Goal: Transaction & Acquisition: Purchase product/service

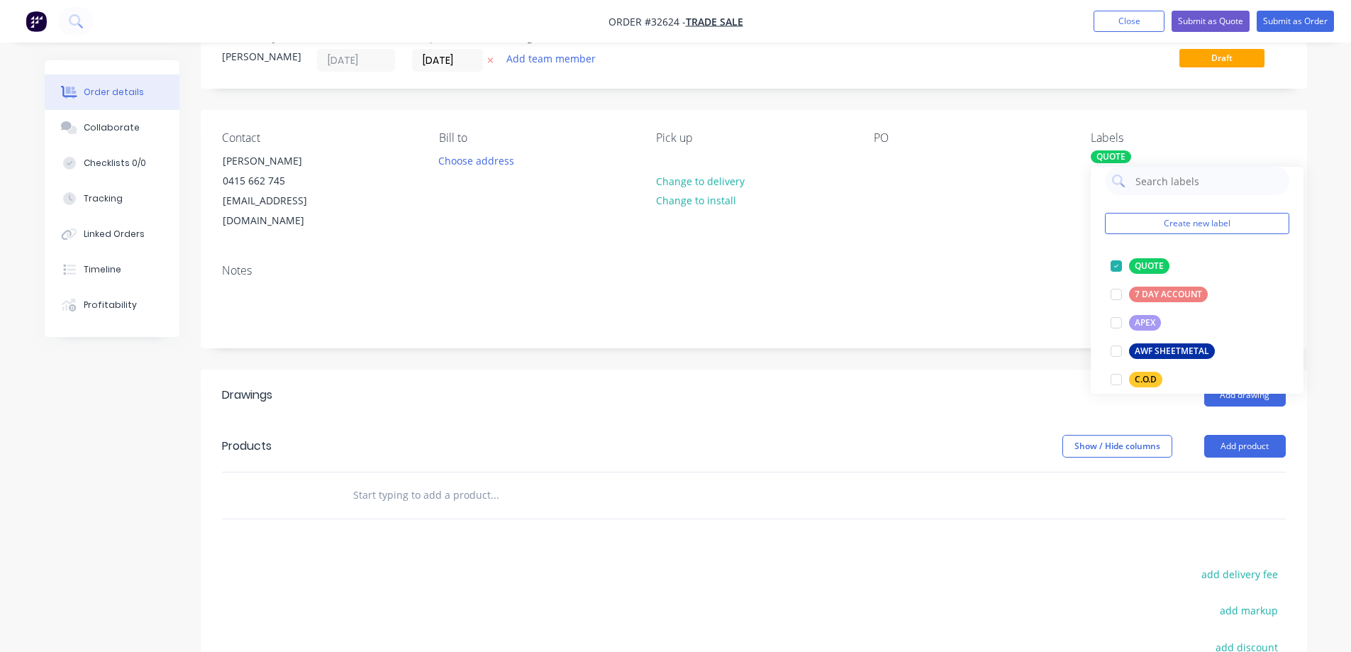
scroll to position [71, 0]
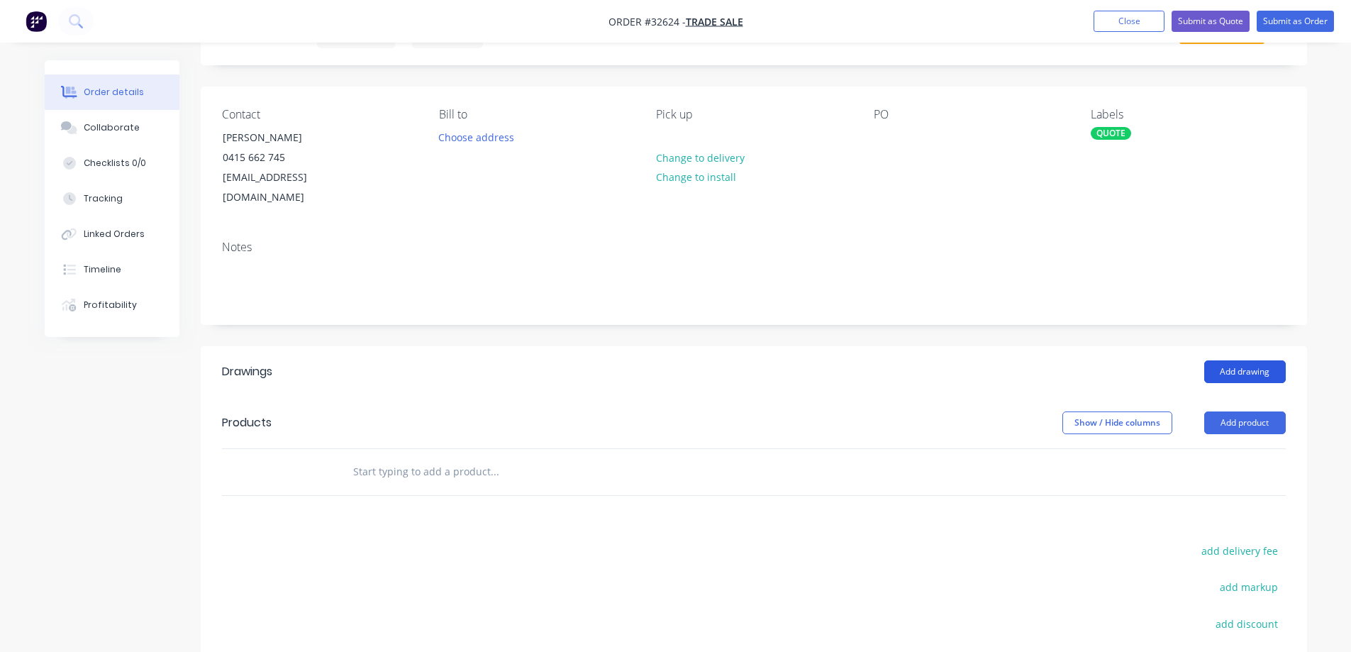
click at [1222, 360] on button "Add drawing" at bounding box center [1245, 371] width 82 height 23
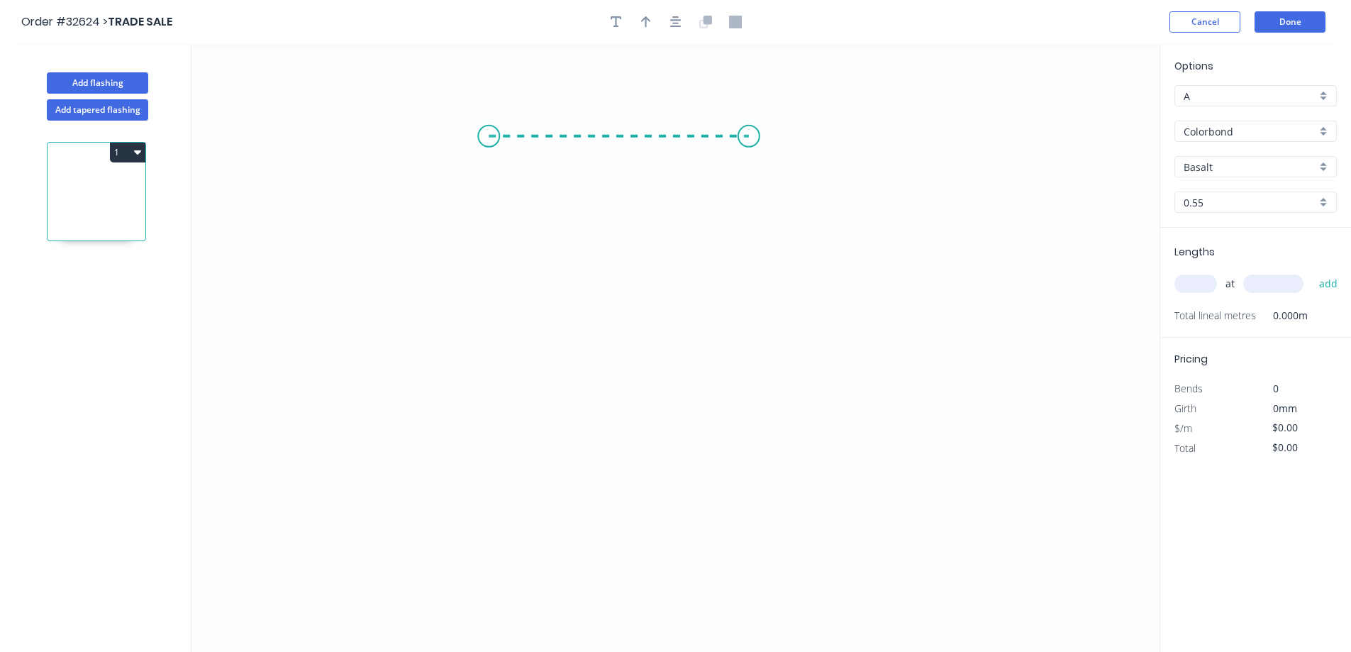
drag, startPoint x: 489, startPoint y: 136, endPoint x: 749, endPoint y: 133, distance: 260.4
click at [749, 133] on icon "0" at bounding box center [676, 348] width 968 height 608
click at [486, 133] on circle at bounding box center [488, 136] width 21 height 21
drag, startPoint x: 486, startPoint y: 133, endPoint x: 499, endPoint y: 342, distance: 209.0
click at [499, 342] on icon "0 ?" at bounding box center [676, 348] width 968 height 608
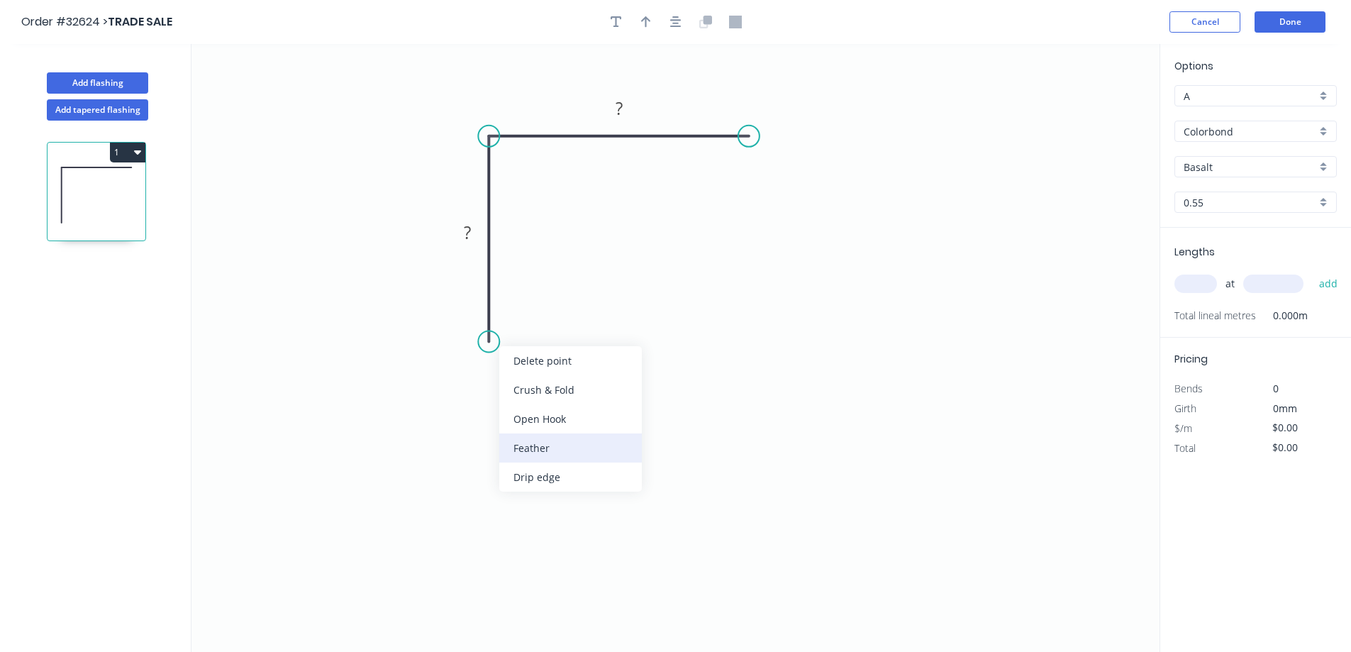
click at [529, 452] on div "Feather" at bounding box center [570, 447] width 143 height 29
click at [527, 397] on div "Flip bend" at bounding box center [565, 391] width 143 height 29
click at [746, 140] on circle at bounding box center [748, 136] width 21 height 21
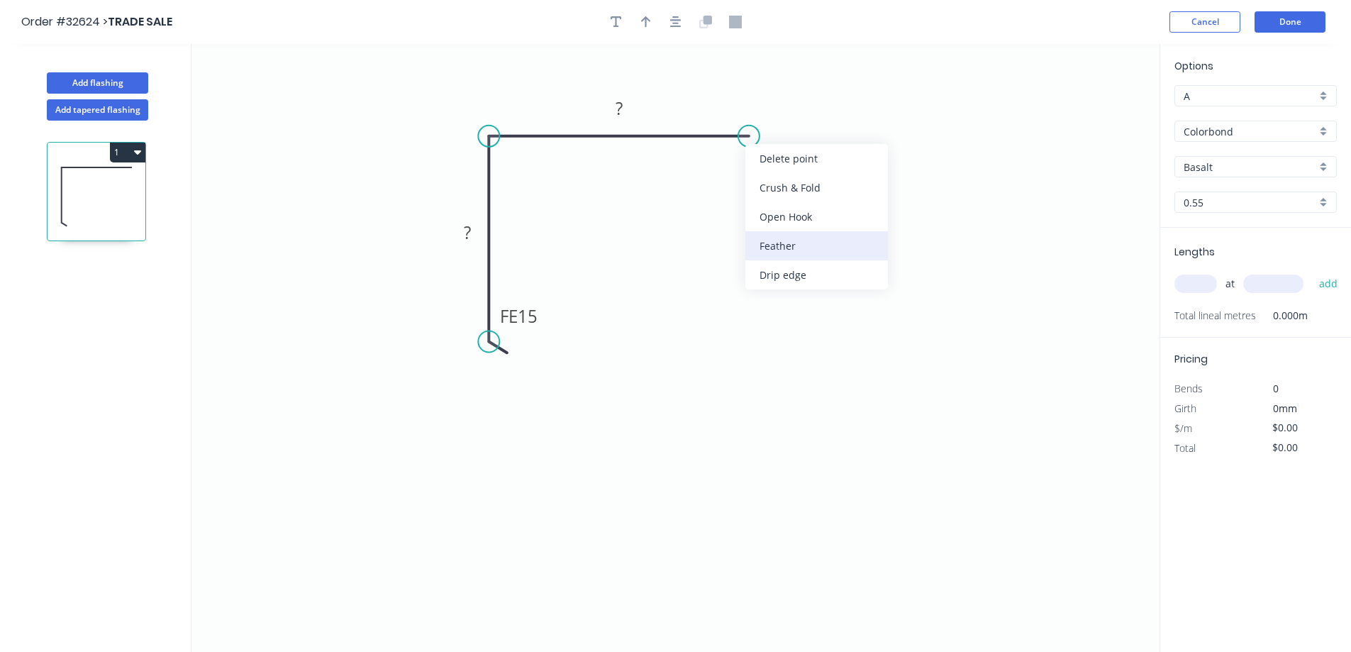
click at [773, 248] on div "Feather" at bounding box center [817, 245] width 143 height 29
click at [624, 106] on rect at bounding box center [619, 109] width 28 height 20
click at [472, 233] on rect at bounding box center [467, 233] width 28 height 20
click at [671, 27] on icon "button" at bounding box center [675, 21] width 11 height 11
type input "$14.92"
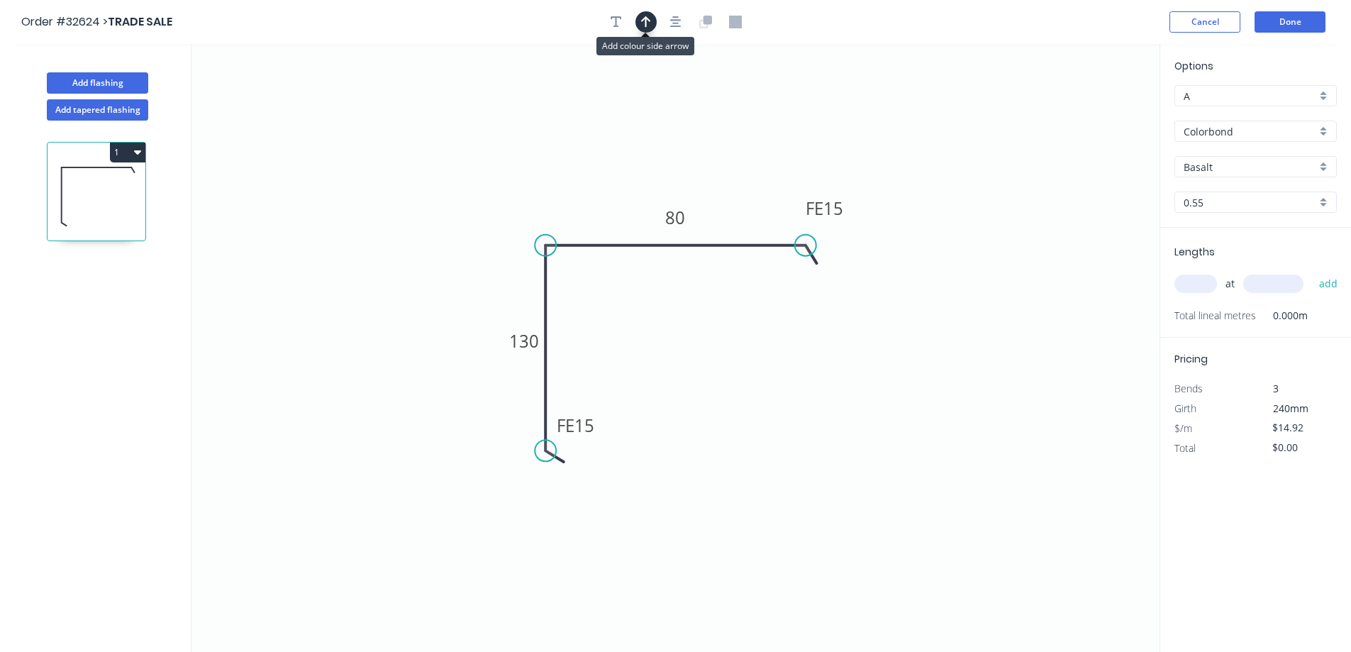
click at [650, 28] on icon "button" at bounding box center [646, 22] width 10 height 13
drag, startPoint x: 1089, startPoint y: 111, endPoint x: 626, endPoint y: 179, distance: 468.1
click at [626, 179] on icon at bounding box center [625, 162] width 13 height 45
click at [1221, 170] on input "Basalt" at bounding box center [1250, 167] width 133 height 15
click at [1220, 201] on div "Monument" at bounding box center [1255, 194] width 161 height 25
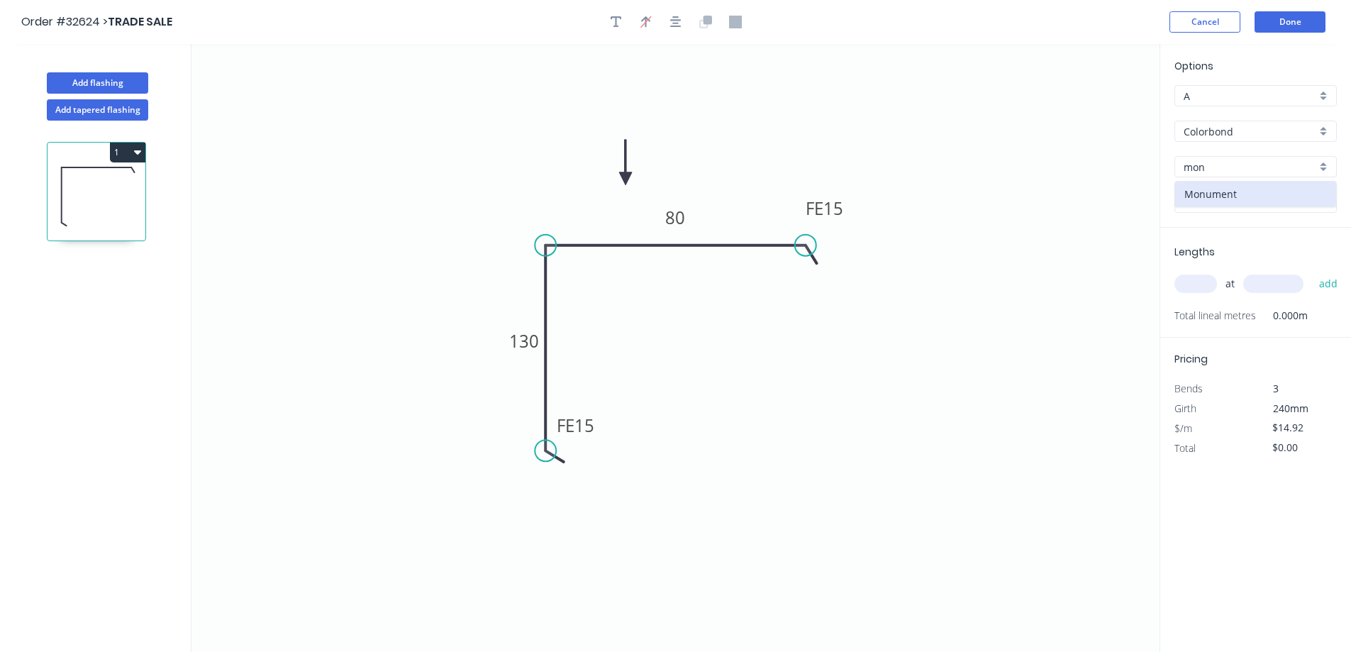
type input "Monument"
click at [1199, 292] on input "text" at bounding box center [1196, 284] width 43 height 18
type input "1"
type input "290"
click at [1312, 272] on button "add" at bounding box center [1328, 284] width 33 height 24
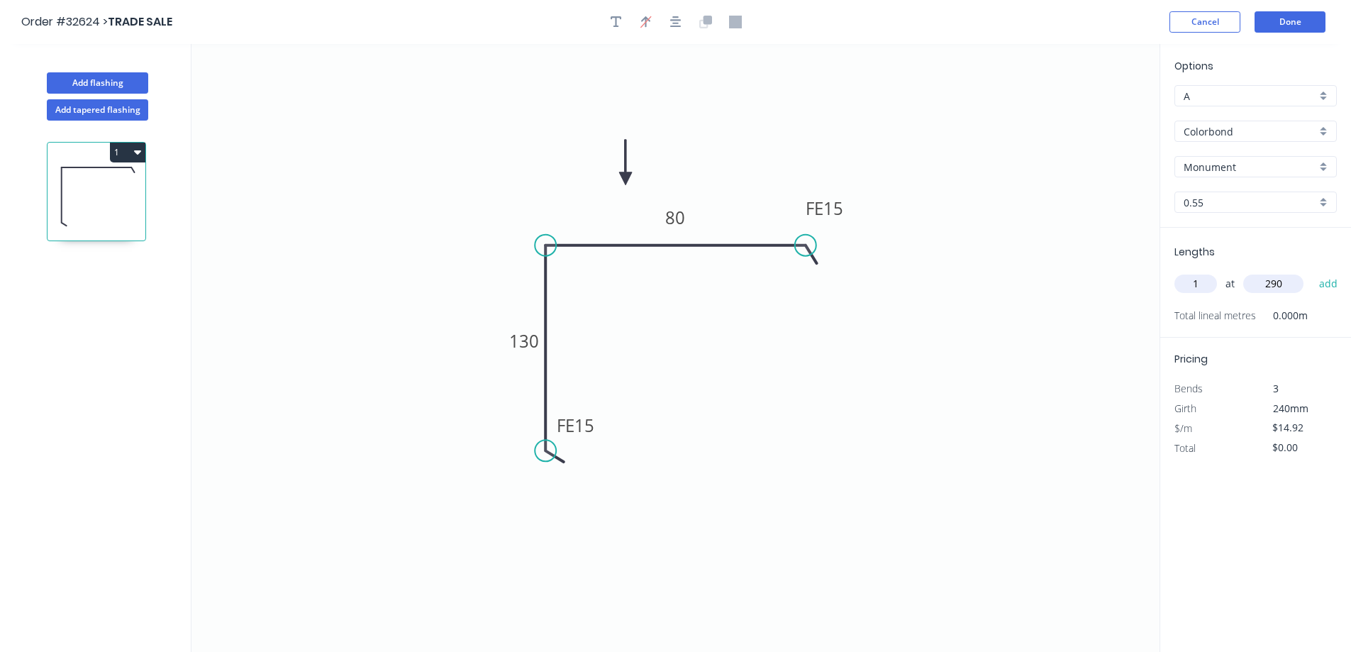
type input "$14.92"
click at [1287, 18] on button "Done" at bounding box center [1290, 21] width 71 height 21
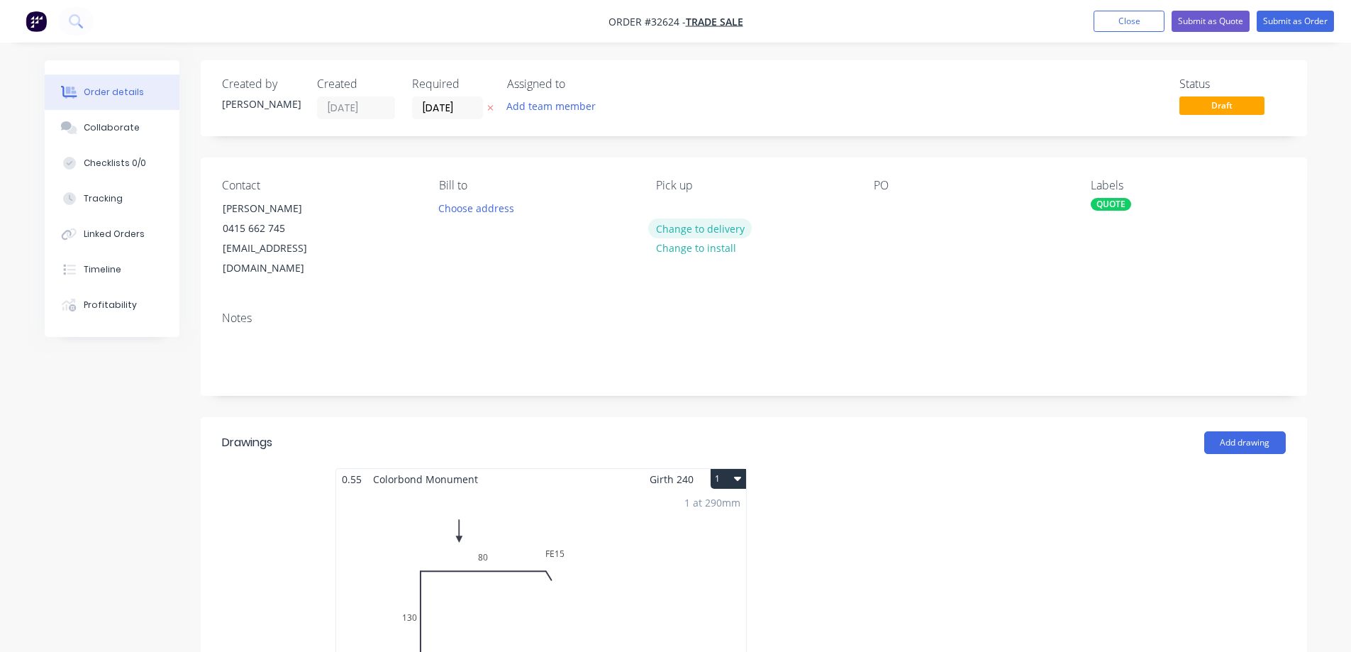
click at [683, 226] on button "Change to delivery" at bounding box center [700, 227] width 104 height 19
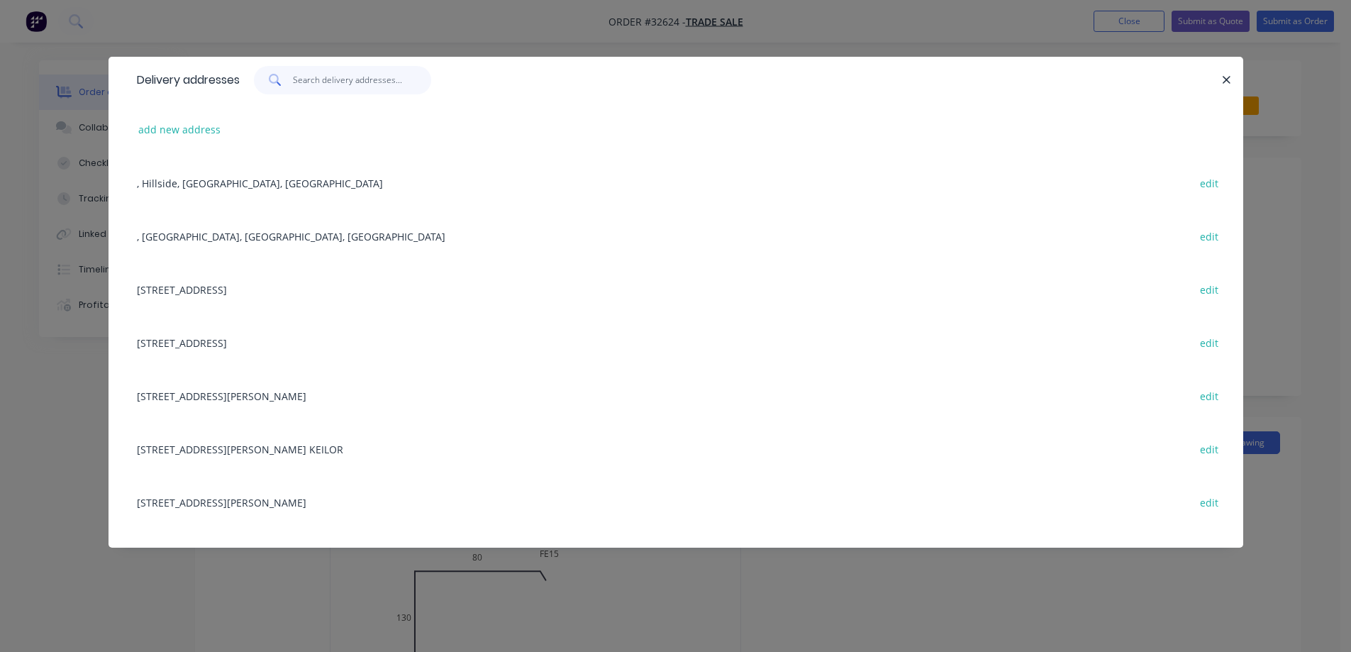
click at [362, 79] on input "text" at bounding box center [362, 80] width 138 height 28
click at [182, 125] on button "add new address" at bounding box center [179, 129] width 97 height 19
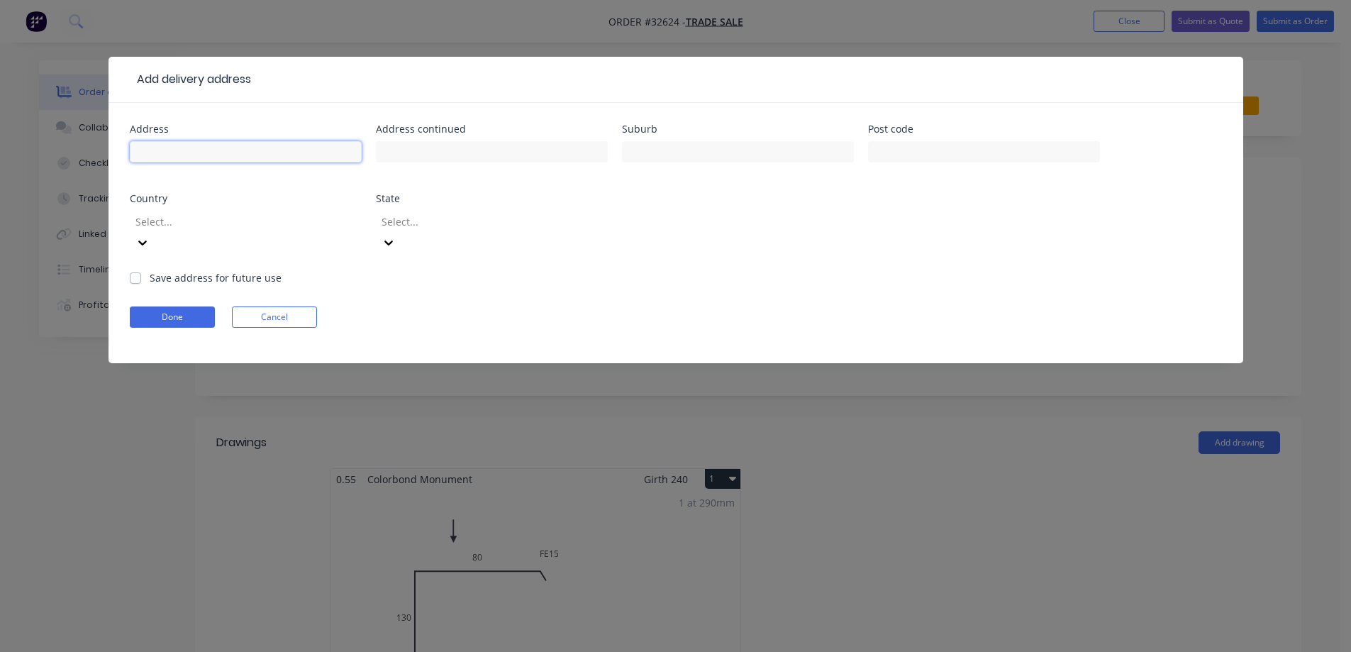
click at [178, 151] on input "text" at bounding box center [246, 151] width 232 height 21
type input "[STREET_ADDRESS][PERSON_NAME]"
type input "Carrum Downs"
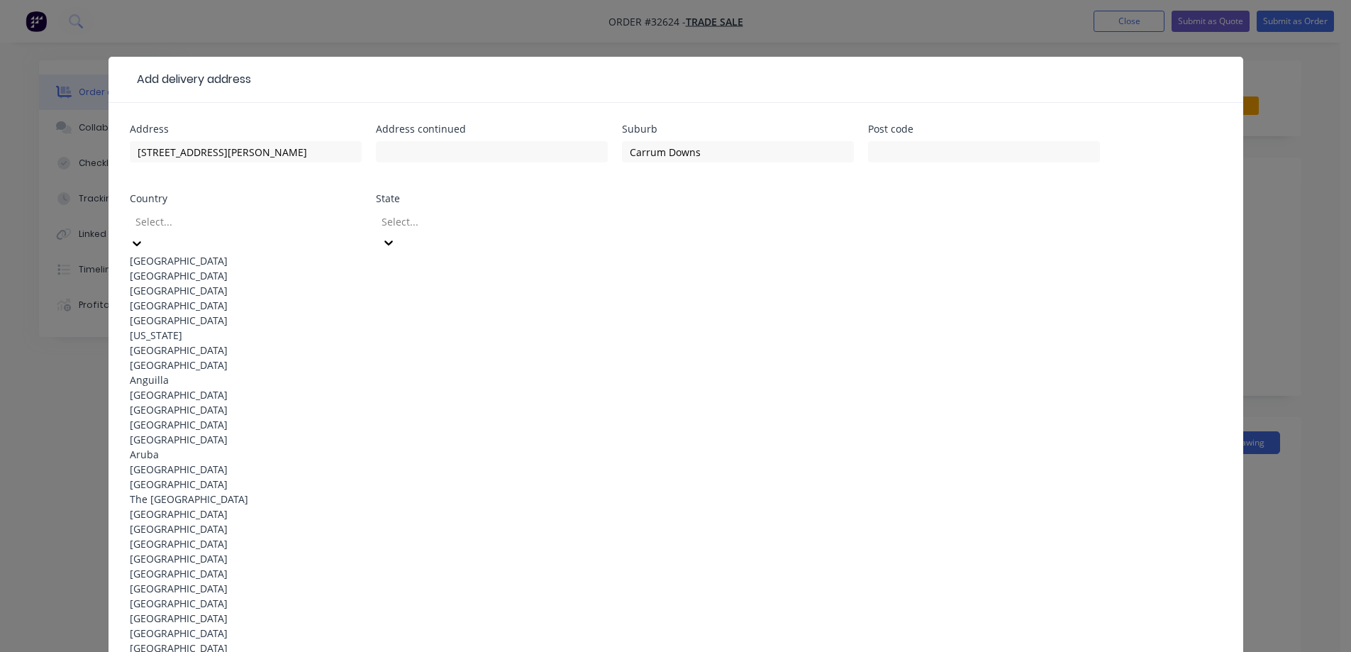
click at [168, 222] on div at bounding box center [236, 222] width 204 height 18
drag, startPoint x: 177, startPoint y: 255, endPoint x: 192, endPoint y: 250, distance: 16.2
click at [179, 255] on div "[GEOGRAPHIC_DATA]" at bounding box center [246, 260] width 232 height 15
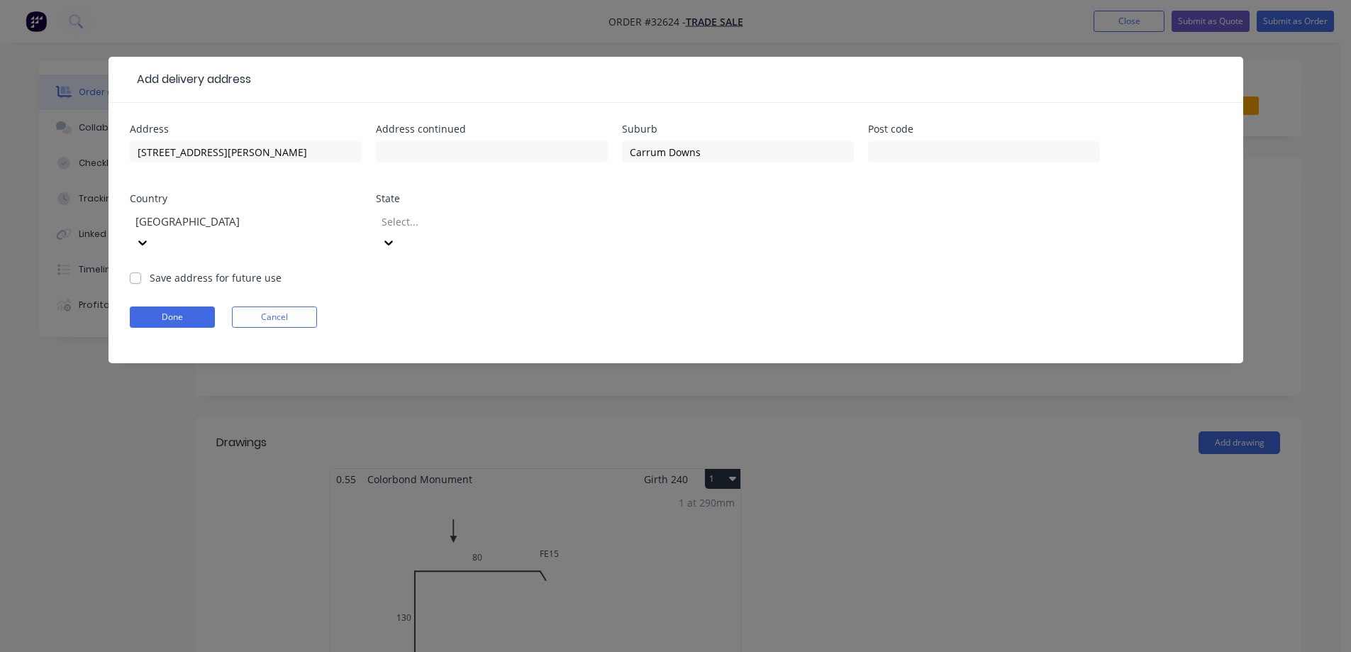
click at [392, 220] on div at bounding box center [482, 222] width 204 height 18
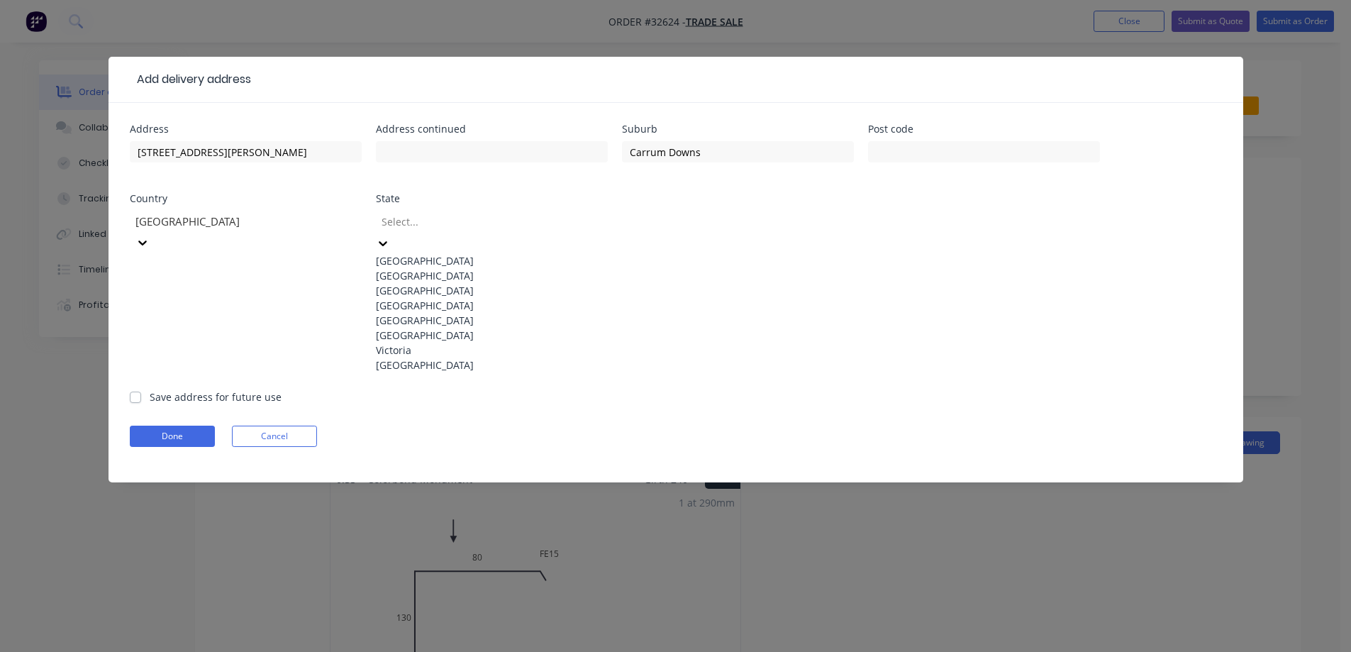
drag, startPoint x: 409, startPoint y: 415, endPoint x: 320, endPoint y: 319, distance: 131.0
click at [409, 358] on div "Victoria" at bounding box center [492, 350] width 232 height 15
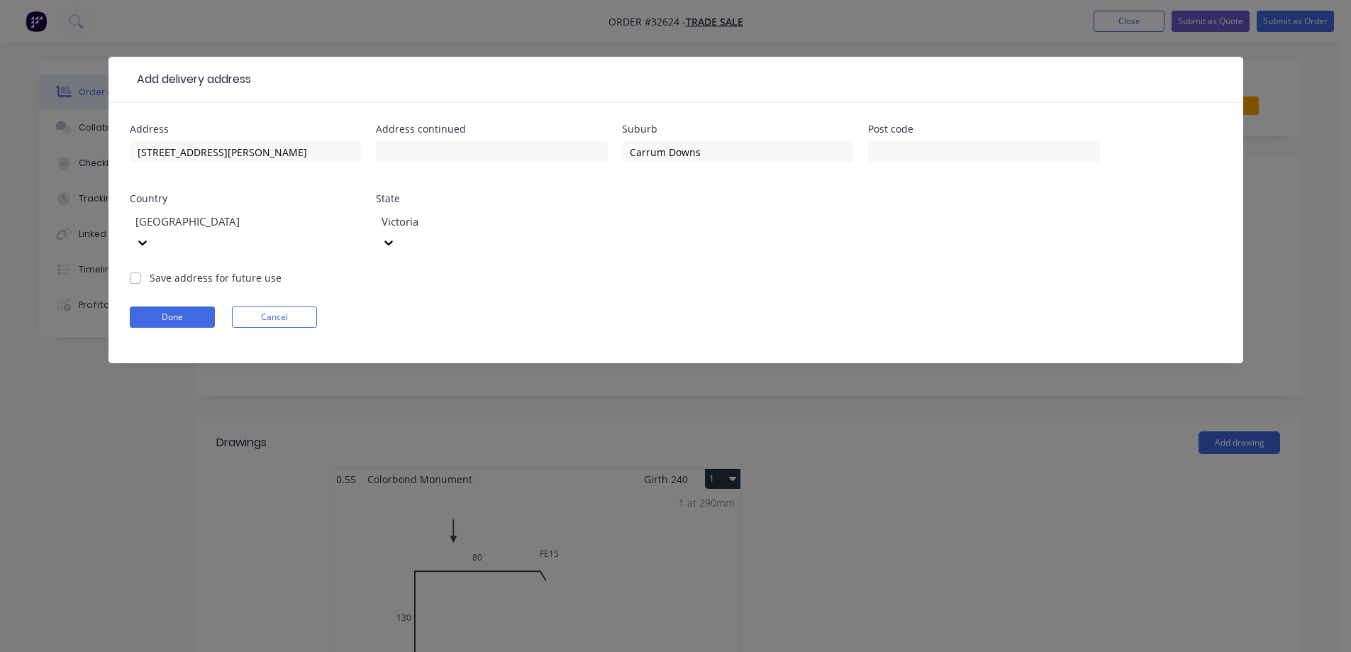
click at [150, 270] on label "Save address for future use" at bounding box center [216, 277] width 132 height 15
click at [135, 270] on input "Save address for future use" at bounding box center [135, 276] width 11 height 13
checkbox input "true"
click at [201, 306] on button "Done" at bounding box center [172, 316] width 85 height 21
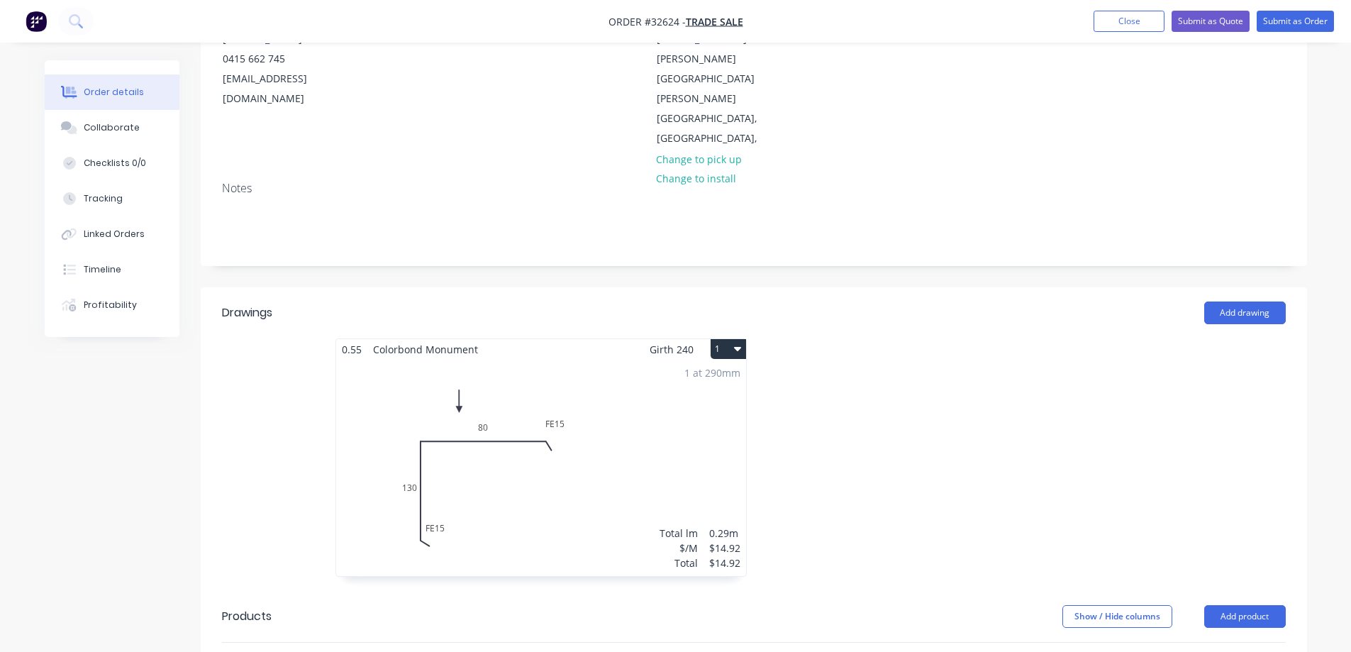
scroll to position [355, 0]
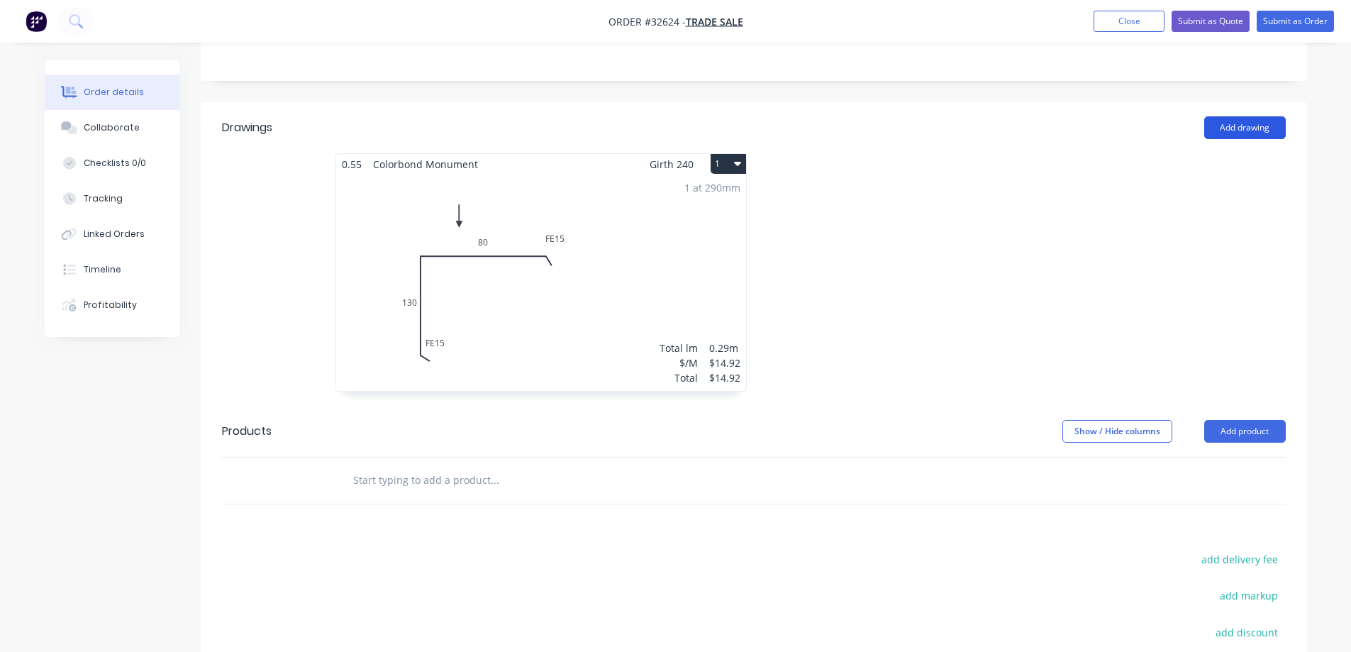
click at [1254, 116] on button "Add drawing" at bounding box center [1245, 127] width 82 height 23
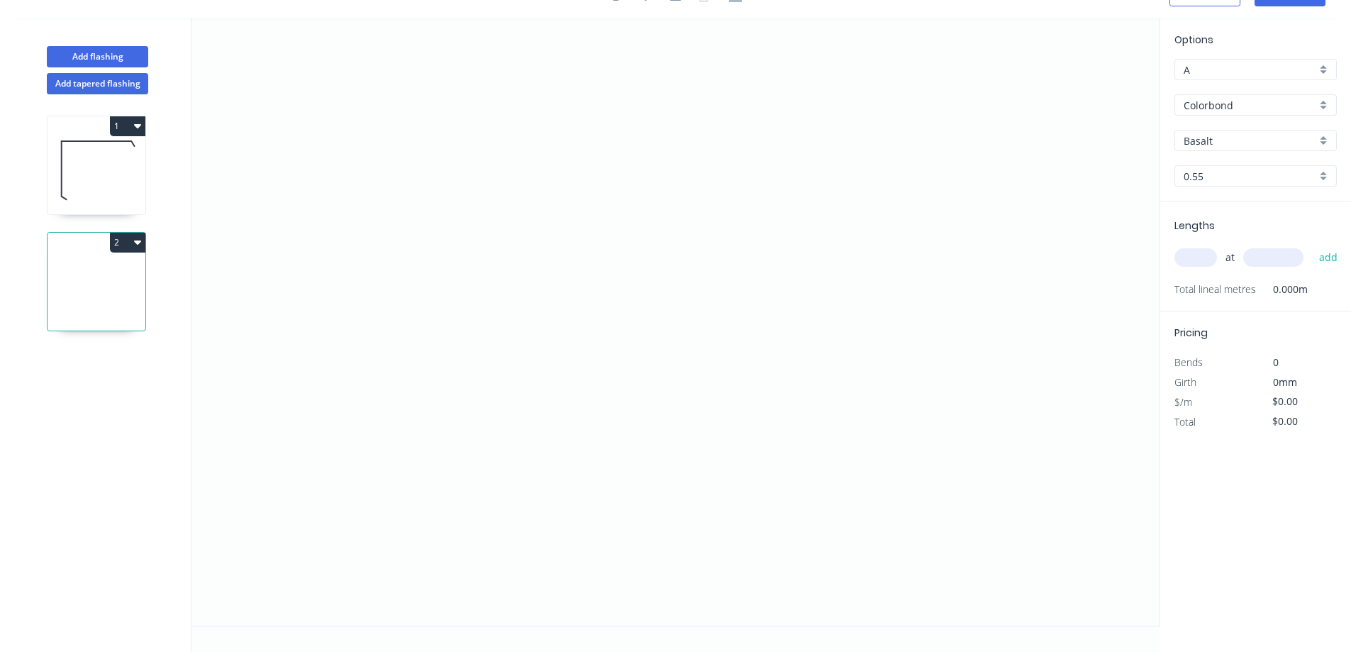
scroll to position [26, 0]
drag, startPoint x: 697, startPoint y: 106, endPoint x: 536, endPoint y: 108, distance: 161.0
click at [536, 108] on icon "0" at bounding box center [676, 322] width 968 height 608
drag, startPoint x: 536, startPoint y: 108, endPoint x: 531, endPoint y: 301, distance: 193.0
click at [531, 301] on icon "0 ?" at bounding box center [676, 322] width 968 height 608
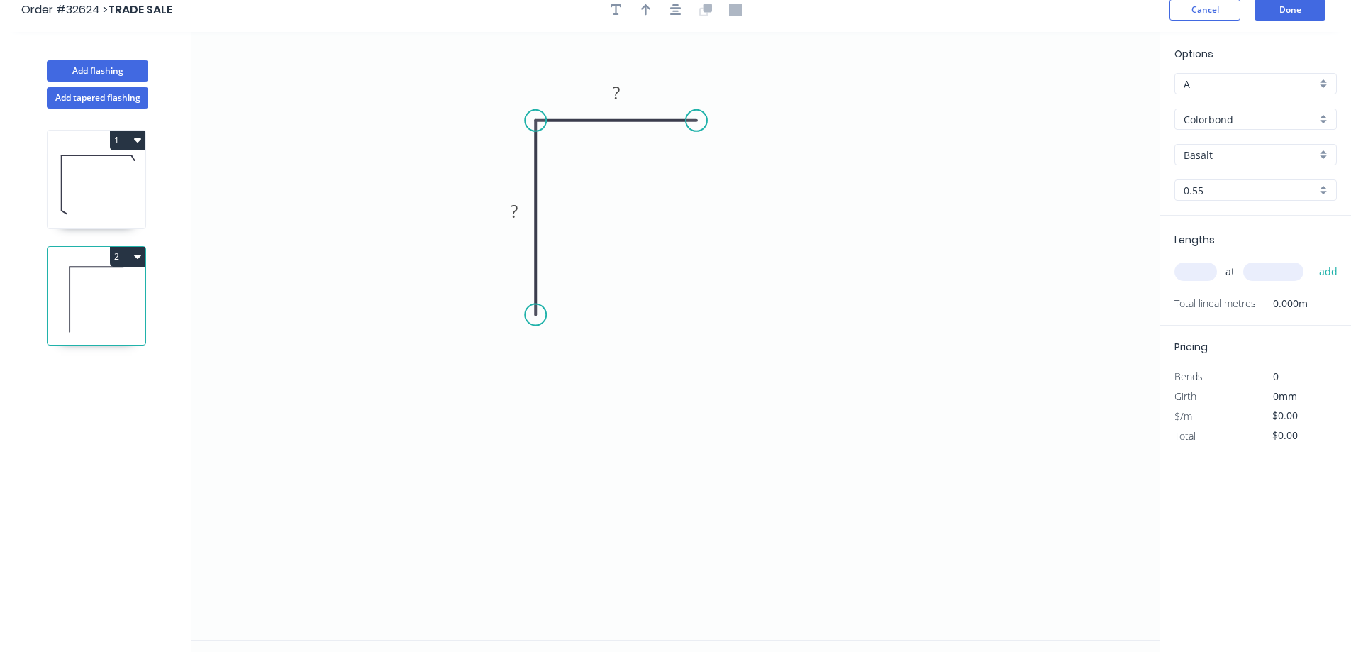
scroll to position [0, 0]
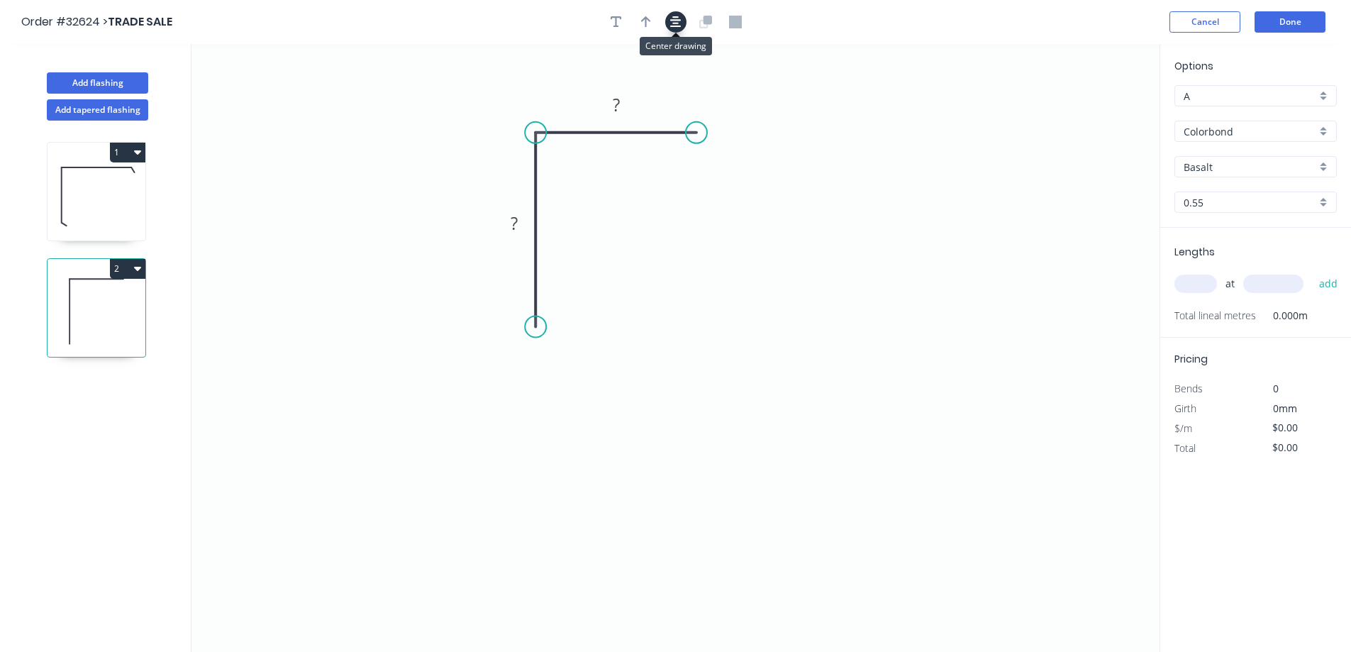
click at [676, 22] on icon "button" at bounding box center [675, 22] width 11 height 13
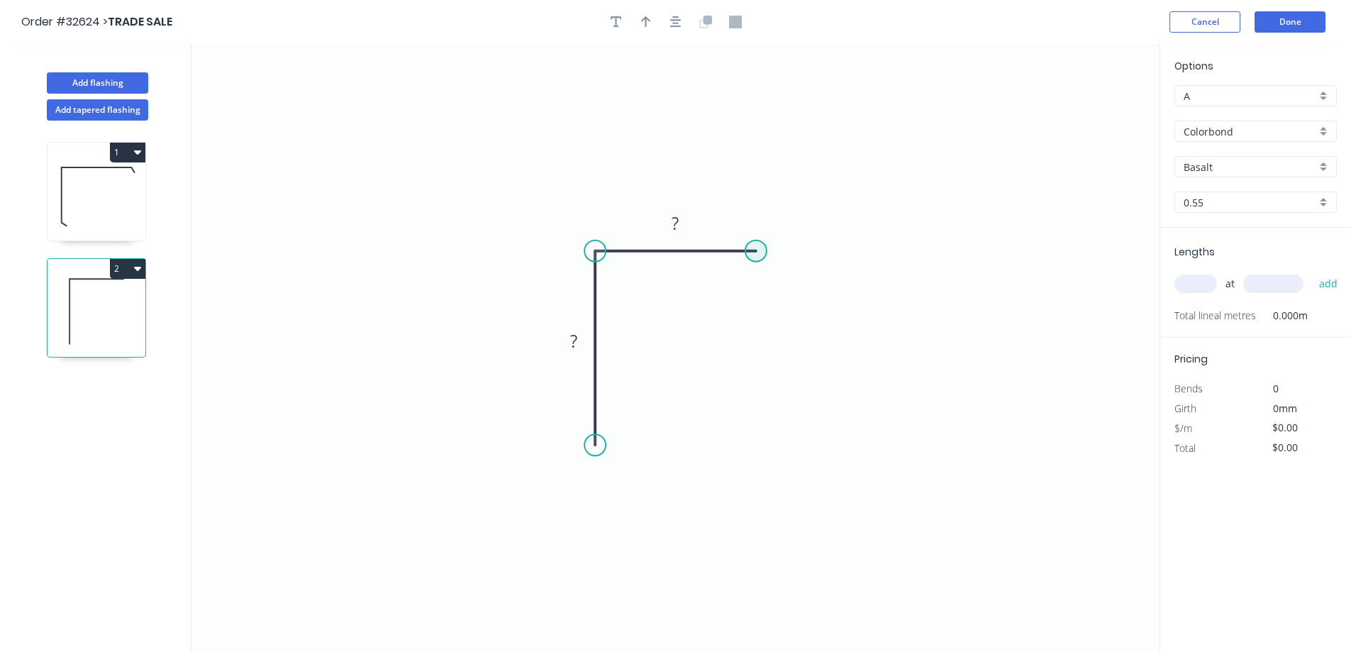
click at [760, 247] on circle at bounding box center [756, 250] width 21 height 21
click at [821, 347] on div "Feather" at bounding box center [830, 352] width 143 height 29
click at [593, 449] on circle at bounding box center [595, 444] width 21 height 21
drag, startPoint x: 650, startPoint y: 559, endPoint x: 650, endPoint y: 550, distance: 9.2
click at [650, 556] on div "Feather" at bounding box center [664, 555] width 143 height 29
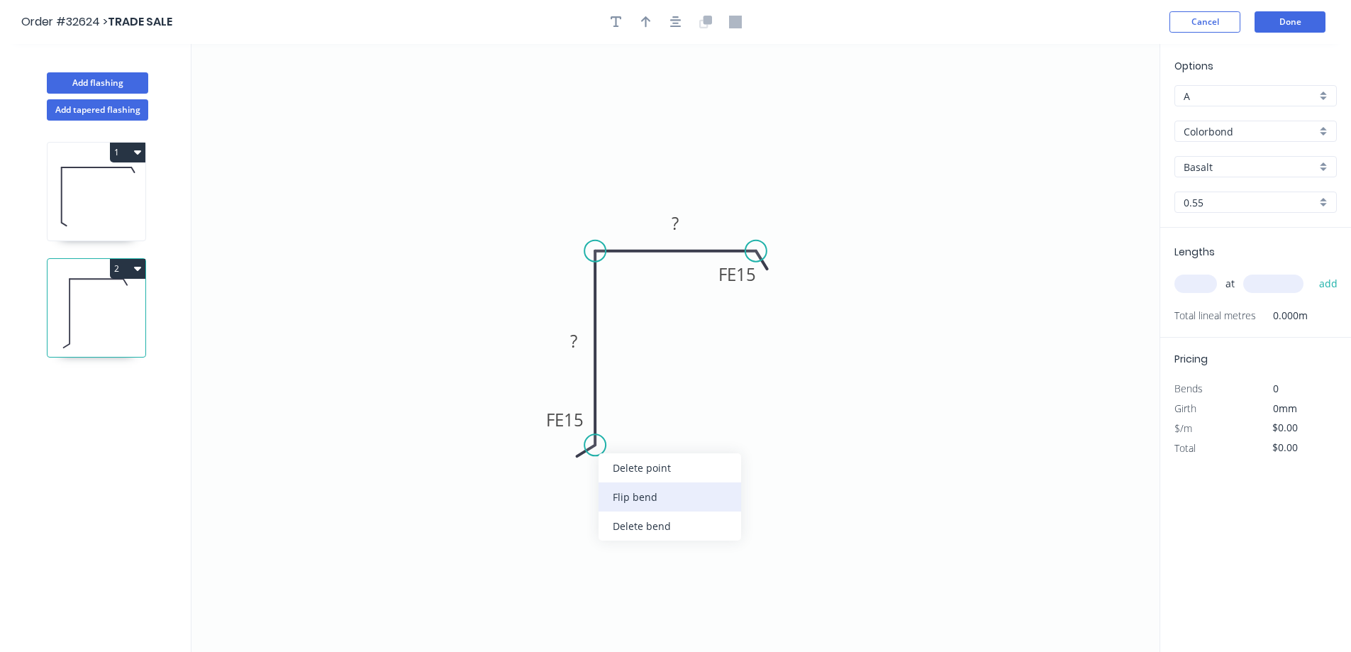
click at [626, 502] on div "Flip bend" at bounding box center [670, 496] width 143 height 29
click at [582, 341] on rect at bounding box center [574, 343] width 28 height 20
click at [1246, 173] on input "Basalt" at bounding box center [1250, 167] width 133 height 15
type input "$16.67"
click at [1245, 201] on div "Monument" at bounding box center [1255, 194] width 161 height 25
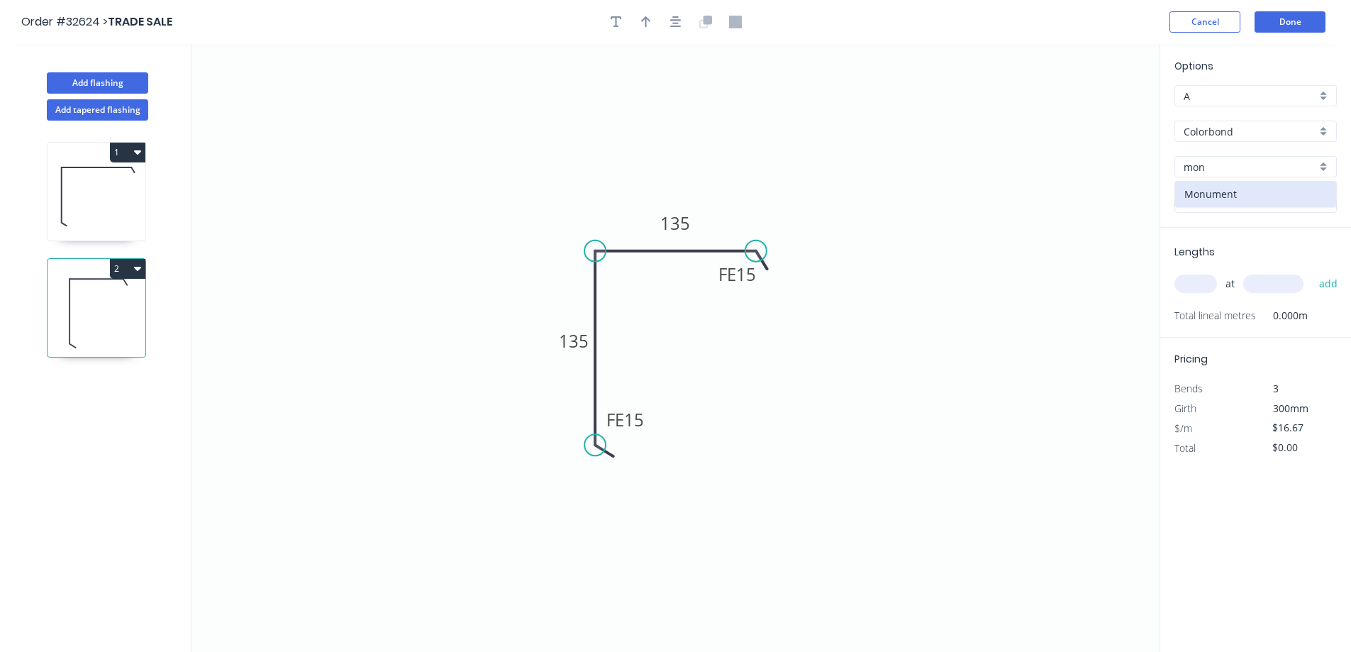
type input "Monument"
click at [1204, 288] on input "text" at bounding box center [1196, 284] width 43 height 18
type input "1"
type input "2900"
click at [1312, 272] on button "add" at bounding box center [1328, 284] width 33 height 24
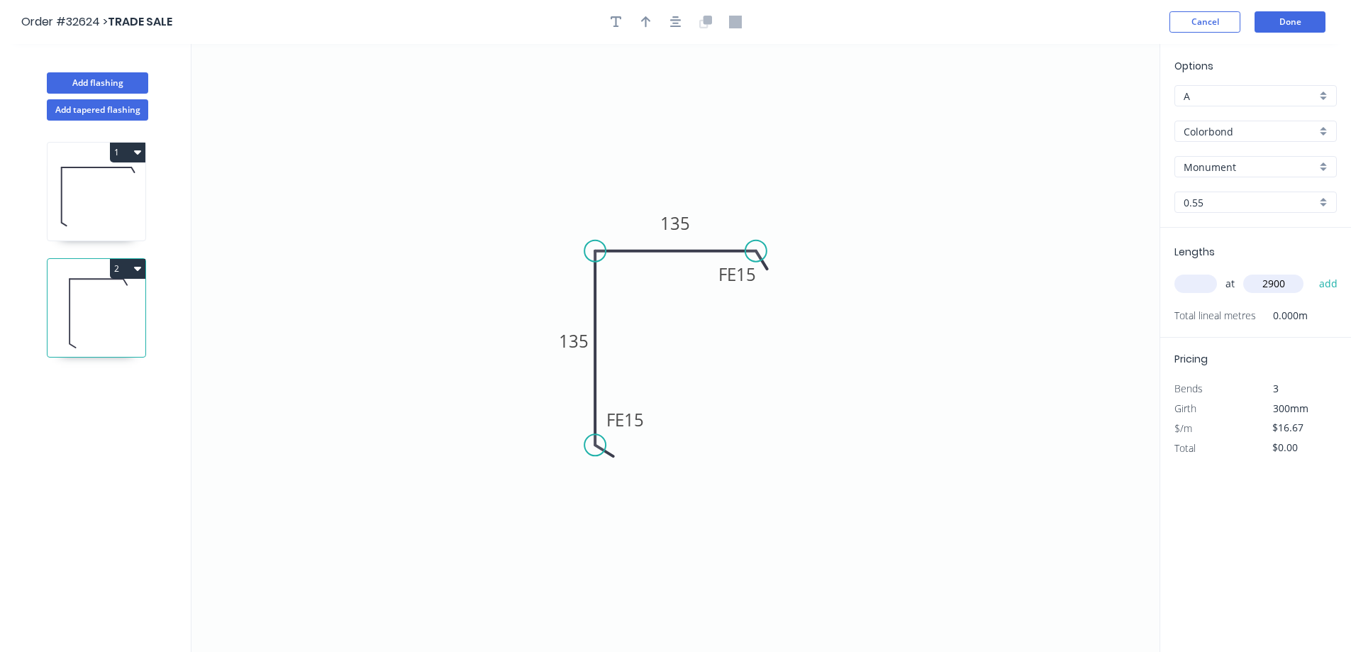
type input "$48.34"
drag, startPoint x: 646, startPoint y: 21, endPoint x: 663, endPoint y: 41, distance: 25.7
click at [646, 21] on icon "button" at bounding box center [646, 21] width 10 height 11
drag, startPoint x: 1087, startPoint y: 110, endPoint x: 611, endPoint y: 206, distance: 485.7
click at [611, 206] on icon at bounding box center [610, 189] width 13 height 45
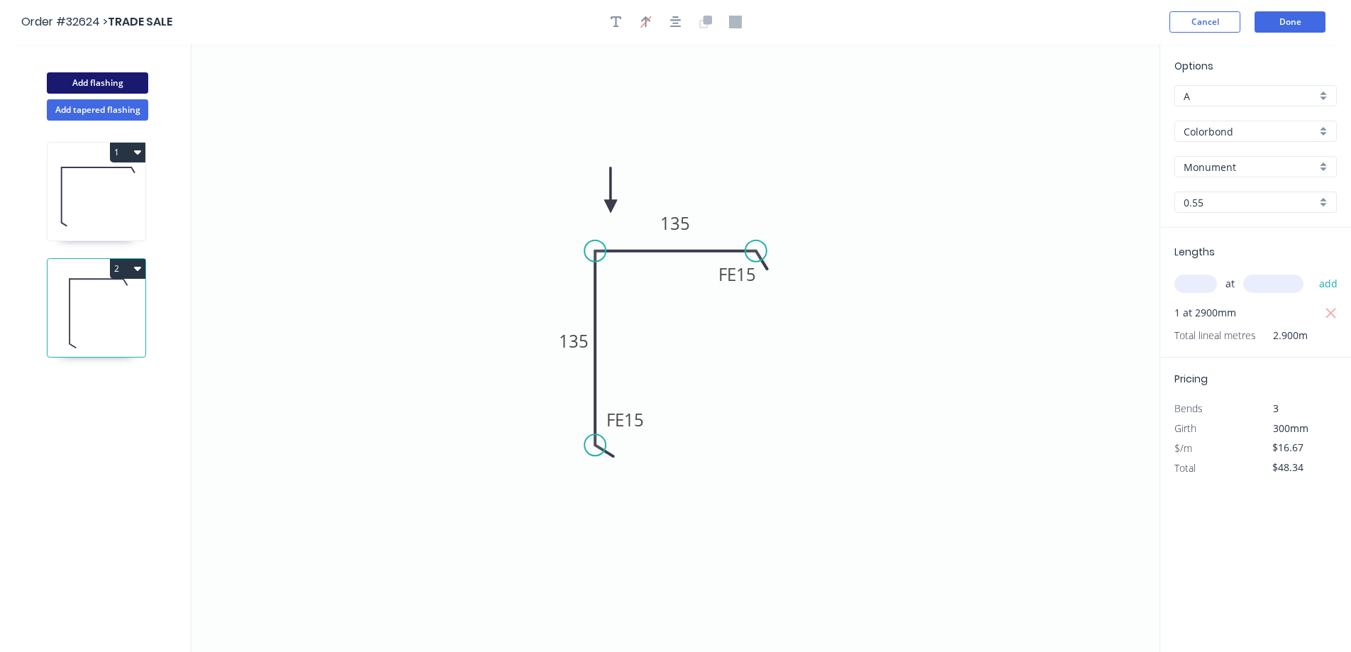
click at [96, 82] on button "Add flashing" at bounding box center [97, 82] width 101 height 21
type input "$0.00"
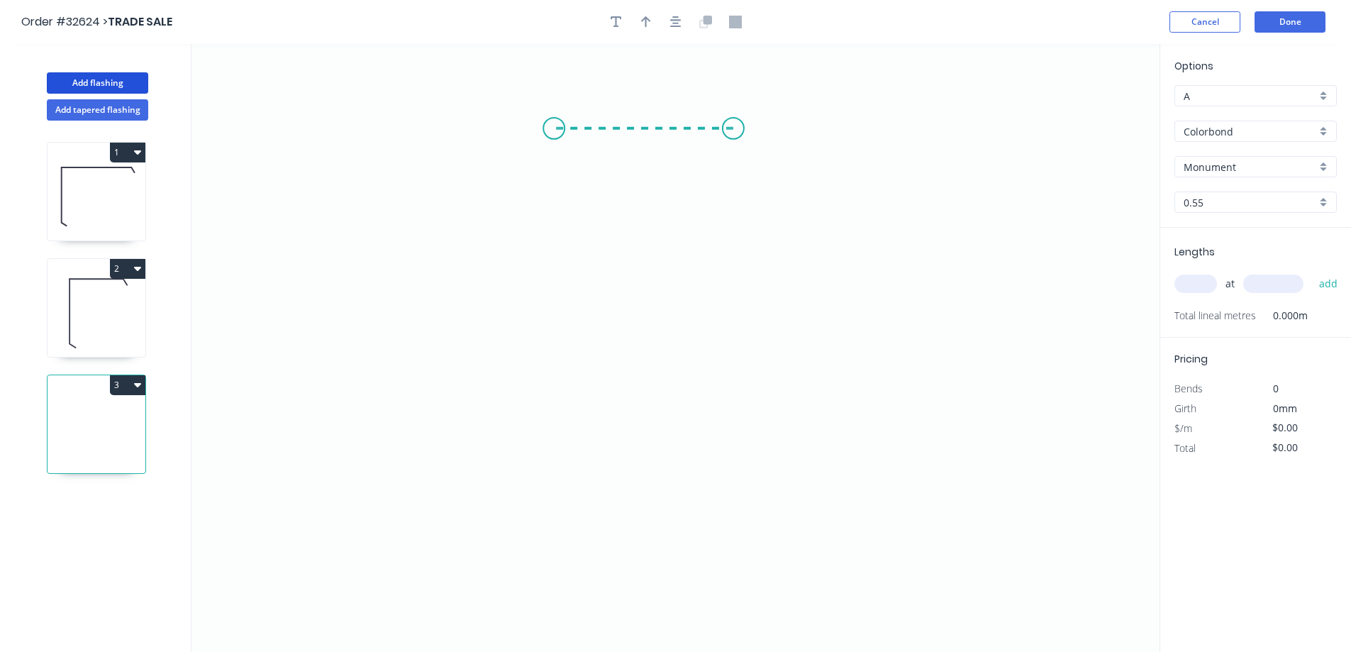
drag, startPoint x: 733, startPoint y: 128, endPoint x: 554, endPoint y: 130, distance: 179.5
click at [554, 130] on icon "0" at bounding box center [676, 348] width 968 height 608
drag, startPoint x: 554, startPoint y: 130, endPoint x: 540, endPoint y: 333, distance: 204.1
click at [540, 333] on icon "0 ?" at bounding box center [676, 348] width 968 height 608
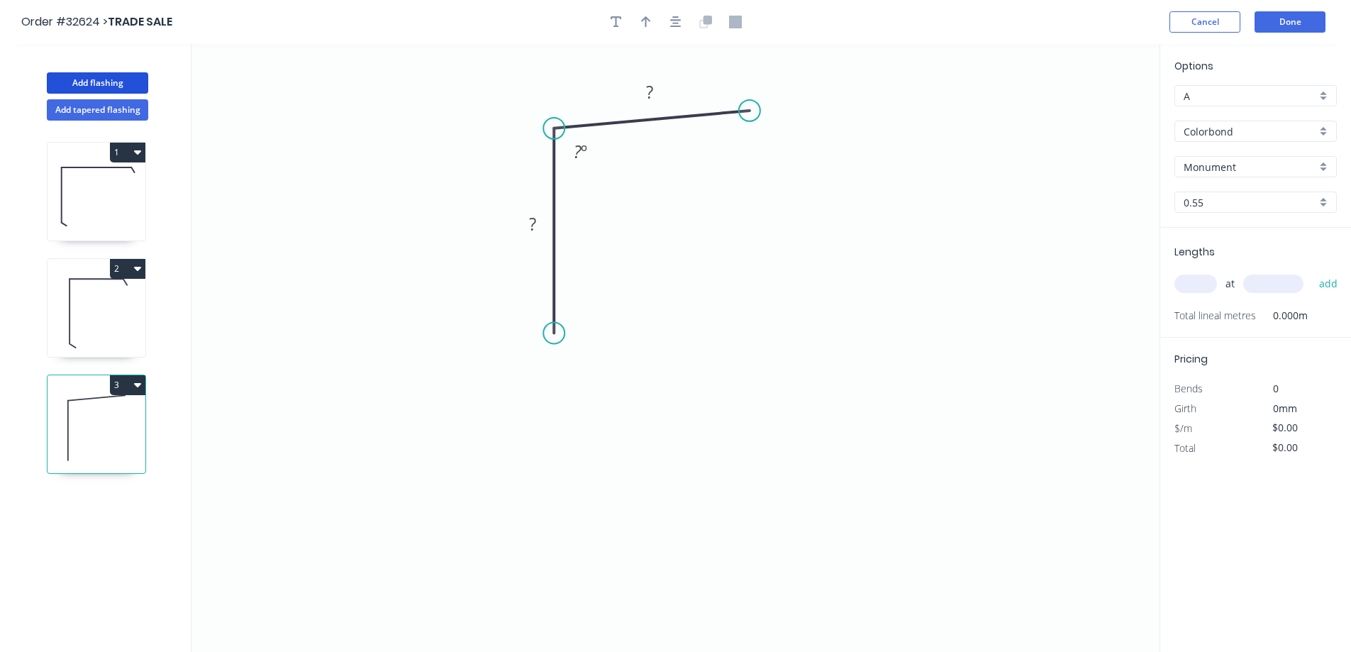
drag, startPoint x: 743, startPoint y: 122, endPoint x: 750, endPoint y: 111, distance: 13.4
click at [750, 111] on circle at bounding box center [749, 110] width 21 height 21
click at [682, 24] on button "button" at bounding box center [675, 21] width 21 height 21
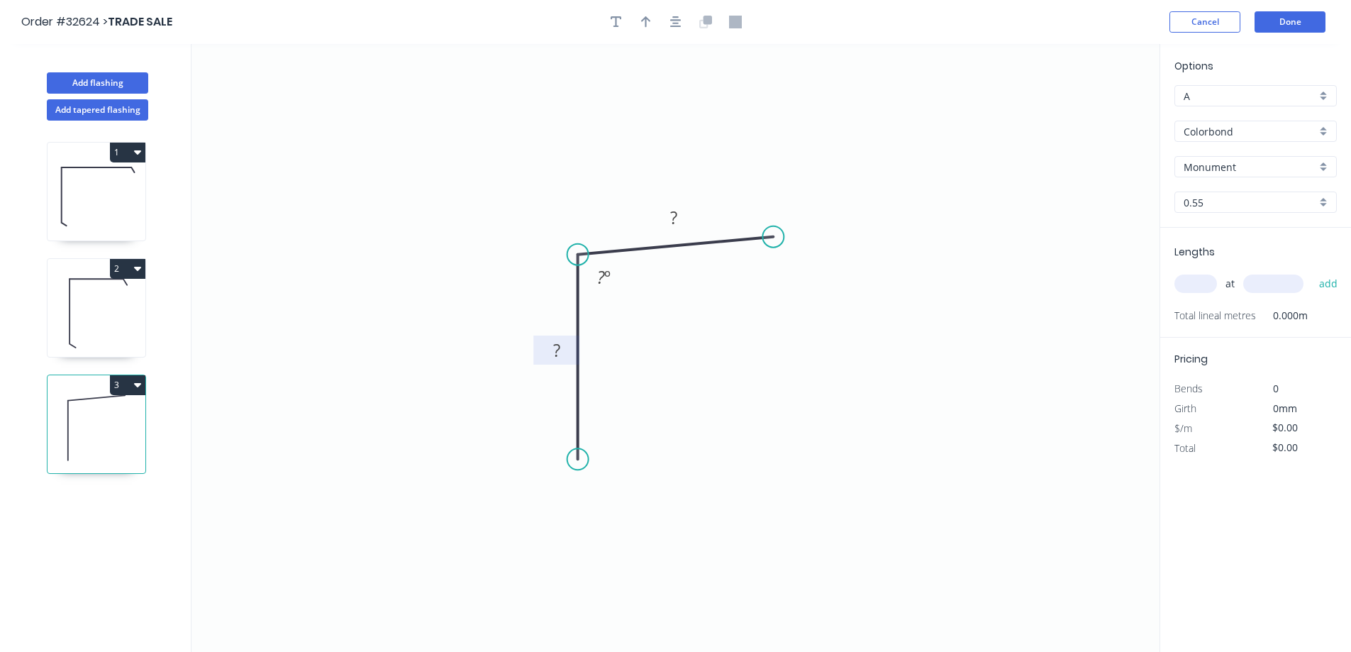
click at [563, 335] on icon "0 ? ? ? º" at bounding box center [676, 348] width 968 height 608
click at [563, 346] on rect at bounding box center [557, 351] width 28 height 20
click at [647, 24] on icon "button" at bounding box center [646, 22] width 10 height 13
type input "$12.27"
drag, startPoint x: 1086, startPoint y: 112, endPoint x: 614, endPoint y: 203, distance: 480.4
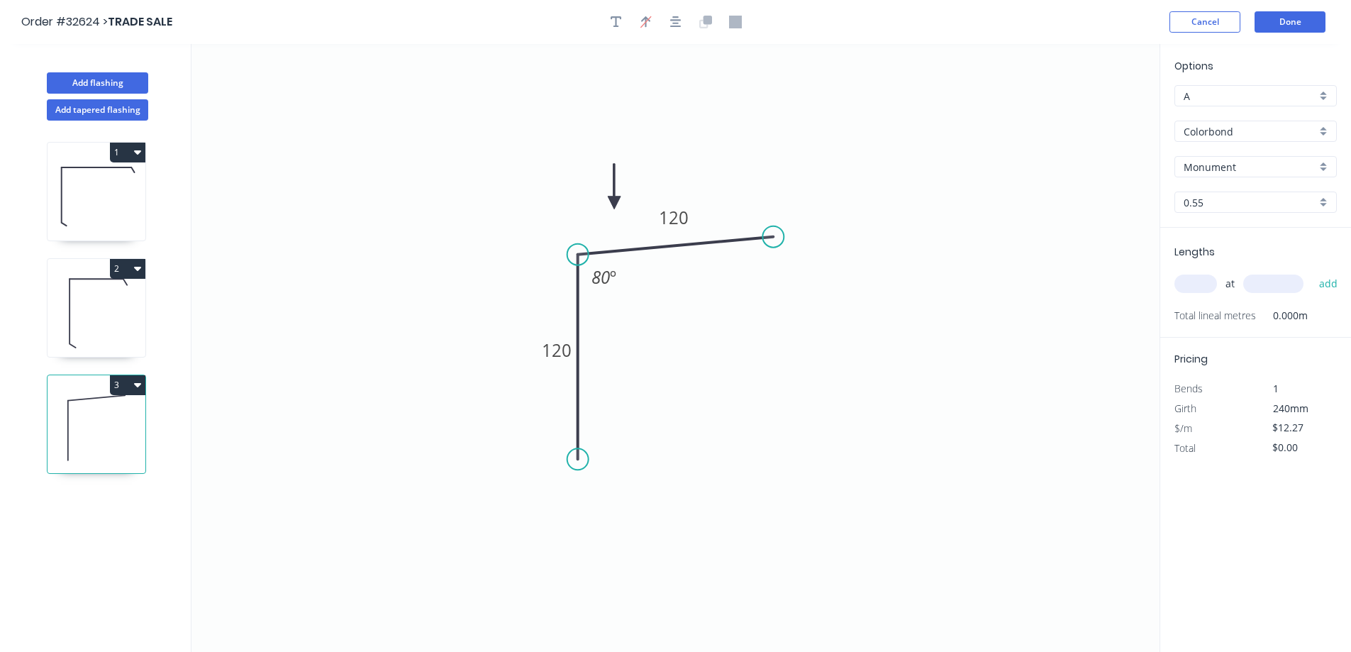
click at [614, 203] on icon at bounding box center [614, 186] width 13 height 45
click at [1212, 285] on input "text" at bounding box center [1196, 284] width 43 height 18
type input "1"
type input "6500"
click at [1312, 272] on button "add" at bounding box center [1328, 284] width 33 height 24
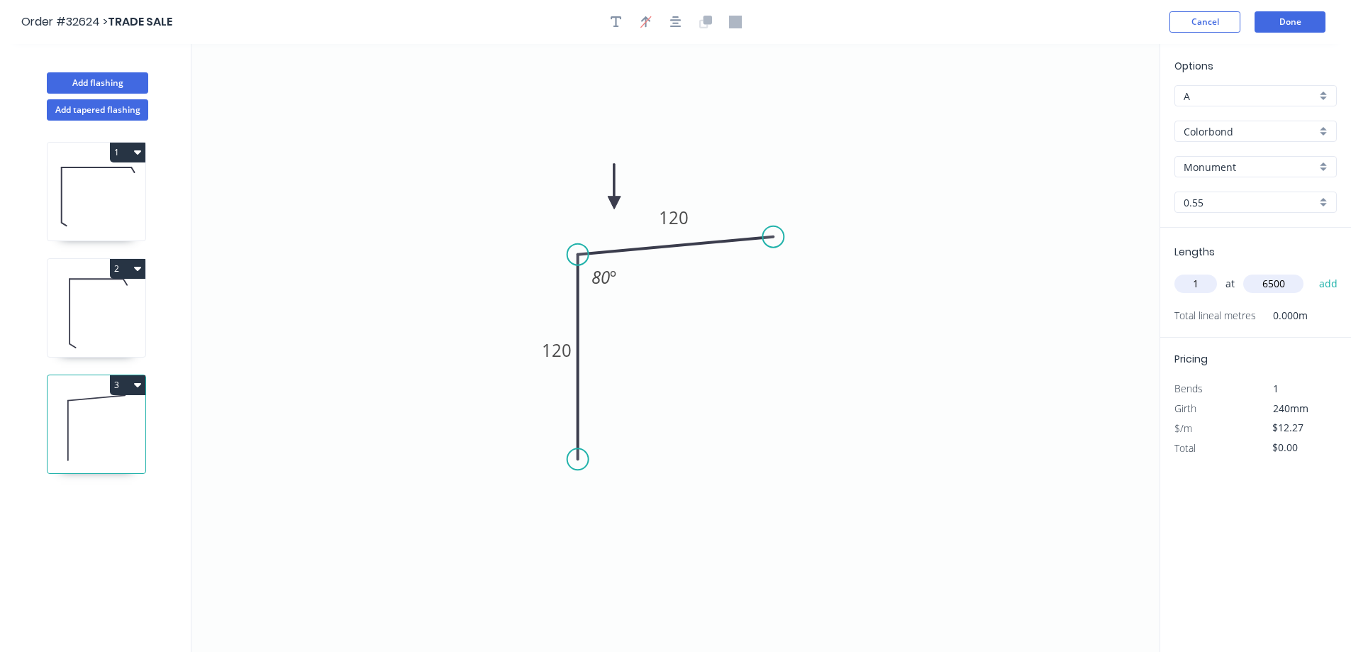
type input "$79.76"
click at [91, 81] on button "Add flashing" at bounding box center [97, 82] width 101 height 21
type input "$0.00"
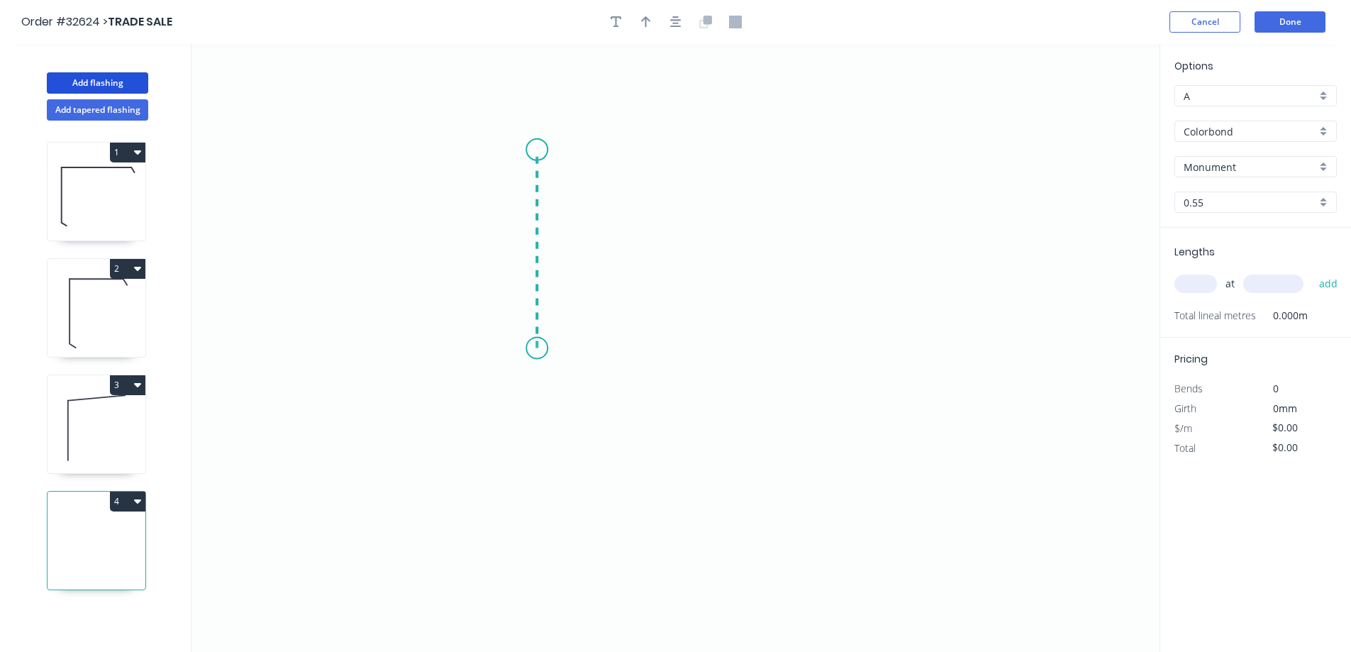
drag, startPoint x: 537, startPoint y: 348, endPoint x: 534, endPoint y: 150, distance: 198.6
click at [534, 150] on icon "0" at bounding box center [676, 348] width 968 height 608
click at [772, 155] on icon "0 ?" at bounding box center [676, 348] width 968 height 608
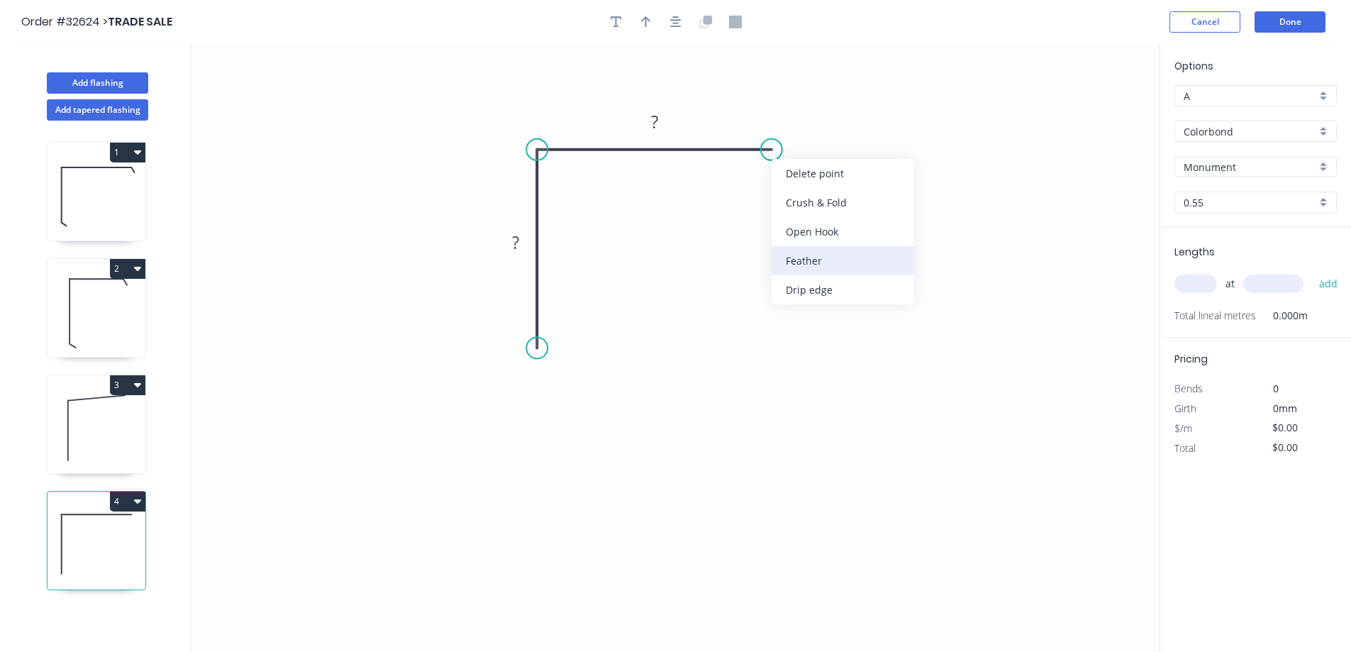
click at [810, 257] on div "Feather" at bounding box center [843, 260] width 143 height 29
click at [668, 23] on button "button" at bounding box center [675, 21] width 21 height 21
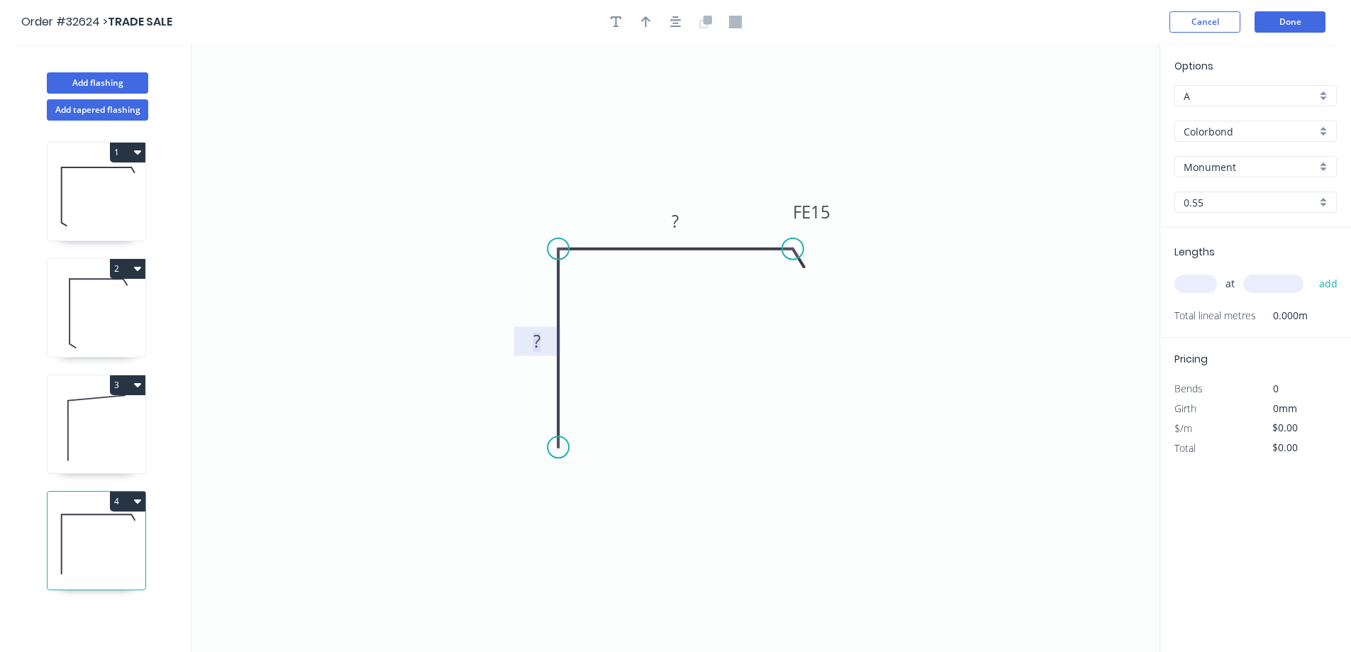
click at [546, 341] on rect at bounding box center [537, 343] width 28 height 20
click at [641, 27] on icon "button" at bounding box center [646, 22] width 10 height 13
type input "$13.86"
drag, startPoint x: 1089, startPoint y: 111, endPoint x: 627, endPoint y: 200, distance: 470.4
click at [627, 200] on icon at bounding box center [627, 183] width 13 height 45
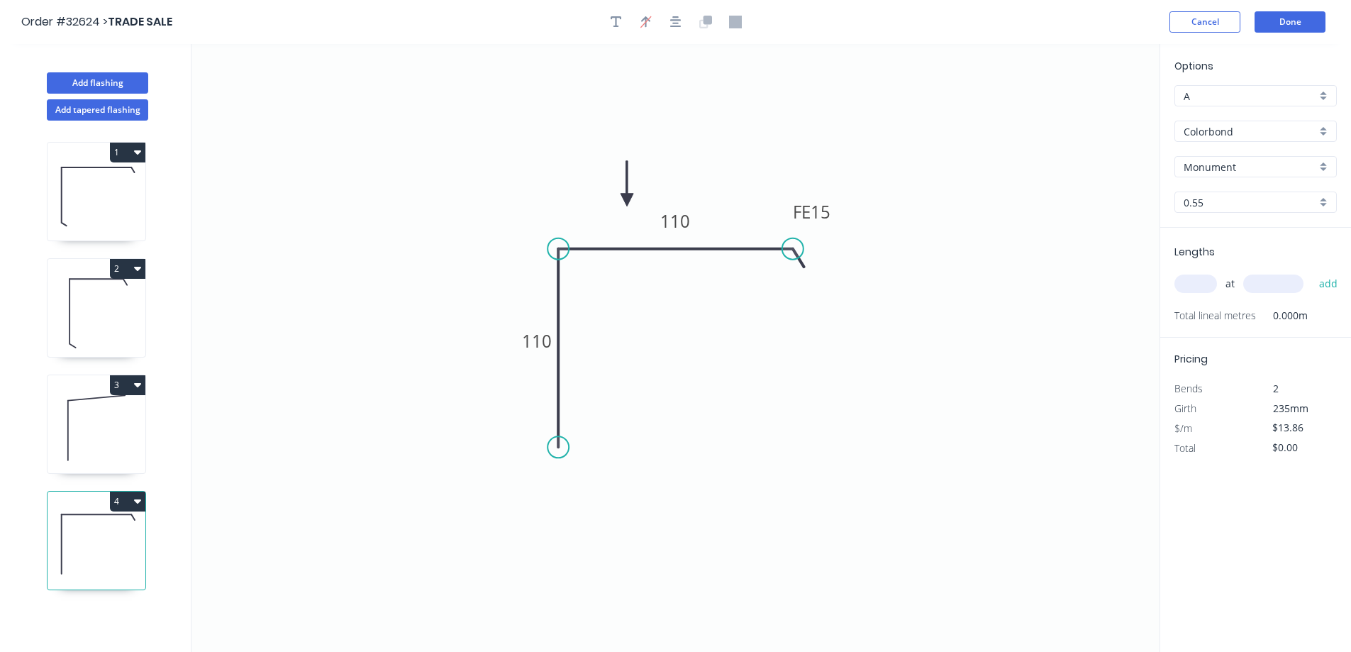
click at [1207, 279] on input "text" at bounding box center [1196, 284] width 43 height 18
type input "1"
type input "4200"
click at [1312, 272] on button "add" at bounding box center [1328, 284] width 33 height 24
type input "$58.21"
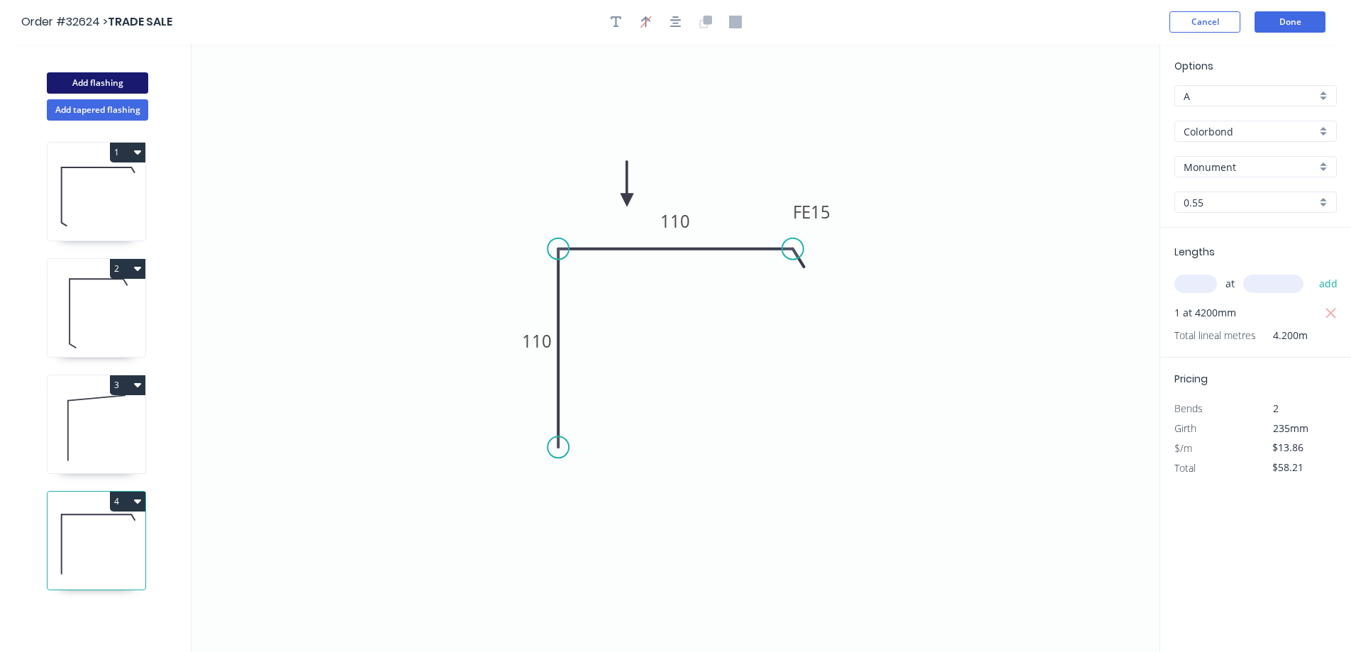
click at [81, 86] on button "Add flashing" at bounding box center [97, 82] width 101 height 21
type input "$0.00"
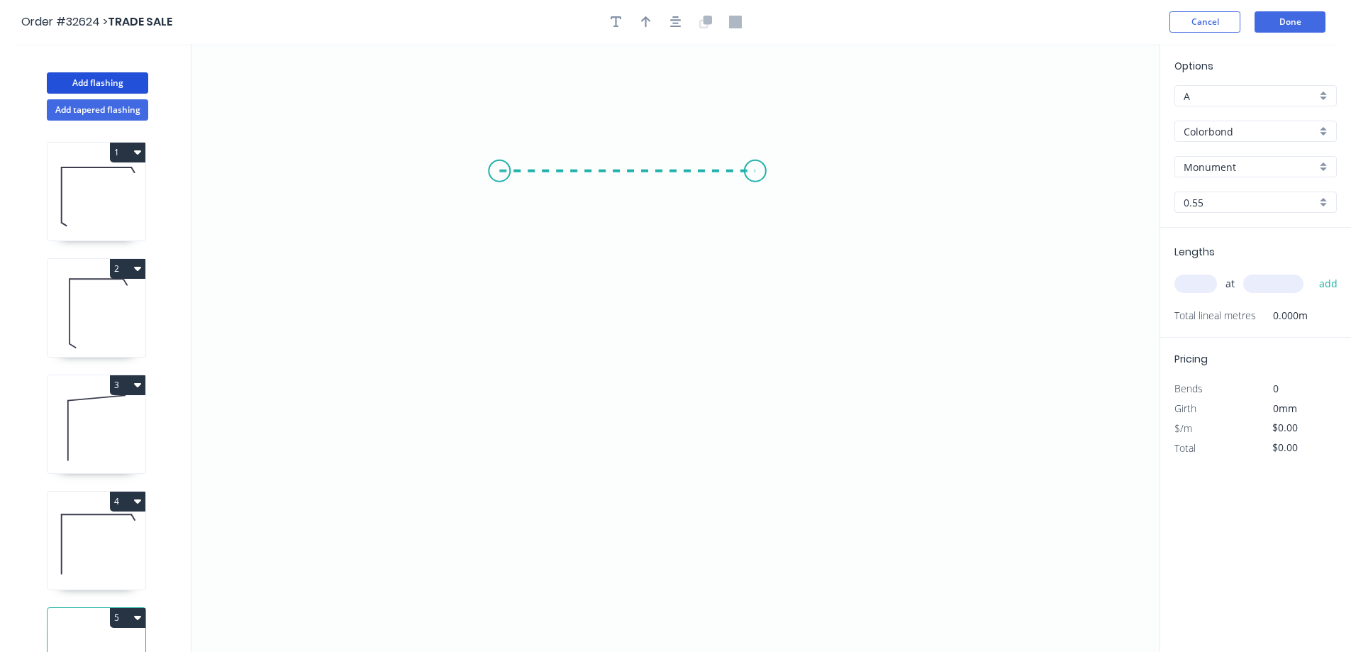
drag, startPoint x: 499, startPoint y: 171, endPoint x: 755, endPoint y: 168, distance: 256.1
click at [755, 168] on icon "0" at bounding box center [676, 348] width 968 height 608
click at [748, 399] on icon "0 ?" at bounding box center [676, 348] width 968 height 608
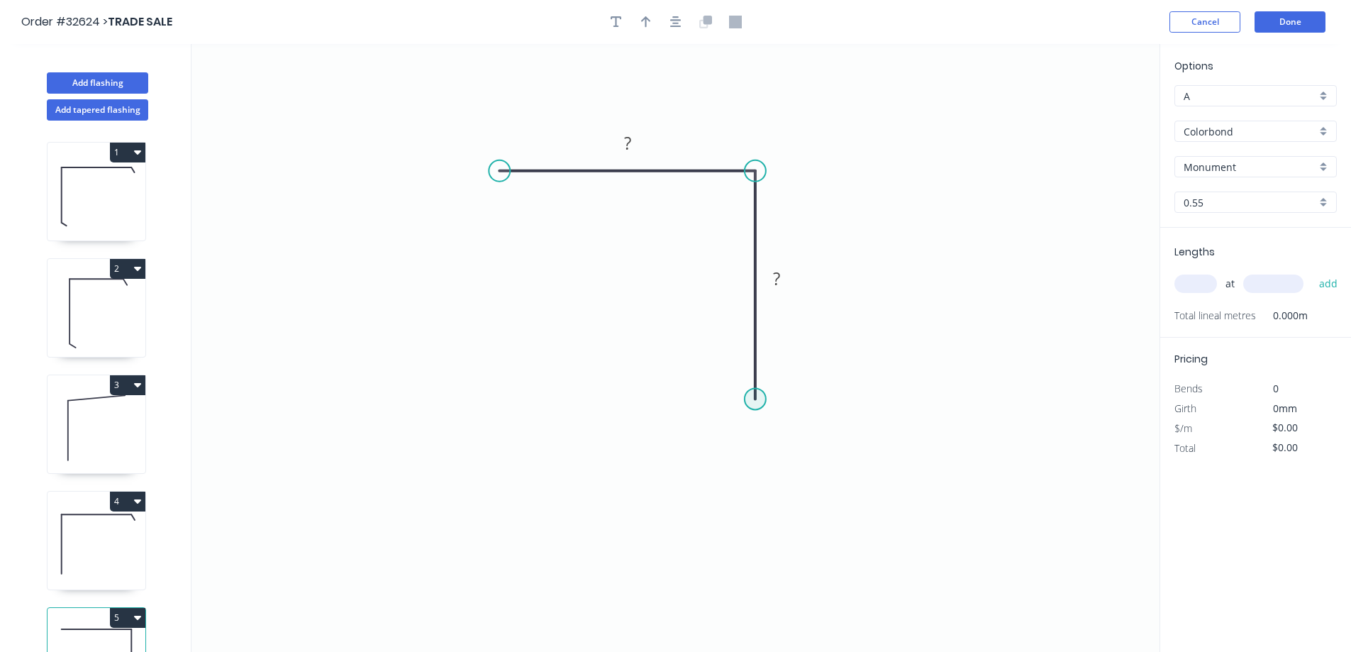
drag, startPoint x: 797, startPoint y: 445, endPoint x: 750, endPoint y: 404, distance: 61.9
click at [777, 455] on div "Crush & Fold" at bounding box center [821, 452] width 143 height 29
click at [782, 448] on div "Flip bend" at bounding box center [828, 451] width 143 height 29
click at [519, 278] on div "Feather" at bounding box center [568, 280] width 143 height 29
click at [515, 222] on div "Flip bend" at bounding box center [564, 218] width 143 height 29
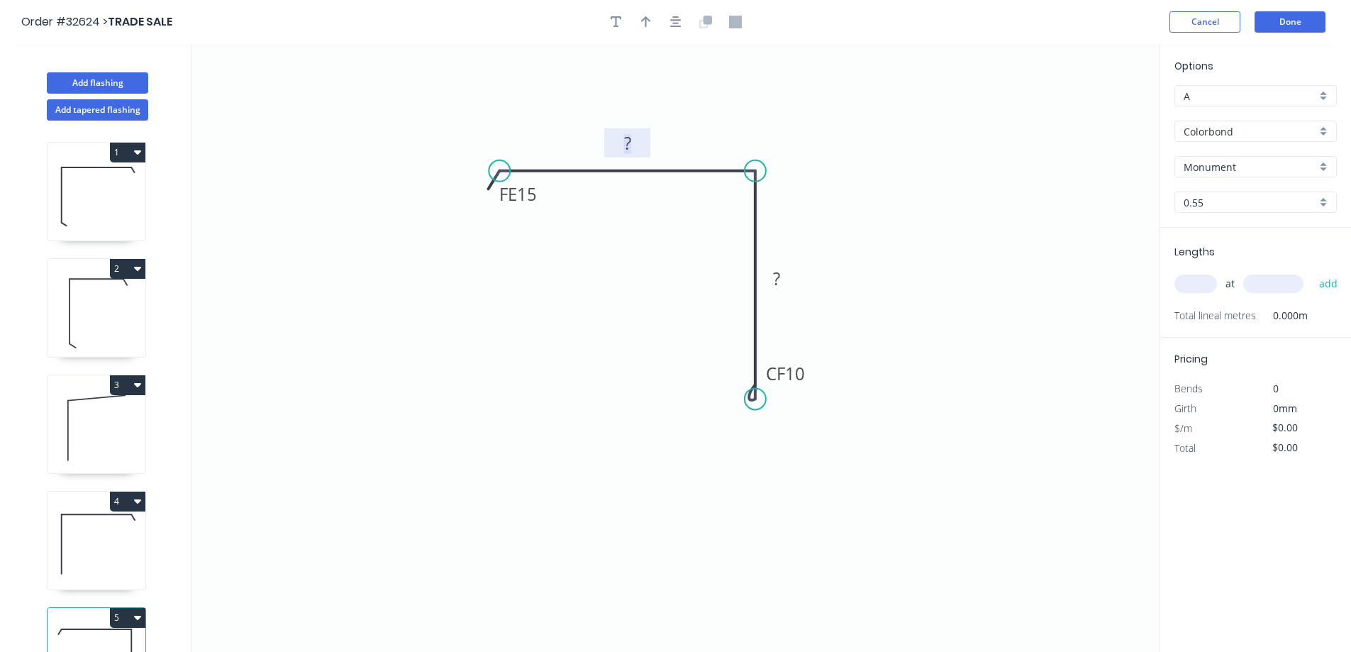
click at [633, 145] on rect at bounding box center [628, 144] width 28 height 20
click at [648, 23] on icon "button" at bounding box center [646, 22] width 10 height 13
type input "$13.79"
drag, startPoint x: 1090, startPoint y: 113, endPoint x: 697, endPoint y: 131, distance: 393.4
click at [697, 131] on icon at bounding box center [697, 119] width 13 height 45
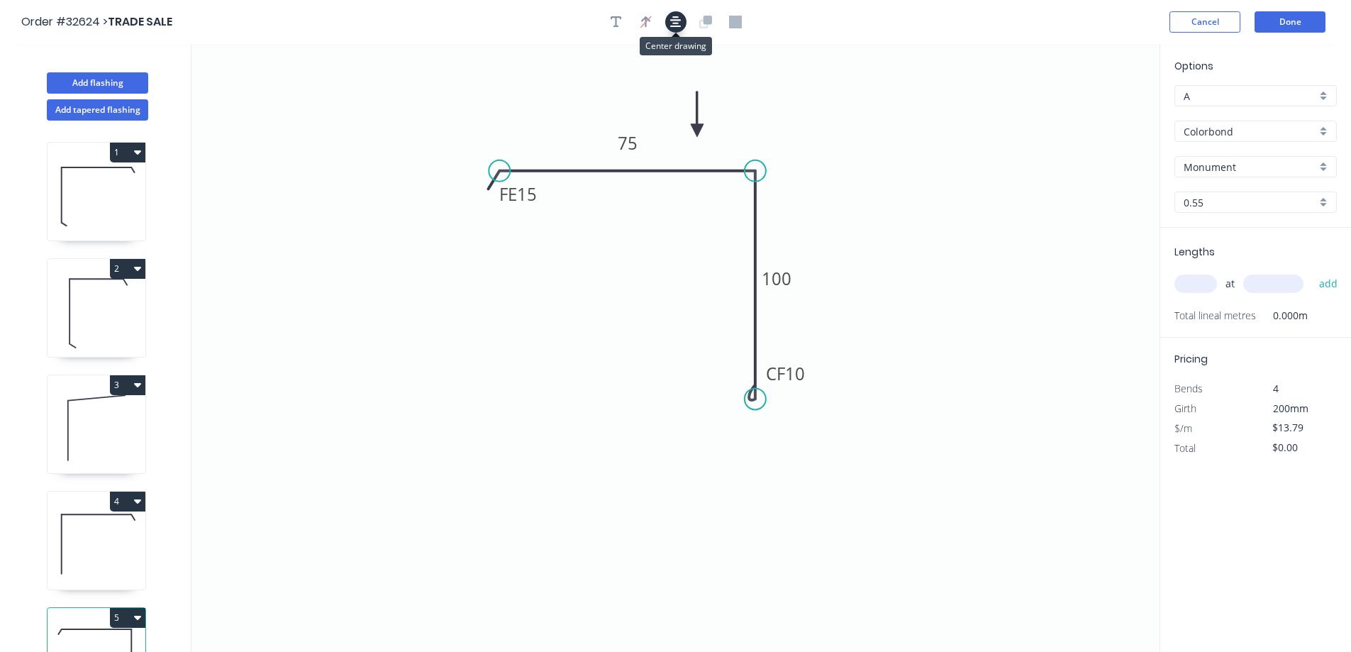
click at [672, 21] on icon "button" at bounding box center [675, 22] width 11 height 13
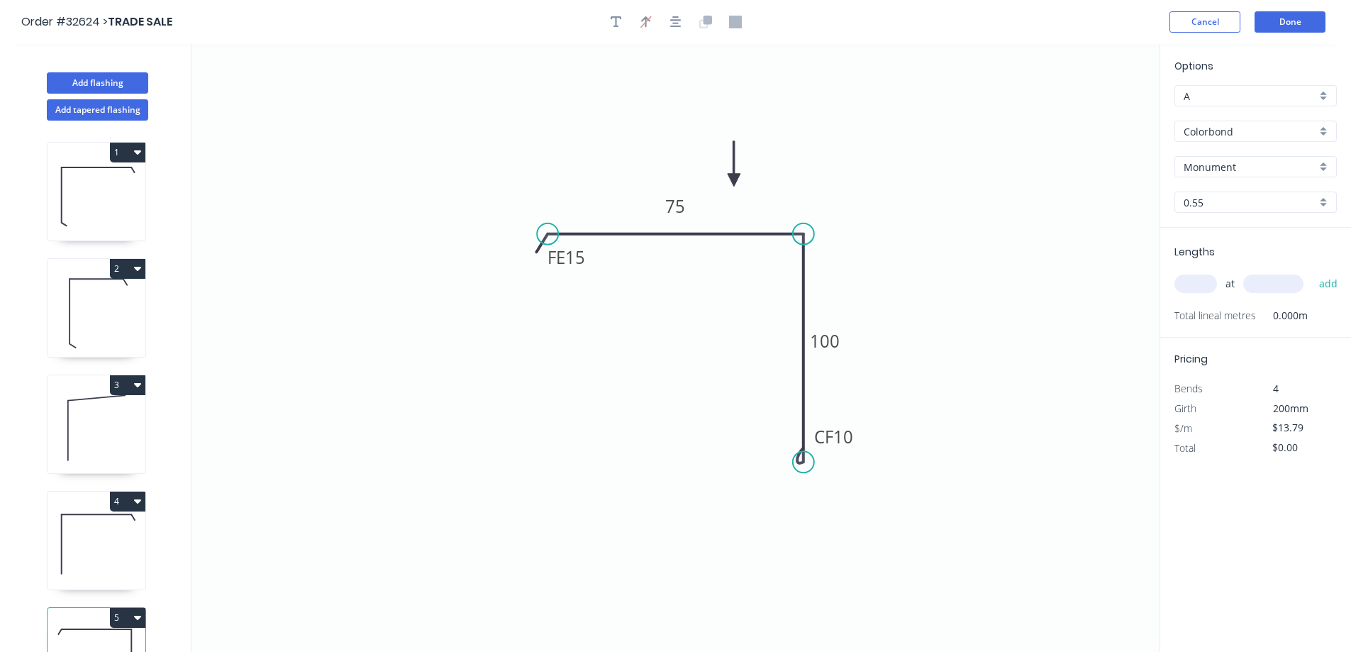
drag, startPoint x: 695, startPoint y: 128, endPoint x: 734, endPoint y: 180, distance: 65.4
click at [734, 180] on icon at bounding box center [734, 163] width 13 height 45
click at [1207, 284] on input "text" at bounding box center [1196, 284] width 43 height 18
type input "1"
type input "4200"
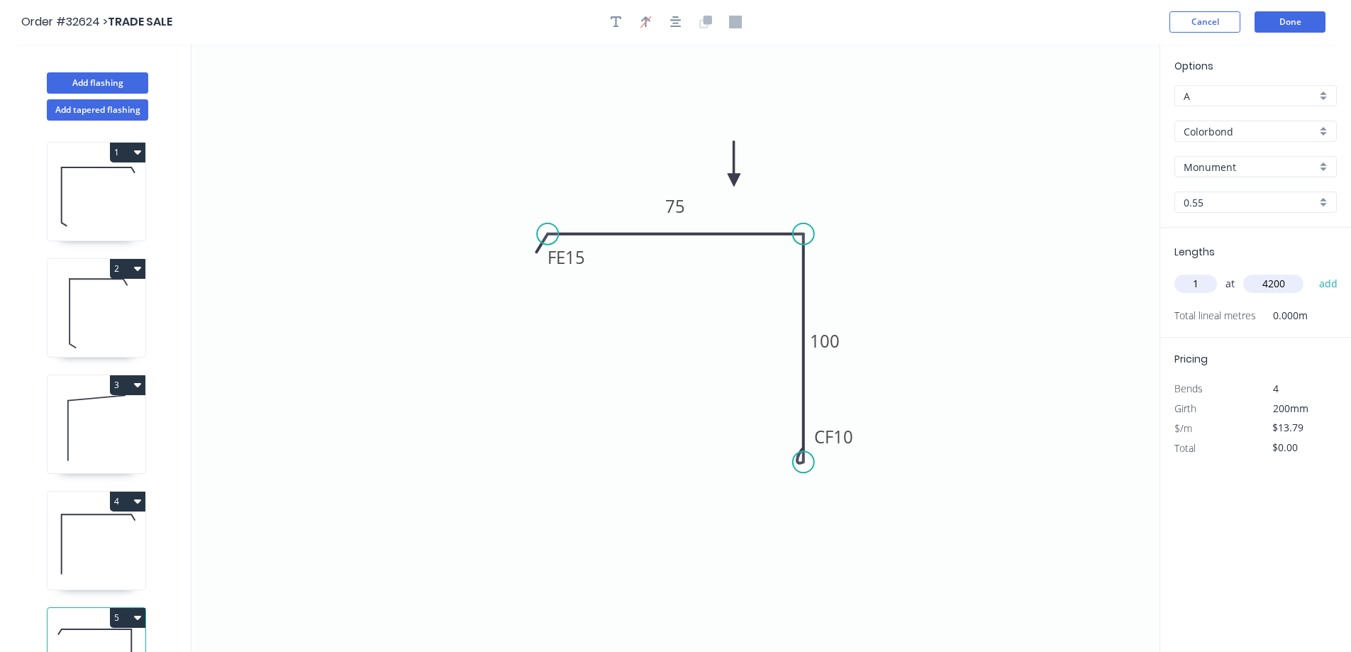
click at [1312, 272] on button "add" at bounding box center [1328, 284] width 33 height 24
type input "$57.92"
click at [83, 77] on button "Add flashing" at bounding box center [97, 82] width 101 height 21
type input "$0.00"
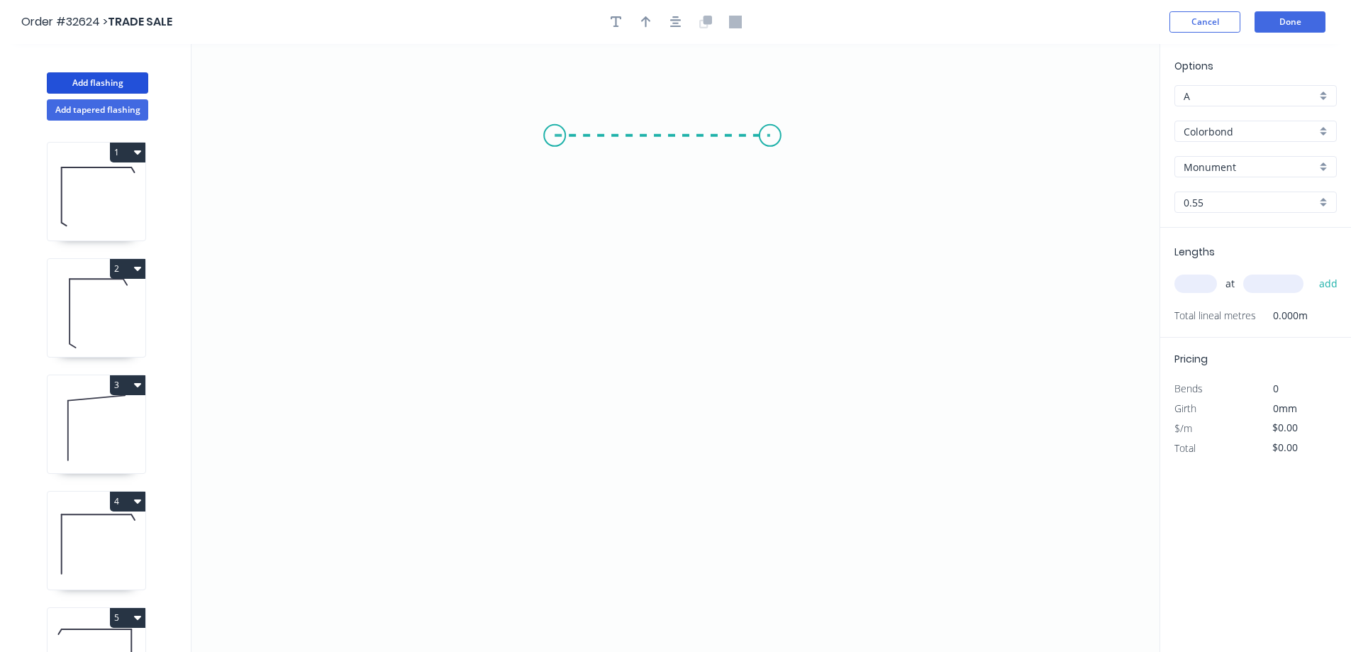
drag, startPoint x: 555, startPoint y: 135, endPoint x: 770, endPoint y: 144, distance: 215.8
click at [770, 144] on icon "0" at bounding box center [676, 348] width 968 height 608
click at [774, 353] on icon "0 ?" at bounding box center [676, 348] width 968 height 608
click at [558, 135] on circle at bounding box center [554, 135] width 21 height 21
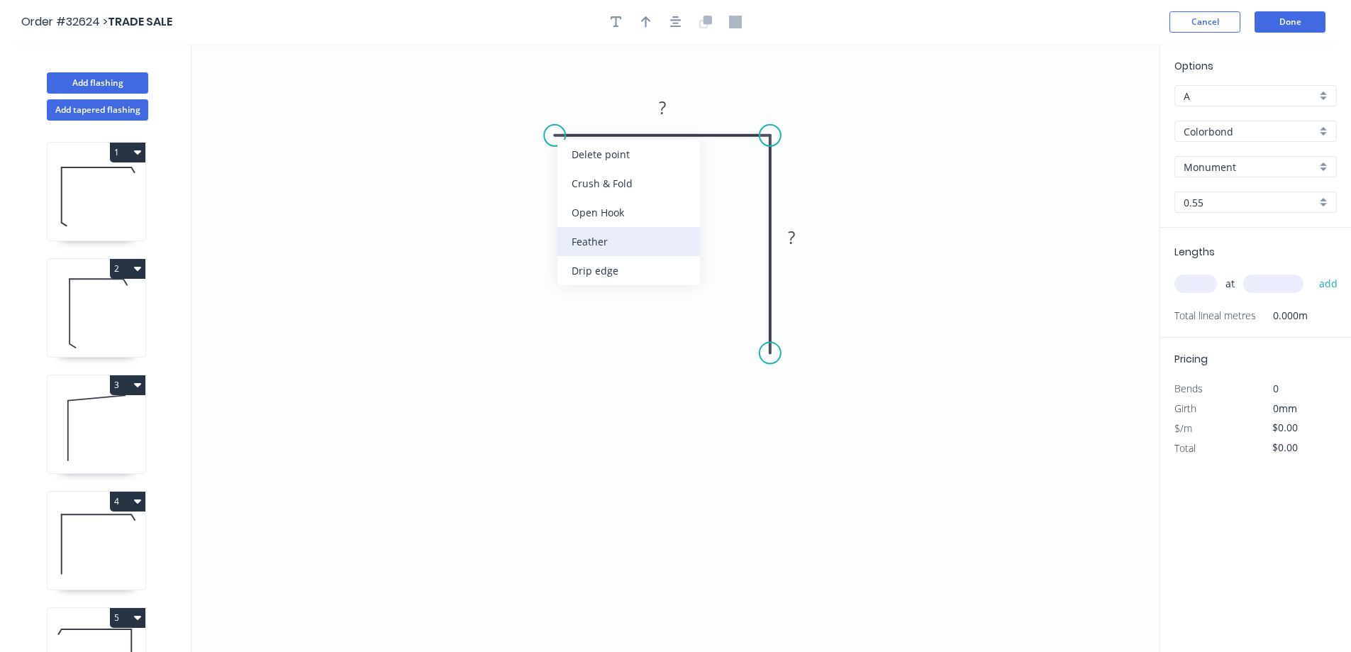
drag, startPoint x: 592, startPoint y: 245, endPoint x: 585, endPoint y: 232, distance: 14.3
click at [591, 243] on div "Feather" at bounding box center [629, 241] width 143 height 29
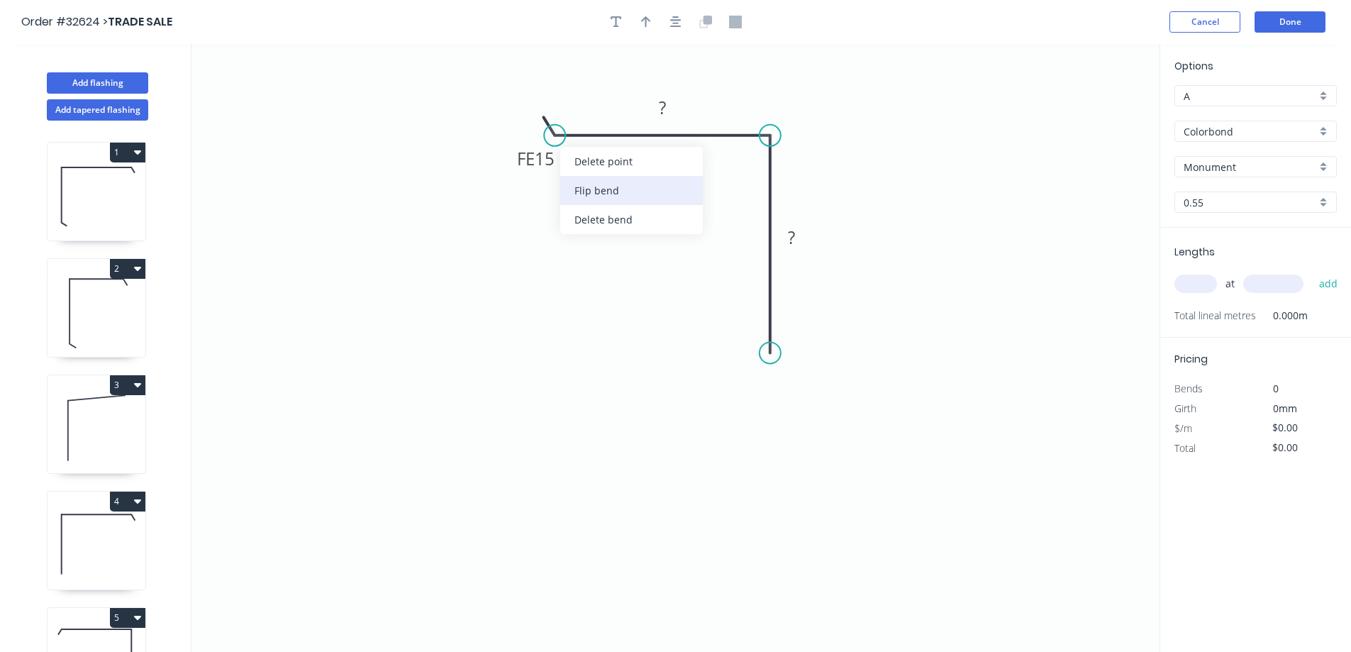
click at [582, 187] on div "Flip bend" at bounding box center [631, 190] width 143 height 29
click at [669, 108] on rect at bounding box center [662, 109] width 28 height 20
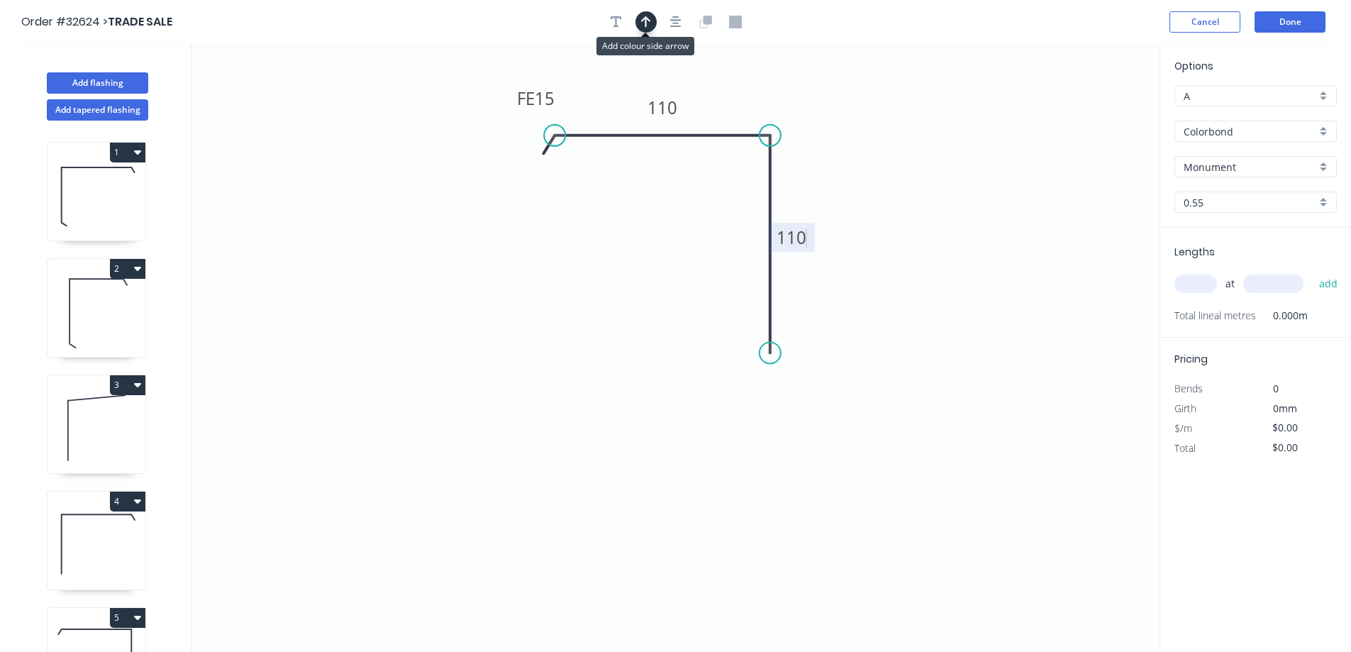
click at [652, 20] on button "button" at bounding box center [646, 21] width 21 height 21
type input "$13.86"
drag, startPoint x: 1087, startPoint y: 112, endPoint x: 741, endPoint y: 93, distance: 346.7
click at [741, 93] on icon at bounding box center [740, 76] width 13 height 45
click at [673, 20] on icon "button" at bounding box center [675, 21] width 11 height 11
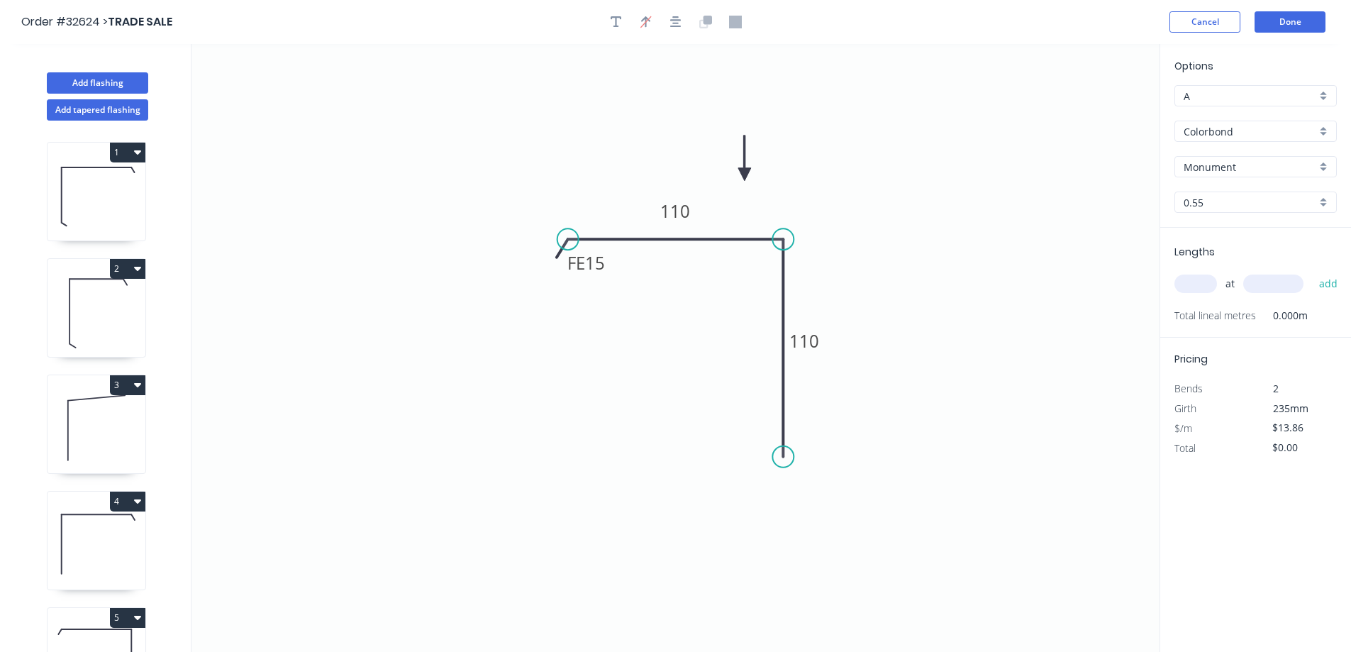
drag, startPoint x: 741, startPoint y: 84, endPoint x: 745, endPoint y: 175, distance: 90.2
click at [745, 175] on icon at bounding box center [744, 157] width 13 height 45
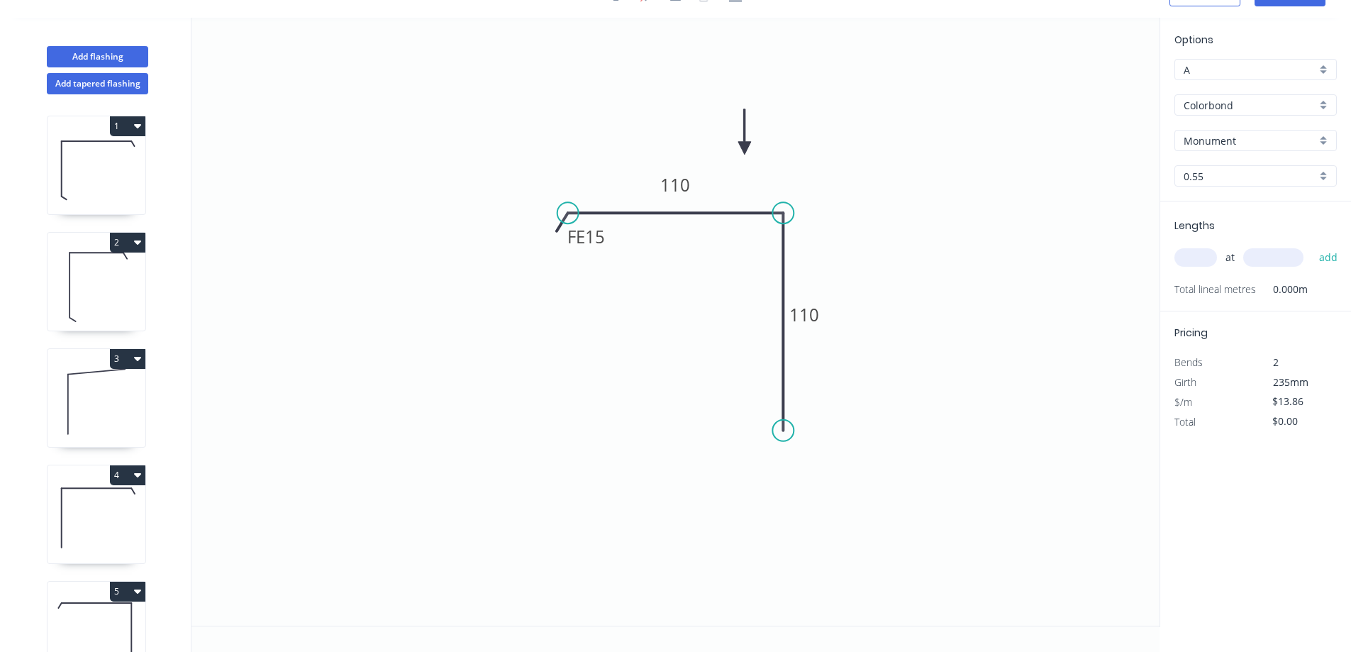
click at [104, 516] on icon at bounding box center [97, 517] width 98 height 91
type input "$58.21"
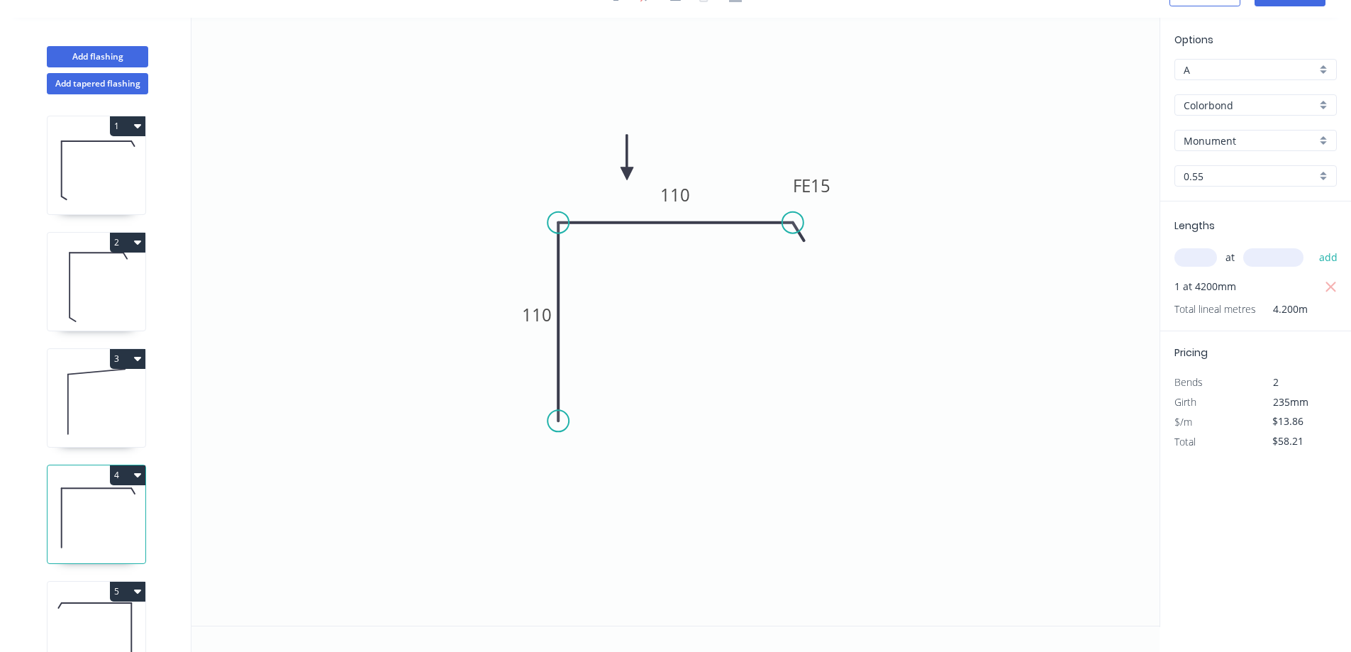
click at [90, 606] on icon at bounding box center [97, 634] width 98 height 91
type input "$13.79"
type input "$57.92"
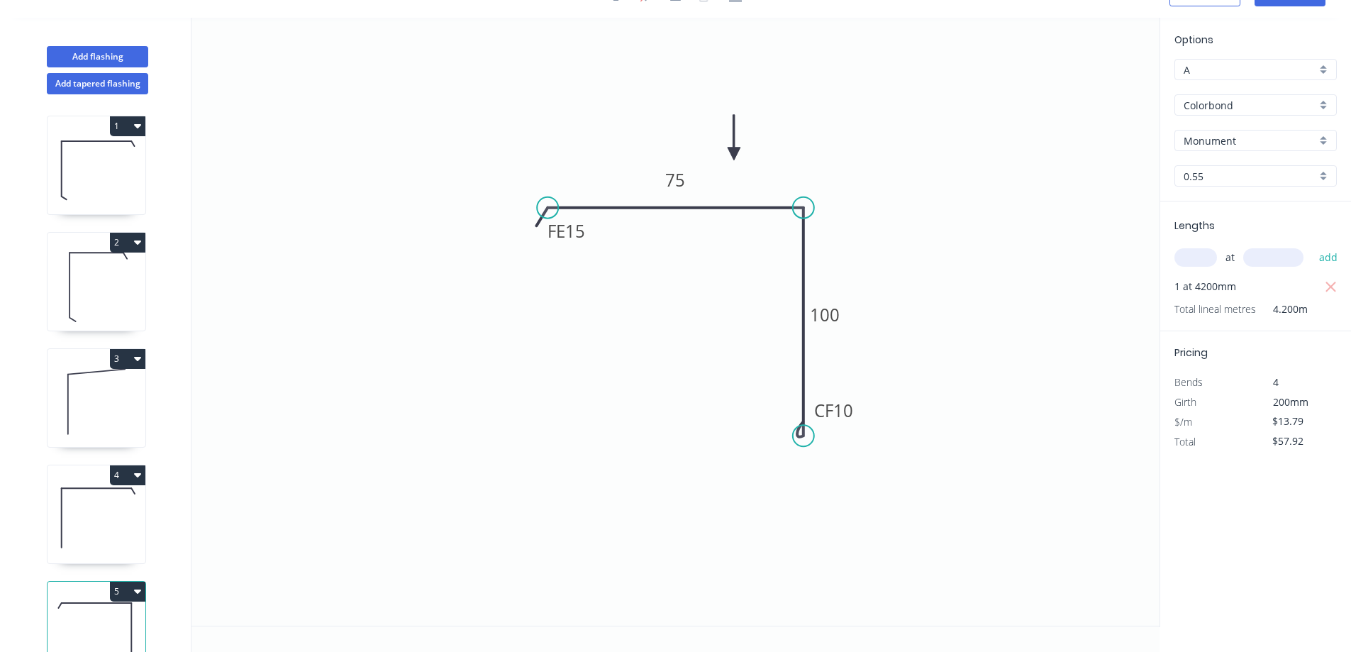
click at [113, 511] on icon at bounding box center [97, 517] width 98 height 91
type input "$13.86"
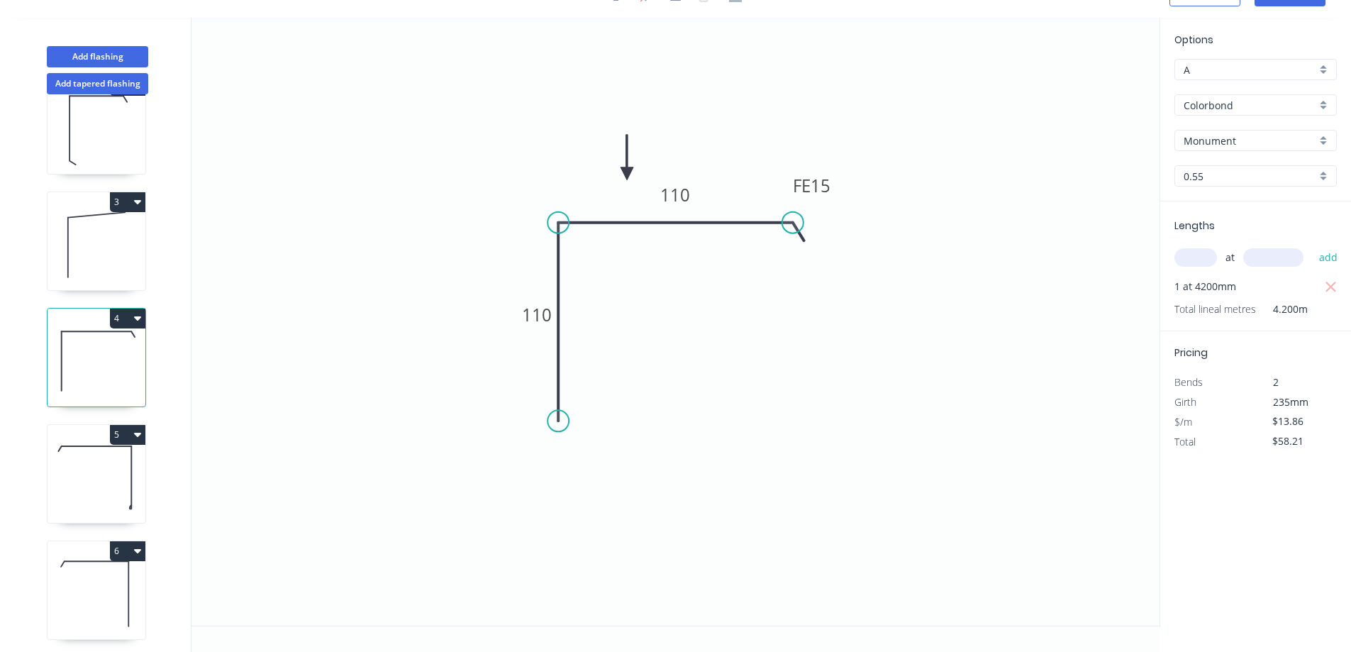
scroll to position [172, 0]
click at [102, 572] on icon at bounding box center [97, 588] width 98 height 91
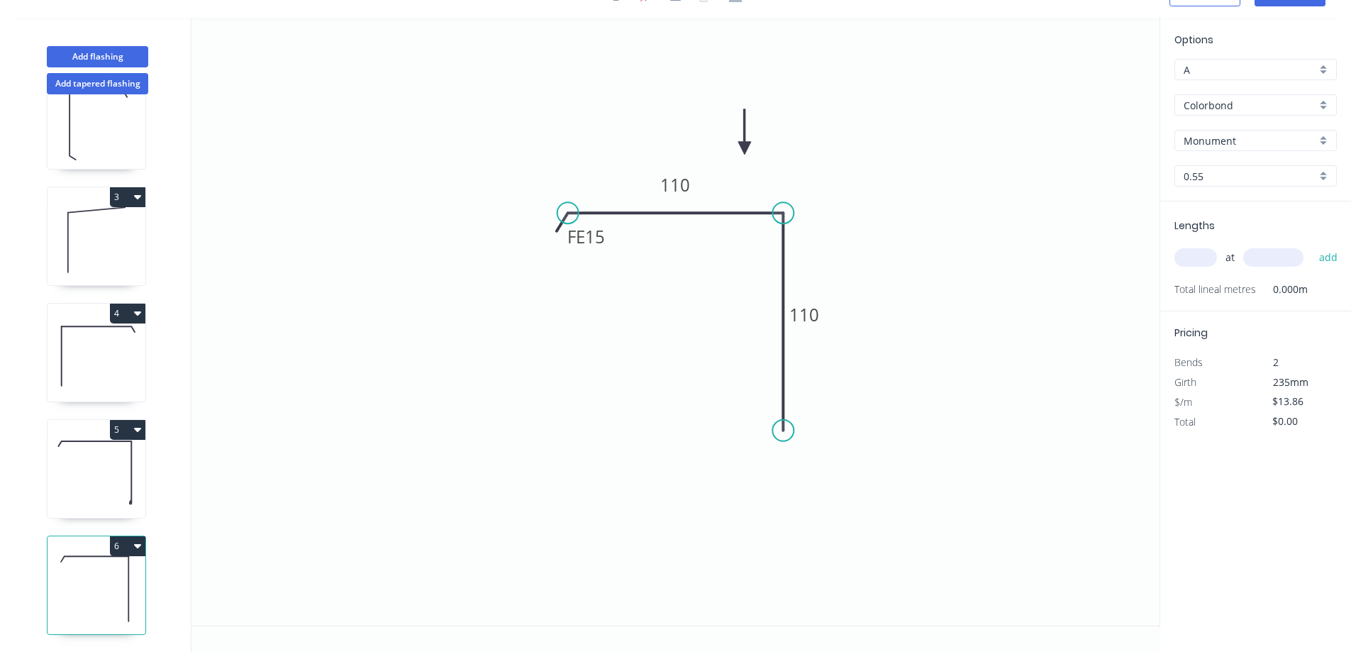
click at [78, 345] on icon at bounding box center [97, 356] width 98 height 91
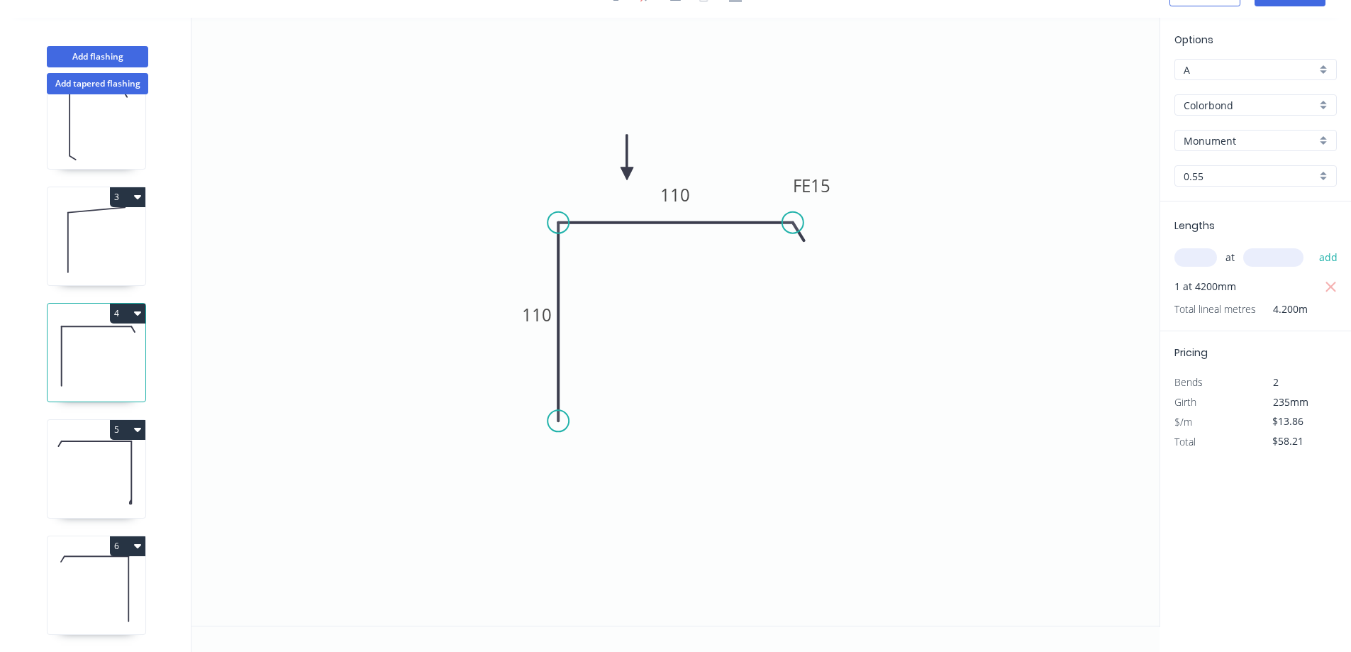
click at [89, 548] on icon at bounding box center [97, 588] width 98 height 91
type input "$0.00"
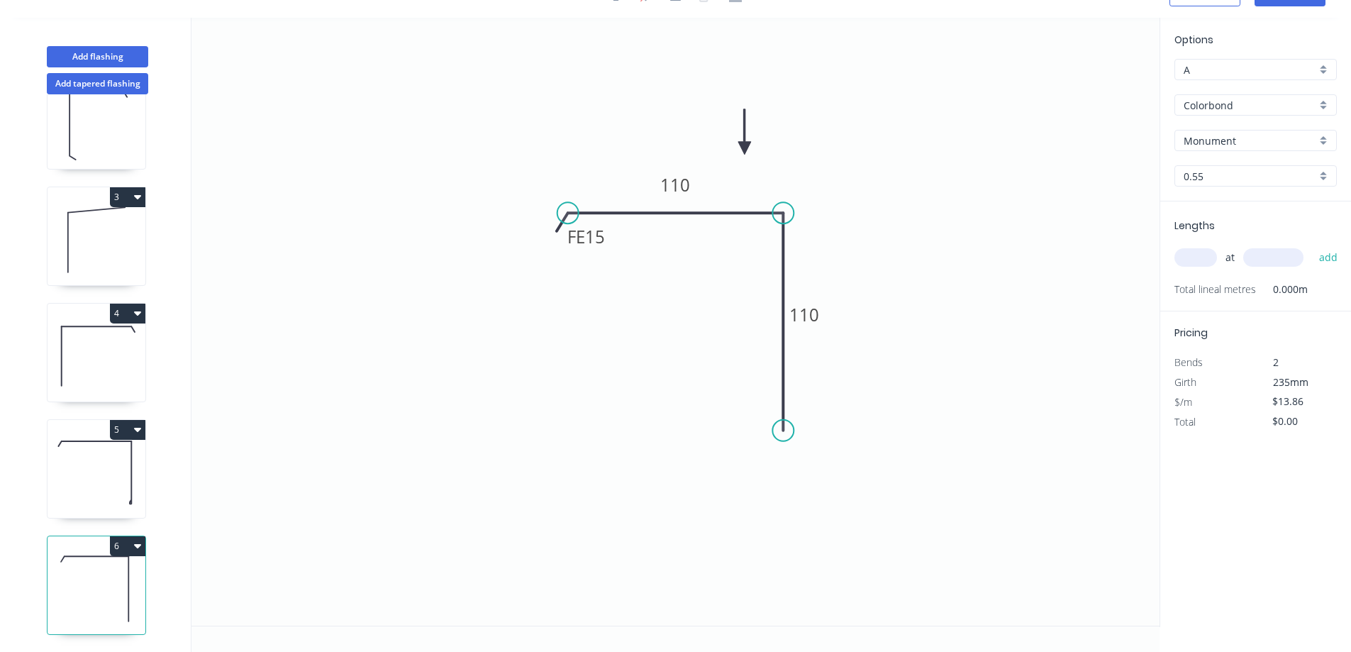
click at [1204, 258] on input "text" at bounding box center [1196, 257] width 43 height 18
type input "1"
type input "3100"
click at [1312, 245] on button "add" at bounding box center [1328, 257] width 33 height 24
type input "$42.97"
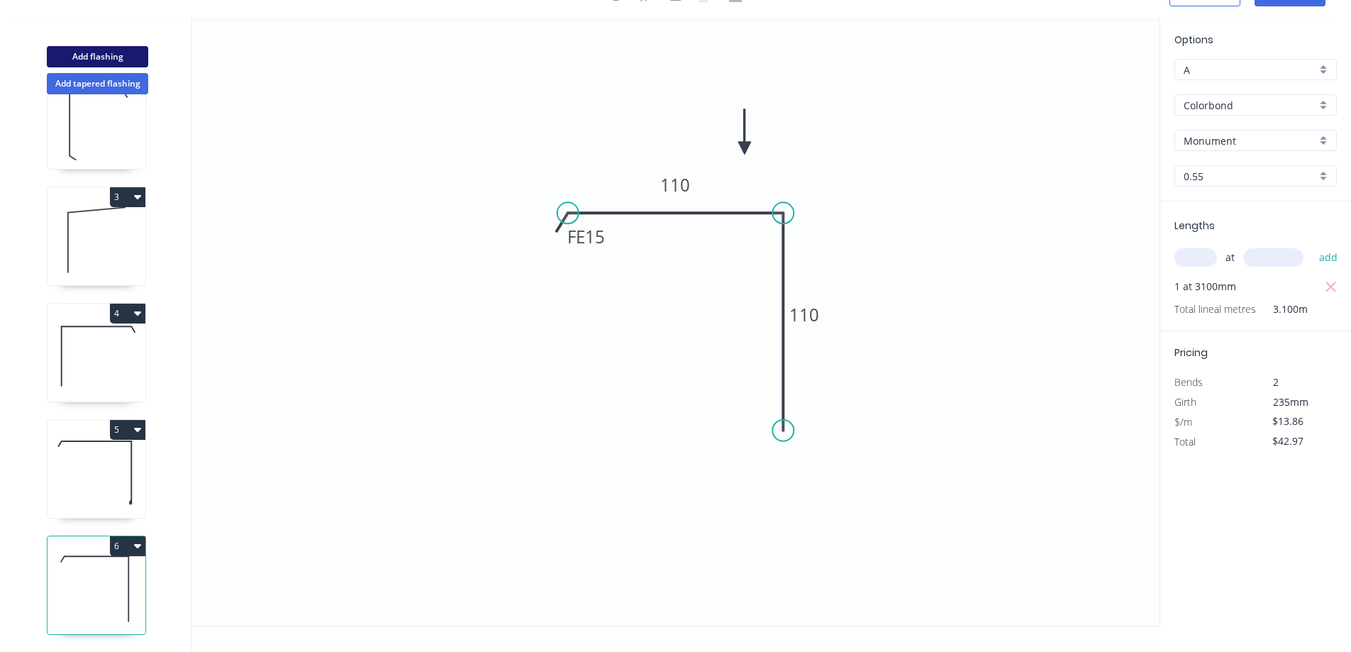
click at [87, 54] on button "Add flashing" at bounding box center [97, 56] width 101 height 21
type input "$0.00"
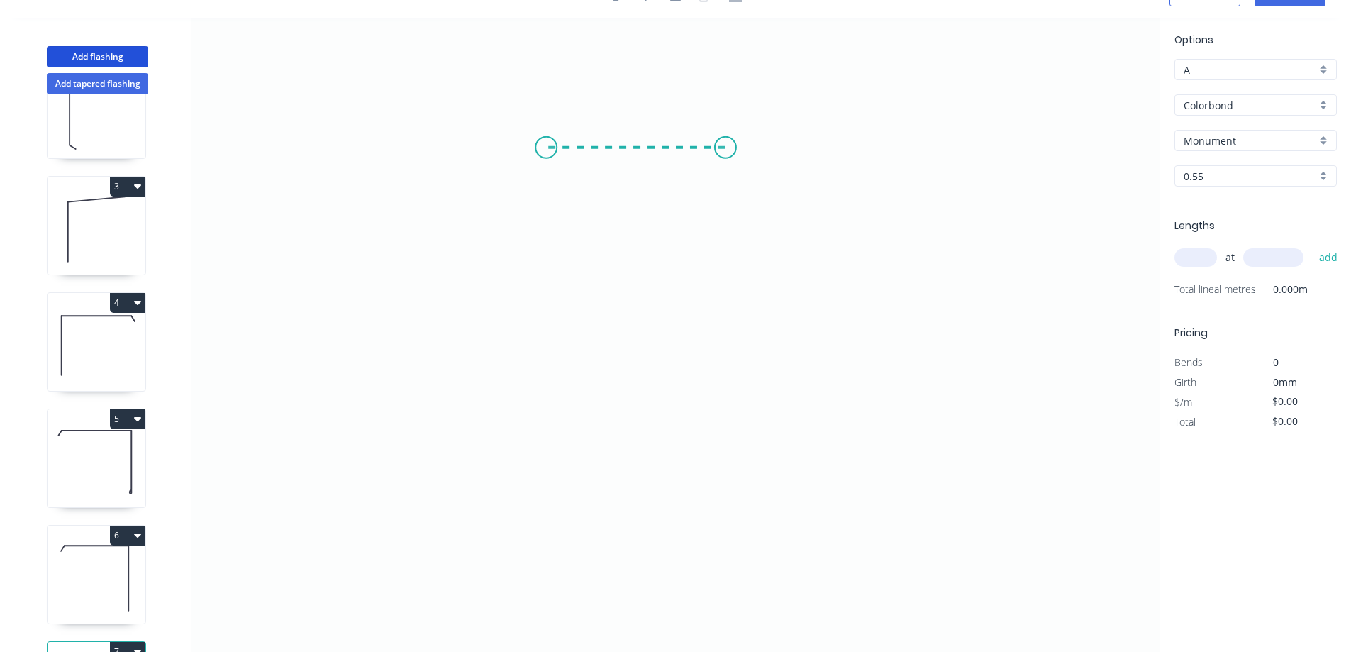
drag, startPoint x: 726, startPoint y: 148, endPoint x: 545, endPoint y: 153, distance: 180.3
click at [545, 153] on icon "0" at bounding box center [676, 322] width 968 height 608
click at [534, 335] on icon "0 ?" at bounding box center [676, 322] width 968 height 608
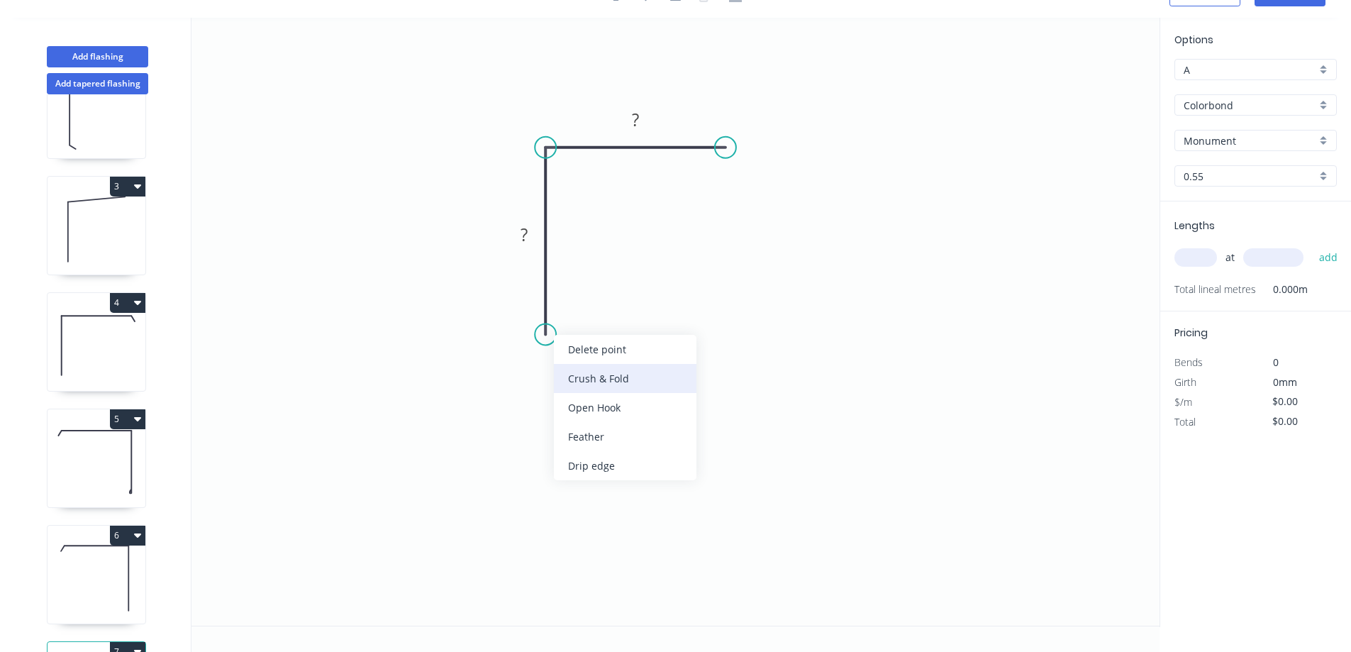
click at [567, 380] on div "Crush & Fold" at bounding box center [625, 378] width 143 height 29
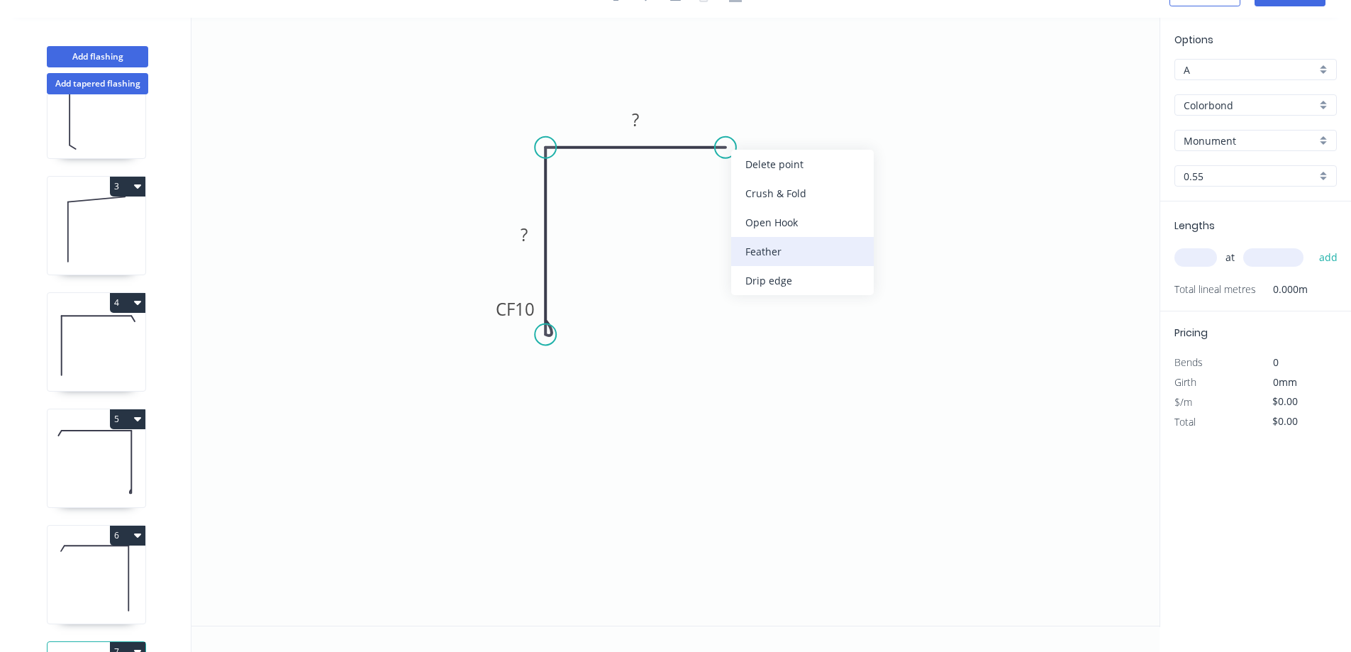
click at [773, 246] on div "Feather" at bounding box center [802, 251] width 143 height 29
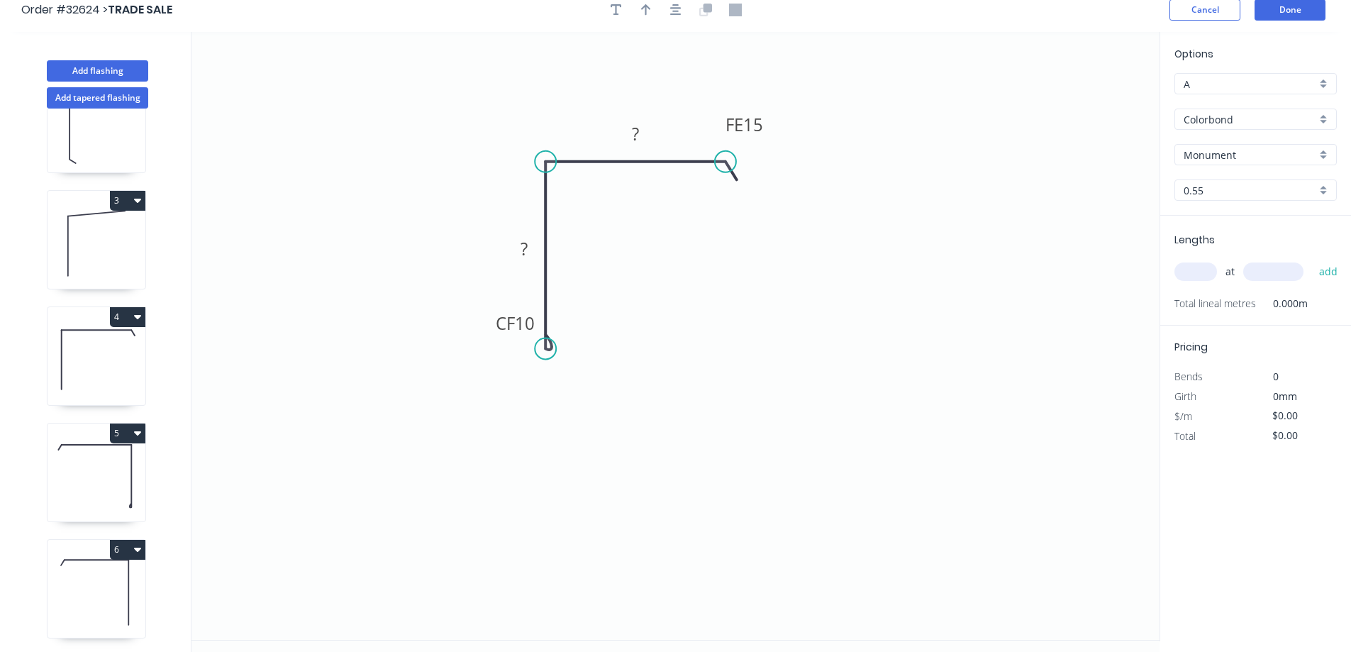
scroll to position [0, 0]
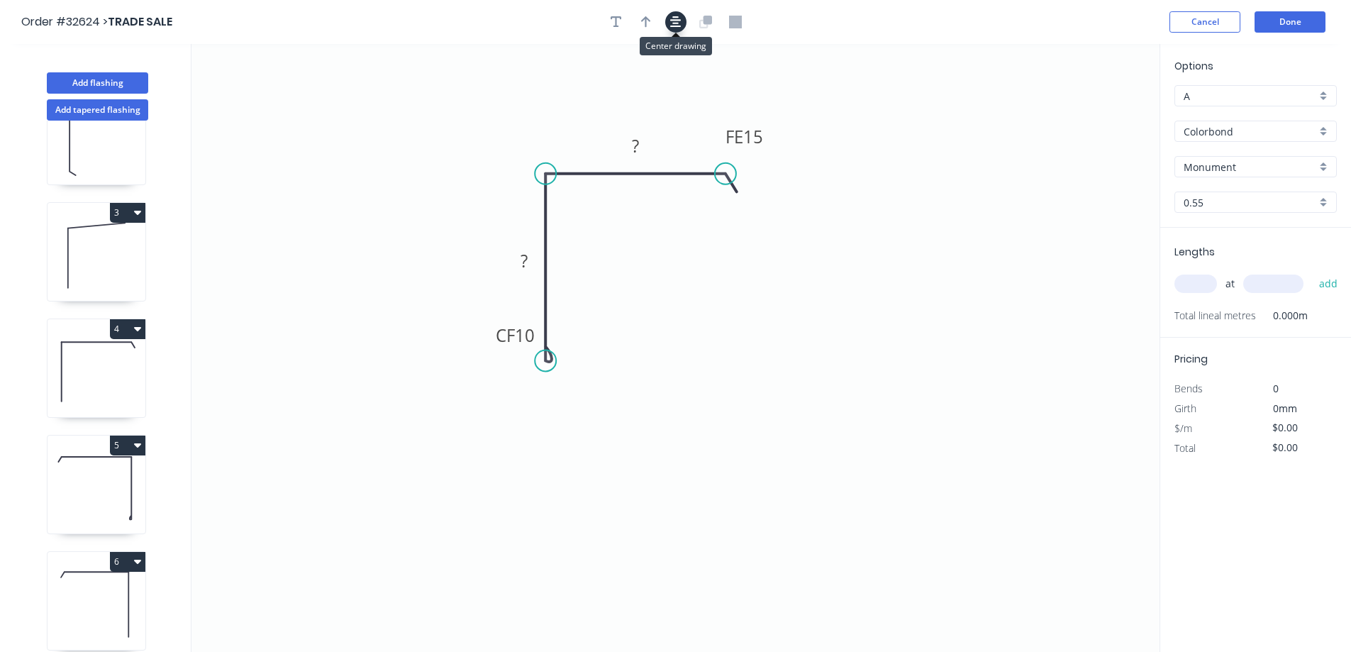
click at [679, 24] on icon "button" at bounding box center [675, 22] width 11 height 13
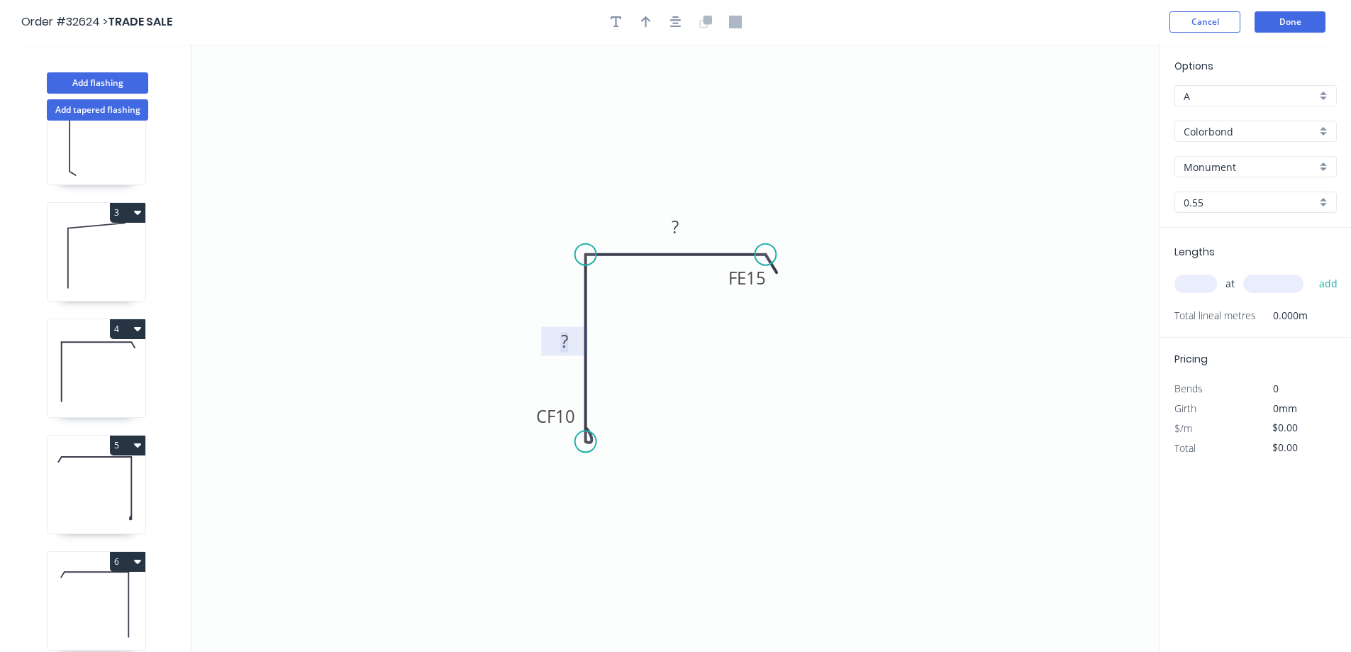
click at [572, 343] on rect at bounding box center [564, 343] width 28 height 20
click at [650, 25] on icon "button" at bounding box center [646, 22] width 10 height 13
type input "$15.98"
drag, startPoint x: 1086, startPoint y: 111, endPoint x: 667, endPoint y: 207, distance: 430.0
click at [667, 207] on icon at bounding box center [666, 190] width 13 height 45
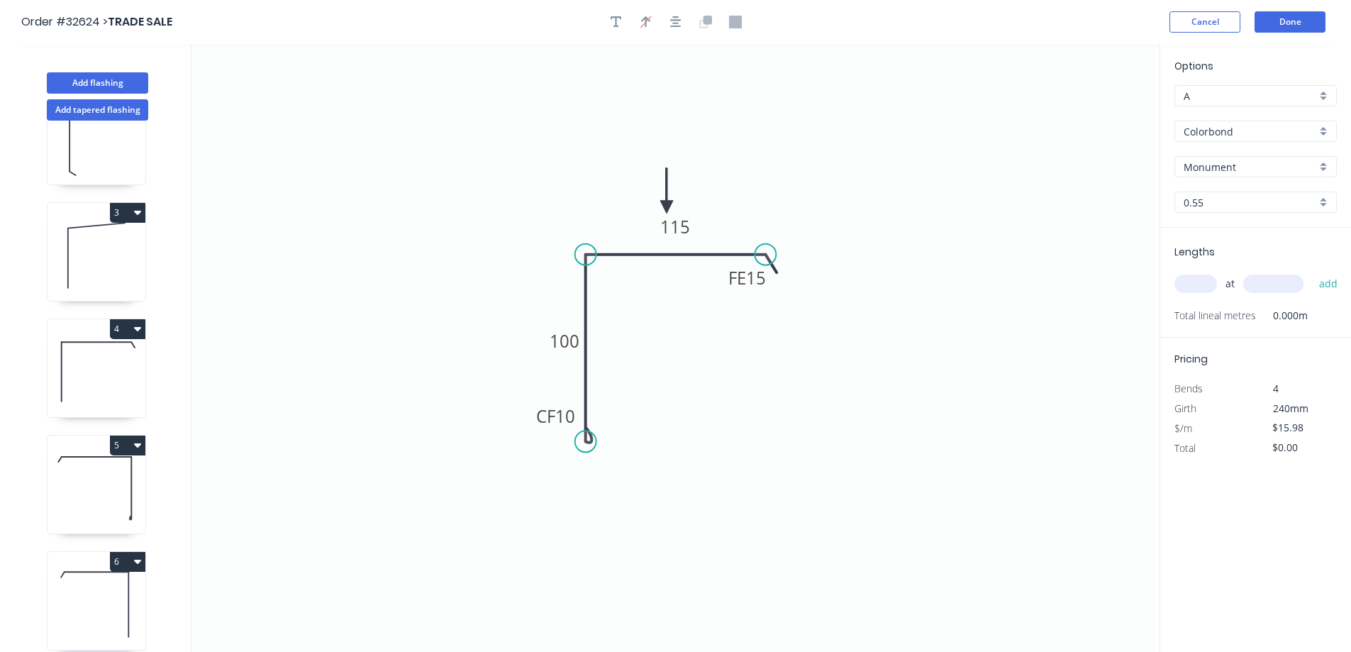
click at [1207, 284] on input "text" at bounding box center [1196, 284] width 43 height 18
type input "1"
type input "4200"
click at [1312, 272] on button "add" at bounding box center [1328, 284] width 33 height 24
type input "$67.12"
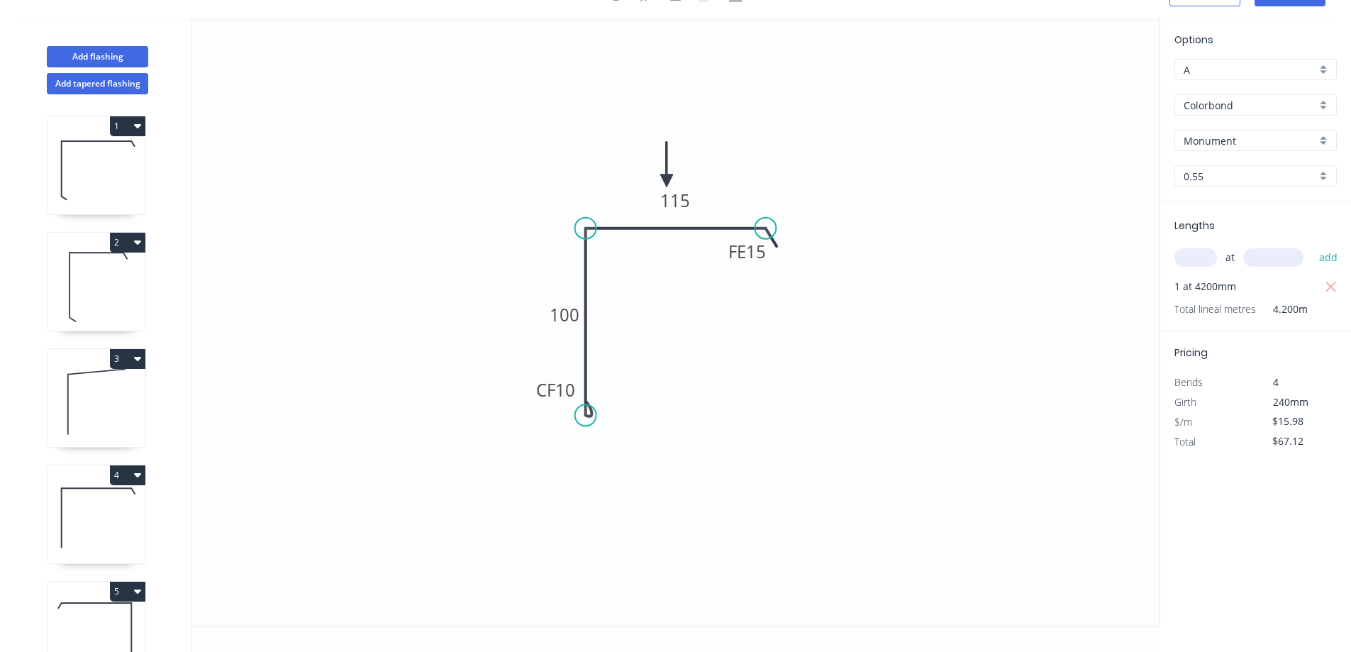
click at [86, 160] on icon at bounding box center [97, 168] width 98 height 91
type input "$14.92"
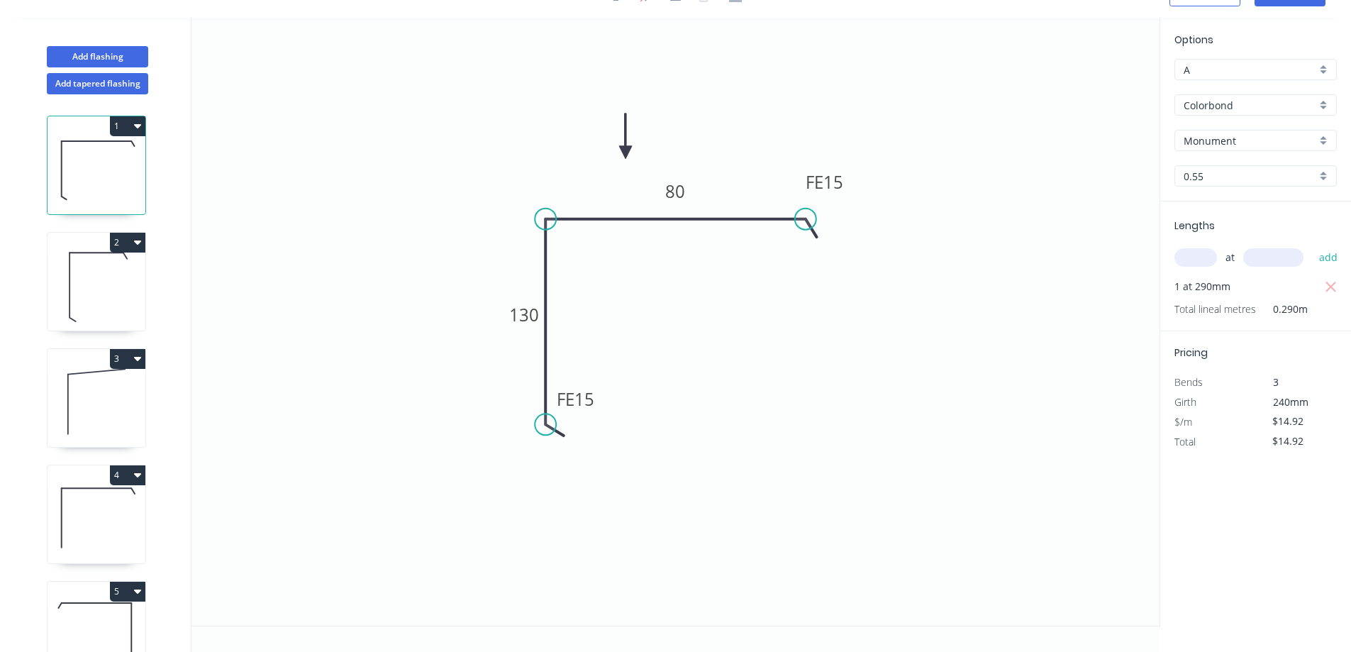
click at [105, 284] on icon at bounding box center [97, 285] width 98 height 91
type input "$16.67"
type input "$48.34"
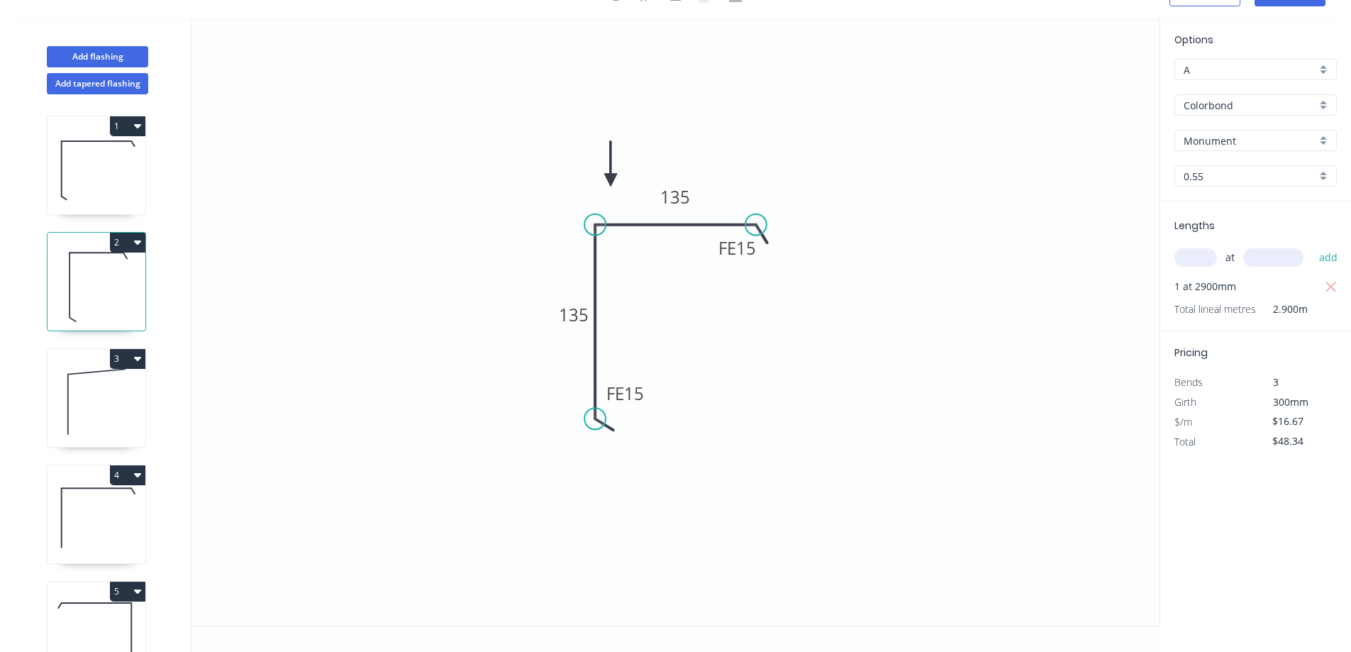
click at [106, 394] on icon at bounding box center [97, 401] width 98 height 91
type input "$12.27"
type input "$79.76"
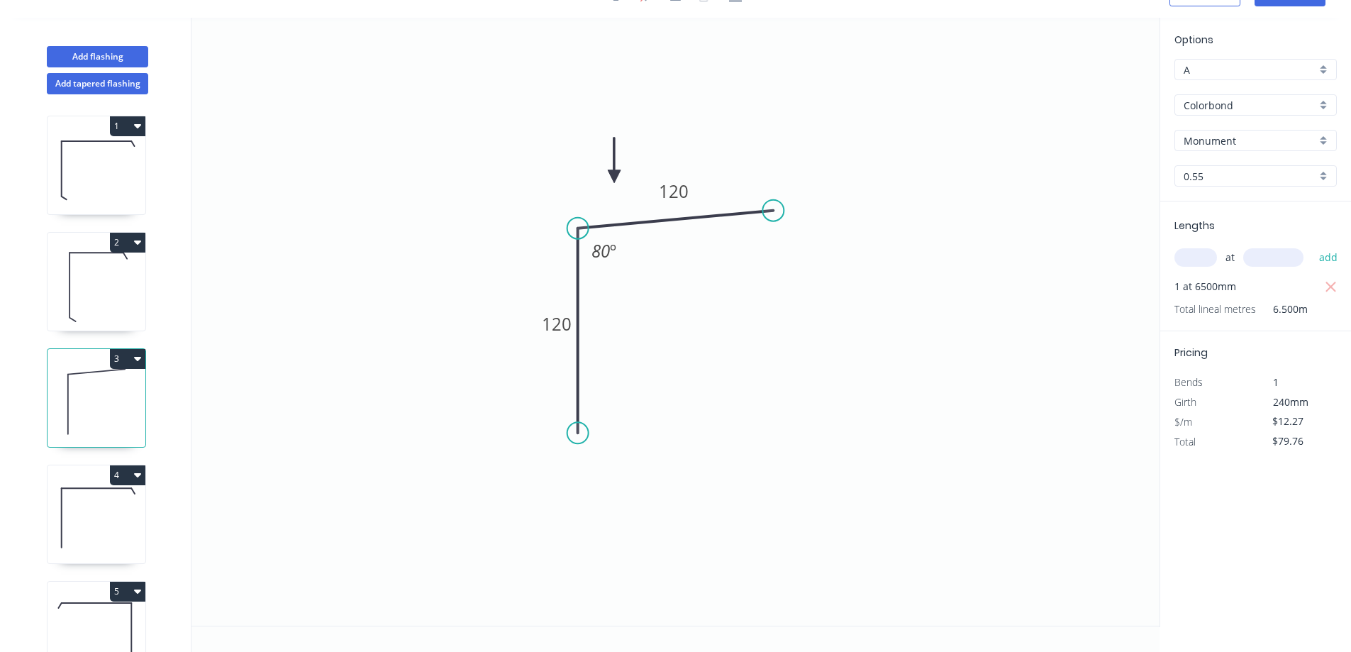
click at [91, 538] on icon at bounding box center [97, 517] width 98 height 91
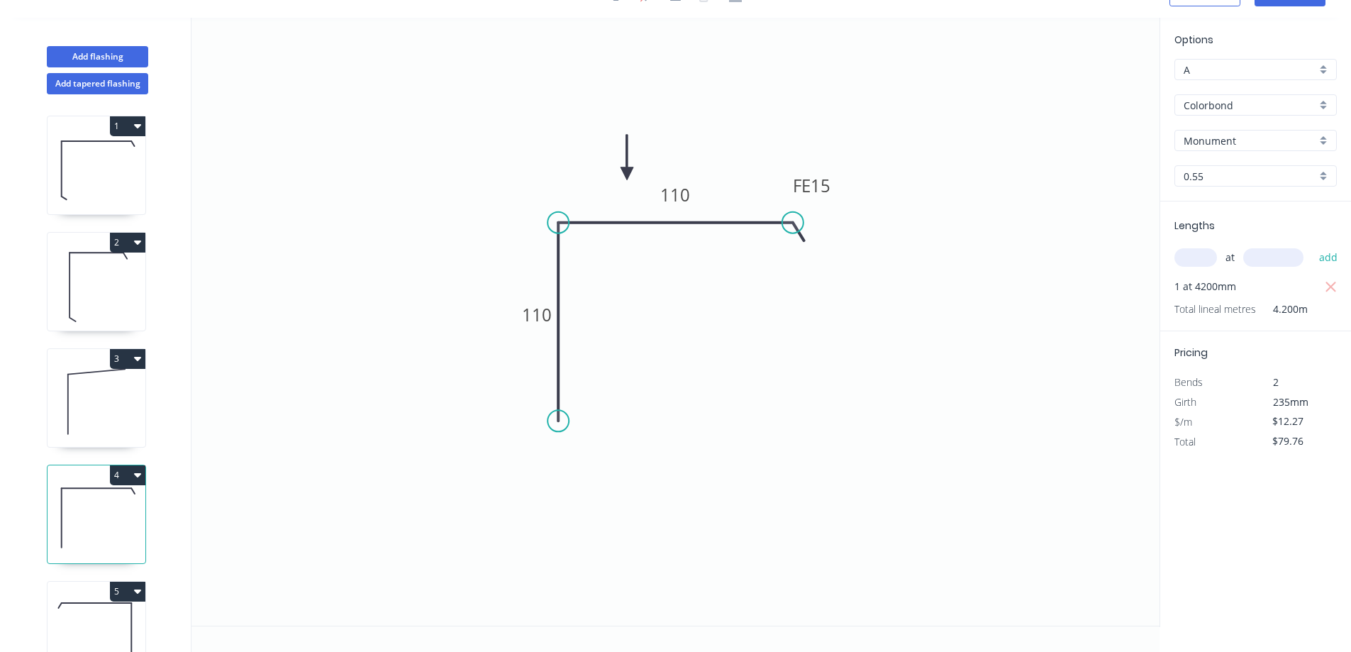
type input "$13.86"
type input "$58.21"
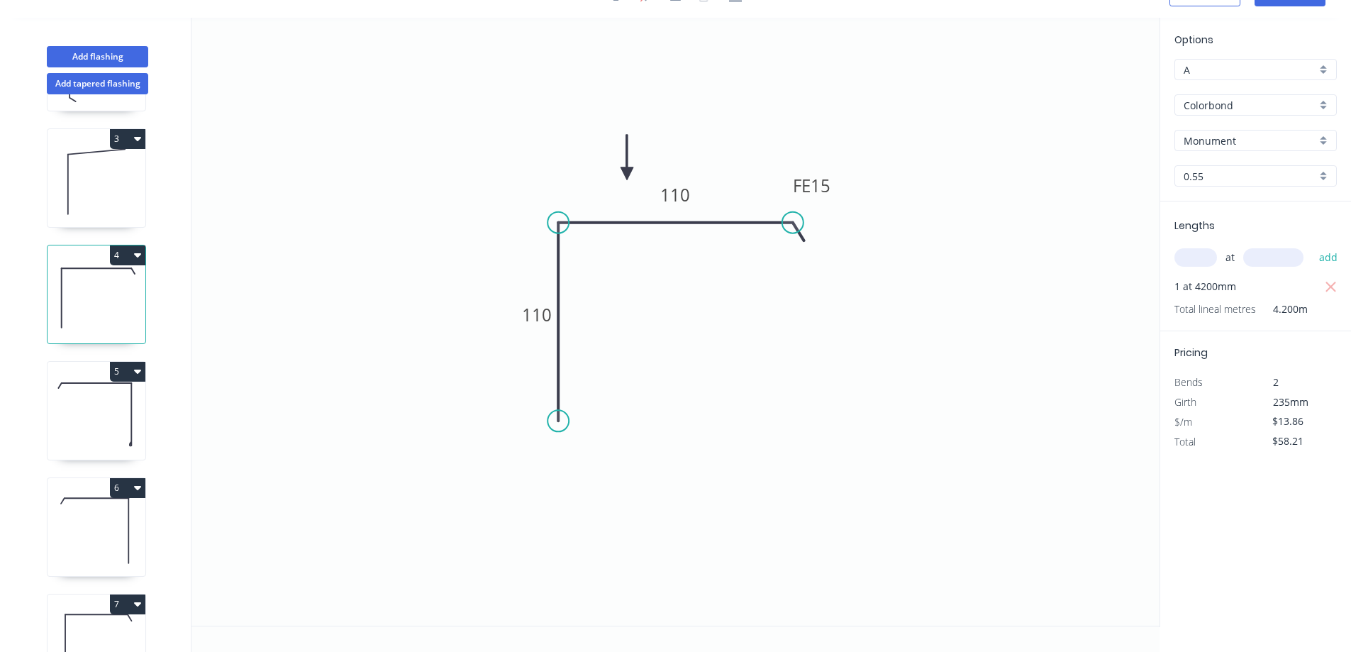
scroll to position [289, 0]
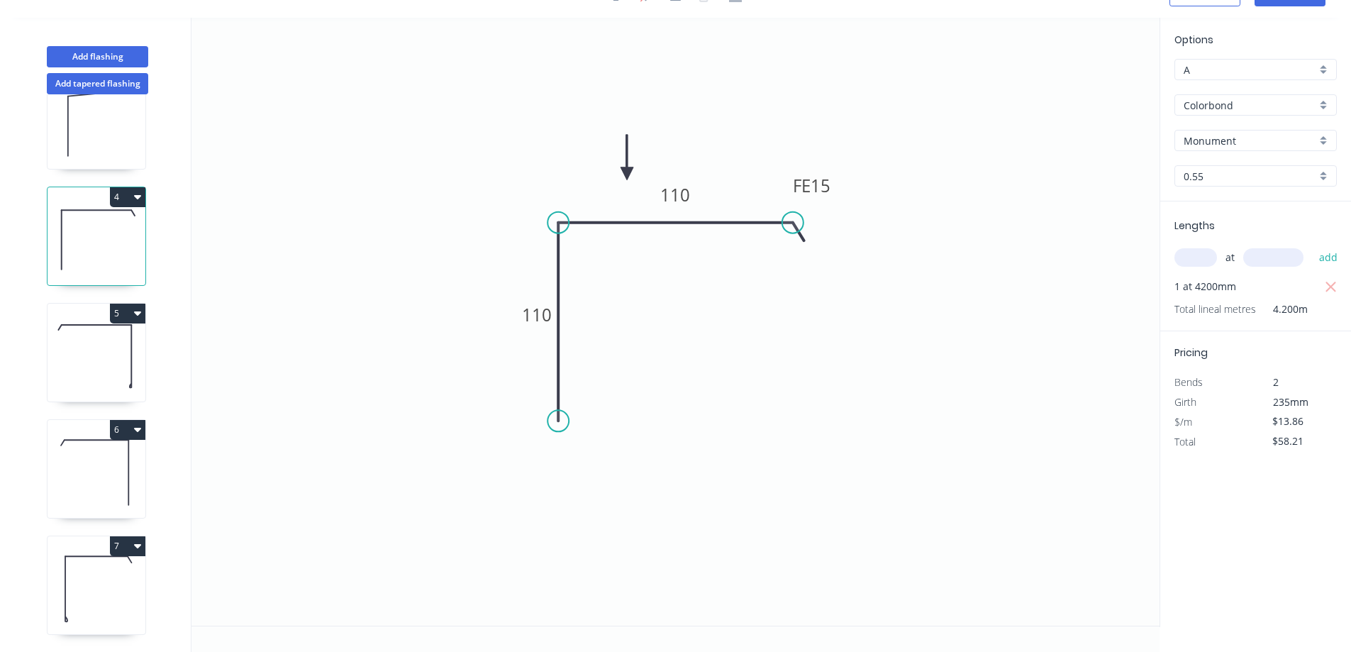
click at [105, 333] on icon at bounding box center [97, 356] width 98 height 91
type input "$13.79"
type input "$57.92"
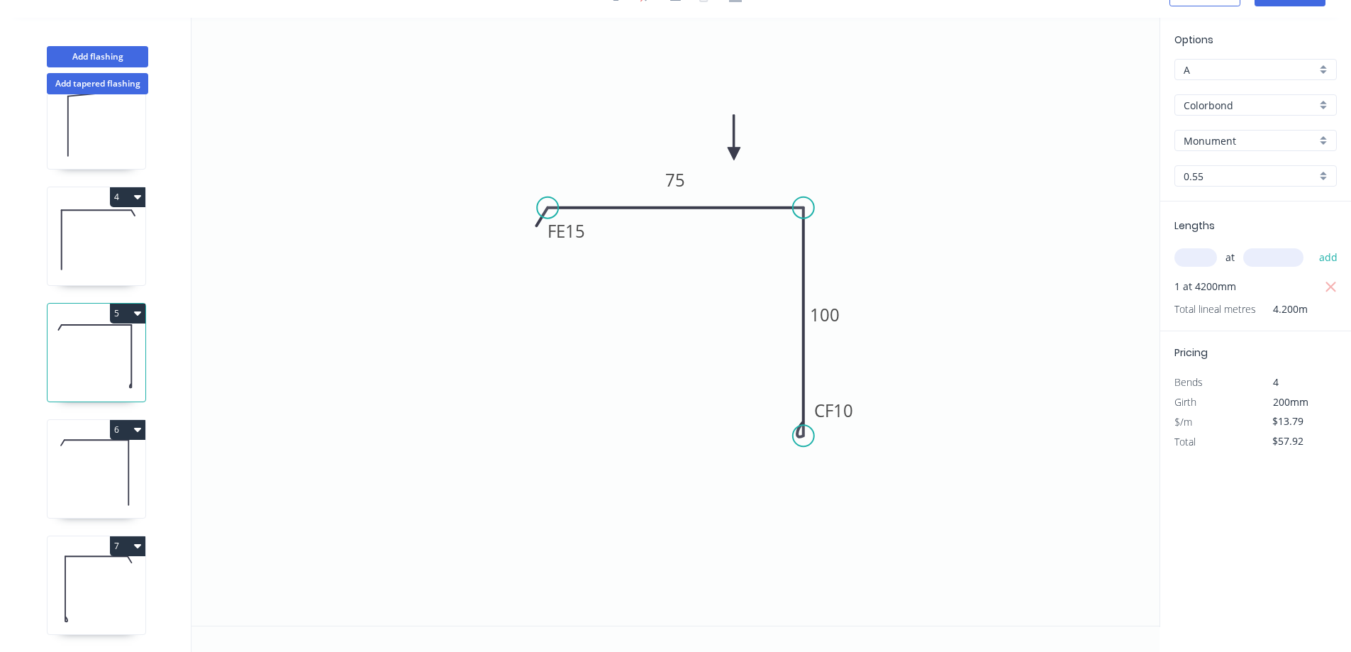
click at [105, 445] on icon at bounding box center [97, 472] width 98 height 91
type input "$13.86"
type input "$42.97"
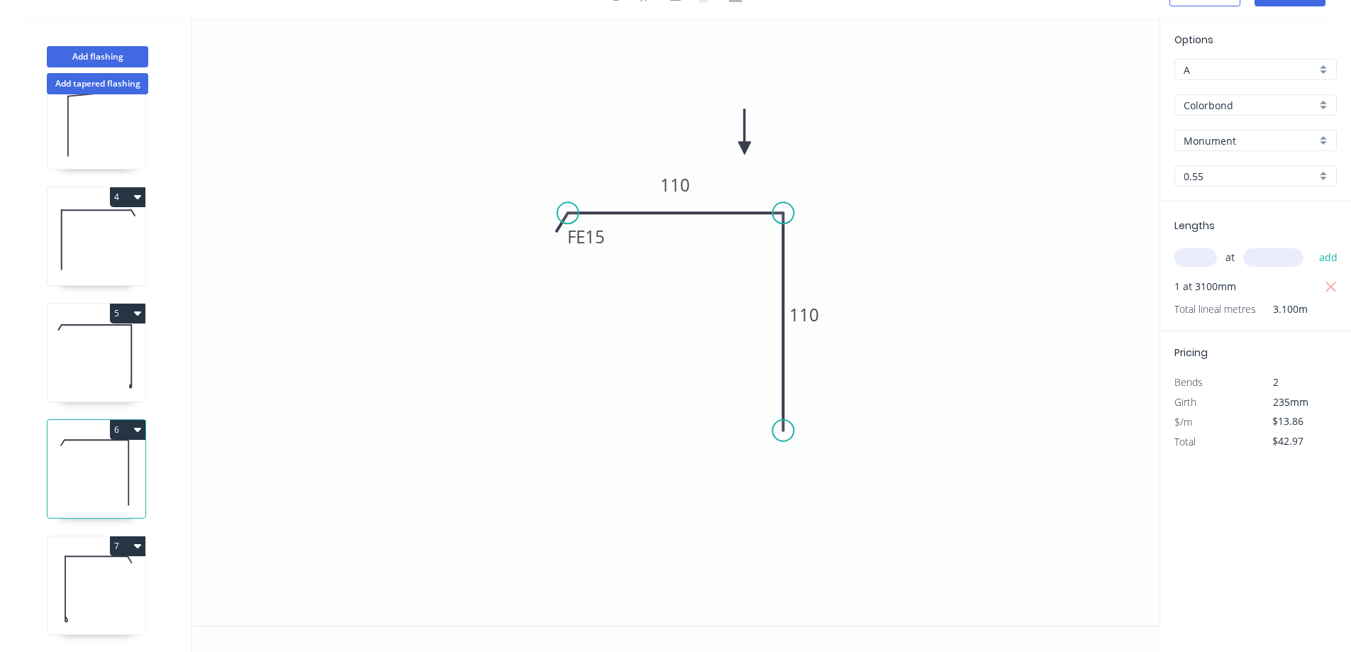
click at [123, 574] on icon at bounding box center [97, 588] width 98 height 91
type input "$15.98"
type input "$67.12"
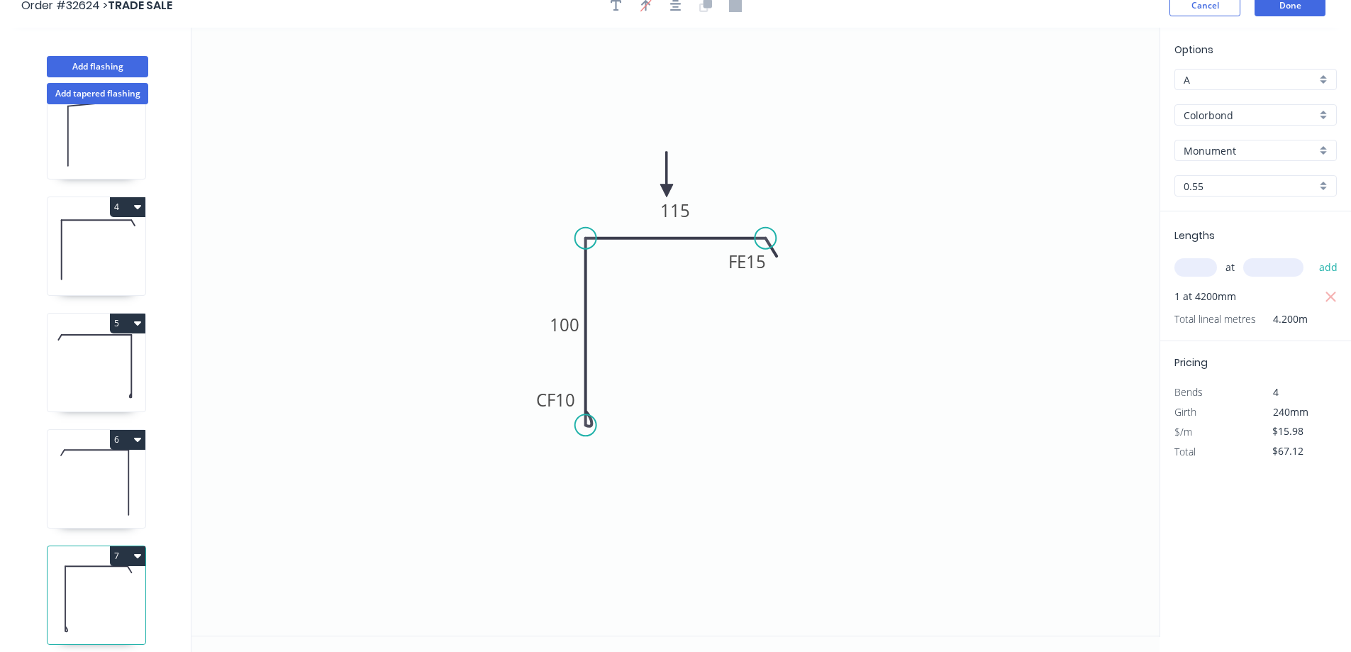
scroll to position [0, 0]
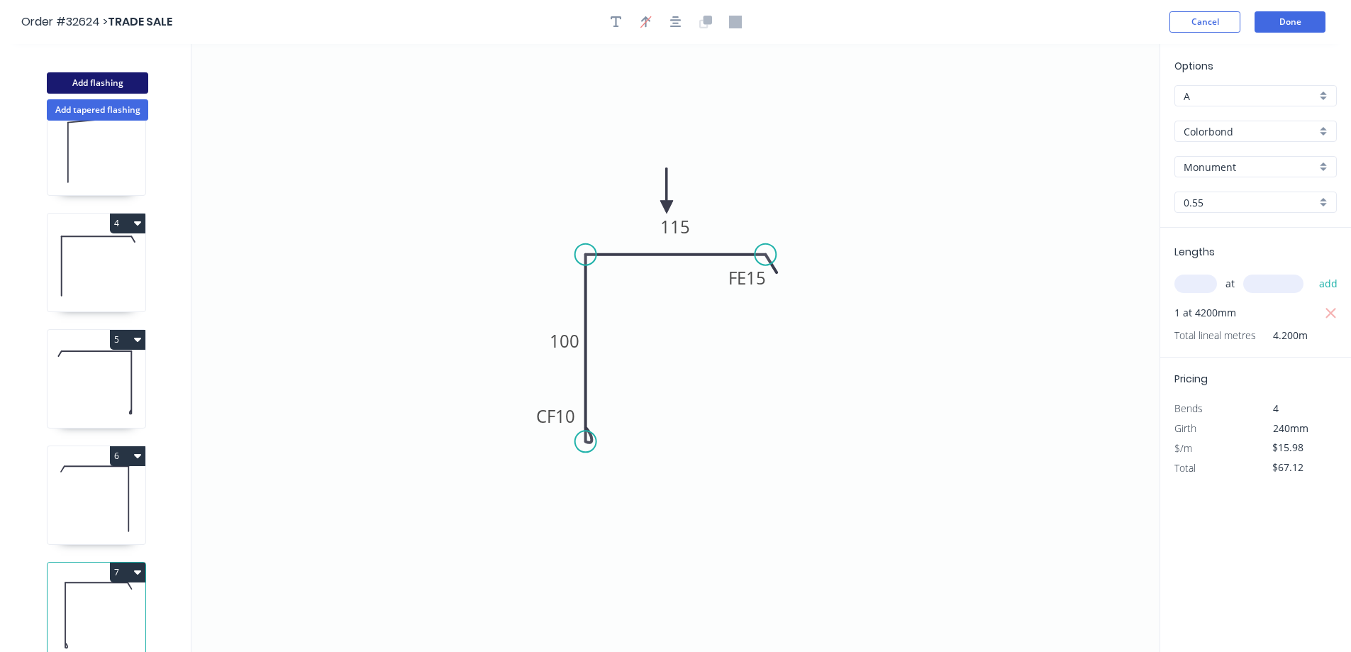
click at [106, 79] on button "Add flashing" at bounding box center [97, 82] width 101 height 21
type input "$0.00"
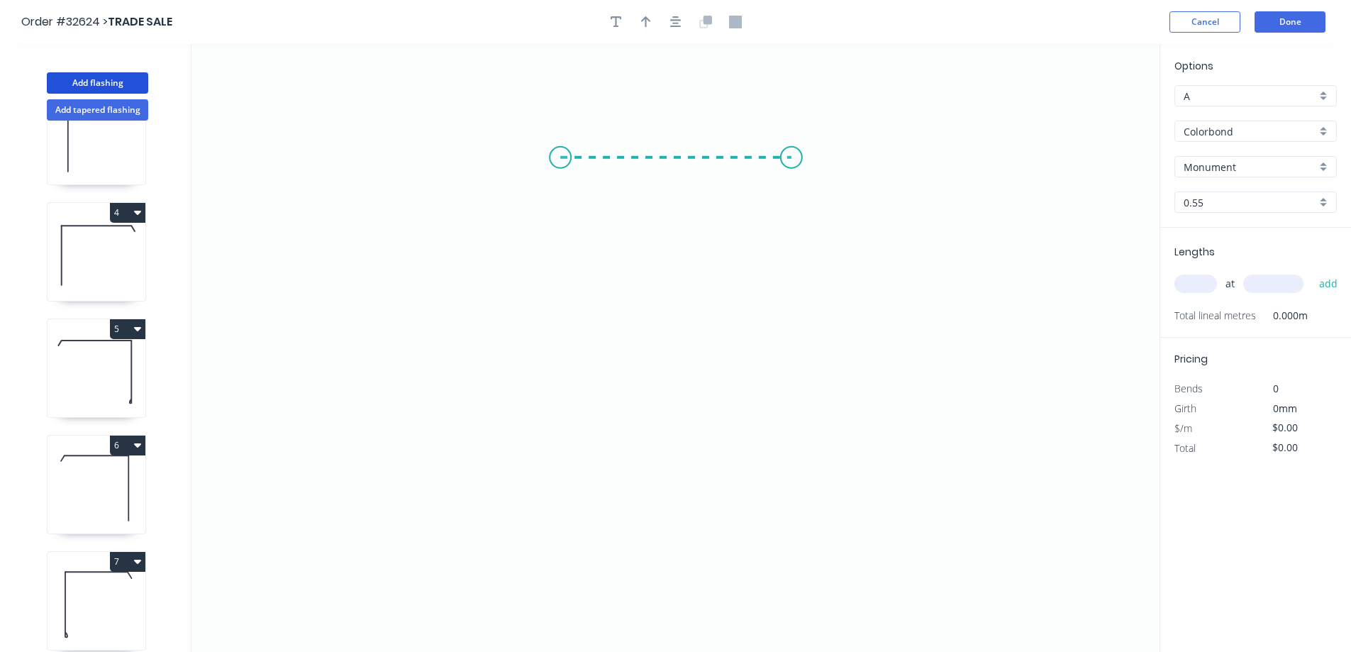
drag, startPoint x: 560, startPoint y: 157, endPoint x: 792, endPoint y: 154, distance: 231.3
click at [792, 154] on icon "0" at bounding box center [676, 348] width 968 height 608
drag, startPoint x: 792, startPoint y: 154, endPoint x: 775, endPoint y: 345, distance: 191.6
click at [775, 345] on icon "0 ?" at bounding box center [676, 348] width 968 height 608
click at [804, 348] on icon "0 ? ? ? º" at bounding box center [676, 348] width 968 height 608
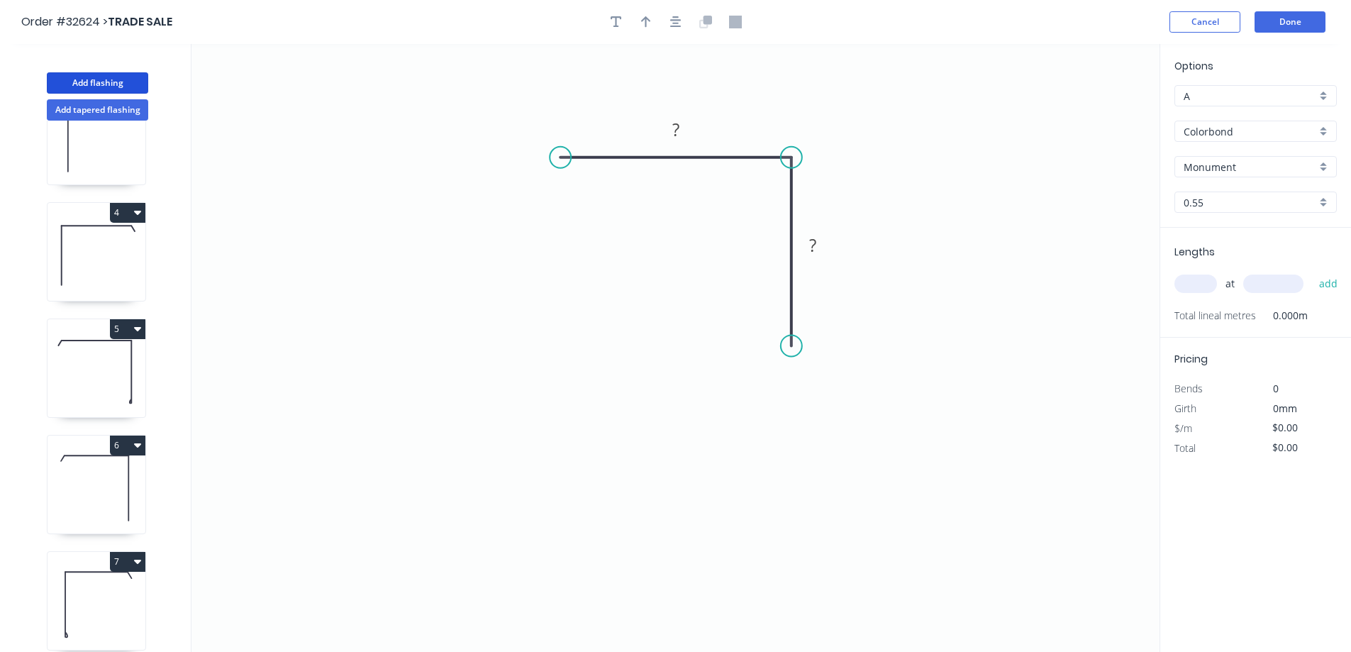
drag, startPoint x: 776, startPoint y: 347, endPoint x: 794, endPoint y: 346, distance: 18.5
click at [794, 346] on circle at bounding box center [791, 346] width 21 height 21
click at [824, 399] on div "Crush & Fold" at bounding box center [865, 394] width 143 height 29
drag, startPoint x: 809, startPoint y: 394, endPoint x: 628, endPoint y: 223, distance: 248.4
click at [809, 394] on div "Flip bend" at bounding box center [863, 389] width 143 height 29
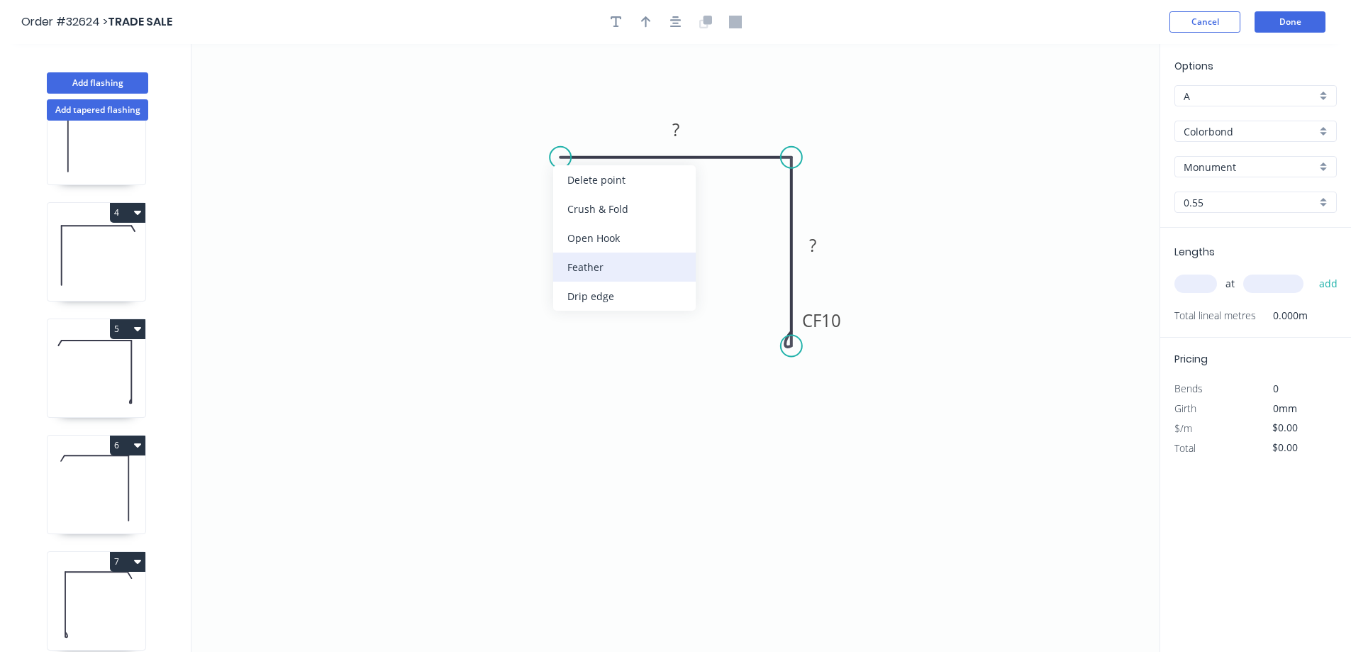
click at [577, 260] on div "Feather" at bounding box center [624, 267] width 143 height 29
click at [563, 160] on circle at bounding box center [560, 157] width 21 height 21
click at [592, 212] on div "Flip bend" at bounding box center [634, 208] width 143 height 29
click at [687, 130] on rect at bounding box center [676, 131] width 28 height 20
click at [691, 22] on div at bounding box center [676, 21] width 149 height 21
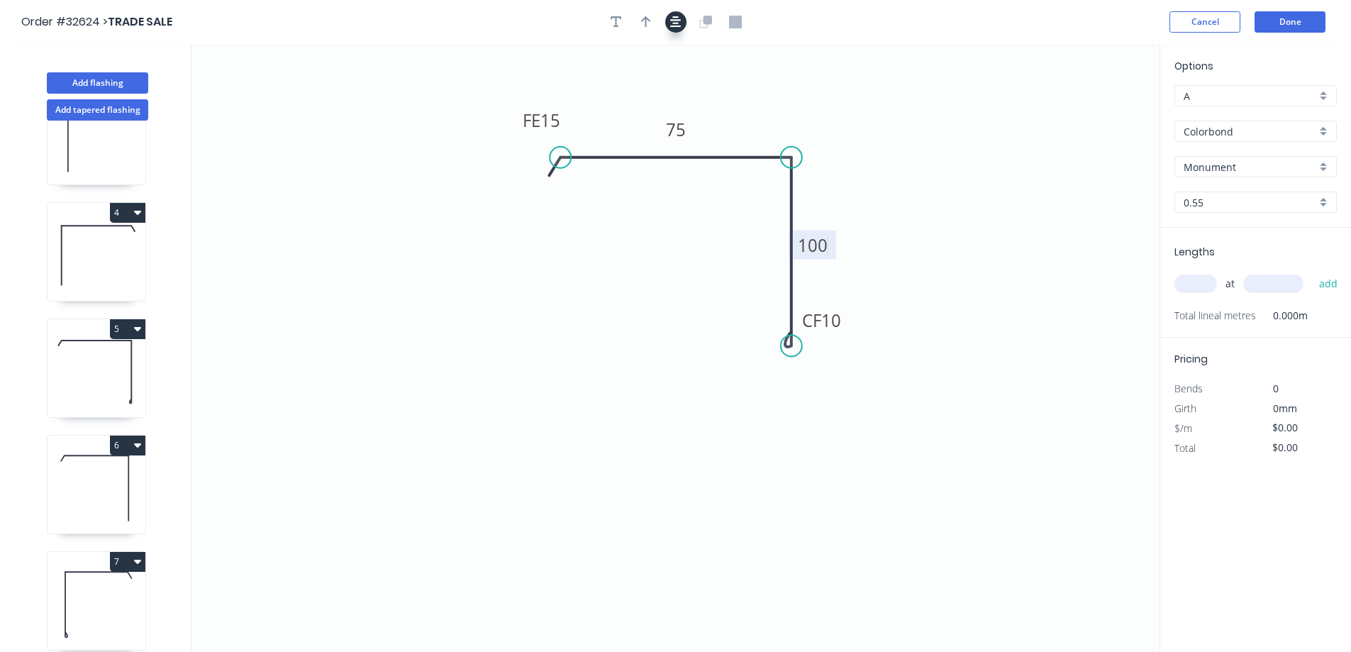
type input "$13.79"
click at [677, 26] on icon "button" at bounding box center [675, 22] width 11 height 13
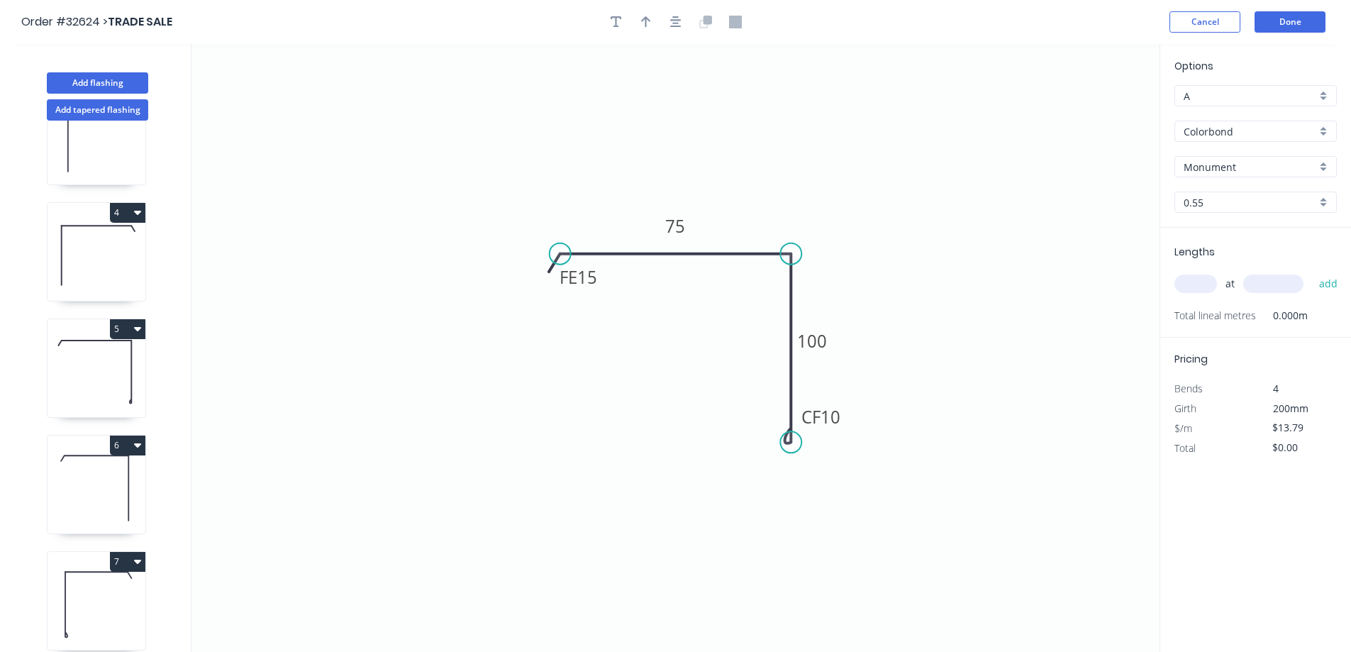
drag, startPoint x: 649, startPoint y: 26, endPoint x: 742, endPoint y: 56, distance: 97.8
click at [652, 26] on button "button" at bounding box center [646, 21] width 21 height 21
drag, startPoint x: 1090, startPoint y: 109, endPoint x: 729, endPoint y: 209, distance: 374.0
click at [729, 209] on icon at bounding box center [729, 192] width 13 height 45
click at [1198, 284] on input "text" at bounding box center [1196, 284] width 43 height 18
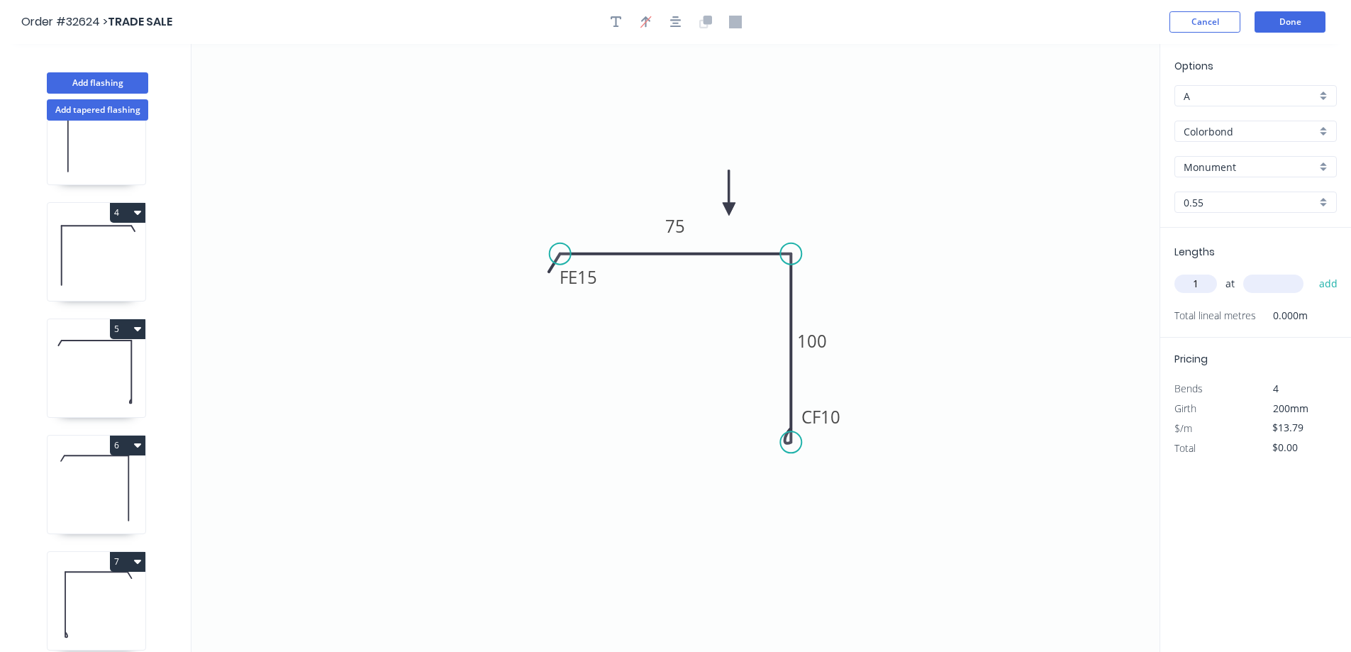
type input "1"
type input "4200"
click at [1312, 272] on button "add" at bounding box center [1328, 284] width 33 height 24
type input "$57.92"
click at [1298, 23] on button "Done" at bounding box center [1290, 21] width 71 height 21
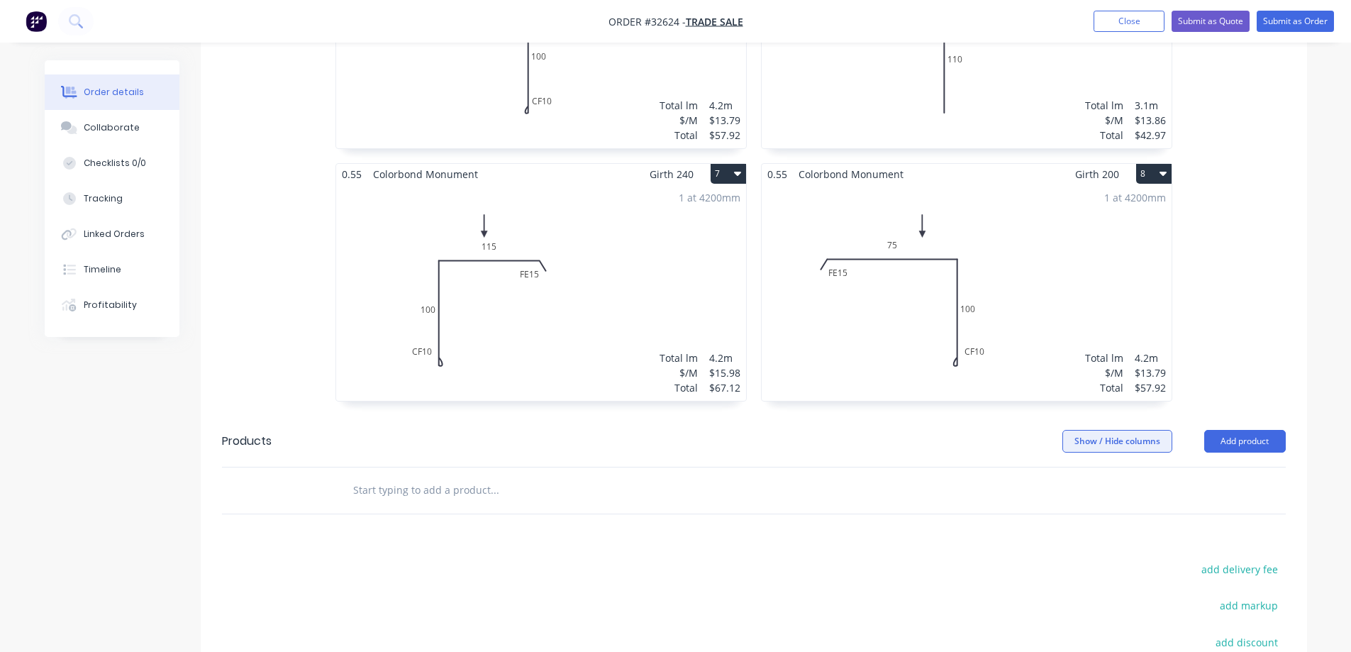
scroll to position [1135, 0]
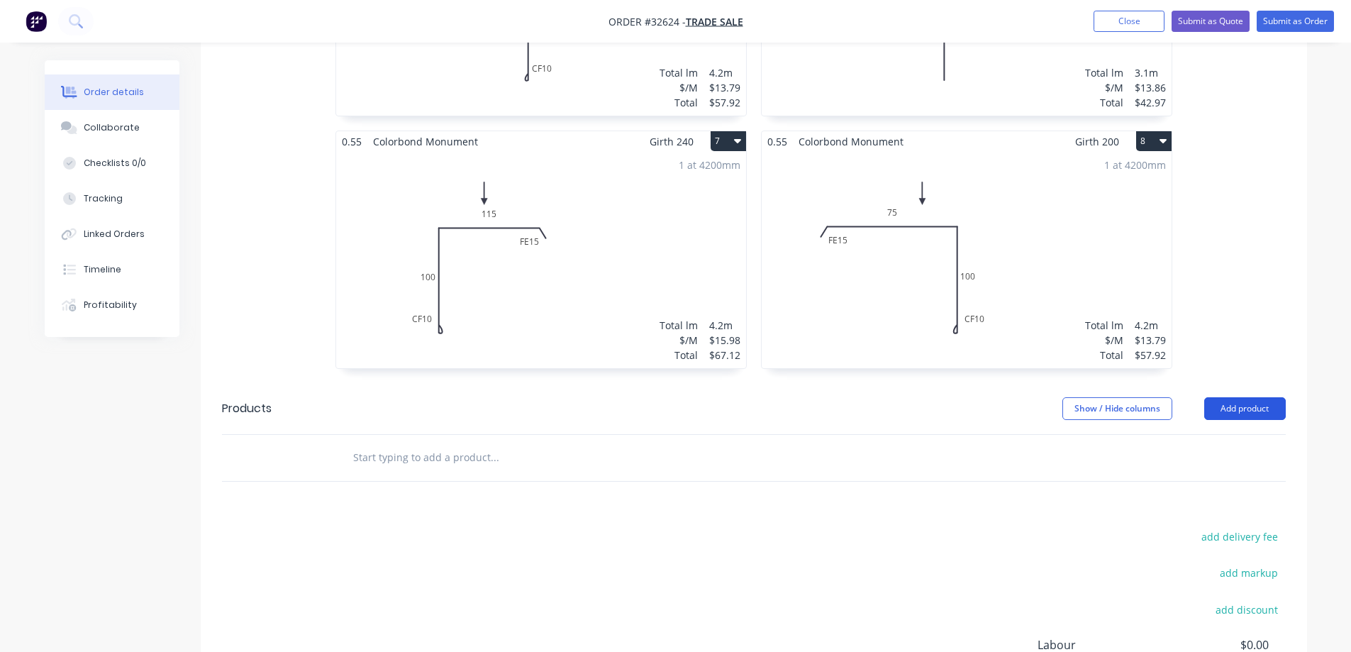
click at [1241, 397] on button "Add product" at bounding box center [1245, 408] width 82 height 23
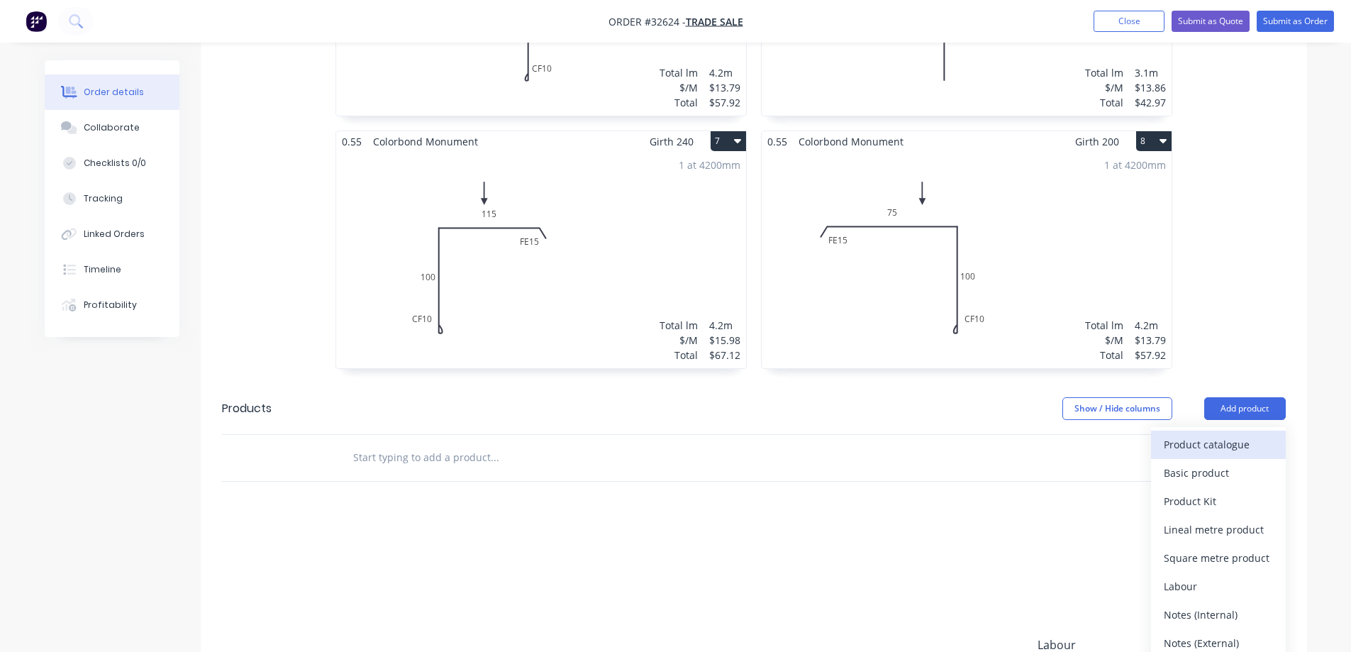
click at [1224, 434] on div "Product catalogue" at bounding box center [1218, 444] width 109 height 21
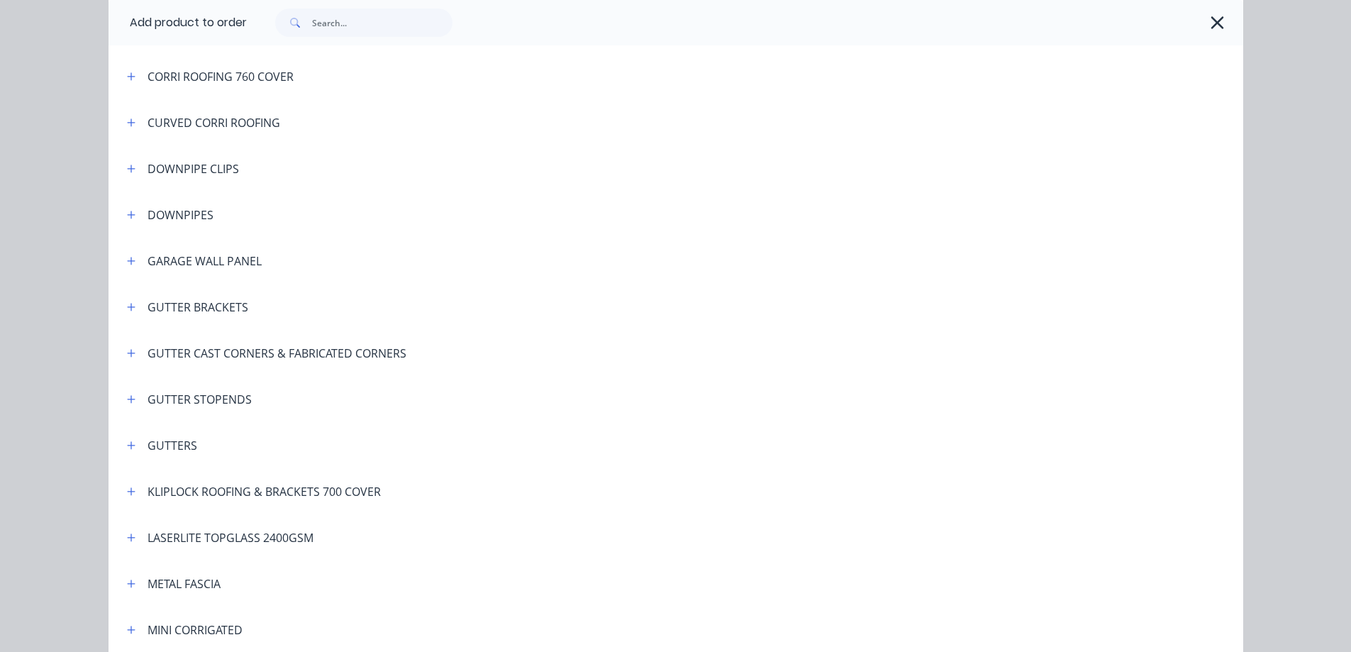
scroll to position [355, 0]
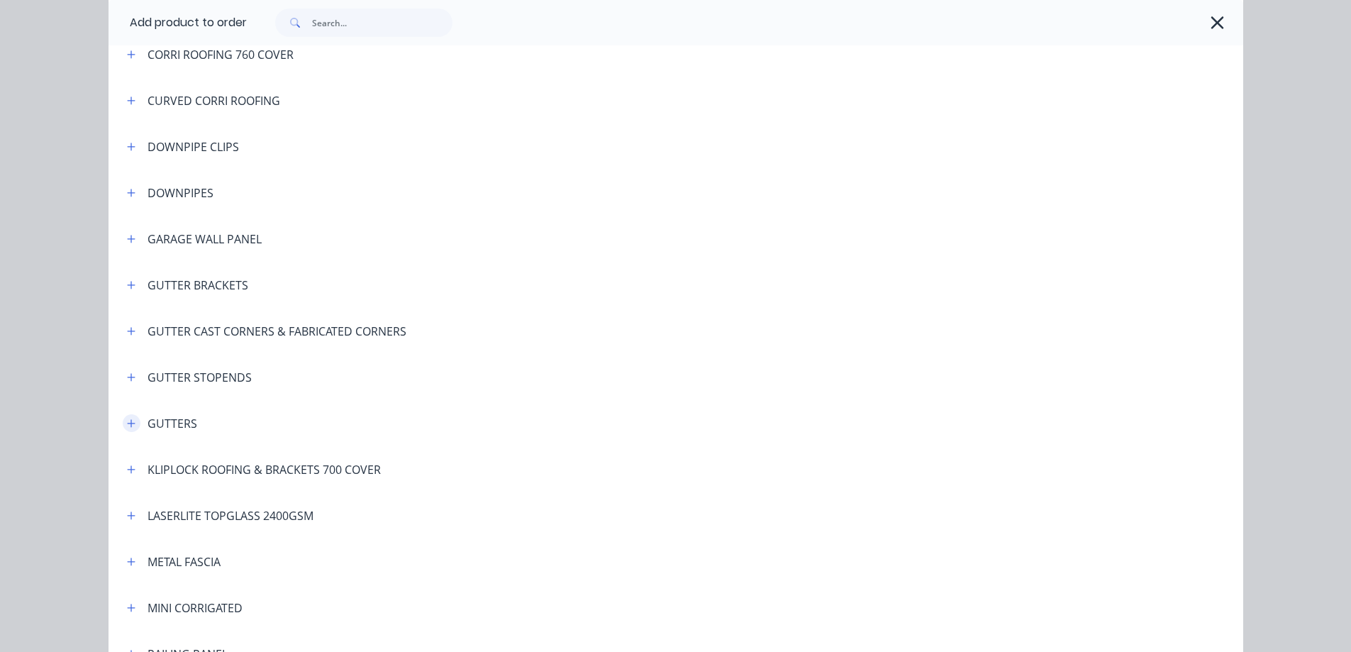
click at [127, 425] on icon "button" at bounding box center [131, 424] width 9 height 10
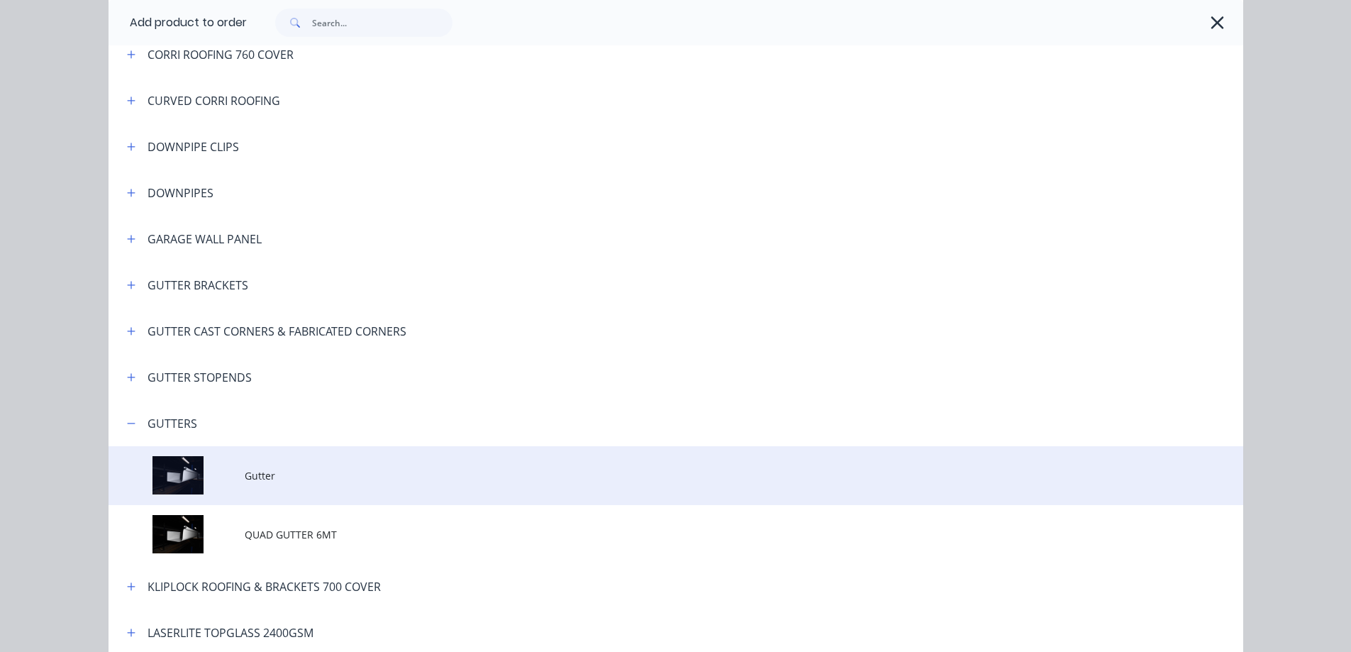
click at [361, 465] on td "Gutter" at bounding box center [744, 475] width 999 height 59
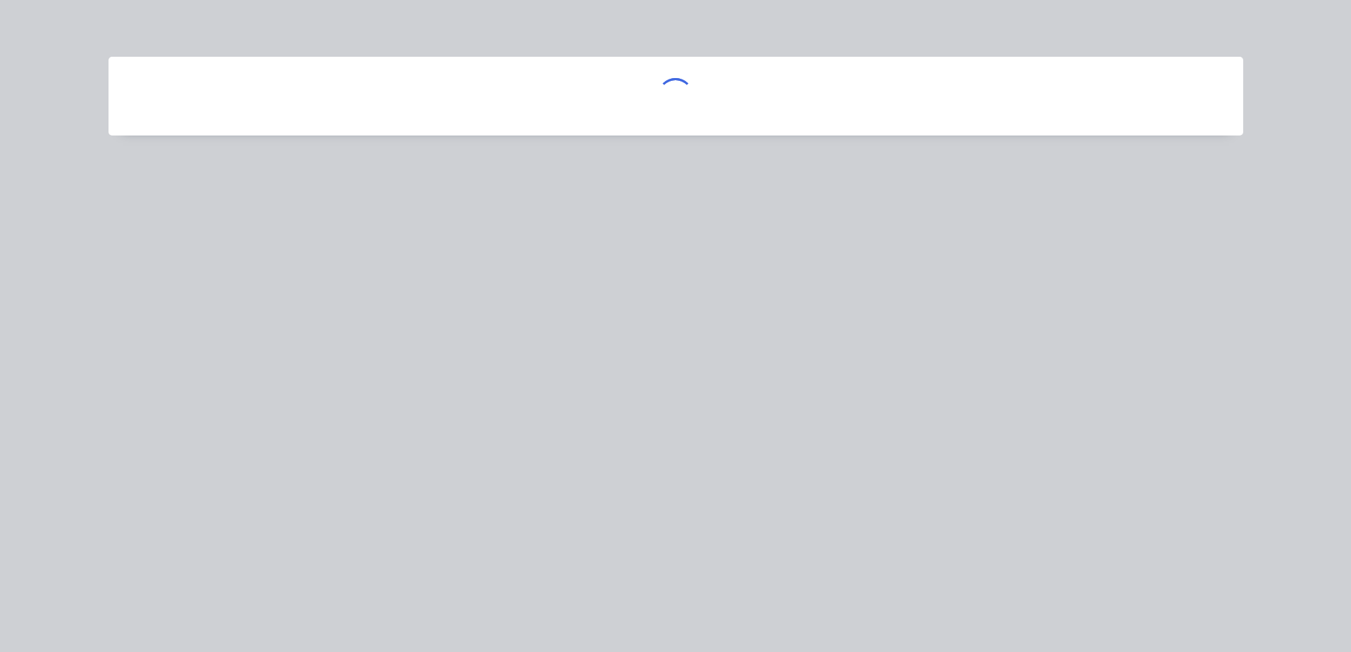
scroll to position [0, 0]
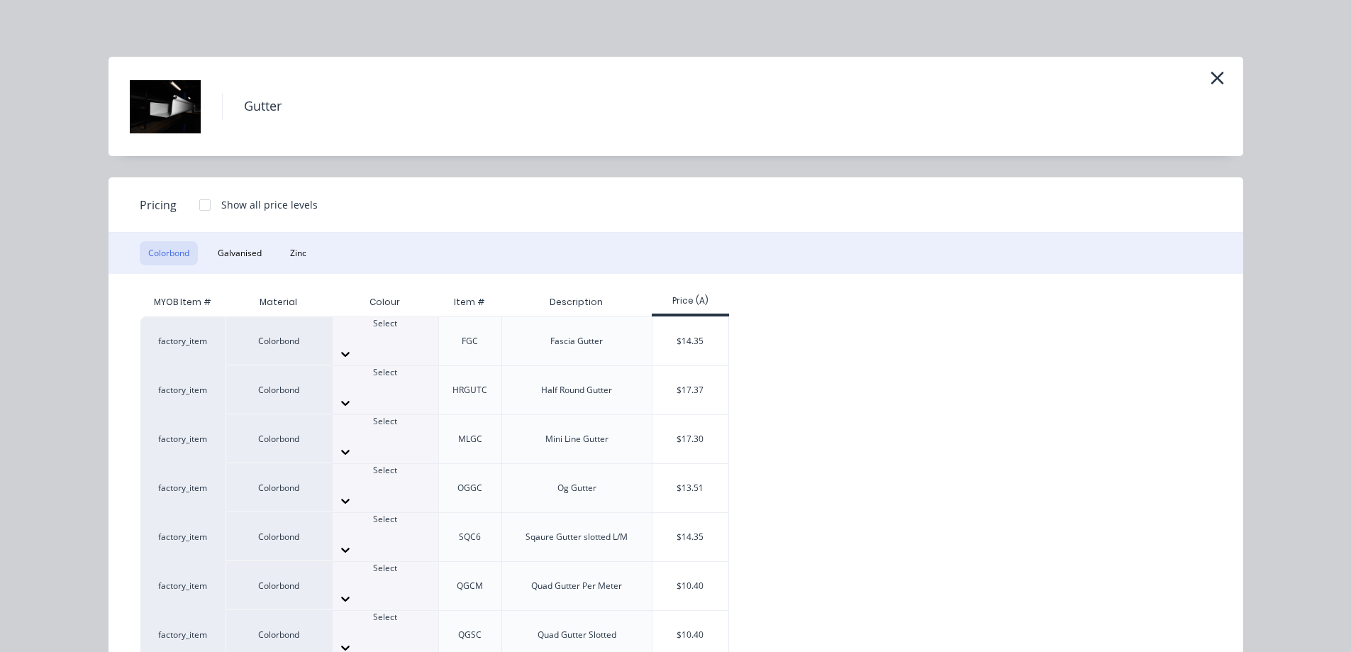
click at [392, 575] on div at bounding box center [386, 581] width 106 height 13
type input "mon"
click at [673, 562] on div "$10.40" at bounding box center [691, 586] width 76 height 48
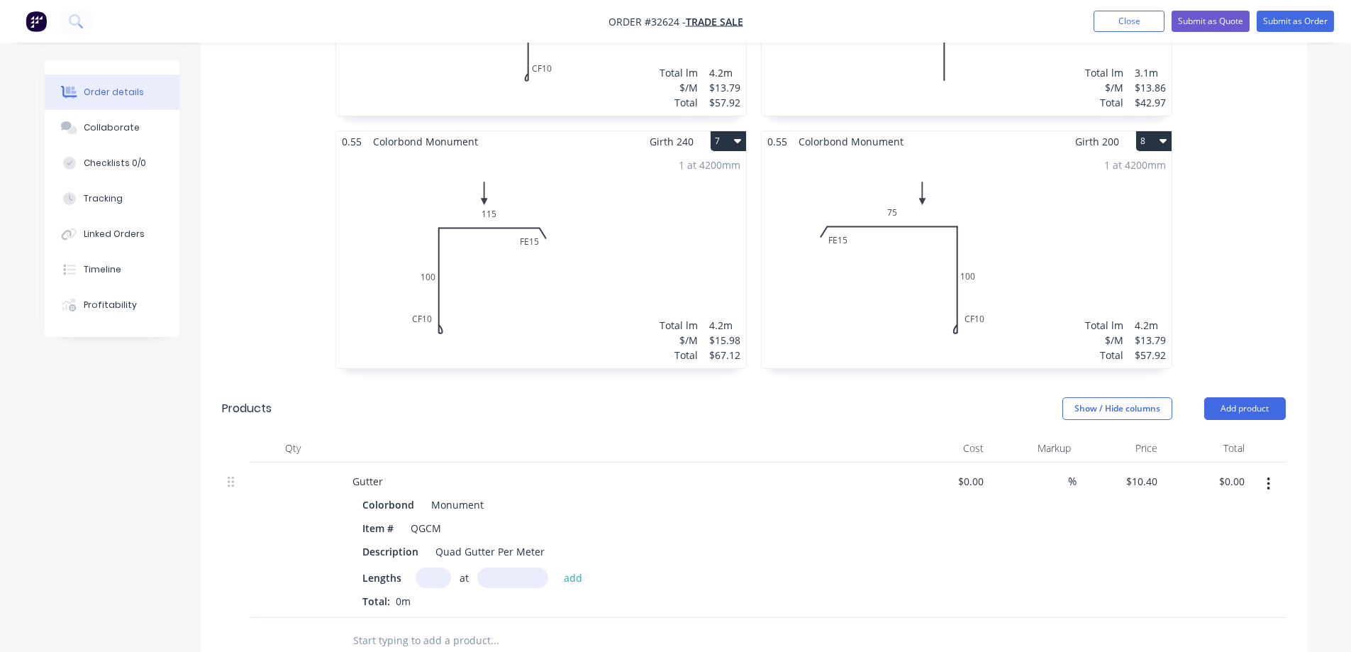
click at [438, 567] on input "text" at bounding box center [433, 577] width 35 height 21
type input "1"
type input "6500"
click at [557, 567] on button "add" at bounding box center [573, 576] width 33 height 19
type input "$67.60"
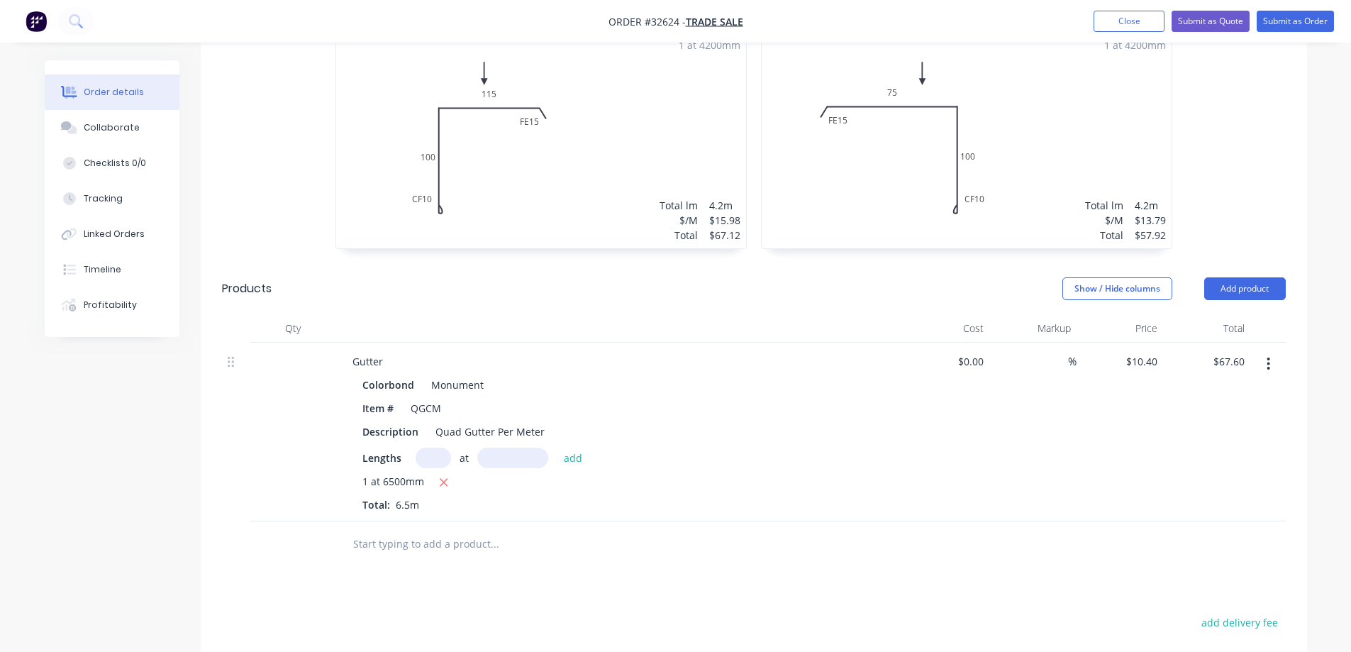
scroll to position [1277, 0]
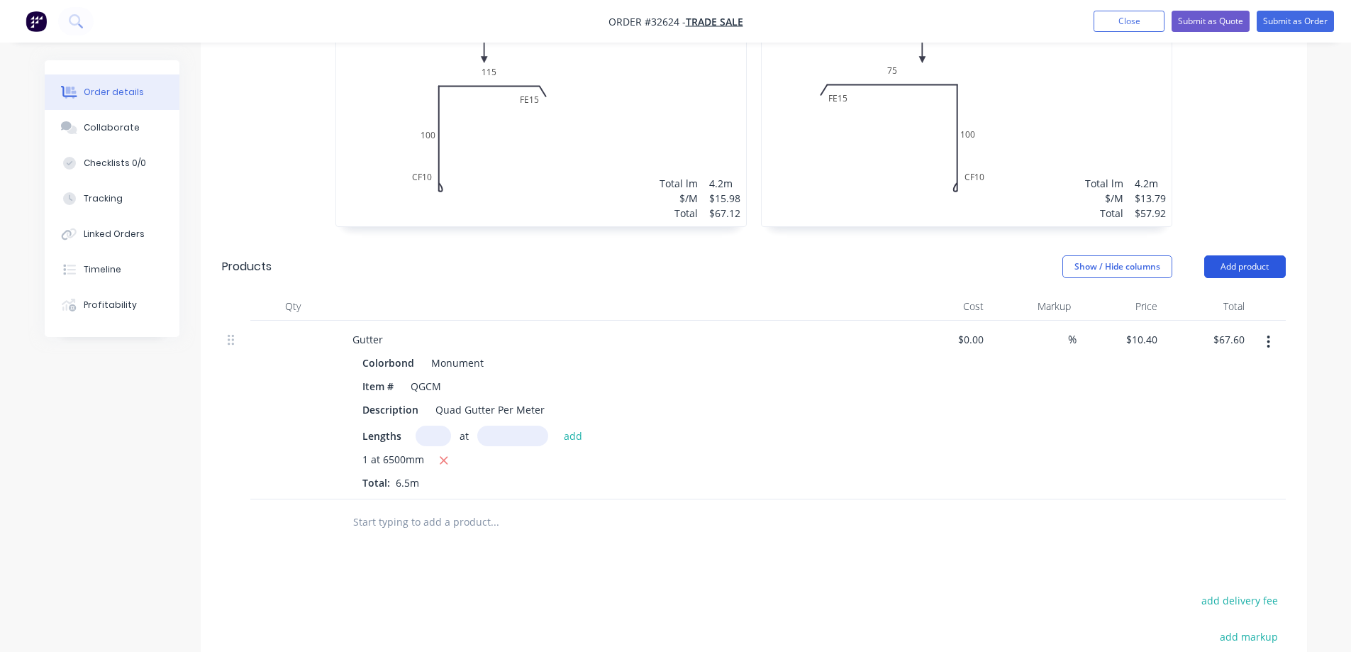
click at [1234, 255] on button "Add product" at bounding box center [1245, 266] width 82 height 23
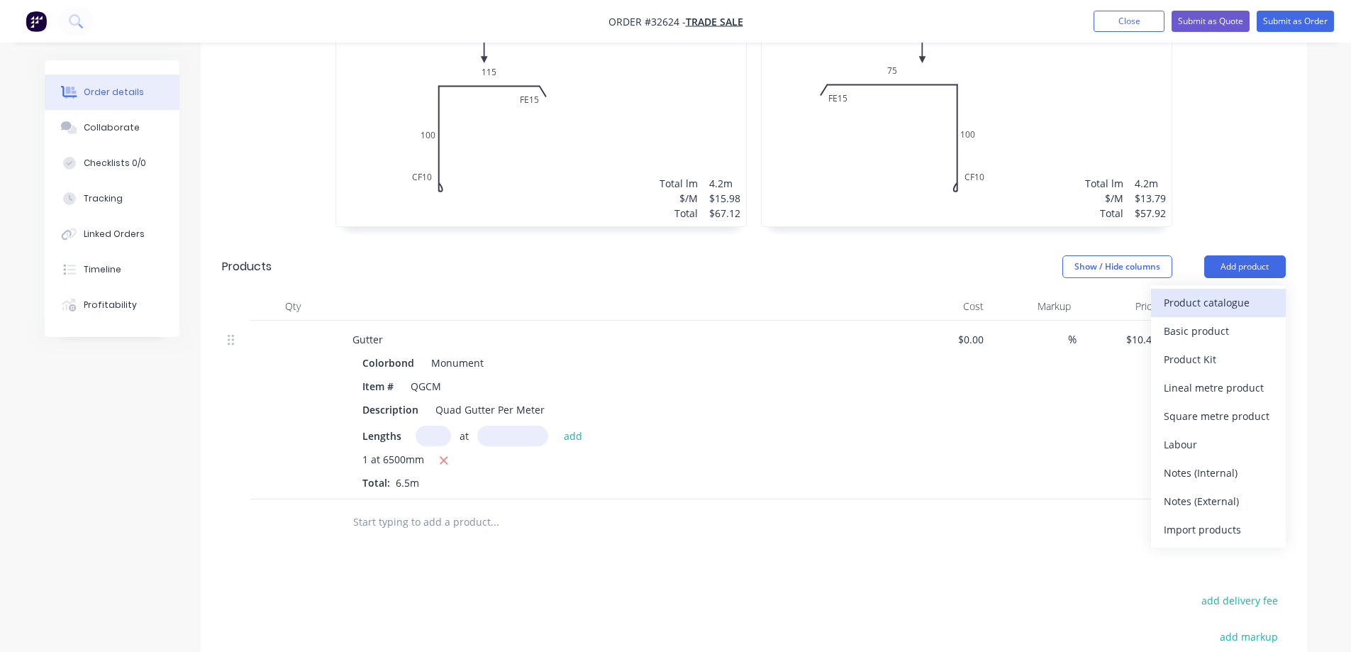
click at [1225, 292] on div "Product catalogue" at bounding box center [1218, 302] width 109 height 21
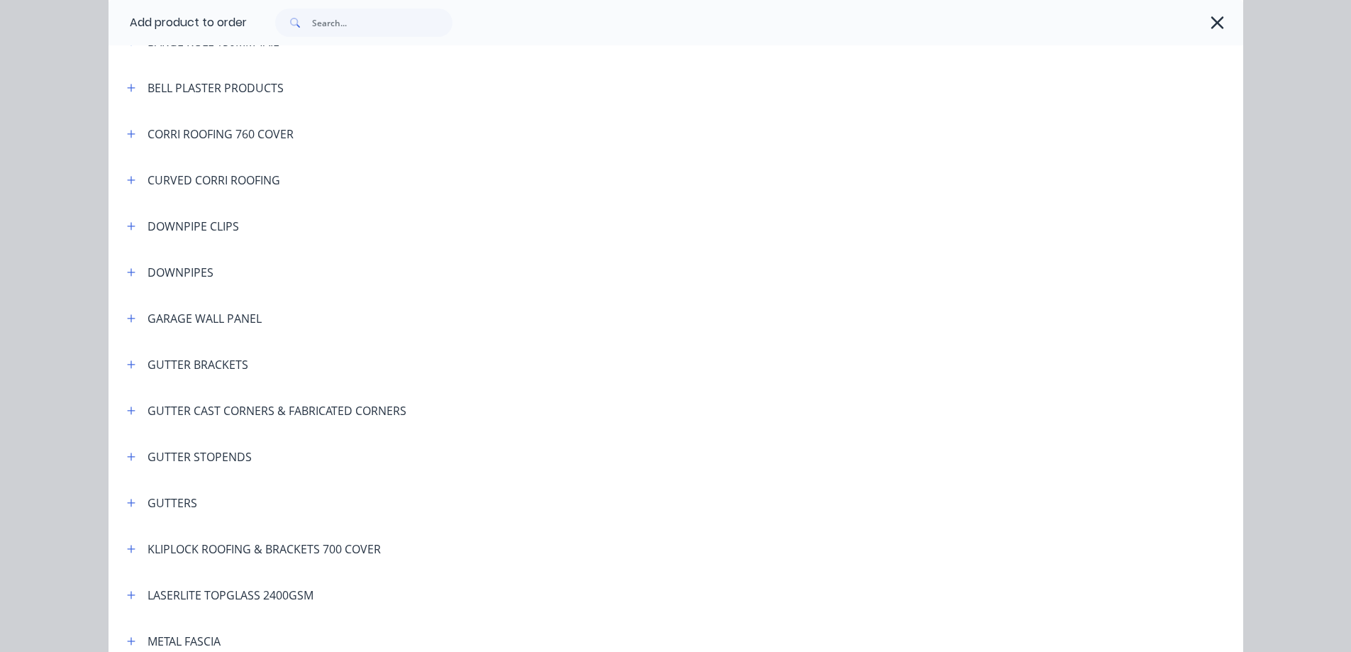
scroll to position [284, 0]
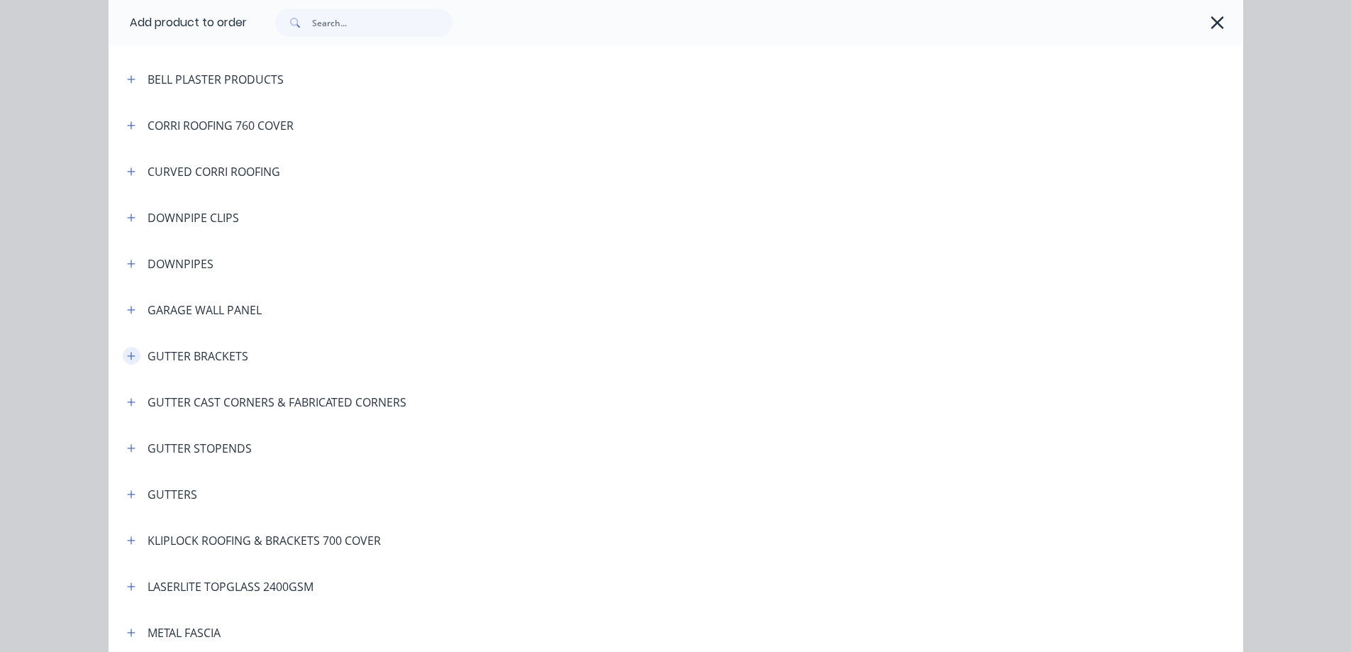
click at [127, 357] on icon "button" at bounding box center [131, 356] width 8 height 8
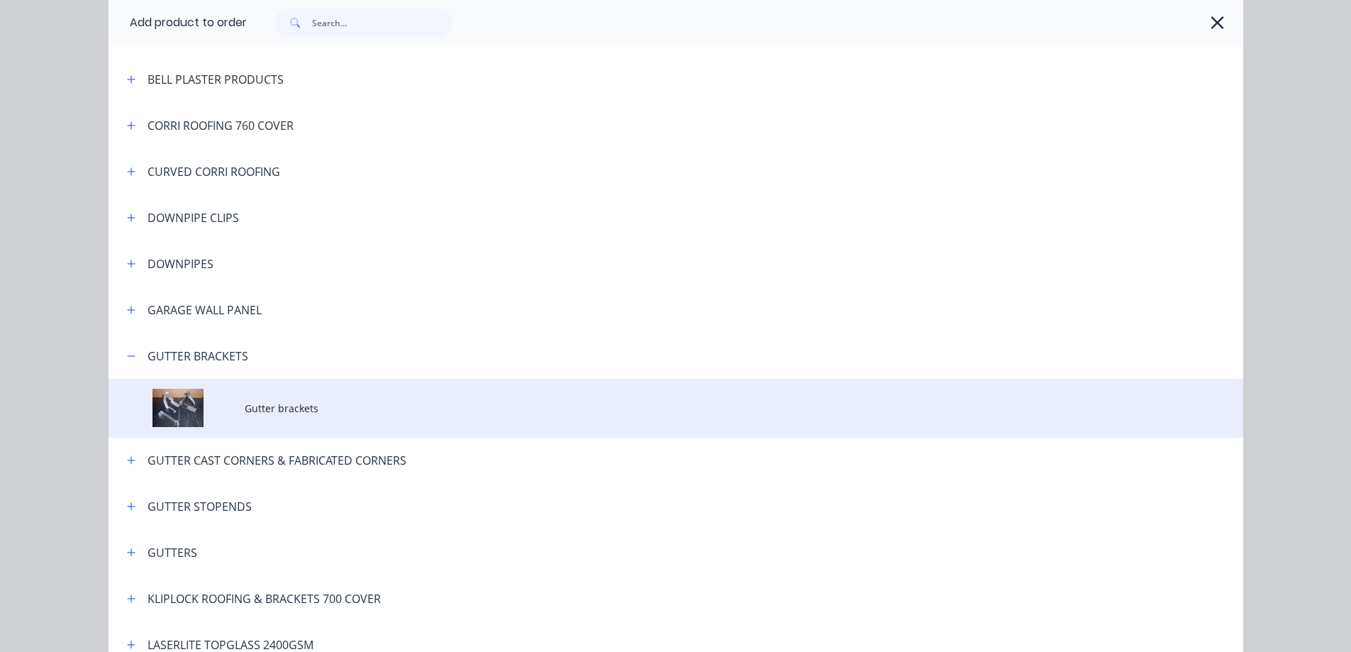
click at [388, 401] on span "Gutter brackets" at bounding box center [644, 408] width 799 height 15
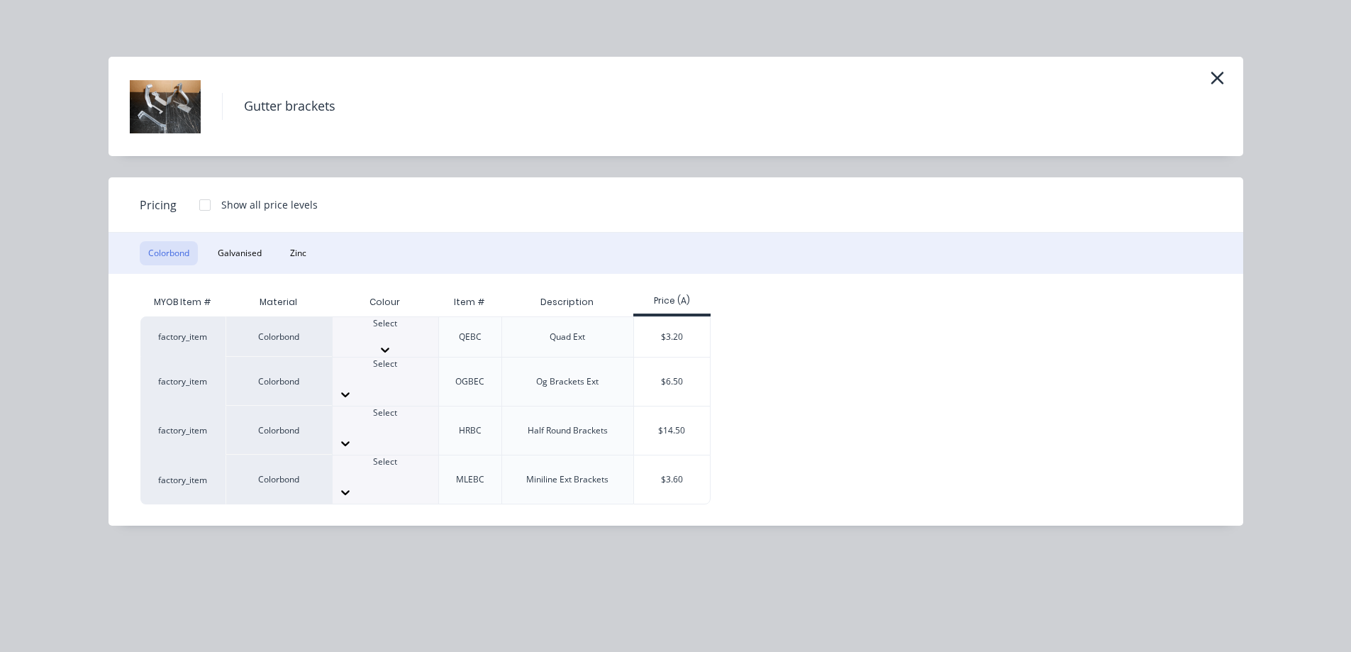
click at [389, 340] on div at bounding box center [386, 336] width 106 height 13
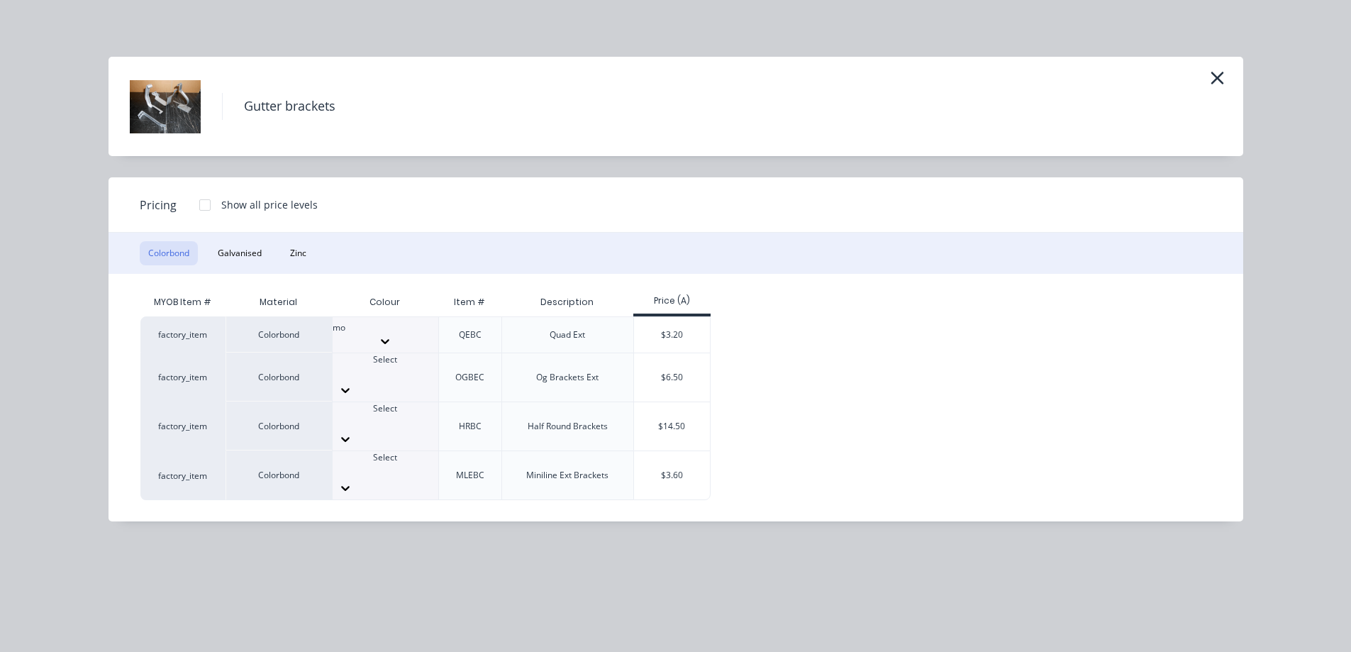
type input "mon"
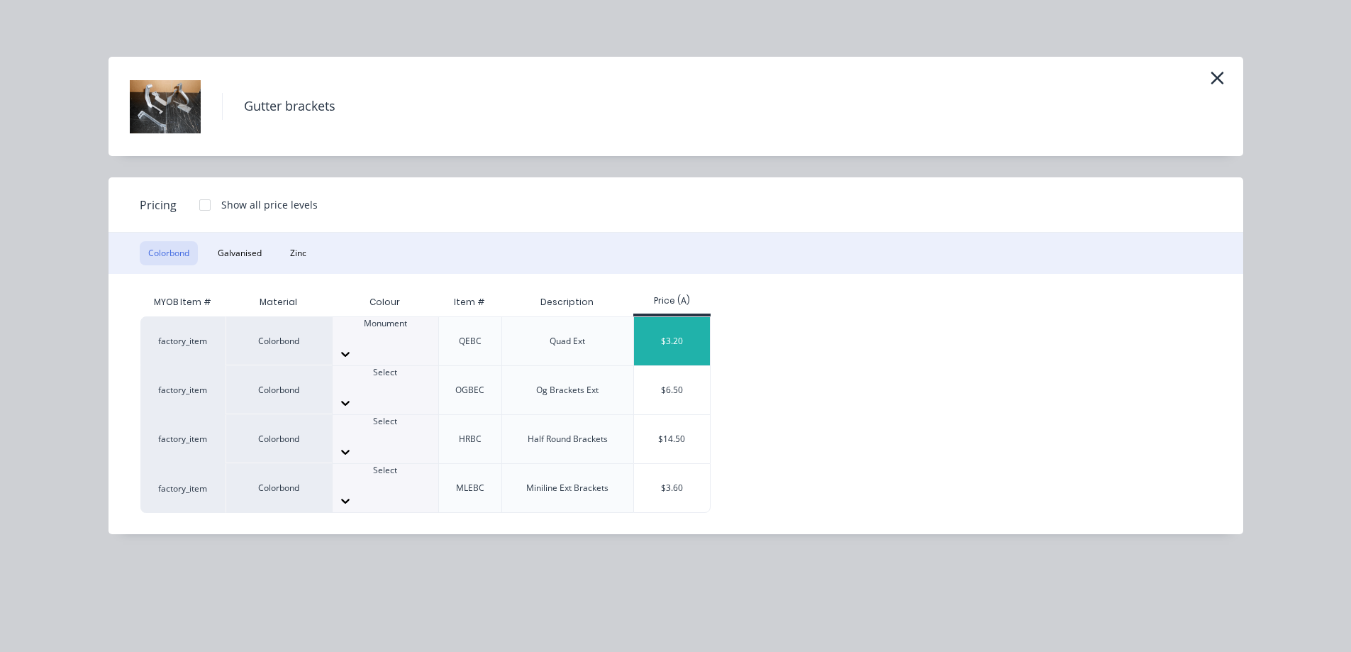
click at [680, 328] on div "$3.20" at bounding box center [672, 341] width 76 height 48
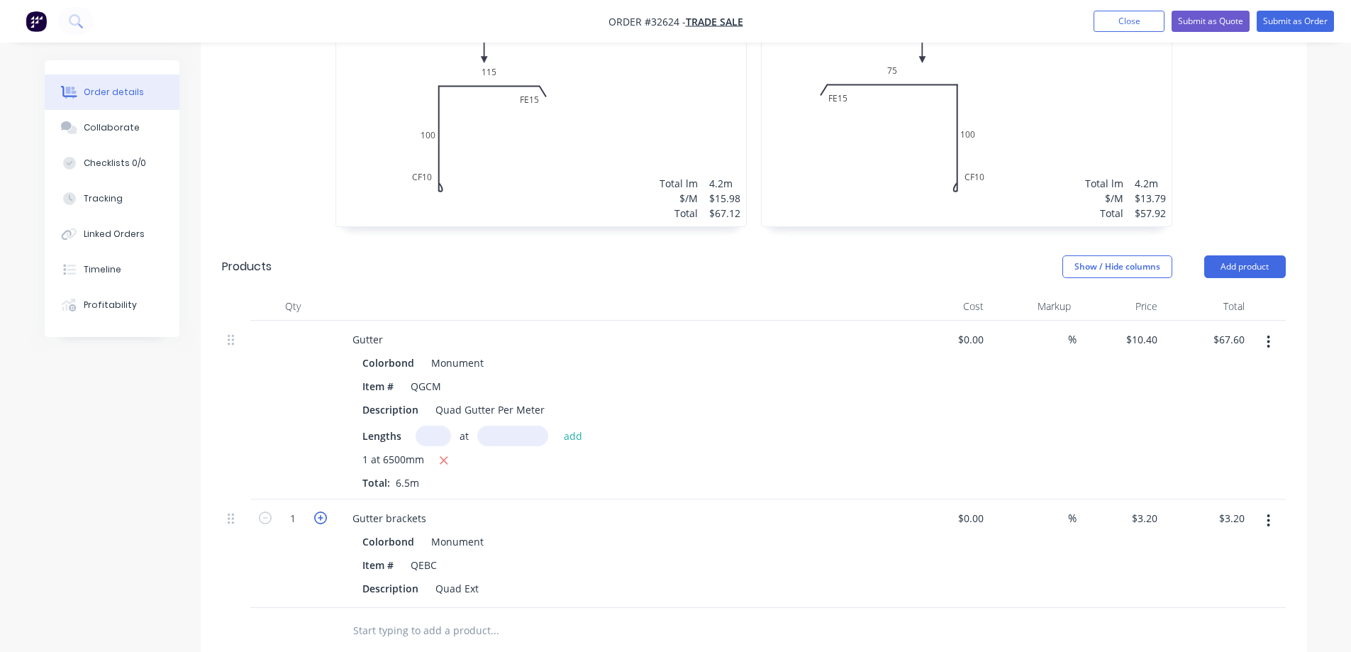
click at [320, 511] on icon "button" at bounding box center [320, 517] width 13 height 13
type input "2"
type input "$6.40"
click at [320, 511] on icon "button" at bounding box center [320, 517] width 13 height 13
type input "3"
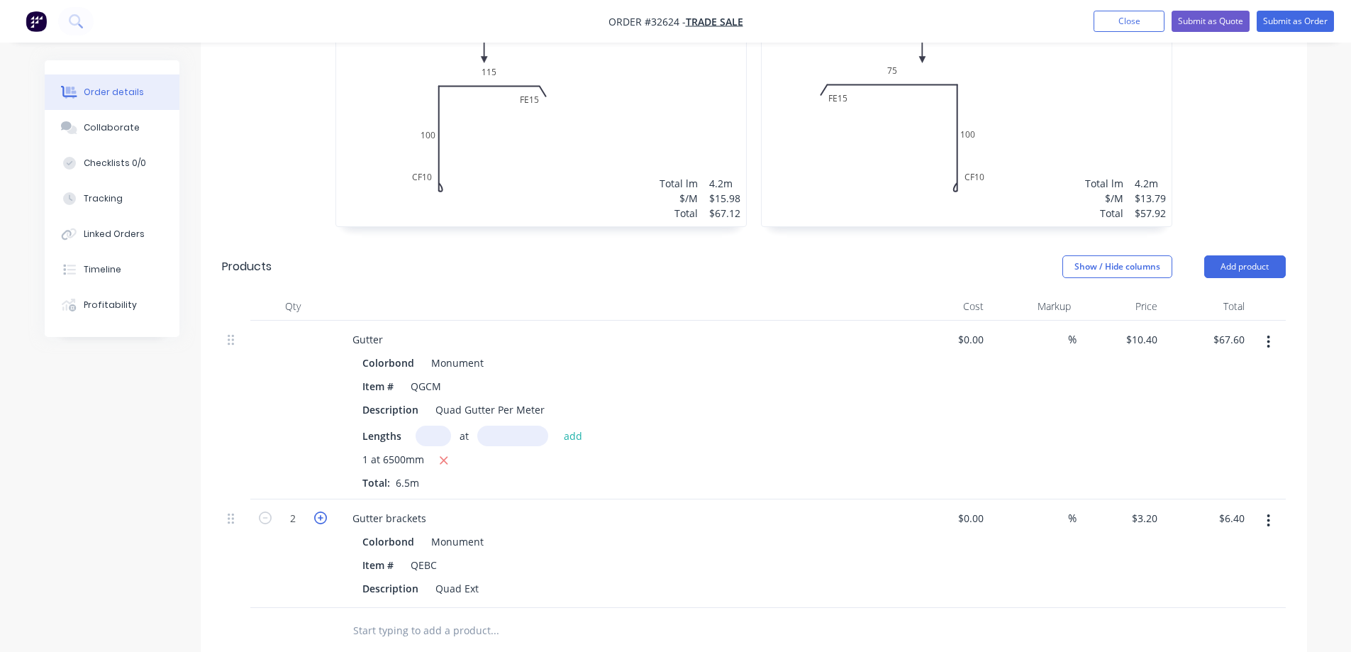
type input "$9.60"
click at [320, 511] on icon "button" at bounding box center [320, 517] width 13 height 13
type input "4"
type input "$12.80"
click at [320, 511] on icon "button" at bounding box center [320, 517] width 13 height 13
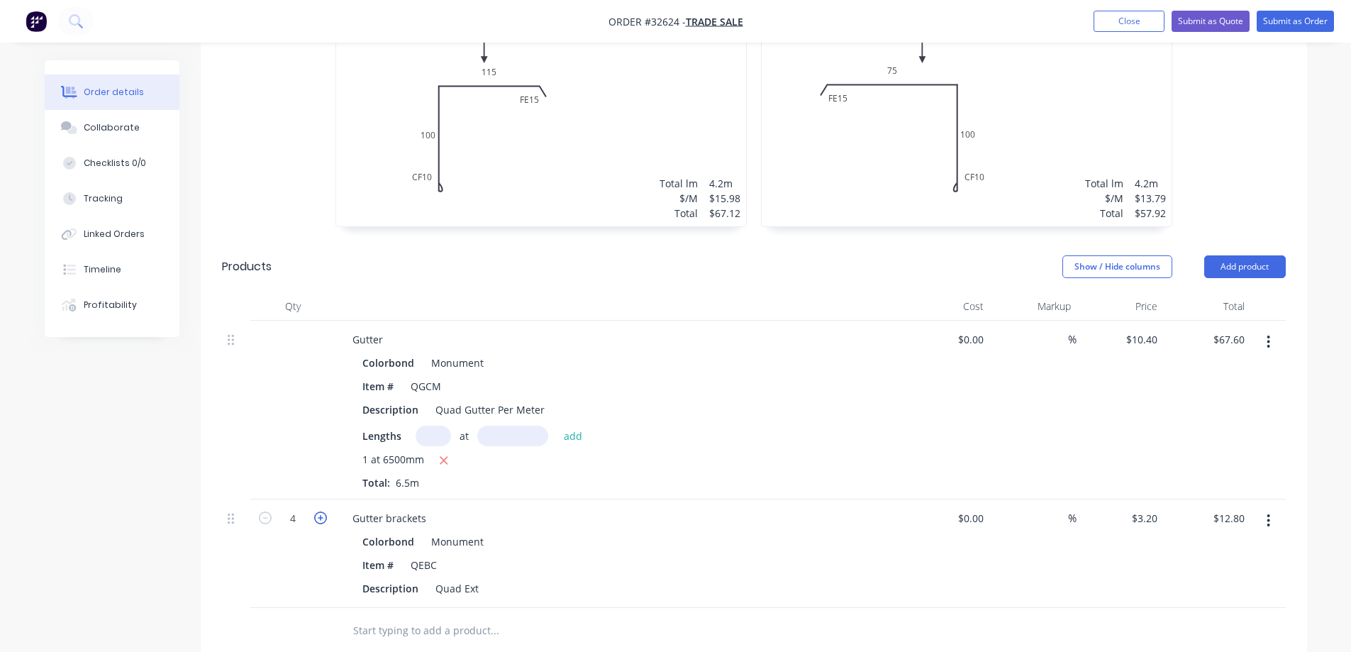
type input "5"
type input "$16.00"
click at [320, 511] on icon "button" at bounding box center [320, 517] width 13 height 13
type input "6"
type input "$19.20"
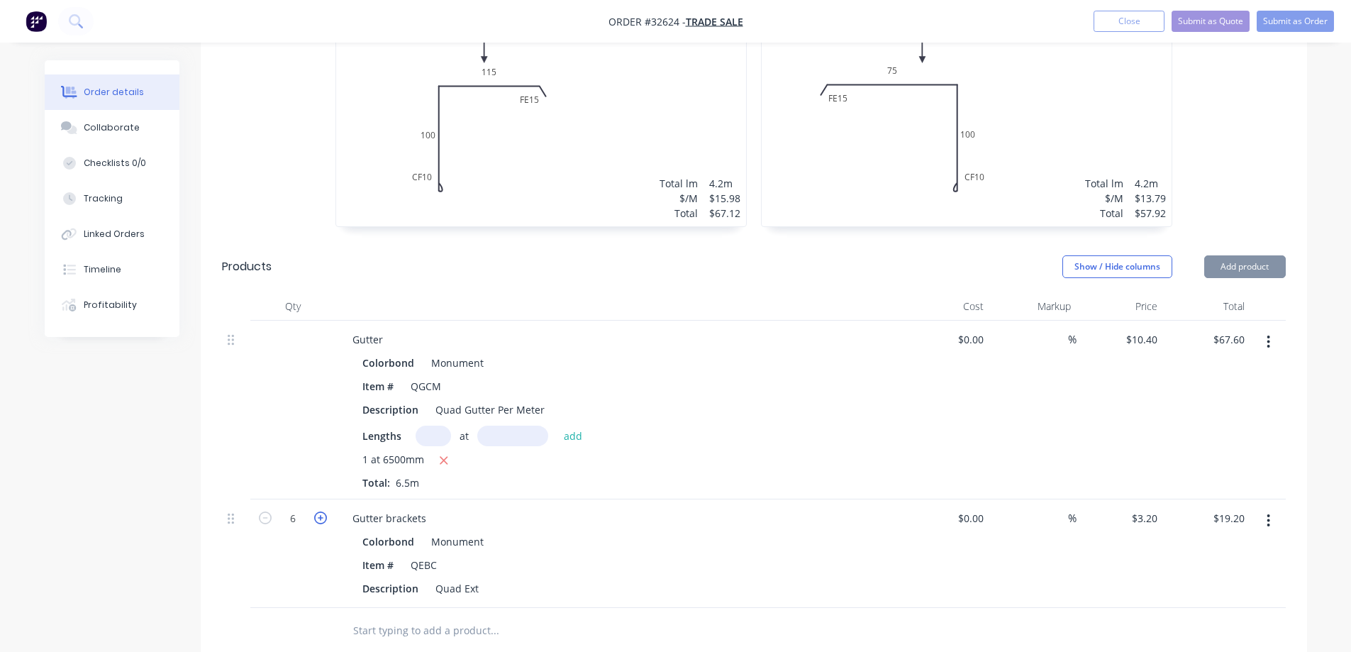
click at [320, 511] on icon "button" at bounding box center [320, 517] width 13 height 13
type input "7"
type input "$22.40"
click at [1246, 255] on button "Add product" at bounding box center [1245, 266] width 82 height 23
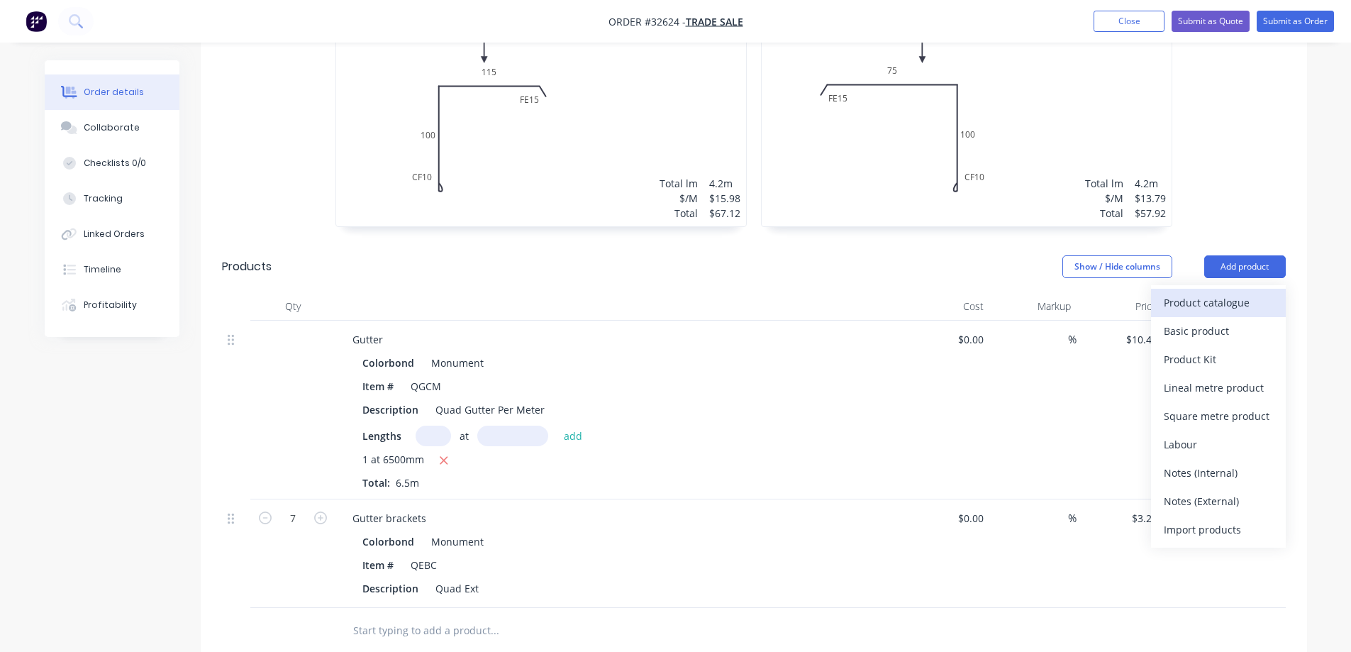
click at [1220, 292] on div "Product catalogue" at bounding box center [1218, 302] width 109 height 21
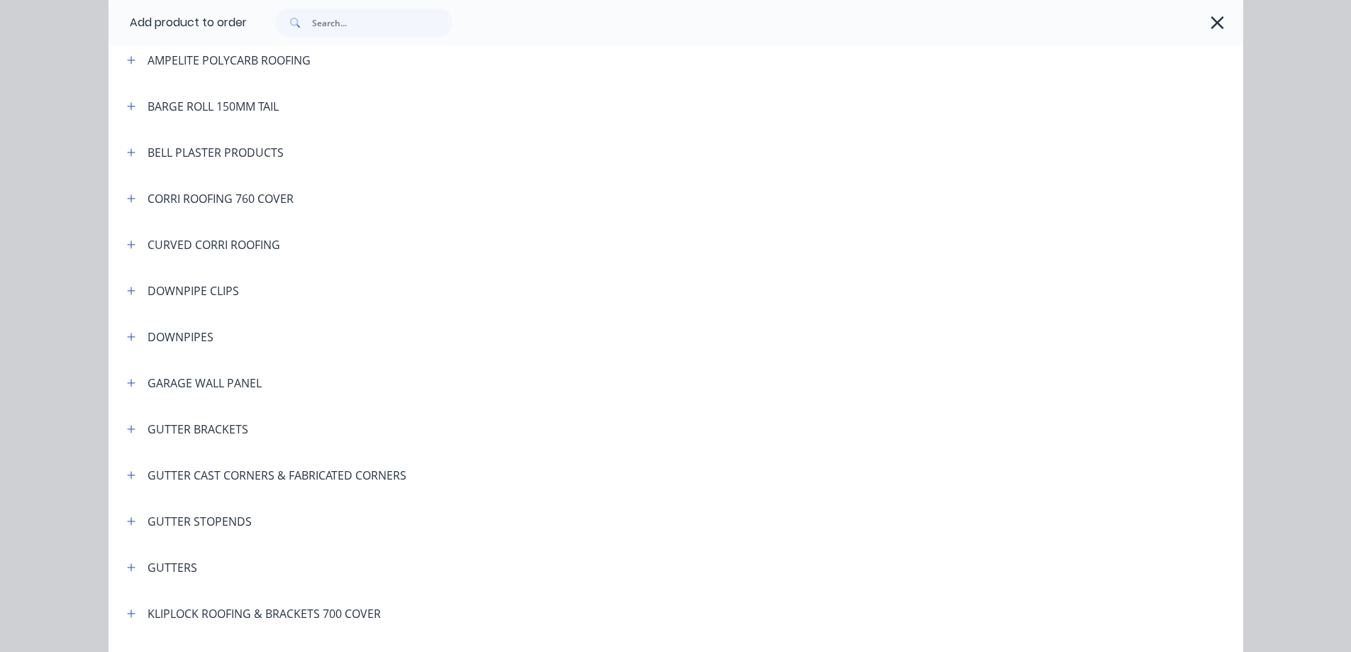
scroll to position [213, 0]
click at [127, 518] on icon "button" at bounding box center [131, 519] width 9 height 10
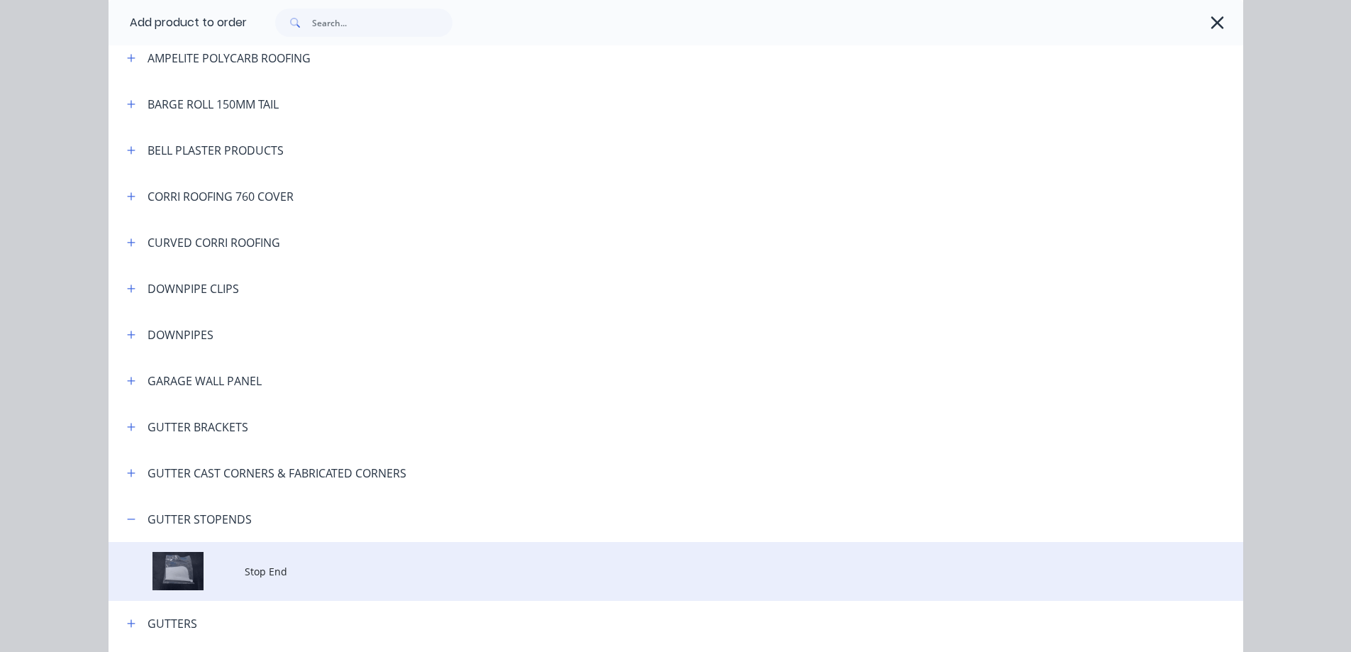
click at [272, 565] on span "Stop End" at bounding box center [644, 571] width 799 height 15
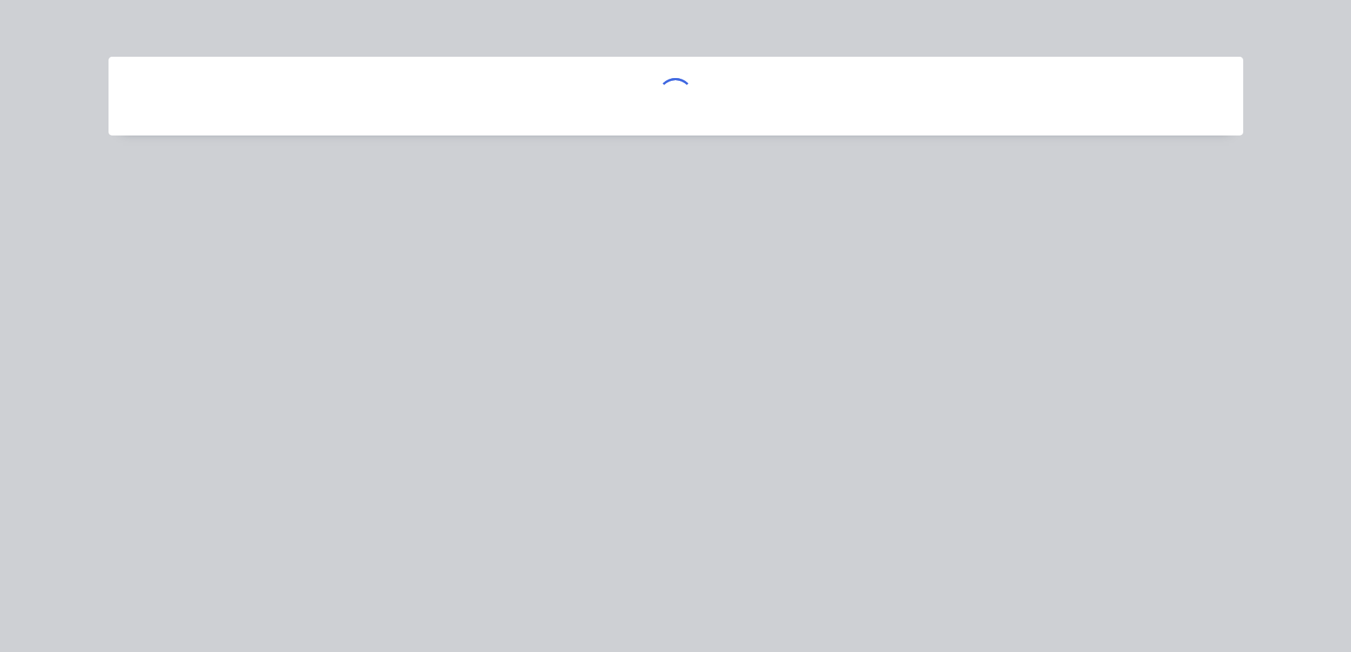
scroll to position [0, 0]
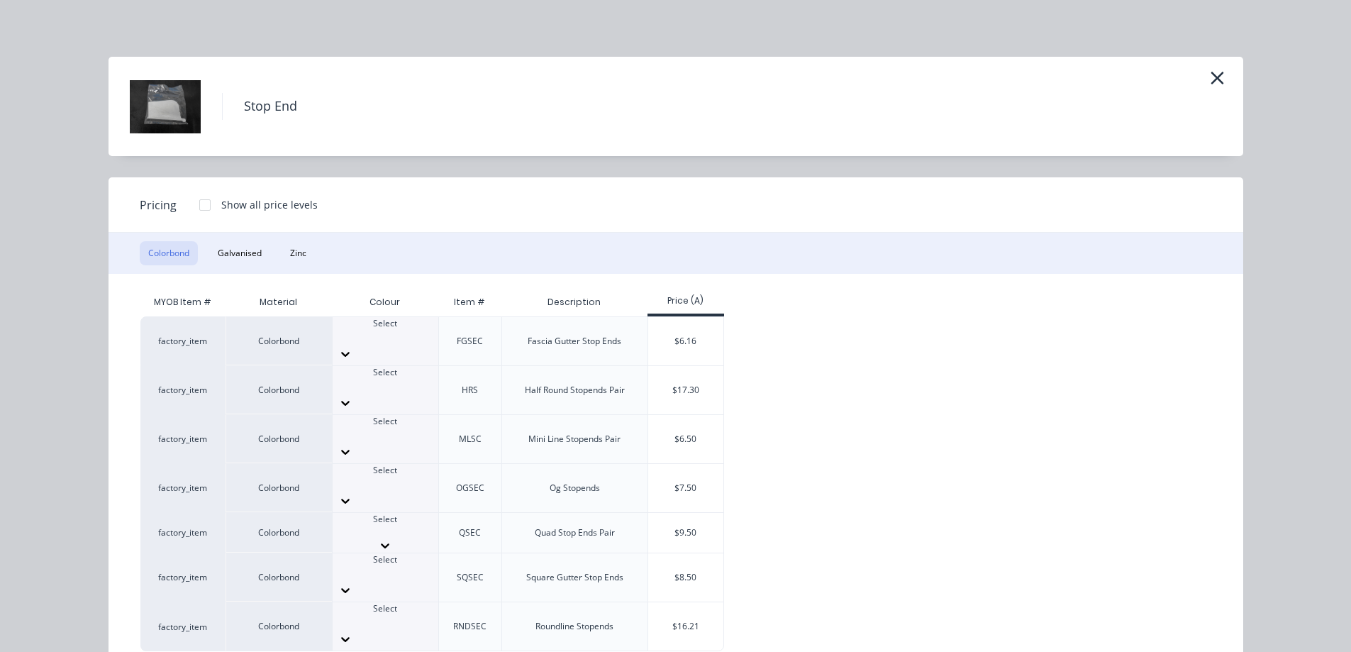
click at [387, 526] on div at bounding box center [386, 532] width 106 height 13
type input "mo"
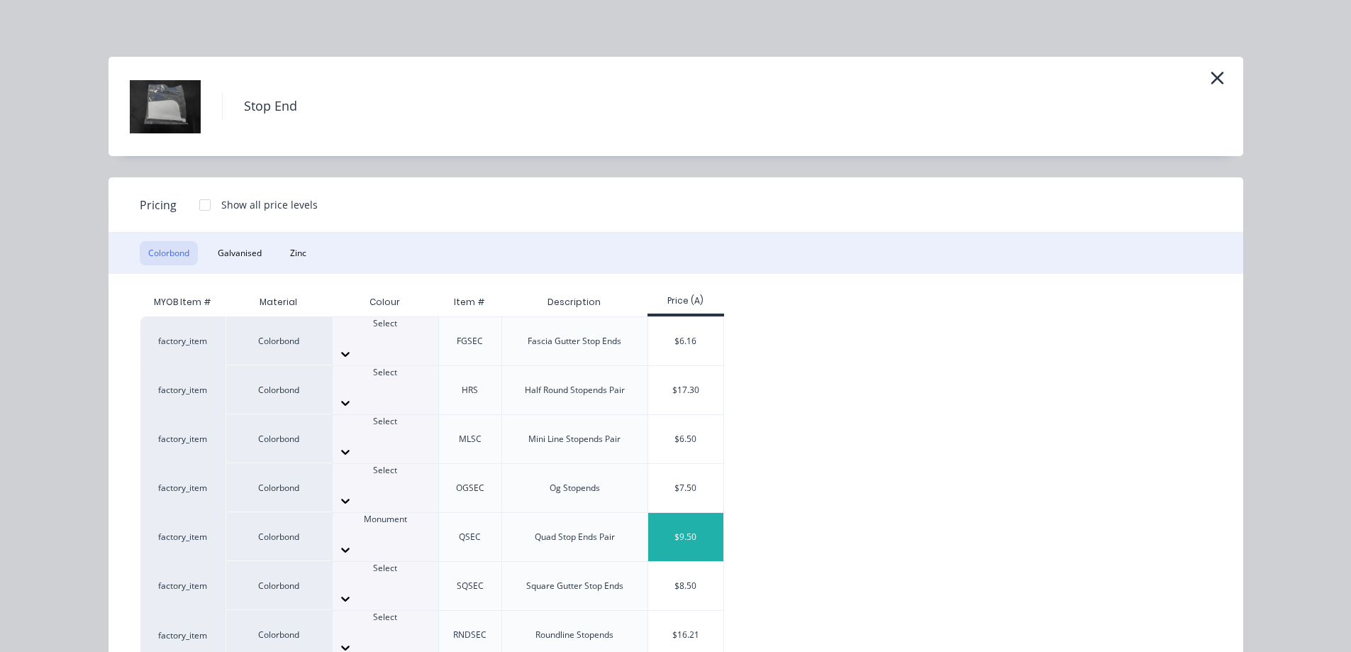
click at [680, 513] on div "$9.50" at bounding box center [686, 537] width 76 height 48
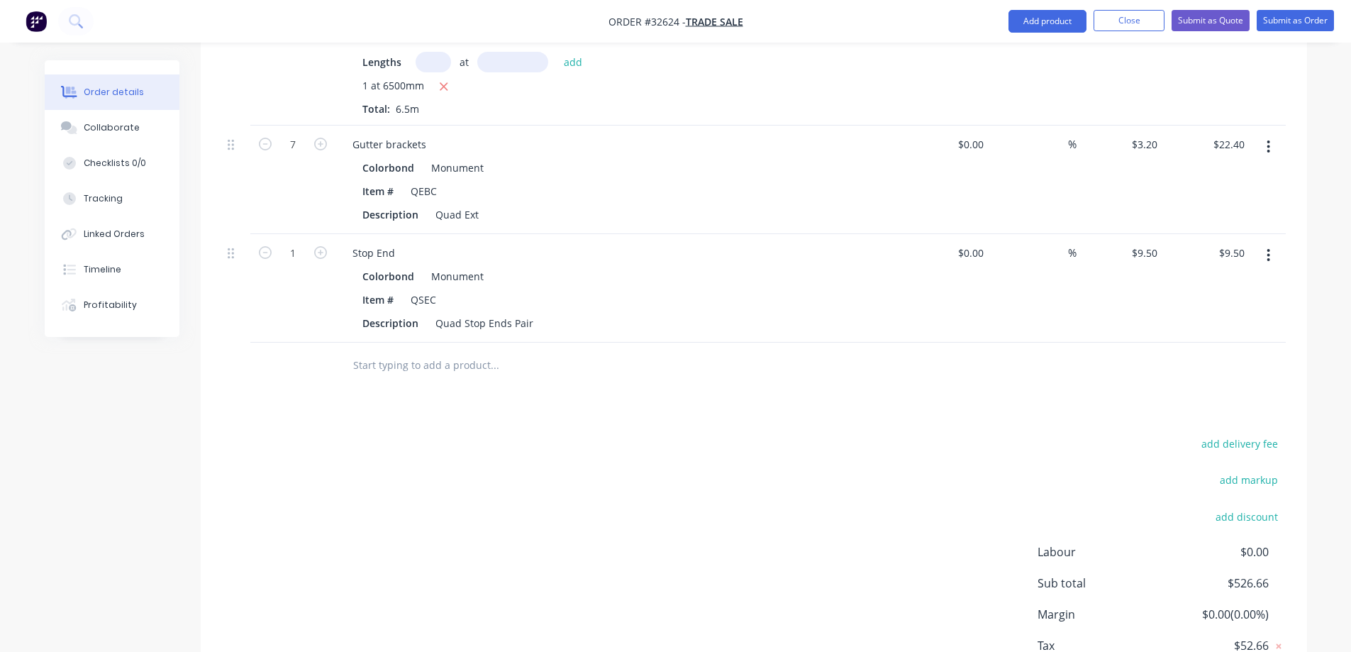
scroll to position [1690, 0]
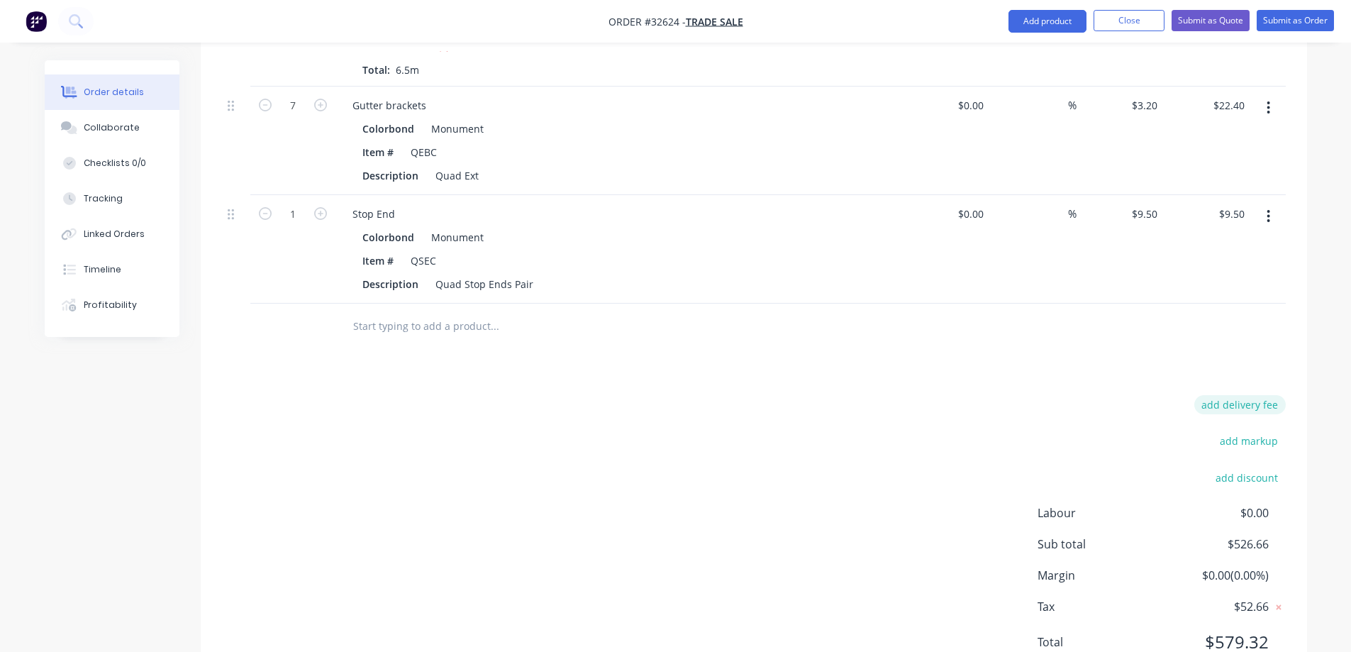
click at [1256, 395] on button "add delivery fee" at bounding box center [1241, 404] width 92 height 19
click at [1256, 399] on input at bounding box center [1231, 409] width 64 height 21
type input "90.00"
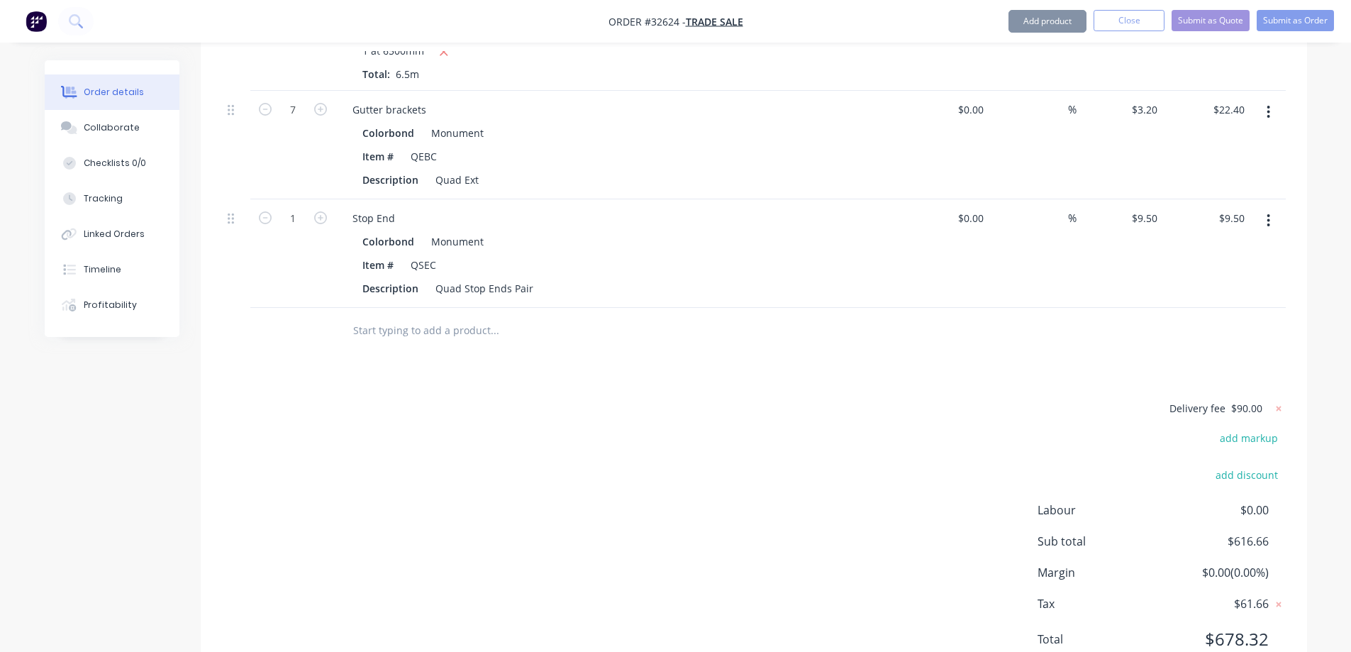
click at [629, 551] on div "Delivery fee $90.00 add markup add discount Labour $0.00 Sub total $616.66 Marg…" at bounding box center [754, 532] width 1064 height 267
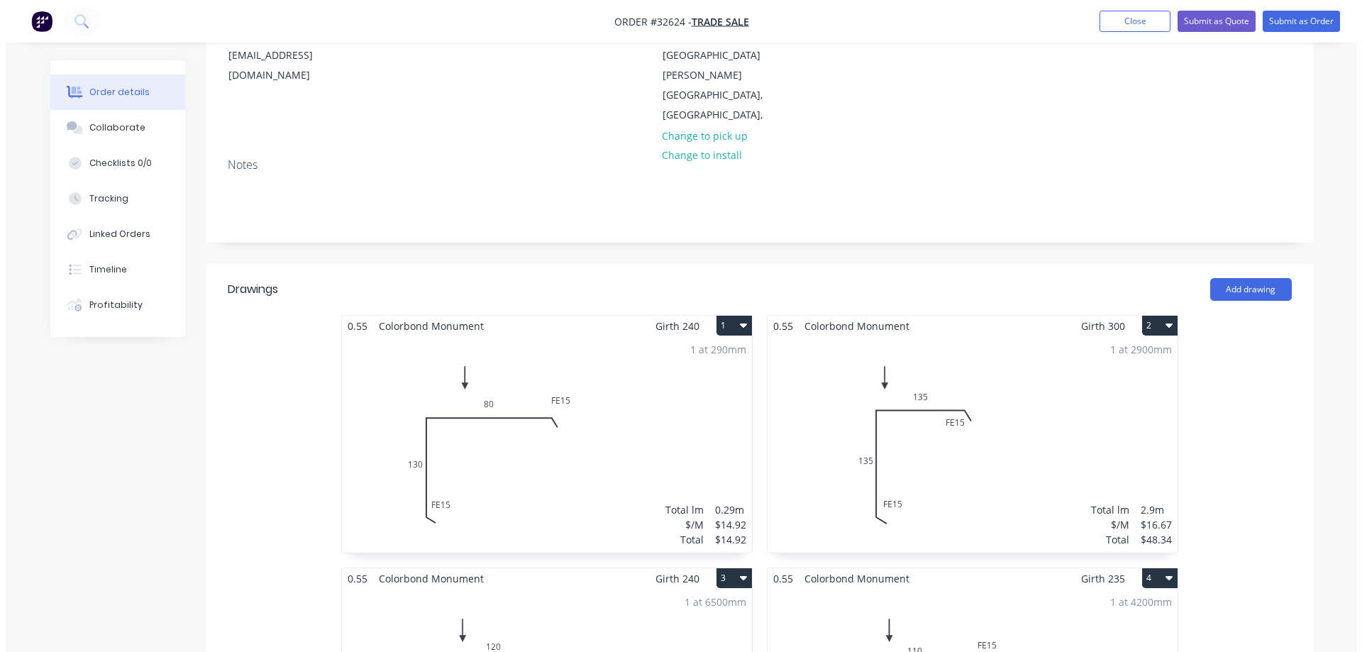
scroll to position [0, 0]
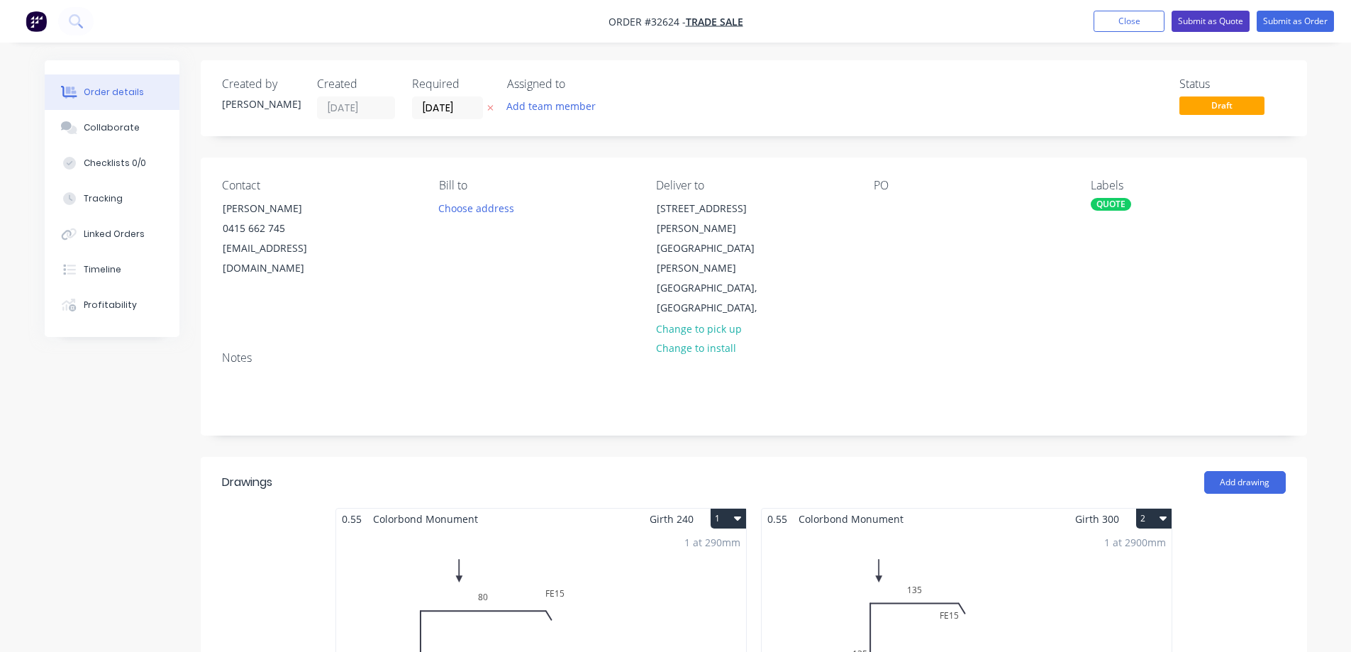
click at [1202, 20] on button "Submit as Quote" at bounding box center [1211, 21] width 78 height 21
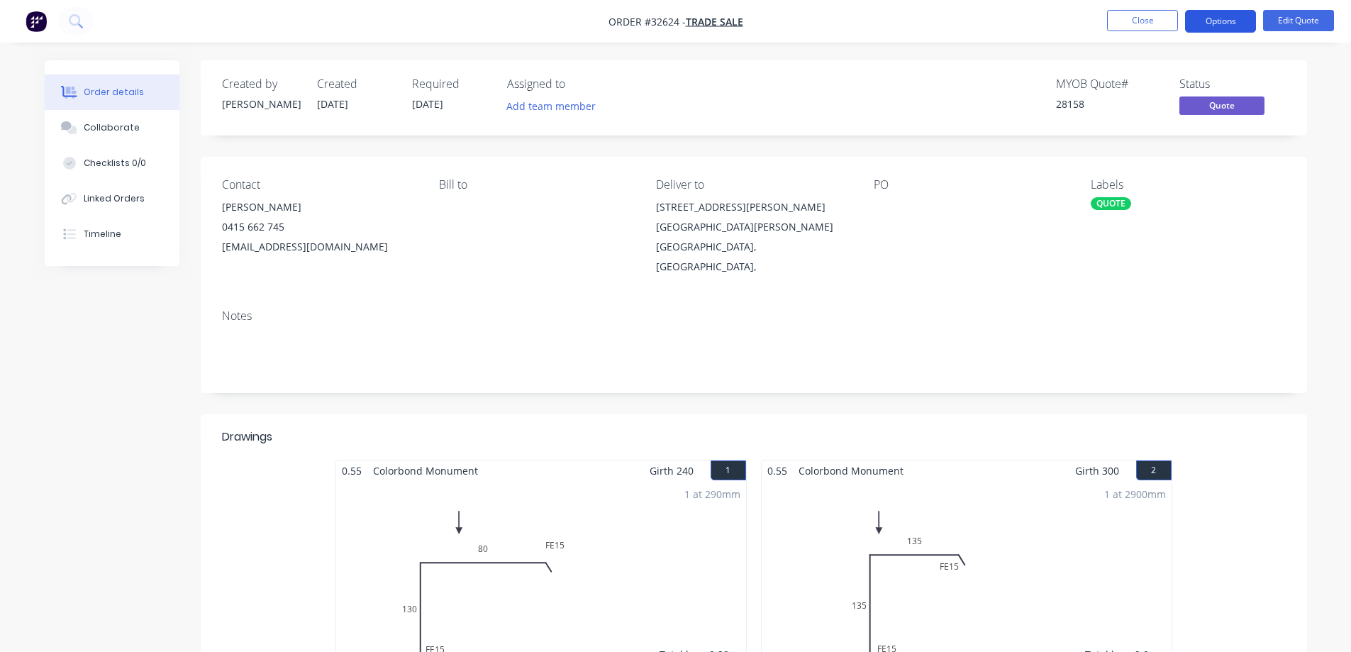
click at [1224, 22] on button "Options" at bounding box center [1220, 21] width 71 height 23
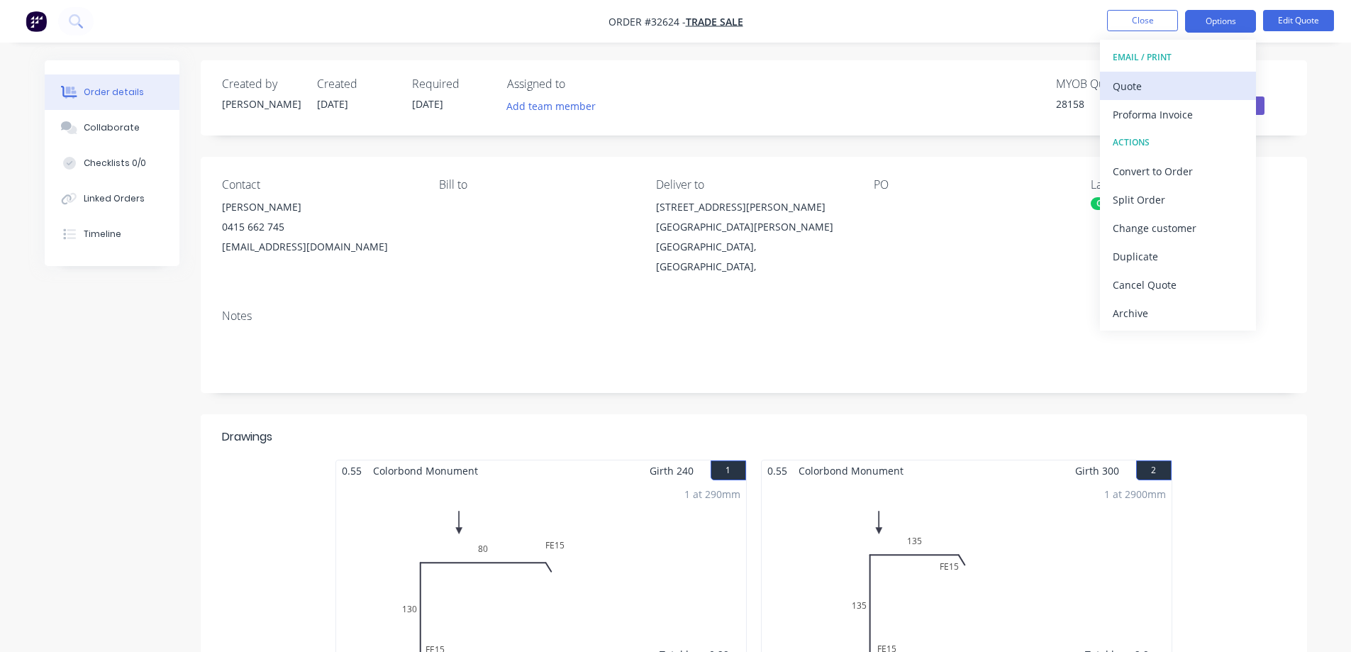
click at [1133, 82] on div "Quote" at bounding box center [1178, 86] width 131 height 21
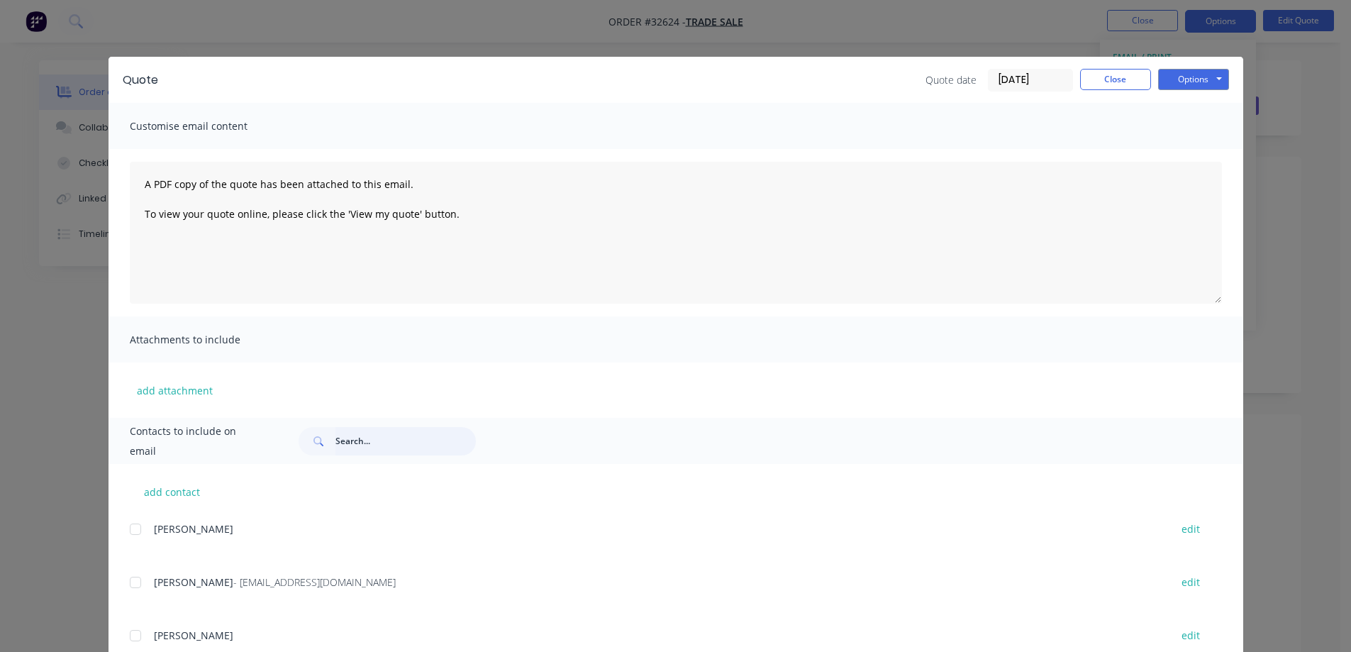
click at [358, 445] on input "text" at bounding box center [406, 441] width 140 height 28
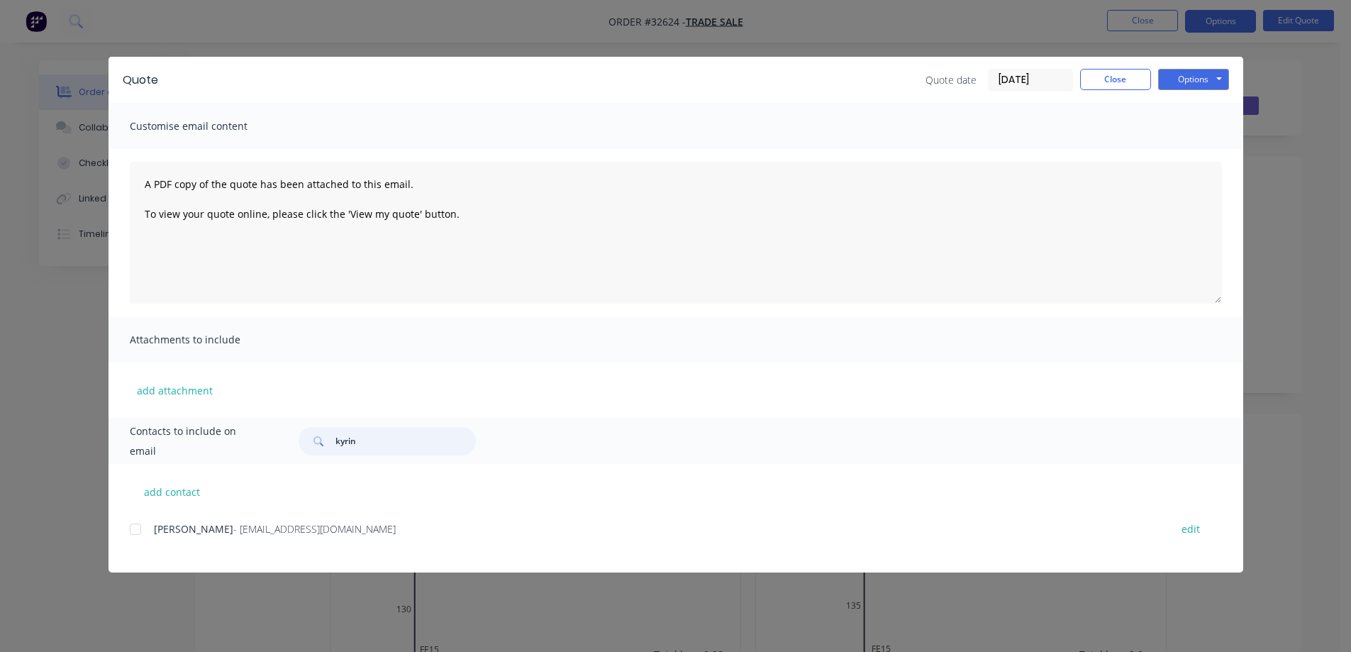
click at [140, 531] on div at bounding box center [135, 529] width 28 height 28
type input "kyrin"
click at [1186, 80] on button "Options" at bounding box center [1193, 79] width 71 height 21
click at [1200, 156] on button "Email" at bounding box center [1203, 151] width 91 height 23
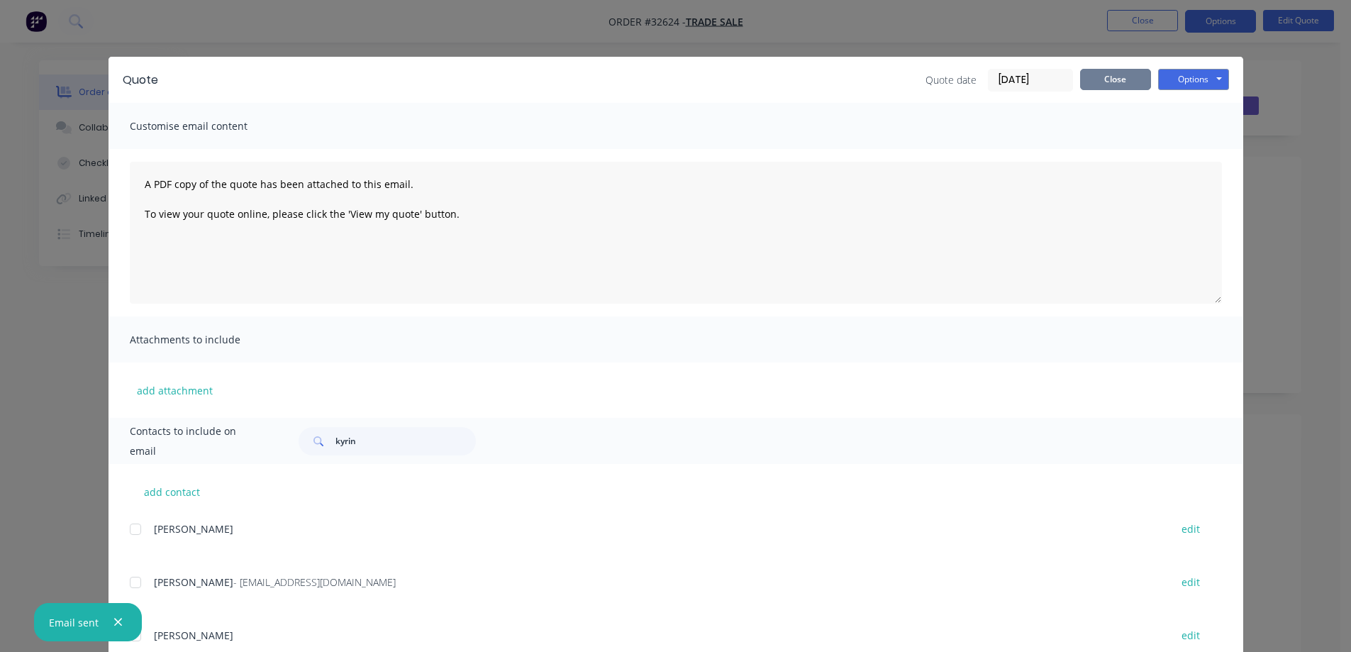
click at [1098, 87] on button "Close" at bounding box center [1115, 79] width 71 height 21
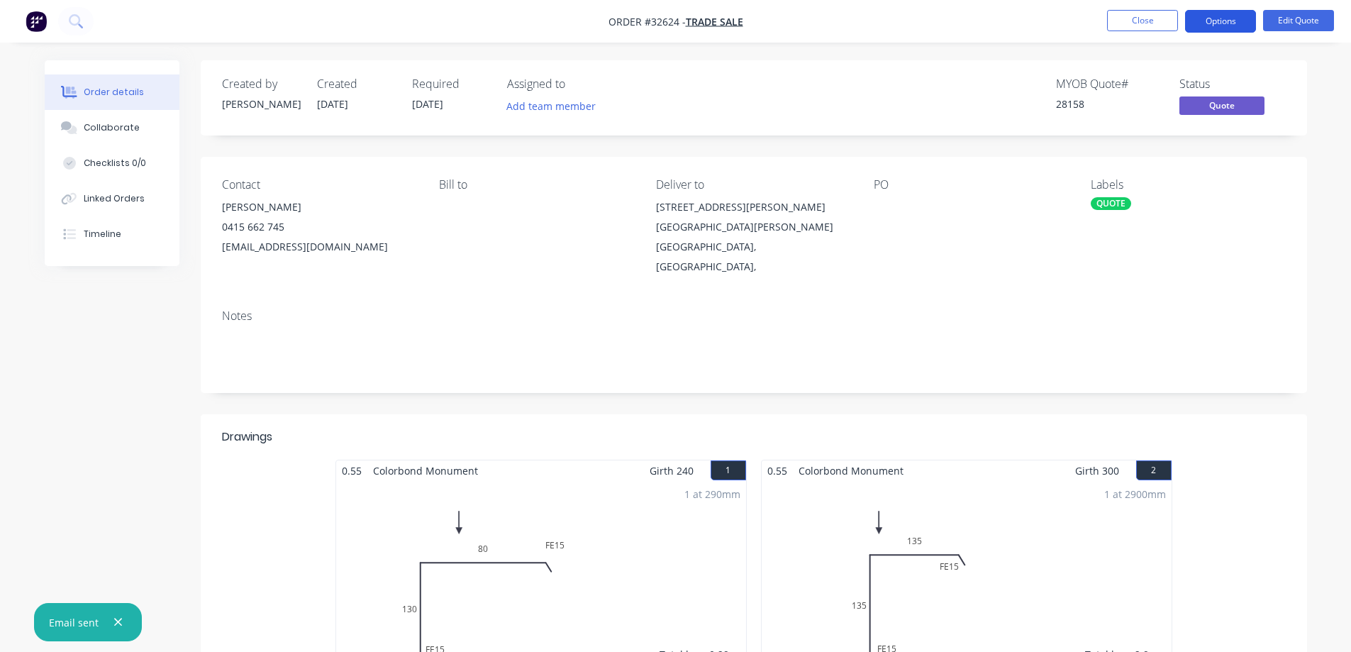
click at [1238, 21] on button "Options" at bounding box center [1220, 21] width 71 height 23
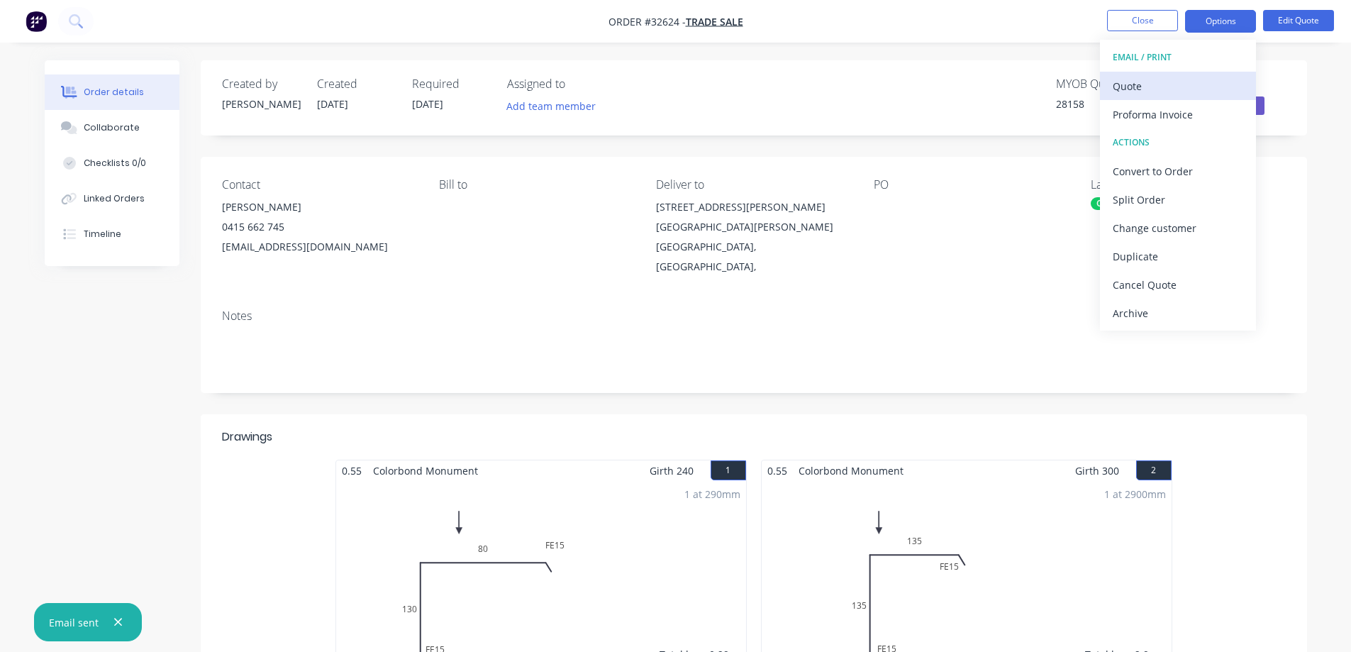
click at [1161, 82] on div "Quote" at bounding box center [1178, 86] width 131 height 21
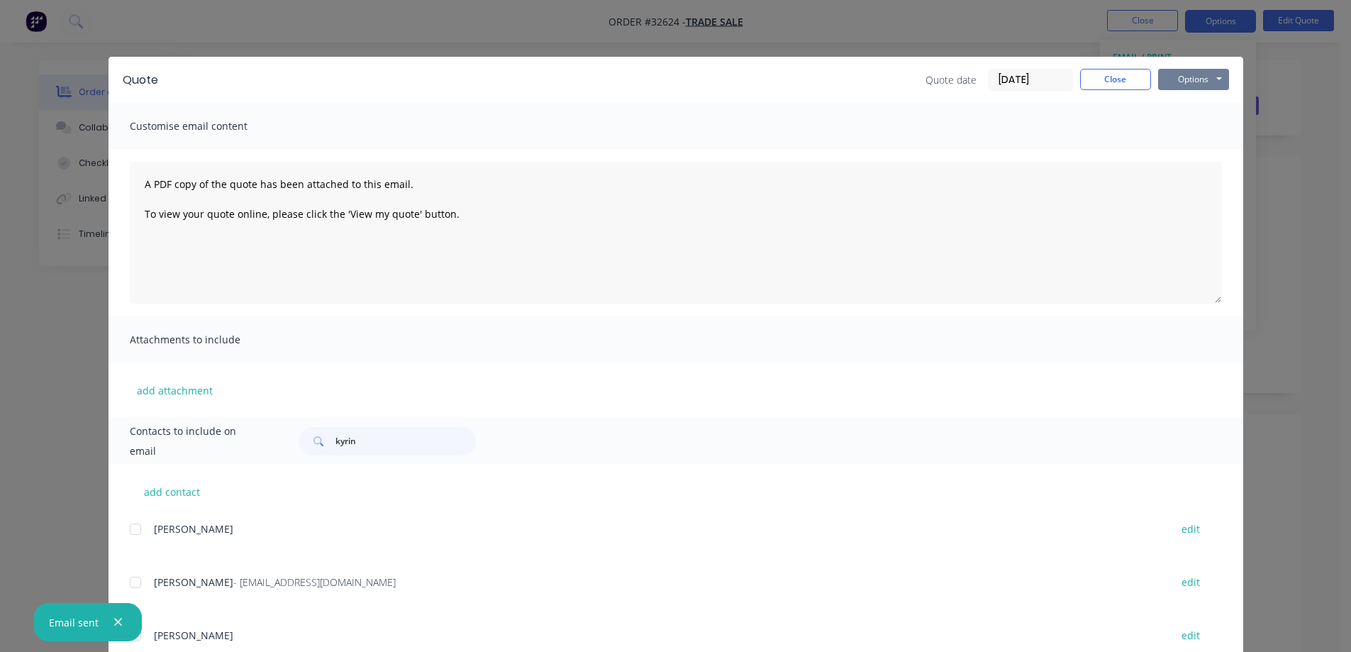
click at [1174, 79] on button "Options" at bounding box center [1193, 79] width 71 height 21
click at [1175, 132] on button "Print" at bounding box center [1203, 127] width 91 height 23
click at [1112, 77] on button "Close" at bounding box center [1115, 79] width 71 height 21
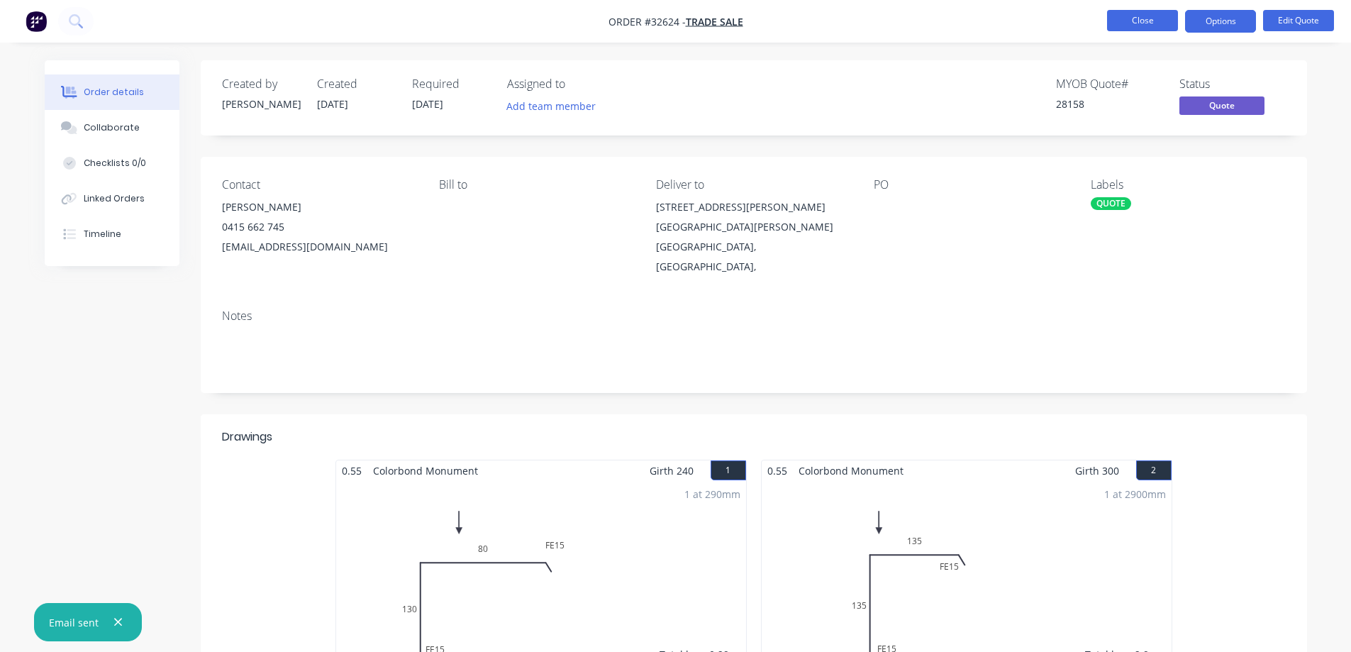
click at [1143, 21] on button "Close" at bounding box center [1142, 20] width 71 height 21
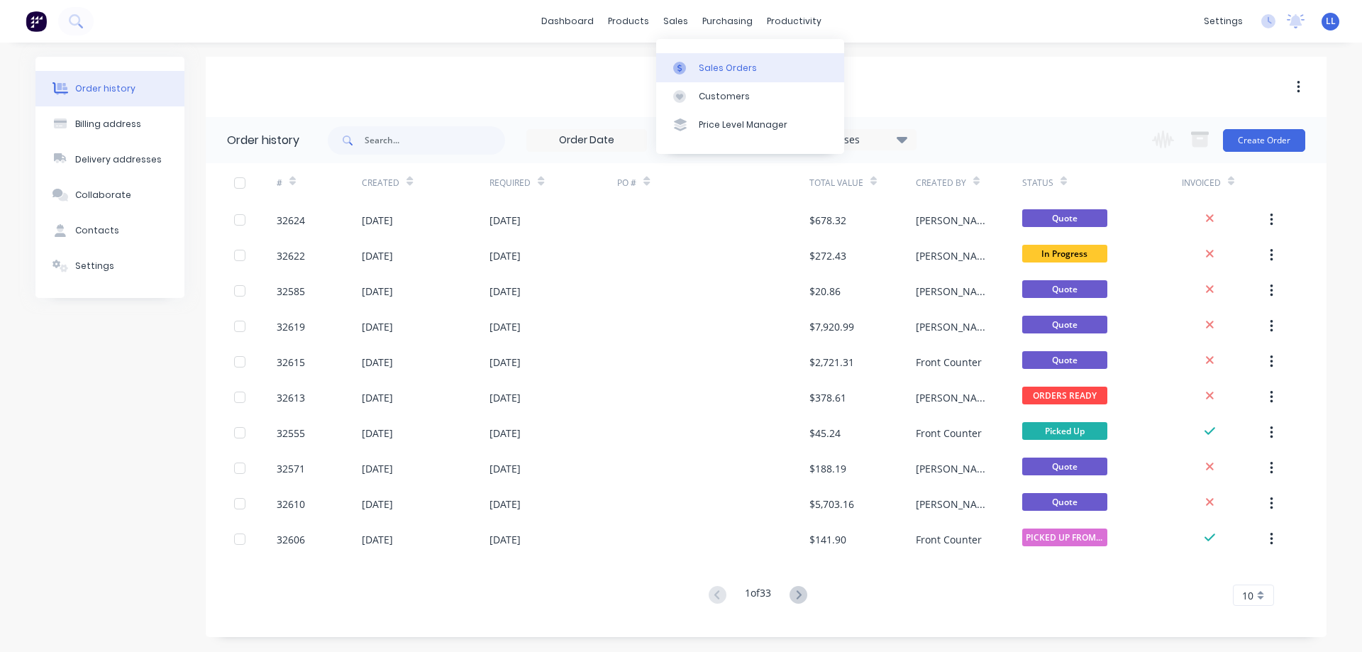
click at [715, 74] on div "Sales Orders" at bounding box center [728, 68] width 58 height 13
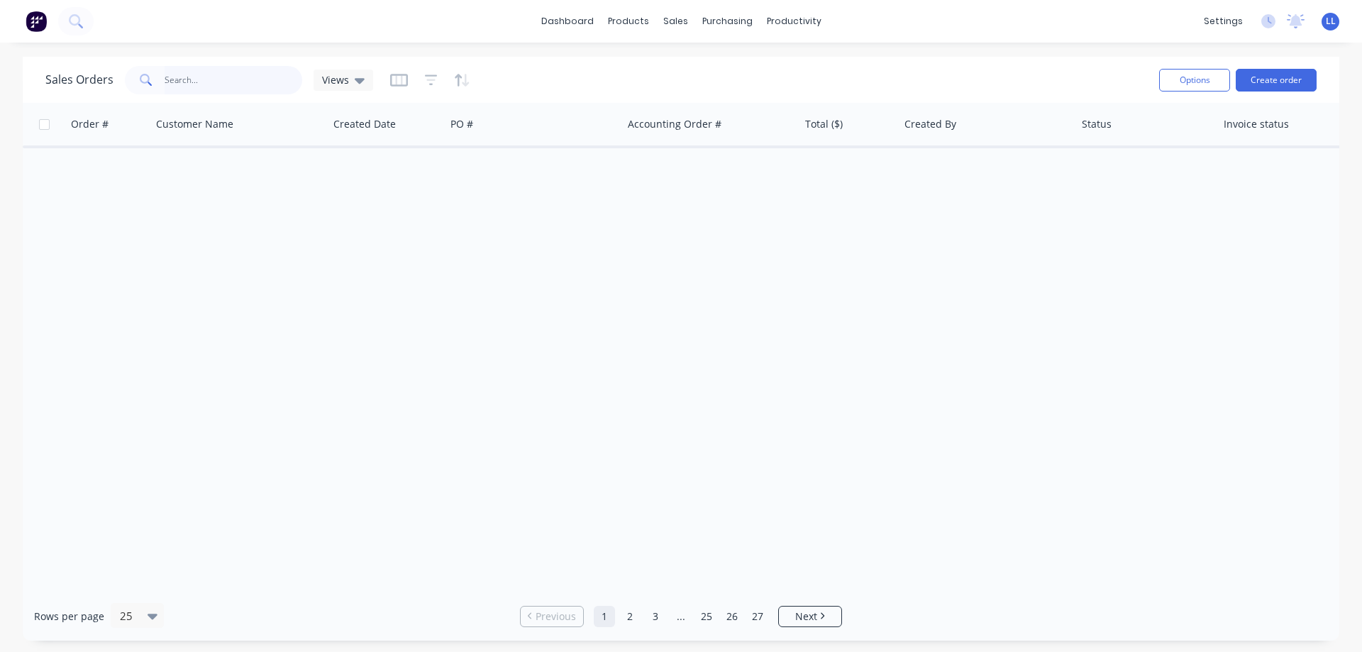
click at [224, 82] on input "text" at bounding box center [234, 80] width 138 height 28
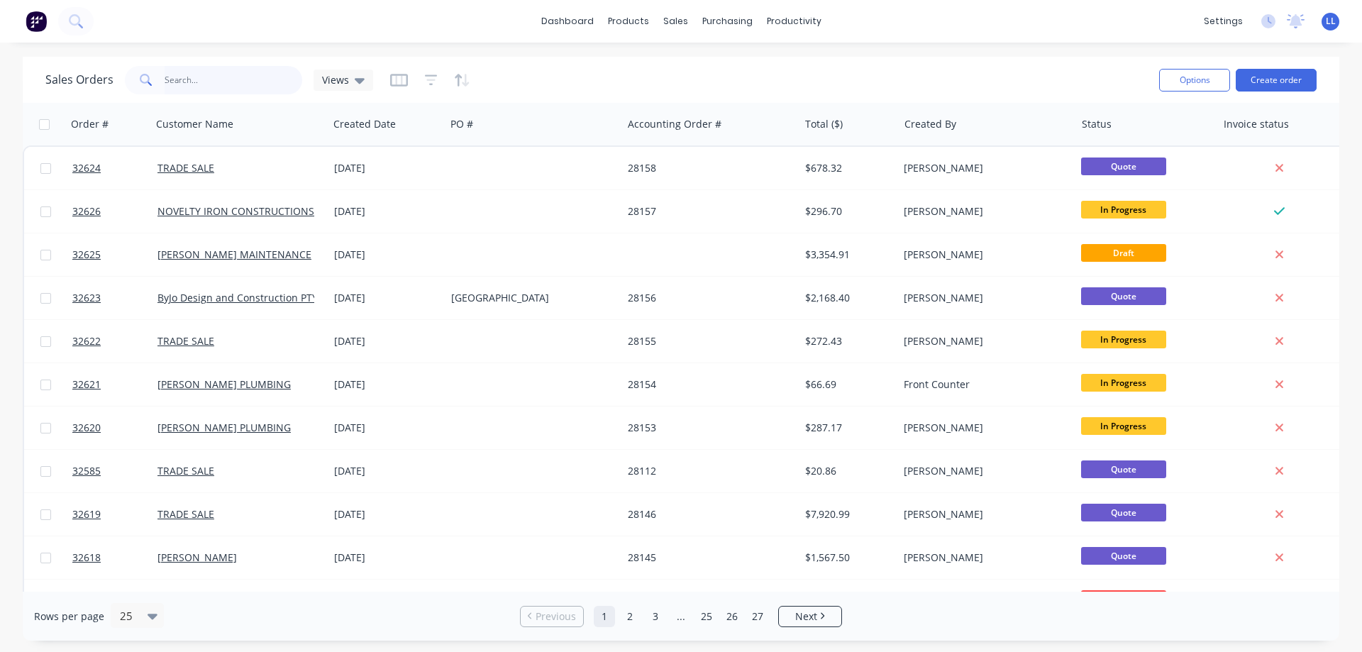
click at [204, 78] on input "text" at bounding box center [234, 80] width 138 height 28
type input "trade"
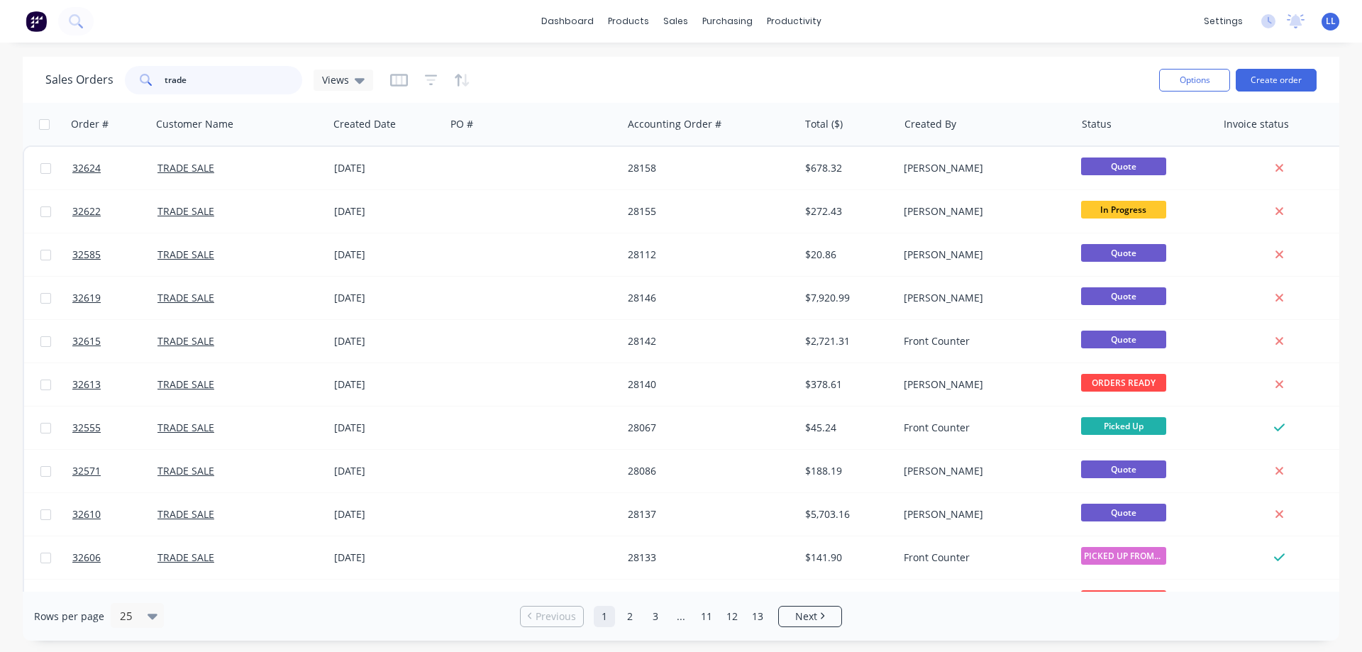
drag, startPoint x: 211, startPoint y: 81, endPoint x: 112, endPoint y: 72, distance: 99.0
click at [112, 72] on div "Sales Orders trade Views" at bounding box center [209, 80] width 328 height 28
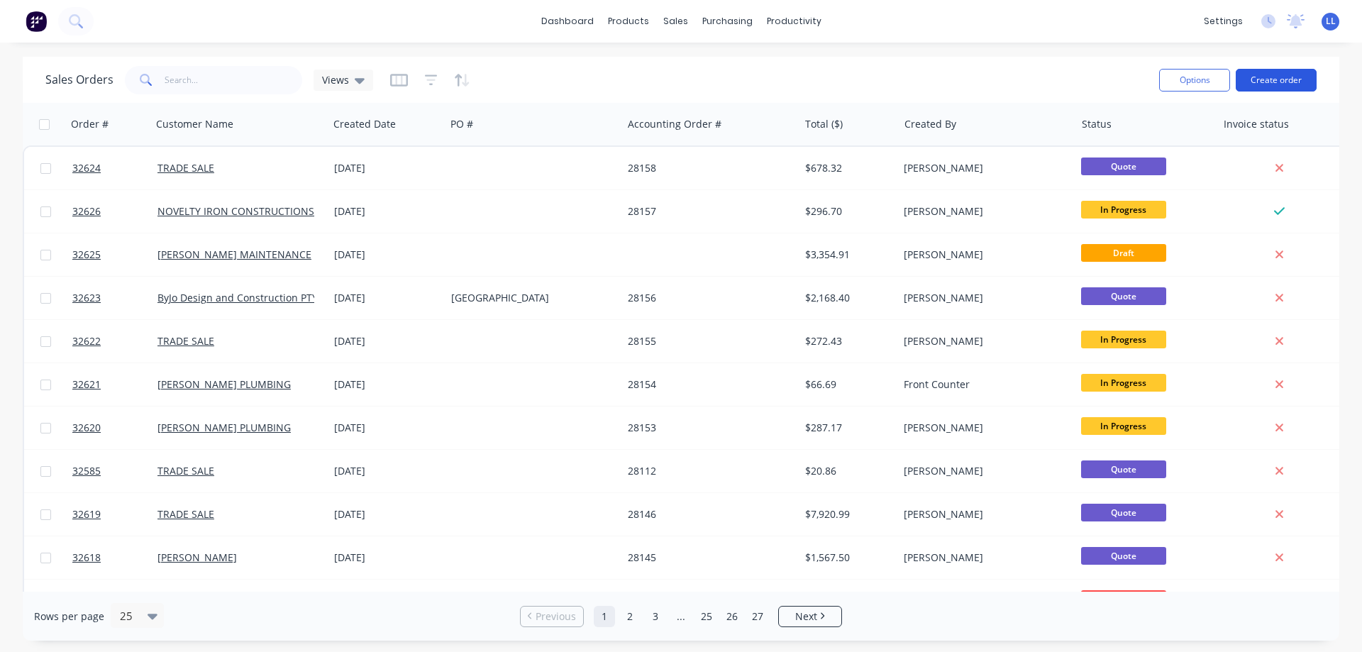
click at [1269, 79] on button "Create order" at bounding box center [1276, 80] width 81 height 23
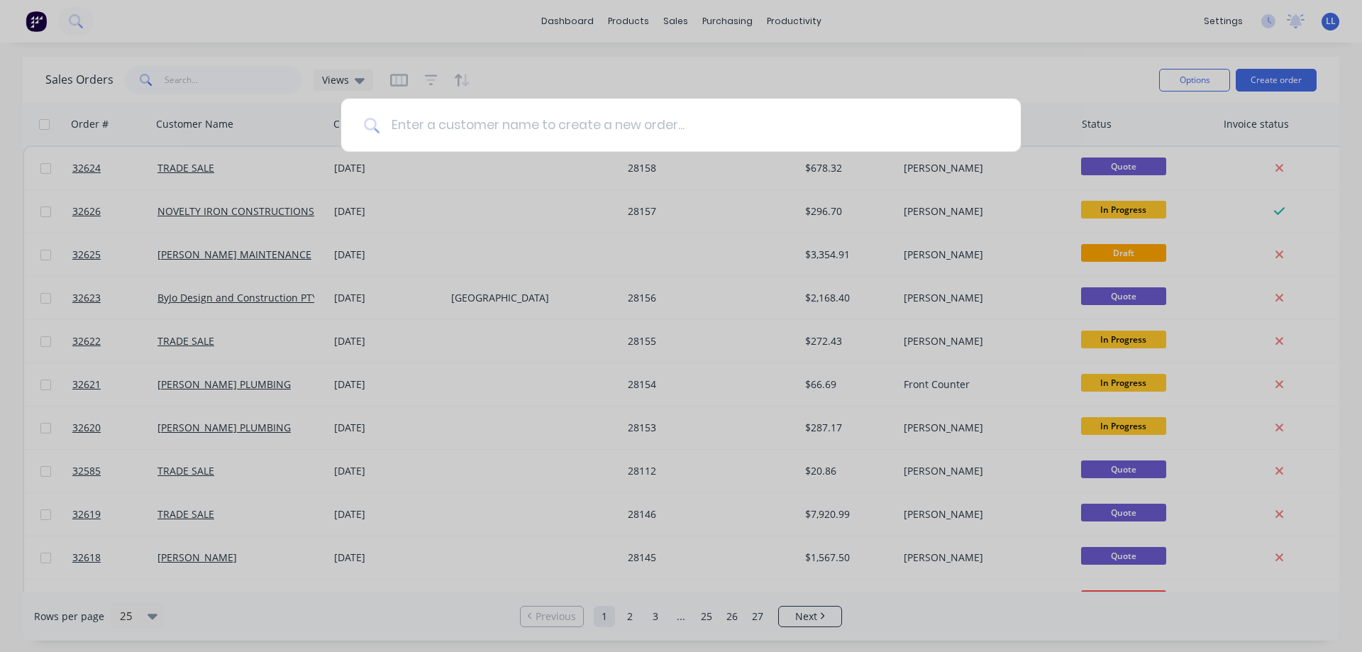
click at [471, 130] on input at bounding box center [689, 125] width 619 height 53
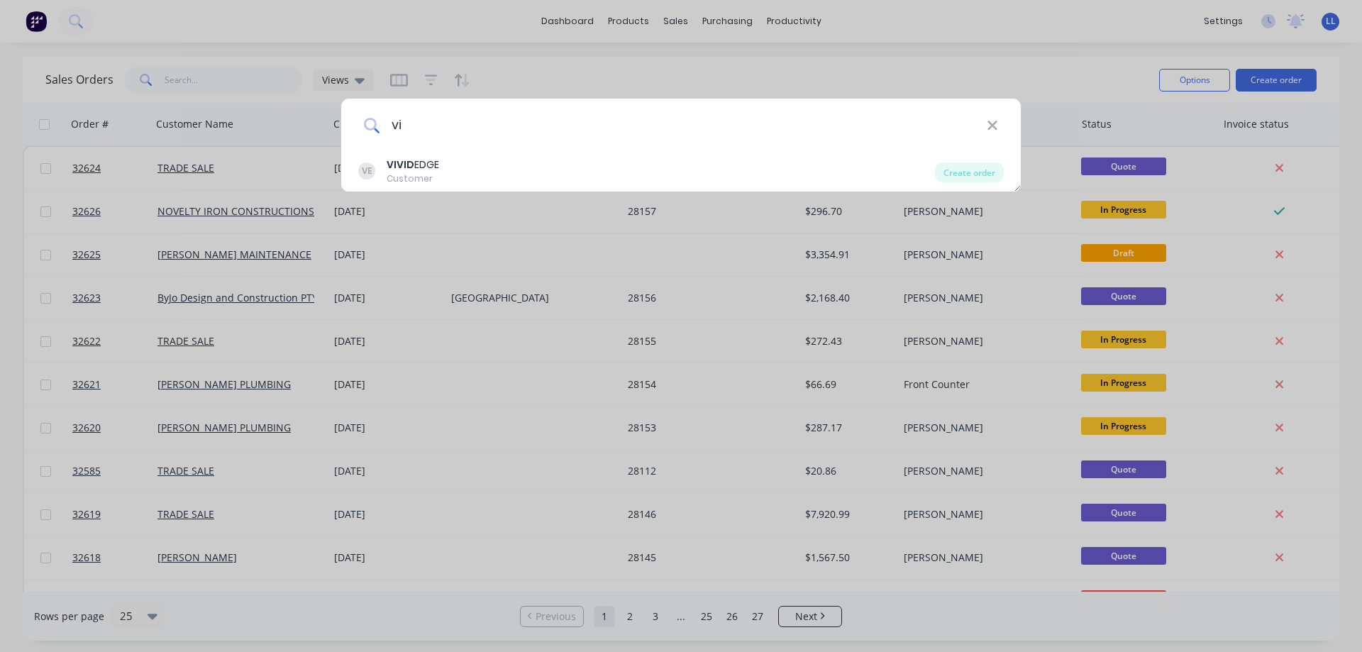
type input "v"
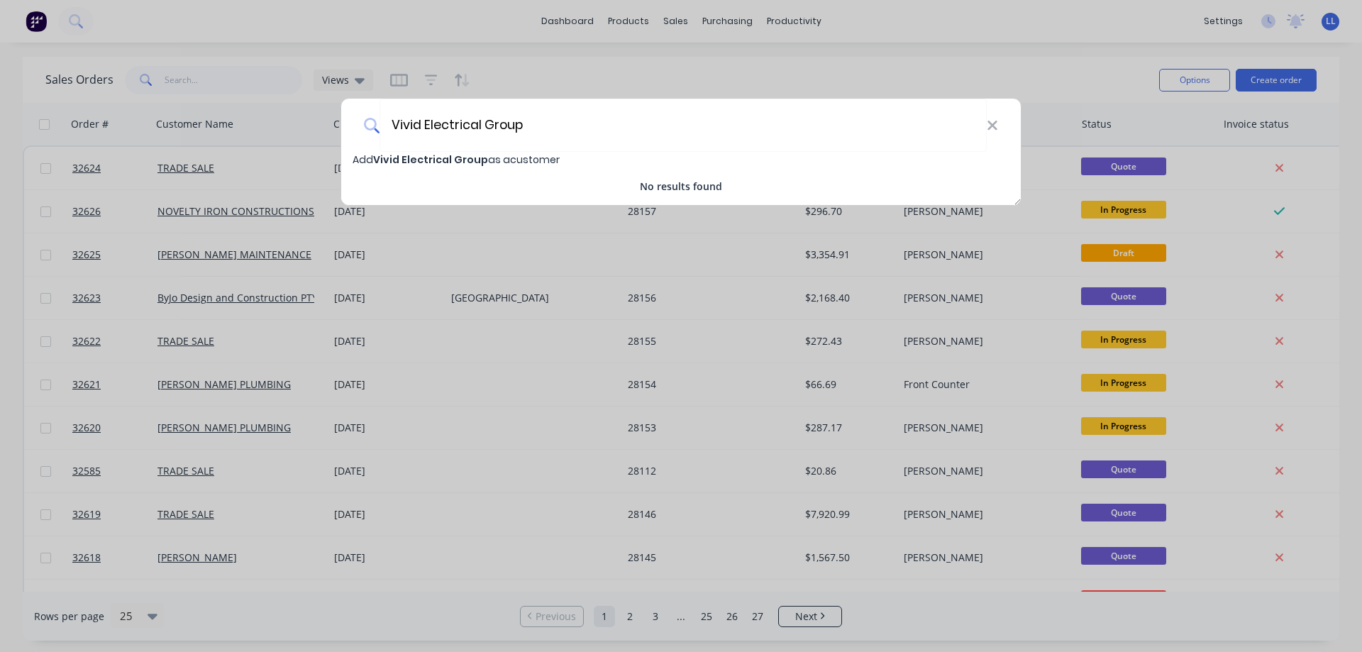
type input "Vivid Electrical Group"
click at [452, 159] on span "Vivid Electrical Group" at bounding box center [430, 160] width 115 height 14
select select "AU"
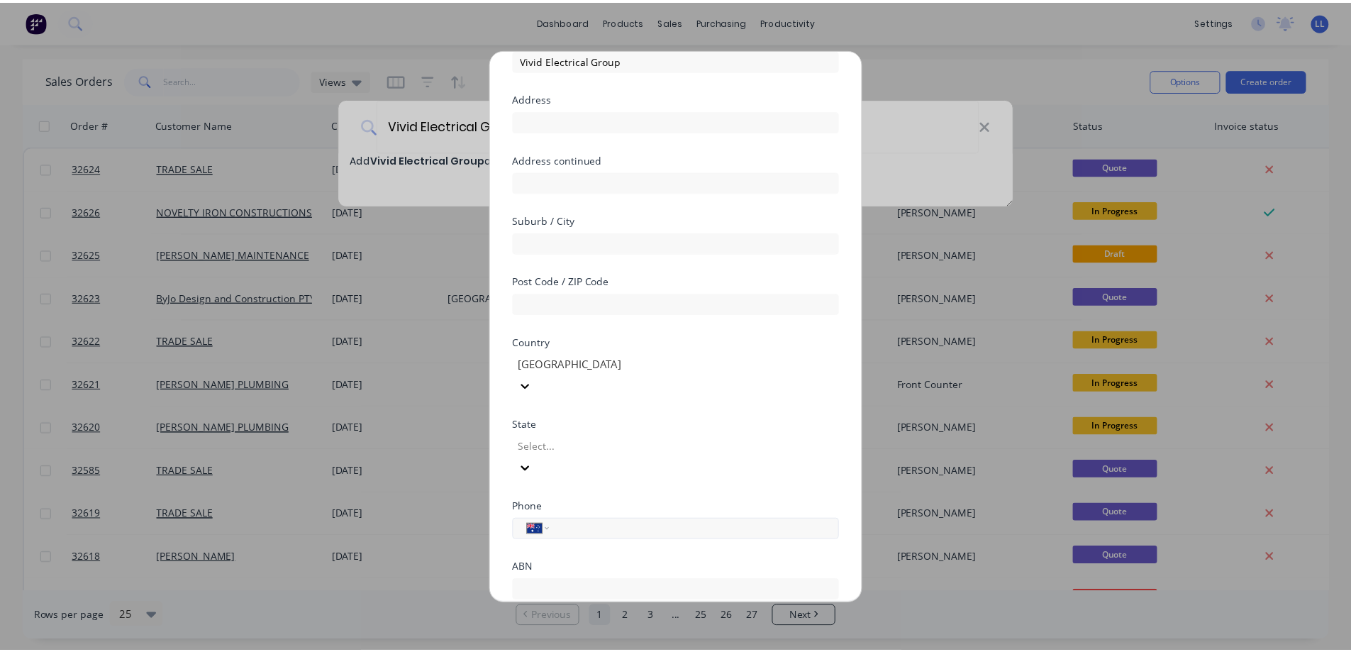
scroll to position [138, 0]
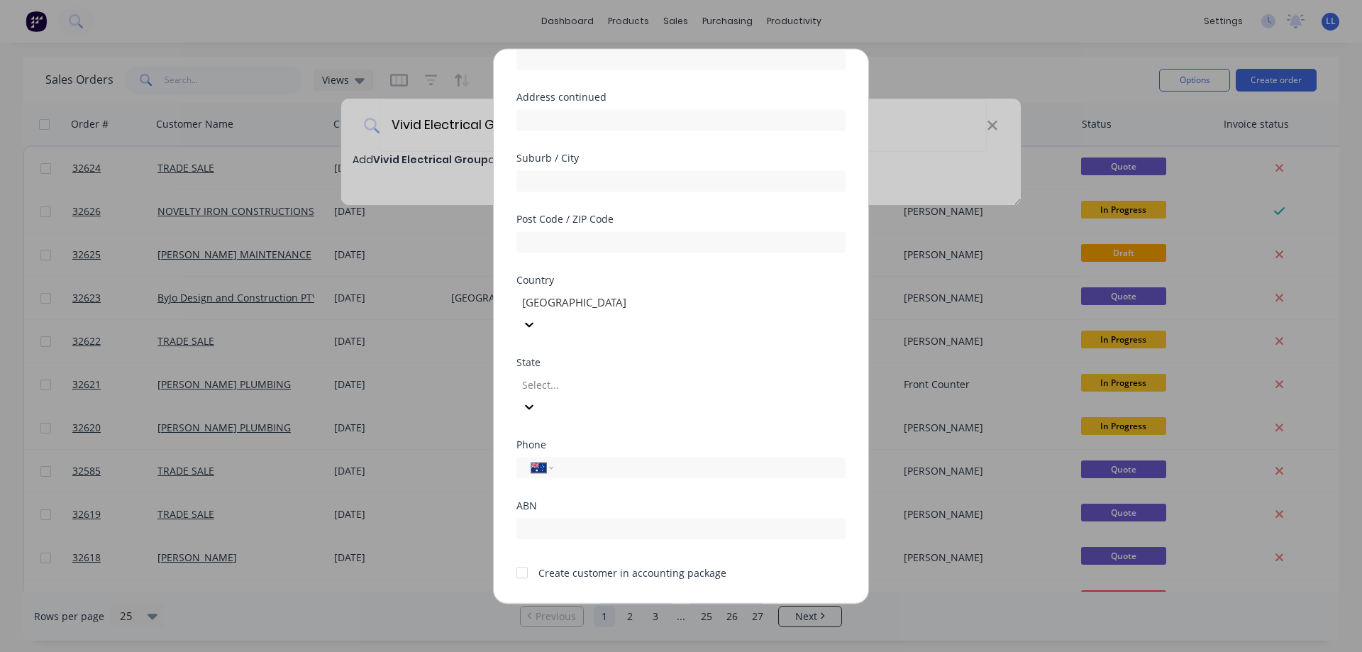
click at [527, 558] on div at bounding box center [522, 572] width 28 height 28
click at [646, 603] on button "Save" at bounding box center [636, 614] width 78 height 23
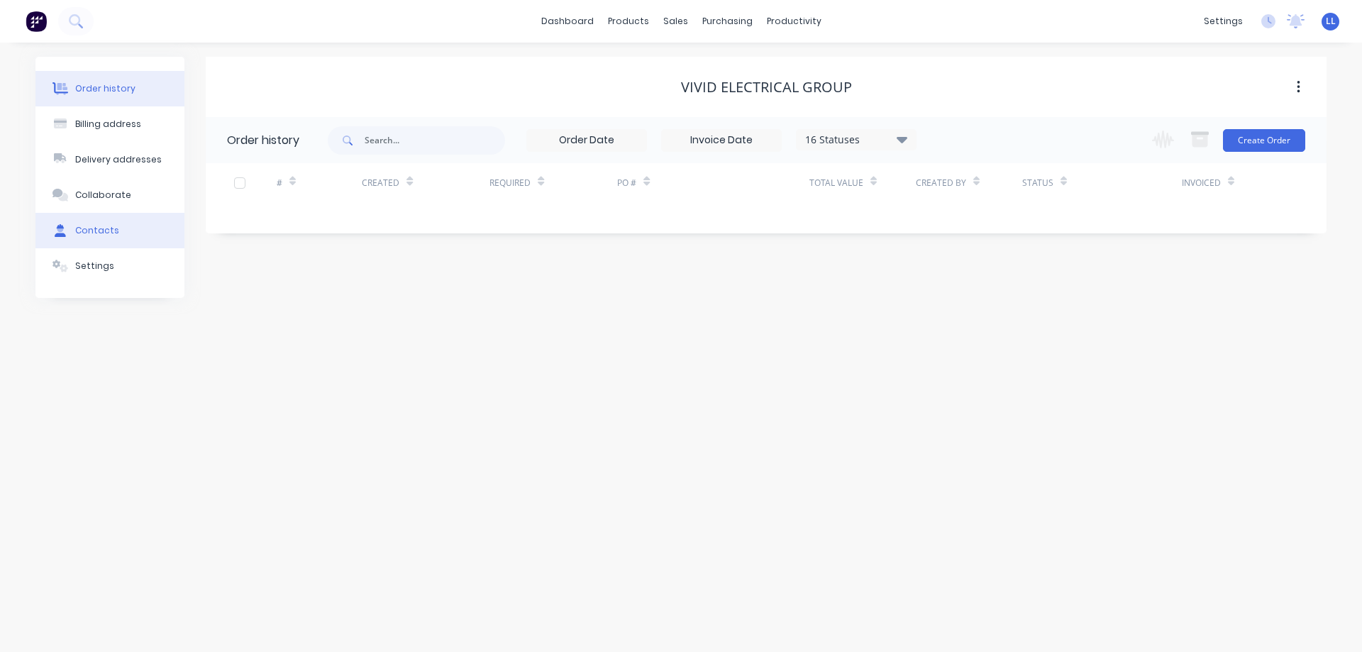
click at [103, 233] on div "Contacts" at bounding box center [97, 230] width 44 height 13
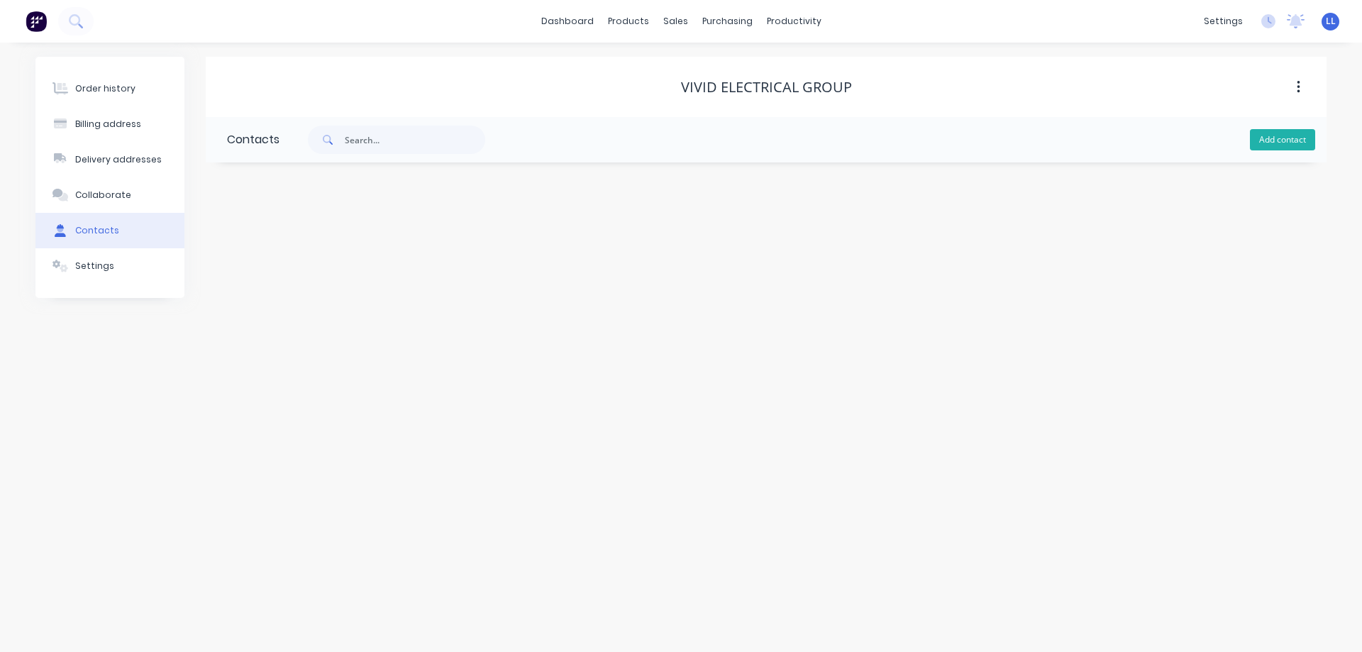
click at [1263, 143] on button "Add contact" at bounding box center [1282, 139] width 65 height 21
select select "AU"
click at [292, 242] on input "text" at bounding box center [343, 243] width 232 height 21
type input "[PERSON_NAME]"
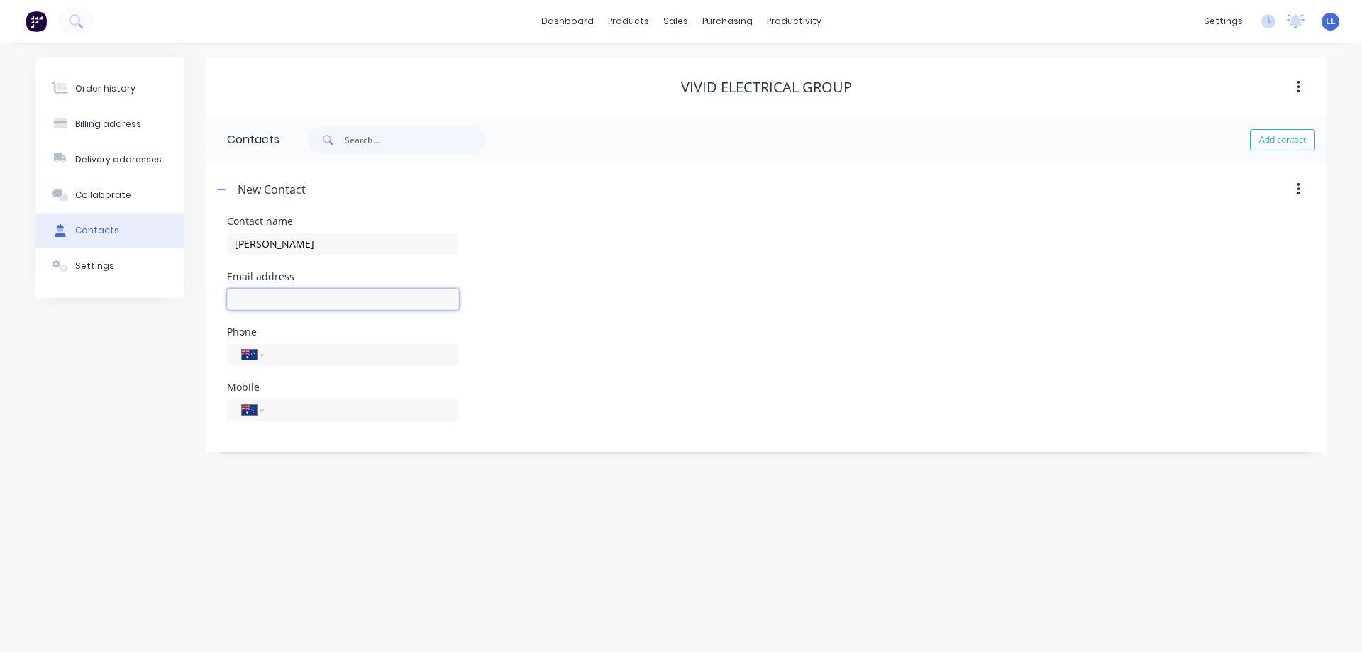
click at [309, 300] on input "text" at bounding box center [343, 299] width 232 height 21
select select "AU"
paste input "v"
click at [306, 296] on input "text" at bounding box center [343, 299] width 232 height 21
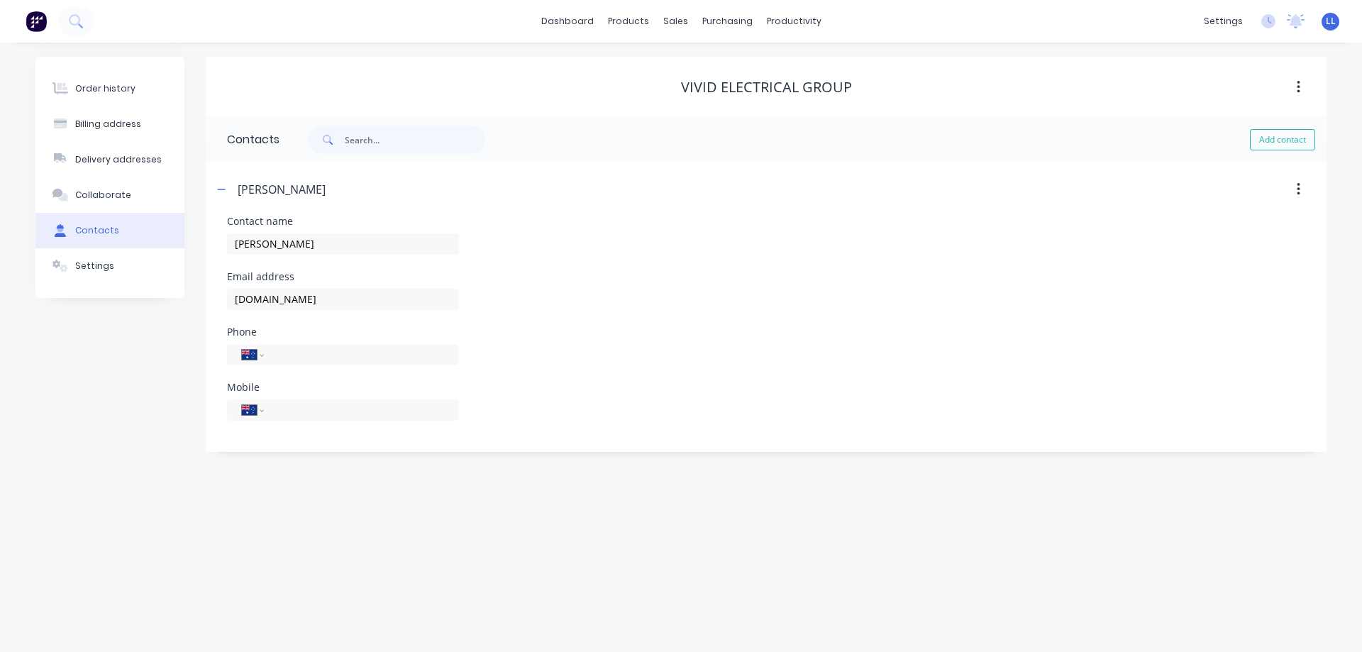
click at [302, 406] on div "International [GEOGRAPHIC_DATA] [GEOGRAPHIC_DATA] [GEOGRAPHIC_DATA] [GEOGRAPHIC…" at bounding box center [343, 417] width 232 height 42
click at [324, 299] on input "[DOMAIN_NAME]" at bounding box center [343, 299] width 232 height 21
drag, startPoint x: 233, startPoint y: 297, endPoint x: 251, endPoint y: 290, distance: 18.8
click at [234, 297] on input "[DOMAIN_NAME]" at bounding box center [343, 299] width 232 height 21
type input "[PERSON_NAME][EMAIL_ADDRESS][DOMAIN_NAME]"
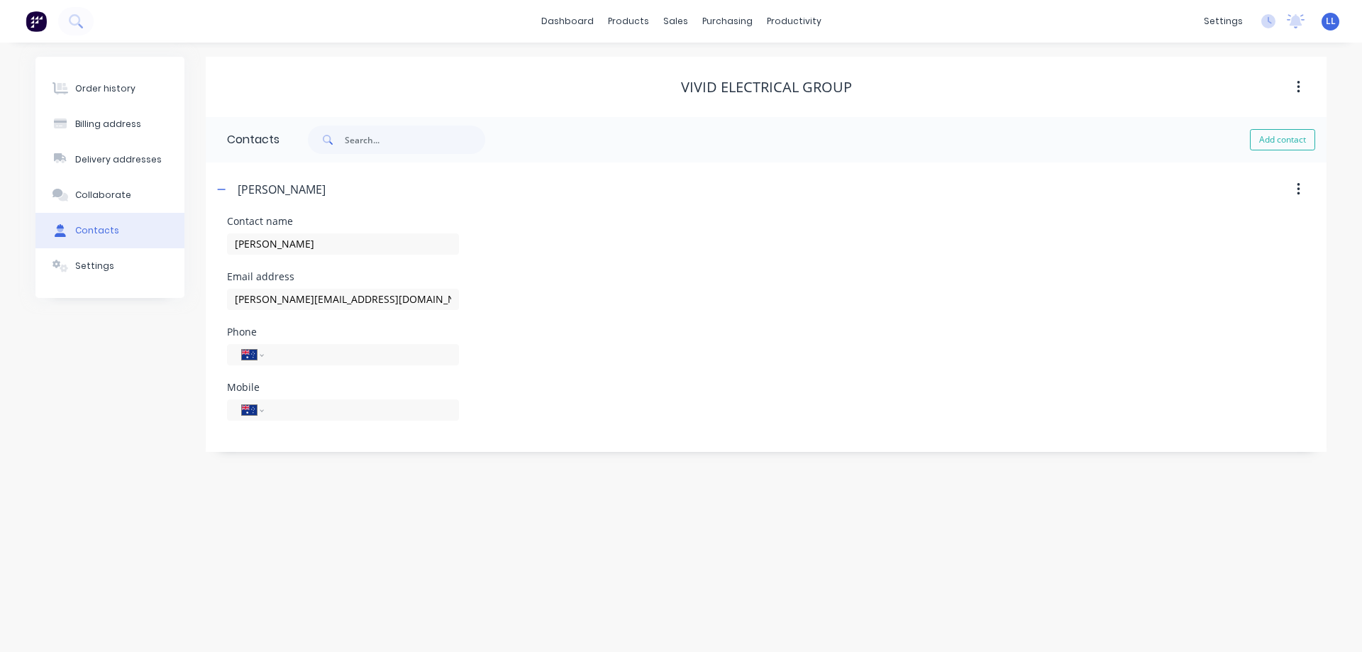
click at [294, 423] on div "International [GEOGRAPHIC_DATA] [GEOGRAPHIC_DATA] [GEOGRAPHIC_DATA] [GEOGRAPHIC…" at bounding box center [343, 417] width 232 height 42
type input "0411 726 857"
click at [92, 91] on div "Order history" at bounding box center [105, 88] width 60 height 13
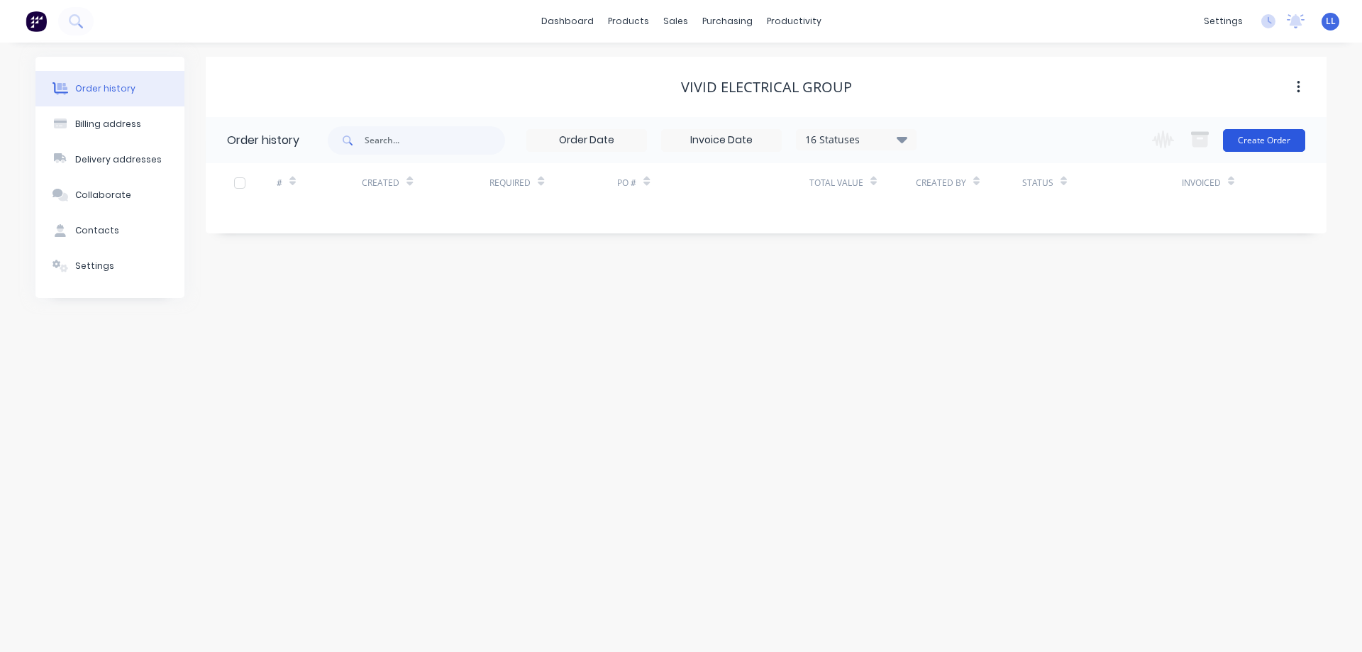
click at [1256, 142] on button "Create Order" at bounding box center [1264, 140] width 82 height 23
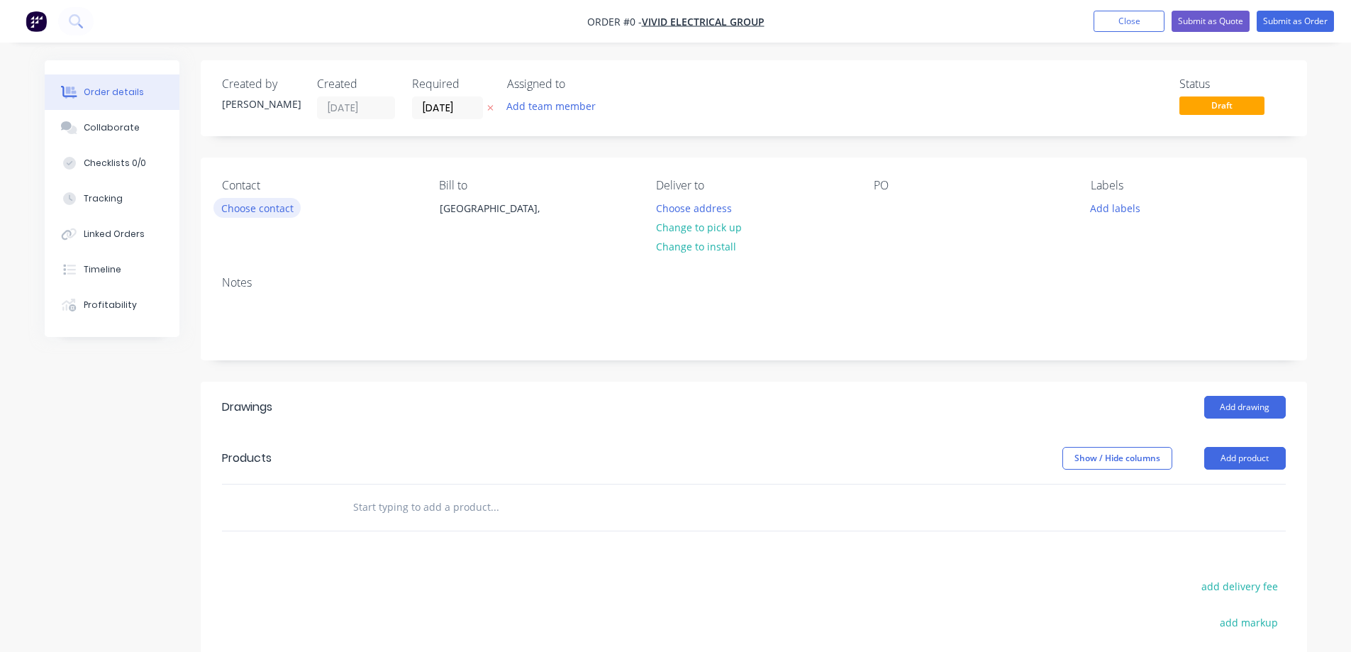
click at [266, 209] on button "Choose contact" at bounding box center [257, 207] width 87 height 19
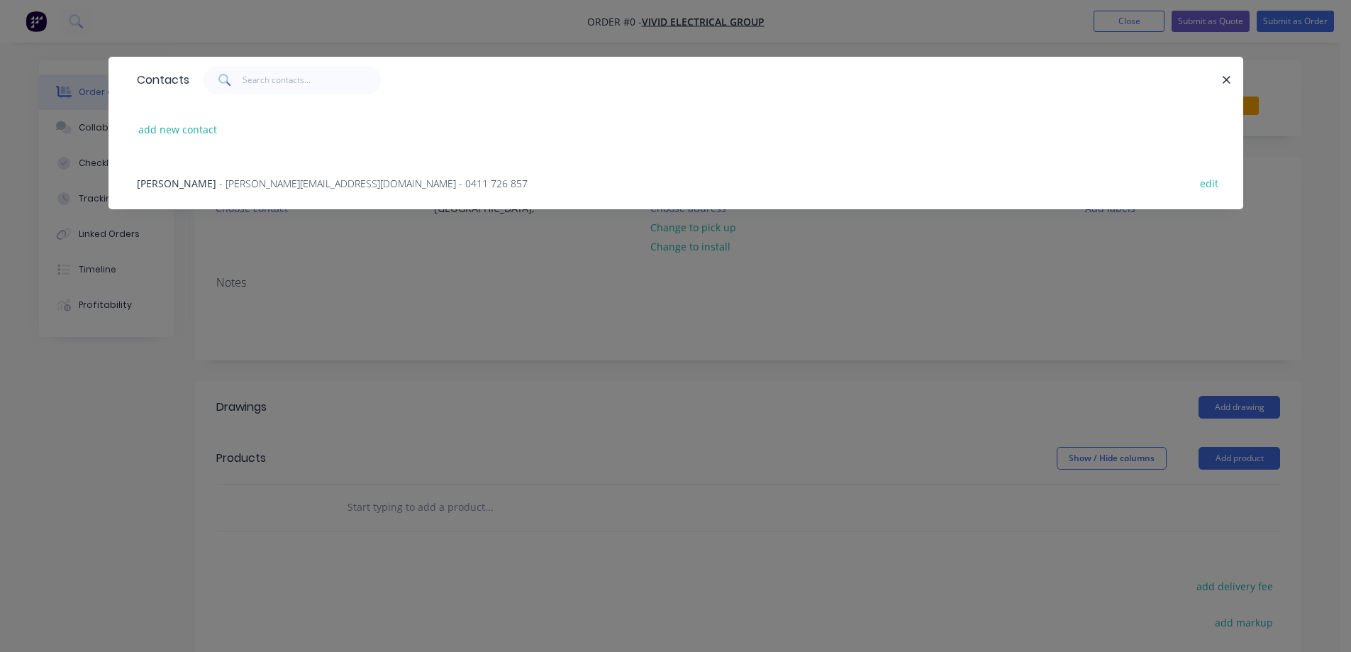
click at [233, 179] on span "- [PERSON_NAME][EMAIL_ADDRESS][DOMAIN_NAME] - 0411 726 857" at bounding box center [373, 183] width 309 height 13
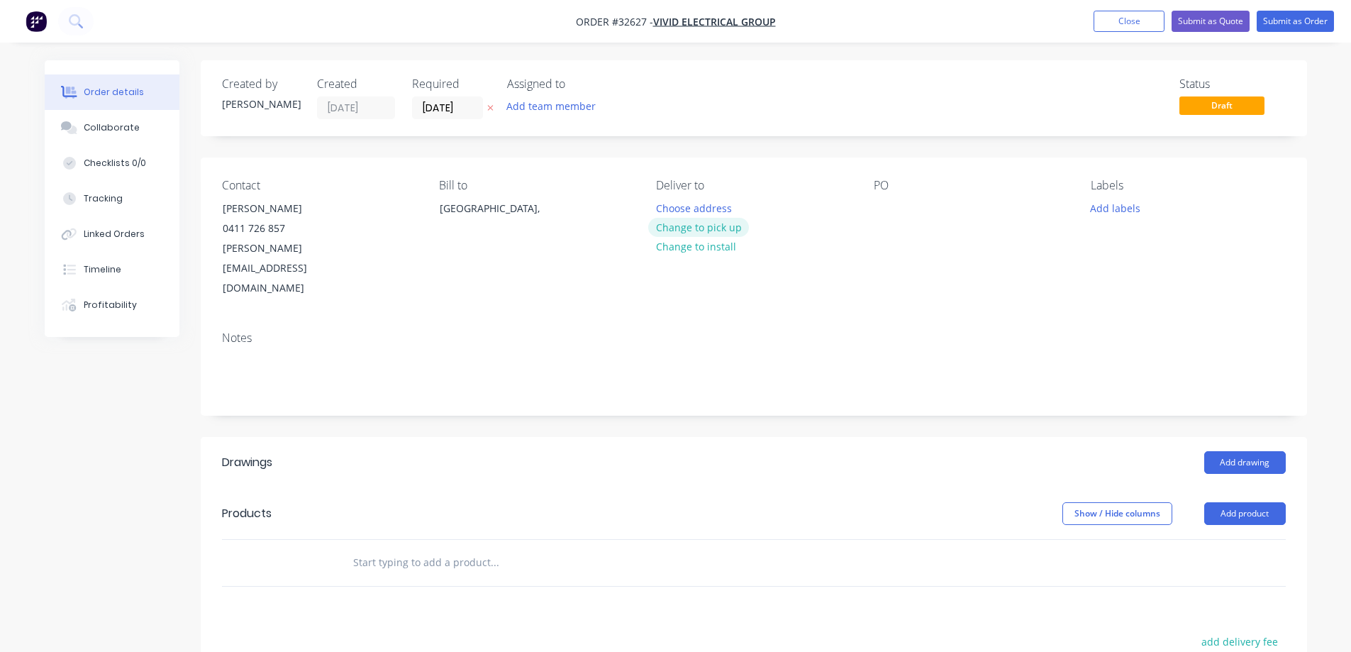
click at [670, 230] on button "Change to pick up" at bounding box center [698, 227] width 101 height 19
click at [1110, 213] on div "Labels Add labels" at bounding box center [1188, 239] width 194 height 120
click at [1110, 212] on button "Add labels" at bounding box center [1115, 207] width 65 height 19
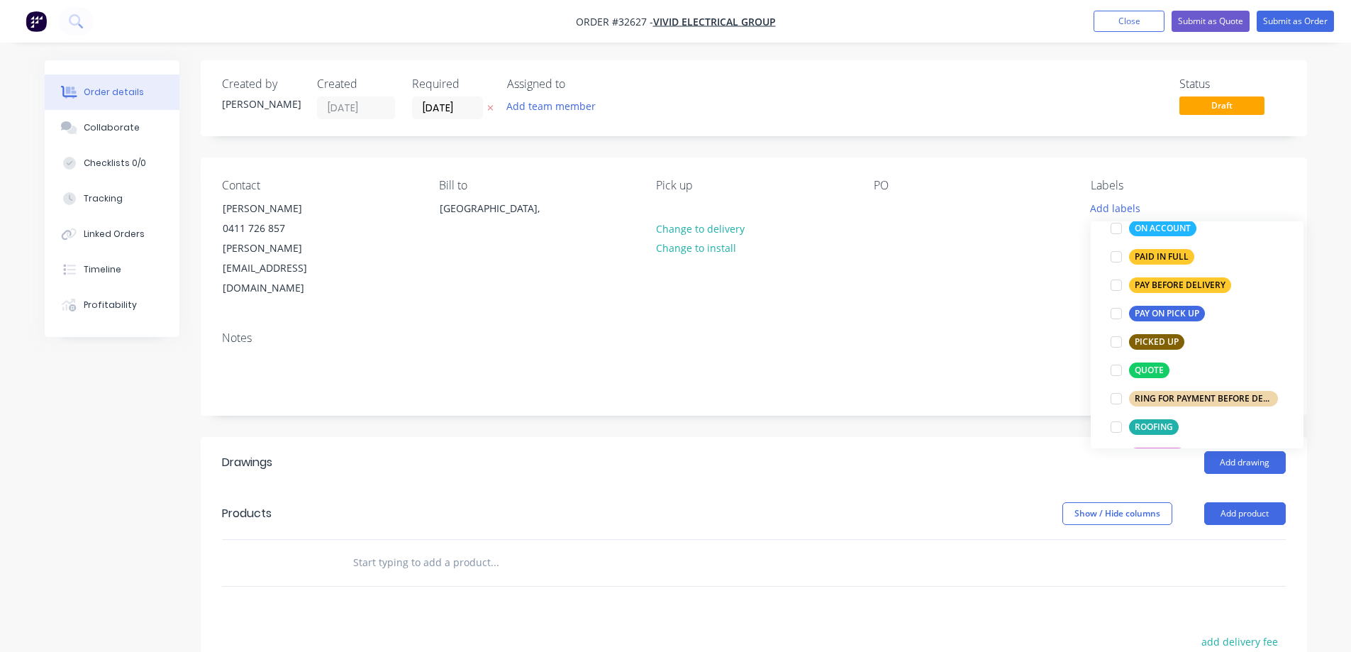
scroll to position [497, 0]
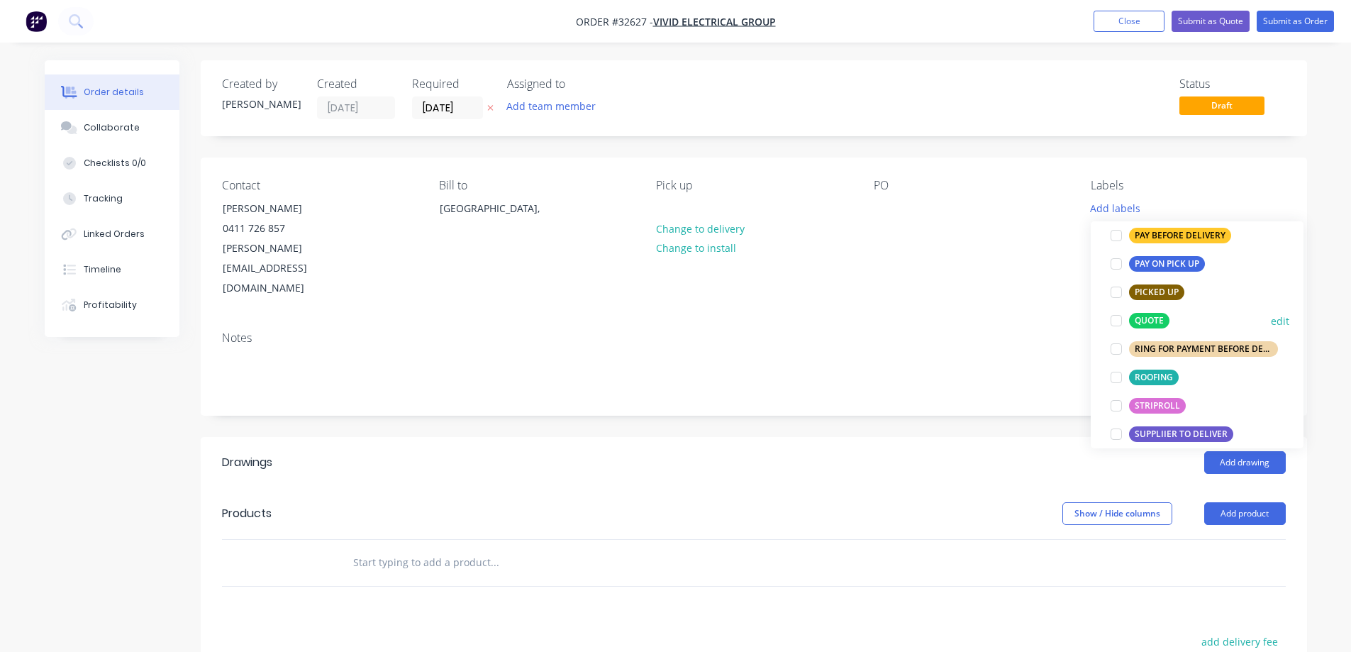
click at [1109, 318] on div at bounding box center [1116, 320] width 28 height 28
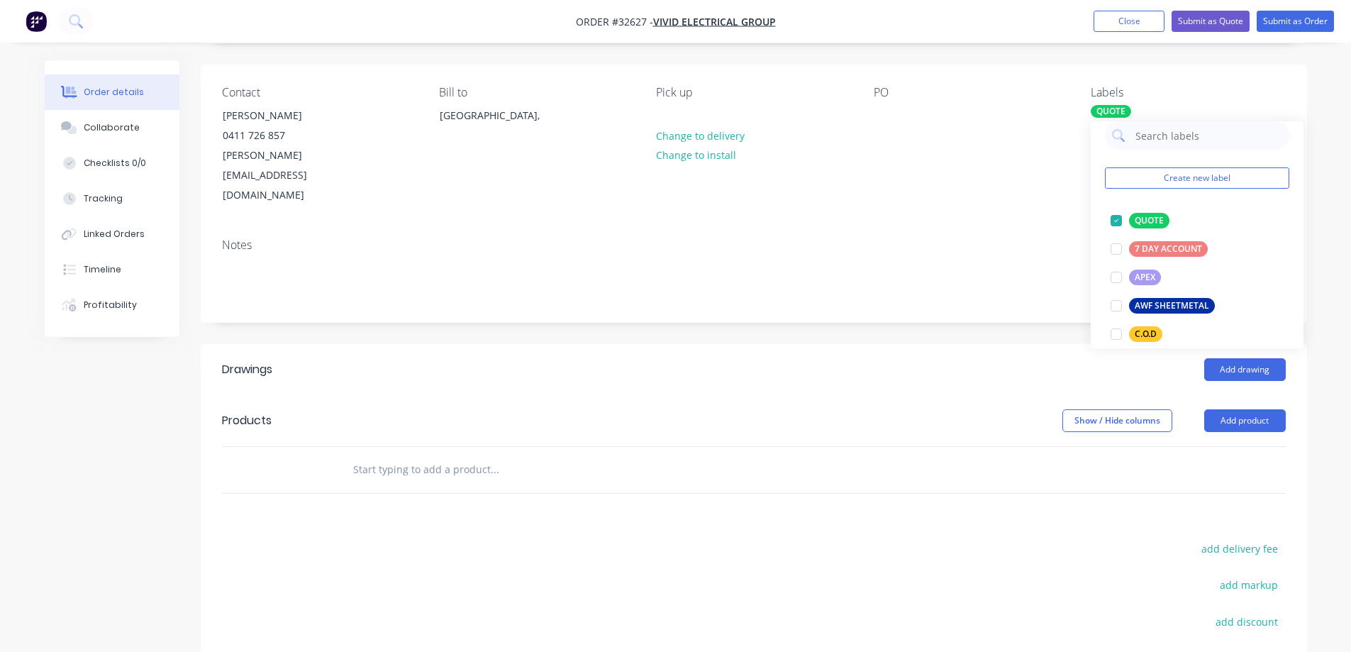
scroll to position [257, 0]
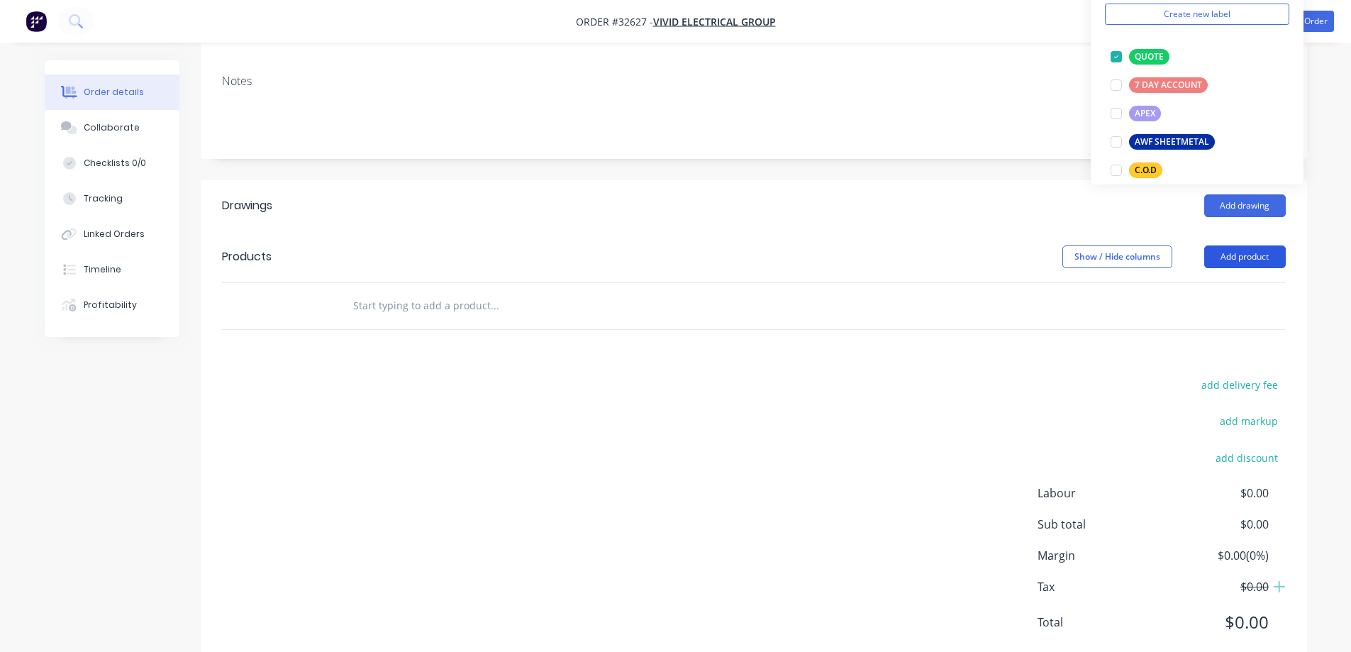
click at [1223, 245] on button "Add product" at bounding box center [1245, 256] width 82 height 23
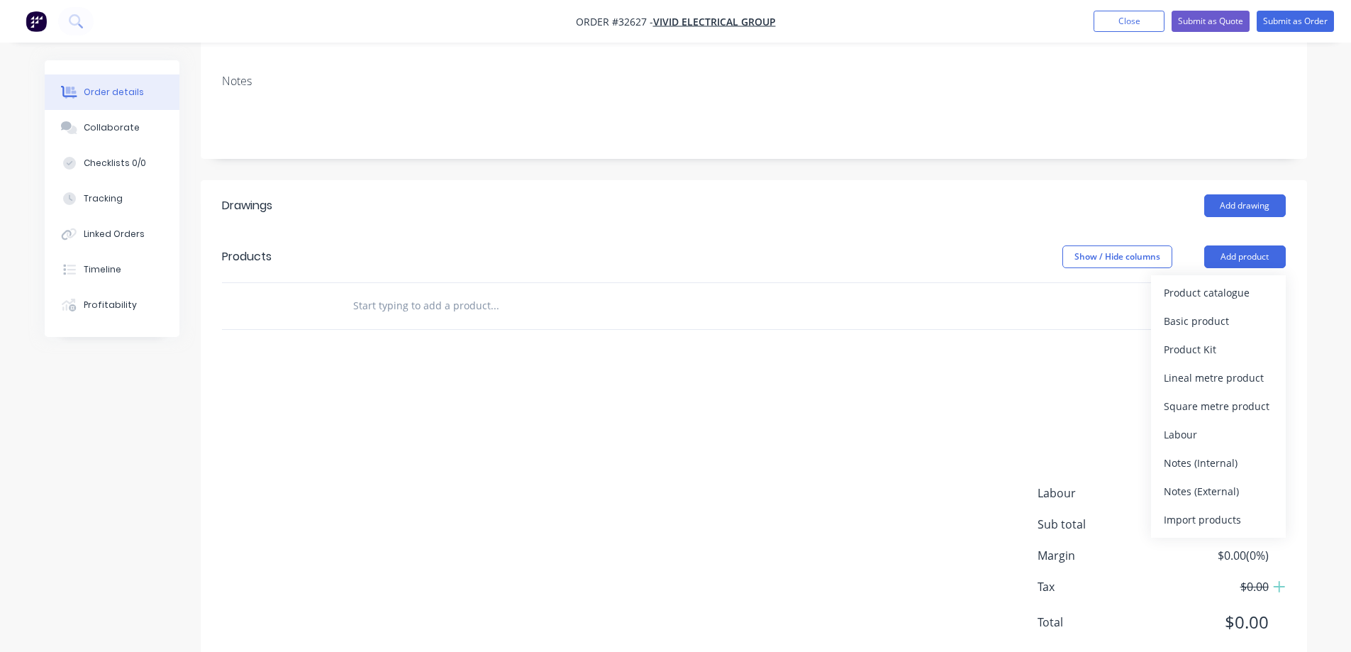
click at [418, 292] on input "text" at bounding box center [495, 306] width 284 height 28
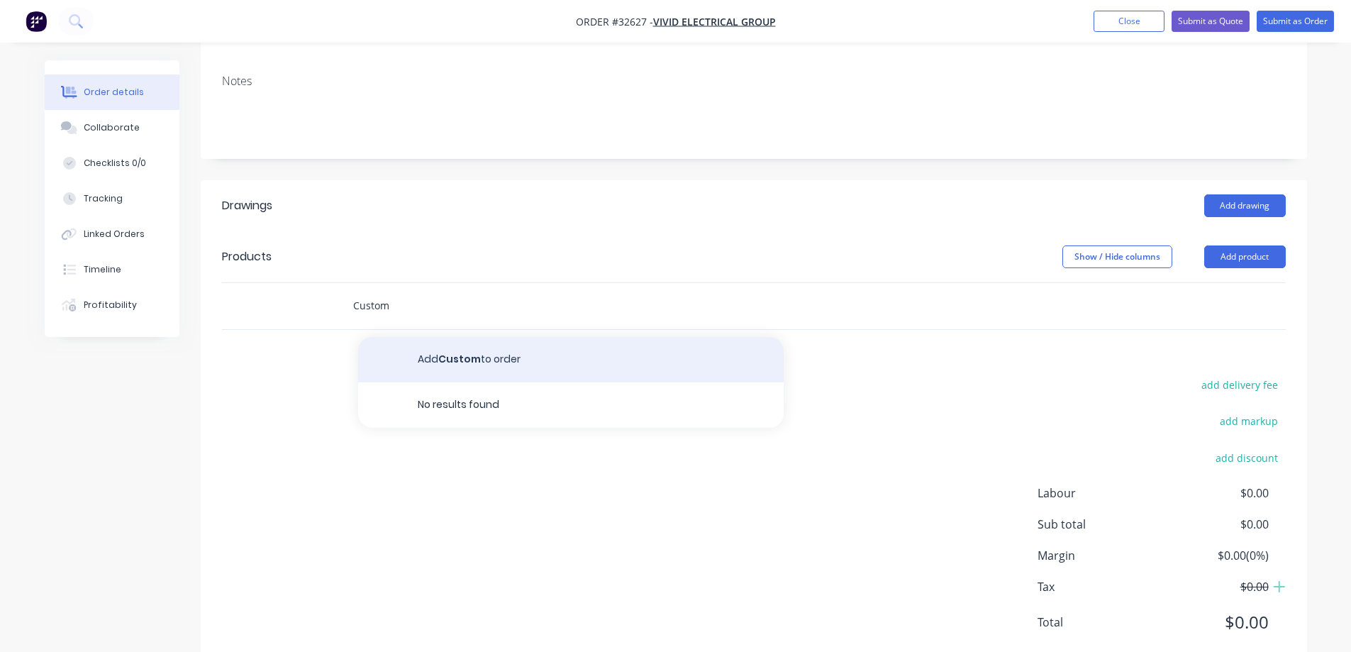
type input "Custom"
click at [484, 337] on button "Add Custom to order" at bounding box center [571, 359] width 426 height 45
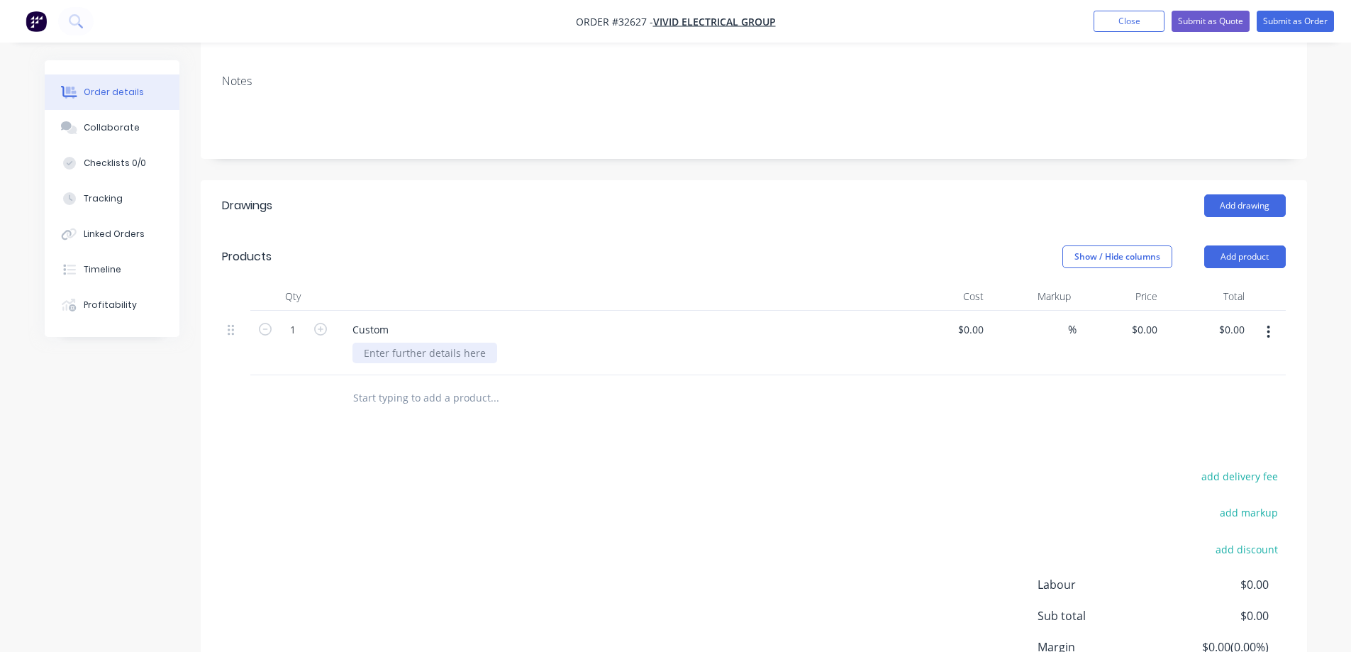
click at [403, 343] on div at bounding box center [425, 353] width 145 height 21
click at [1157, 319] on input "0" at bounding box center [1155, 329] width 16 height 21
type input "$45.00"
click at [717, 514] on div "add delivery fee add markup add discount Labour $0.00 Sub total $0.00 Margin $0…" at bounding box center [754, 604] width 1064 height 274
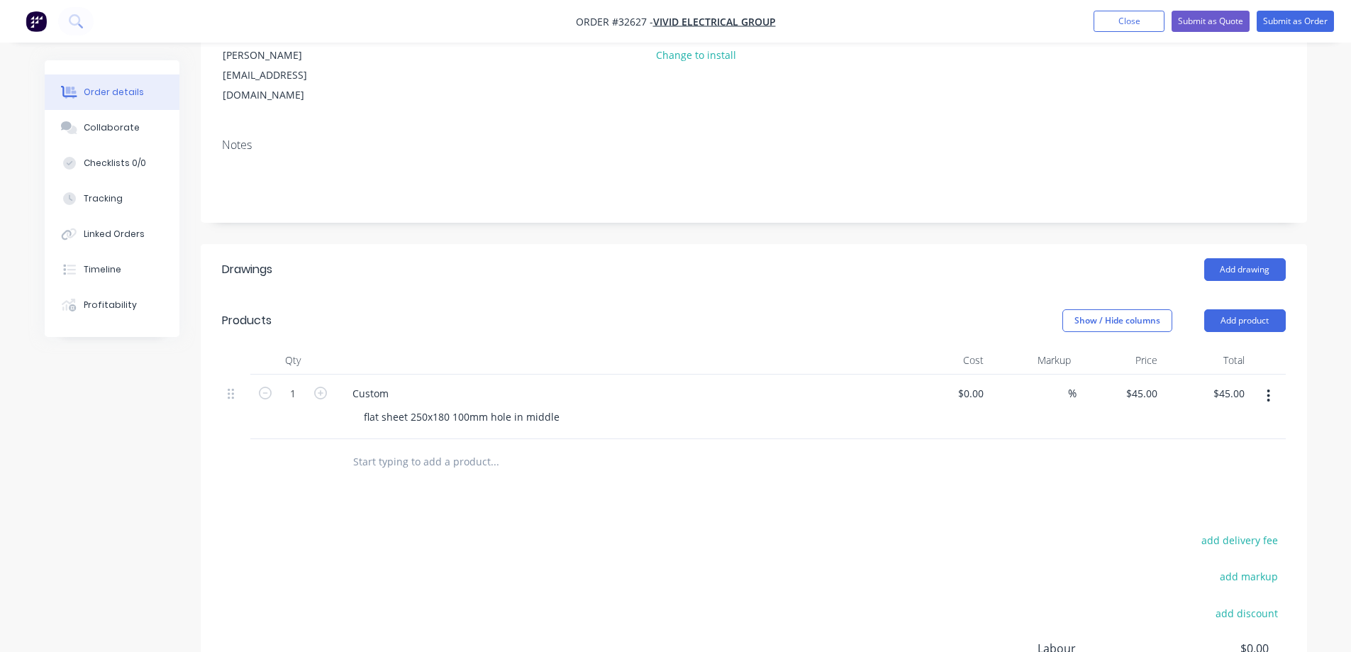
scroll to position [348, 0]
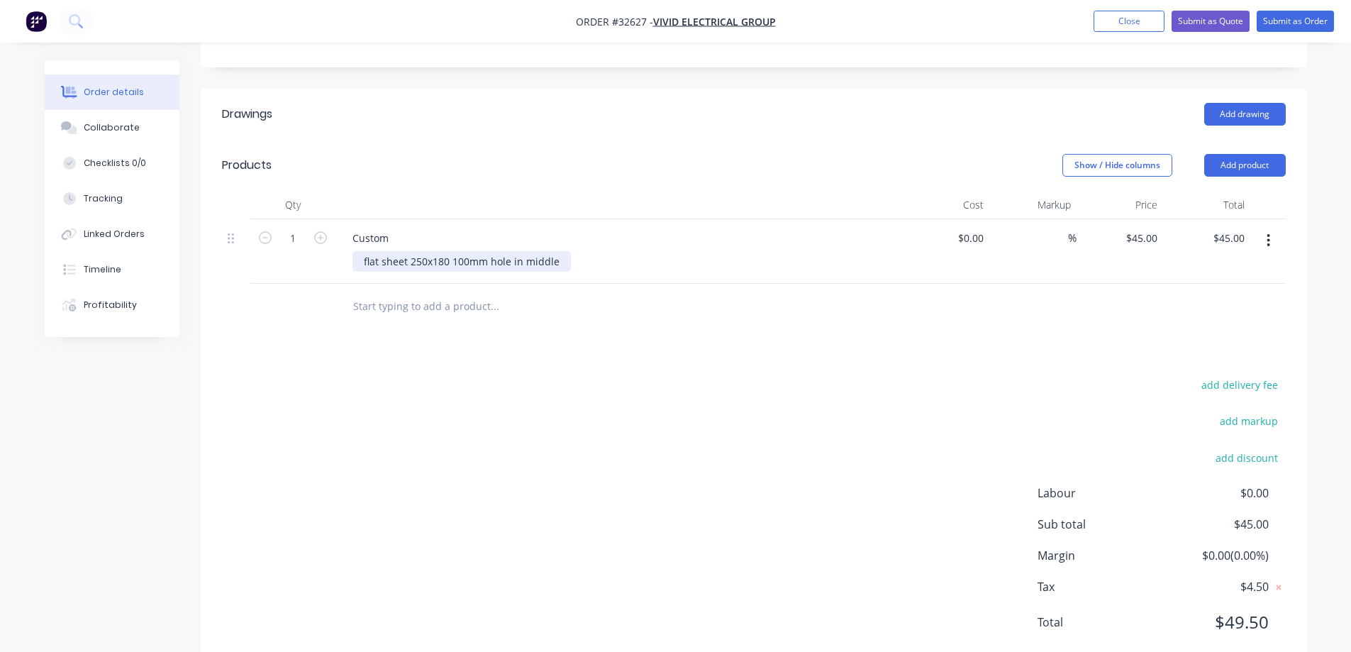
click at [562, 251] on div "flat sheet 250x180 100mm hole in middle" at bounding box center [462, 261] width 218 height 21
click at [526, 375] on div "add delivery fee add markup add discount Labour $0.00 Sub total $45.00 Margin $…" at bounding box center [754, 512] width 1064 height 274
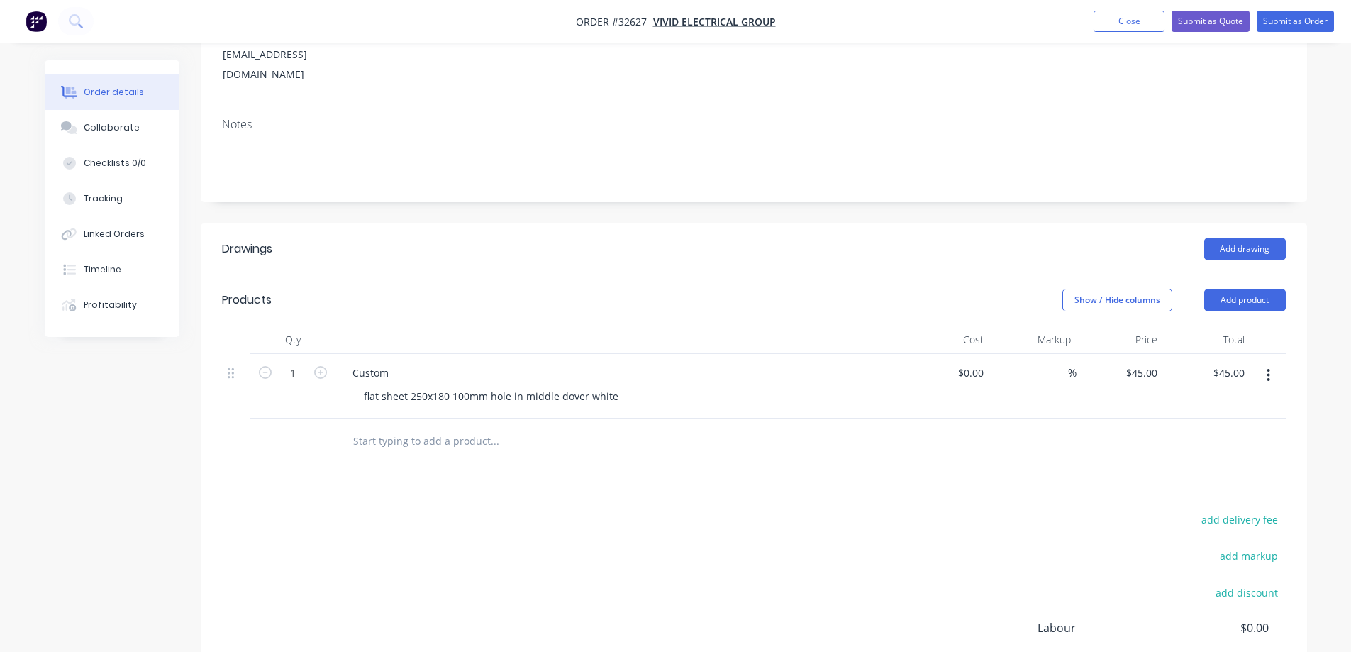
scroll to position [135, 0]
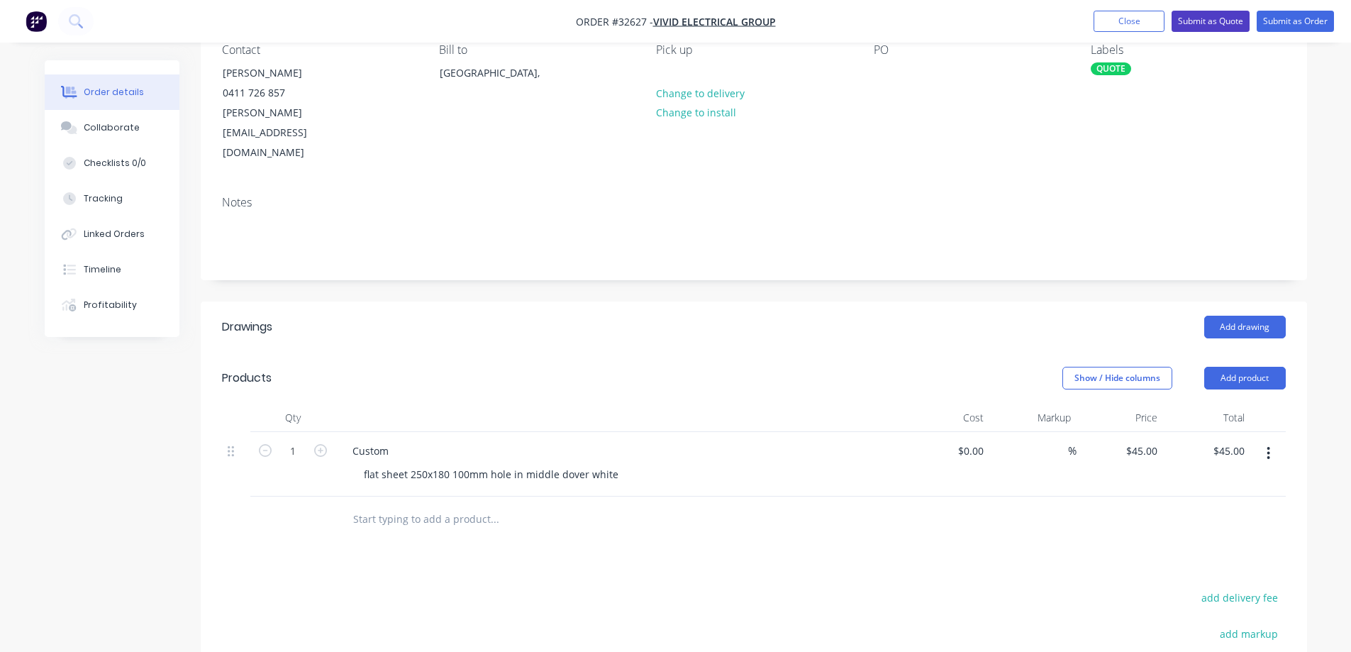
click at [1192, 20] on button "Submit as Quote" at bounding box center [1211, 21] width 78 height 21
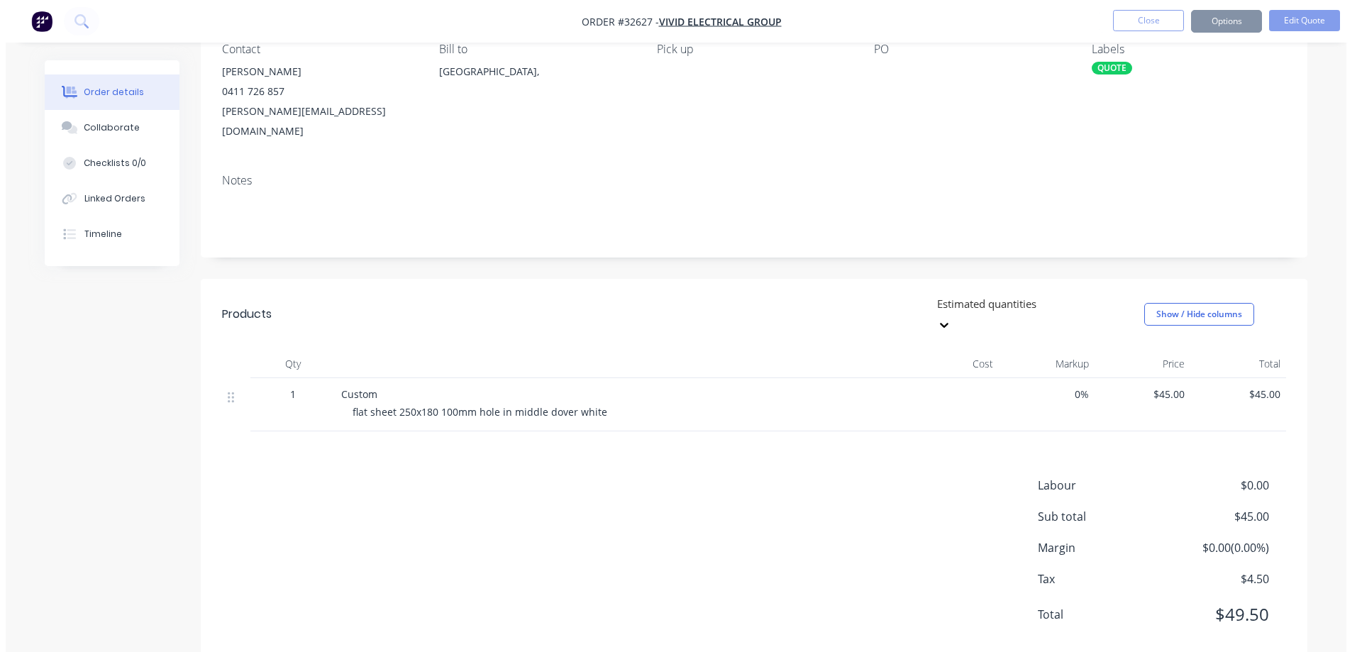
scroll to position [0, 0]
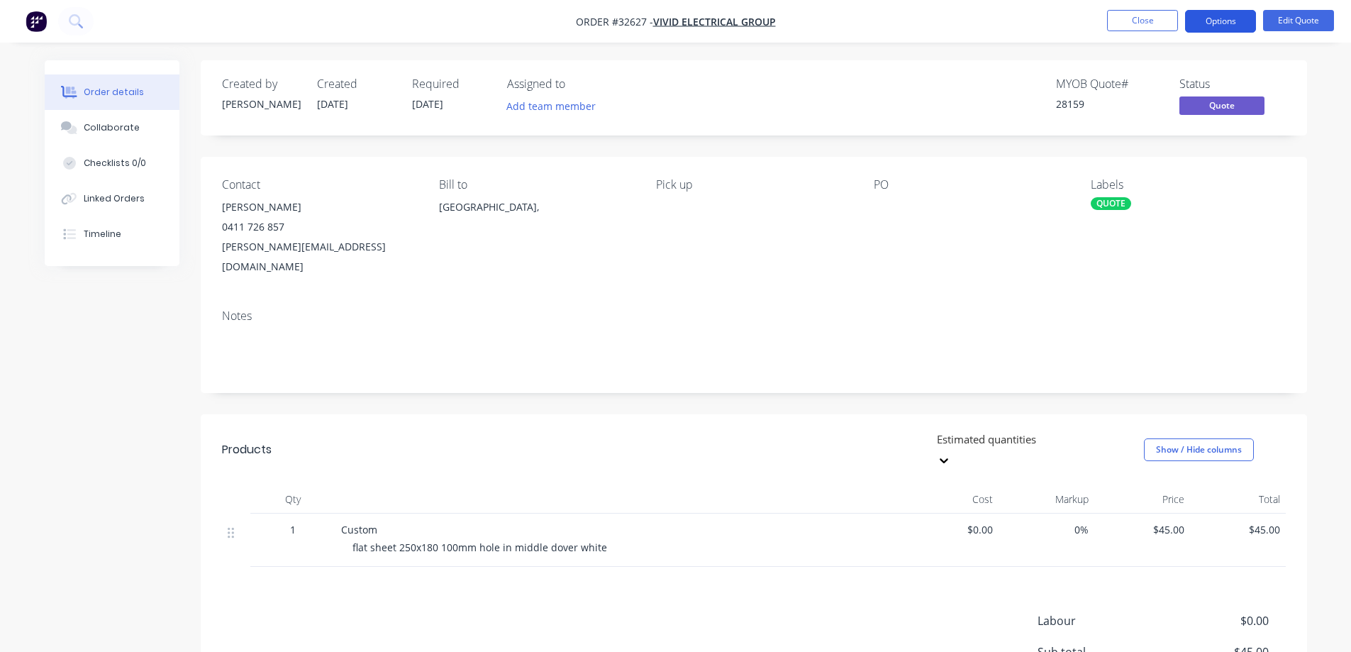
click at [1230, 26] on button "Options" at bounding box center [1220, 21] width 71 height 23
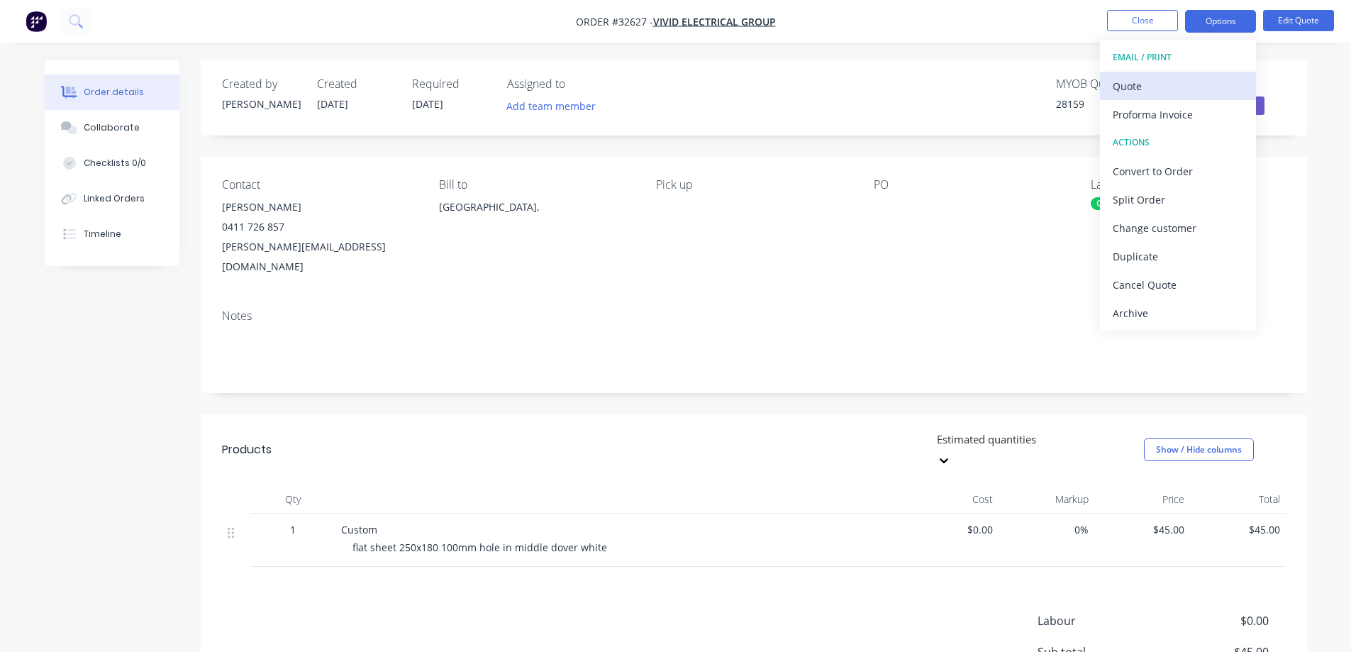
click at [1148, 89] on div "Quote" at bounding box center [1178, 86] width 131 height 21
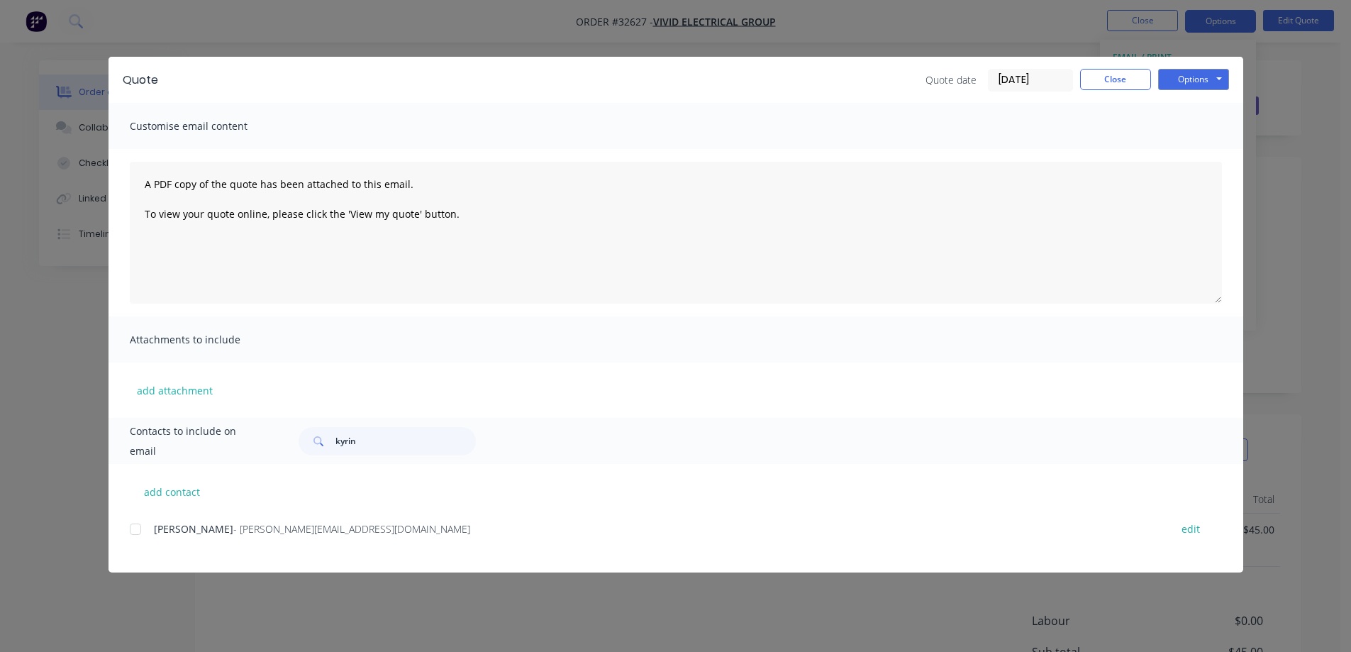
drag, startPoint x: 138, startPoint y: 530, endPoint x: 163, endPoint y: 526, distance: 25.9
click at [138, 529] on div at bounding box center [135, 529] width 28 height 28
click at [1190, 78] on button "Options" at bounding box center [1193, 79] width 71 height 21
click at [1196, 150] on button "Email" at bounding box center [1203, 151] width 91 height 23
click at [1100, 79] on button "Close" at bounding box center [1115, 79] width 71 height 21
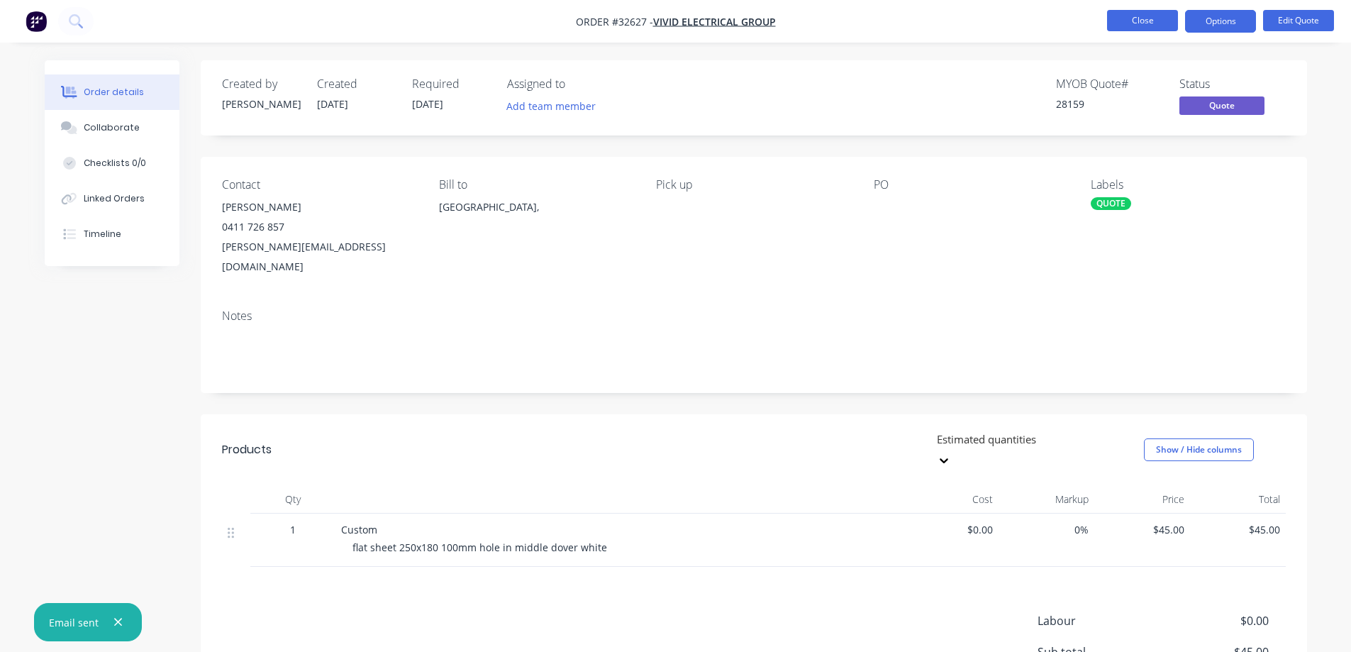
click at [1150, 21] on button "Close" at bounding box center [1142, 20] width 71 height 21
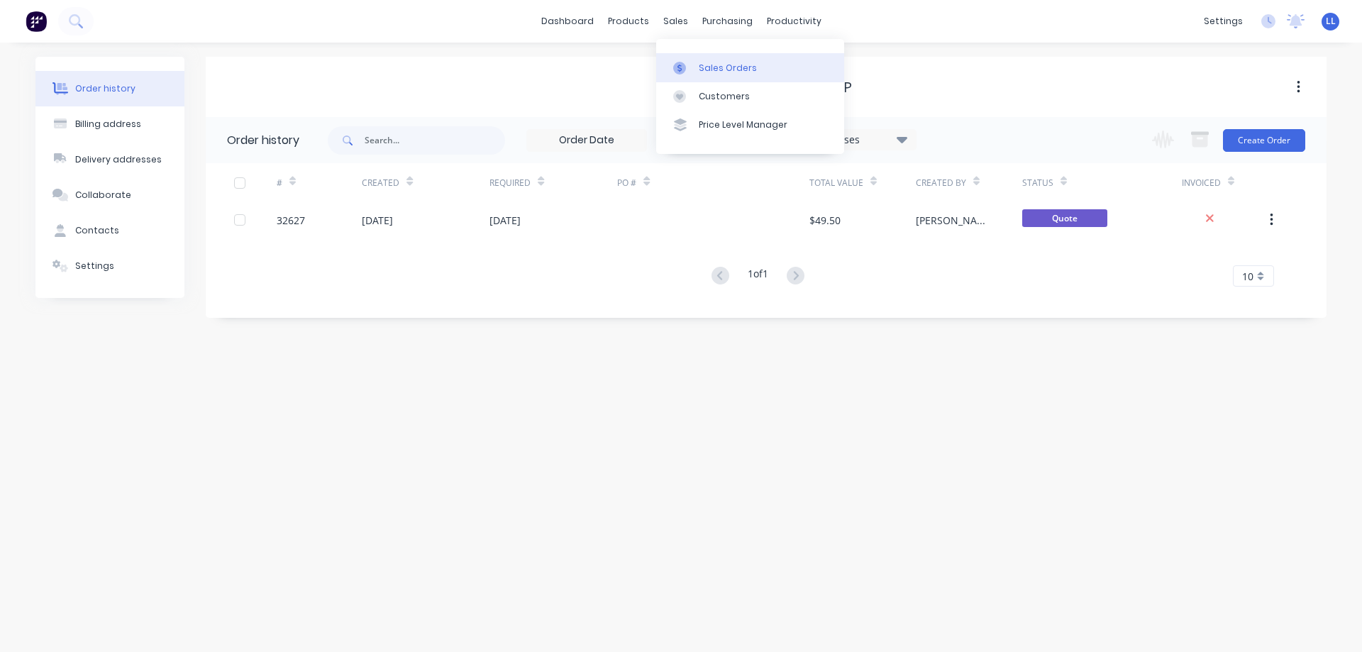
click at [707, 70] on div "Sales Orders" at bounding box center [728, 68] width 58 height 13
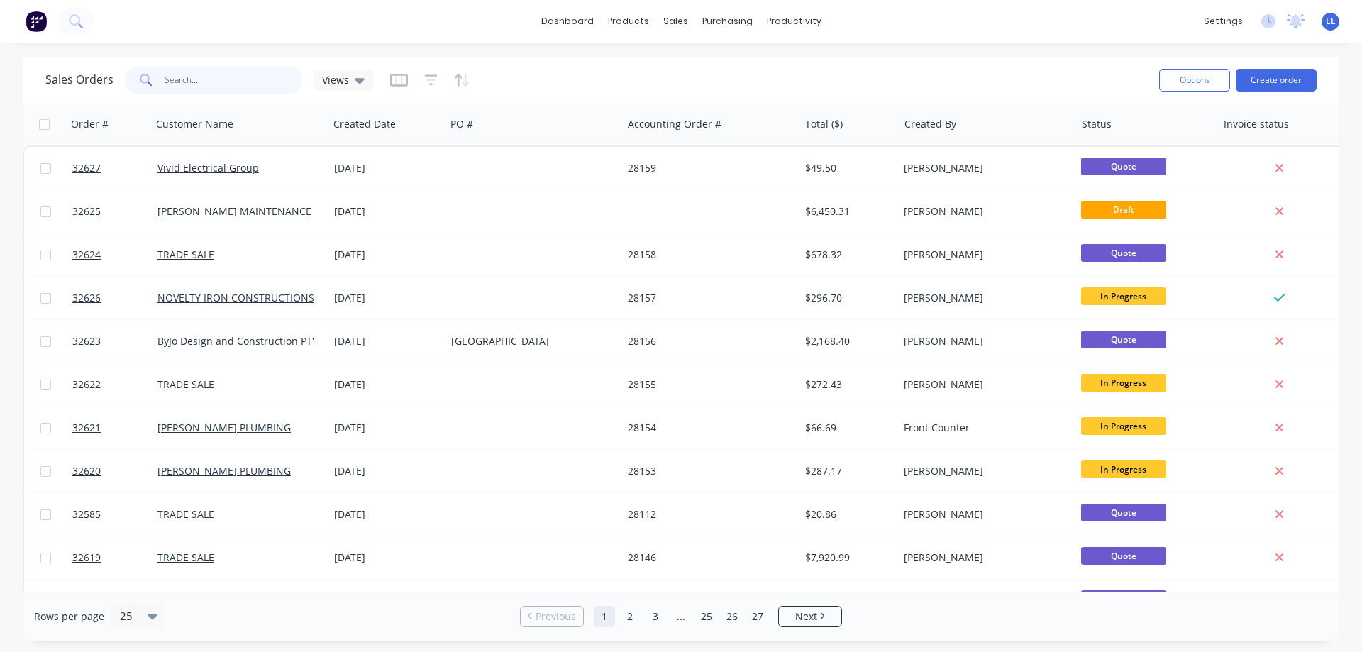
click at [192, 82] on input "text" at bounding box center [234, 80] width 138 height 28
type input "[PERSON_NAME]"
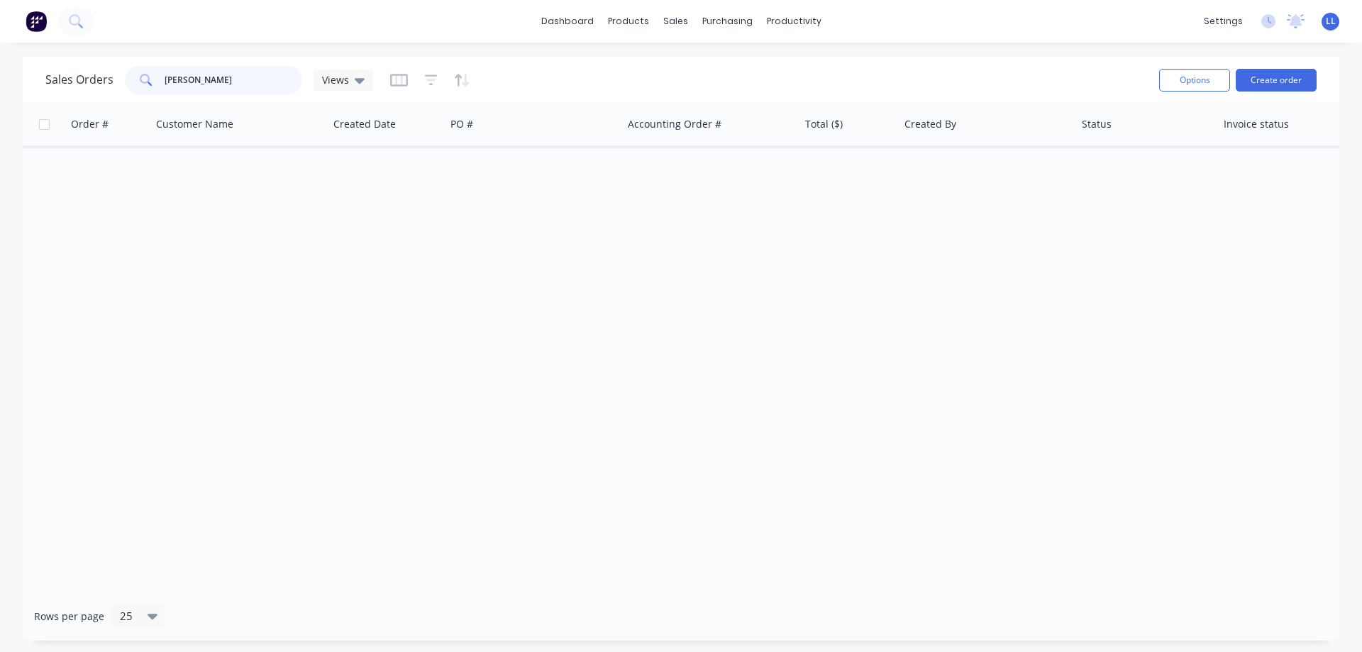
drag, startPoint x: 209, startPoint y: 83, endPoint x: 146, endPoint y: 84, distance: 62.4
click at [146, 84] on div "[PERSON_NAME]" at bounding box center [213, 80] width 177 height 28
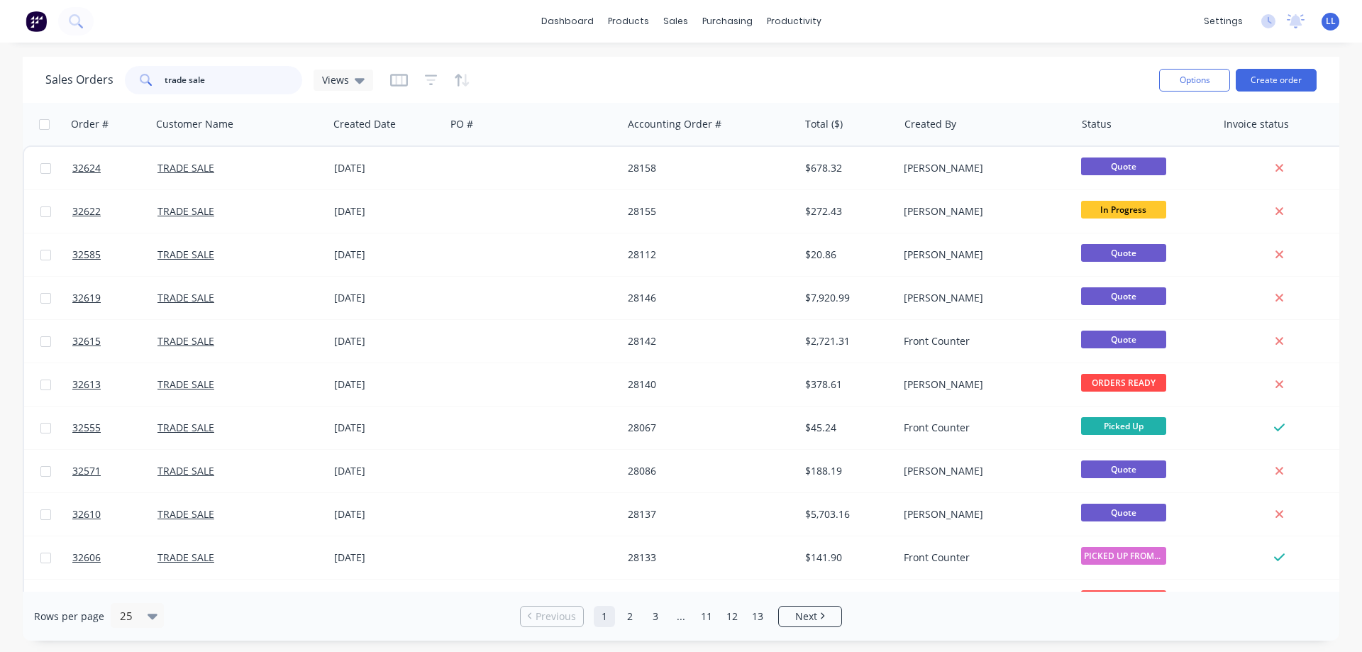
type input "trade sale"
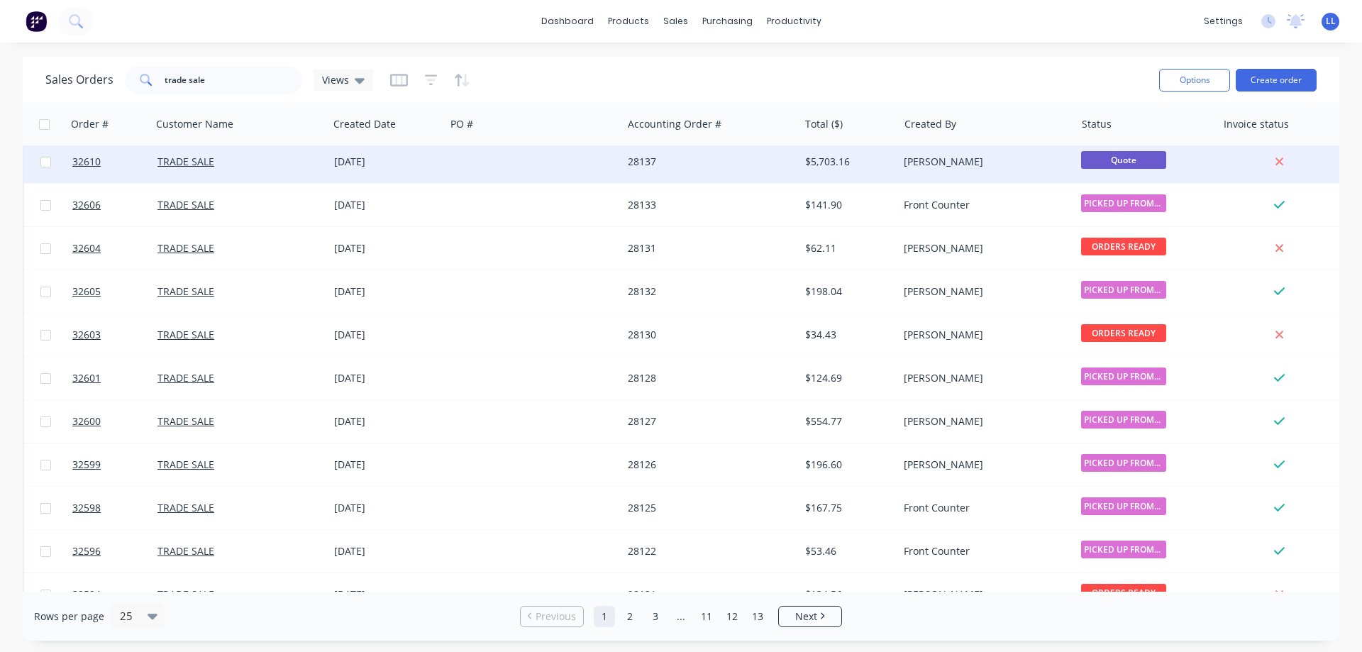
scroll to position [217, 0]
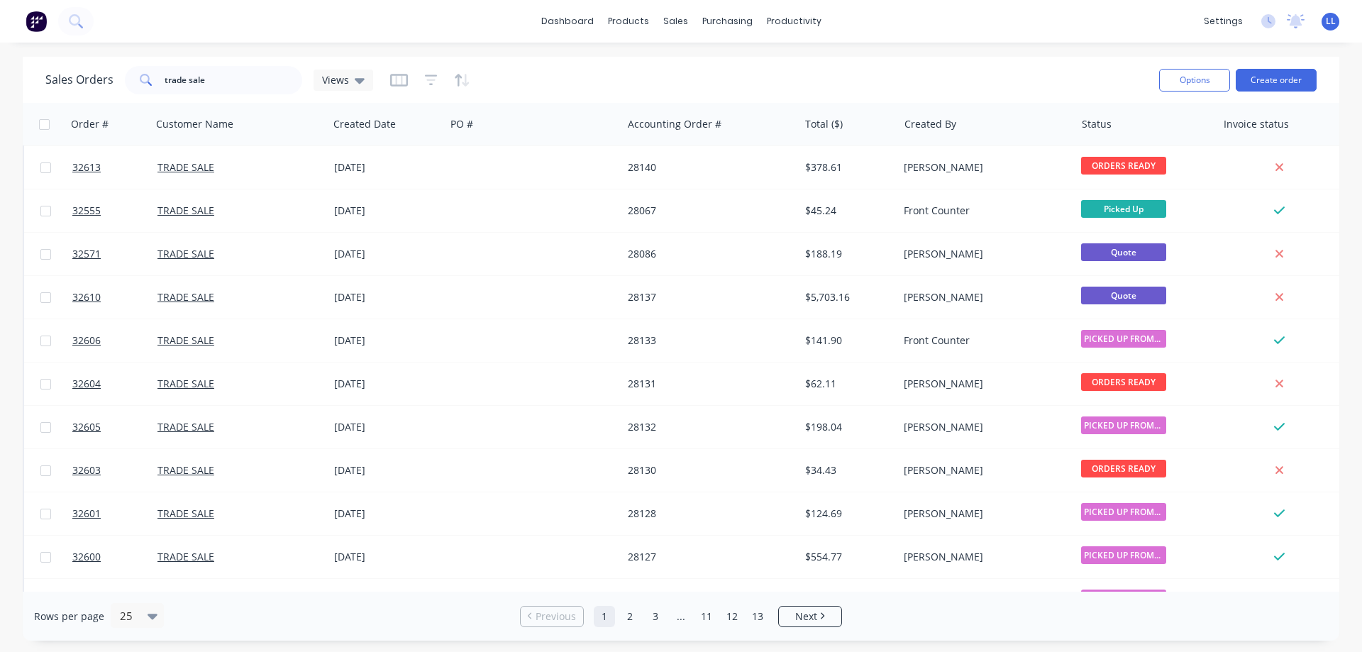
click at [1031, 72] on div "Sales Orders trade sale Views" at bounding box center [596, 79] width 1102 height 35
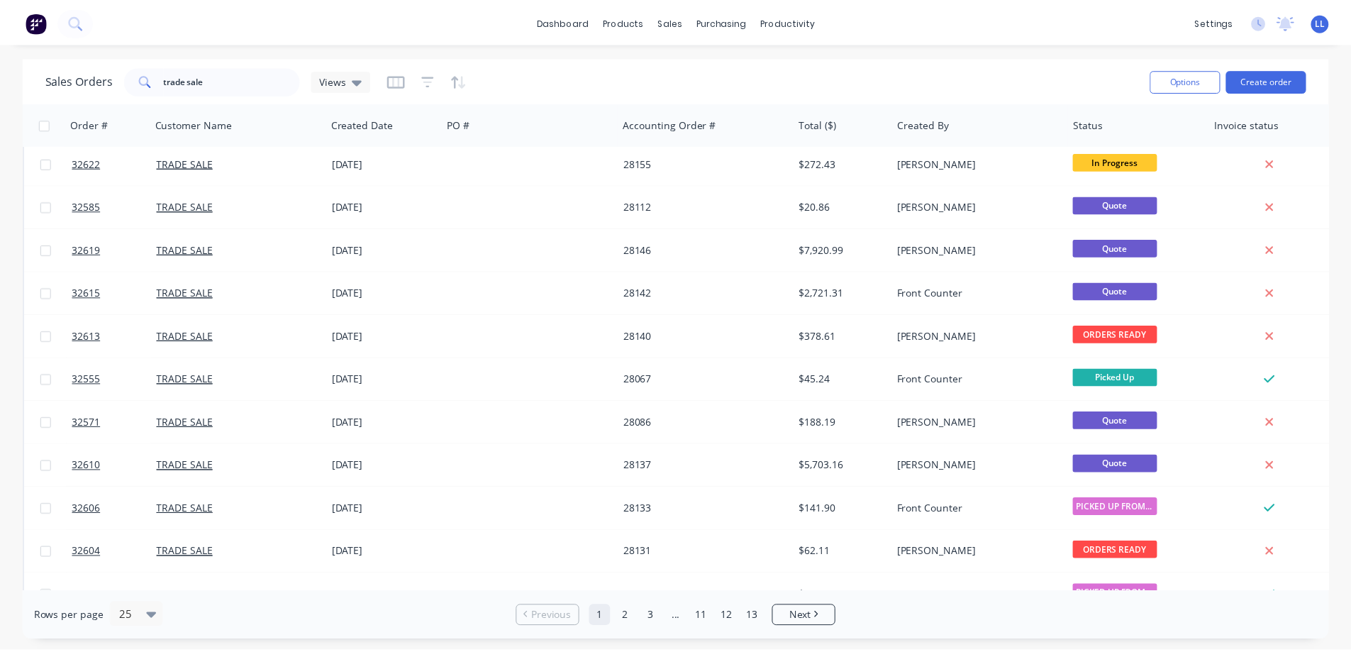
scroll to position [0, 0]
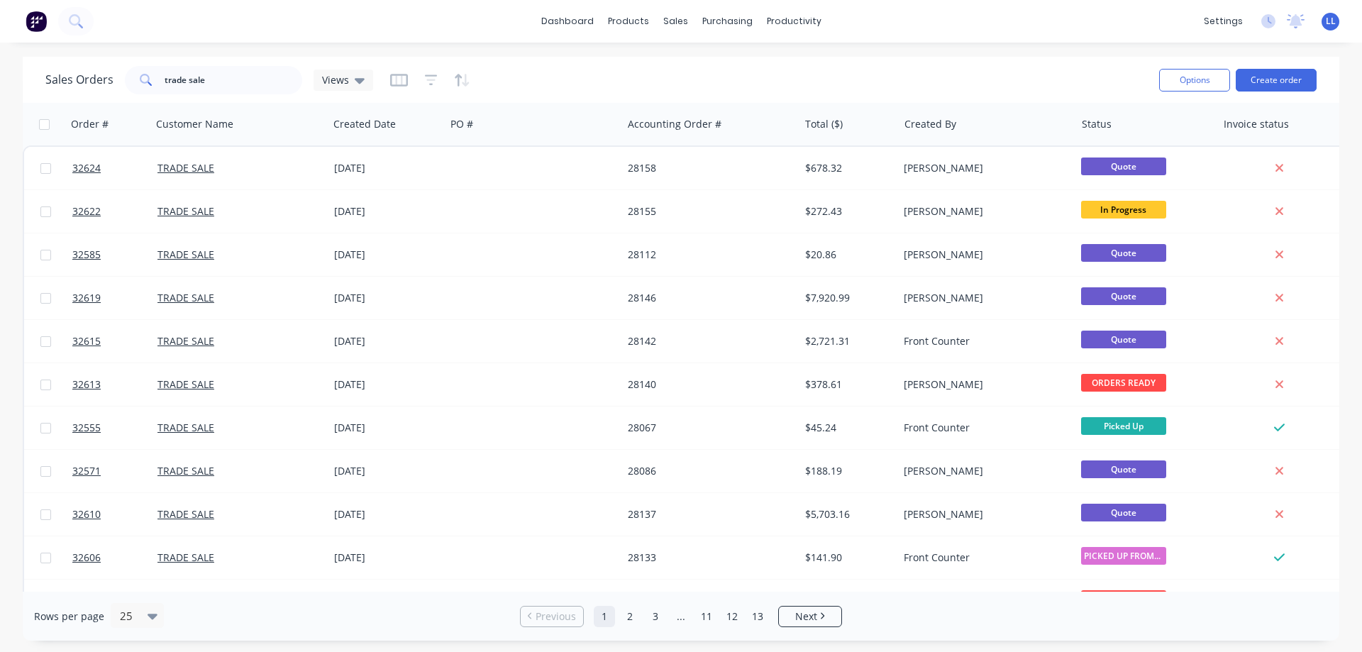
click at [40, 16] on img at bounding box center [36, 21] width 21 height 21
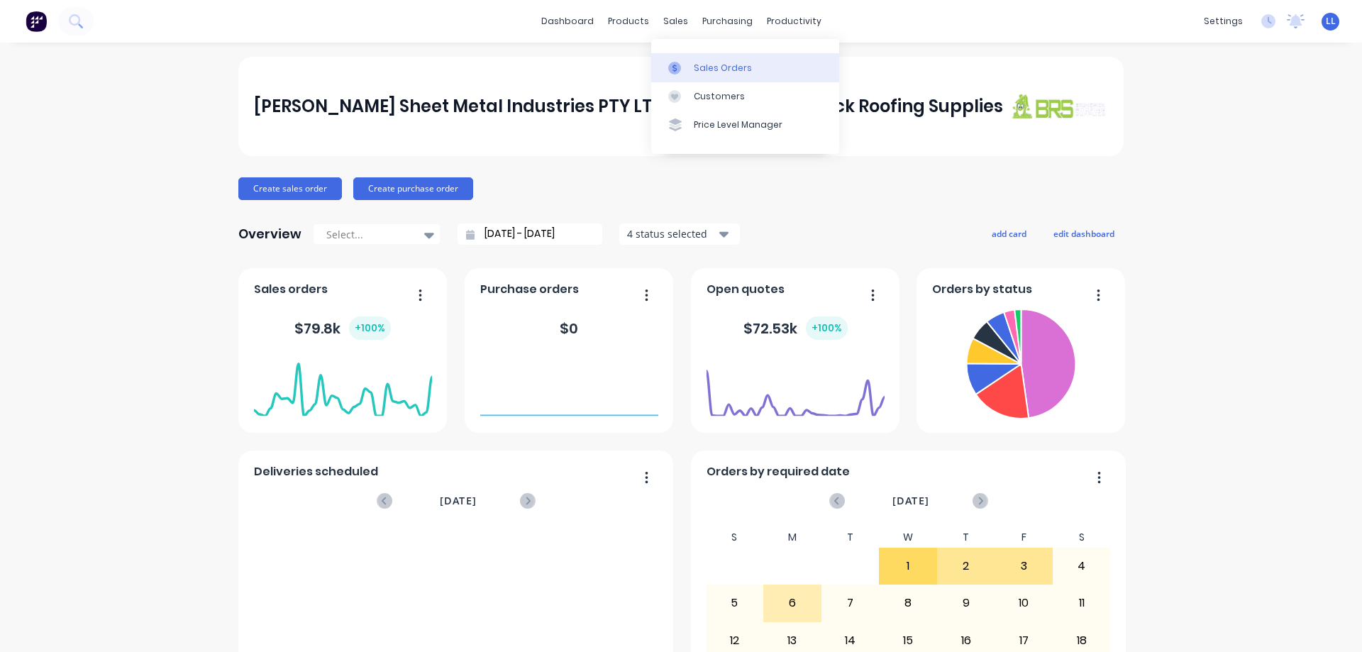
click at [694, 69] on div "Sales Orders" at bounding box center [723, 68] width 58 height 13
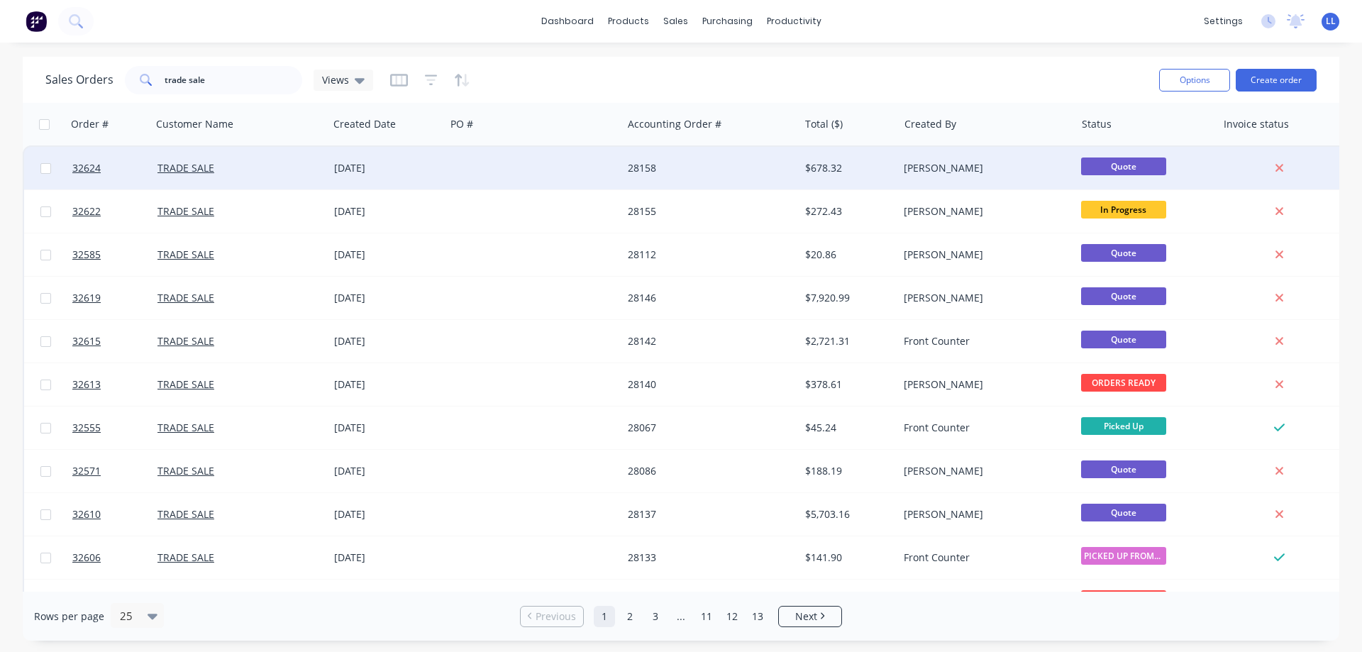
click at [729, 171] on div "28158" at bounding box center [706, 168] width 157 height 14
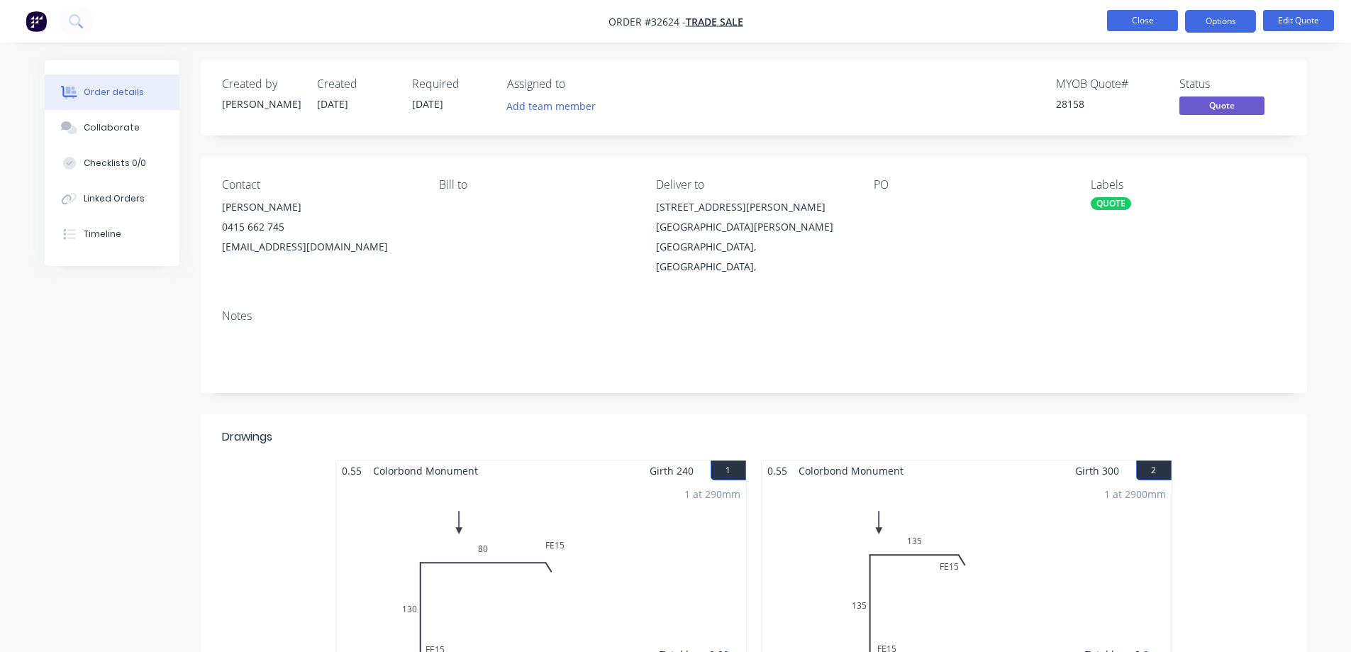
click at [1138, 17] on button "Close" at bounding box center [1142, 20] width 71 height 21
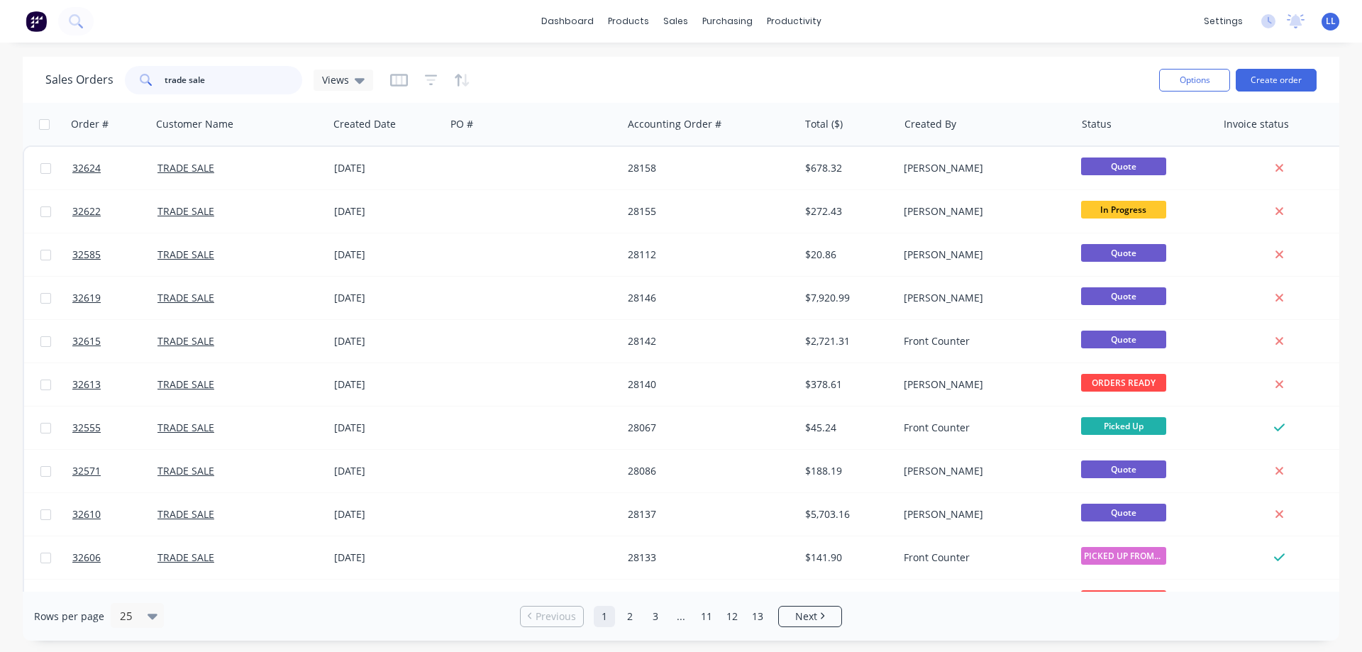
drag, startPoint x: 239, startPoint y: 72, endPoint x: 113, endPoint y: 76, distance: 126.3
click at [113, 76] on div "Sales Orders trade sale Views" at bounding box center [209, 80] width 328 height 28
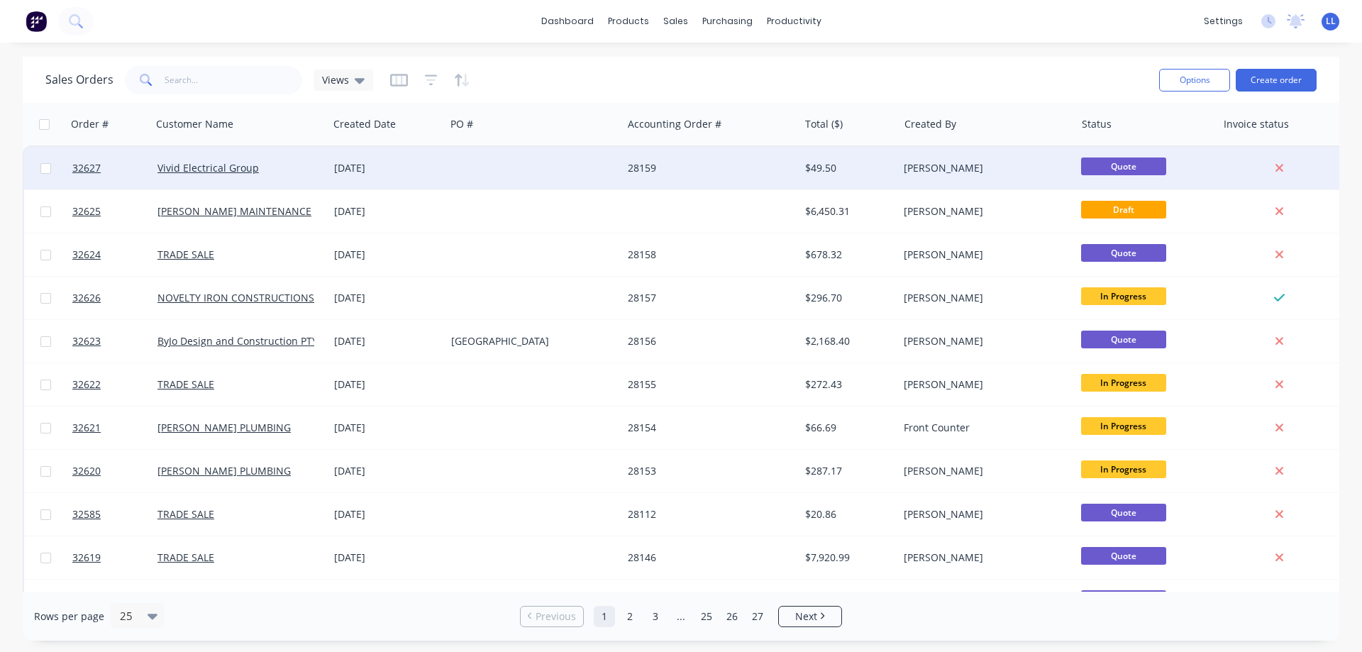
click at [544, 172] on div at bounding box center [533, 168] width 177 height 43
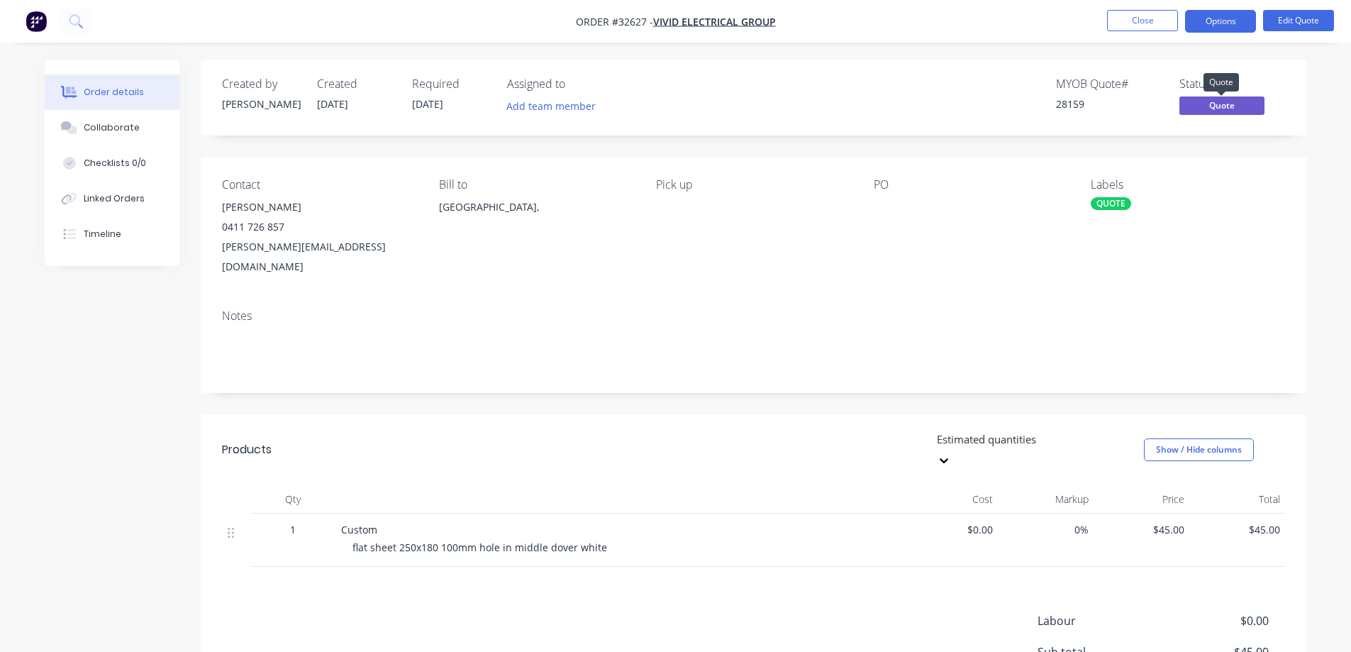
click at [1209, 106] on span "Quote" at bounding box center [1222, 105] width 85 height 18
click at [1301, 19] on button "Edit Quote" at bounding box center [1298, 20] width 71 height 21
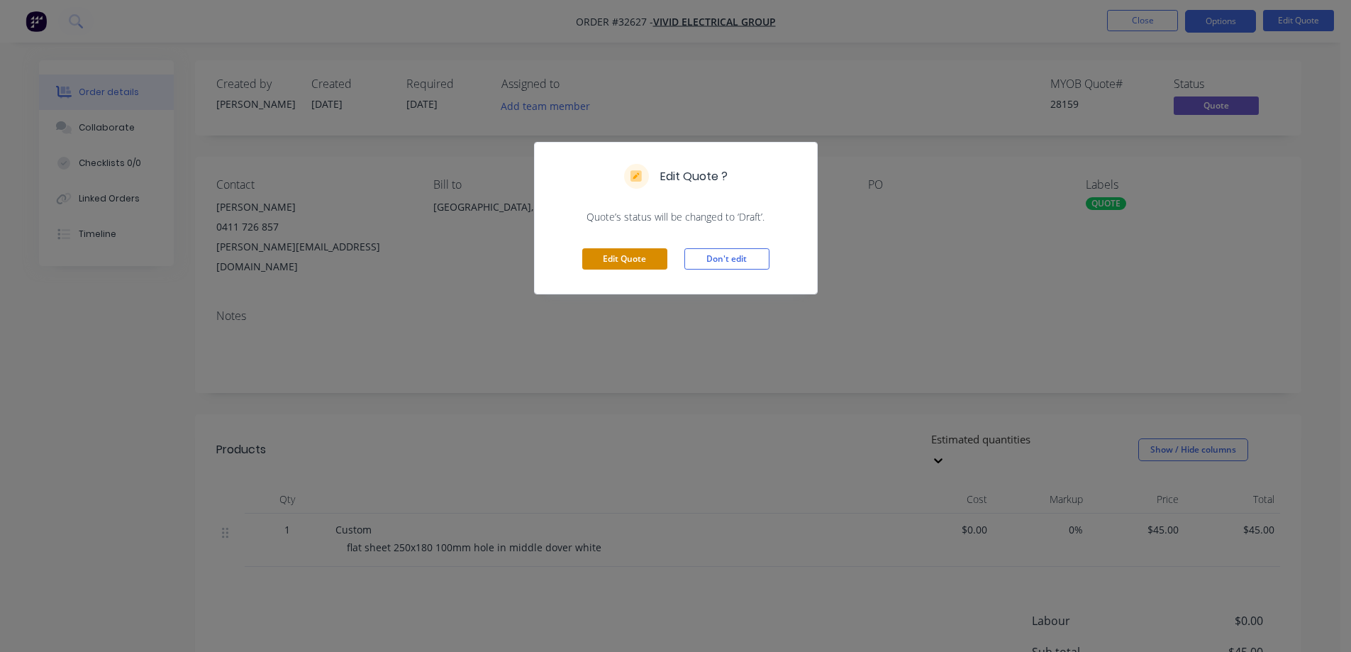
click at [655, 254] on button "Edit Quote" at bounding box center [624, 258] width 85 height 21
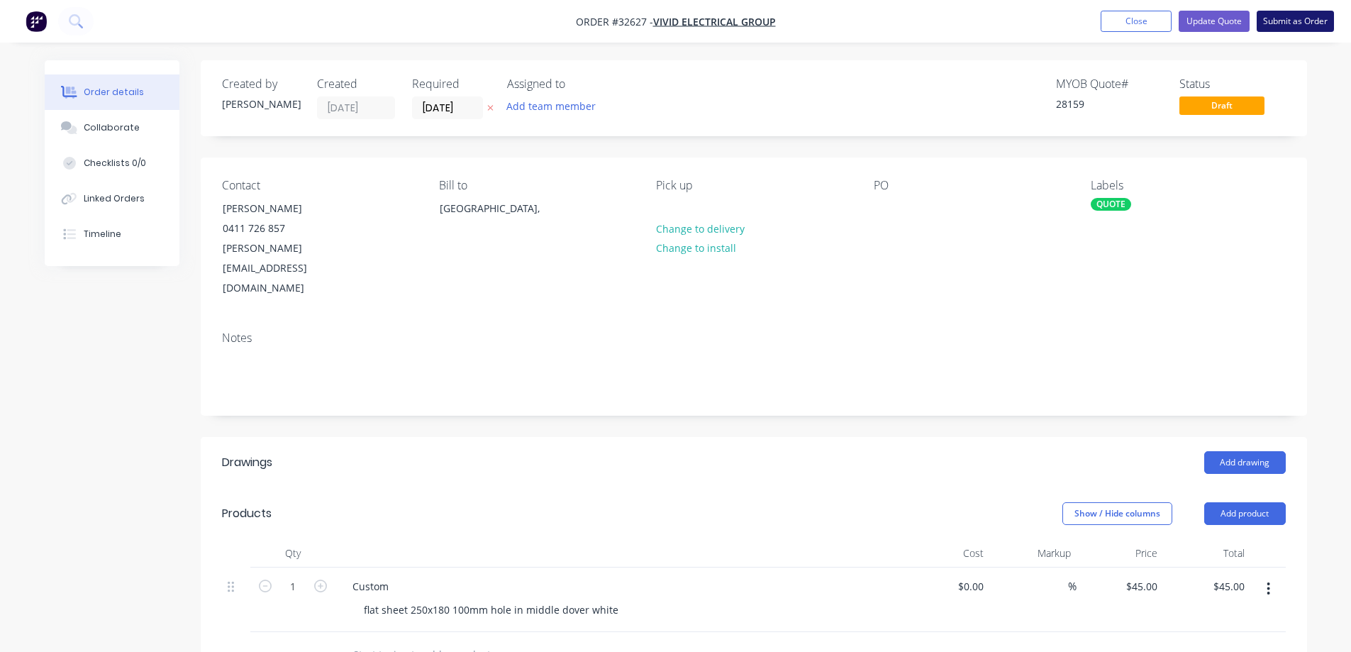
click at [1301, 29] on button "Submit as Order" at bounding box center [1295, 21] width 77 height 21
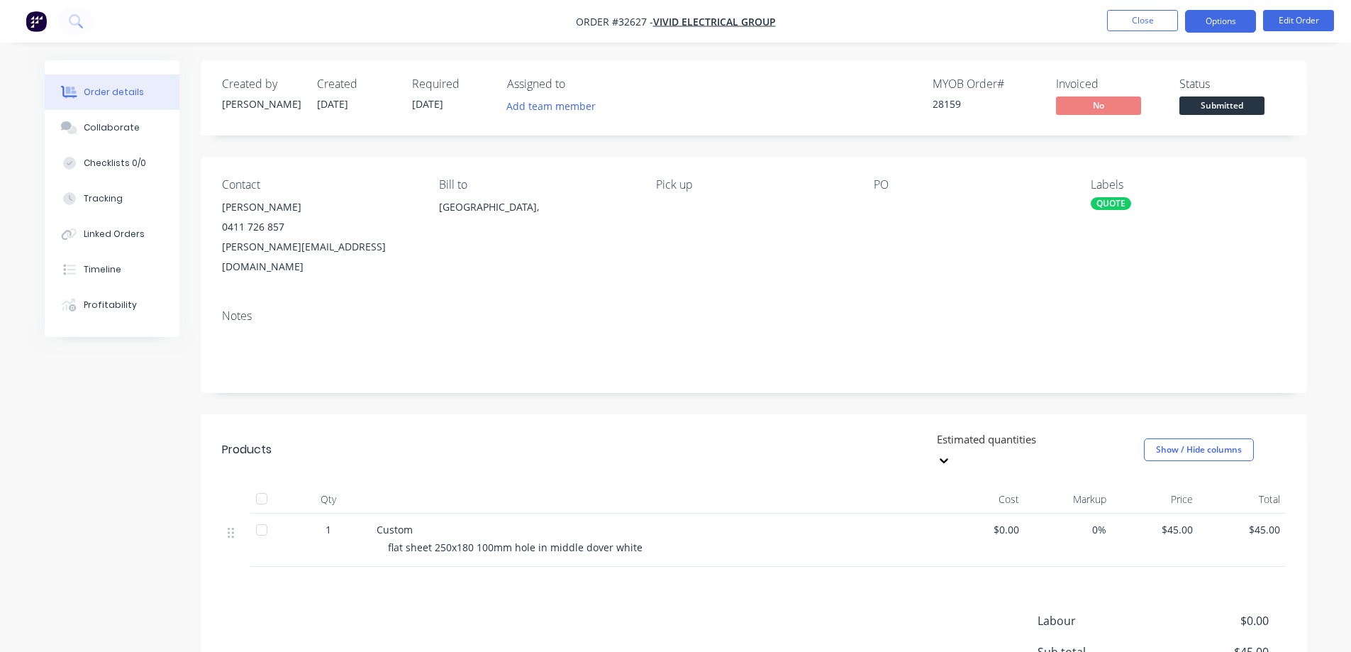
click at [1241, 26] on button "Options" at bounding box center [1220, 21] width 71 height 23
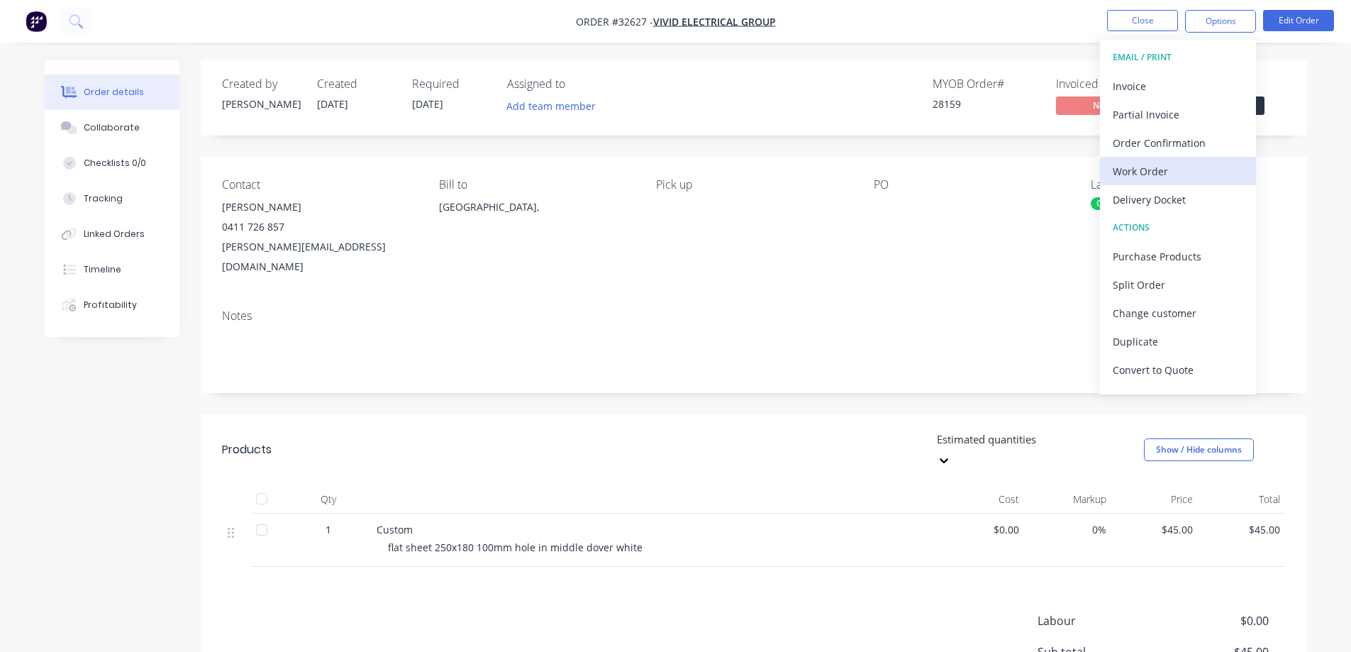
click at [1167, 172] on div "Work Order" at bounding box center [1178, 171] width 131 height 21
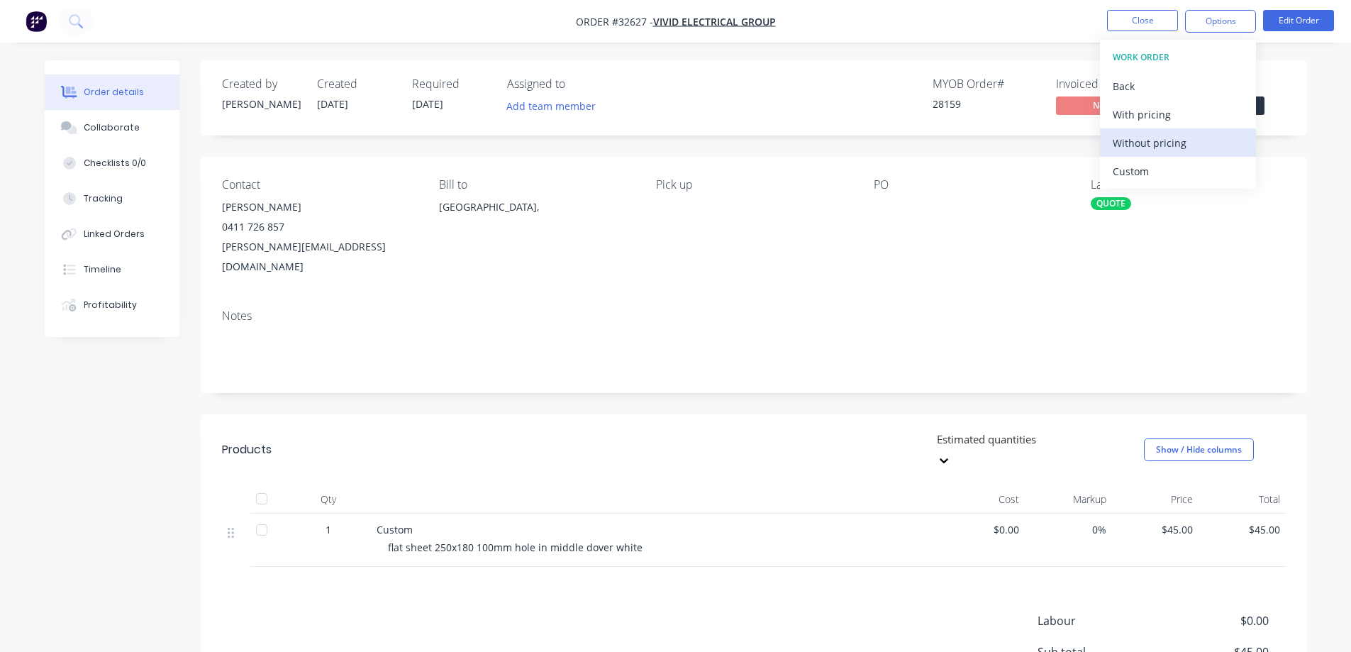
click at [1167, 147] on div "Without pricing" at bounding box center [1178, 143] width 131 height 21
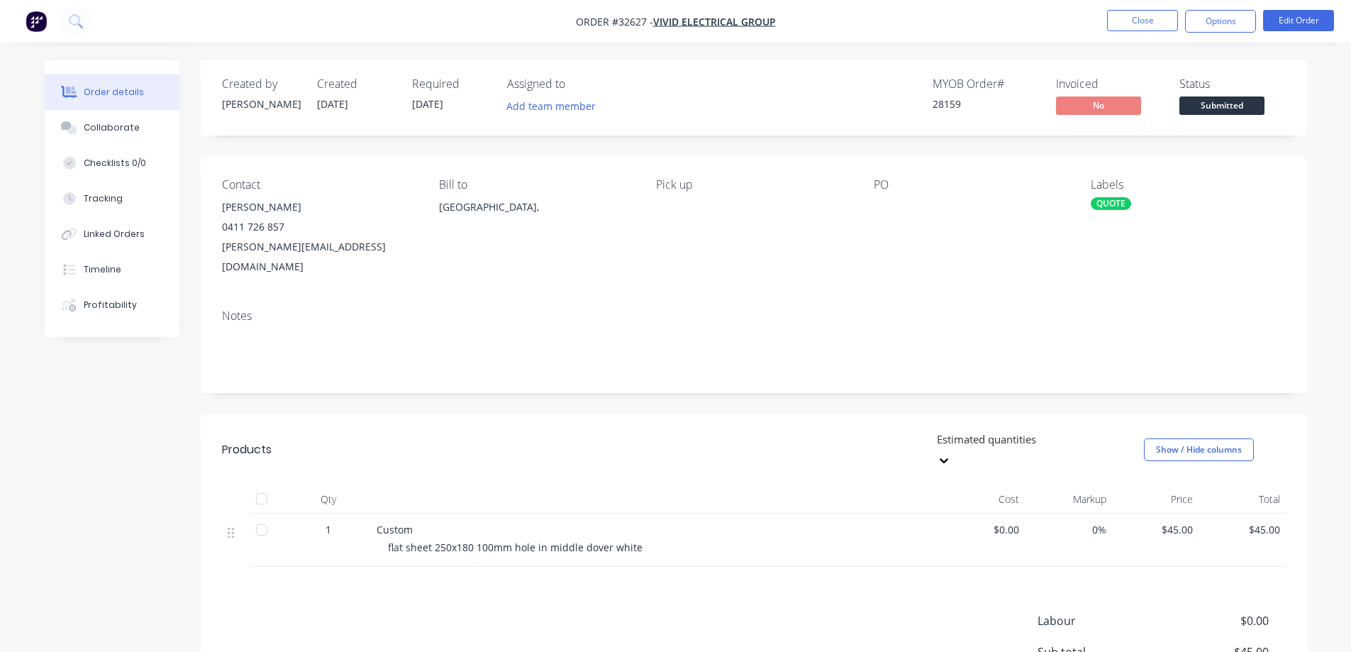
click at [1263, 109] on span "Submitted" at bounding box center [1222, 105] width 85 height 18
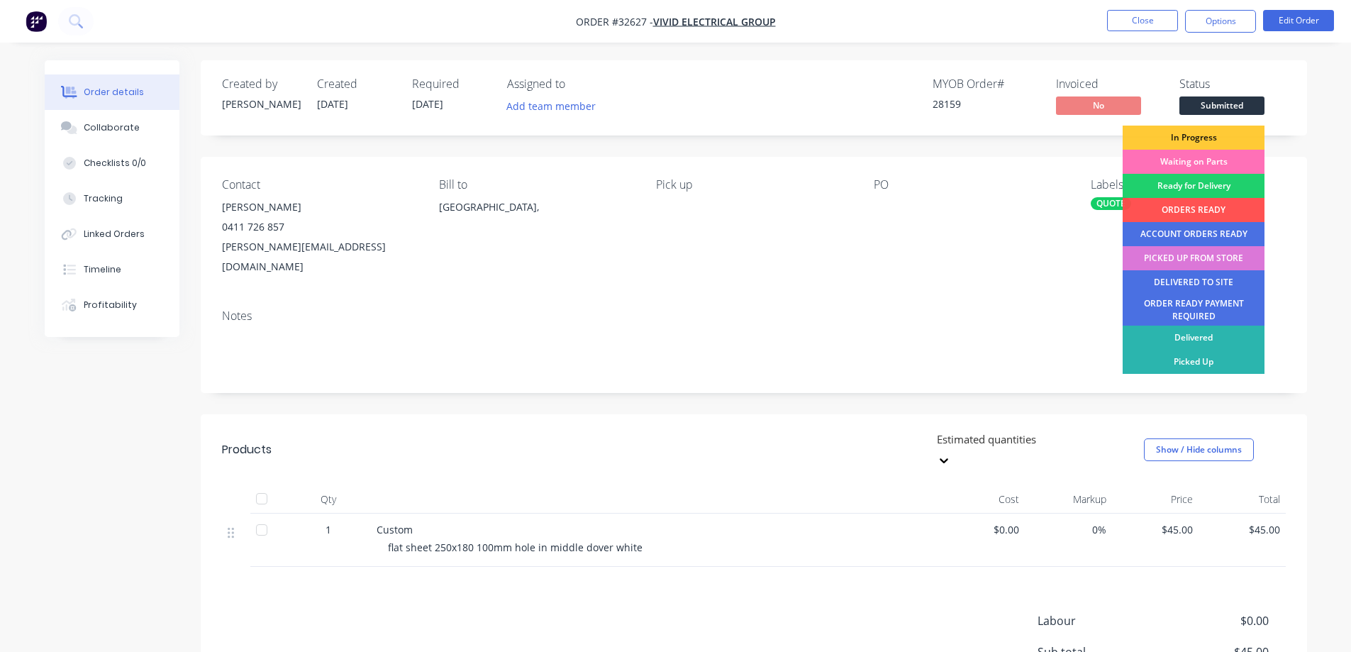
click at [1219, 138] on div "In Progress" at bounding box center [1194, 138] width 142 height 24
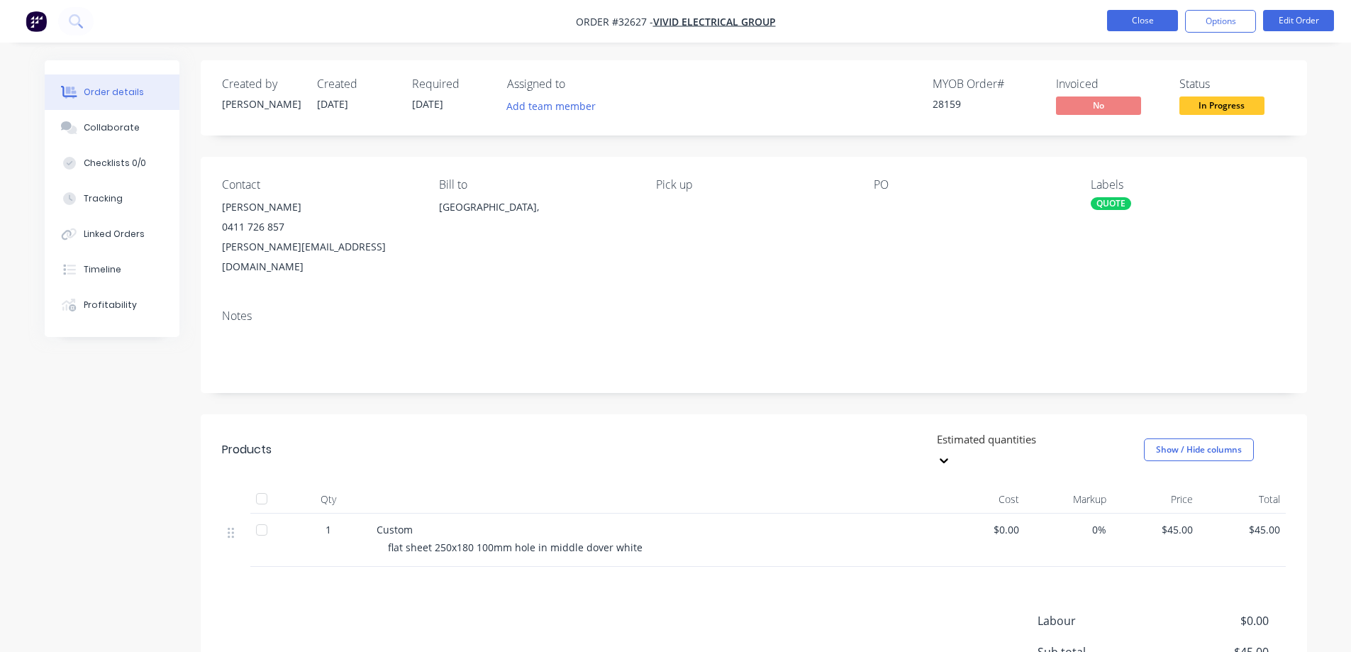
click at [1137, 21] on button "Close" at bounding box center [1142, 20] width 71 height 21
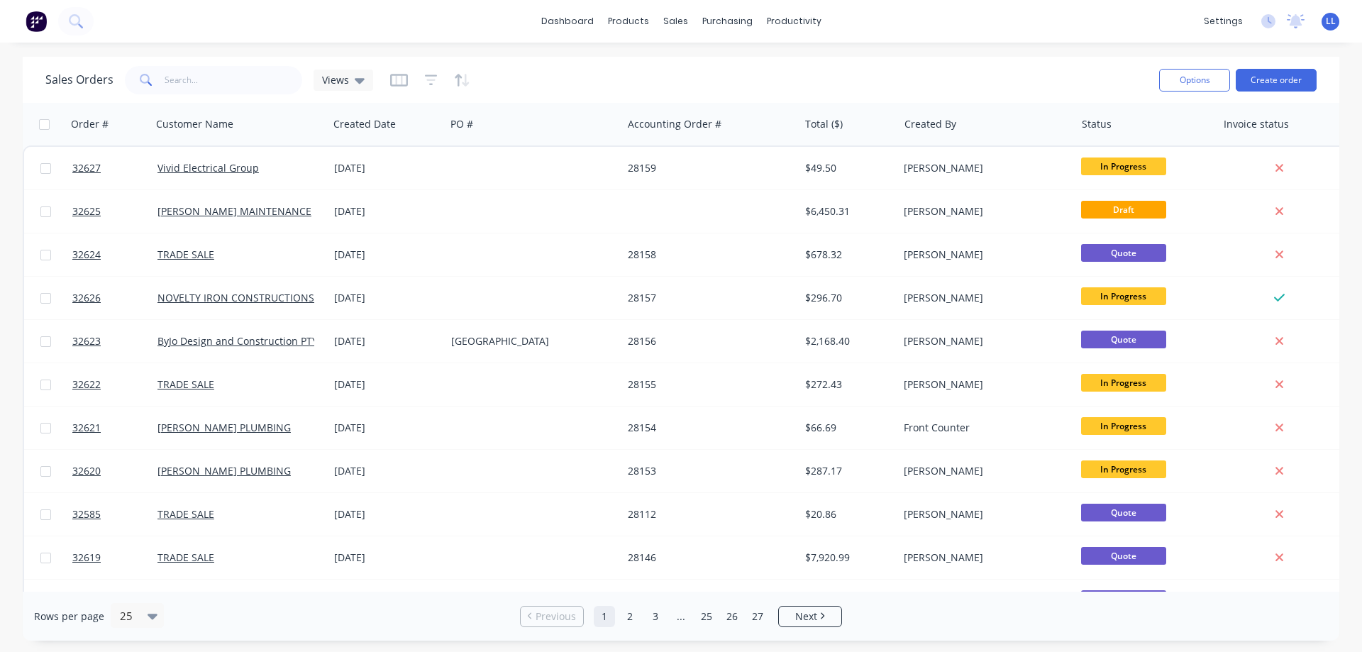
click at [35, 21] on img at bounding box center [36, 21] width 21 height 21
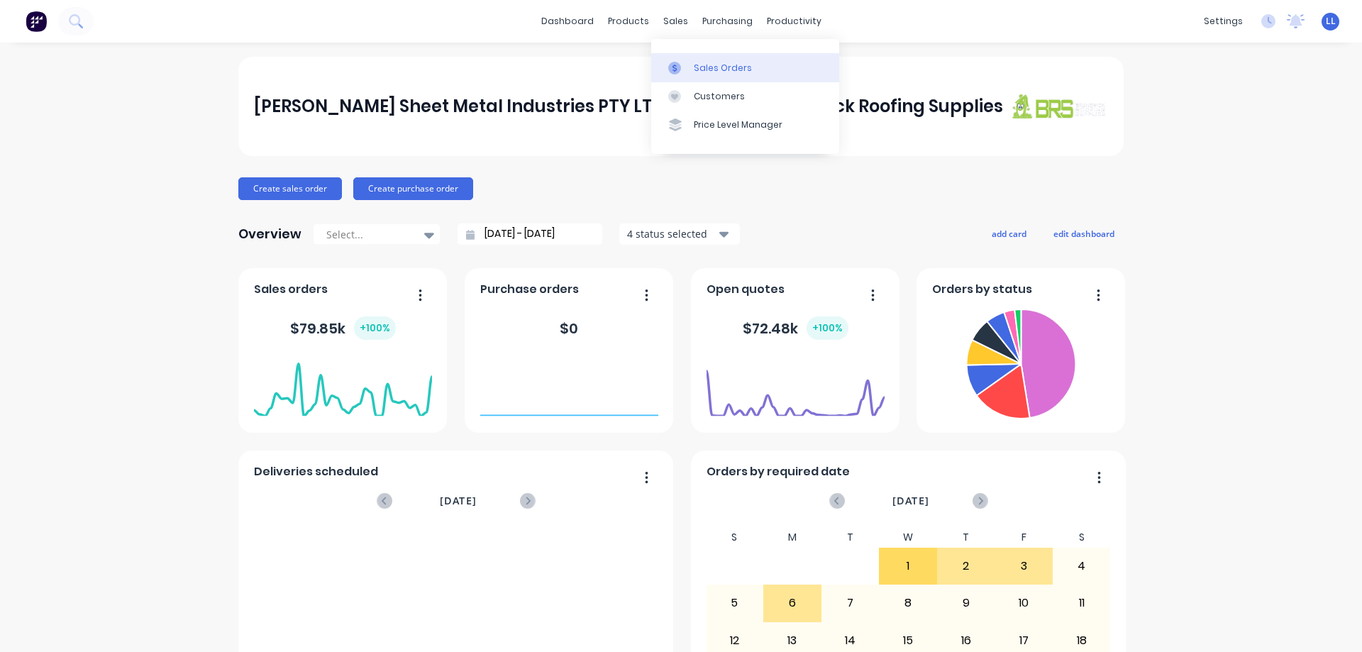
click at [687, 64] on div at bounding box center [678, 68] width 21 height 13
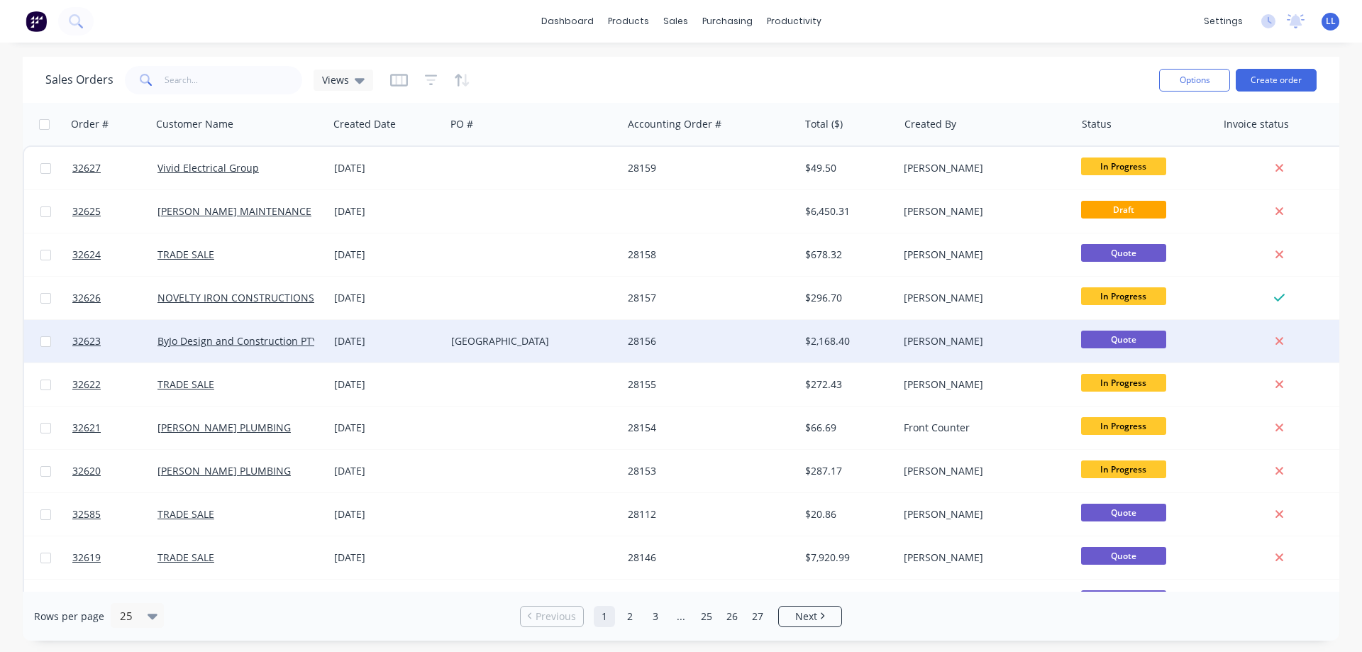
click at [692, 333] on div "28156" at bounding box center [710, 341] width 177 height 43
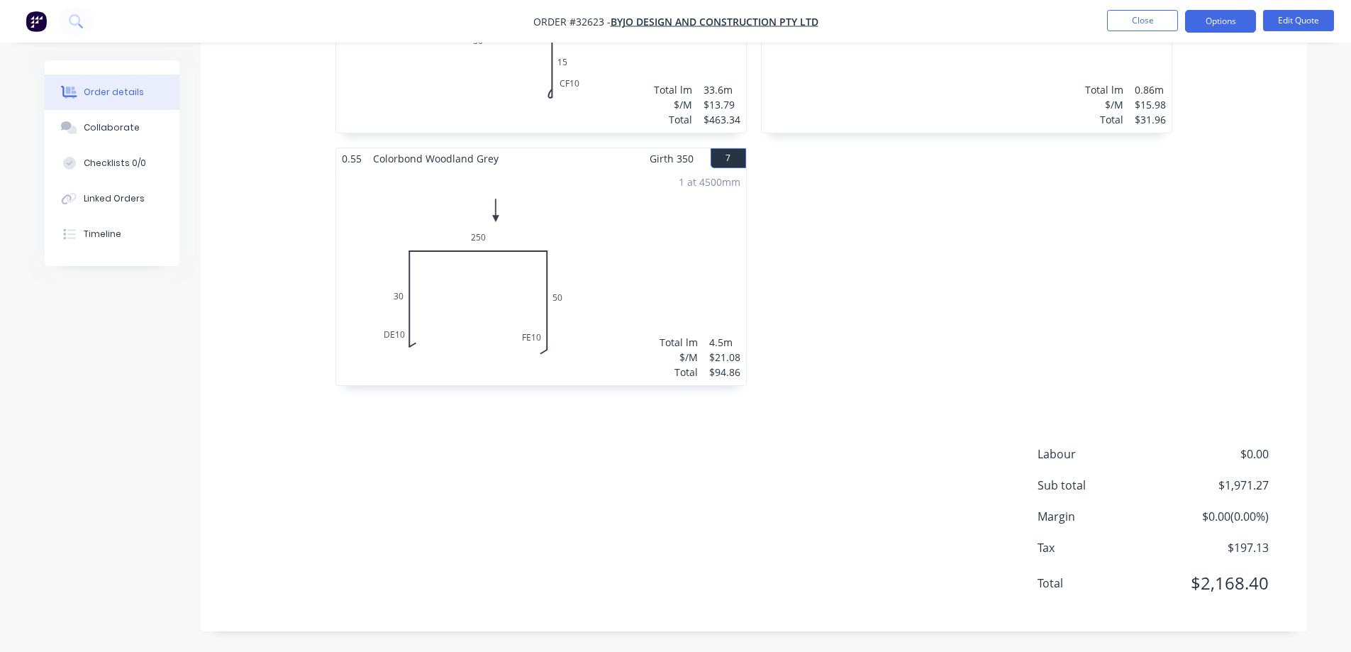
scroll to position [1051, 0]
click at [1311, 20] on button "Edit Quote" at bounding box center [1298, 20] width 71 height 21
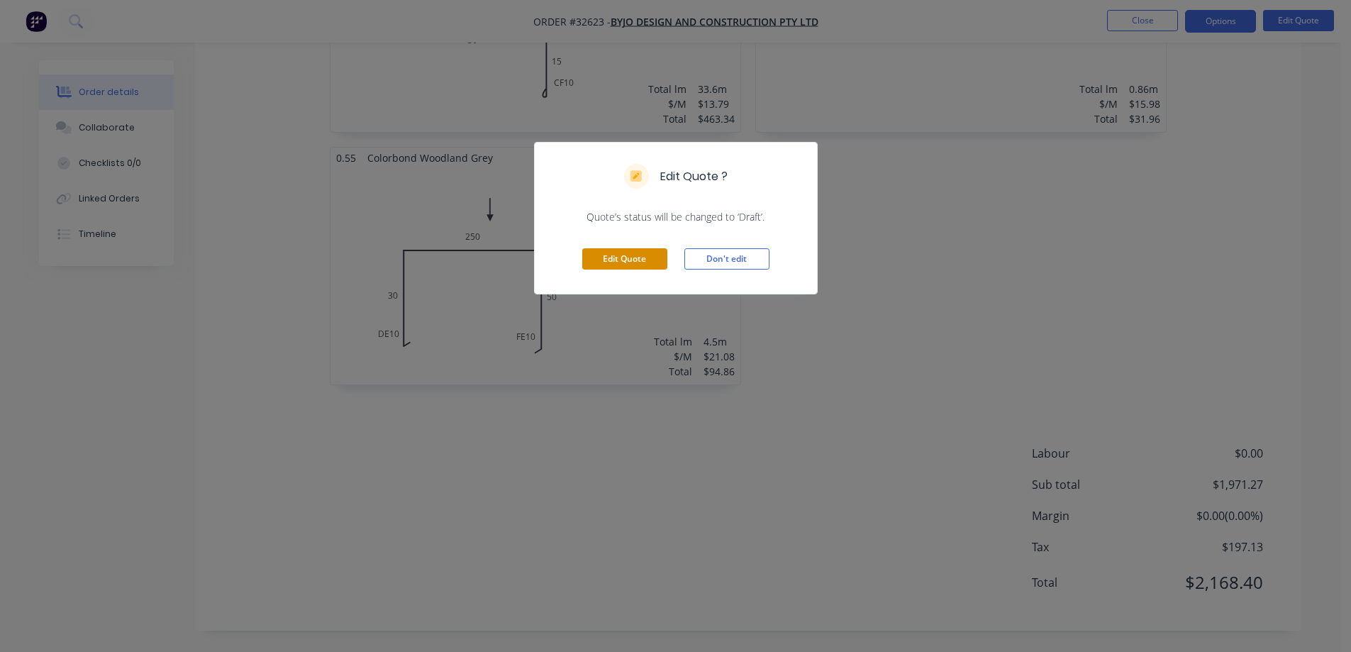
click at [637, 251] on button "Edit Quote" at bounding box center [624, 258] width 85 height 21
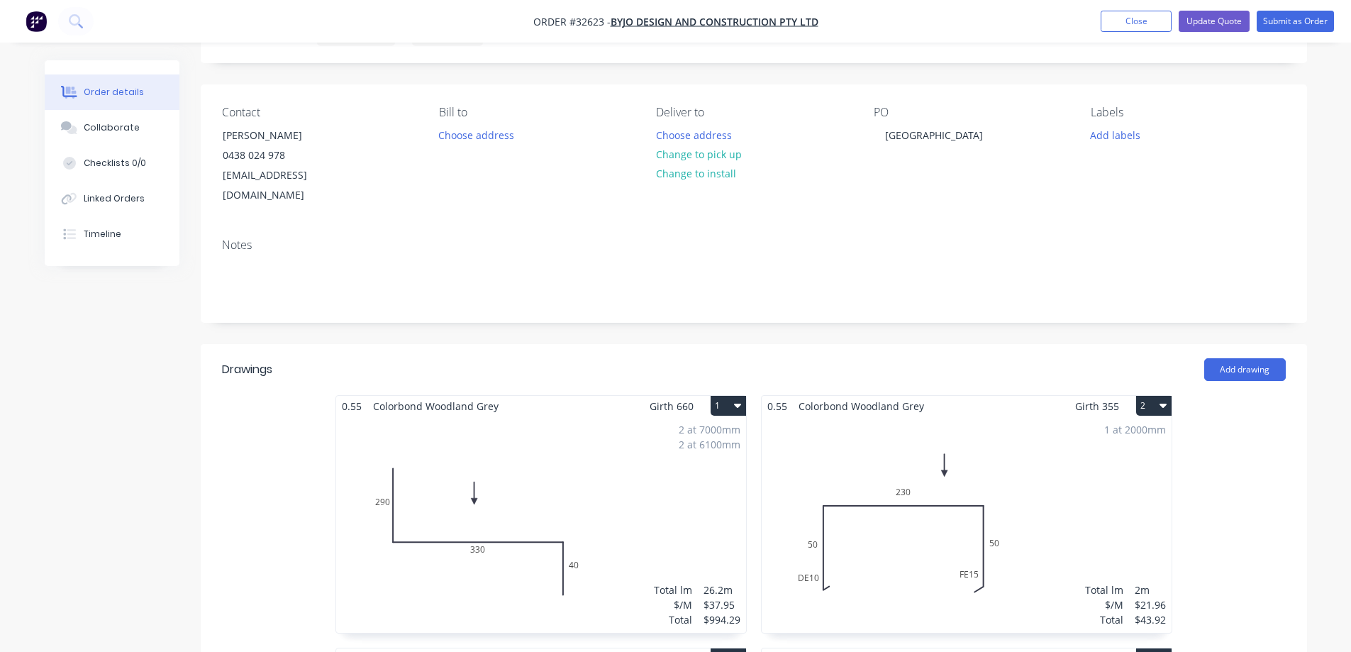
scroll to position [142, 0]
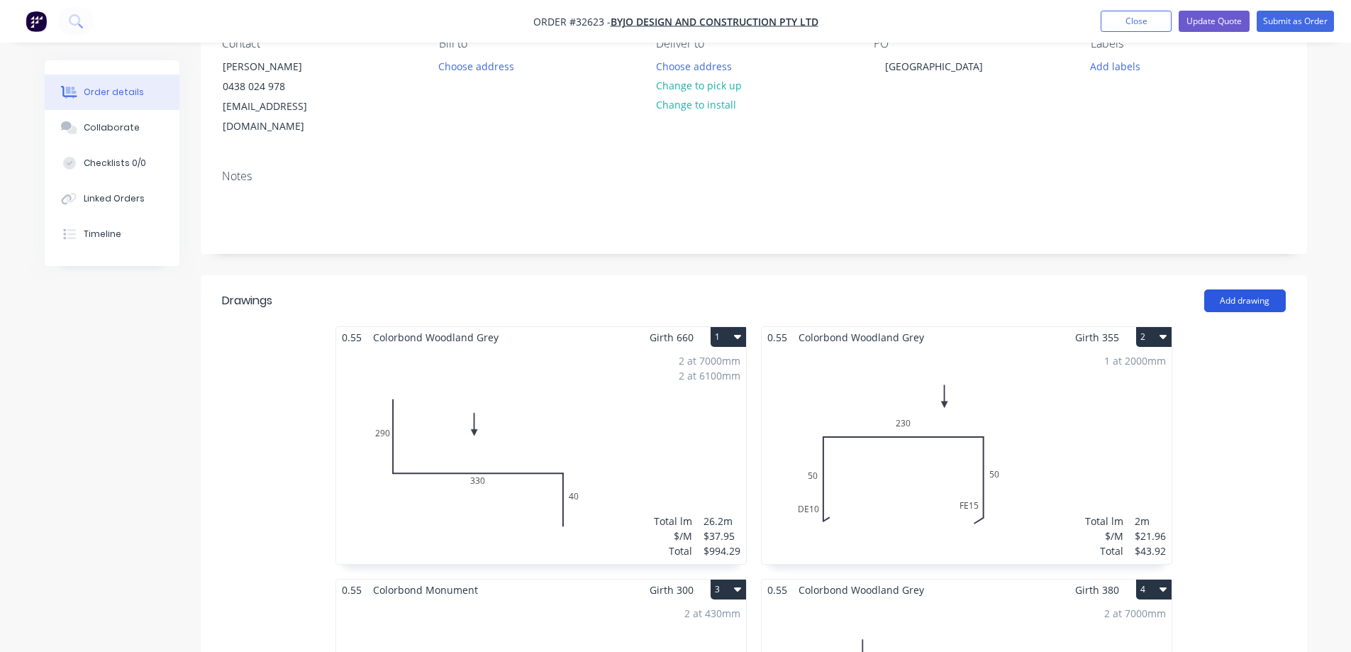
click at [1262, 289] on button "Add drawing" at bounding box center [1245, 300] width 82 height 23
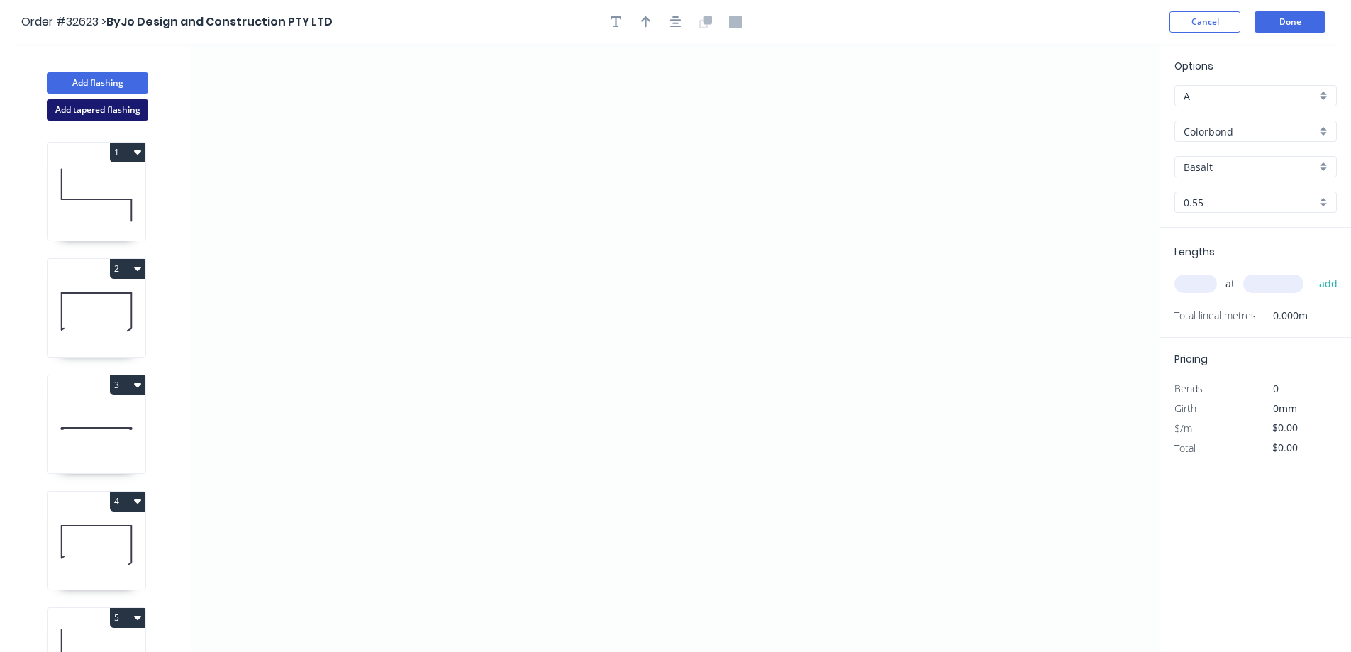
click at [123, 117] on button "Add tapered flashing" at bounding box center [97, 109] width 101 height 21
type input "Woodland Grey"
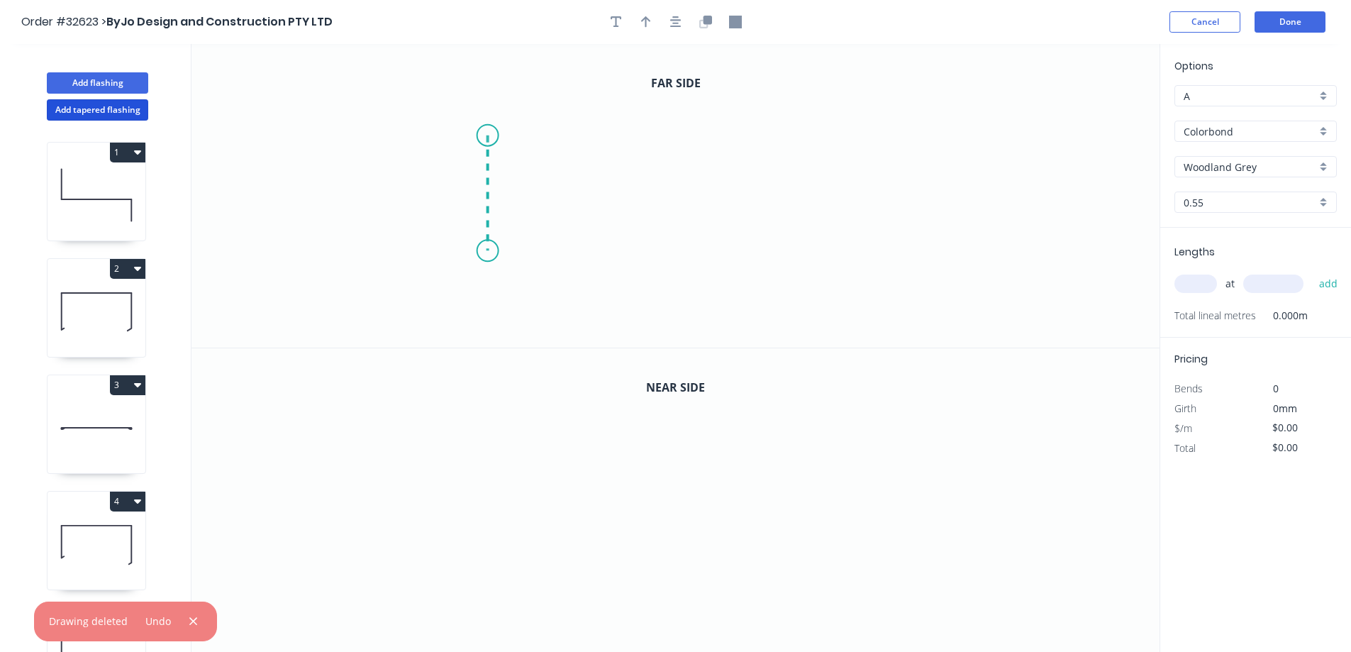
drag, startPoint x: 487, startPoint y: 135, endPoint x: 483, endPoint y: 251, distance: 115.7
click at [483, 251] on icon "0" at bounding box center [676, 196] width 968 height 304
drag, startPoint x: 483, startPoint y: 251, endPoint x: 773, endPoint y: 244, distance: 290.2
click at [773, 244] on icon "0 ?" at bounding box center [676, 196] width 968 height 304
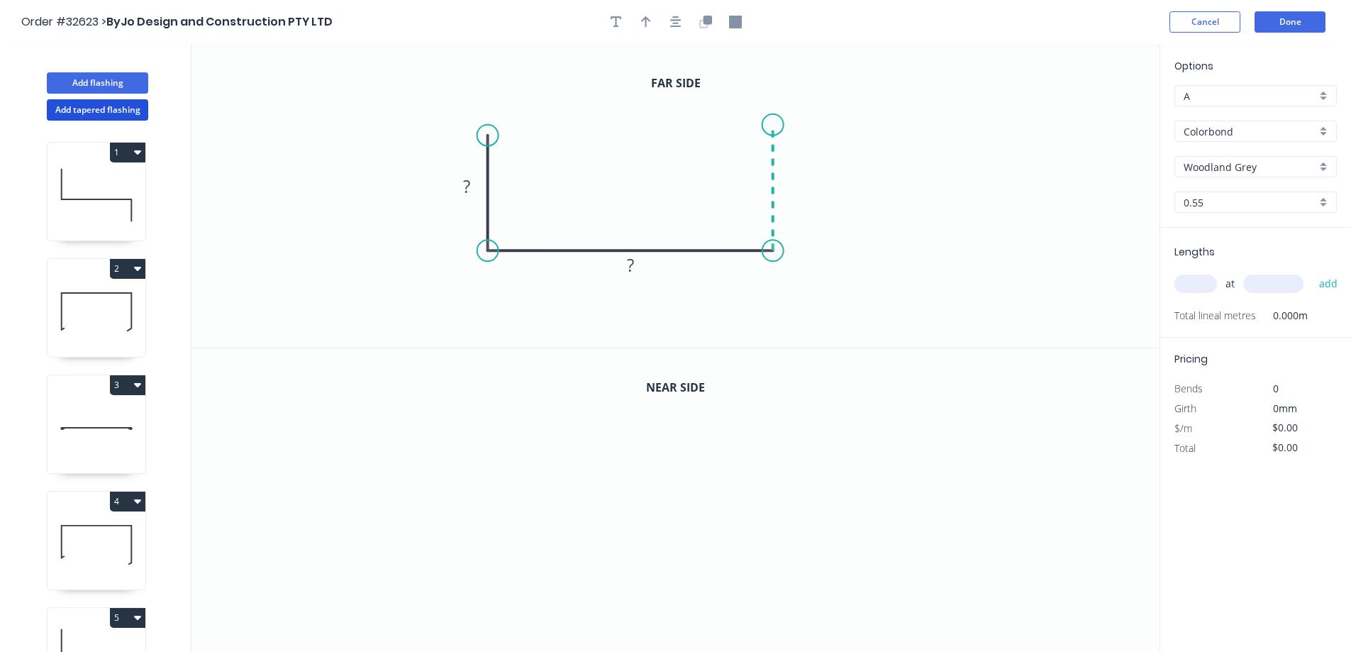
click at [768, 125] on icon "0 ? ?" at bounding box center [676, 196] width 968 height 304
click at [668, 22] on button "button" at bounding box center [675, 21] width 21 height 21
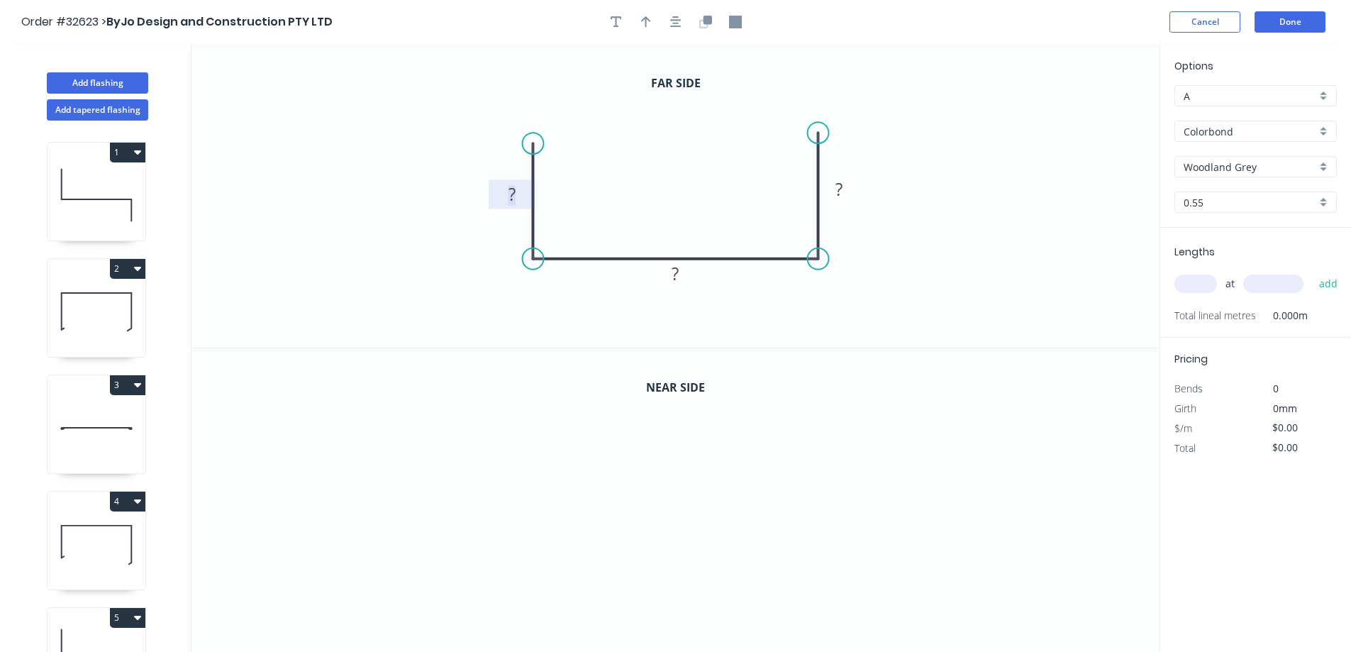
click at [521, 194] on rect at bounding box center [512, 196] width 28 height 20
click at [700, 26] on icon "button" at bounding box center [703, 23] width 9 height 9
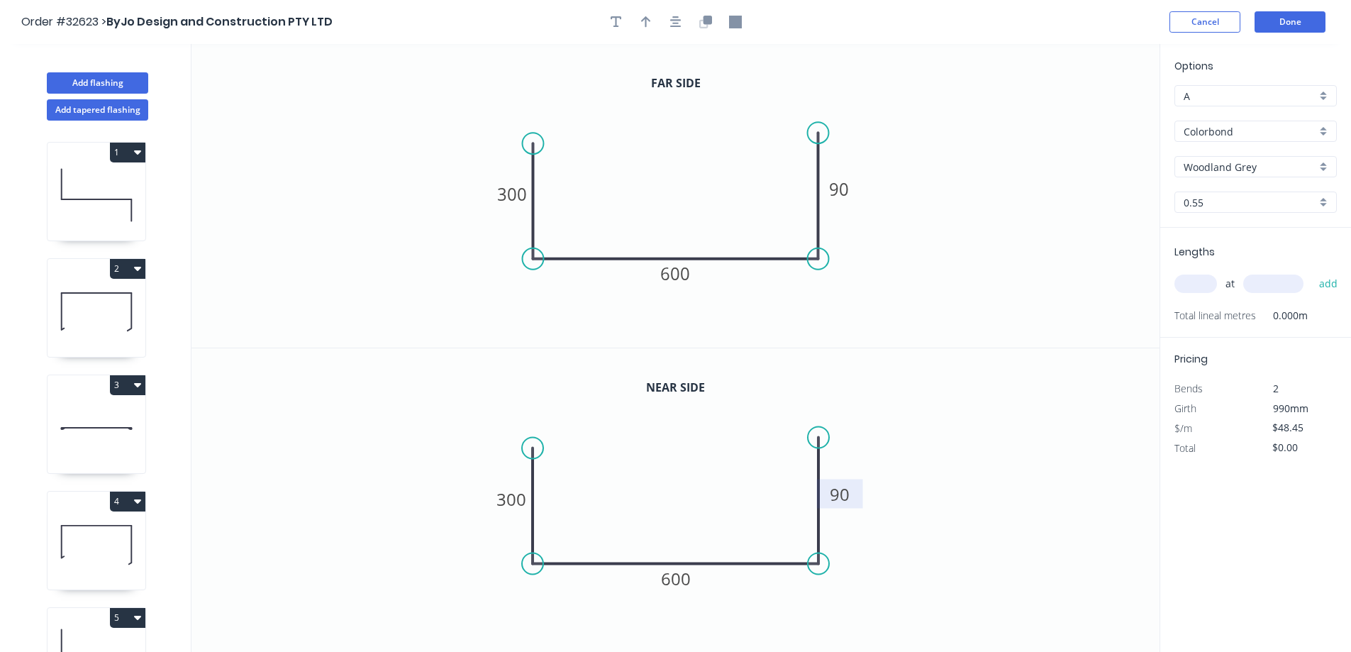
click at [843, 501] on tspan "90" at bounding box center [840, 493] width 20 height 23
click at [1273, 165] on input "Woodland Grey" at bounding box center [1250, 167] width 133 height 15
type input "$49.45"
click at [1100, 336] on icon "0 300 600 90" at bounding box center [676, 196] width 968 height 304
type input "Woodland Grey"
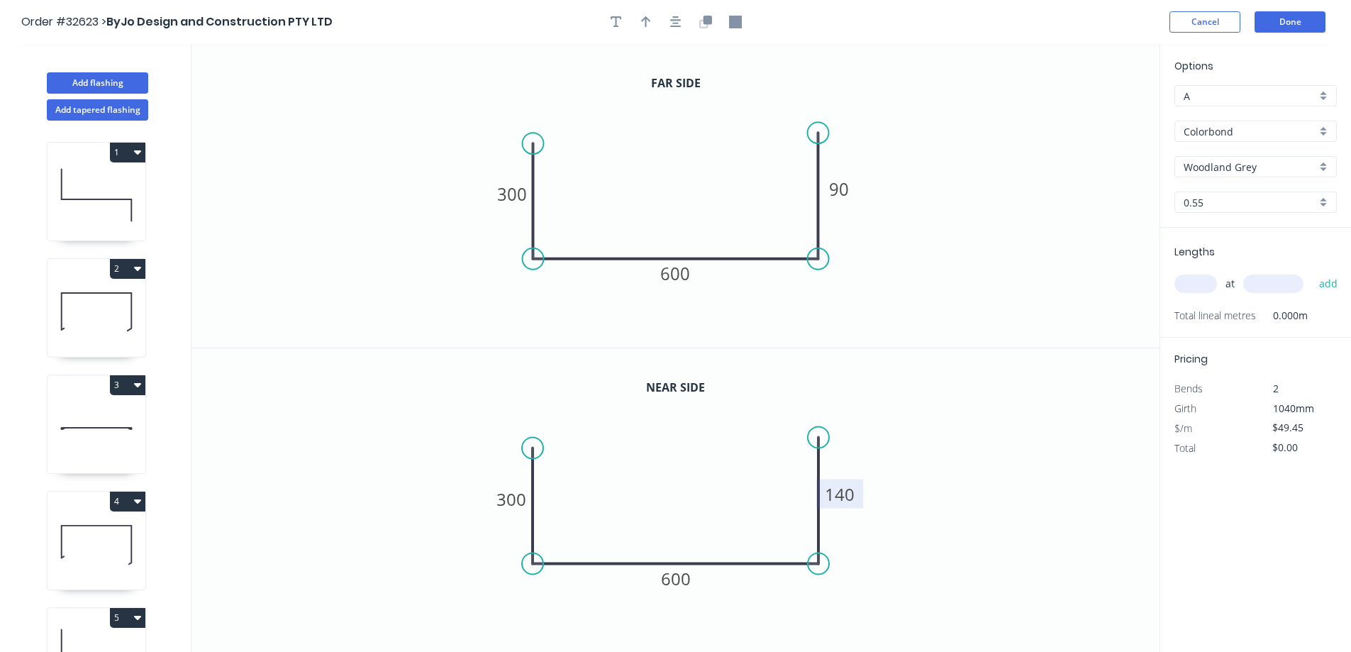
click at [1206, 282] on input "text" at bounding box center [1196, 284] width 43 height 18
type input "1"
type input "6500"
click at [1312, 272] on button "add" at bounding box center [1328, 284] width 33 height 24
type input "$321.43"
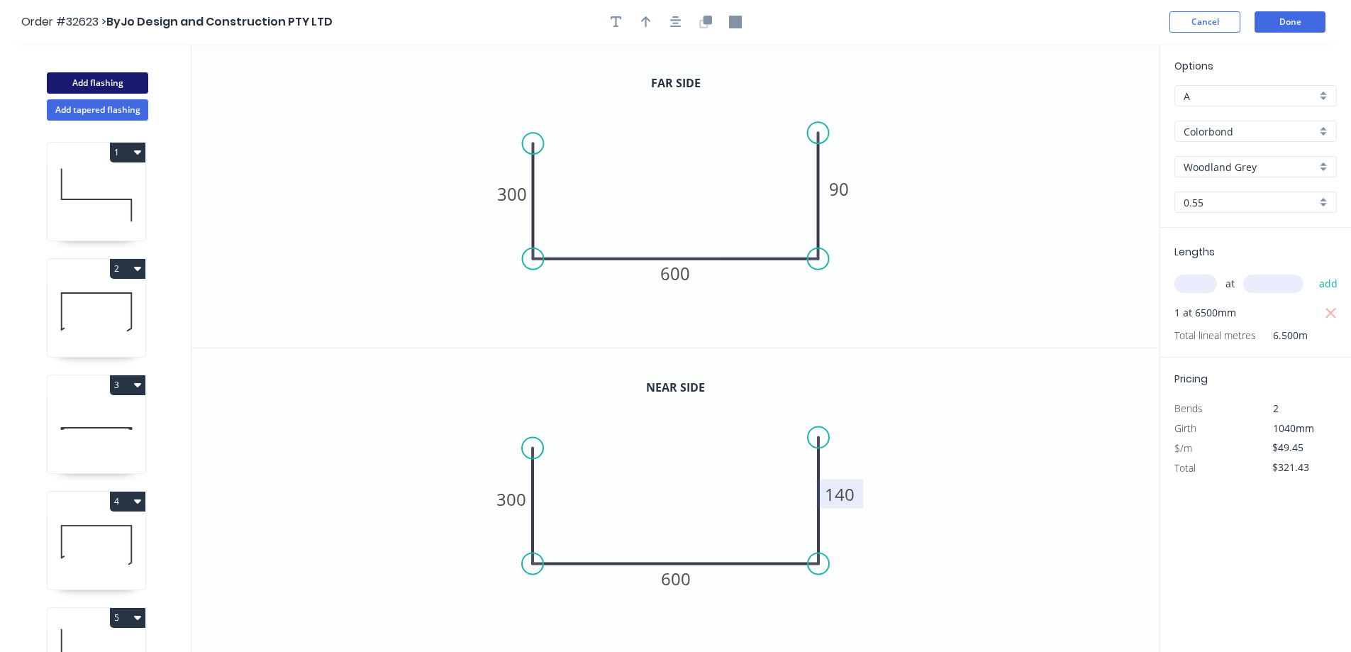
click at [93, 79] on button "Add flashing" at bounding box center [97, 82] width 101 height 21
type input "$0.00"
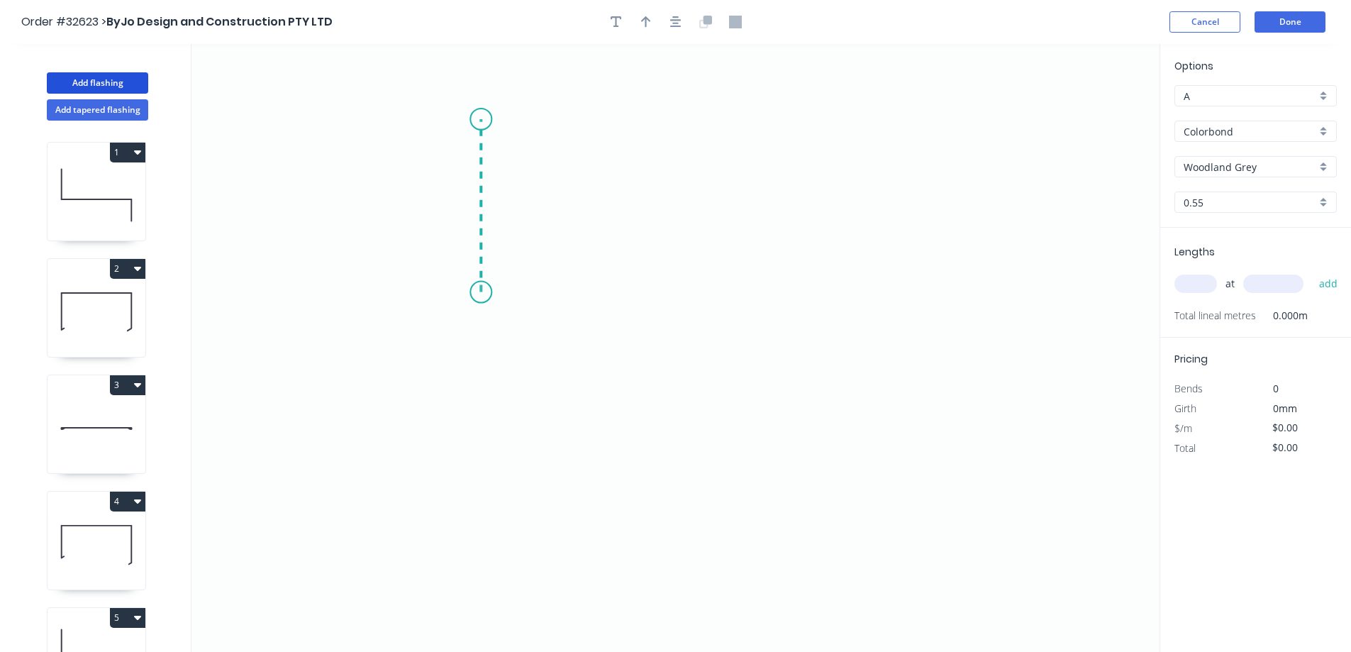
drag, startPoint x: 481, startPoint y: 292, endPoint x: 480, endPoint y: 119, distance: 173.1
click at [480, 119] on icon "0" at bounding box center [676, 348] width 968 height 608
click at [711, 130] on icon "0 ?" at bounding box center [676, 348] width 968 height 608
click at [709, 301] on icon "0 ? ?" at bounding box center [676, 348] width 968 height 608
drag, startPoint x: 709, startPoint y: 301, endPoint x: 682, endPoint y: 245, distance: 62.5
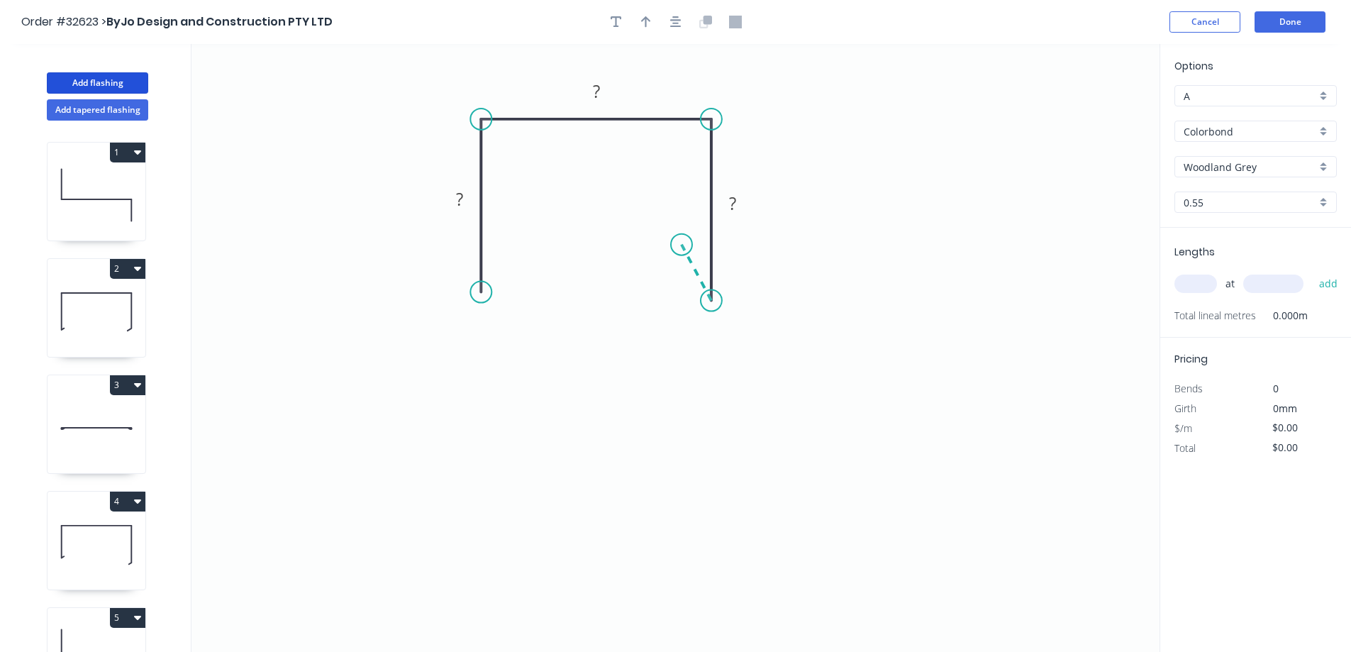
click at [682, 245] on icon "0 ? ? ?" at bounding box center [676, 348] width 968 height 608
click at [481, 291] on circle at bounding box center [480, 292] width 21 height 21
drag, startPoint x: 482, startPoint y: 294, endPoint x: 514, endPoint y: 321, distance: 42.8
click at [514, 321] on icon "0 ? ? ? ? ? º" at bounding box center [676, 348] width 968 height 608
click at [492, 319] on rect at bounding box center [483, 318] width 28 height 20
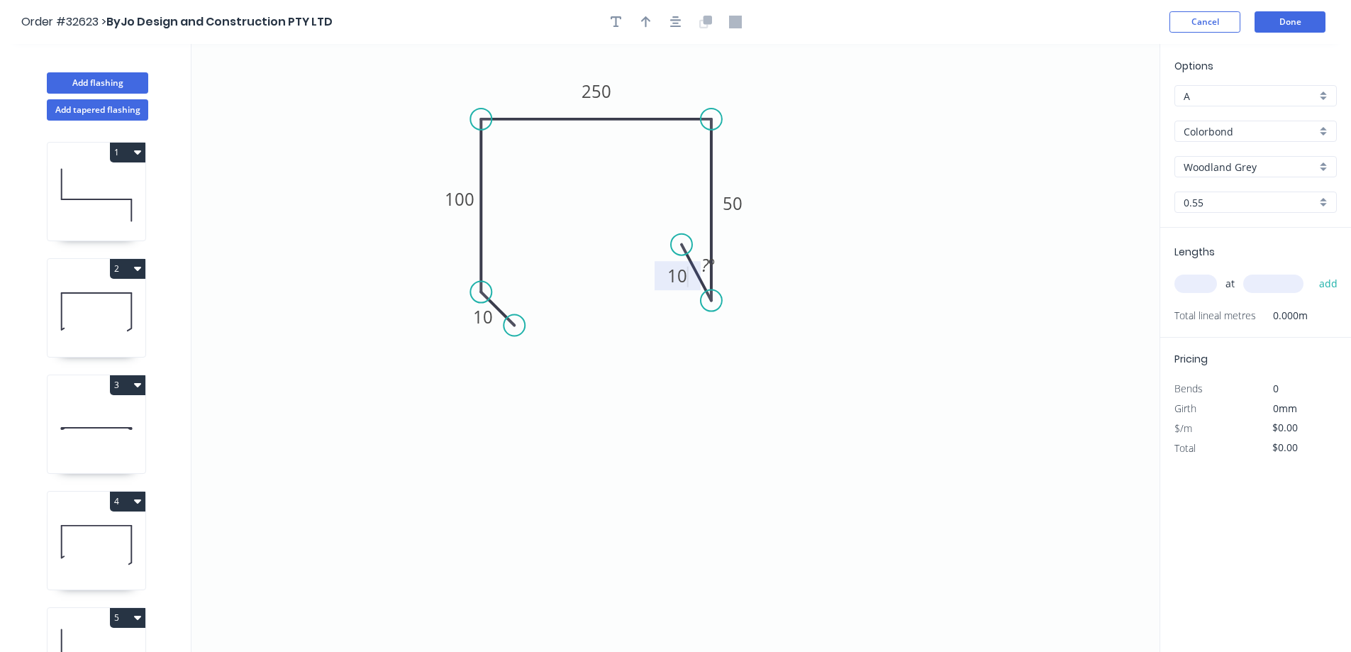
click at [1193, 283] on input "text" at bounding box center [1196, 284] width 43 height 18
type input "$25.01"
type input "4"
type input "5000"
click at [1312, 272] on button "add" at bounding box center [1328, 284] width 33 height 24
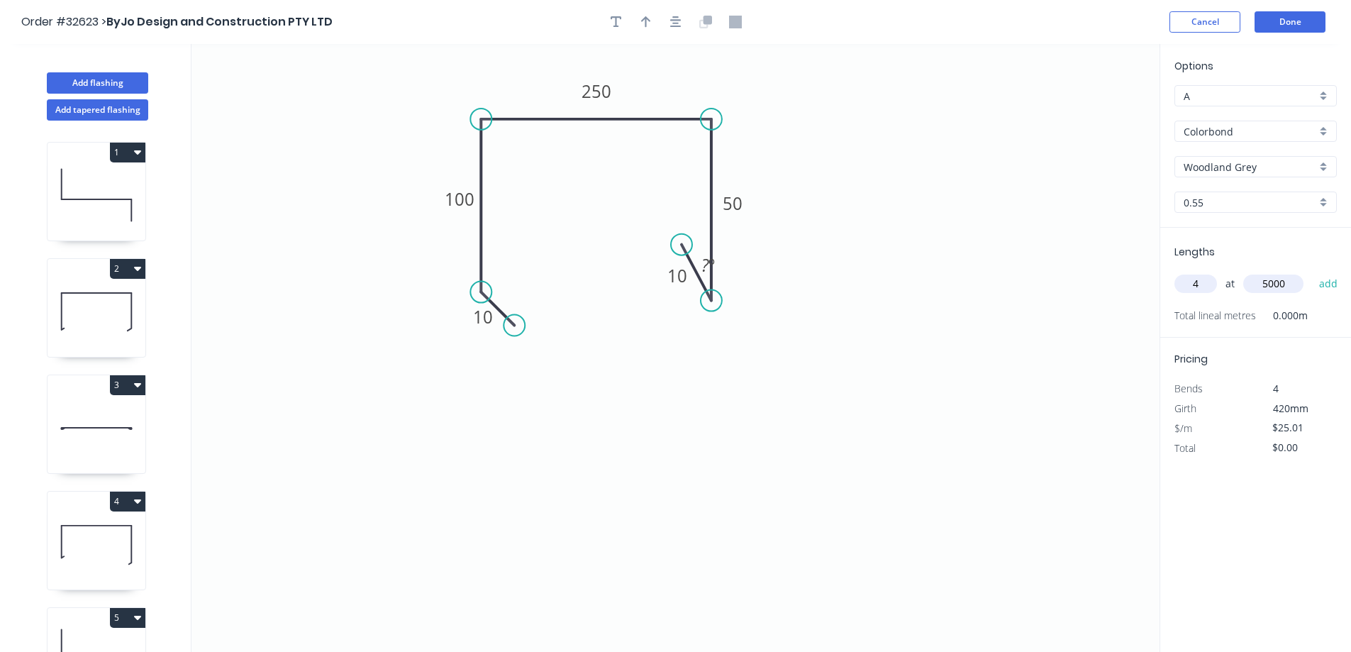
type input "$500.20"
click at [116, 107] on button "Add tapered flashing" at bounding box center [97, 109] width 101 height 21
type input "$0.00"
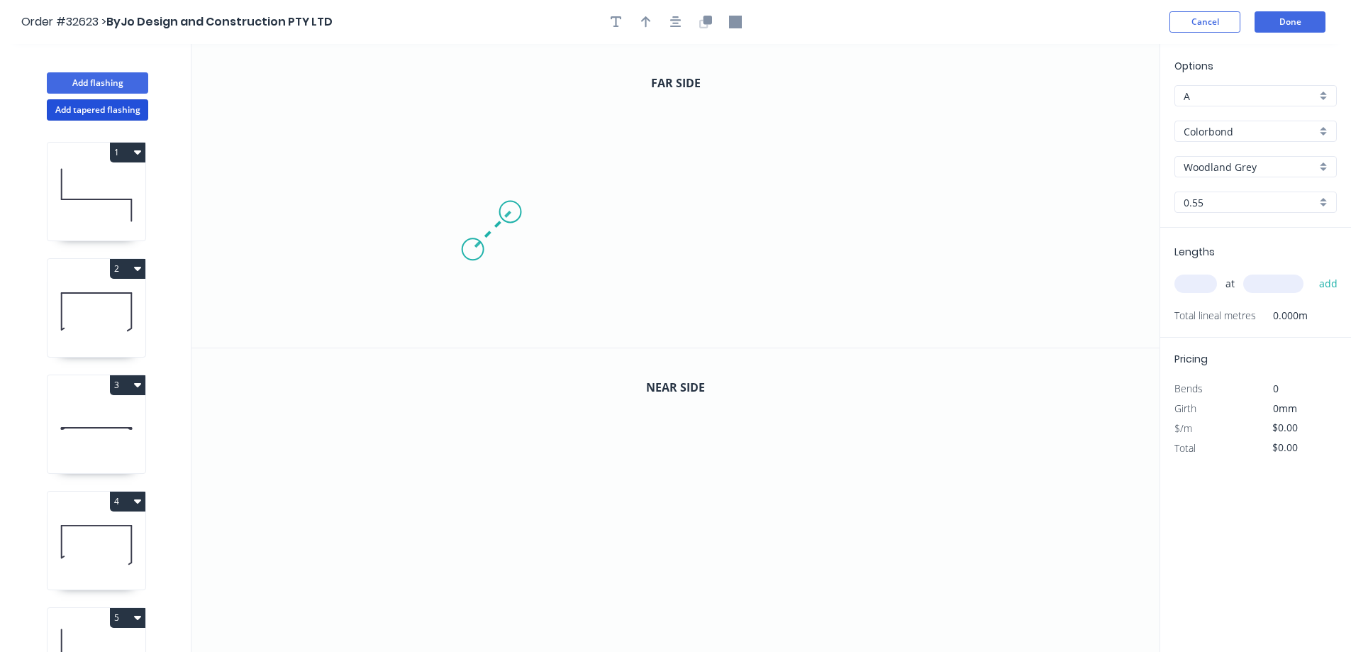
drag, startPoint x: 510, startPoint y: 212, endPoint x: 470, endPoint y: 253, distance: 57.2
click at [470, 253] on icon "0" at bounding box center [676, 196] width 968 height 304
drag, startPoint x: 467, startPoint y: 200, endPoint x: 467, endPoint y: 131, distance: 68.8
click at [467, 131] on icon "0 ?" at bounding box center [676, 196] width 968 height 304
click at [697, 133] on icon "0 ? ?" at bounding box center [676, 196] width 968 height 304
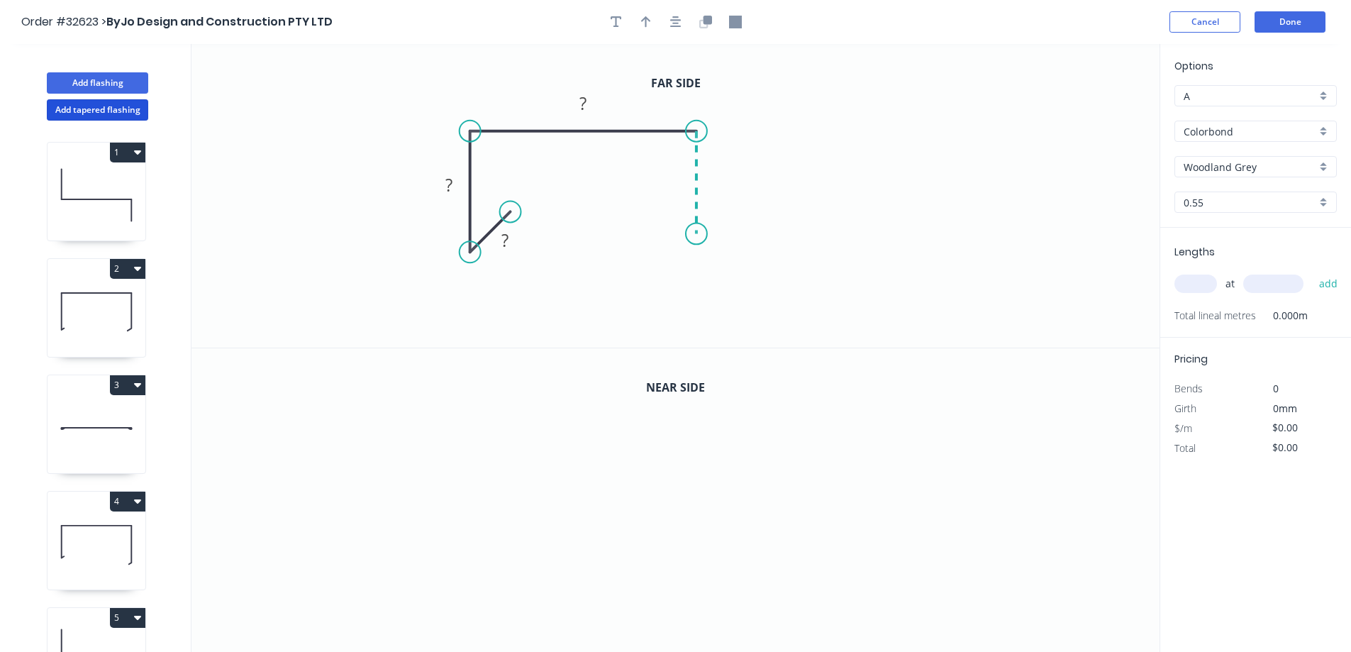
click at [699, 234] on icon "0 ? ? ?" at bounding box center [676, 196] width 968 height 304
click at [672, 260] on icon "0 ? ? ? ?" at bounding box center [676, 196] width 968 height 304
click at [509, 246] on tspan "?" at bounding box center [505, 239] width 7 height 23
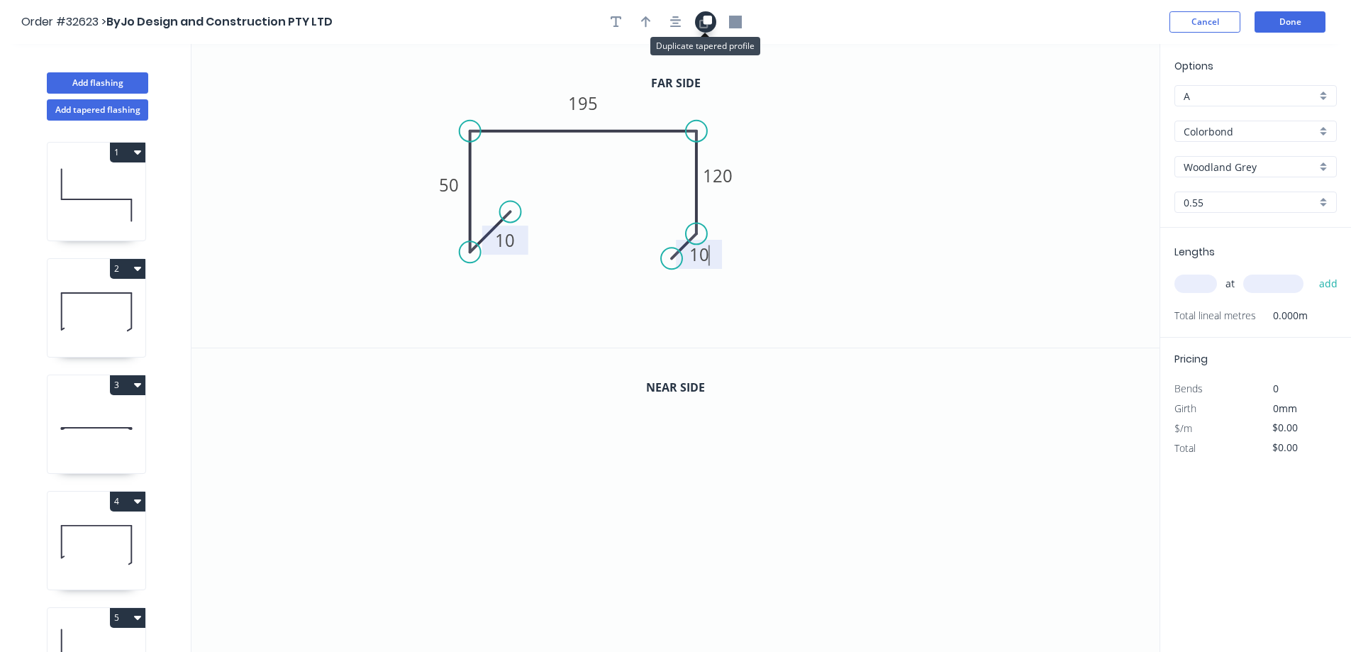
click at [707, 27] on icon "button" at bounding box center [703, 23] width 9 height 9
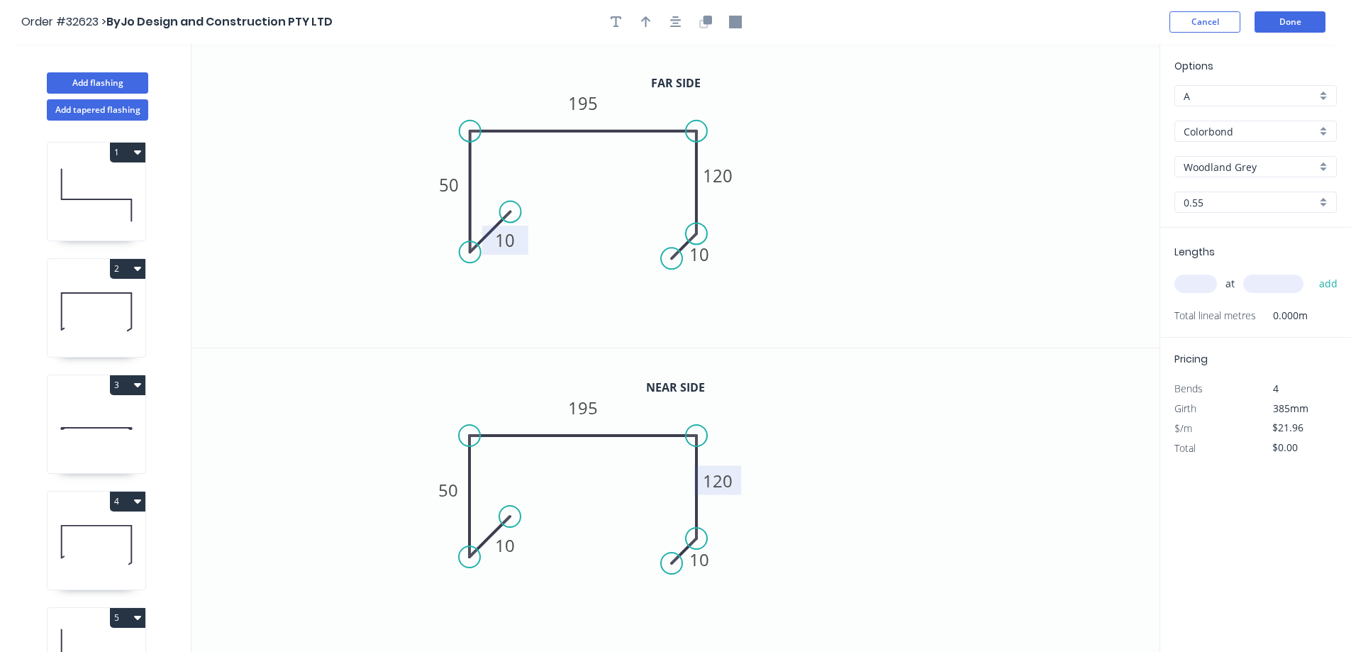
click at [733, 480] on rect at bounding box center [717, 480] width 47 height 29
click at [729, 479] on tspan "120" at bounding box center [718, 480] width 30 height 23
click at [1207, 287] on input "text" at bounding box center [1196, 284] width 43 height 18
type input "$22.96"
type input "2"
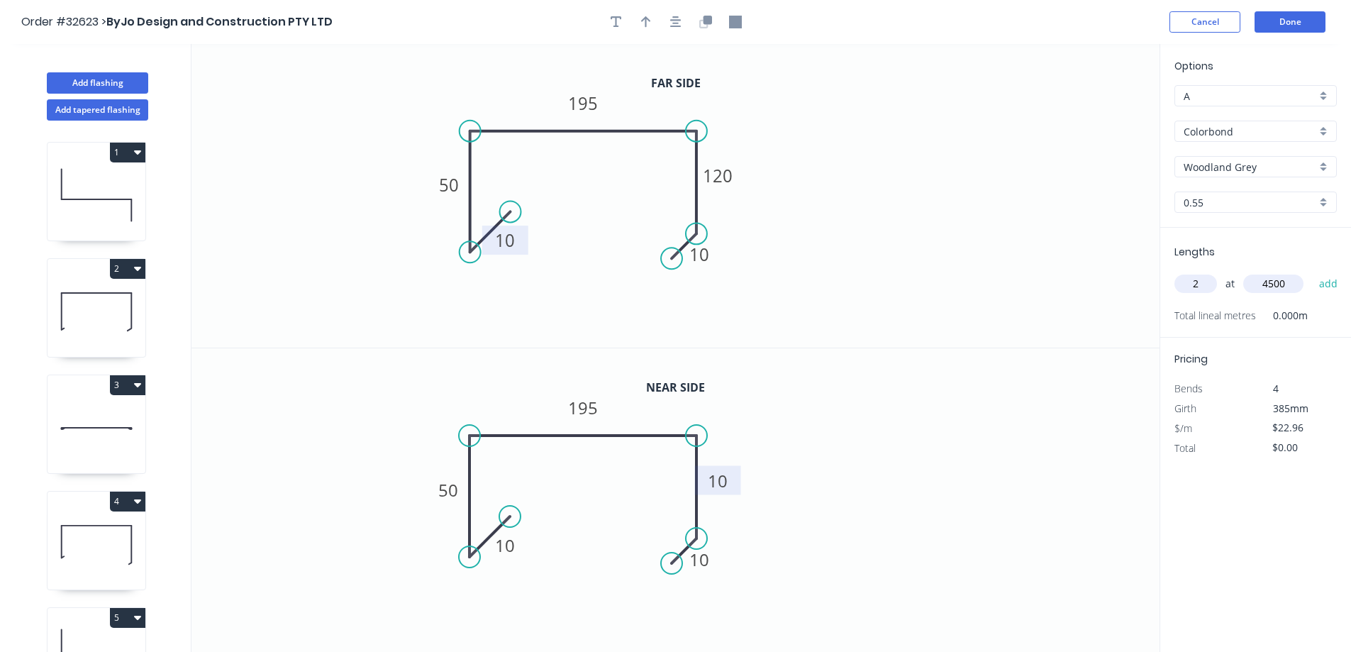
type input "4500"
click at [1312, 272] on button "add" at bounding box center [1328, 284] width 33 height 24
type input "$206.64"
click at [121, 110] on button "Add tapered flashing" at bounding box center [97, 109] width 101 height 21
type input "$0.00"
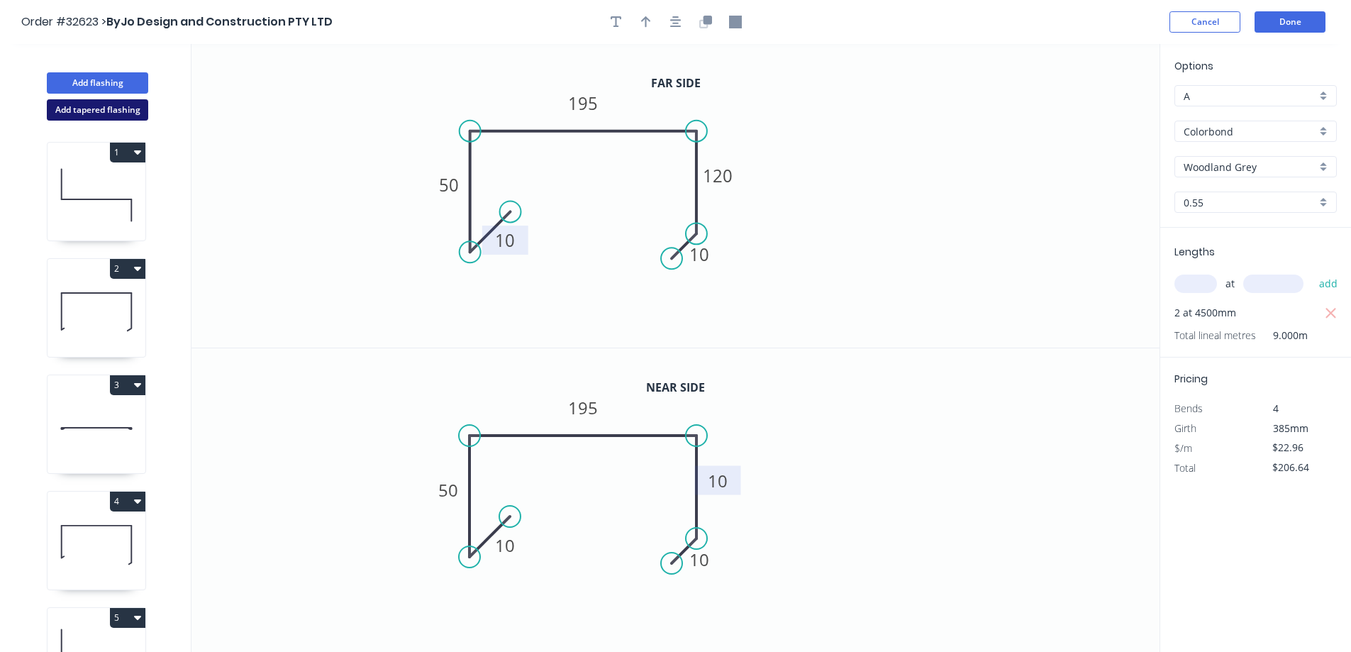
type input "$0.00"
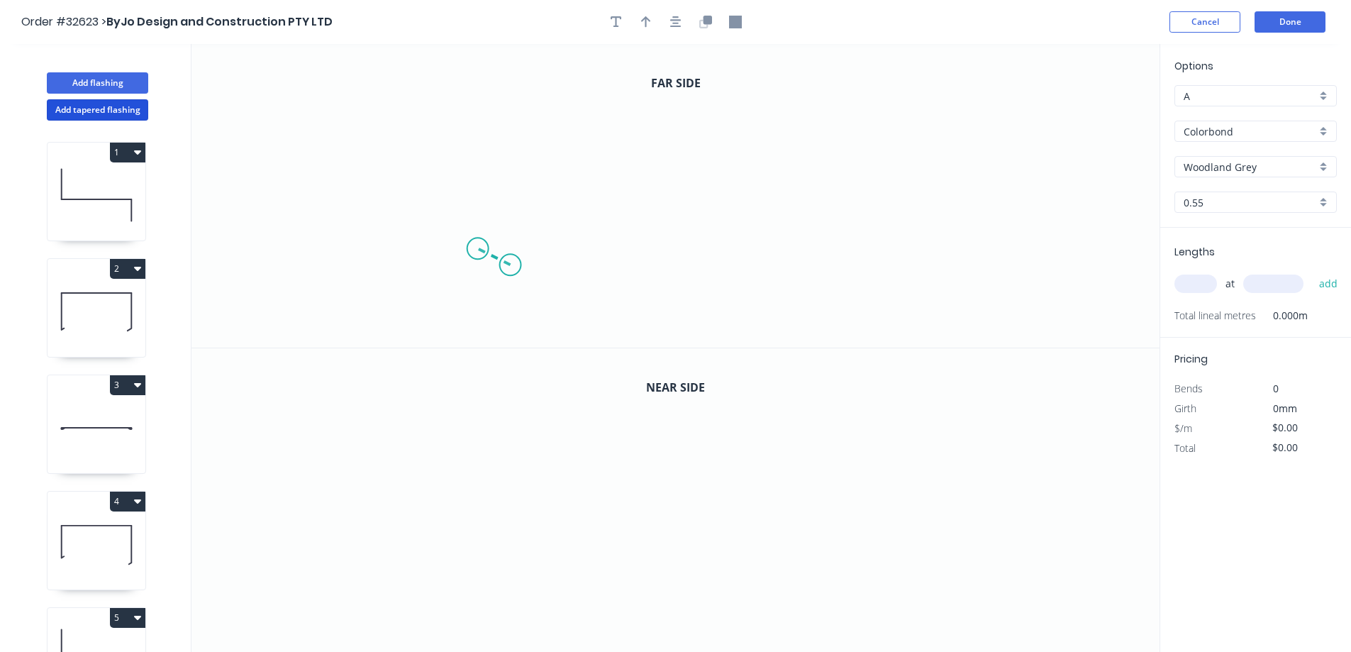
drag, startPoint x: 510, startPoint y: 265, endPoint x: 477, endPoint y: 249, distance: 36.5
click at [477, 249] on icon "0" at bounding box center [676, 196] width 968 height 304
click at [468, 148] on icon "0 ?" at bounding box center [676, 196] width 968 height 304
drag, startPoint x: 468, startPoint y: 148, endPoint x: 758, endPoint y: 145, distance: 290.1
click at [758, 145] on icon "0 ? ? ? º" at bounding box center [676, 196] width 968 height 304
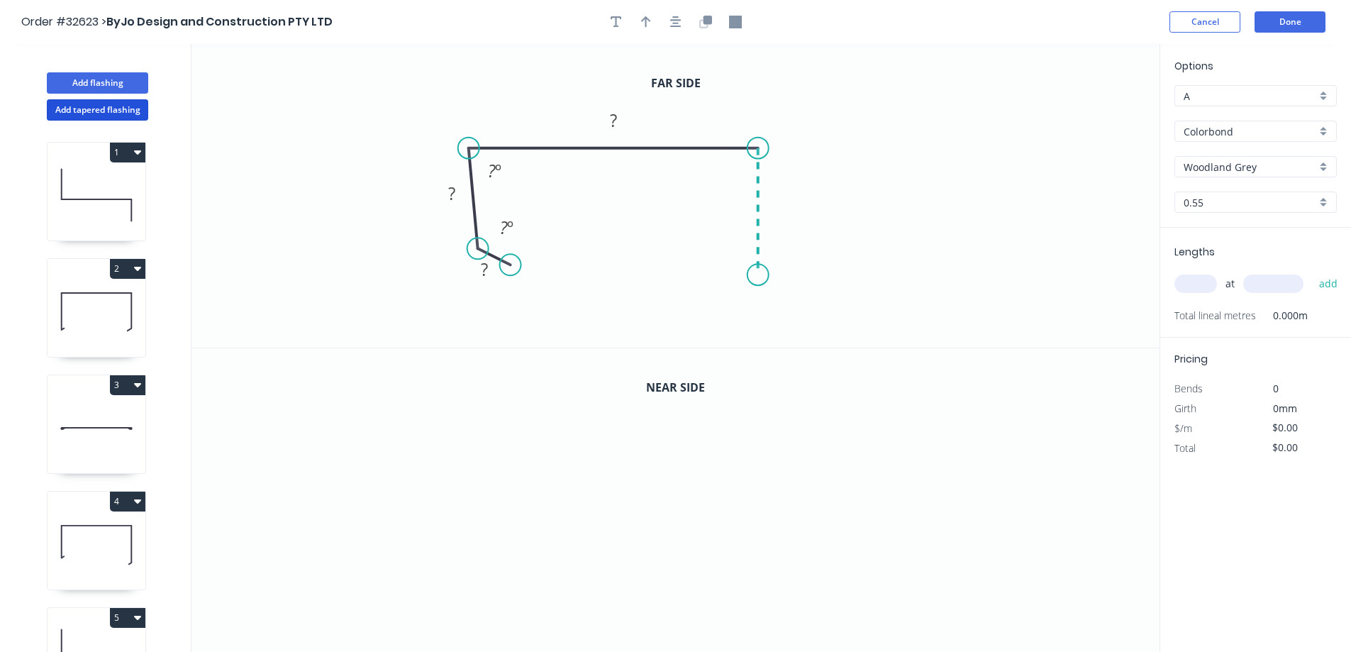
drag, startPoint x: 758, startPoint y: 145, endPoint x: 764, endPoint y: 275, distance: 130.6
click at [764, 275] on icon "0 ? ? ? ? º ? º" at bounding box center [676, 196] width 968 height 304
drag, startPoint x: 764, startPoint y: 275, endPoint x: 722, endPoint y: 246, distance: 51.0
click at [722, 246] on icon "0 ? ? ? ? ? º ? º" at bounding box center [676, 196] width 968 height 304
drag, startPoint x: 469, startPoint y: 148, endPoint x: 481, endPoint y: 146, distance: 12.1
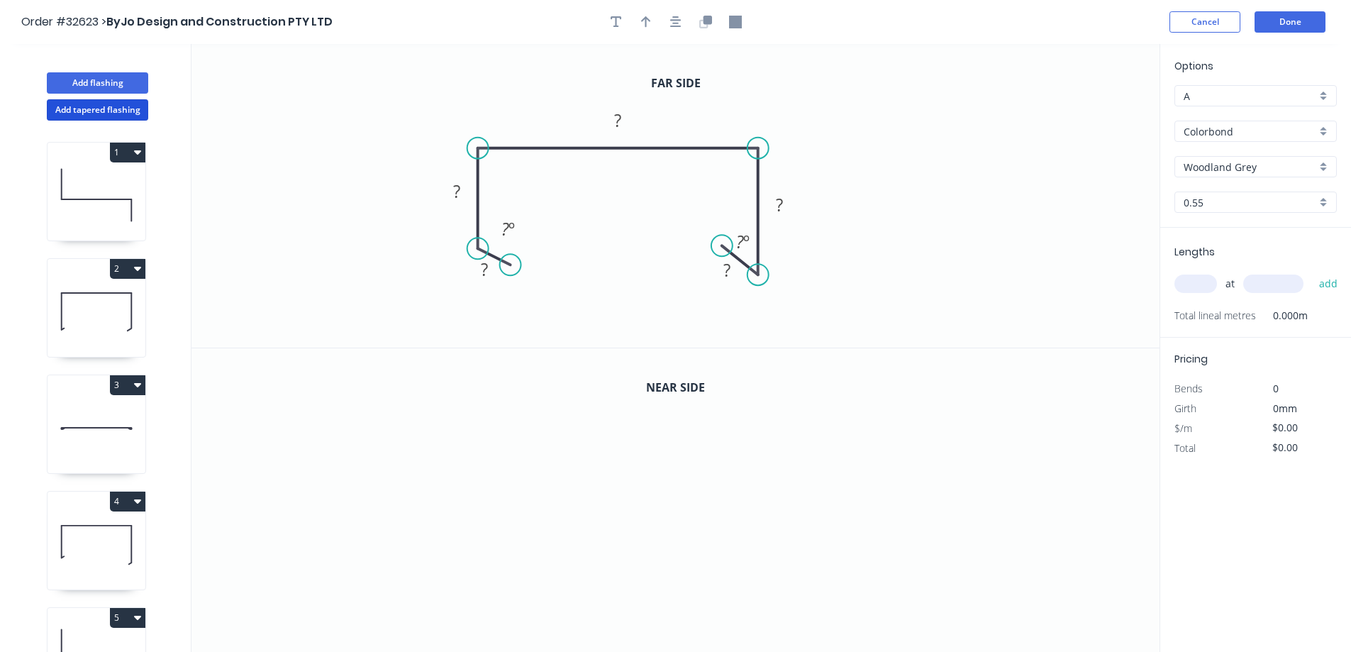
click at [481, 146] on circle at bounding box center [477, 148] width 21 height 21
drag, startPoint x: 516, startPoint y: 268, endPoint x: 509, endPoint y: 277, distance: 11.1
click at [509, 277] on circle at bounding box center [509, 279] width 21 height 21
click at [482, 278] on rect at bounding box center [478, 273] width 28 height 20
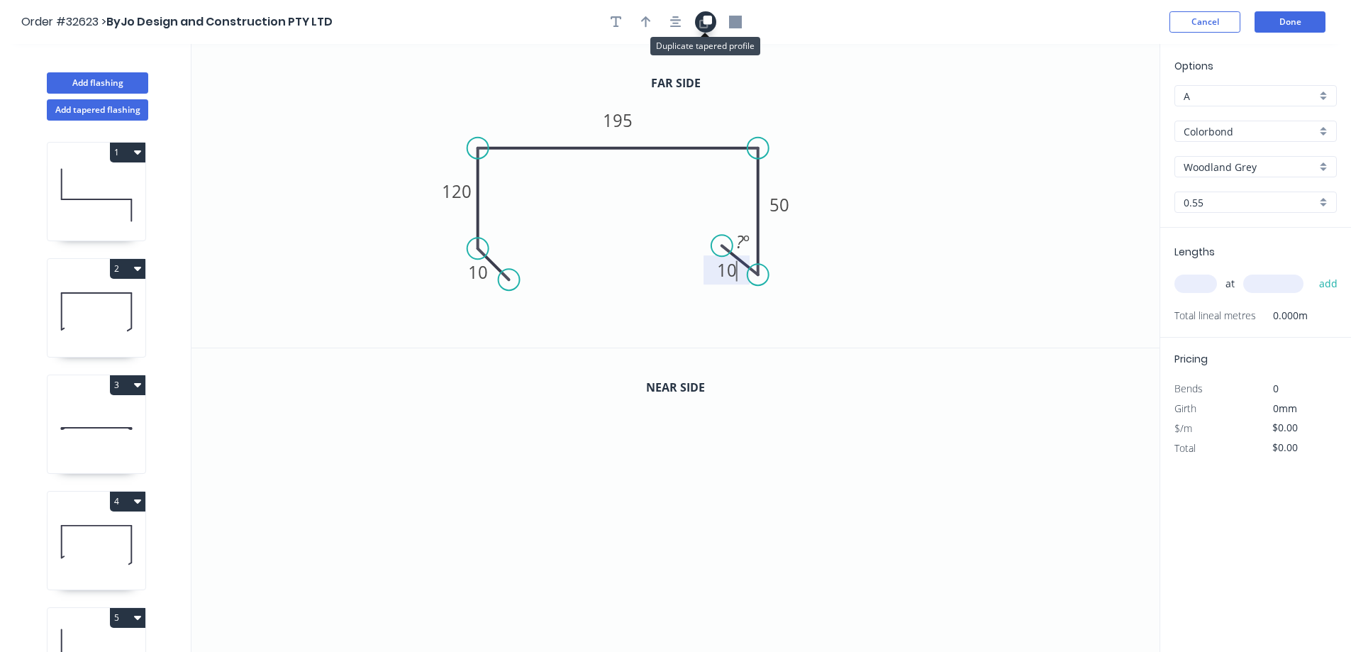
click at [716, 23] on button "button" at bounding box center [705, 21] width 21 height 21
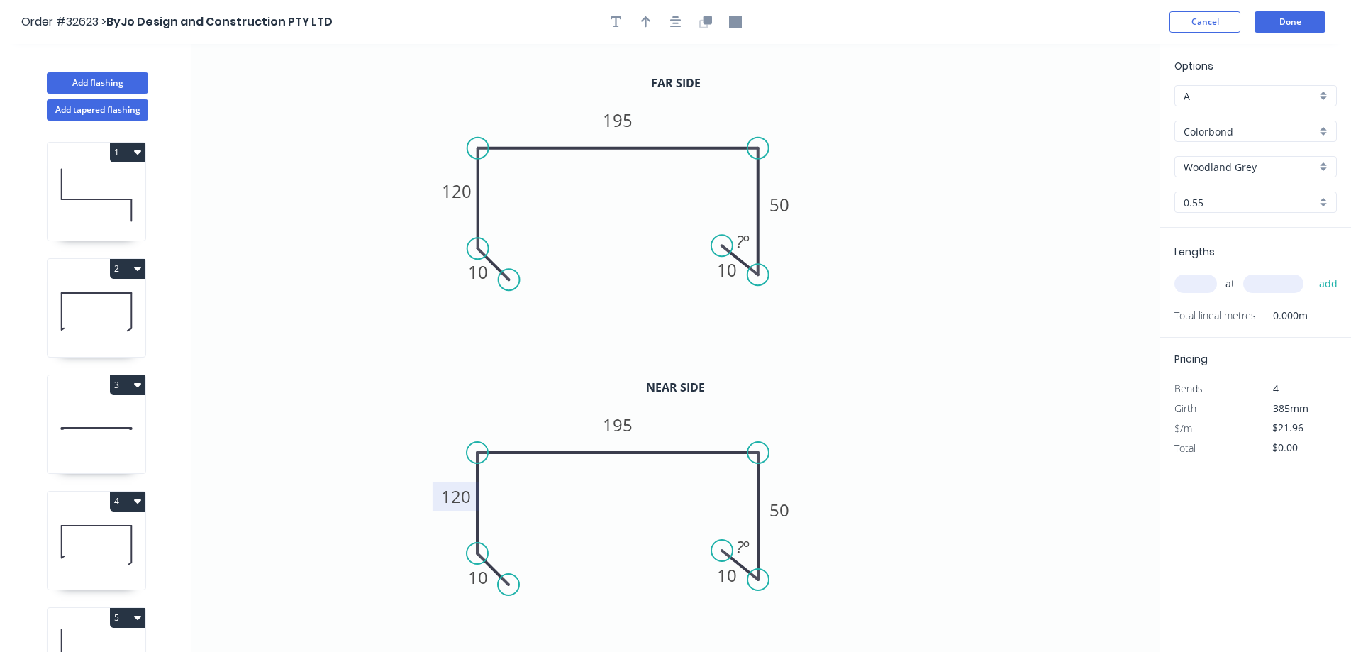
click at [458, 497] on tspan "120" at bounding box center [456, 495] width 30 height 23
click at [1189, 286] on input "text" at bounding box center [1196, 284] width 43 height 18
type input "$22.96"
type input "2"
type input "4500"
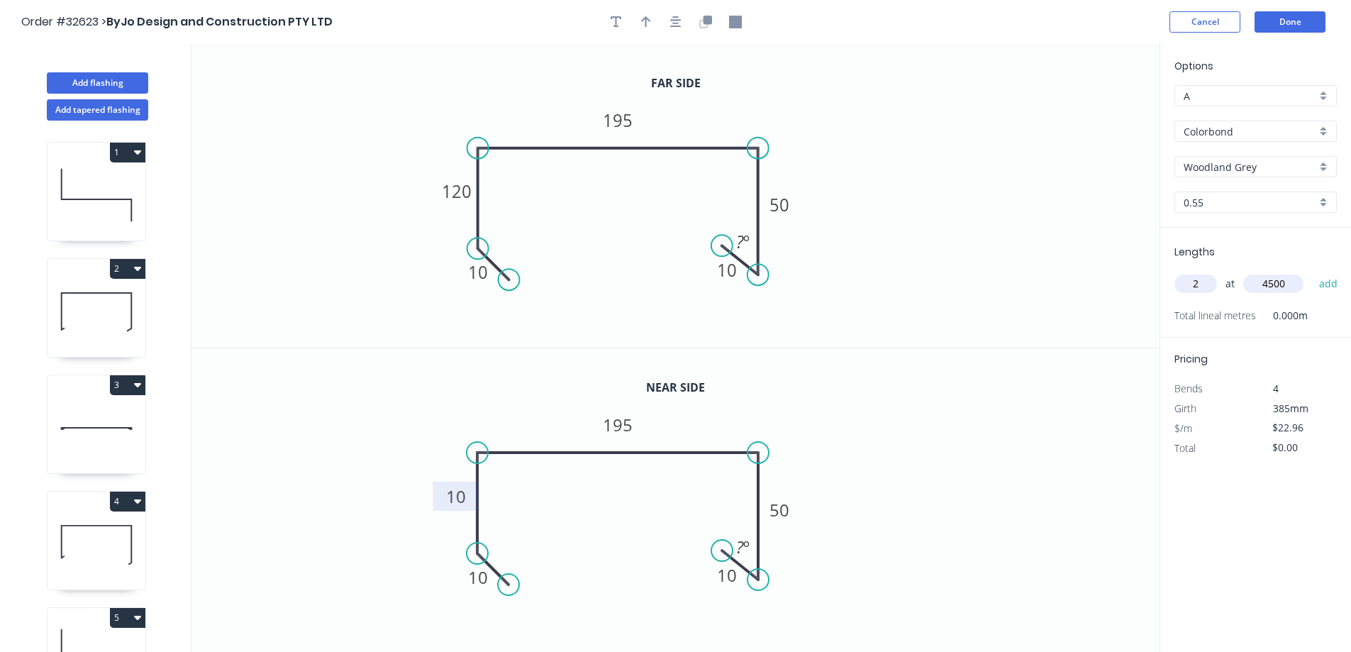
click at [1312, 272] on button "add" at bounding box center [1328, 284] width 33 height 24
type input "$206.64"
click at [133, 83] on button "Add flashing" at bounding box center [97, 82] width 101 height 21
type input "$0.00"
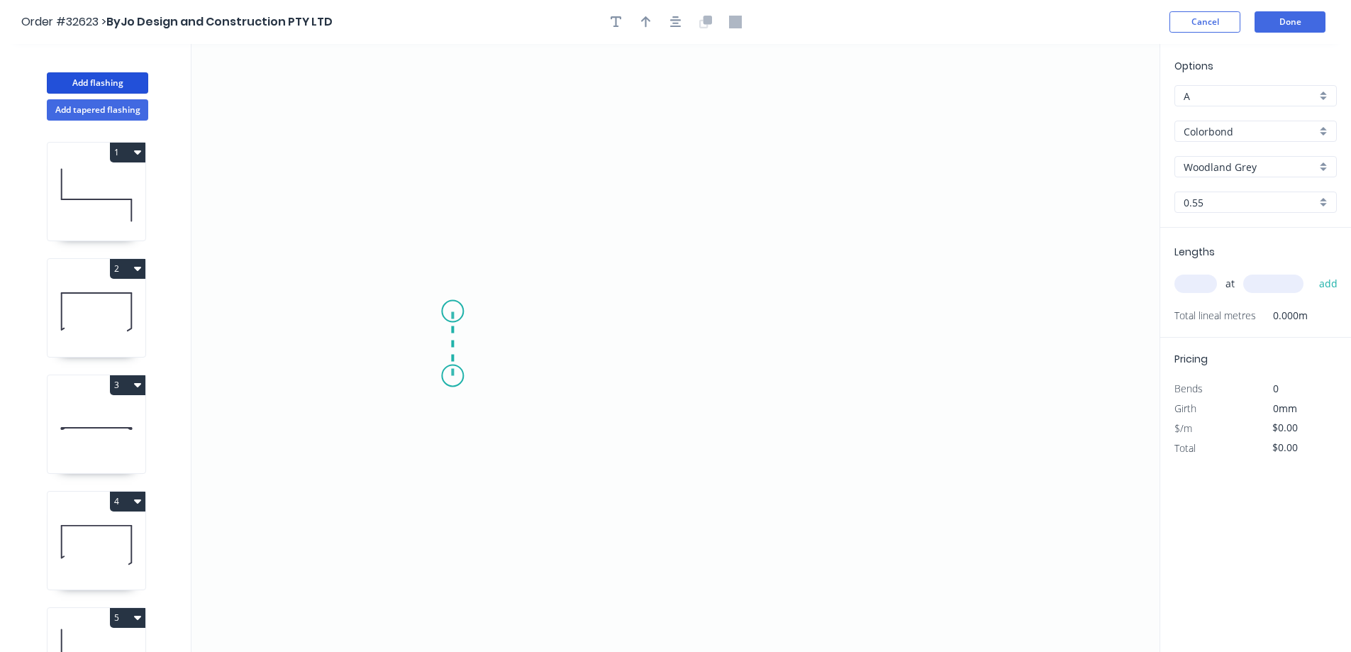
drag, startPoint x: 453, startPoint y: 376, endPoint x: 454, endPoint y: 311, distance: 64.6
click at [454, 311] on icon "0" at bounding box center [676, 348] width 968 height 608
click at [611, 205] on icon "0 ?" at bounding box center [676, 348] width 968 height 608
click at [755, 299] on icon "0 ? ? ? º" at bounding box center [676, 348] width 968 height 608
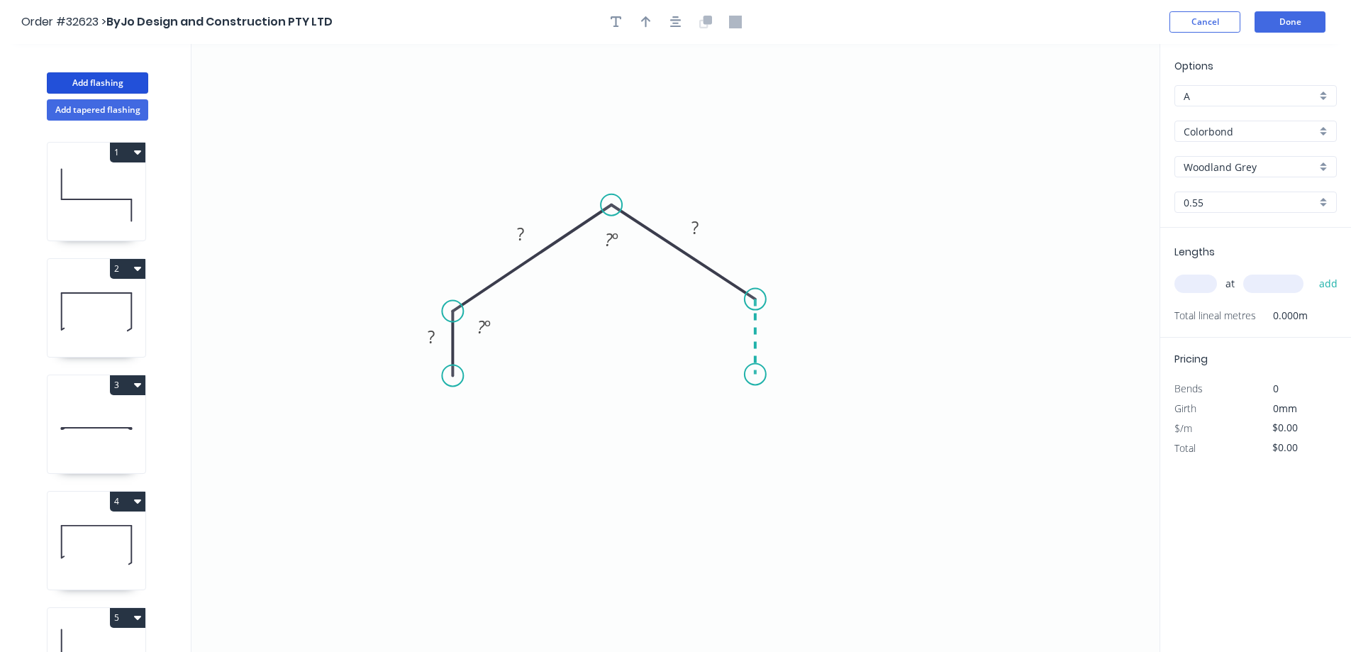
click at [755, 375] on icon "0 ? ? ? ? º ? º" at bounding box center [676, 348] width 968 height 608
click at [438, 340] on rect at bounding box center [431, 338] width 28 height 20
click at [1202, 286] on input "text" at bounding box center [1196, 284] width 43 height 18
type input "$25.82"
type input "1"
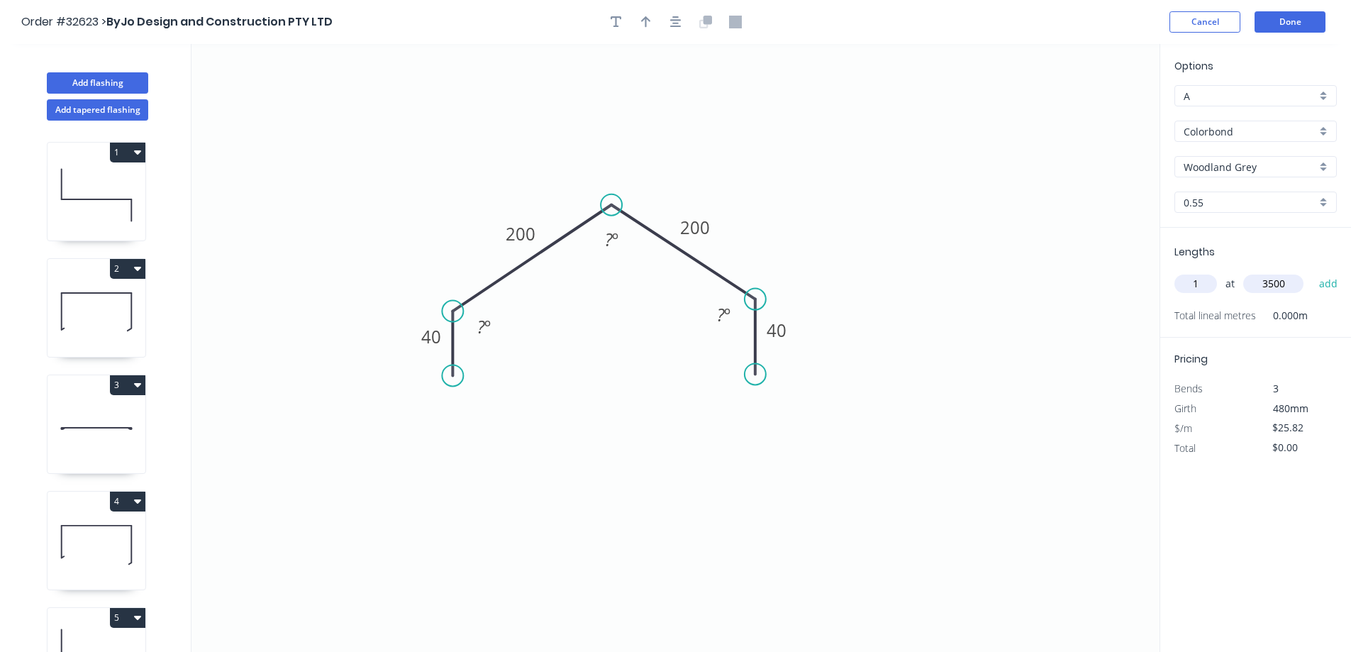
type input "3500"
click at [1312, 272] on button "add" at bounding box center [1328, 284] width 33 height 24
type input "$90.37"
type input "1"
type input "6000"
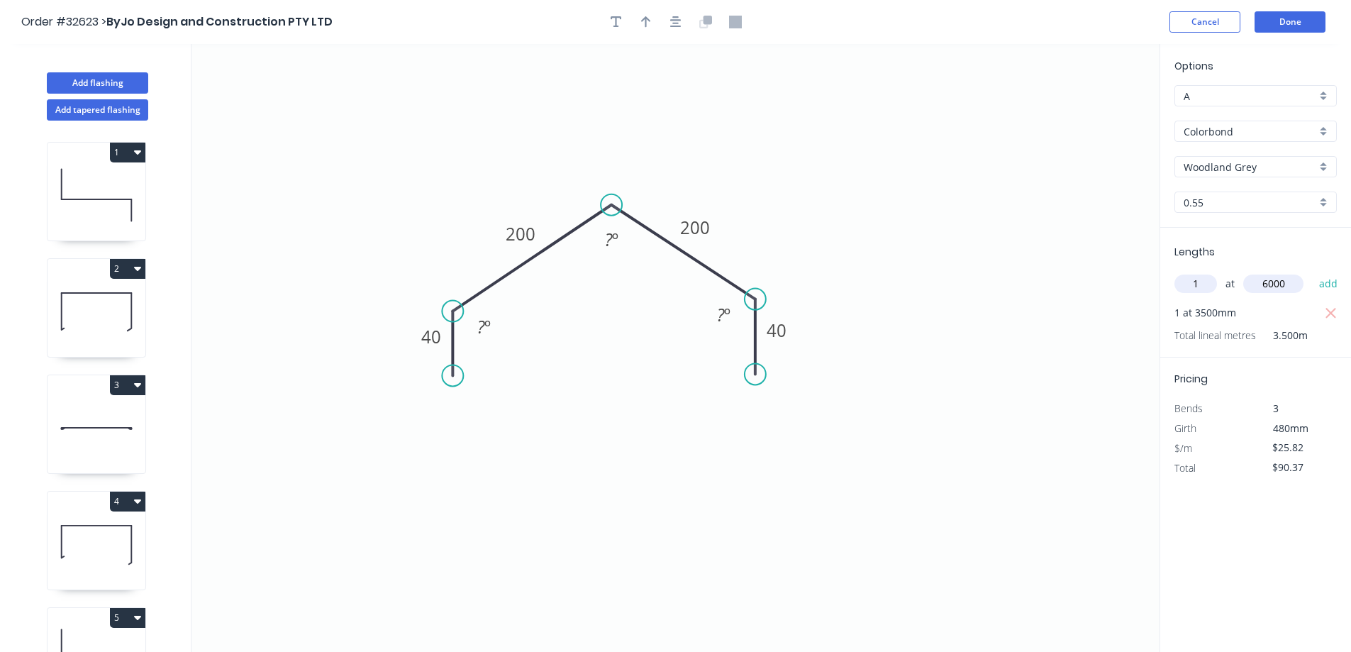
click at [1312, 272] on button "add" at bounding box center [1328, 284] width 33 height 24
type input "$245.29"
click at [79, 84] on button "Add flashing" at bounding box center [97, 82] width 101 height 21
type input "$0.00"
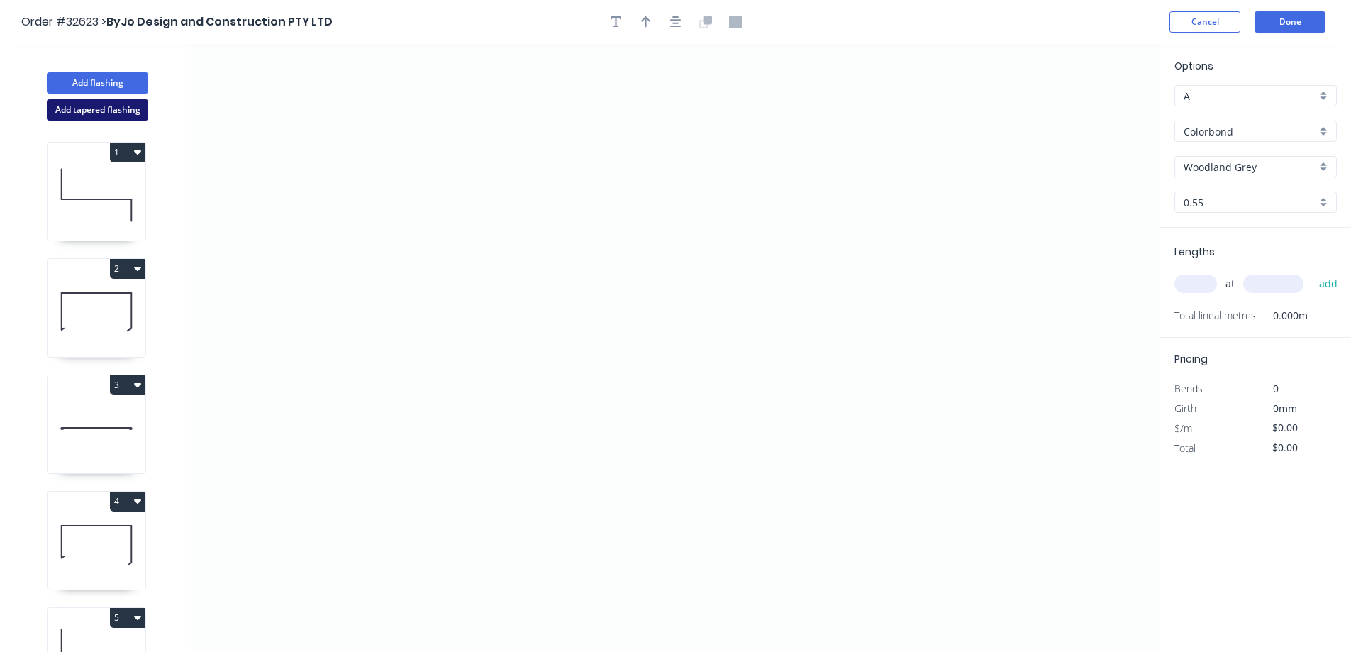
click at [92, 113] on button "Add tapered flashing" at bounding box center [97, 109] width 101 height 21
type input "Basalt"
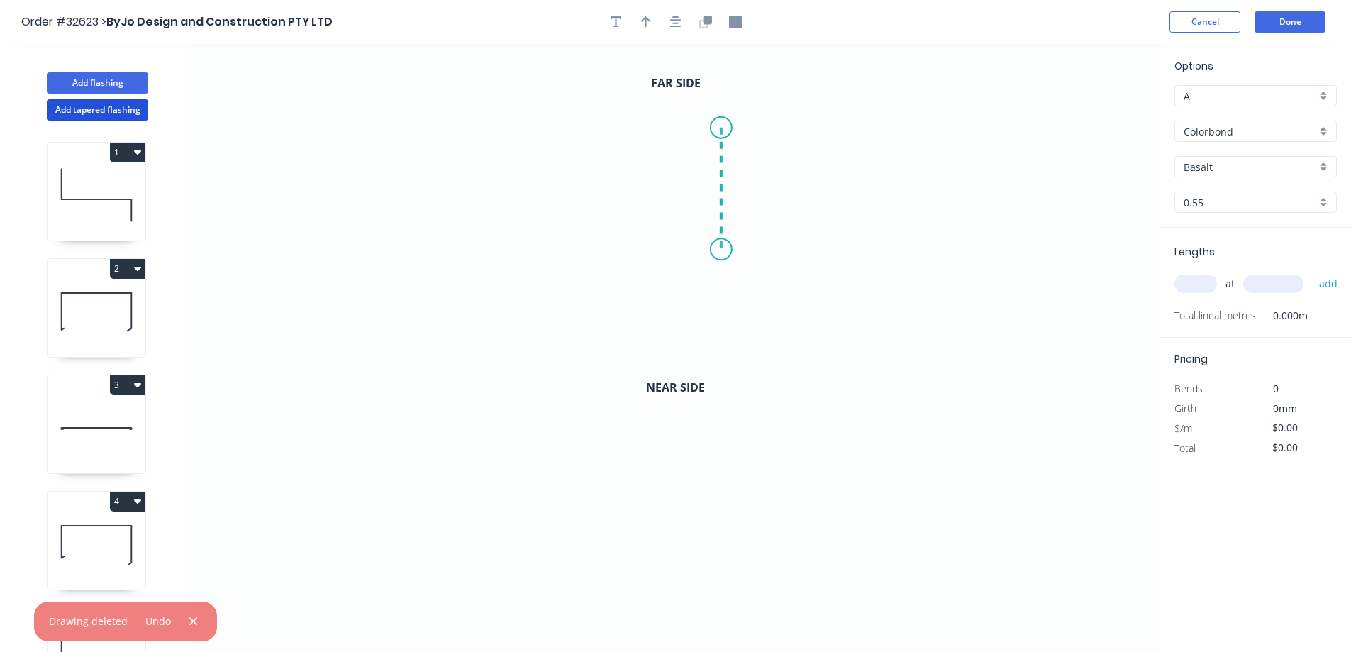
drag, startPoint x: 721, startPoint y: 128, endPoint x: 722, endPoint y: 250, distance: 122.7
click at [722, 250] on icon "0" at bounding box center [676, 196] width 968 height 304
drag, startPoint x: 722, startPoint y: 250, endPoint x: 677, endPoint y: 294, distance: 62.7
click at [677, 294] on icon "0 ?" at bounding box center [676, 196] width 968 height 304
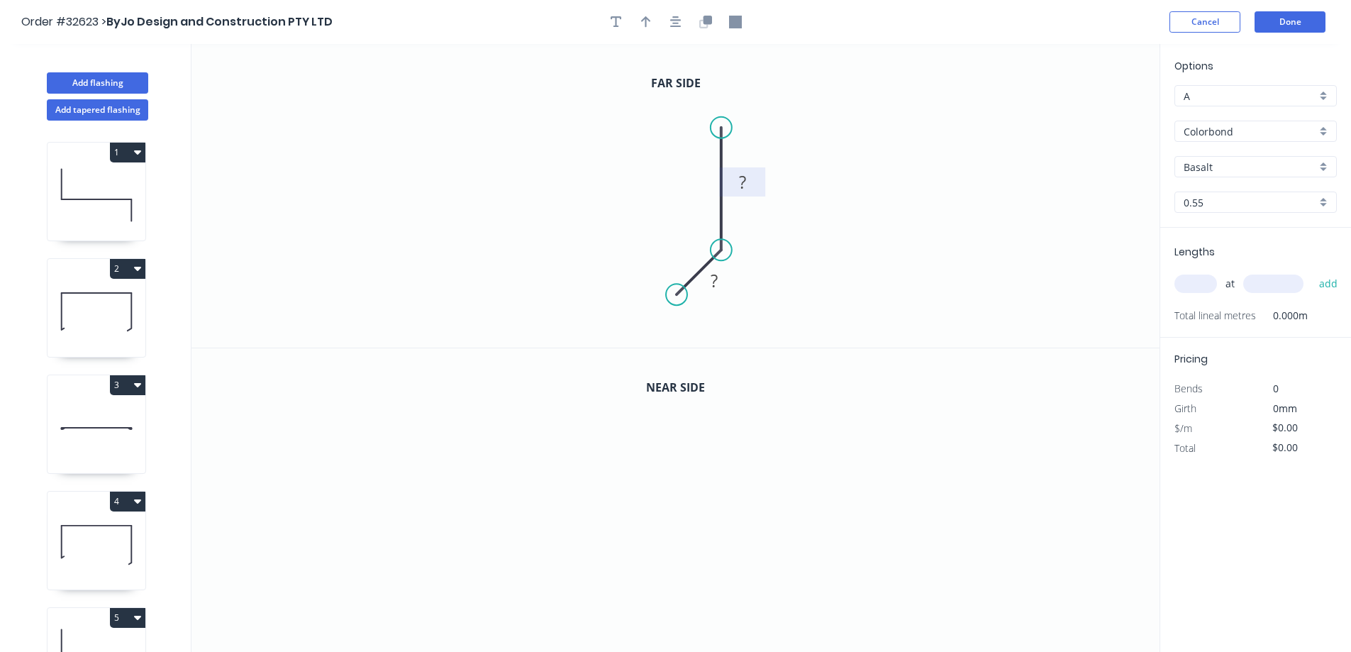
click at [748, 184] on rect at bounding box center [743, 183] width 28 height 20
click at [710, 25] on icon "button" at bounding box center [705, 22] width 13 height 13
click at [755, 486] on tspan "200" at bounding box center [743, 486] width 30 height 23
click at [1209, 287] on input "text" at bounding box center [1196, 284] width 43 height 18
type input "$13.27"
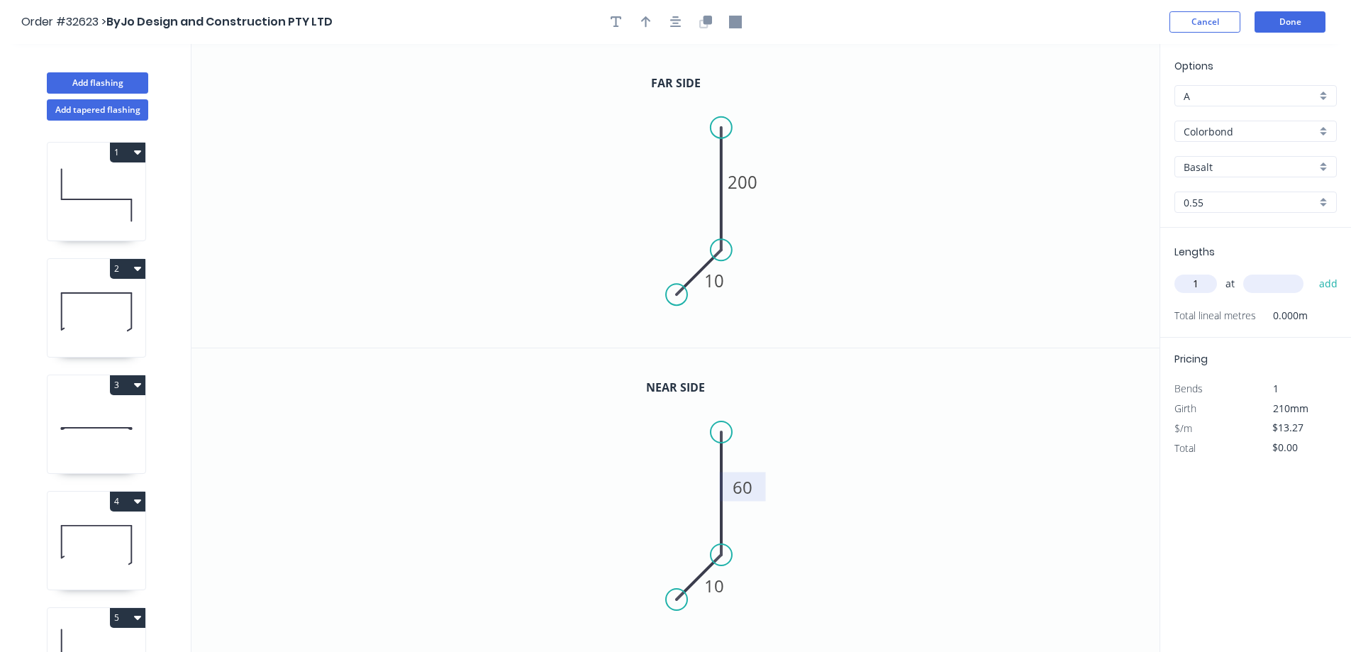
type input "1"
type input "4000"
click at [1312, 272] on button "add" at bounding box center [1328, 284] width 33 height 24
type input "$53.08"
click at [77, 78] on button "Add flashing" at bounding box center [97, 82] width 101 height 21
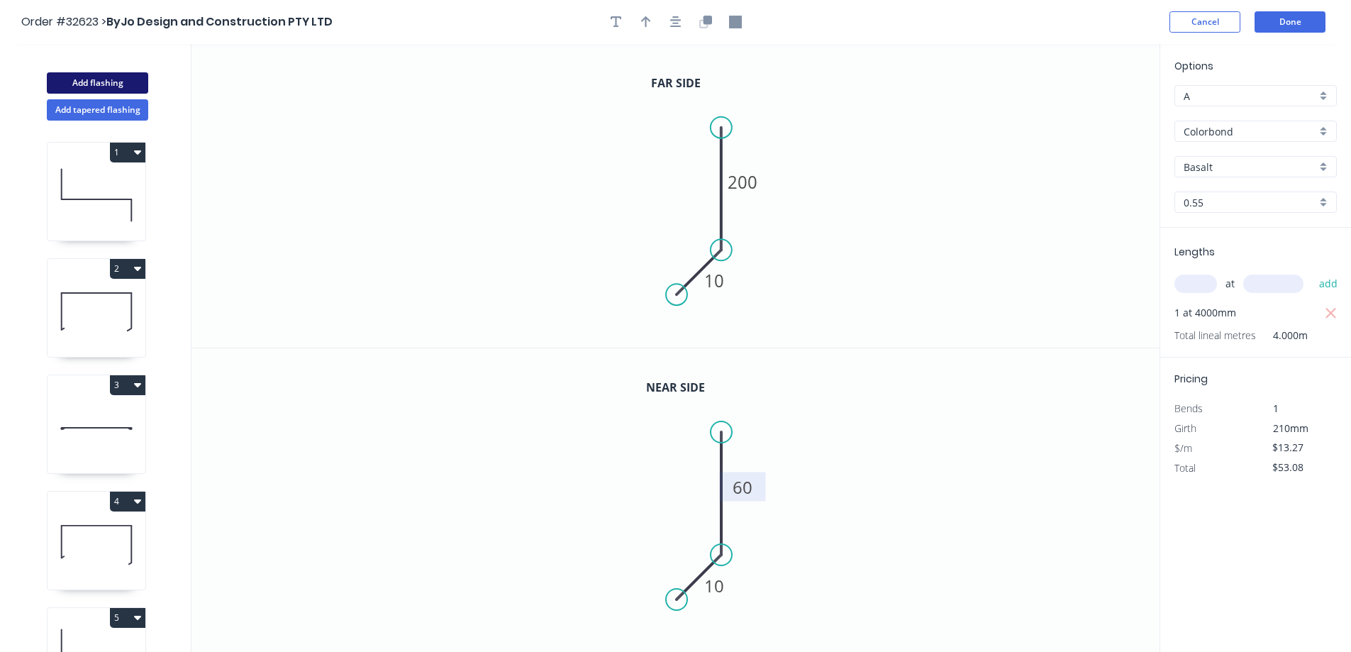
type input "$0.00"
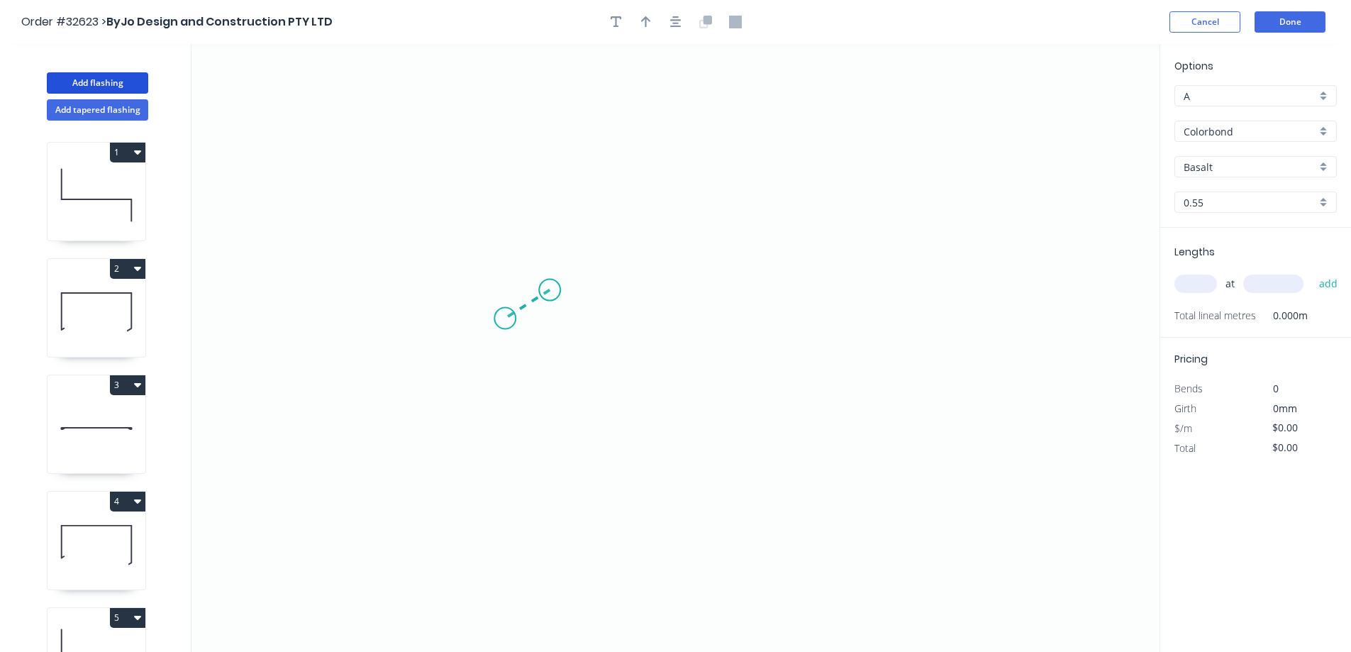
drag, startPoint x: 550, startPoint y: 290, endPoint x: 505, endPoint y: 319, distance: 52.9
click at [505, 319] on icon "0" at bounding box center [676, 348] width 968 height 608
click at [507, 161] on icon "0 ?" at bounding box center [676, 348] width 968 height 608
drag, startPoint x: 507, startPoint y: 161, endPoint x: 750, endPoint y: 161, distance: 243.3
click at [750, 161] on icon "0 ? ? ? º" at bounding box center [676, 348] width 968 height 608
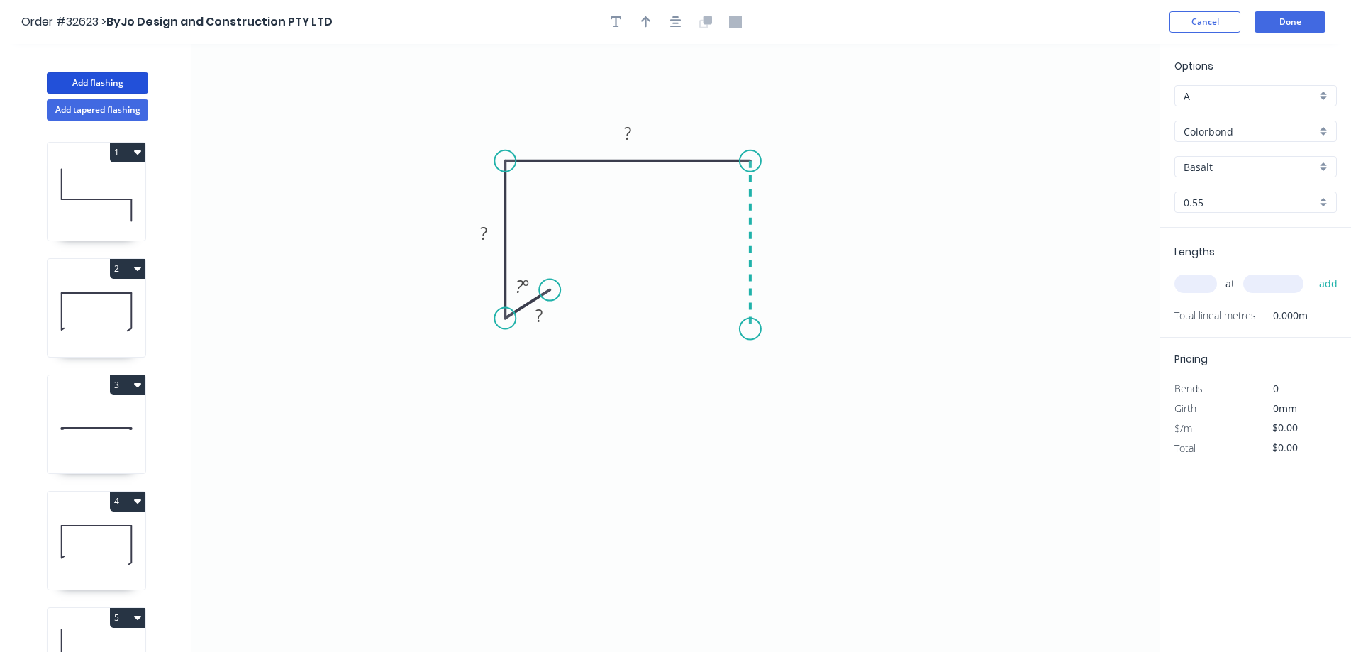
click at [746, 329] on icon "0 ? ? ? ? º" at bounding box center [676, 348] width 968 height 608
click at [709, 372] on icon "0 ? ? ? ? ? º" at bounding box center [676, 348] width 968 height 608
click at [553, 314] on rect at bounding box center [539, 315] width 46 height 29
click at [548, 316] on rect at bounding box center [539, 316] width 28 height 20
click at [1227, 166] on input "Basalt" at bounding box center [1250, 167] width 133 height 15
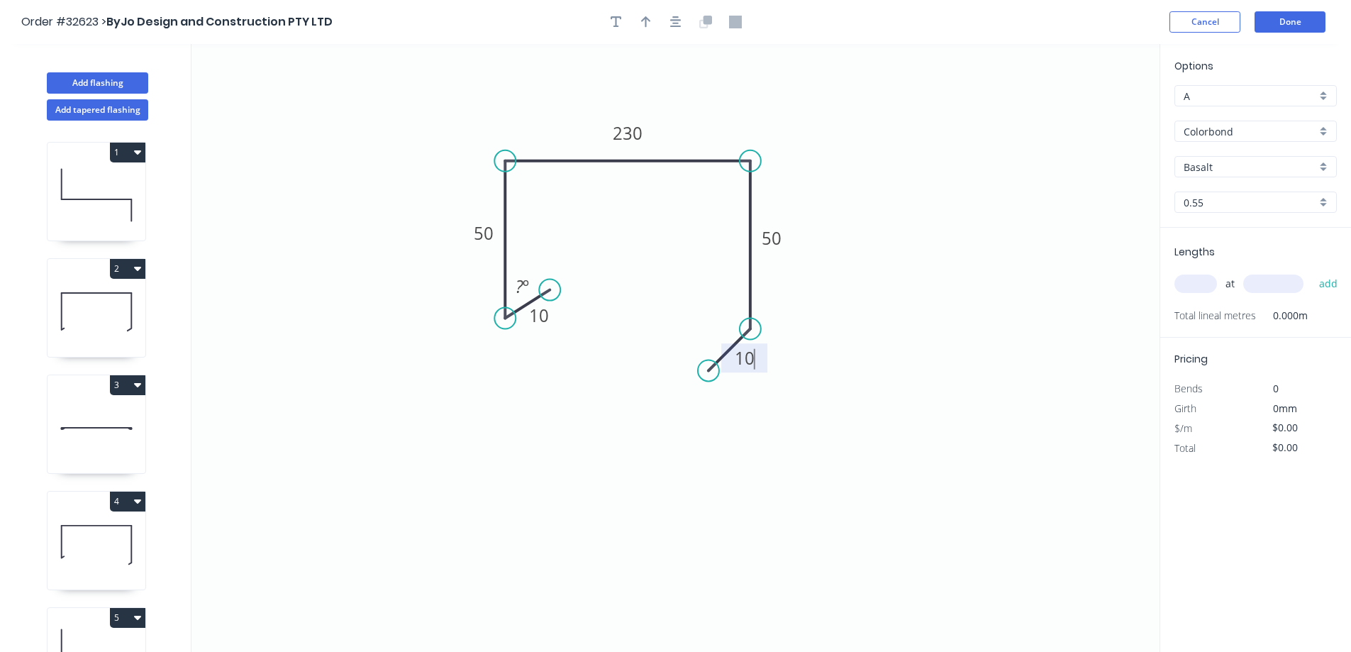
type input "$21.08"
click at [1233, 196] on div "Woodland Grey" at bounding box center [1255, 194] width 161 height 25
type input "Woodland Grey"
click at [1196, 284] on input "text" at bounding box center [1196, 284] width 43 height 18
type input "2"
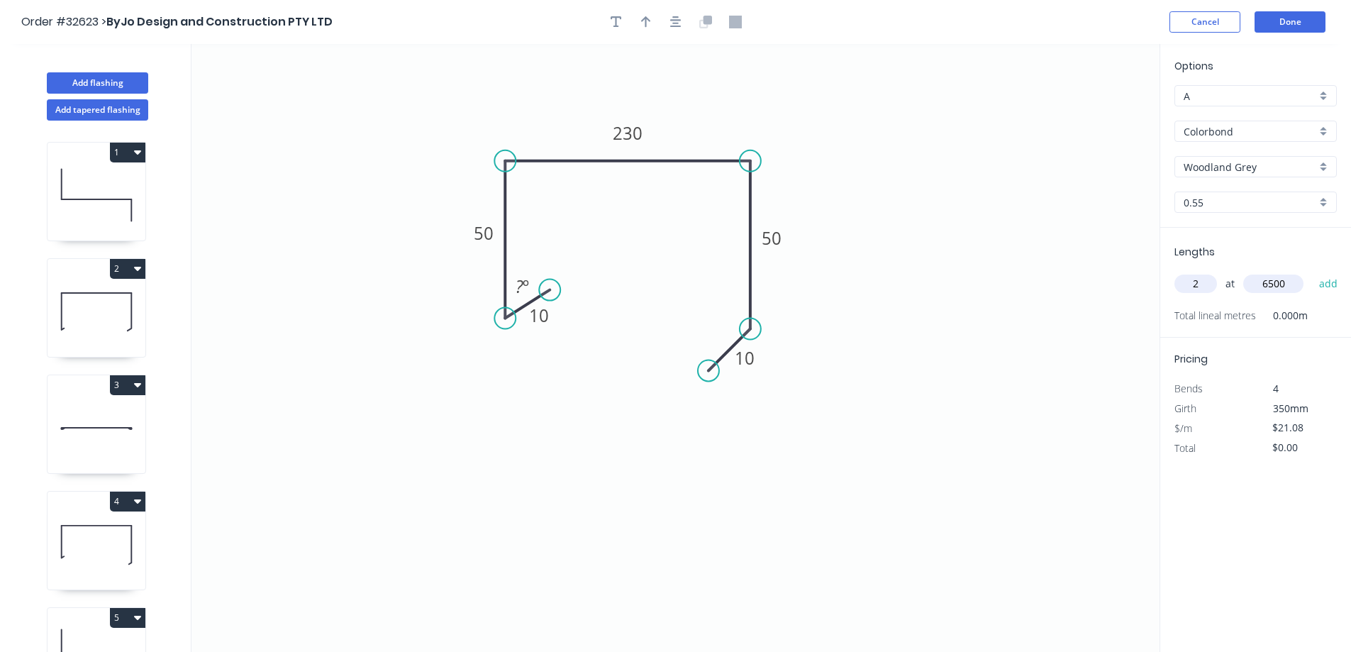
type input "6500"
click at [1312, 272] on button "add" at bounding box center [1328, 284] width 33 height 24
type input "$274.04"
click at [113, 83] on button "Add flashing" at bounding box center [97, 82] width 101 height 21
type input "$0.00"
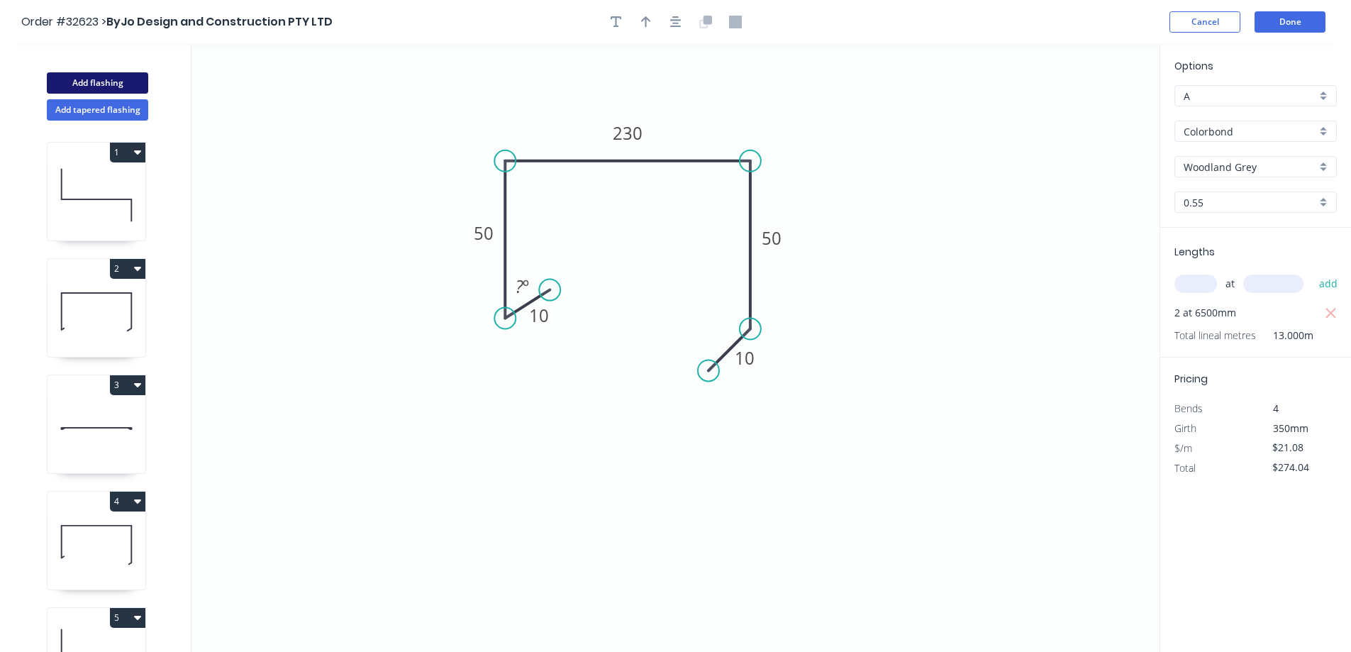
type input "$0.00"
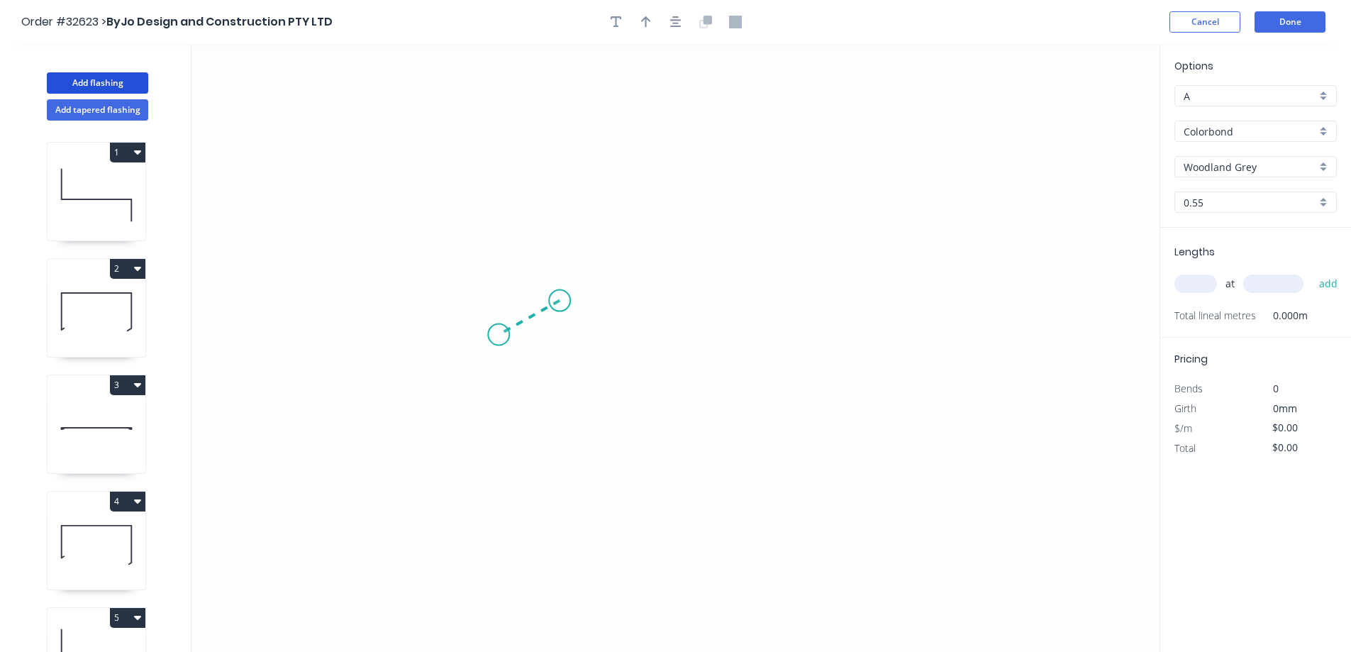
drag, startPoint x: 560, startPoint y: 301, endPoint x: 499, endPoint y: 335, distance: 69.9
click at [499, 335] on icon "0" at bounding box center [676, 348] width 968 height 608
click at [507, 124] on icon "0 ?" at bounding box center [676, 348] width 968 height 608
drag, startPoint x: 636, startPoint y: 128, endPoint x: 822, endPoint y: 125, distance: 186.6
click at [822, 125] on icon "0 ? ? ? º" at bounding box center [676, 348] width 968 height 608
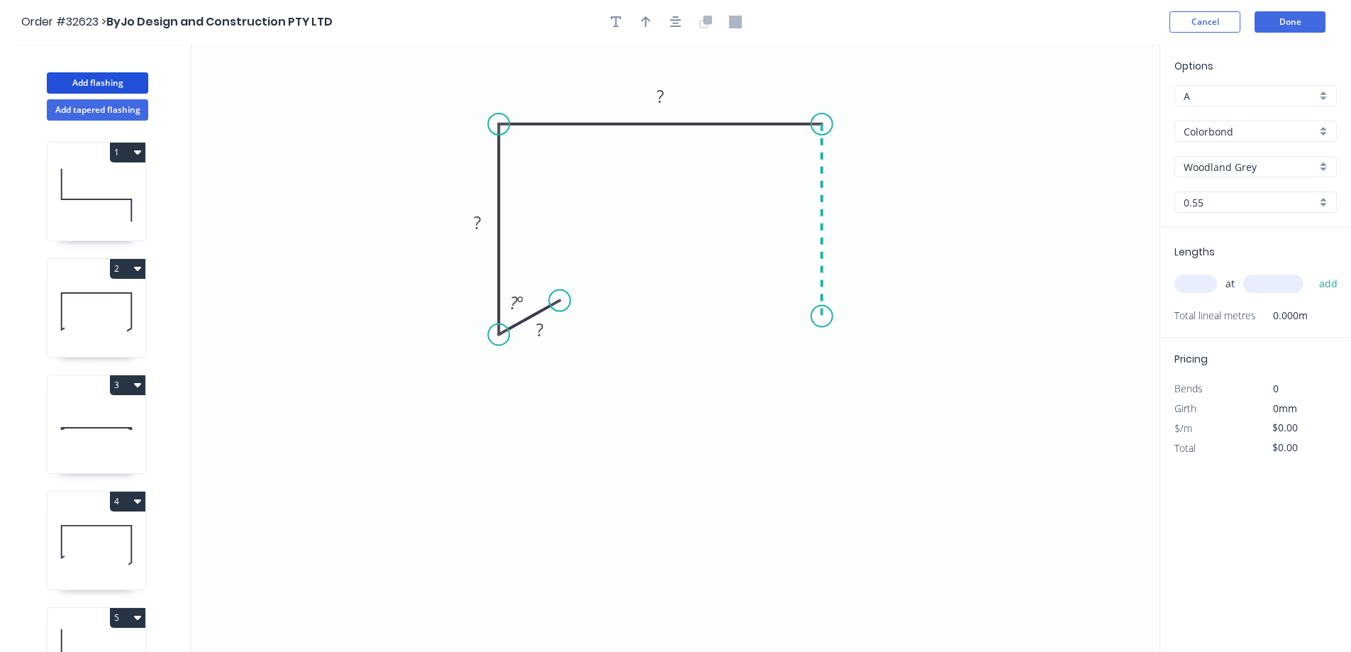
drag, startPoint x: 818, startPoint y: 214, endPoint x: 819, endPoint y: 316, distance: 102.2
click at [819, 316] on icon "0 ? ? ? ? º" at bounding box center [676, 348] width 968 height 608
click at [805, 344] on icon "0 ? ? ? ? ? º" at bounding box center [676, 348] width 968 height 608
drag, startPoint x: 800, startPoint y: 345, endPoint x: 782, endPoint y: 352, distance: 19.5
click at [782, 352] on circle at bounding box center [781, 356] width 21 height 21
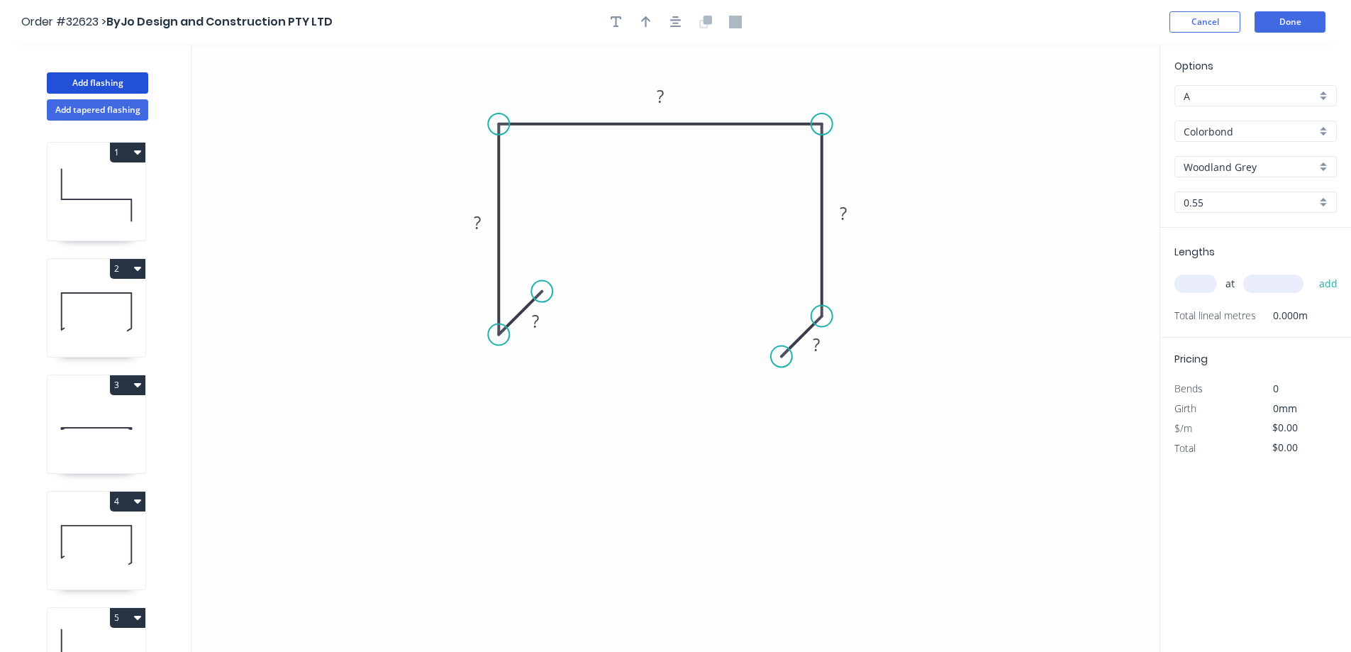
drag, startPoint x: 553, startPoint y: 301, endPoint x: 542, endPoint y: 289, distance: 16.1
click at [542, 289] on circle at bounding box center [541, 291] width 21 height 21
click at [543, 321] on rect at bounding box center [535, 322] width 28 height 20
click at [1204, 283] on input "text" at bounding box center [1196, 284] width 43 height 18
type input "$17.73"
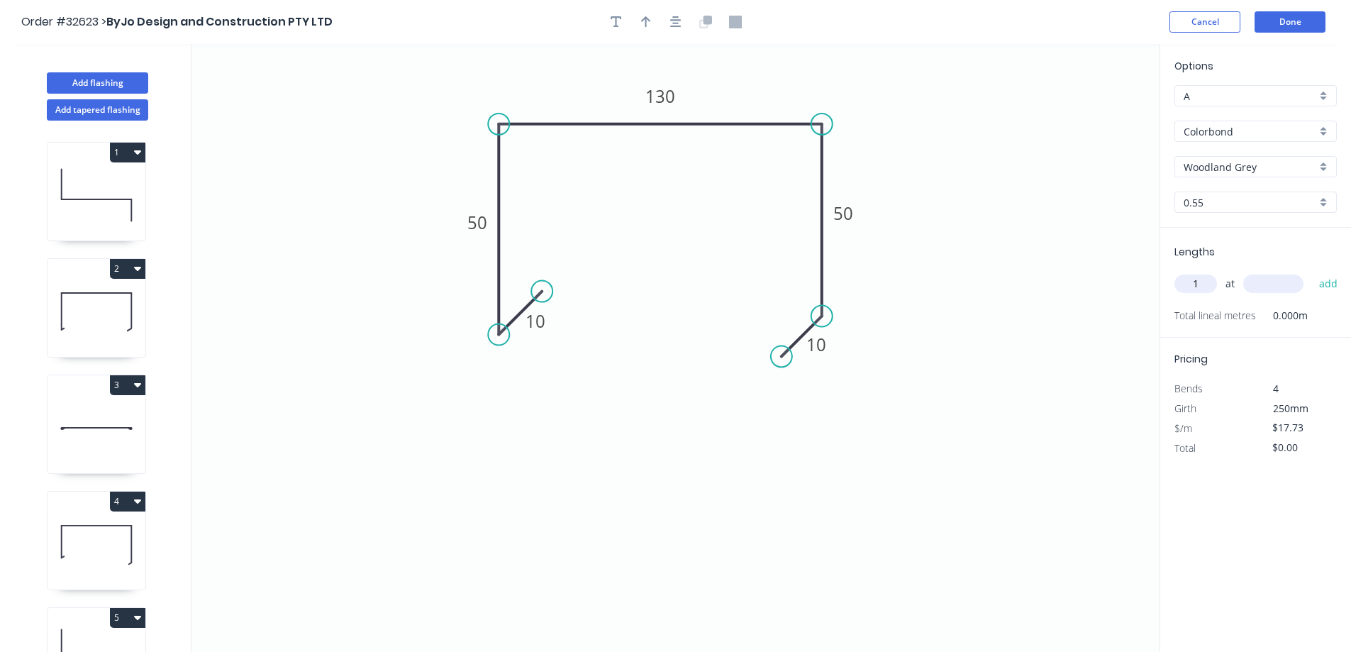
type input "1"
type input "3500"
click at [1312, 272] on button "add" at bounding box center [1328, 284] width 33 height 24
type input "$62.06"
click at [107, 83] on button "Add flashing" at bounding box center [97, 82] width 101 height 21
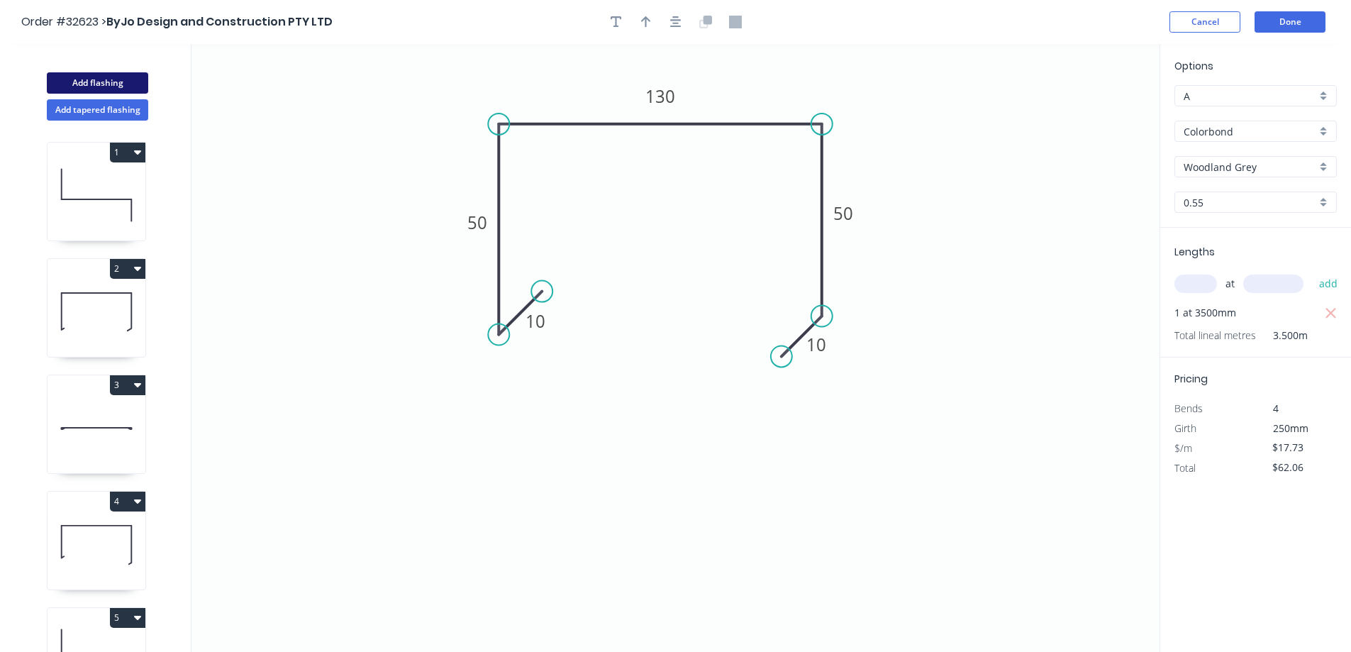
type input "$0.00"
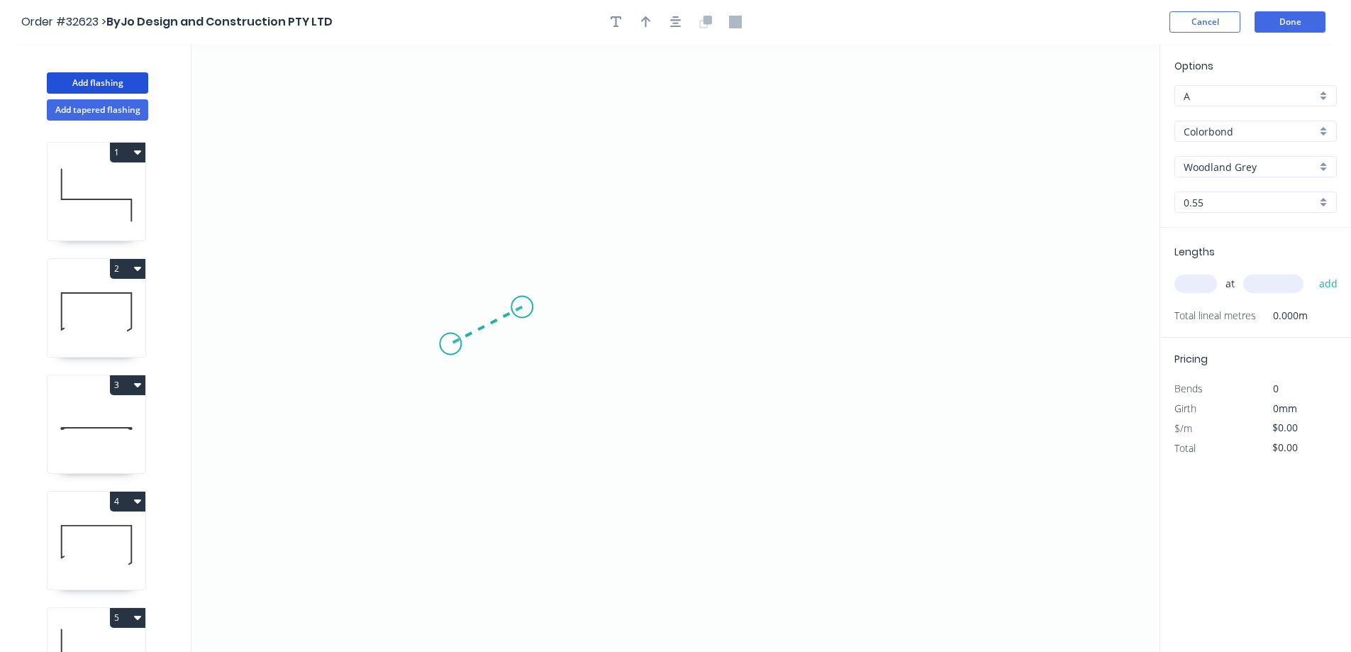
drag, startPoint x: 522, startPoint y: 307, endPoint x: 450, endPoint y: 344, distance: 81.2
click at [450, 344] on icon "0" at bounding box center [676, 348] width 968 height 608
drag, startPoint x: 449, startPoint y: 344, endPoint x: 452, endPoint y: 130, distance: 214.2
click at [452, 130] on icon "0 ?" at bounding box center [676, 348] width 968 height 608
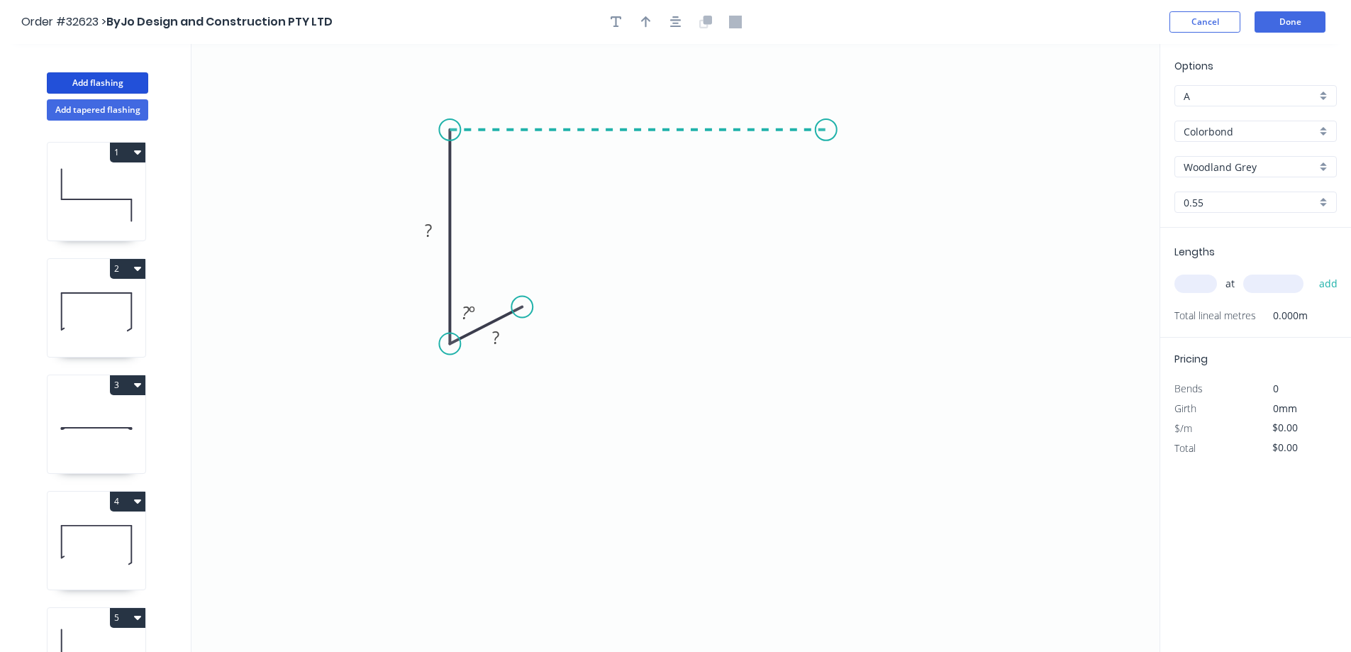
click at [826, 135] on icon "0 ? ? ? º" at bounding box center [676, 348] width 968 height 608
click at [813, 345] on icon "0 ? ? ? ? º" at bounding box center [676, 348] width 968 height 608
drag, startPoint x: 813, startPoint y: 345, endPoint x: 785, endPoint y: 382, distance: 46.5
click at [785, 382] on icon "0 ? ? ? ? ? º" at bounding box center [676, 348] width 968 height 608
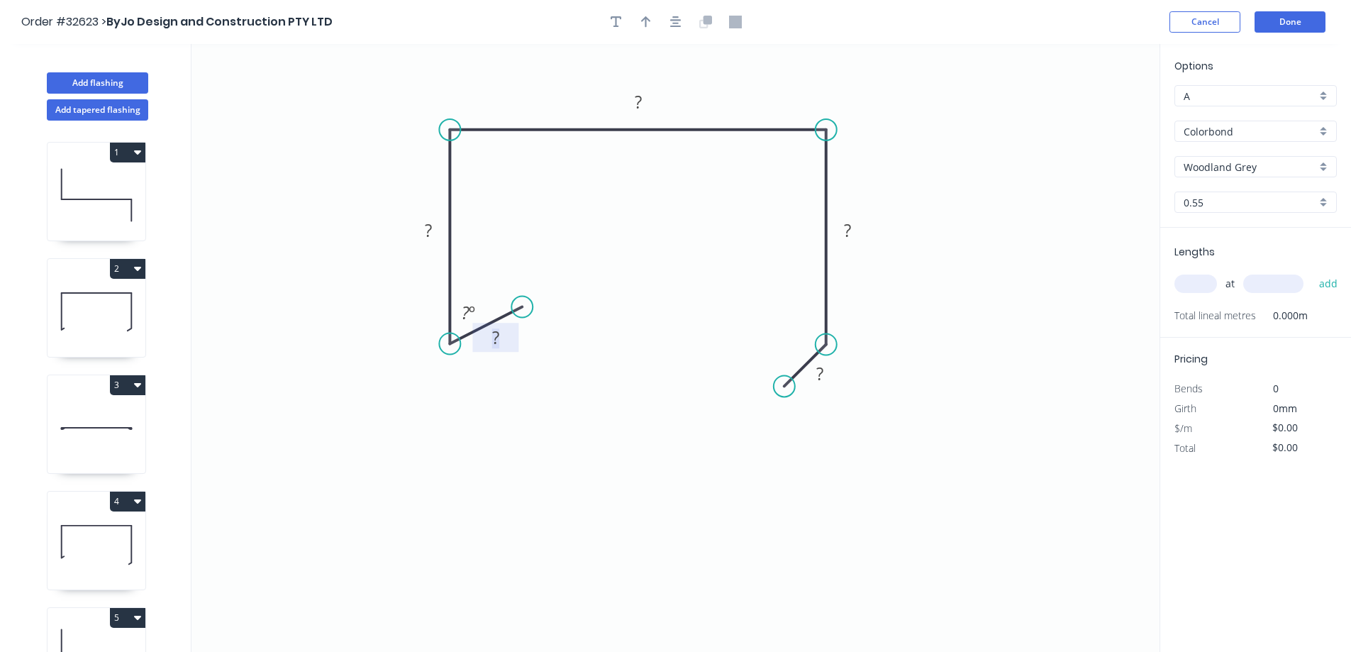
click at [499, 343] on tspan "?" at bounding box center [495, 337] width 7 height 23
click at [1195, 284] on input "text" at bounding box center [1196, 284] width 43 height 18
click at [1312, 272] on button "add" at bounding box center [1328, 284] width 33 height 24
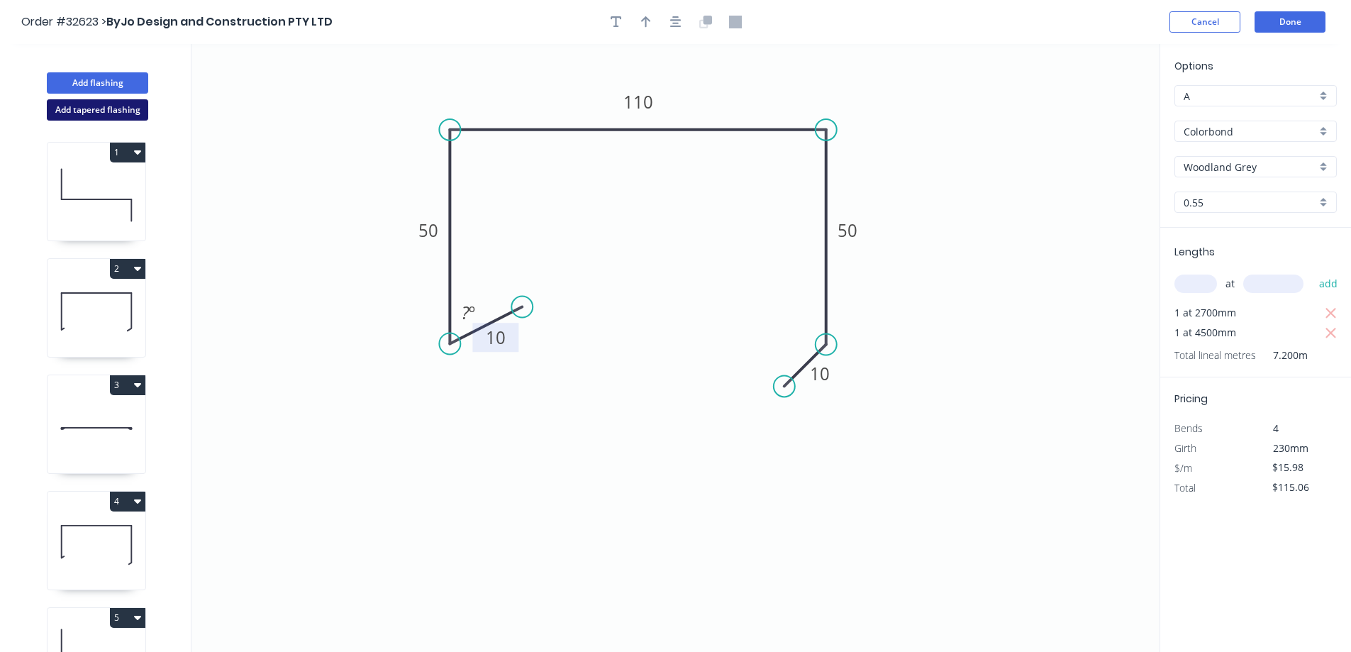
click at [104, 111] on button "Add tapered flashing" at bounding box center [97, 109] width 101 height 21
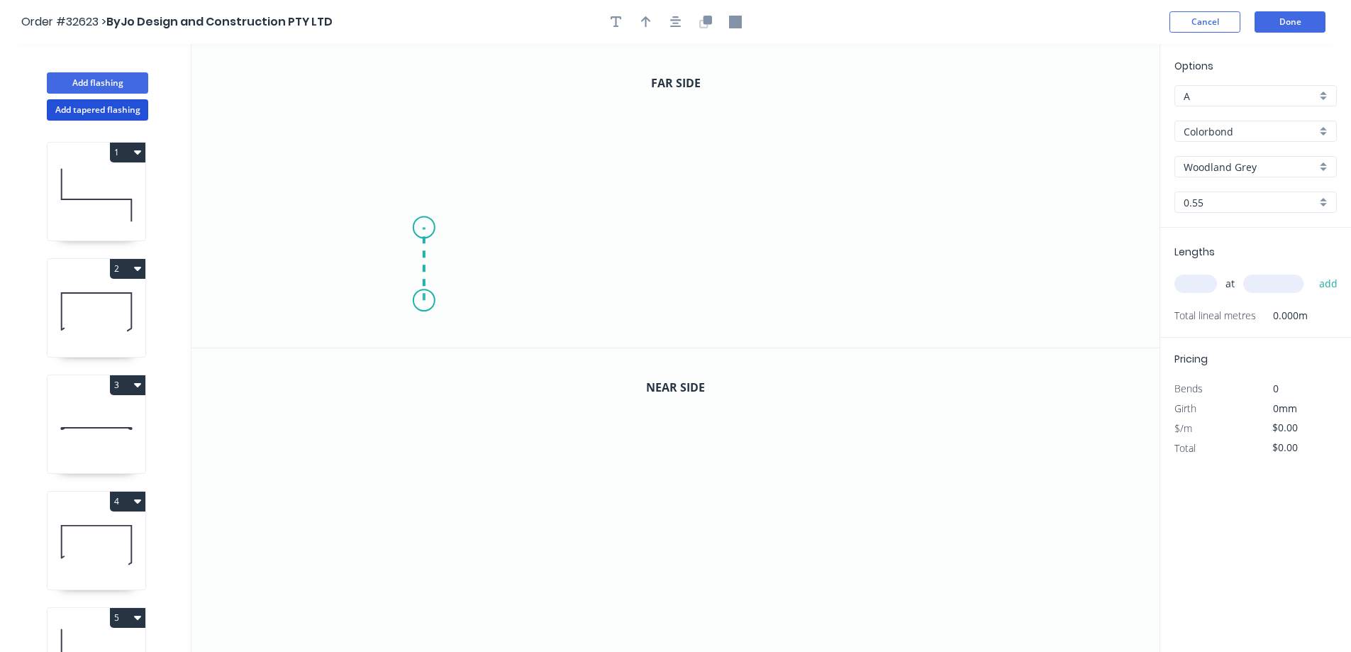
drag, startPoint x: 423, startPoint y: 301, endPoint x: 421, endPoint y: 228, distance: 73.1
click at [421, 228] on icon "0" at bounding box center [676, 196] width 968 height 304
click at [531, 236] on icon "0 ?" at bounding box center [676, 196] width 968 height 304
click at [531, 297] on icon "0 ? ?" at bounding box center [676, 196] width 968 height 304
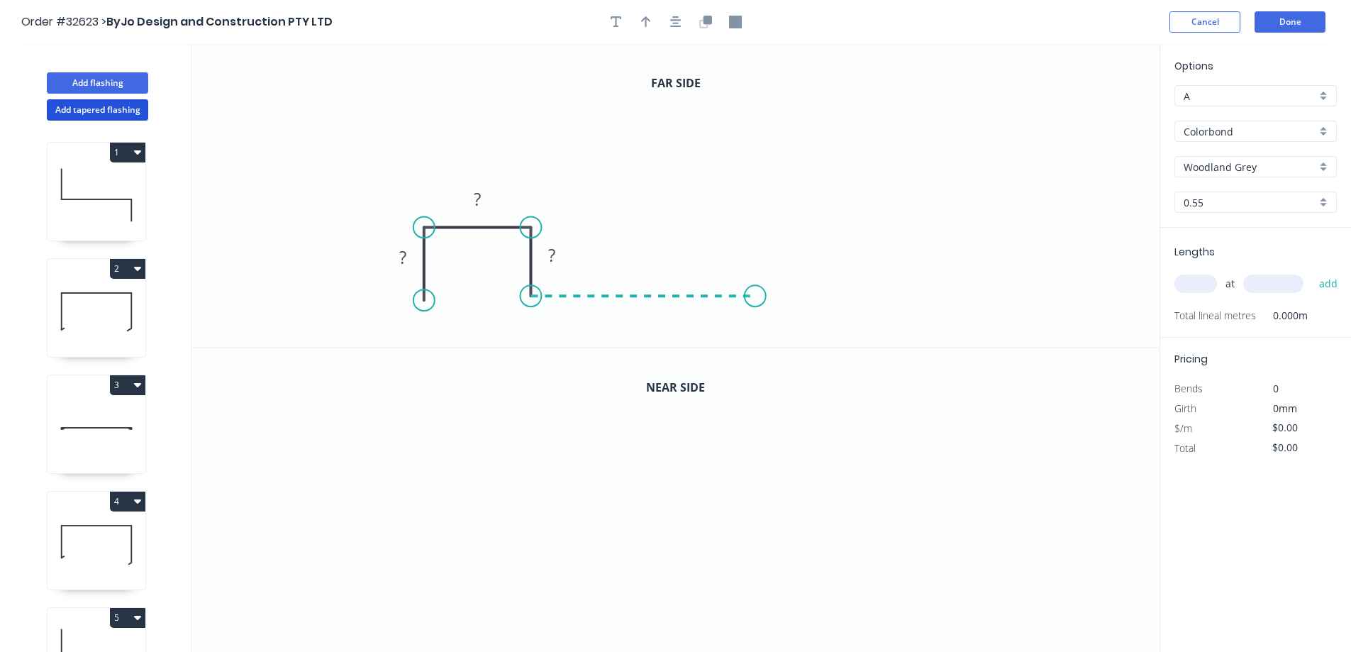
drag, startPoint x: 531, startPoint y: 297, endPoint x: 755, endPoint y: 283, distance: 224.6
click at [755, 283] on icon "0 ? ? ?" at bounding box center [676, 196] width 968 height 304
drag, startPoint x: 816, startPoint y: 323, endPoint x: 746, endPoint y: 296, distance: 76.1
click at [746, 296] on circle at bounding box center [745, 295] width 21 height 21
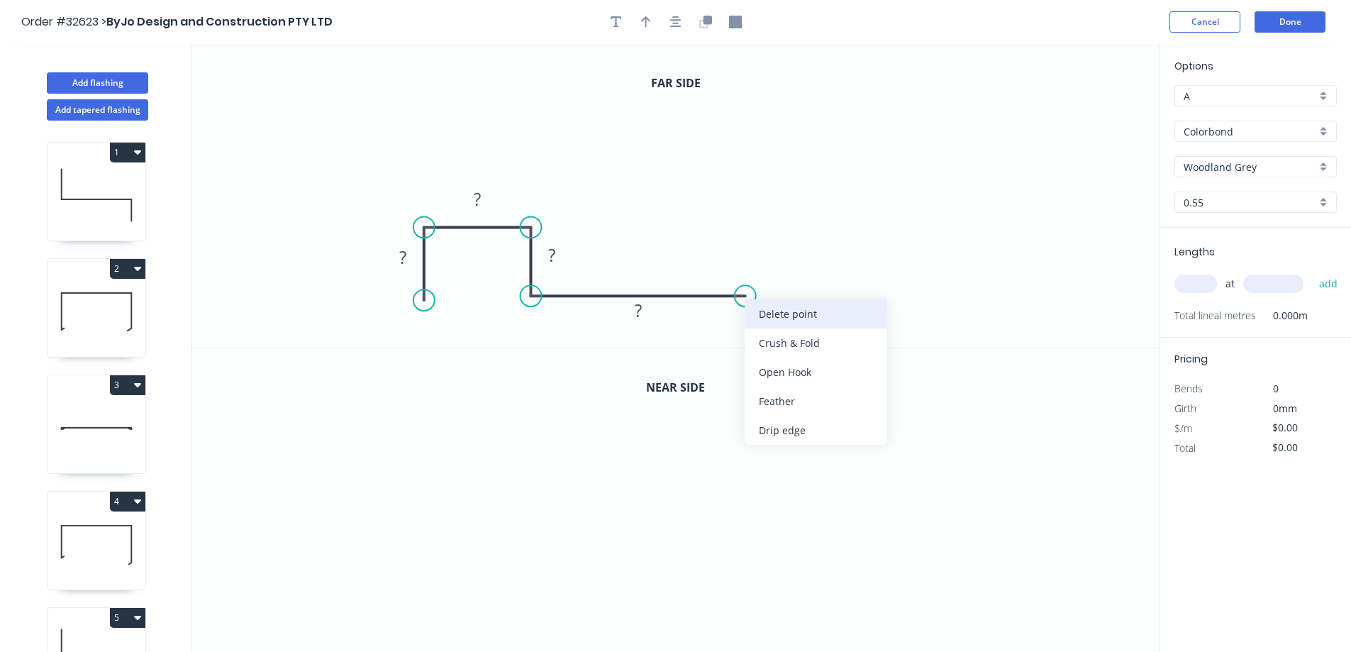
click at [771, 312] on div "Delete point" at bounding box center [816, 313] width 143 height 29
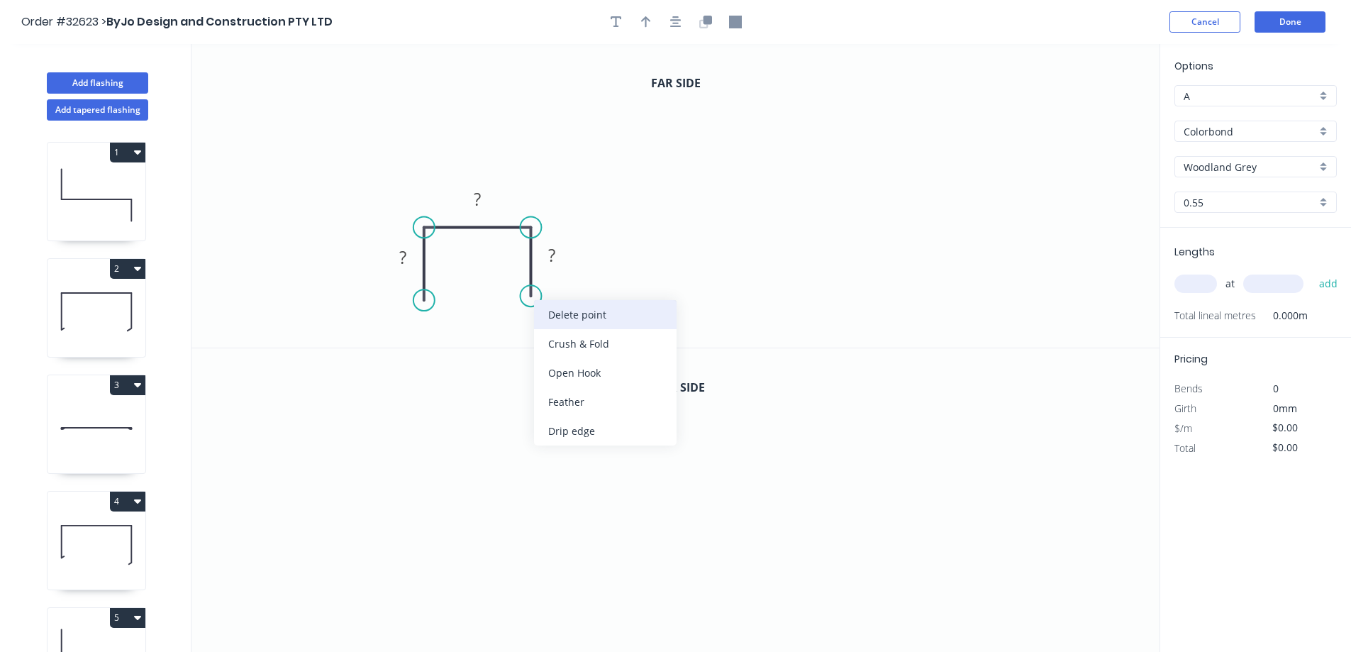
click at [591, 313] on div "Delete point" at bounding box center [605, 314] width 143 height 29
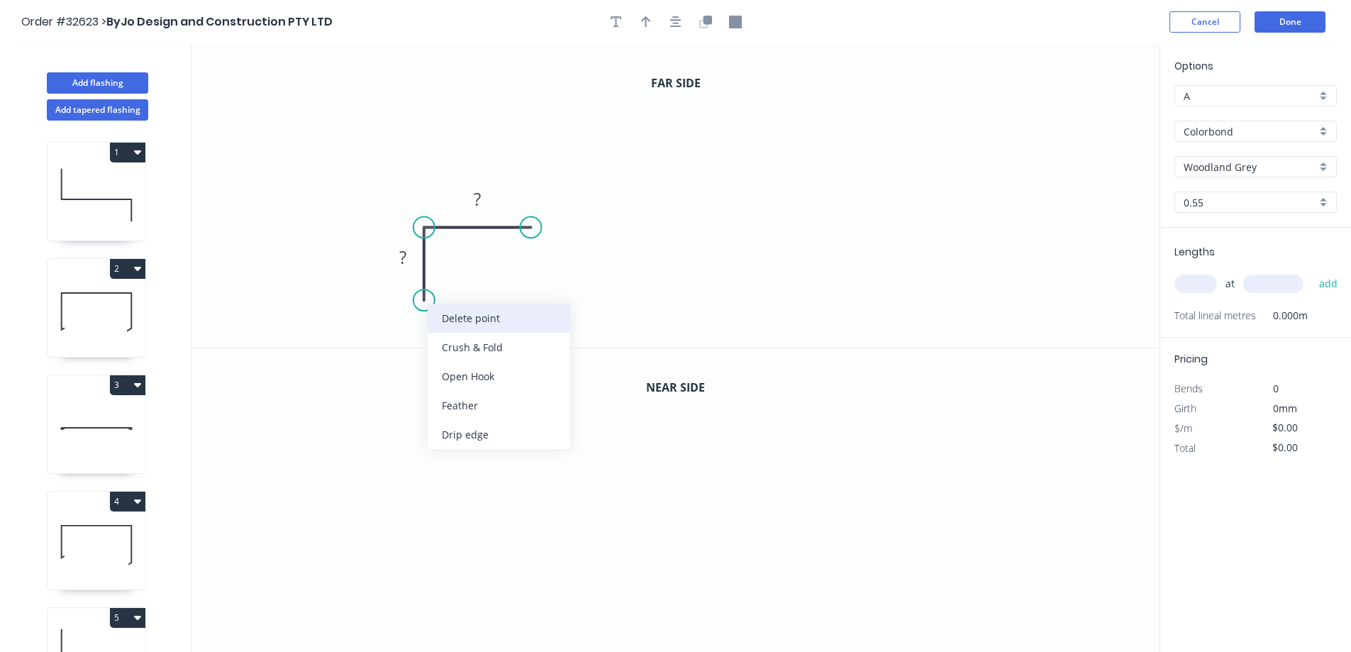
click at [492, 314] on div "Delete point" at bounding box center [499, 318] width 143 height 29
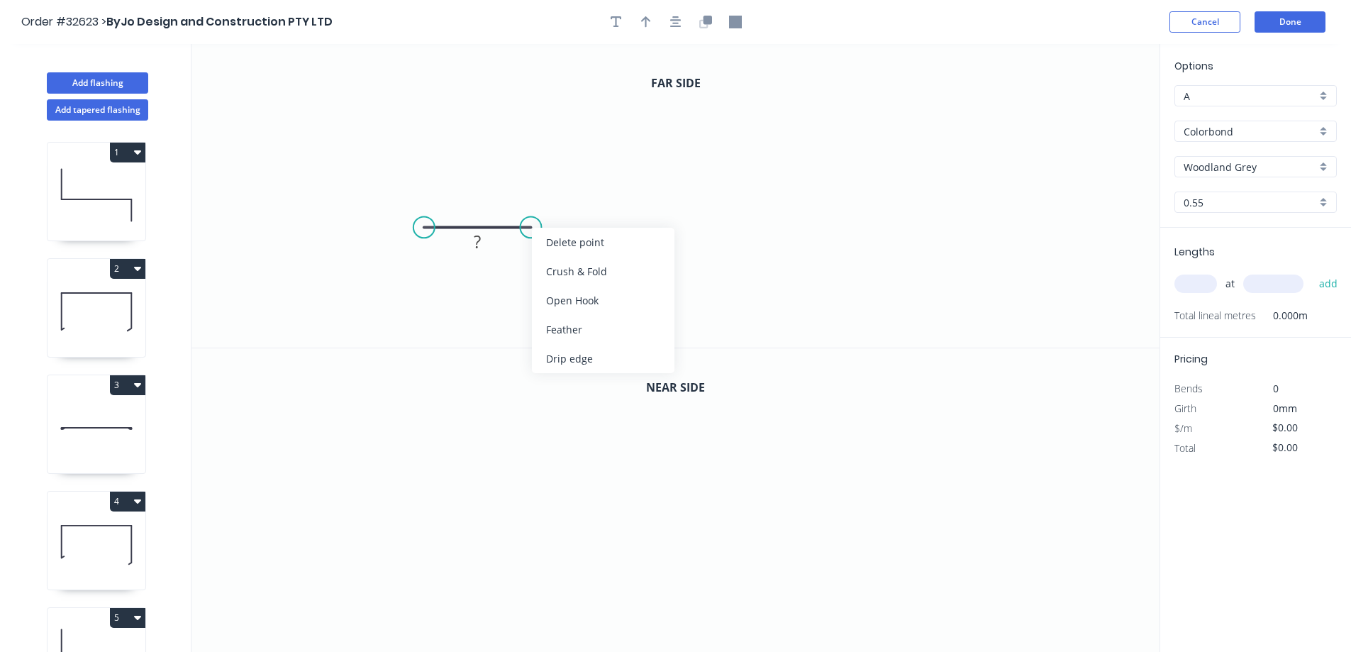
click at [551, 240] on div "Delete point" at bounding box center [603, 242] width 143 height 29
drag, startPoint x: 460, startPoint y: 216, endPoint x: 463, endPoint y: 136, distance: 80.2
click at [463, 136] on icon "0" at bounding box center [676, 196] width 968 height 304
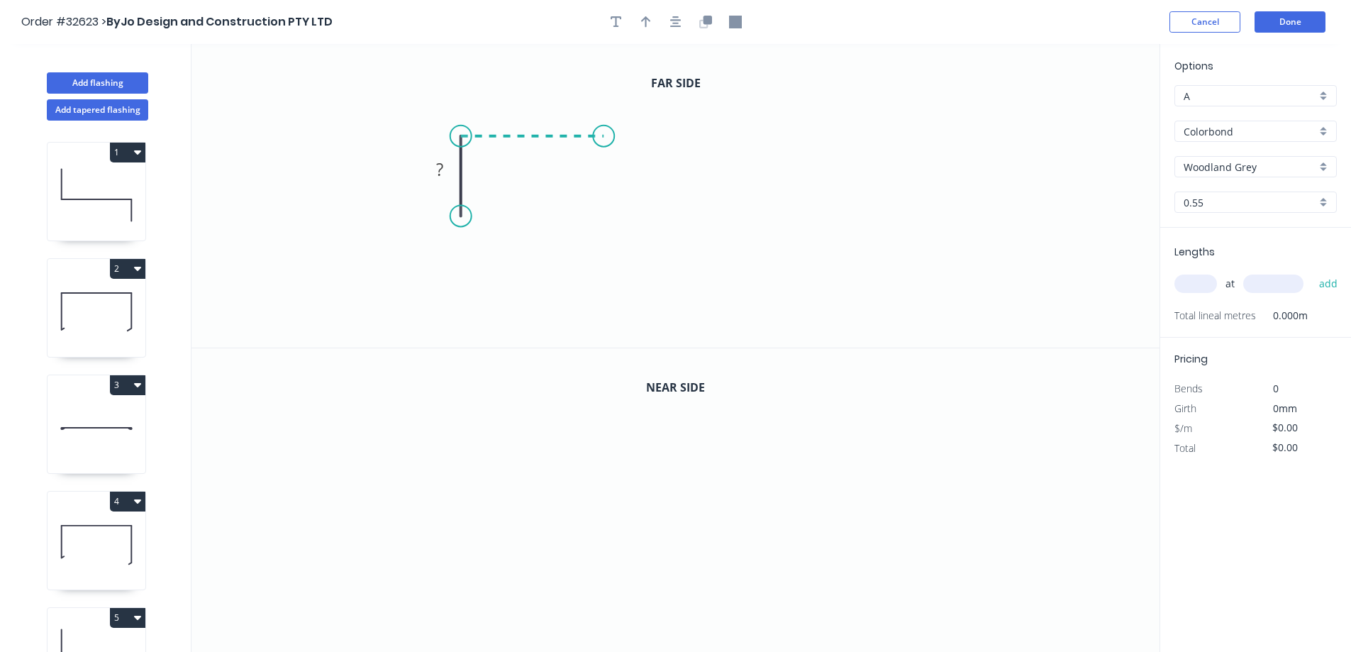
drag, startPoint x: 463, startPoint y: 136, endPoint x: 604, endPoint y: 139, distance: 140.5
click at [604, 139] on icon "0 ?" at bounding box center [676, 196] width 968 height 304
click at [605, 211] on icon "0 ? ?" at bounding box center [676, 196] width 968 height 304
drag, startPoint x: 605, startPoint y: 211, endPoint x: 792, endPoint y: 216, distance: 187.3
click at [792, 216] on icon "0 ? ? ?" at bounding box center [676, 196] width 968 height 304
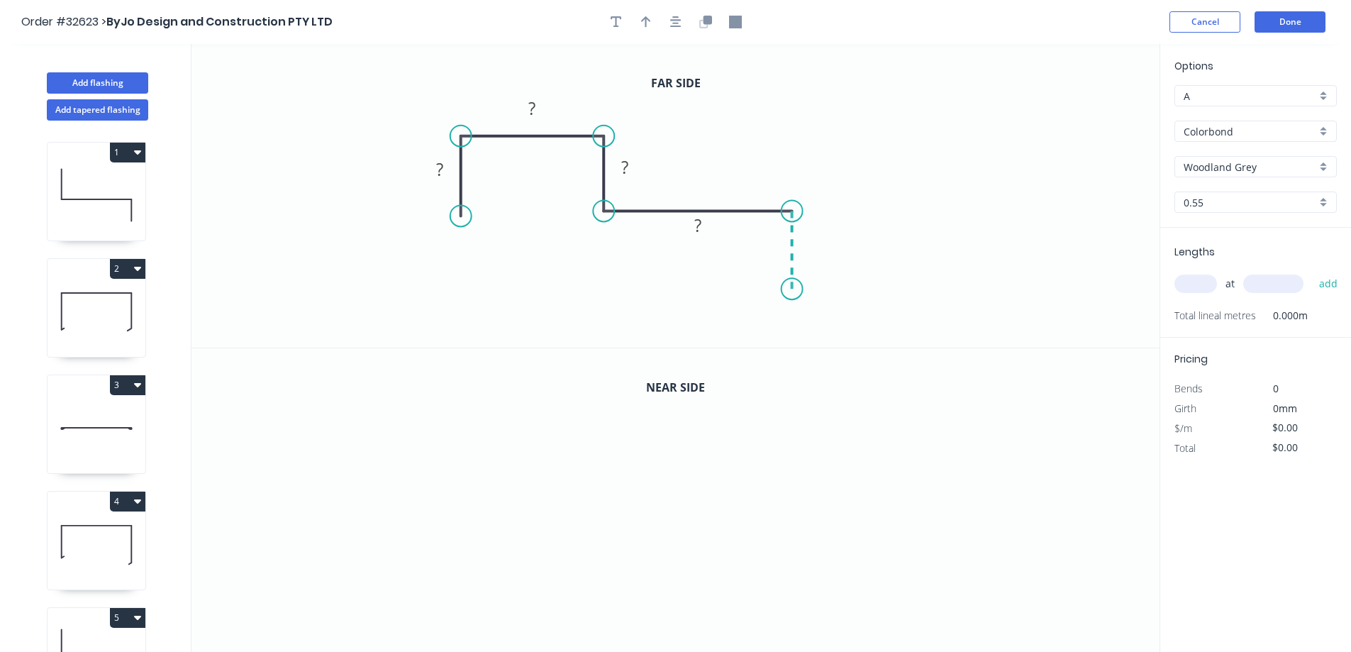
drag, startPoint x: 792, startPoint y: 216, endPoint x: 790, endPoint y: 289, distance: 73.8
click at [790, 289] on icon "0 ? ? ? ?" at bounding box center [676, 196] width 968 height 304
drag, startPoint x: 776, startPoint y: 282, endPoint x: 750, endPoint y: 269, distance: 29.2
click at [750, 269] on icon "0 ? ? ? ? ?" at bounding box center [676, 196] width 968 height 304
click at [444, 165] on rect at bounding box center [440, 170] width 28 height 20
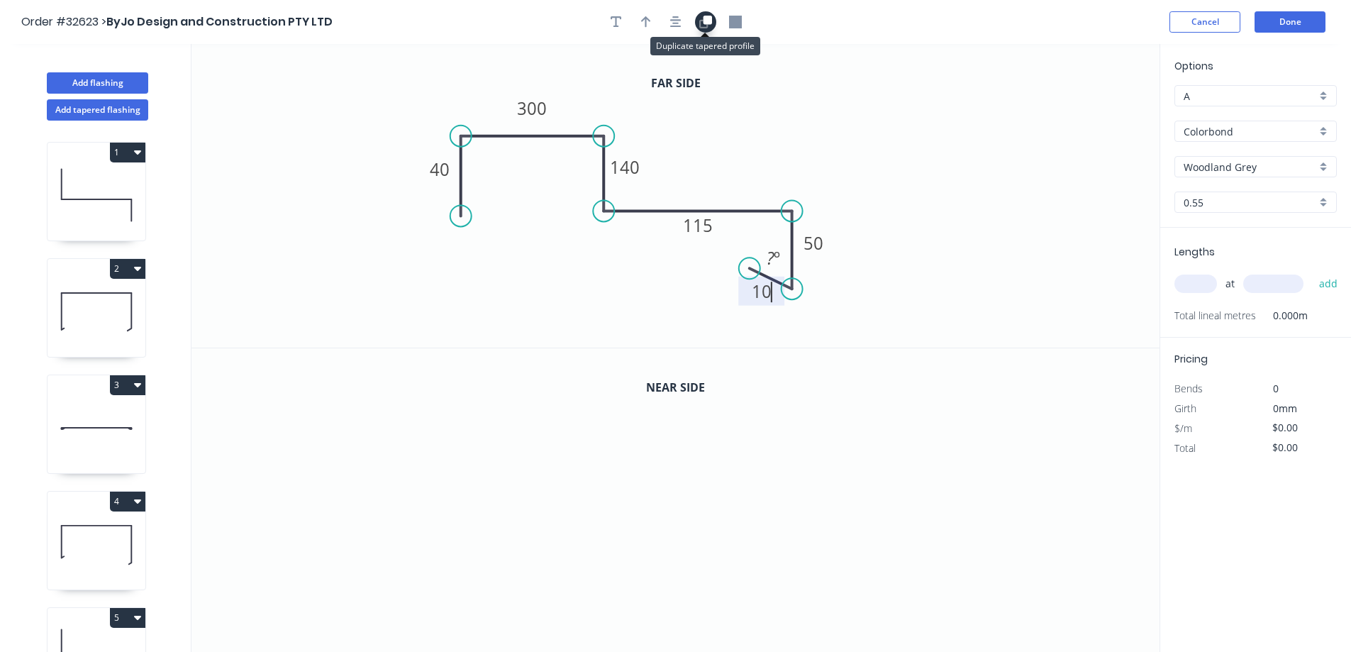
click at [704, 26] on icon "button" at bounding box center [705, 22] width 13 height 13
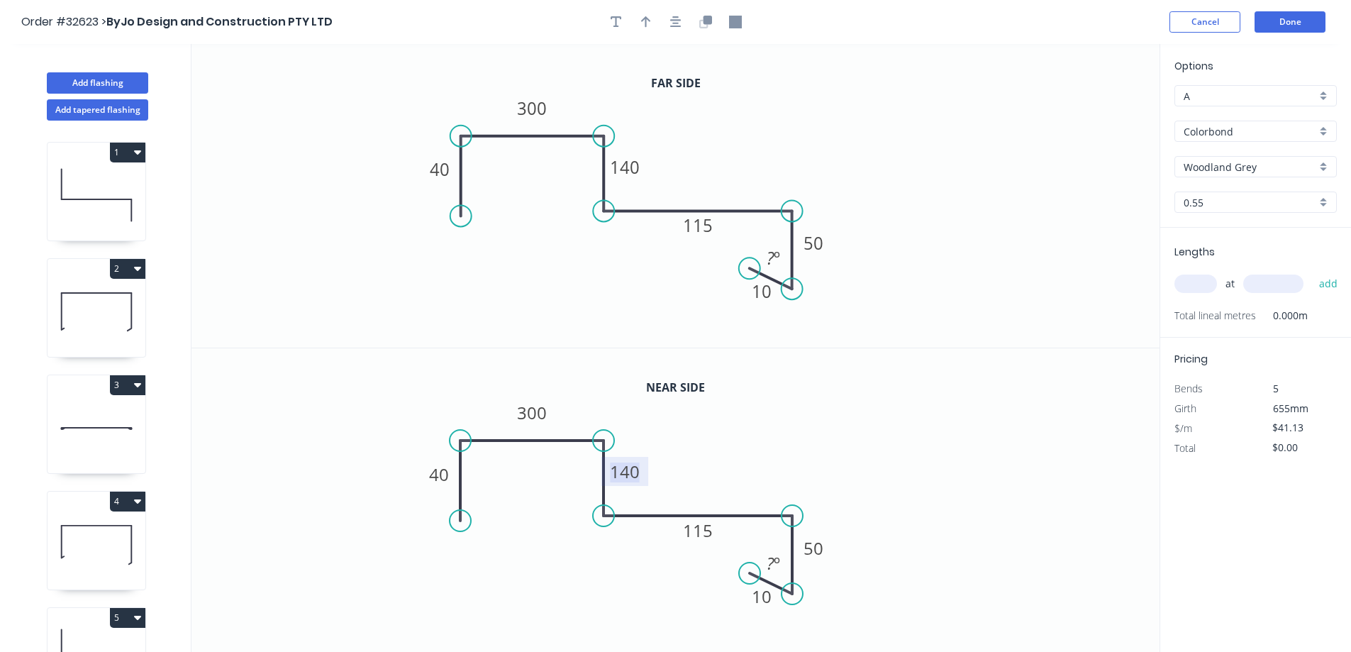
click at [639, 461] on tspan "140" at bounding box center [625, 471] width 30 height 23
click at [1200, 285] on input "text" at bounding box center [1196, 284] width 43 height 18
click at [1312, 272] on button "add" at bounding box center [1328, 284] width 33 height 24
click at [118, 80] on button "Add flashing" at bounding box center [97, 82] width 101 height 21
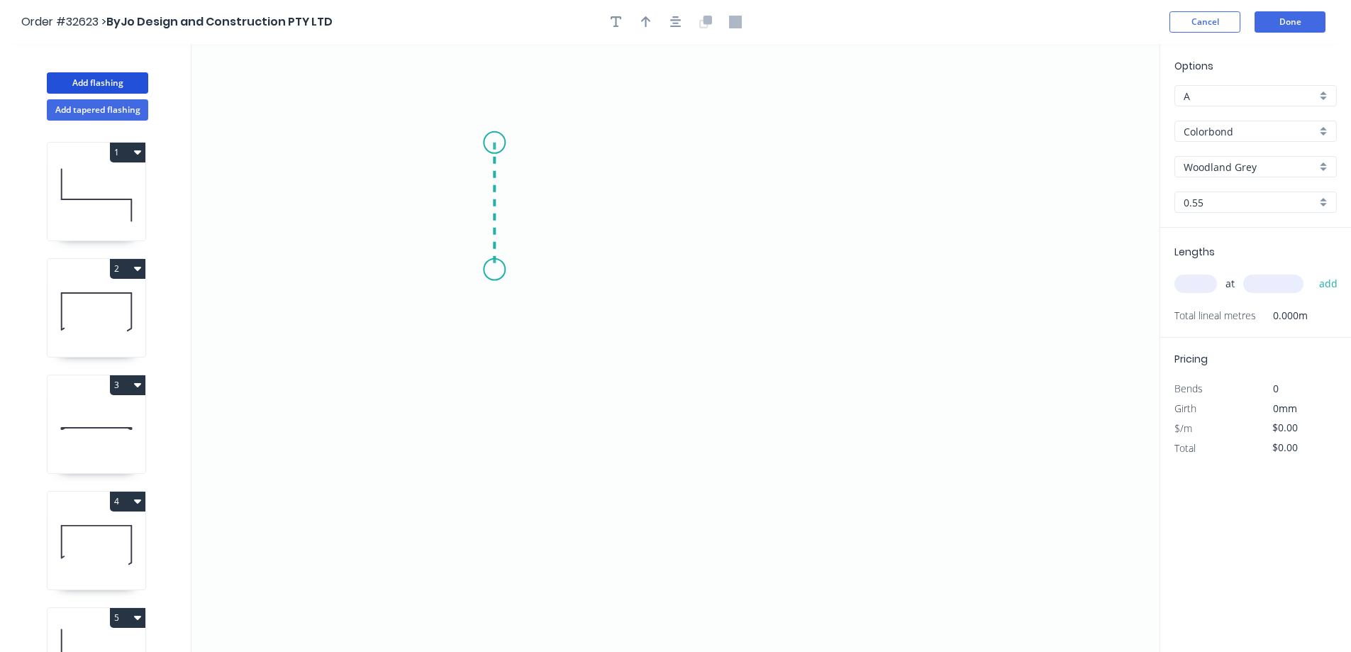
drag, startPoint x: 494, startPoint y: 143, endPoint x: 495, endPoint y: 270, distance: 127.0
click at [495, 270] on icon "0" at bounding box center [676, 348] width 968 height 608
click at [728, 268] on icon "0 ?" at bounding box center [676, 348] width 968 height 608
drag, startPoint x: 728, startPoint y: 268, endPoint x: 881, endPoint y: 322, distance: 162.4
click at [730, 385] on icon "0 ? ?" at bounding box center [676, 348] width 968 height 608
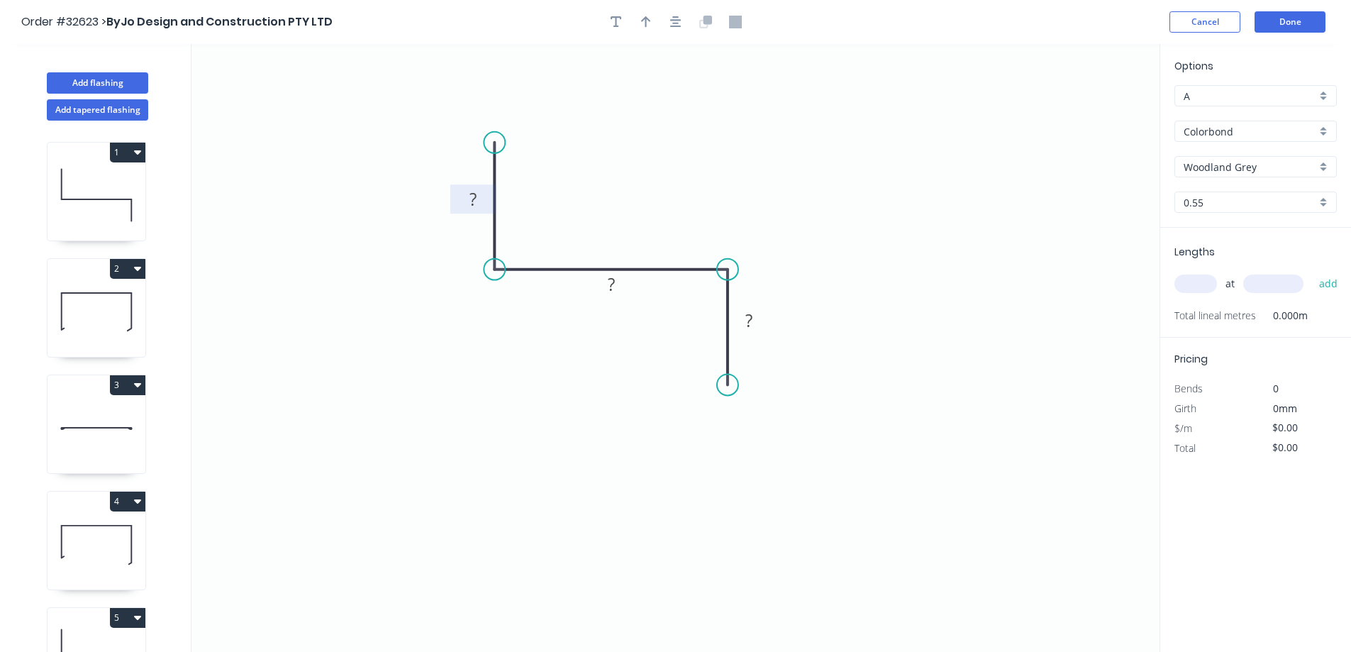
click at [467, 202] on rect at bounding box center [473, 200] width 28 height 20
click at [1201, 284] on input "text" at bounding box center [1196, 284] width 43 height 18
click at [1312, 272] on button "add" at bounding box center [1328, 284] width 33 height 24
click at [115, 83] on button "Add flashing" at bounding box center [97, 82] width 101 height 21
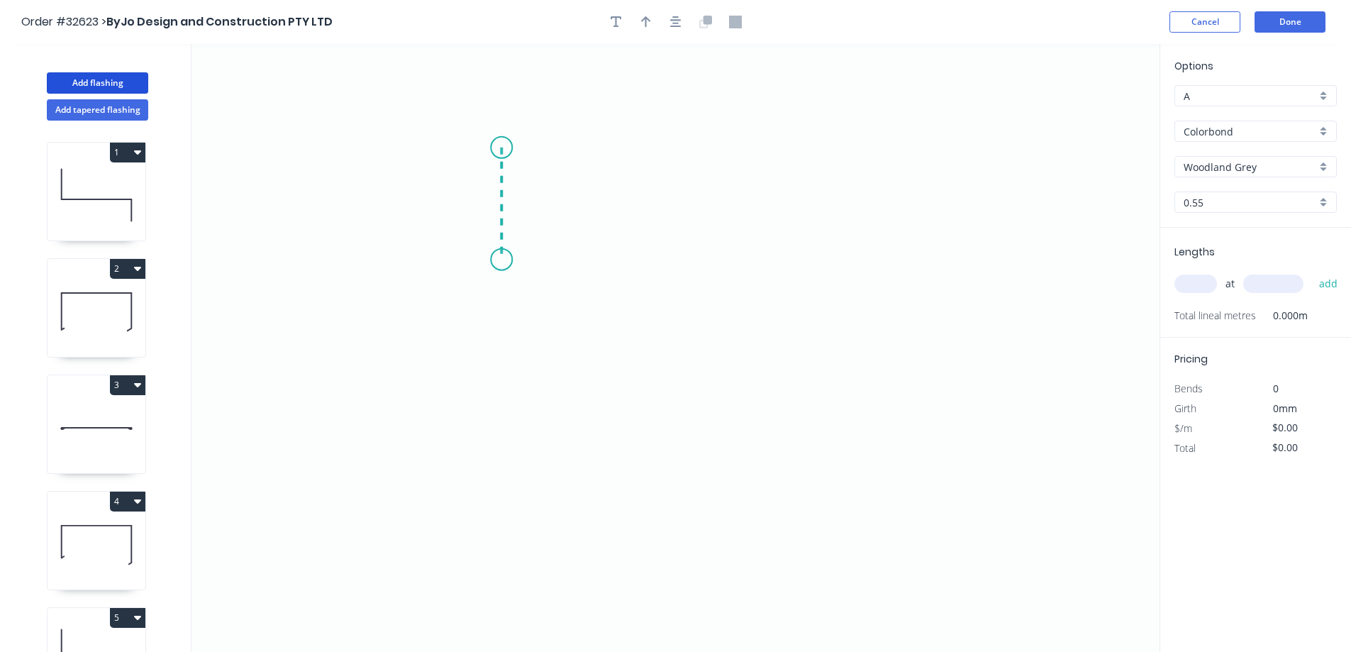
drag, startPoint x: 502, startPoint y: 148, endPoint x: 508, endPoint y: 260, distance: 112.3
click at [508, 260] on icon "0" at bounding box center [676, 348] width 968 height 608
click at [749, 258] on icon "0 ?" at bounding box center [676, 348] width 968 height 608
click at [758, 326] on icon "0 ? ?" at bounding box center [676, 348] width 968 height 608
drag, startPoint x: 759, startPoint y: 333, endPoint x: 750, endPoint y: 337, distance: 10.2
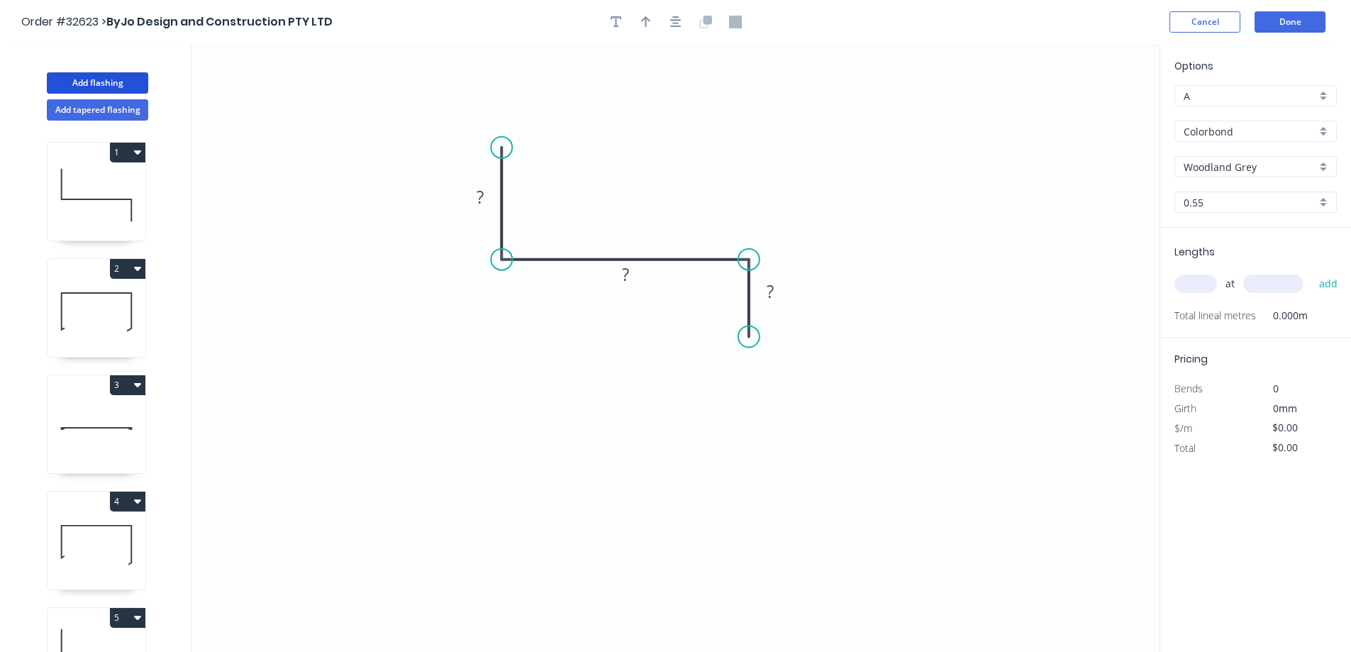
click at [750, 337] on circle at bounding box center [748, 336] width 21 height 21
click at [480, 189] on tspan "?" at bounding box center [480, 196] width 7 height 23
click at [1200, 283] on input "text" at bounding box center [1196, 284] width 43 height 18
click at [1312, 272] on button "add" at bounding box center [1328, 284] width 33 height 24
click at [116, 82] on button "Add flashing" at bounding box center [97, 82] width 101 height 21
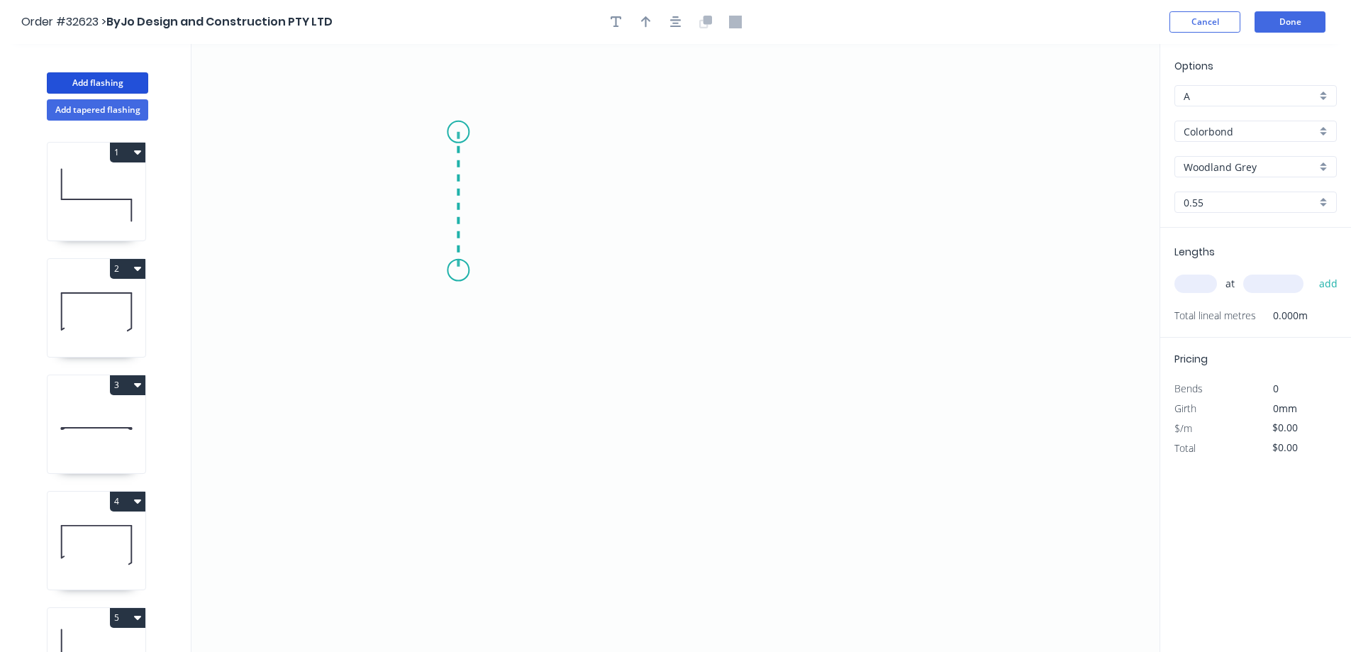
drag, startPoint x: 458, startPoint y: 132, endPoint x: 448, endPoint y: 270, distance: 138.7
click at [448, 270] on icon "0" at bounding box center [676, 348] width 968 height 608
drag, startPoint x: 448, startPoint y: 270, endPoint x: 759, endPoint y: 271, distance: 310.7
click at [759, 271] on icon "0 ?" at bounding box center [676, 348] width 968 height 608
click at [759, 326] on icon "0 ? ?" at bounding box center [676, 348] width 968 height 608
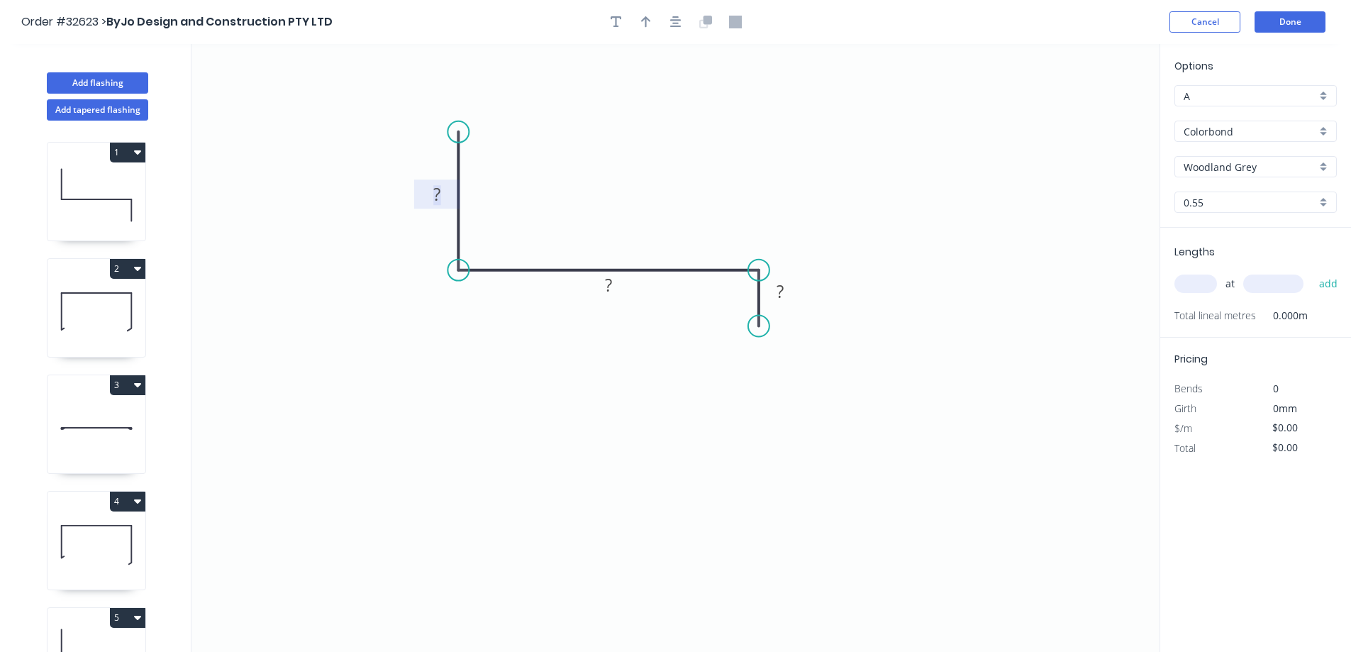
click at [449, 199] on rect at bounding box center [437, 195] width 28 height 20
click at [1200, 283] on input "text" at bounding box center [1196, 284] width 43 height 18
click at [1312, 272] on button "add" at bounding box center [1328, 284] width 33 height 24
click at [132, 79] on button "Add flashing" at bounding box center [97, 82] width 101 height 21
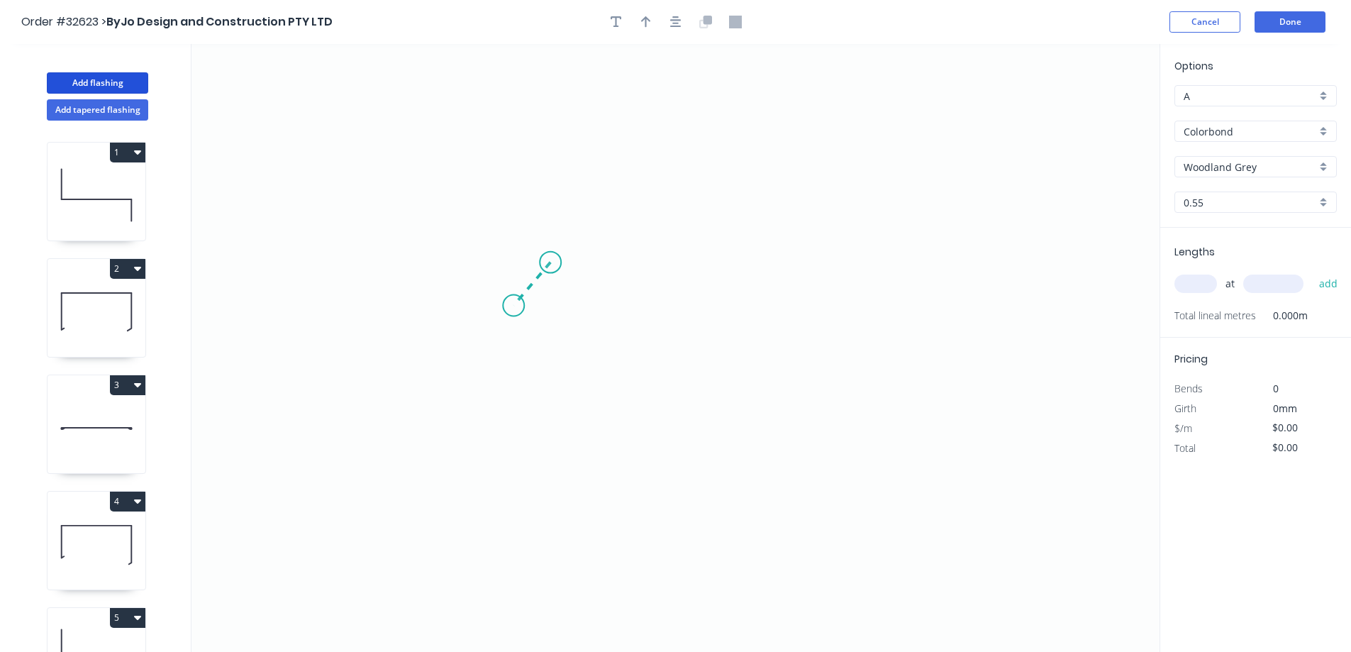
drag, startPoint x: 550, startPoint y: 262, endPoint x: 514, endPoint y: 306, distance: 56.9
click at [514, 306] on icon "0" at bounding box center [676, 348] width 968 height 608
click at [504, 127] on icon "0 ?" at bounding box center [676, 348] width 968 height 608
click at [838, 110] on icon "0 ? ? ? º" at bounding box center [676, 348] width 968 height 608
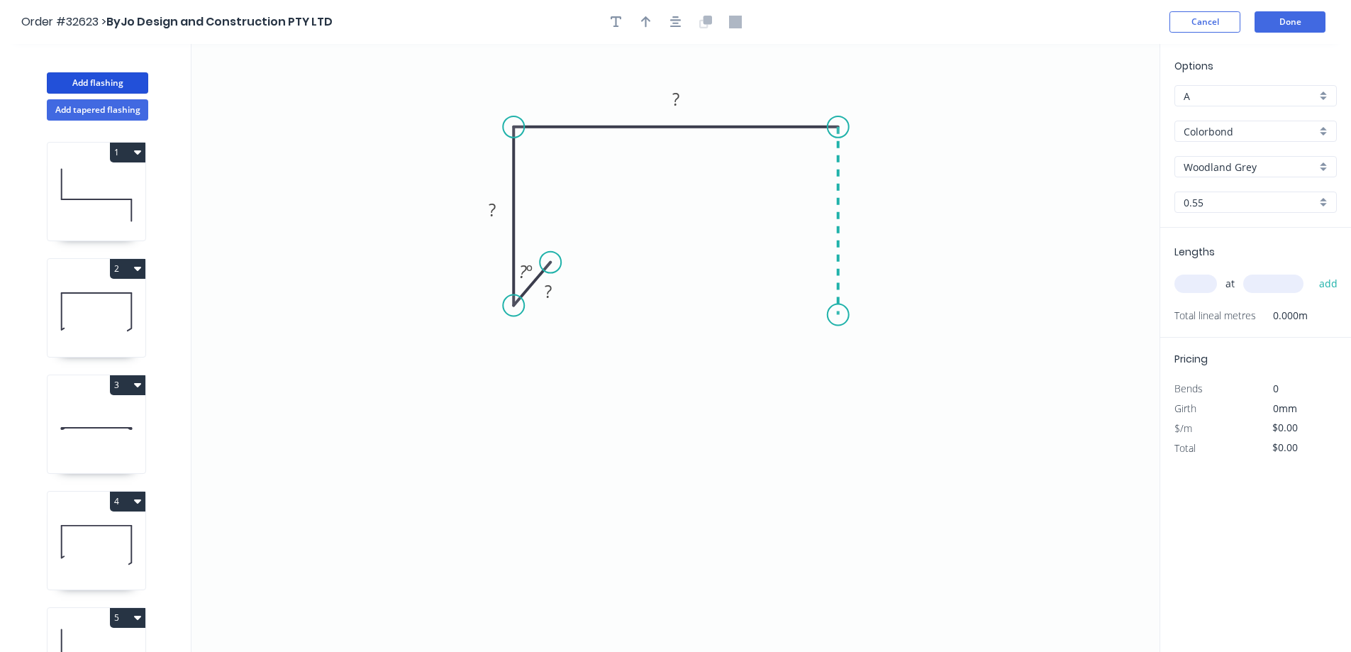
drag, startPoint x: 837, startPoint y: 146, endPoint x: 844, endPoint y: 315, distance: 169.0
click at [844, 315] on icon "0 ? ? ? ? º" at bounding box center [676, 348] width 968 height 608
drag, startPoint x: 844, startPoint y: 315, endPoint x: 809, endPoint y: 340, distance: 43.7
click at [809, 340] on icon "0 ? ? ? ? ? º" at bounding box center [676, 348] width 968 height 608
drag, startPoint x: 807, startPoint y: 445, endPoint x: 742, endPoint y: 439, distance: 65.6
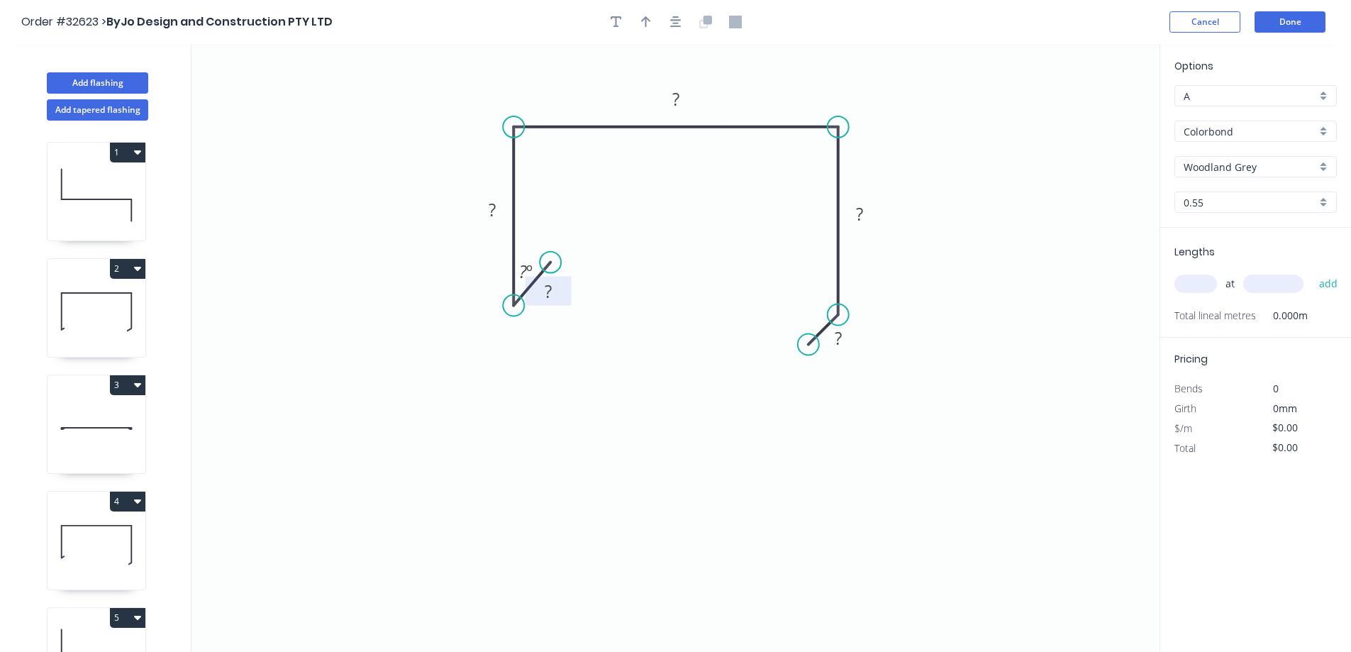
click at [553, 292] on rect at bounding box center [548, 292] width 28 height 20
click at [1199, 282] on input "text" at bounding box center [1196, 284] width 43 height 18
click at [1312, 272] on button "add" at bounding box center [1328, 284] width 33 height 24
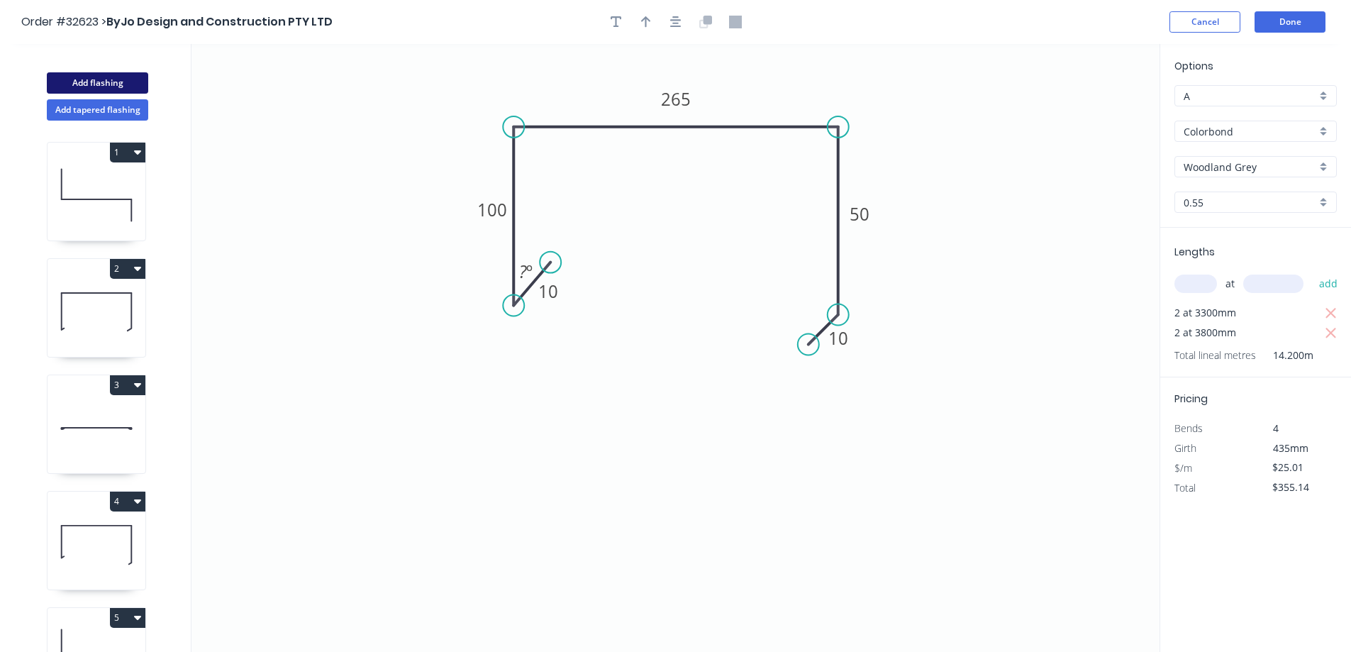
click at [111, 82] on button "Add flashing" at bounding box center [97, 82] width 101 height 21
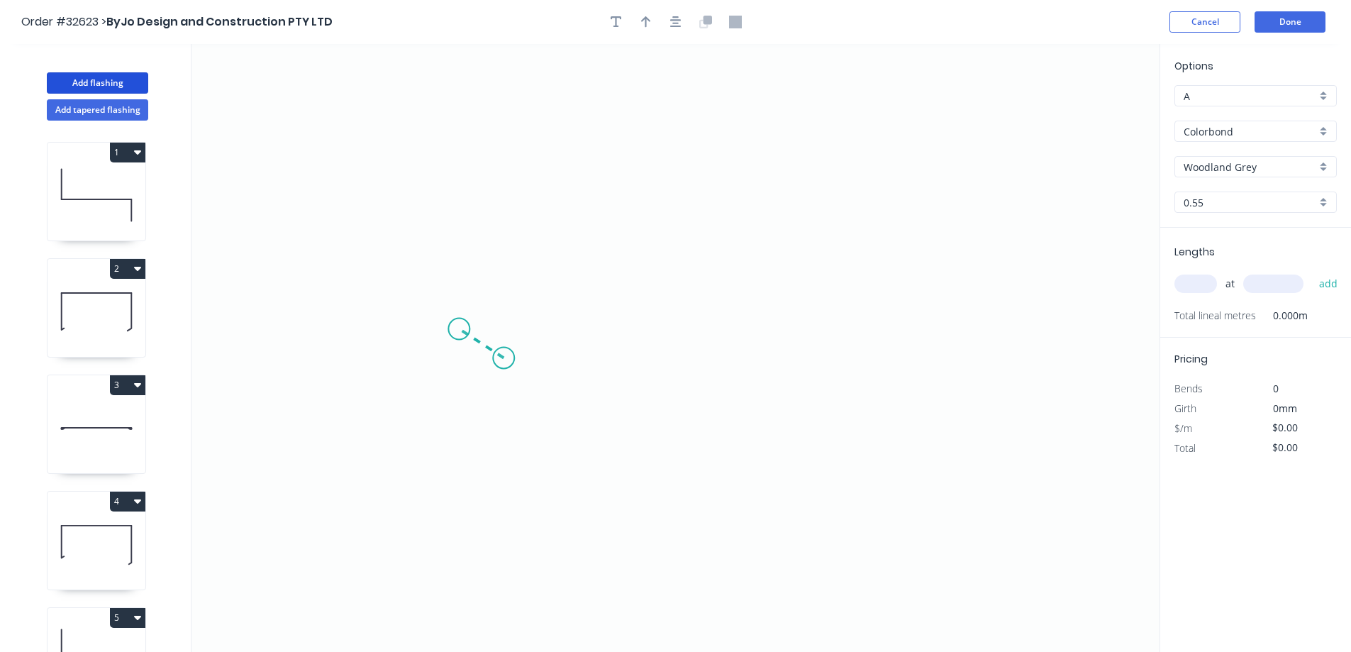
drag, startPoint x: 504, startPoint y: 358, endPoint x: 459, endPoint y: 329, distance: 53.3
click at [459, 329] on icon "0" at bounding box center [676, 348] width 968 height 608
drag, startPoint x: 459, startPoint y: 329, endPoint x: 446, endPoint y: 183, distance: 146.7
click at [446, 183] on icon "0 ?" at bounding box center [676, 348] width 968 height 608
drag, startPoint x: 467, startPoint y: 181, endPoint x: 788, endPoint y: 176, distance: 321.4
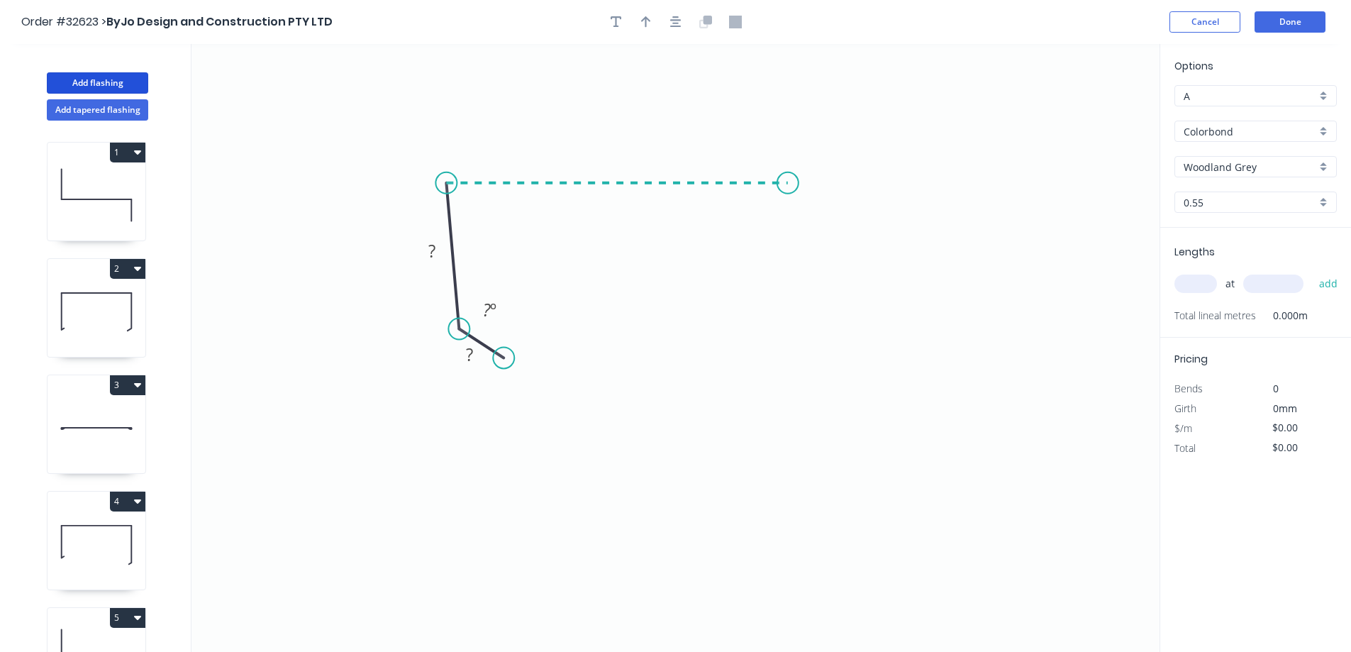
click at [788, 176] on icon "0 ? ? ? º" at bounding box center [676, 348] width 968 height 608
click at [804, 340] on icon "0 ? ? ? ? º ? º" at bounding box center [676, 348] width 968 height 608
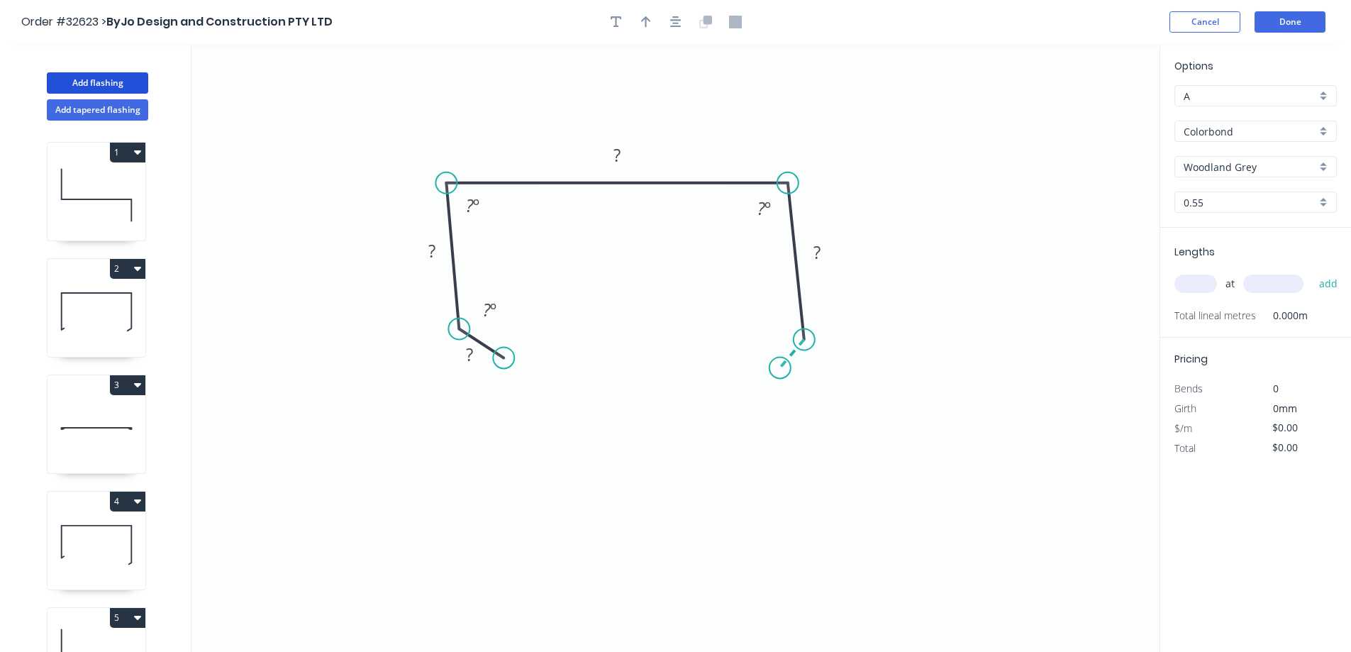
click at [780, 368] on icon "0 ? ? ? ? ? º ? º ? º" at bounding box center [676, 348] width 968 height 608
drag, startPoint x: 794, startPoint y: 175, endPoint x: 803, endPoint y: 174, distance: 8.6
click at [803, 174] on circle at bounding box center [804, 182] width 21 height 21
drag, startPoint x: 453, startPoint y: 175, endPoint x: 453, endPoint y: 167, distance: 7.8
click at [453, 167] on icon "0 ? ? ? ? ? ? º ? º" at bounding box center [676, 348] width 968 height 608
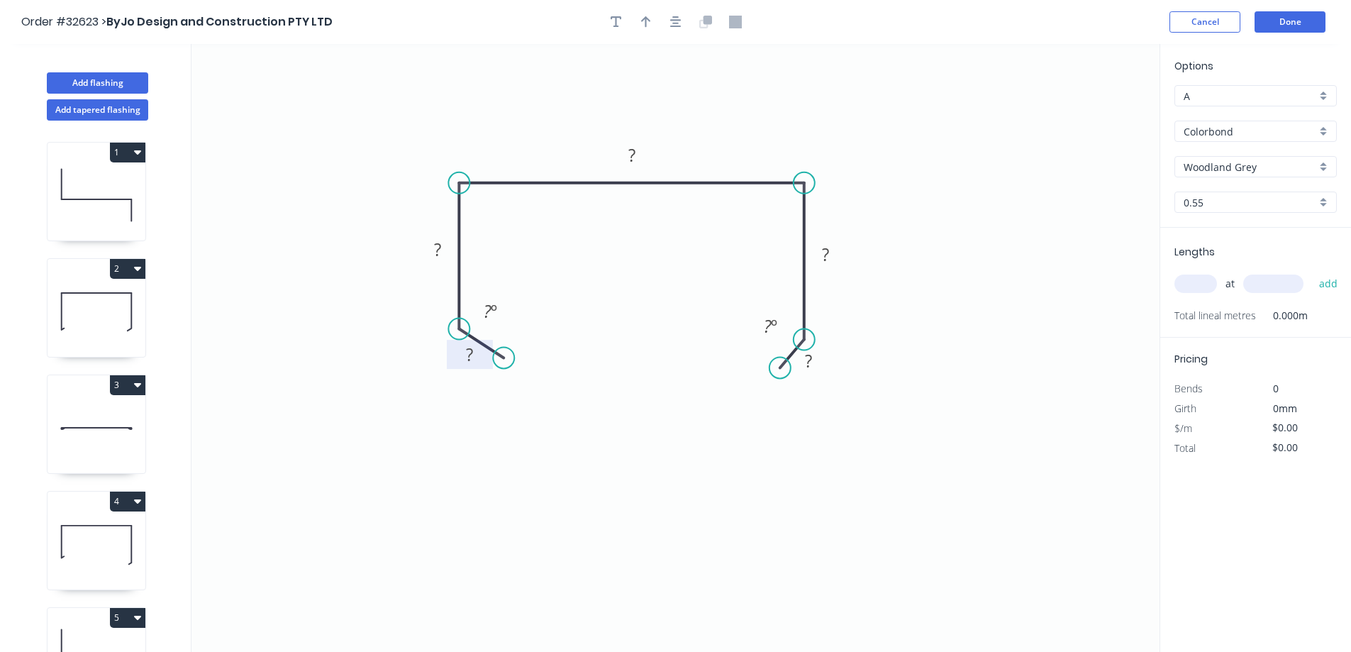
drag, startPoint x: 470, startPoint y: 355, endPoint x: 482, endPoint y: 354, distance: 11.4
click at [471, 355] on tspan "?" at bounding box center [469, 354] width 7 height 23
drag, startPoint x: 1202, startPoint y: 285, endPoint x: 1180, endPoint y: 266, distance: 29.2
click at [1202, 284] on input "text" at bounding box center [1196, 284] width 43 height 18
click at [1312, 272] on button "add" at bounding box center [1328, 284] width 33 height 24
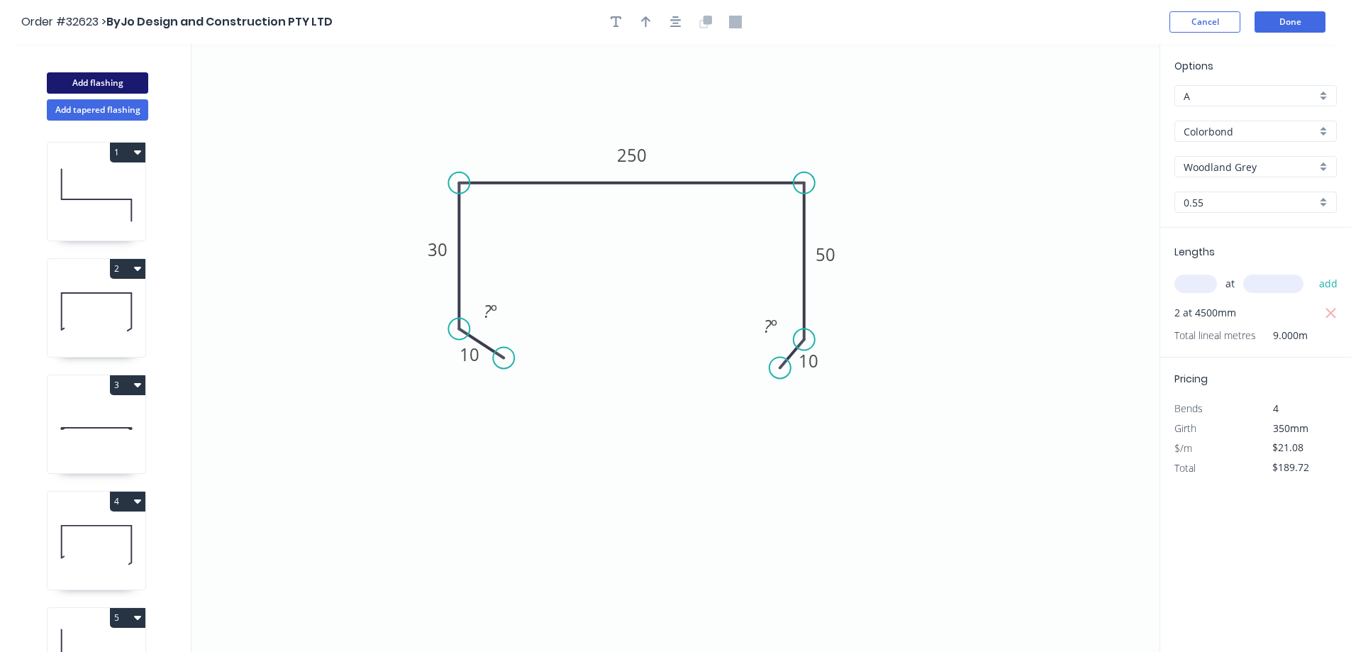
click at [92, 87] on button "Add flashing" at bounding box center [97, 82] width 101 height 21
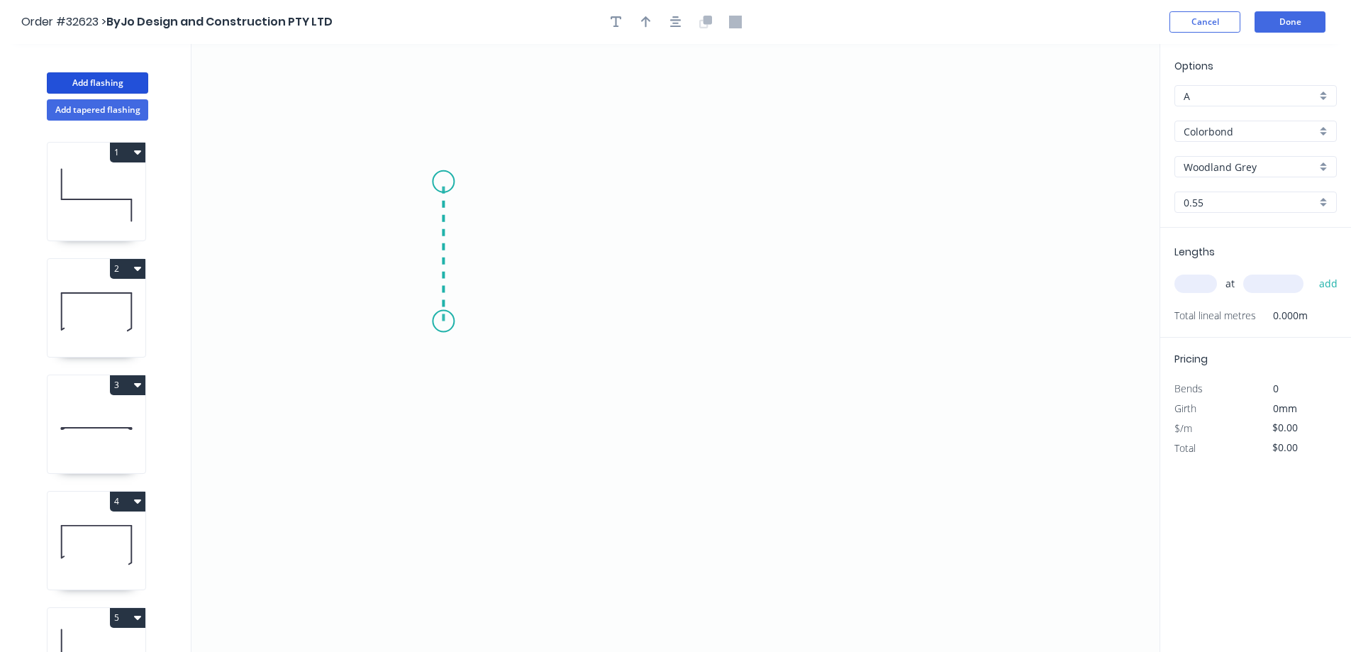
drag, startPoint x: 443, startPoint y: 321, endPoint x: 440, endPoint y: 182, distance: 139.8
click at [440, 182] on icon "0" at bounding box center [676, 348] width 968 height 608
drag, startPoint x: 499, startPoint y: 182, endPoint x: 611, endPoint y: 183, distance: 112.1
click at [611, 183] on icon "0 ?" at bounding box center [676, 348] width 968 height 608
click at [614, 324] on icon "0 ? ?" at bounding box center [676, 348] width 968 height 608
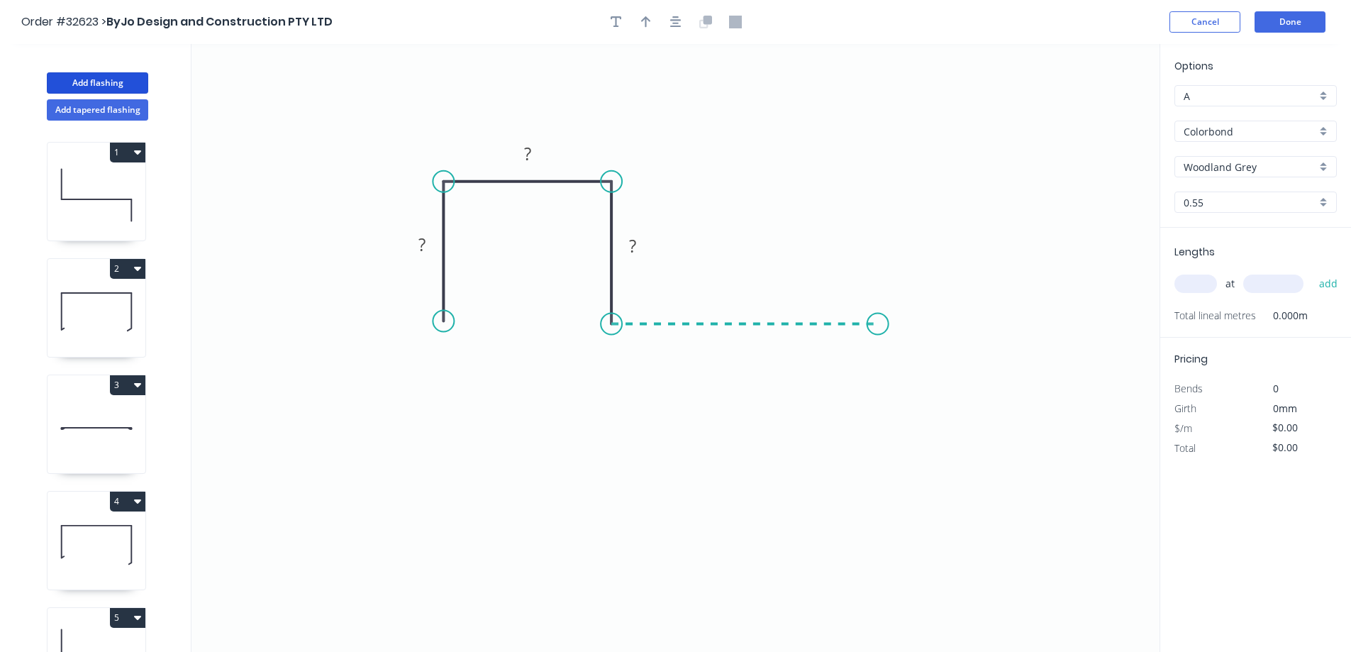
drag, startPoint x: 614, startPoint y: 324, endPoint x: 878, endPoint y: 316, distance: 264.7
click at [878, 316] on icon "0 ? ? ?" at bounding box center [676, 348] width 968 height 608
drag, startPoint x: 882, startPoint y: 315, endPoint x: 889, endPoint y: 468, distance: 153.4
click at [889, 468] on icon "0 ? ? ? ?" at bounding box center [676, 348] width 968 height 608
drag, startPoint x: 889, startPoint y: 468, endPoint x: 843, endPoint y: 454, distance: 48.2
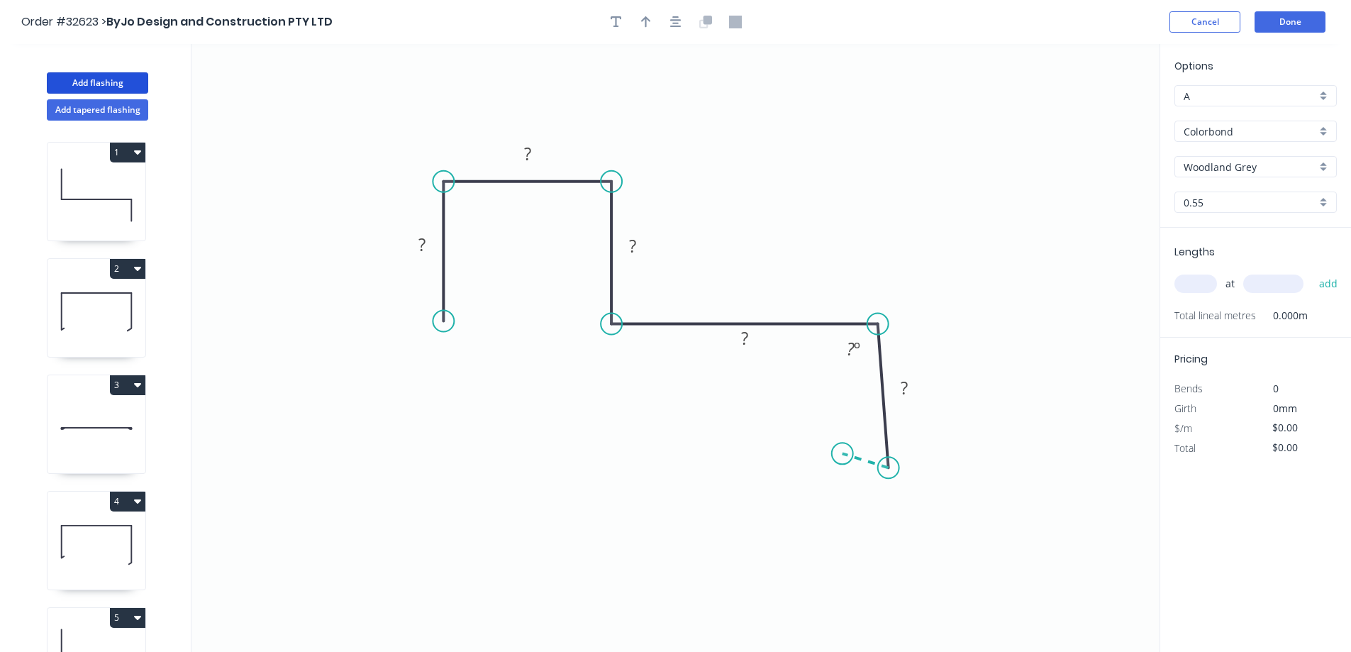
click at [843, 454] on icon "0 ? ? ? ? ? ? º" at bounding box center [676, 348] width 968 height 608
drag, startPoint x: 891, startPoint y: 467, endPoint x: 884, endPoint y: 470, distance: 7.9
click at [884, 470] on circle at bounding box center [878, 469] width 21 height 21
click at [426, 249] on rect at bounding box center [422, 246] width 28 height 20
click at [1188, 284] on input "text" at bounding box center [1196, 284] width 43 height 18
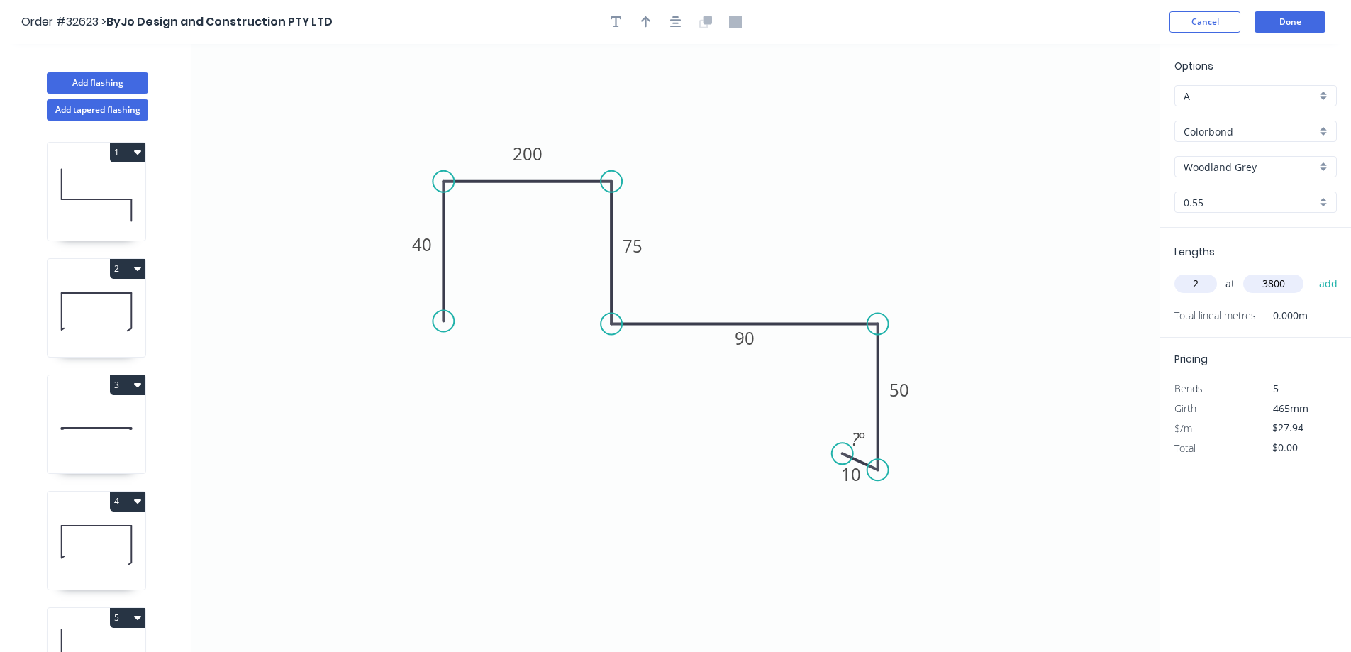
click at [1312, 272] on button "add" at bounding box center [1328, 284] width 33 height 24
click at [109, 84] on button "Add flashing" at bounding box center [97, 82] width 101 height 21
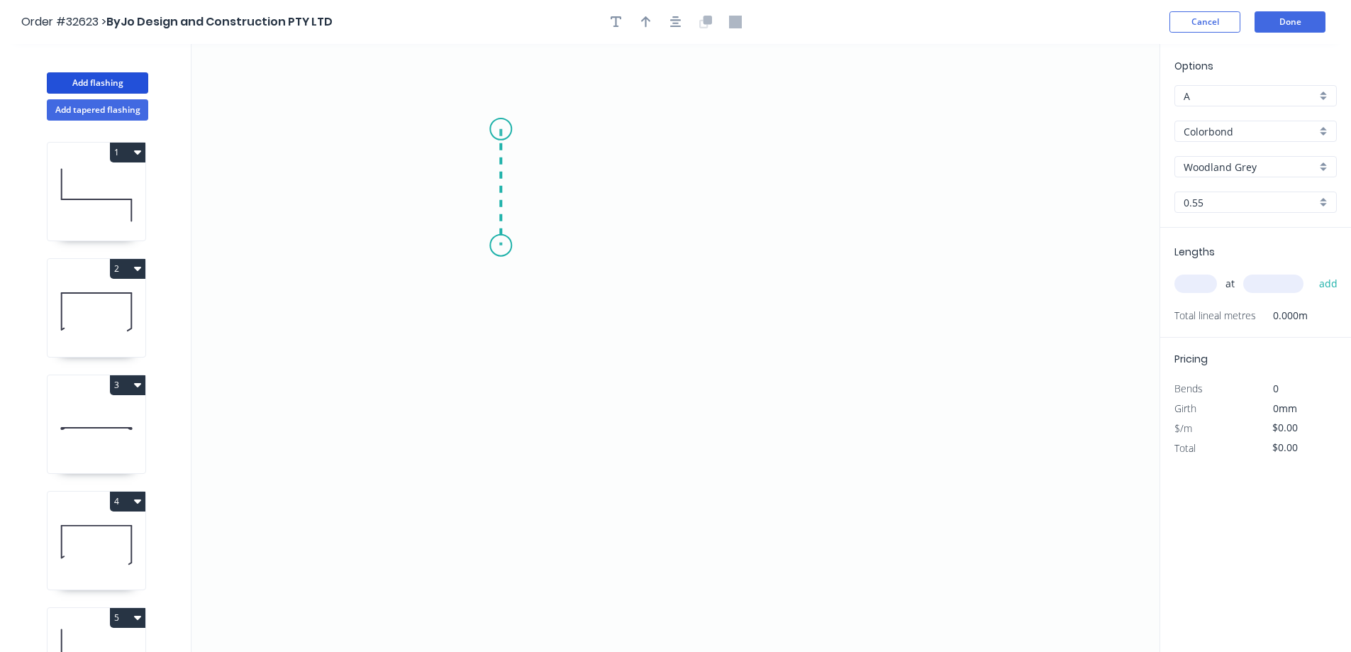
drag, startPoint x: 501, startPoint y: 129, endPoint x: 502, endPoint y: 250, distance: 120.6
click at [502, 250] on icon "0" at bounding box center [676, 348] width 968 height 608
drag, startPoint x: 692, startPoint y: 245, endPoint x: 801, endPoint y: 243, distance: 108.6
click at [801, 243] on icon "0 ?" at bounding box center [676, 348] width 968 height 608
click at [809, 375] on icon "0 ? ?" at bounding box center [676, 348] width 968 height 608
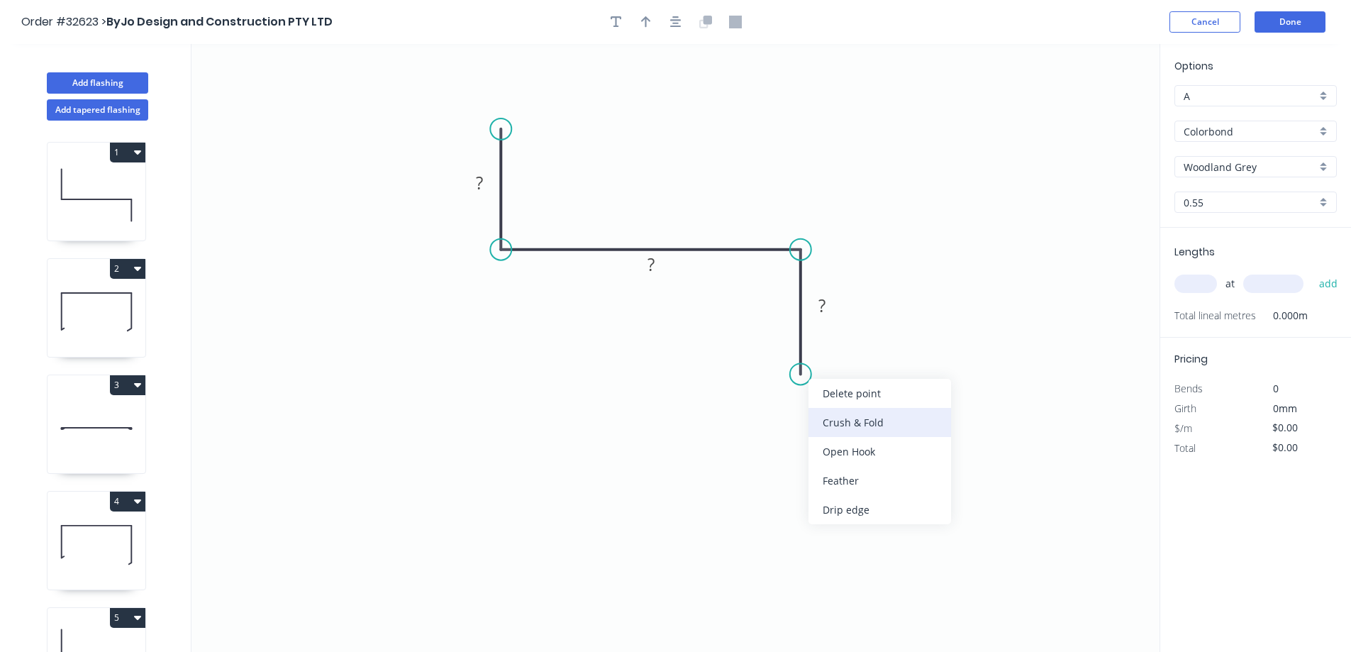
click at [870, 417] on div "Crush & Fold" at bounding box center [880, 422] width 143 height 29
click at [841, 425] on div "Flip bend" at bounding box center [870, 428] width 143 height 29
click at [487, 185] on rect at bounding box center [479, 184] width 28 height 20
click at [1187, 284] on input "text" at bounding box center [1196, 284] width 43 height 18
click at [1312, 272] on button "add" at bounding box center [1328, 284] width 33 height 24
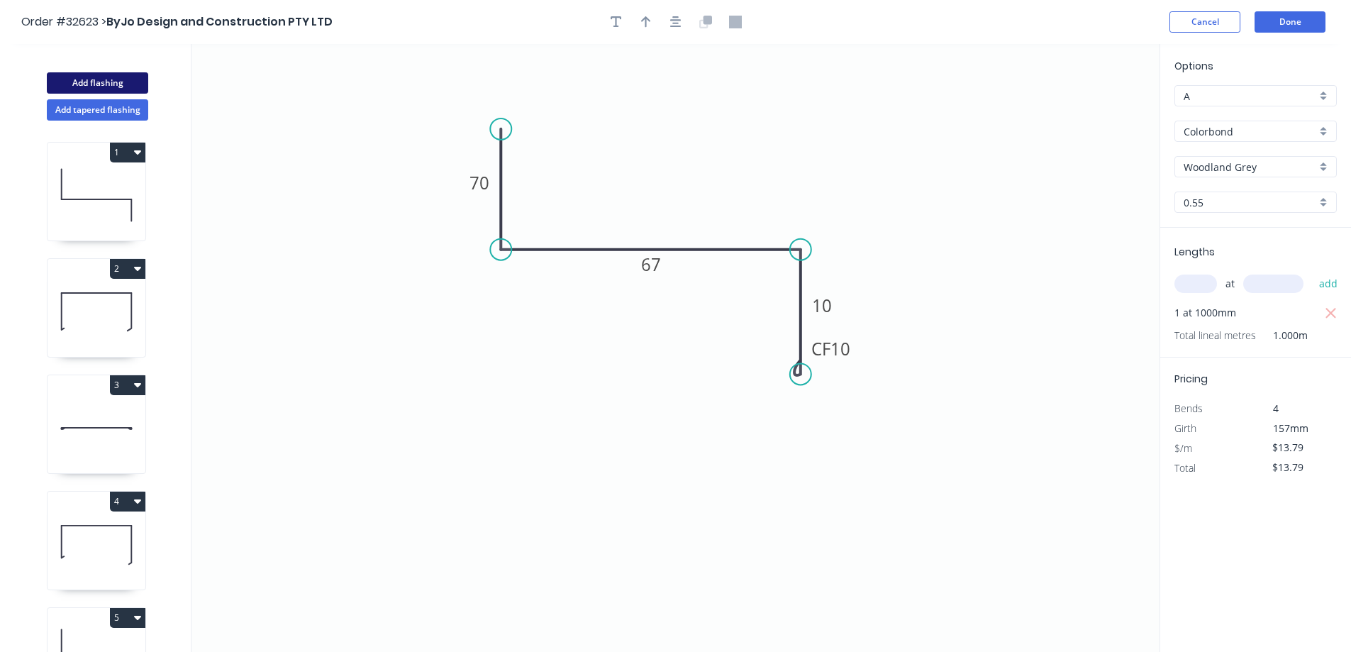
click at [96, 78] on button "Add flashing" at bounding box center [97, 82] width 101 height 21
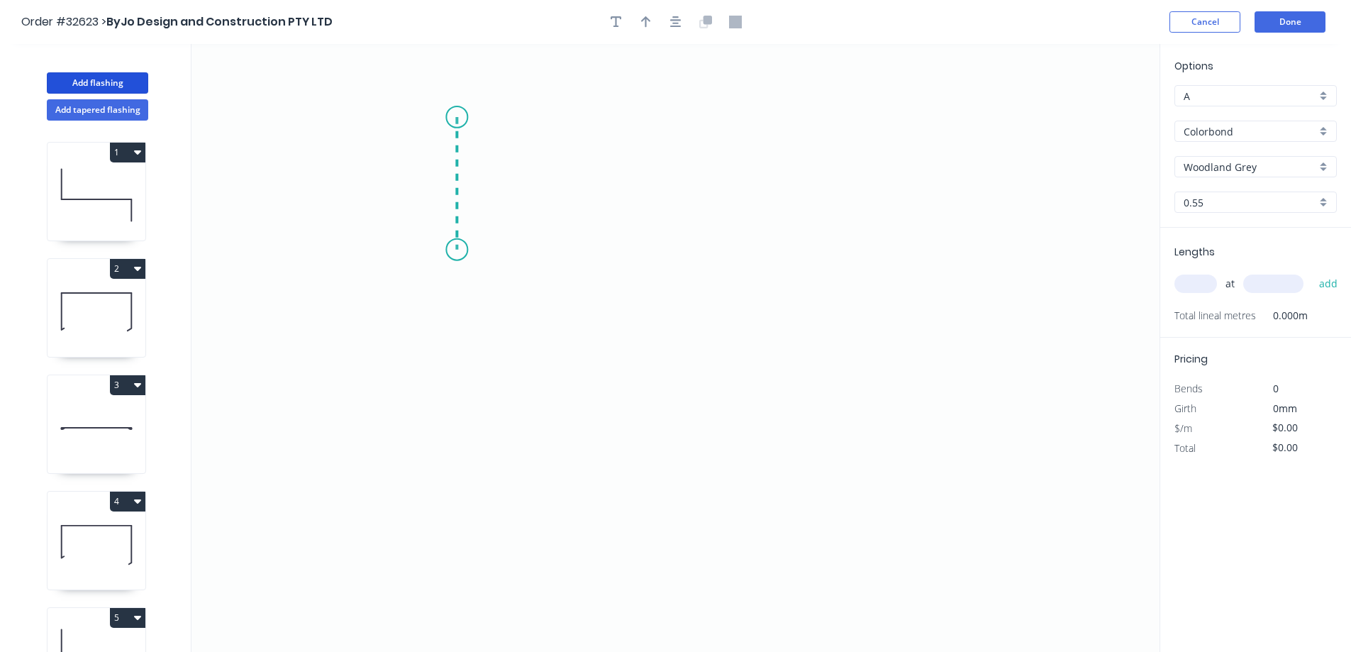
drag, startPoint x: 457, startPoint y: 117, endPoint x: 450, endPoint y: 252, distance: 135.0
click at [450, 252] on icon "0" at bounding box center [676, 348] width 968 height 608
drag, startPoint x: 614, startPoint y: 252, endPoint x: 712, endPoint y: 252, distance: 97.9
click at [712, 252] on icon "0 ?" at bounding box center [676, 348] width 968 height 608
drag, startPoint x: 712, startPoint y: 252, endPoint x: 713, endPoint y: 404, distance: 151.8
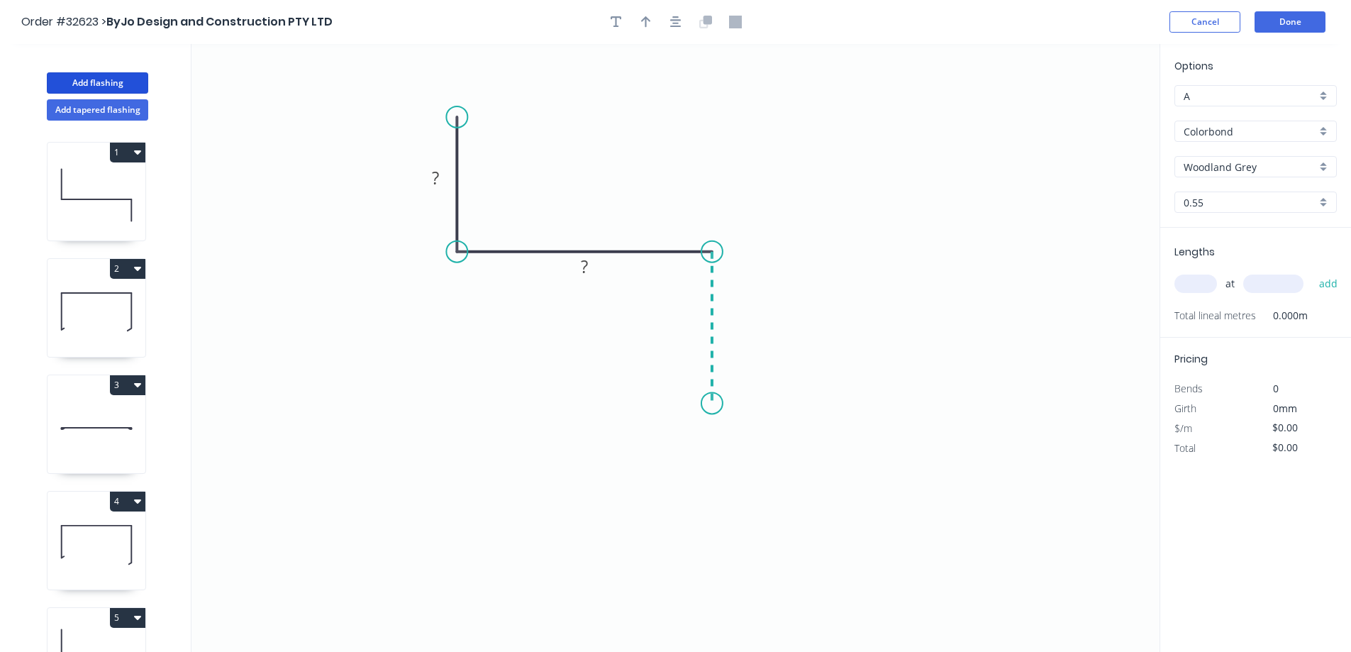
click at [713, 404] on icon "0 ? ?" at bounding box center [676, 348] width 968 height 608
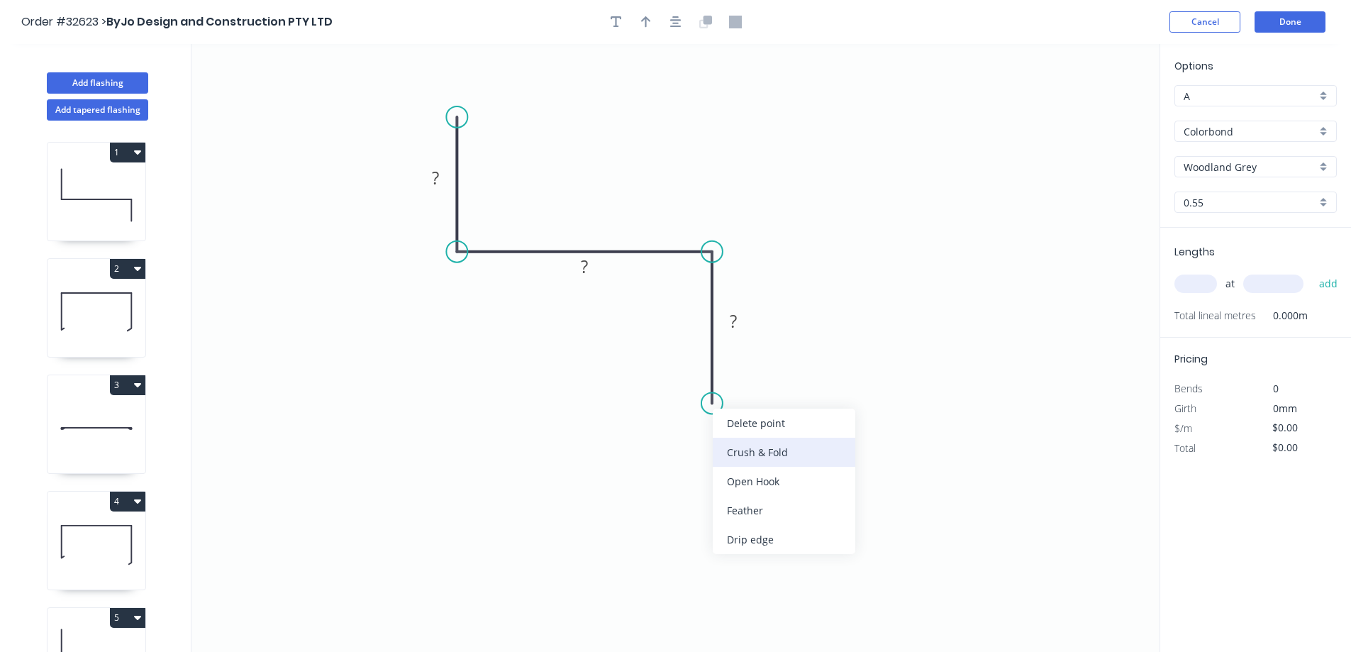
click at [764, 454] on div "Crush & Fold" at bounding box center [784, 452] width 143 height 29
drag, startPoint x: 739, startPoint y: 453, endPoint x: 676, endPoint y: 402, distance: 80.8
click at [739, 450] on div "Flip bend" at bounding box center [782, 453] width 143 height 29
click at [443, 179] on rect at bounding box center [435, 179] width 28 height 20
click at [1202, 285] on input "text" at bounding box center [1196, 284] width 43 height 18
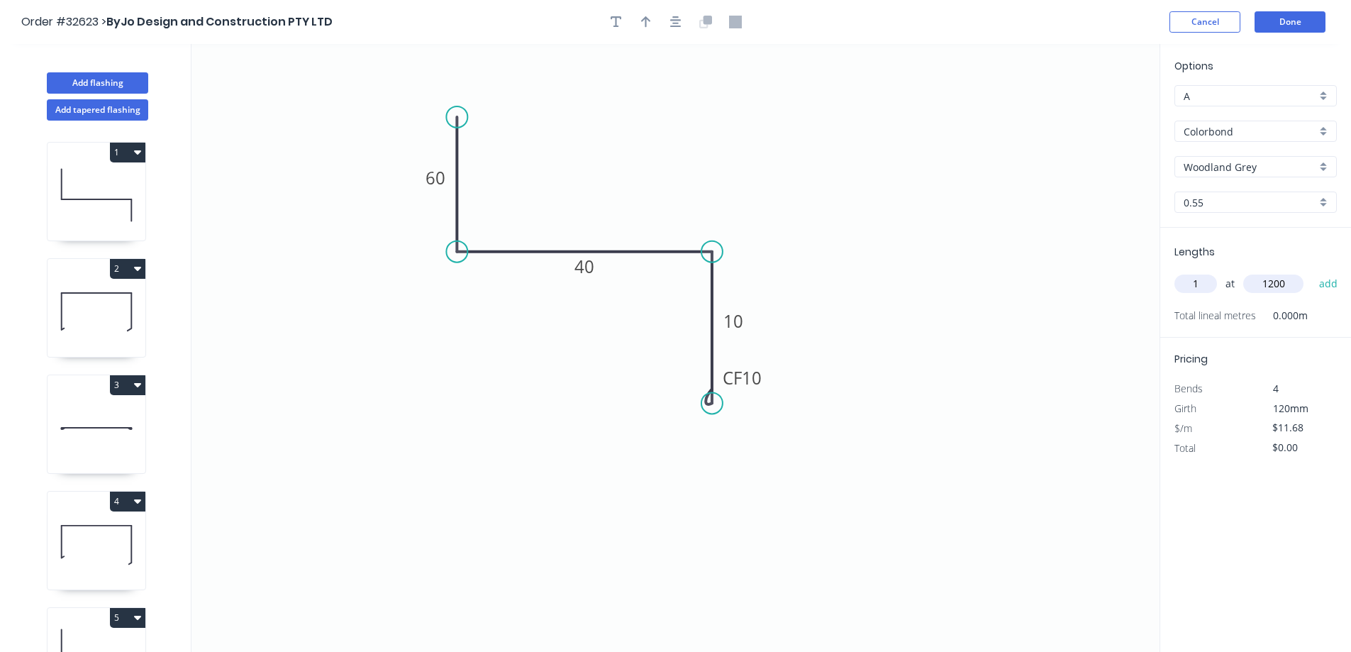
click at [1312, 272] on button "add" at bounding box center [1328, 284] width 33 height 24
click at [118, 79] on button "Add flashing" at bounding box center [97, 82] width 101 height 21
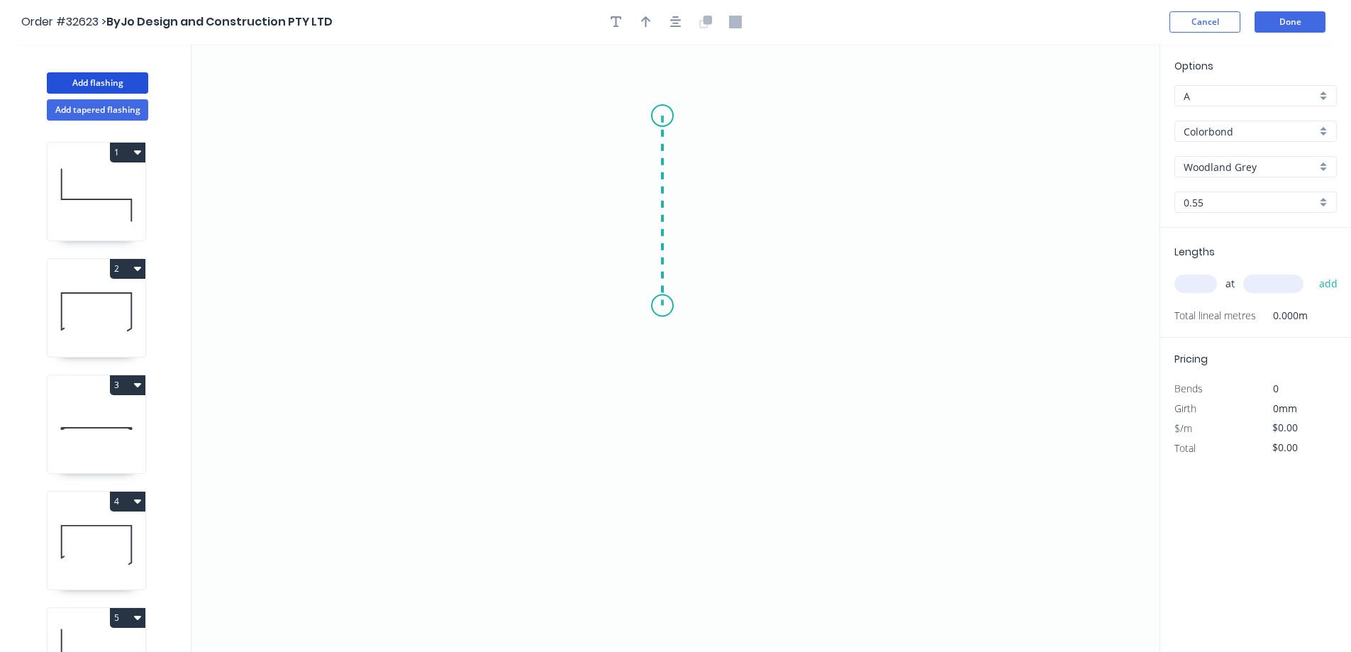
drag, startPoint x: 663, startPoint y: 116, endPoint x: 672, endPoint y: 306, distance: 190.4
click at [672, 306] on icon "0" at bounding box center [676, 348] width 968 height 608
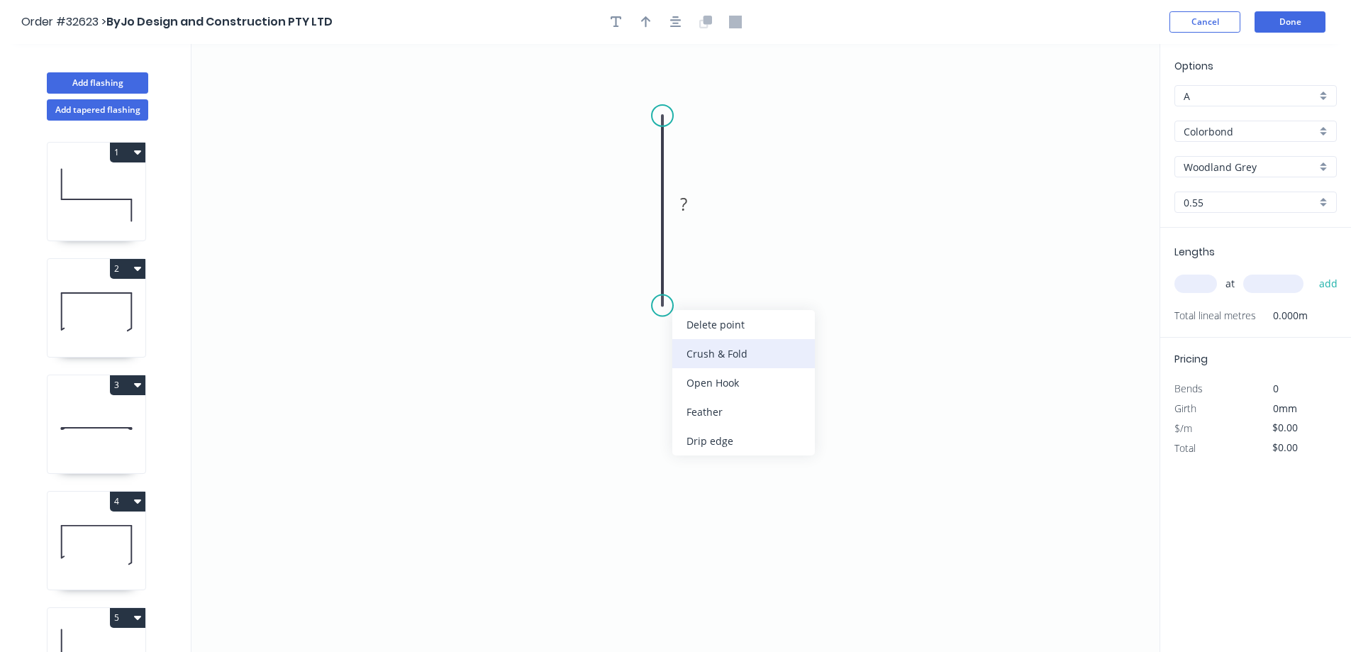
click at [723, 357] on div "Crush & Fold" at bounding box center [743, 353] width 143 height 29
click at [699, 202] on rect at bounding box center [684, 203] width 46 height 29
click at [697, 202] on rect at bounding box center [684, 205] width 28 height 20
click at [1204, 284] on input "text" at bounding box center [1196, 284] width 43 height 18
click at [1312, 272] on button "add" at bounding box center [1328, 284] width 33 height 24
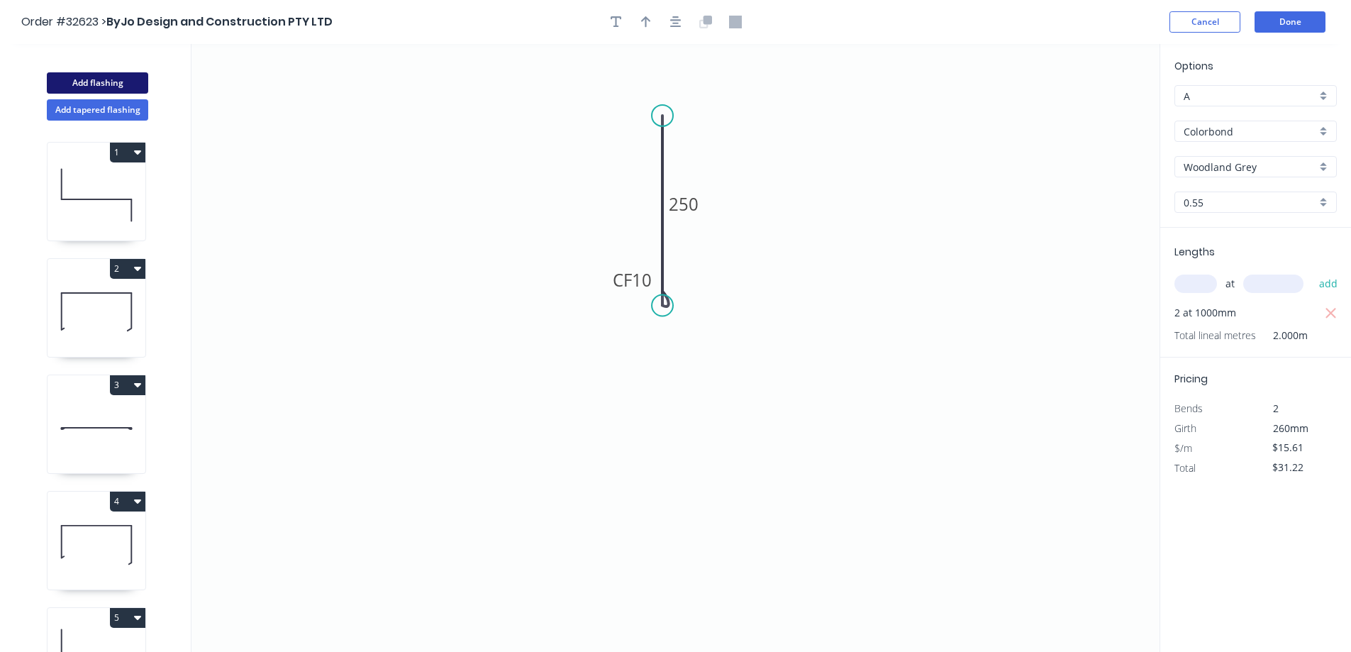
click at [113, 82] on button "Add flashing" at bounding box center [97, 82] width 101 height 21
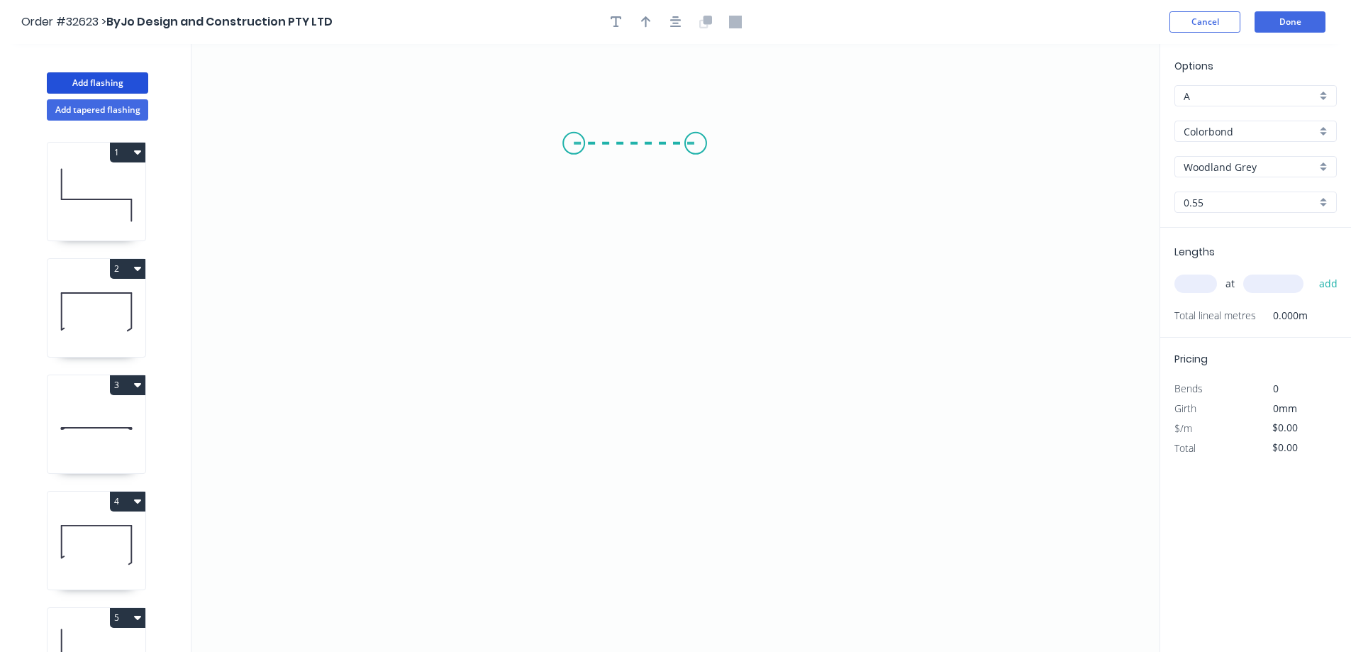
drag, startPoint x: 574, startPoint y: 143, endPoint x: 696, endPoint y: 138, distance: 122.1
click at [696, 138] on icon "0" at bounding box center [676, 348] width 968 height 608
click at [707, 300] on icon "0 ?" at bounding box center [676, 348] width 968 height 608
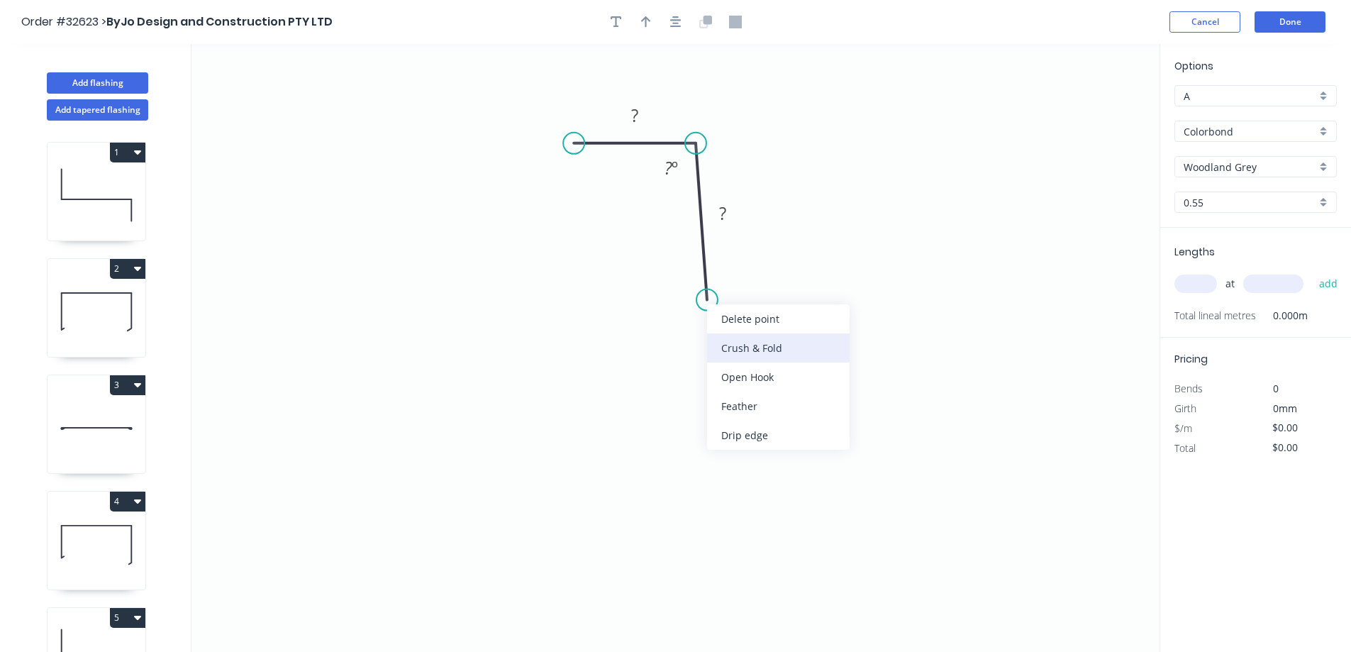
click at [765, 348] on div "Crush & Fold" at bounding box center [778, 347] width 143 height 29
drag, startPoint x: 729, startPoint y: 341, endPoint x: 704, endPoint y: 316, distance: 35.6
click at [729, 336] on div "Flip bend" at bounding box center [778, 341] width 143 height 29
drag, startPoint x: 703, startPoint y: 305, endPoint x: 685, endPoint y: 306, distance: 18.5
click at [685, 306] on circle at bounding box center [695, 305] width 21 height 21
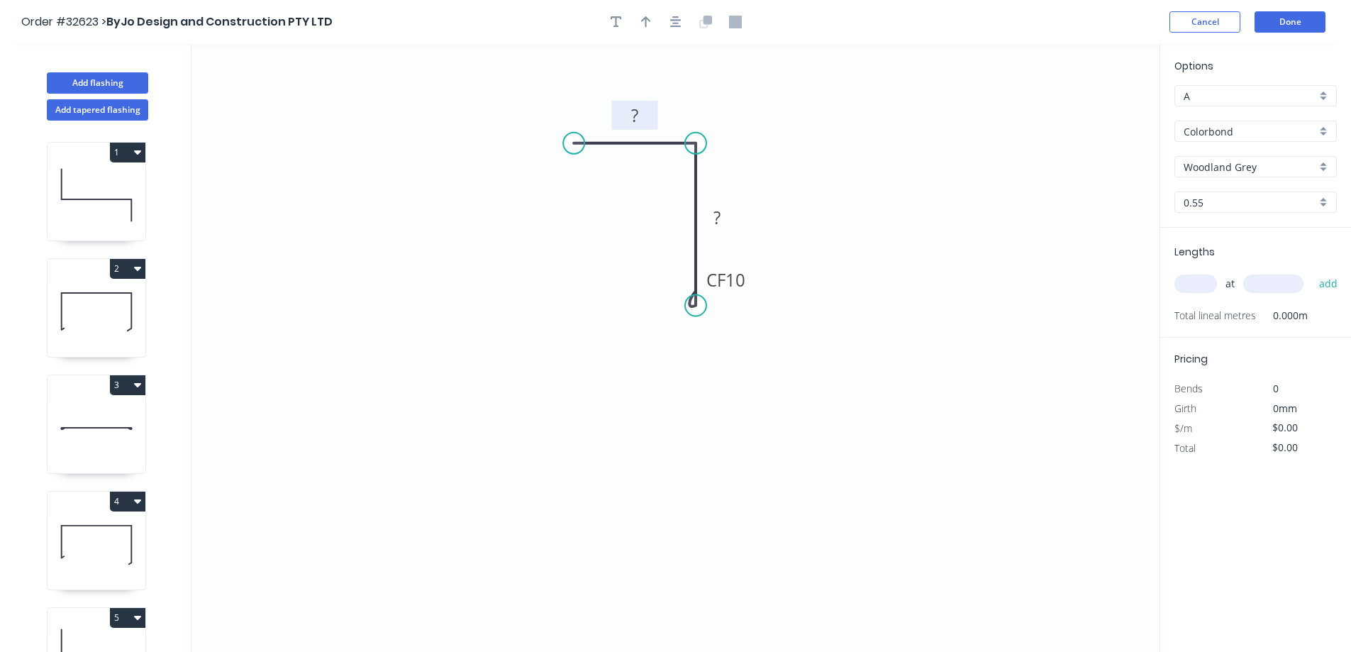
click at [645, 113] on rect at bounding box center [635, 116] width 28 height 20
click at [1190, 286] on input "text" at bounding box center [1196, 284] width 43 height 18
click at [1312, 272] on button "add" at bounding box center [1328, 284] width 33 height 24
click at [1263, 173] on input "Woodland Grey" at bounding box center [1250, 167] width 133 height 15
click at [1252, 201] on div "Monument" at bounding box center [1255, 194] width 161 height 25
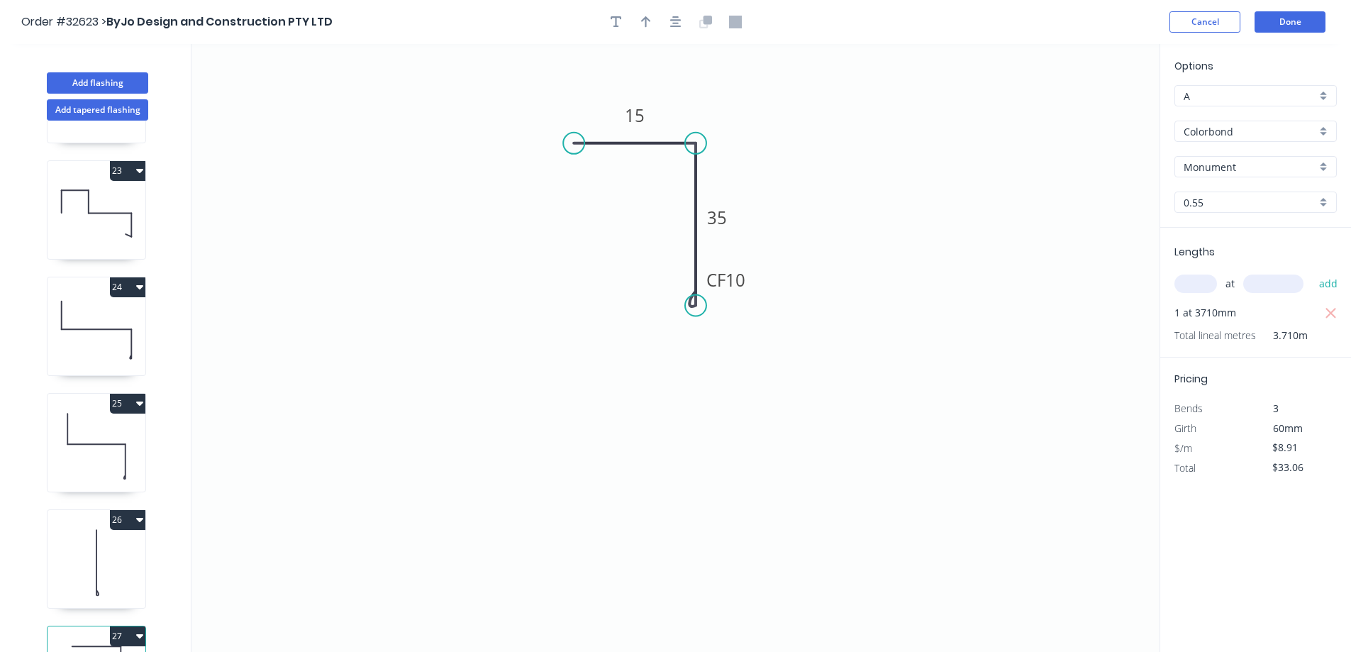
scroll to position [2615, 0]
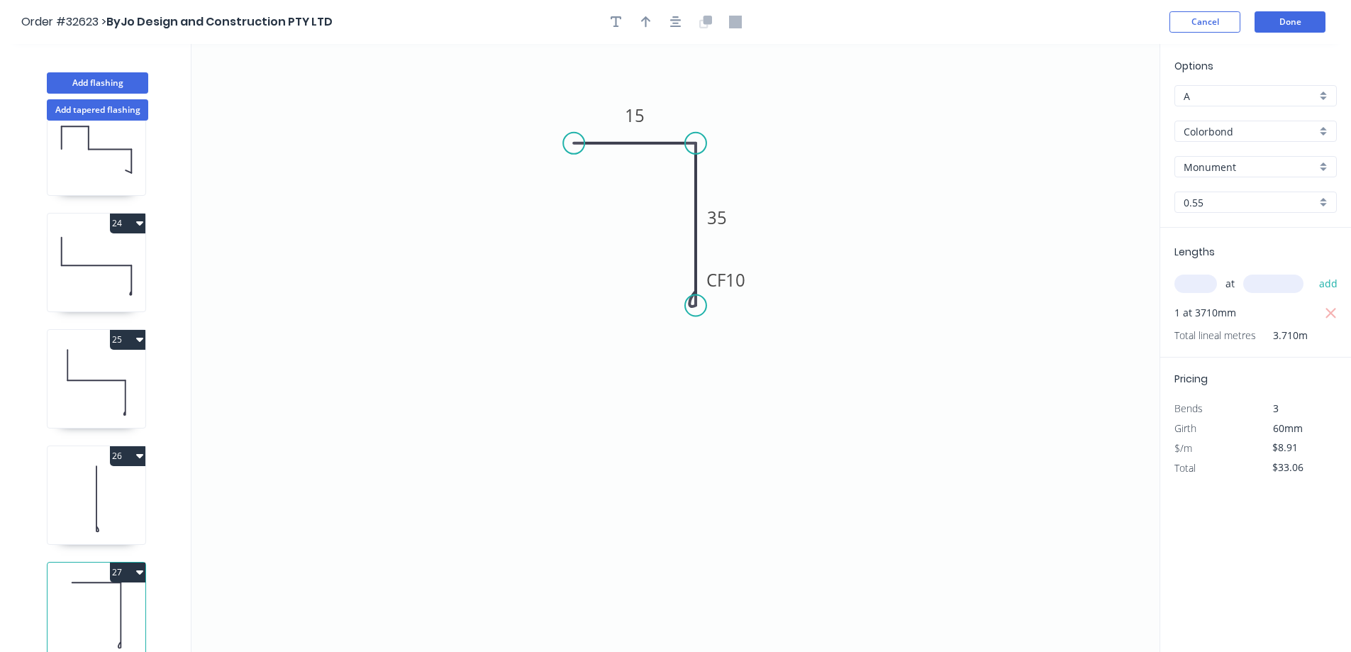
click at [74, 593] on icon at bounding box center [97, 615] width 98 height 91
click at [92, 480] on icon at bounding box center [97, 498] width 98 height 91
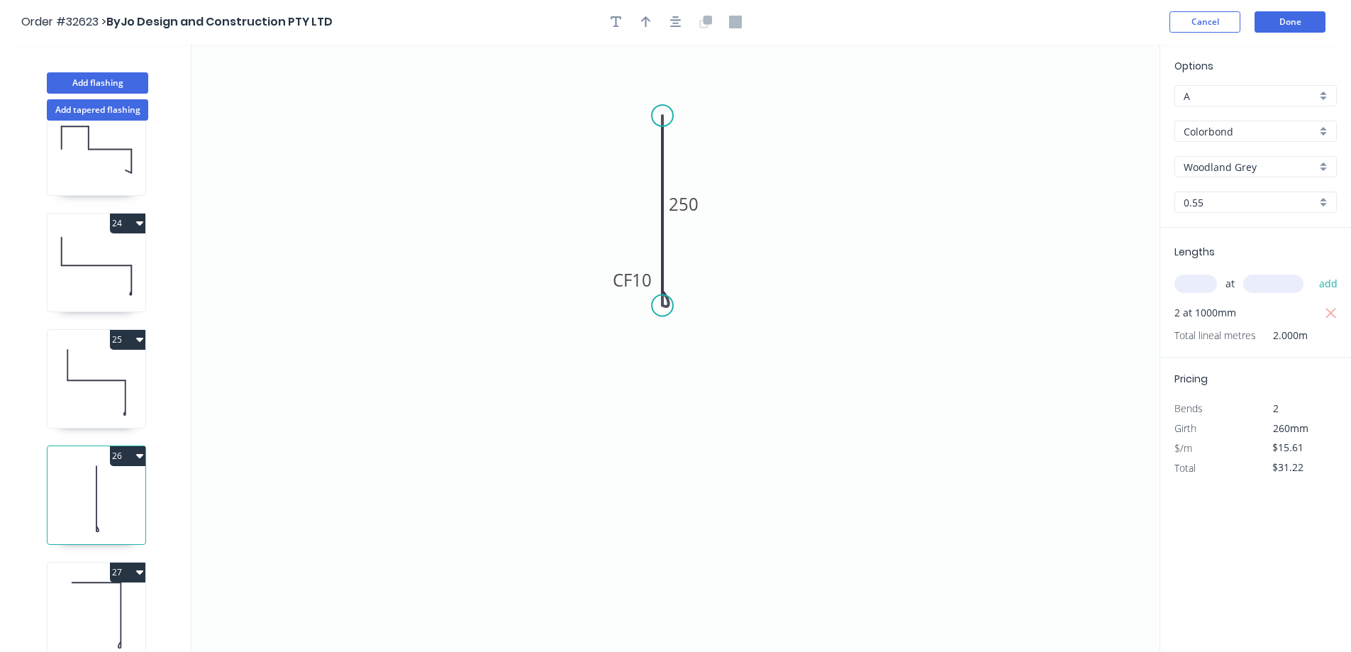
click at [1273, 169] on input "Woodland Grey" at bounding box center [1250, 167] width 133 height 15
click at [1237, 199] on div "Southerly" at bounding box center [1255, 194] width 161 height 25
click at [77, 360] on icon at bounding box center [97, 382] width 98 height 91
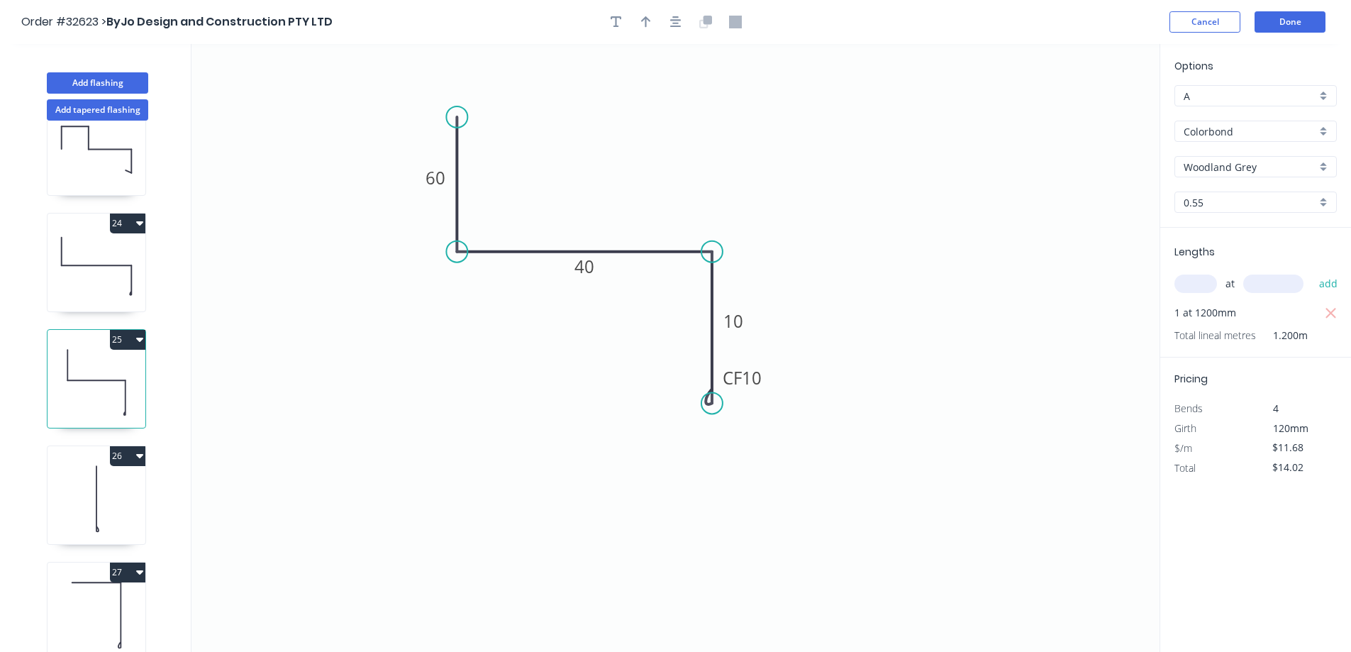
click at [1288, 163] on input "Woodland Grey" at bounding box center [1250, 167] width 133 height 15
click at [1265, 192] on div "Monument" at bounding box center [1255, 194] width 161 height 25
click at [101, 257] on icon at bounding box center [97, 266] width 98 height 91
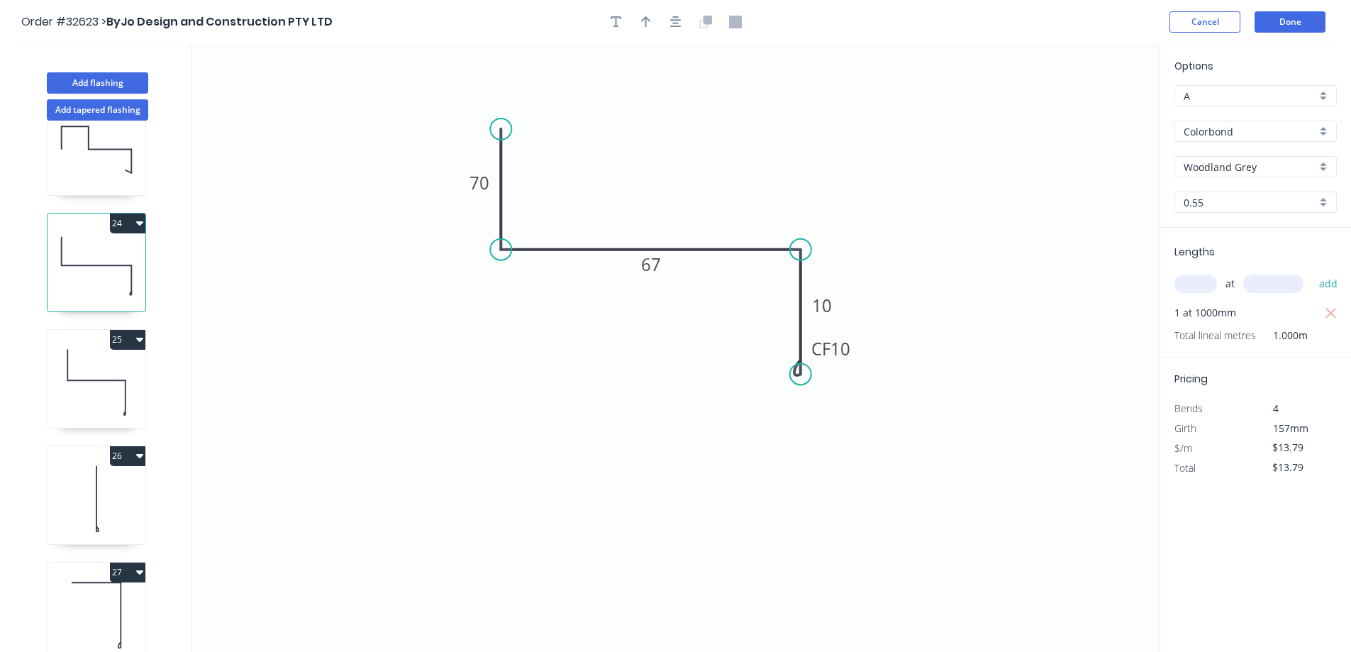
click at [1275, 165] on input "Woodland Grey" at bounding box center [1250, 167] width 133 height 15
click at [1263, 192] on div "Monument" at bounding box center [1255, 194] width 161 height 25
click at [85, 82] on button "Add flashing" at bounding box center [97, 82] width 101 height 21
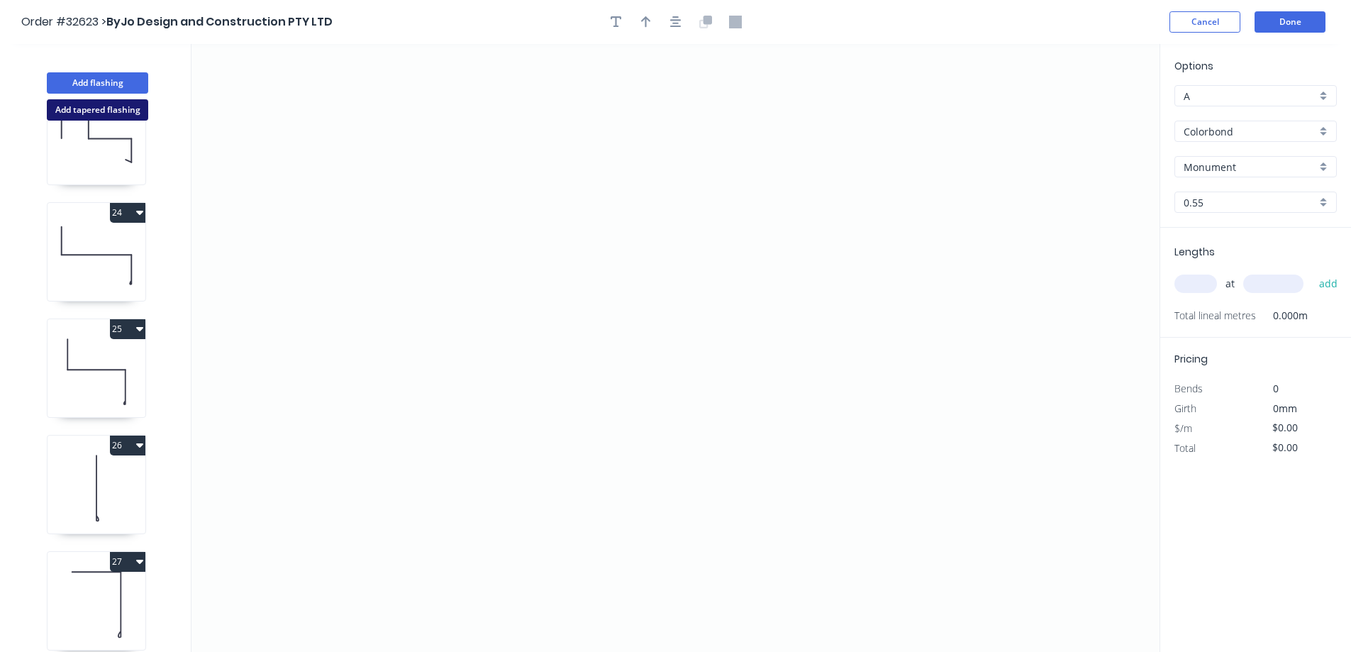
click at [82, 109] on button "Add tapered flashing" at bounding box center [97, 109] width 101 height 21
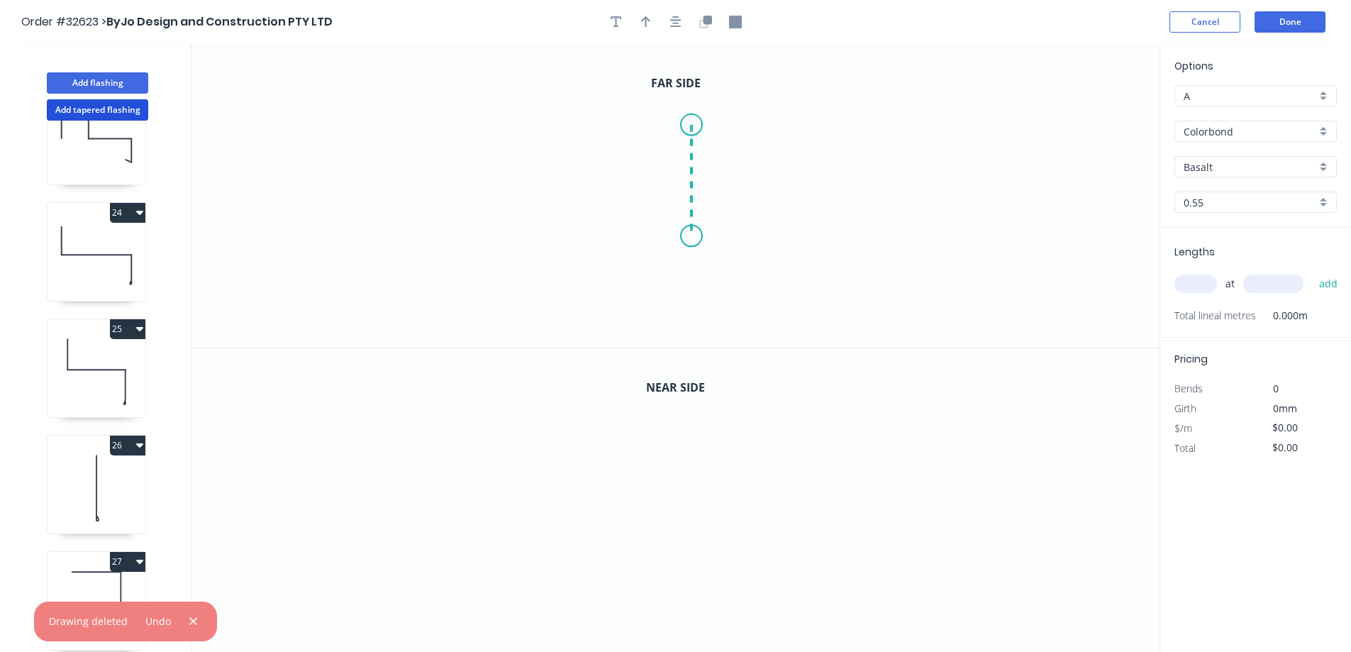
drag, startPoint x: 692, startPoint y: 125, endPoint x: 688, endPoint y: 236, distance: 111.4
click at [688, 236] on icon "0" at bounding box center [676, 196] width 968 height 304
drag, startPoint x: 688, startPoint y: 236, endPoint x: 640, endPoint y: 275, distance: 61.6
click at [640, 275] on icon "0 ?" at bounding box center [676, 196] width 968 height 304
click at [724, 172] on rect at bounding box center [713, 175] width 28 height 20
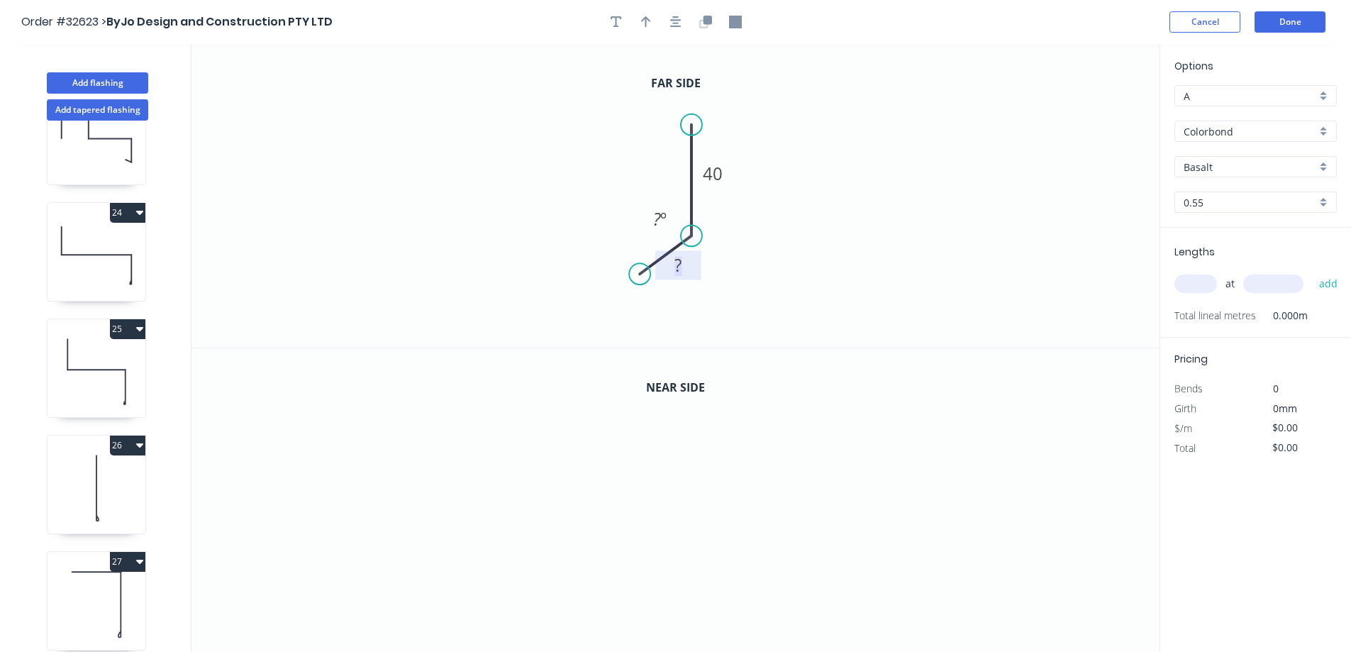
click at [691, 272] on rect at bounding box center [678, 266] width 28 height 20
click at [703, 26] on icon "button" at bounding box center [705, 22] width 13 height 13
click at [719, 469] on tspan "40" at bounding box center [713, 478] width 20 height 23
drag, startPoint x: 1243, startPoint y: 176, endPoint x: 1243, endPoint y: 166, distance: 9.9
click at [1243, 168] on div "Basalt" at bounding box center [1256, 166] width 162 height 21
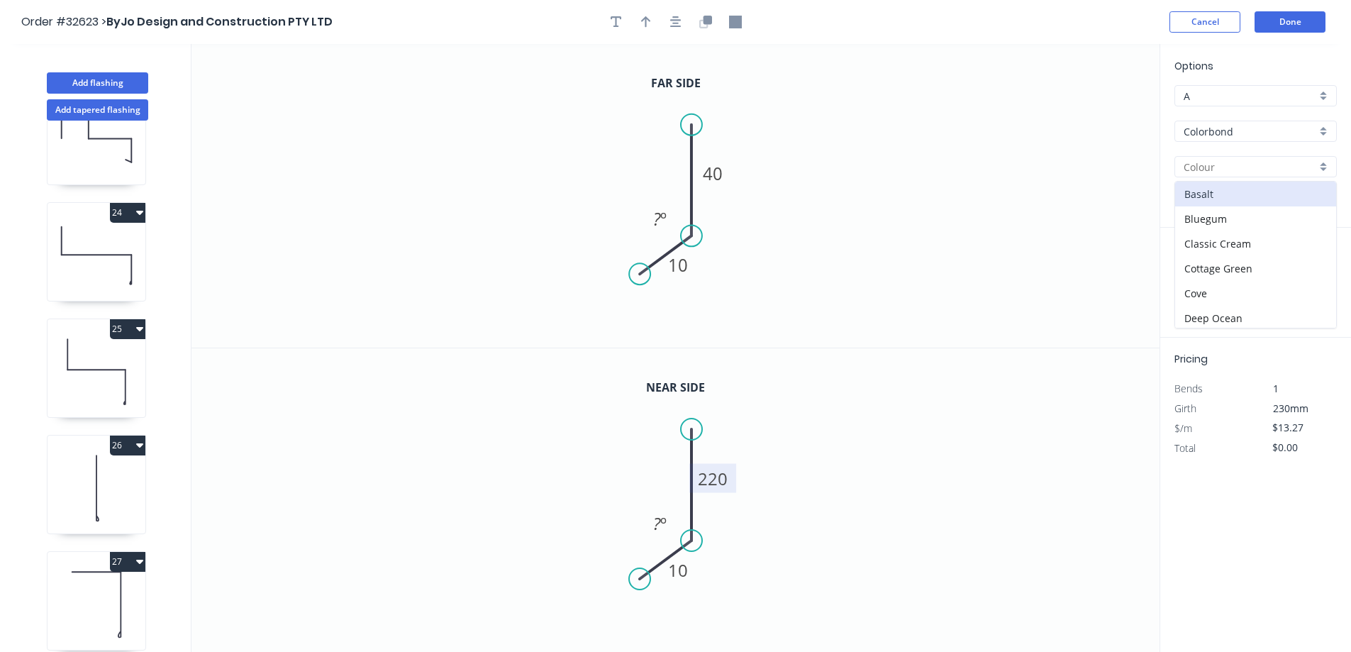
click at [1243, 166] on input "text" at bounding box center [1250, 167] width 133 height 15
click at [1231, 193] on div "Woodland Grey" at bounding box center [1255, 194] width 161 height 25
click at [1202, 287] on input "text" at bounding box center [1196, 284] width 43 height 18
click at [1312, 272] on button "add" at bounding box center [1328, 284] width 33 height 24
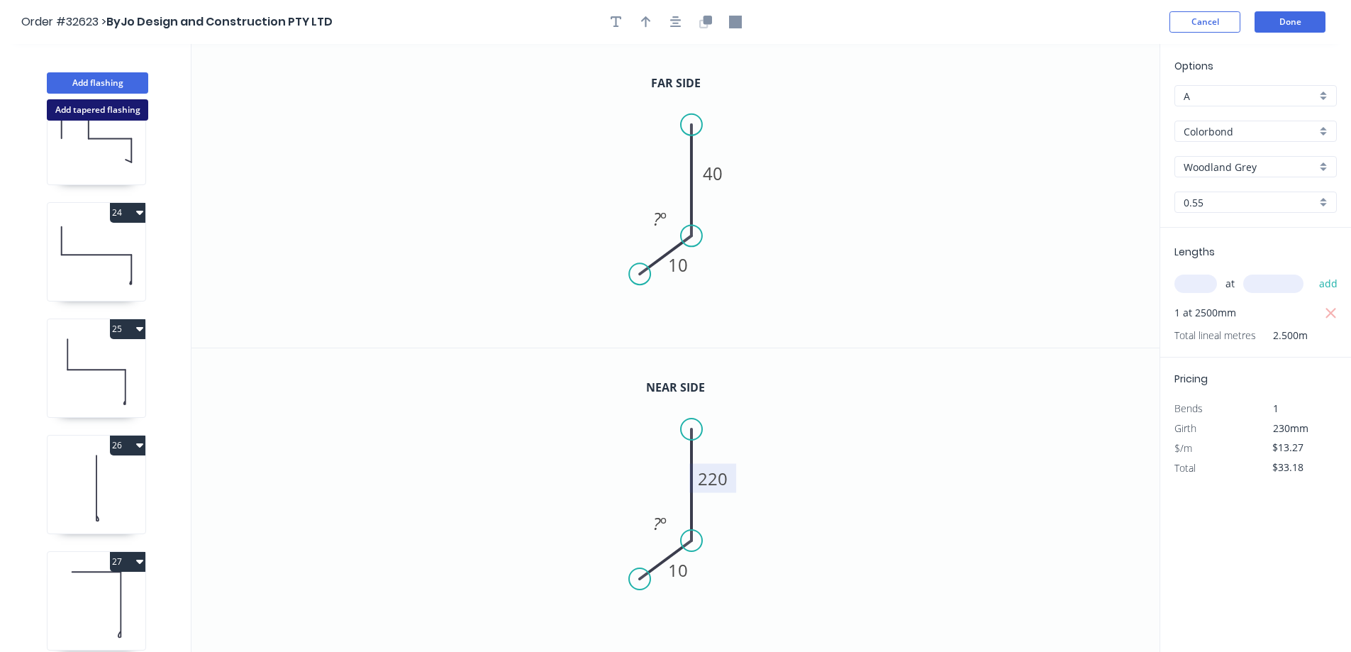
click at [101, 107] on button "Add tapered flashing" at bounding box center [97, 109] width 101 height 21
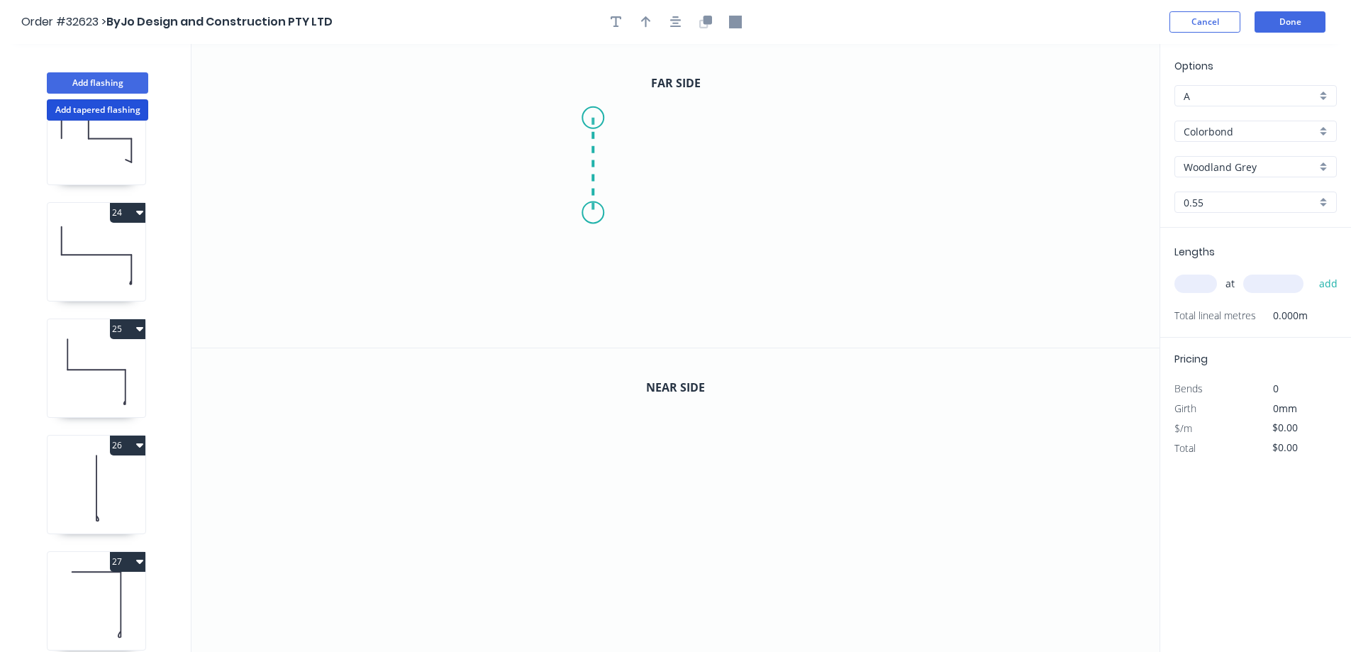
drag, startPoint x: 593, startPoint y: 118, endPoint x: 589, endPoint y: 213, distance: 95.1
click at [589, 213] on icon "0" at bounding box center [676, 196] width 968 height 304
drag, startPoint x: 589, startPoint y: 213, endPoint x: 616, endPoint y: 248, distance: 45.0
click at [616, 248] on icon "0 ?" at bounding box center [676, 196] width 968 height 304
click at [578, 158] on rect at bounding box center [572, 160] width 28 height 20
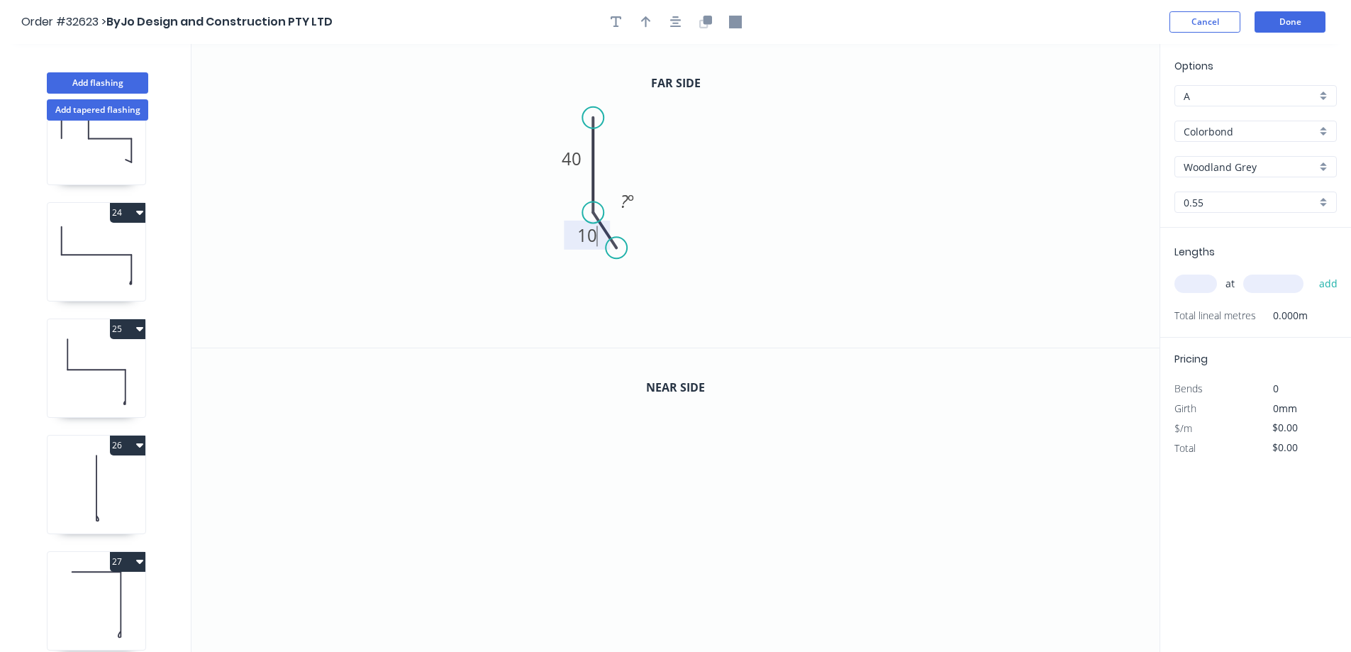
drag, startPoint x: 711, startPoint y: 23, endPoint x: 715, endPoint y: 102, distance: 78.8
click at [711, 24] on icon "button" at bounding box center [705, 22] width 13 height 13
click at [583, 460] on rect at bounding box center [572, 464] width 28 height 20
click at [1205, 284] on input "text" at bounding box center [1196, 284] width 43 height 18
click at [1312, 272] on button "add" at bounding box center [1328, 284] width 33 height 24
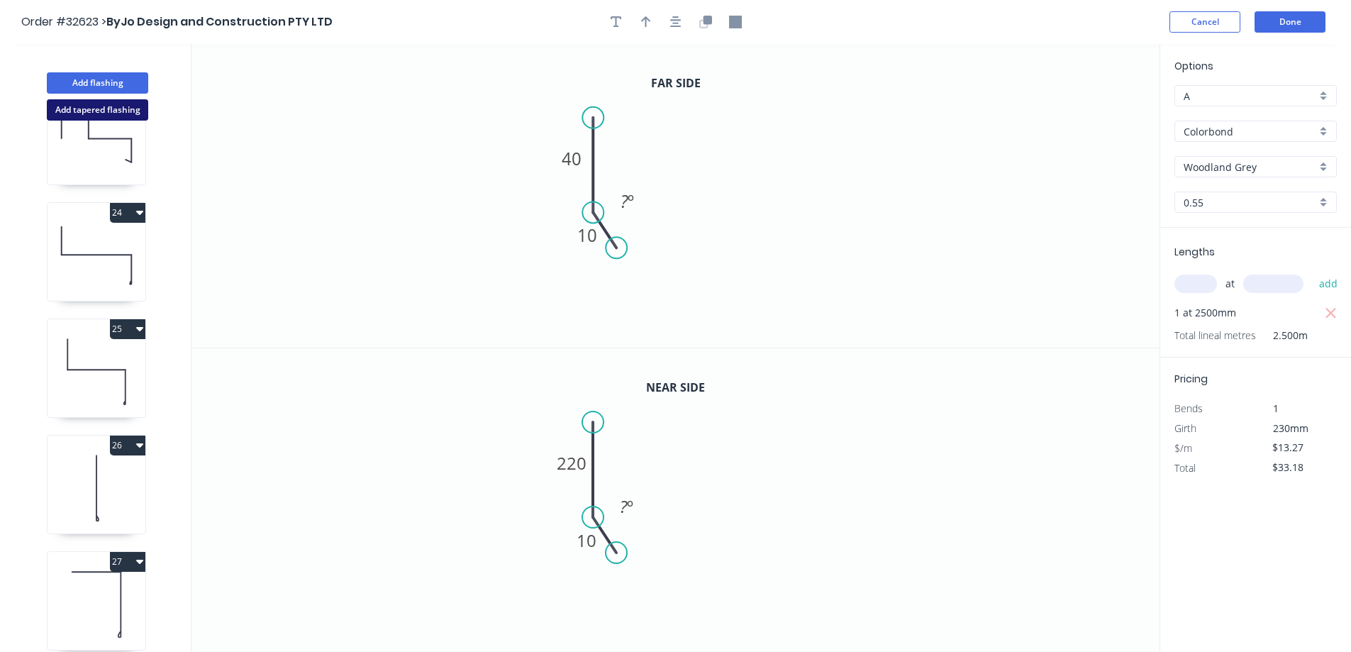
click at [135, 107] on button "Add tapered flashing" at bounding box center [97, 109] width 101 height 21
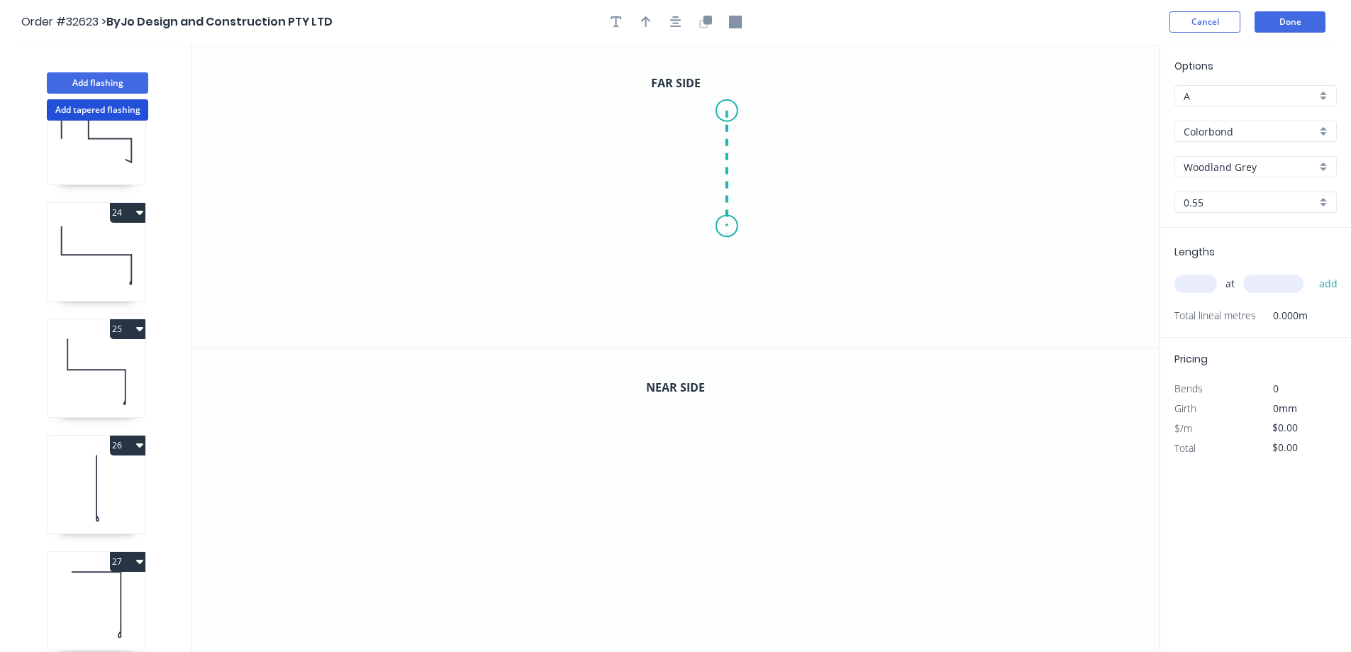
drag, startPoint x: 727, startPoint y: 111, endPoint x: 729, endPoint y: 226, distance: 115.6
click at [729, 226] on icon "0" at bounding box center [676, 196] width 968 height 304
click at [694, 277] on icon "0 ?" at bounding box center [676, 196] width 968 height 304
click at [754, 162] on rect at bounding box center [748, 163] width 28 height 20
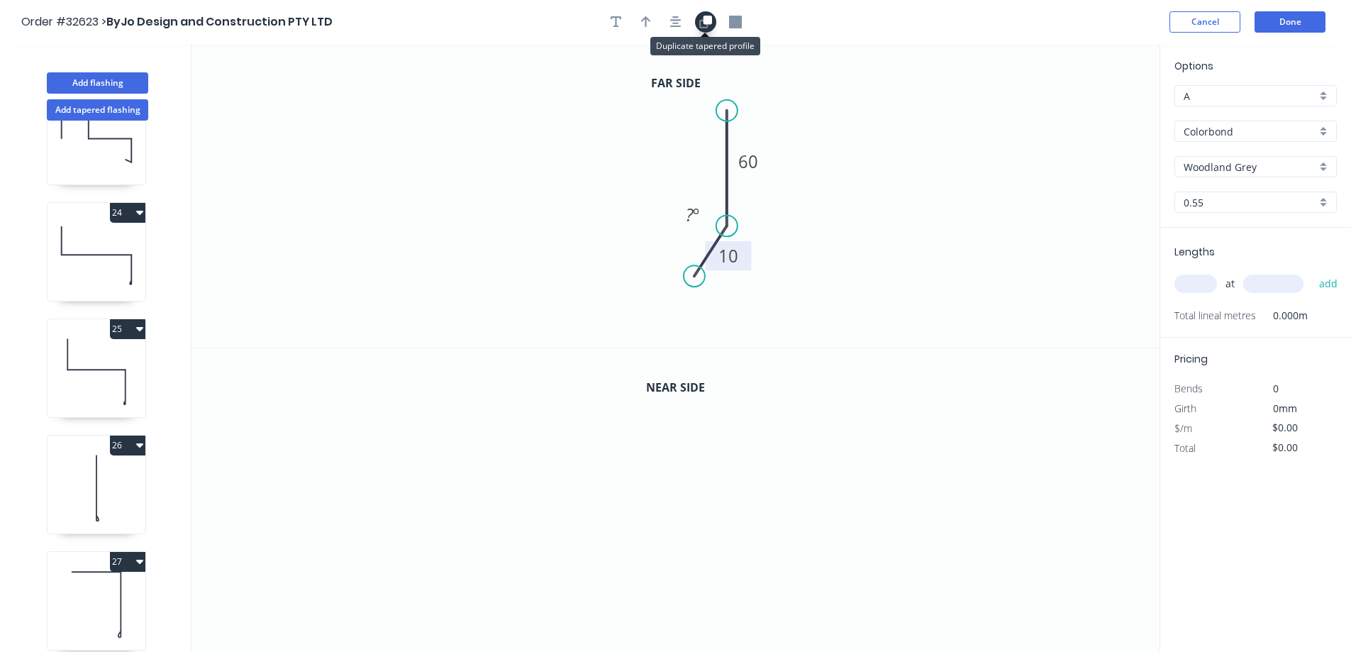
click at [707, 23] on icon "button" at bounding box center [707, 20] width 9 height 9
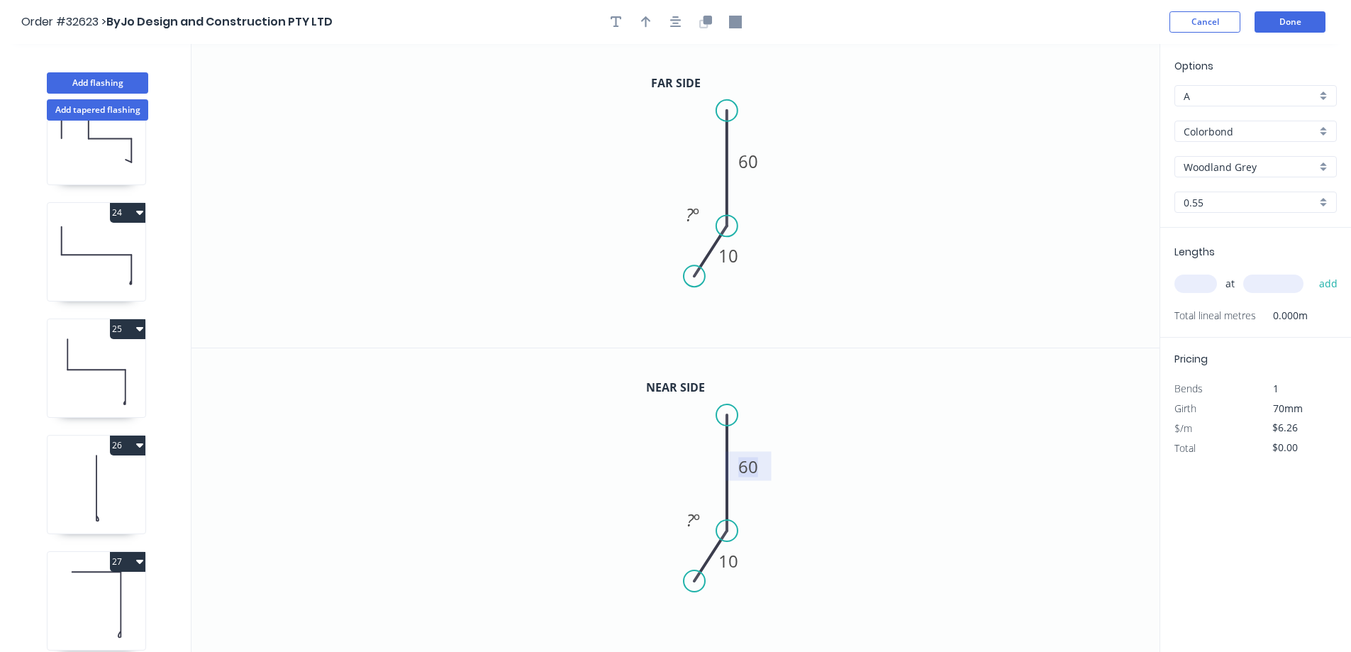
click at [756, 462] on tspan "60" at bounding box center [748, 466] width 20 height 23
click at [1202, 280] on input "text" at bounding box center [1196, 284] width 43 height 18
click at [1312, 272] on button "add" at bounding box center [1328, 284] width 33 height 24
click at [1284, 26] on button "Done" at bounding box center [1290, 21] width 71 height 21
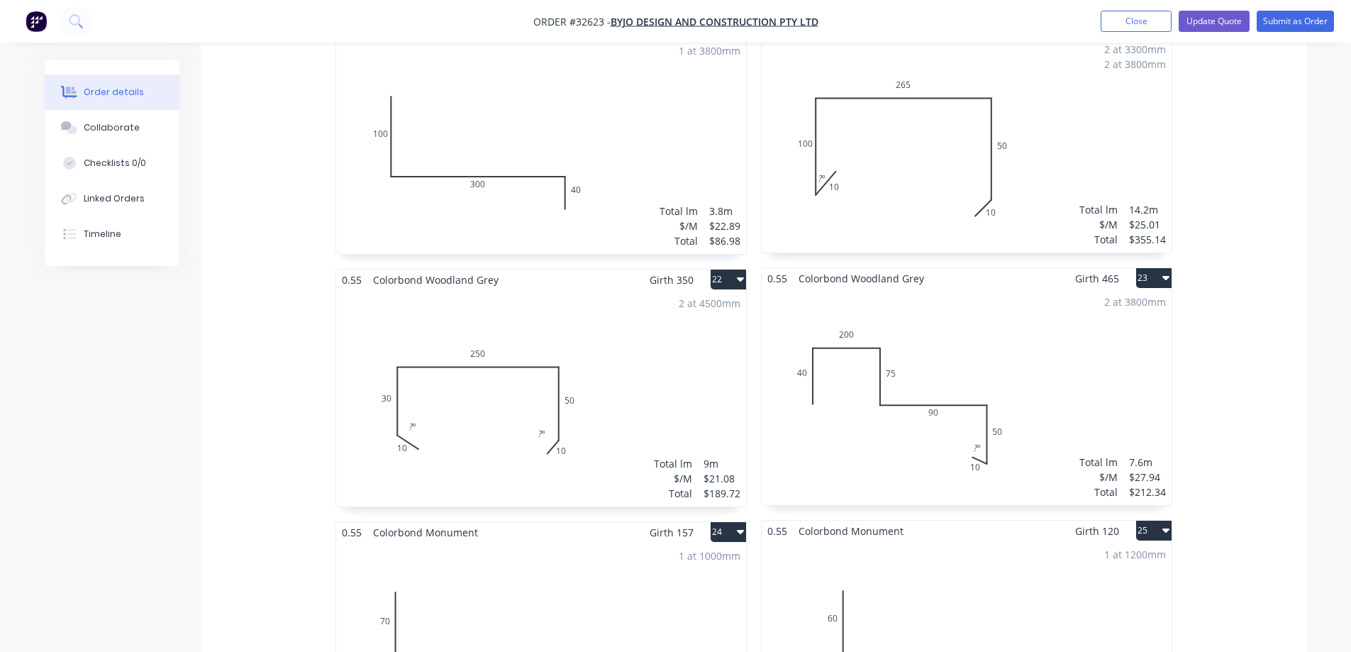
scroll to position [3316, 0]
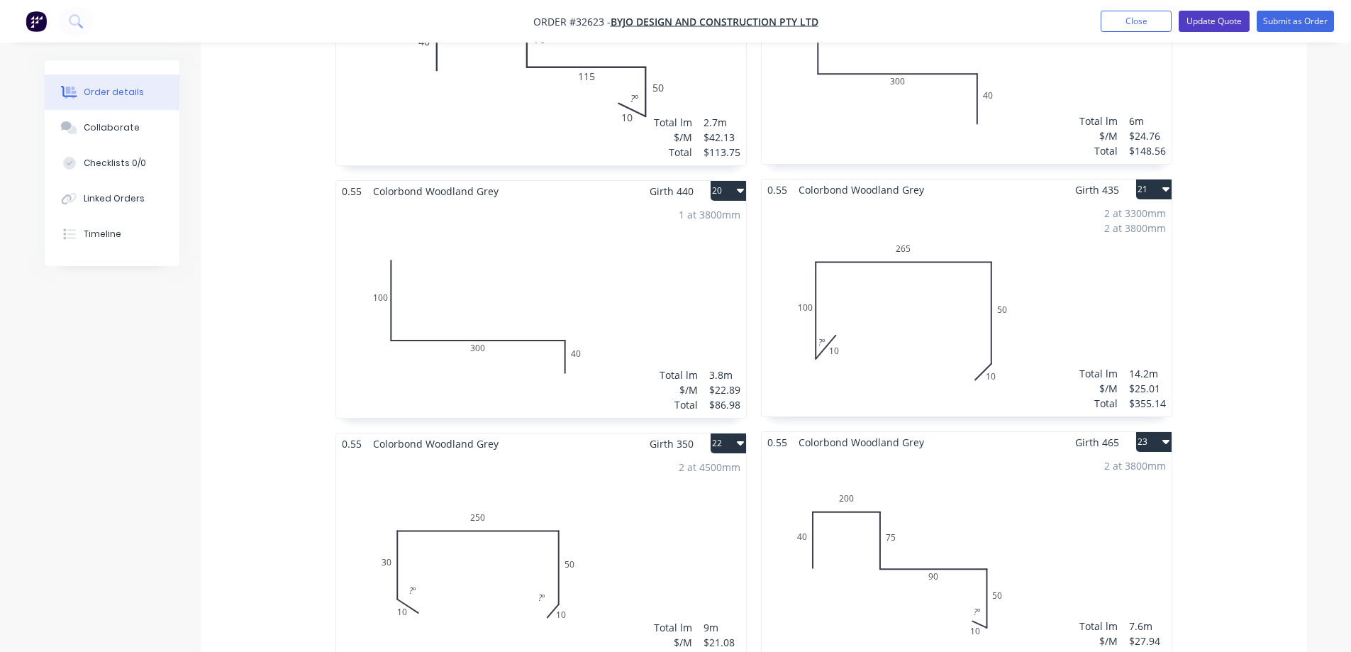
click at [1215, 28] on button "Update Quote" at bounding box center [1214, 21] width 71 height 21
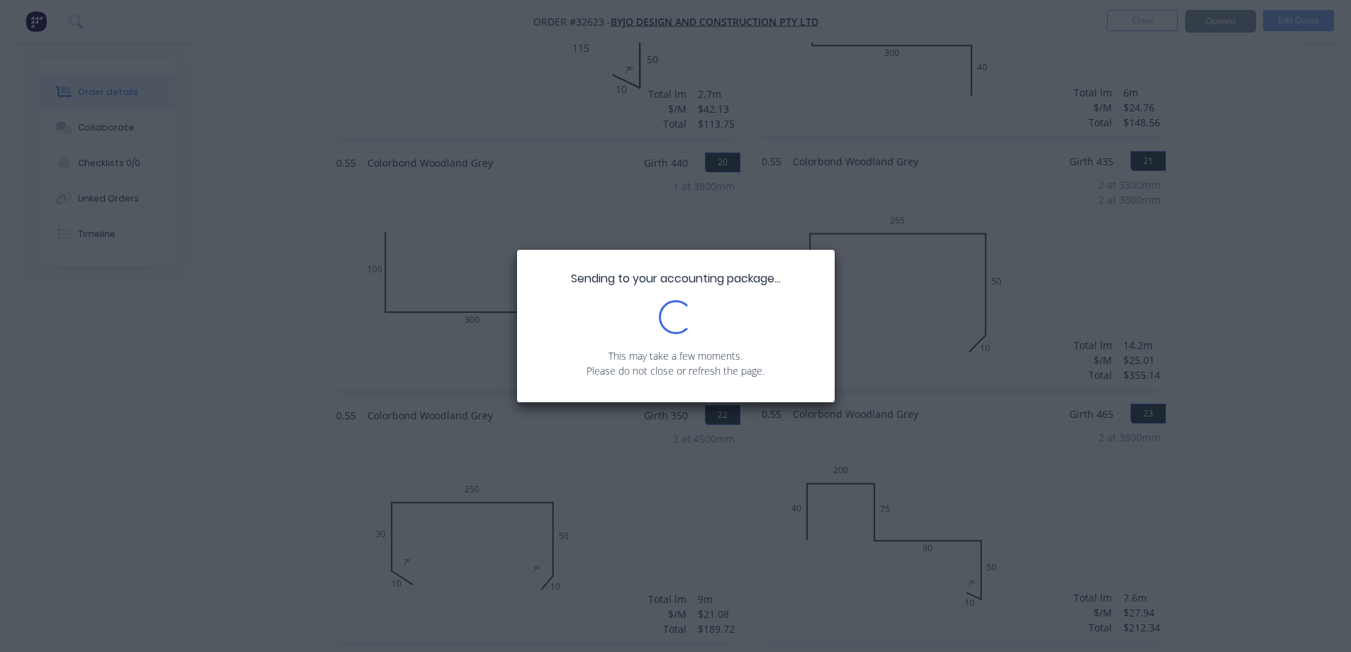
scroll to position [0, 0]
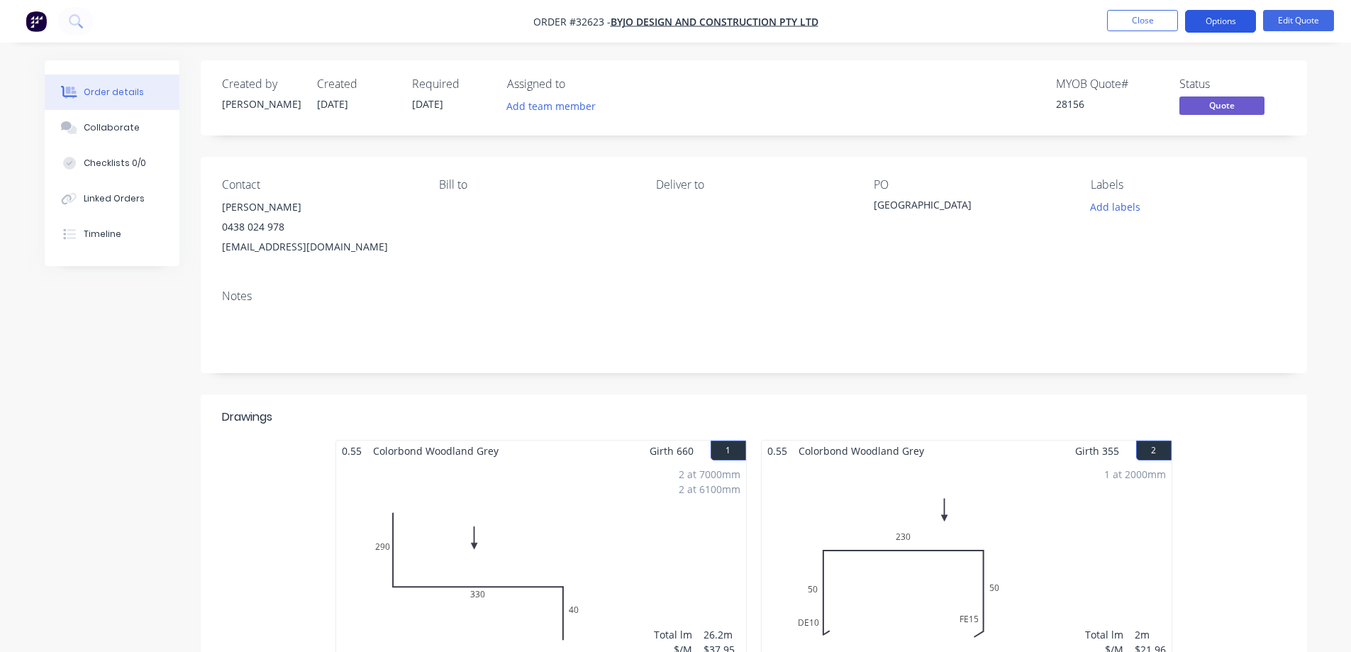
click at [1236, 21] on button "Options" at bounding box center [1220, 21] width 71 height 23
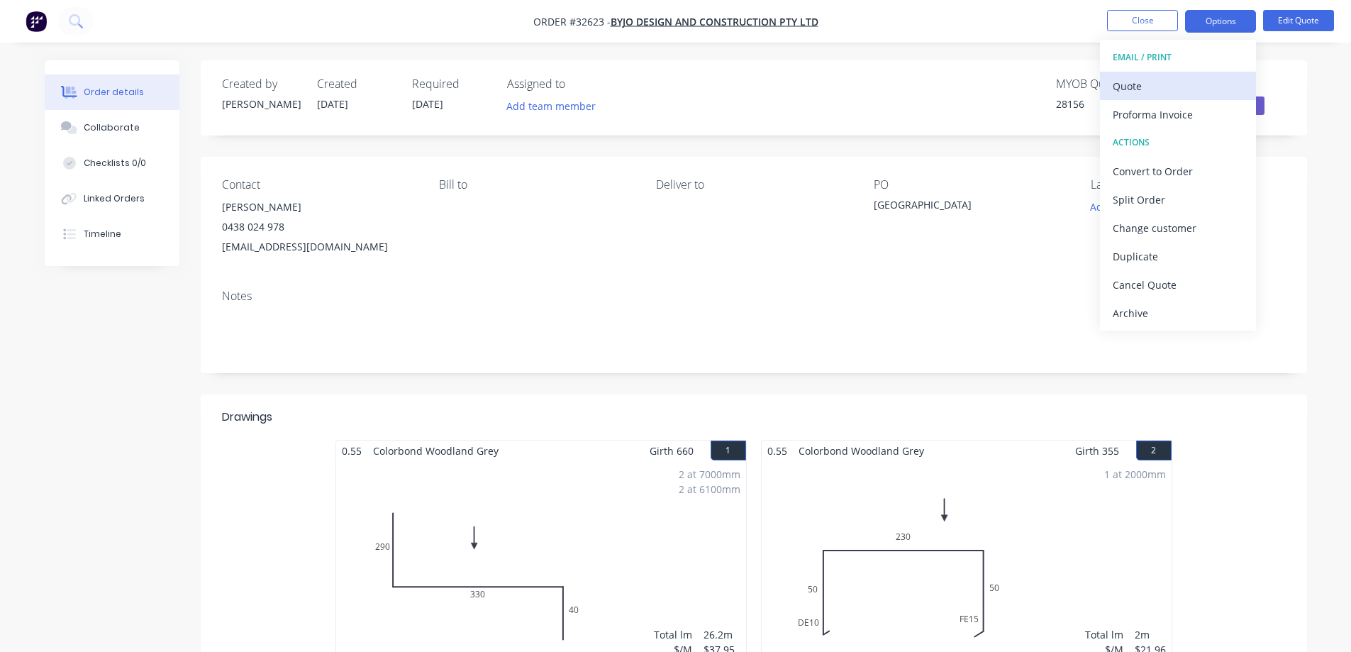
click at [1141, 90] on div "Quote" at bounding box center [1178, 86] width 131 height 21
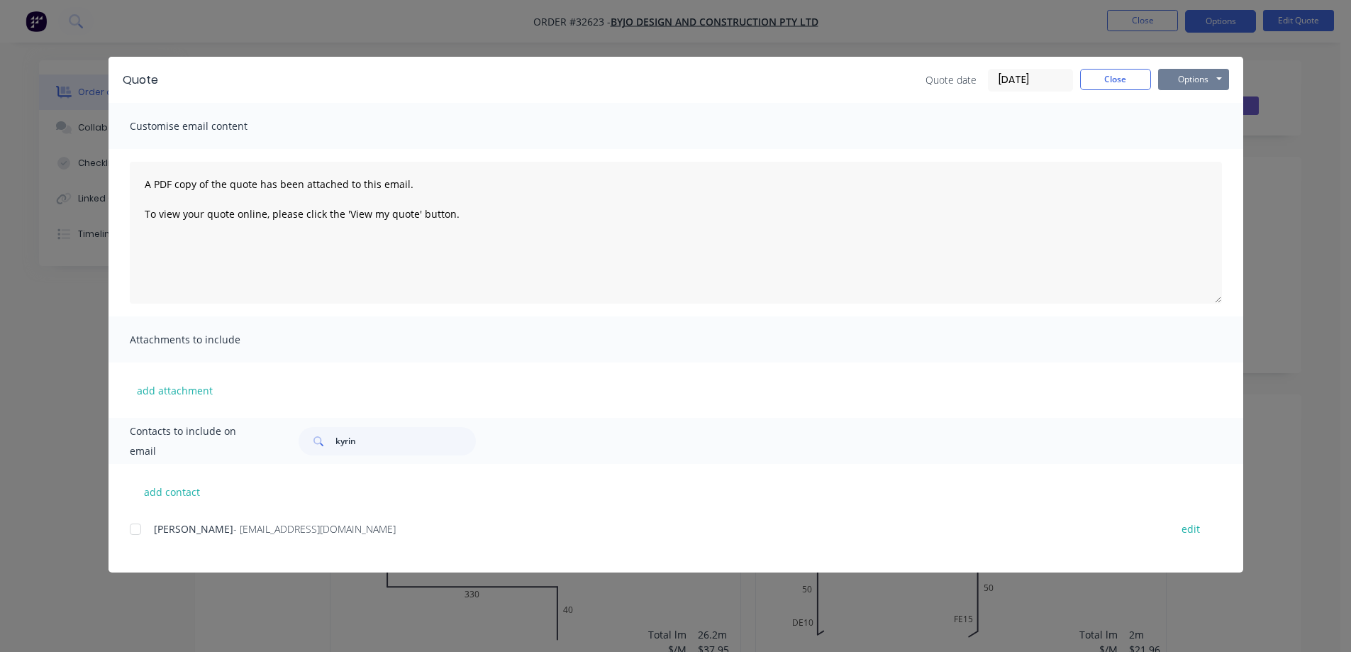
click at [1194, 81] on button "Options" at bounding box center [1193, 79] width 71 height 21
click at [1191, 131] on button "Print" at bounding box center [1203, 127] width 91 height 23
click at [1119, 80] on button "Close" at bounding box center [1115, 79] width 71 height 21
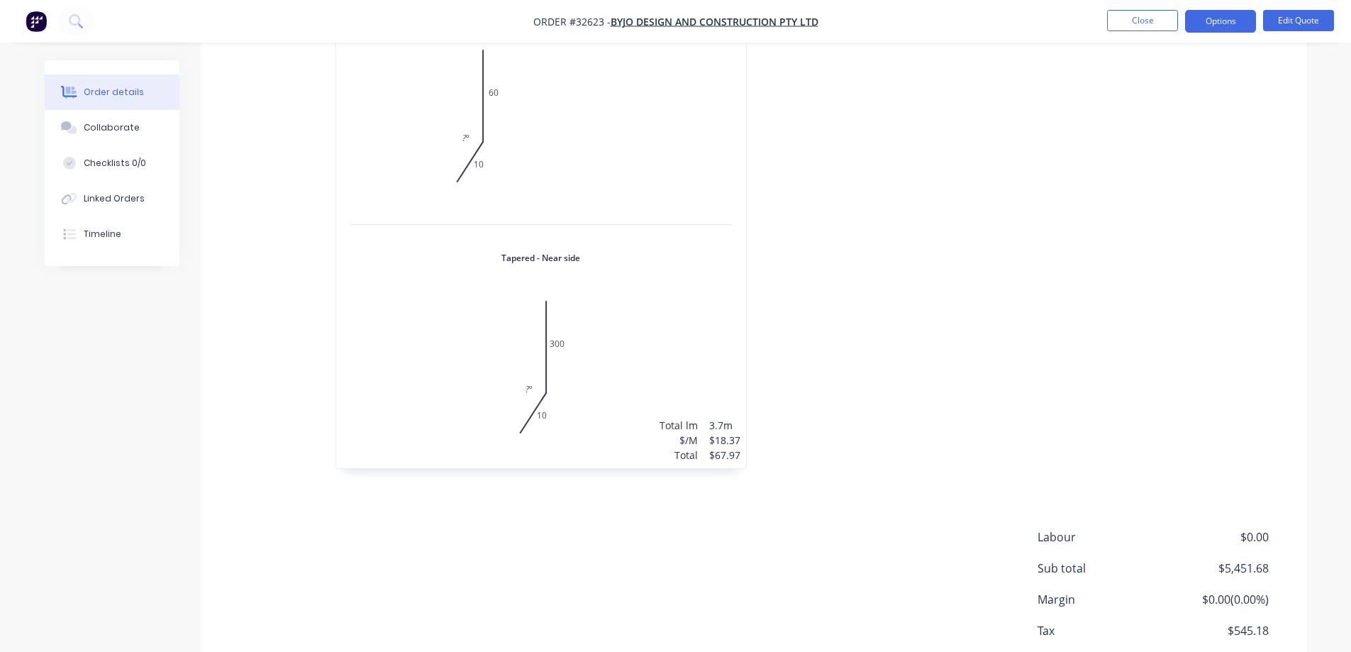
scroll to position [4873, 0]
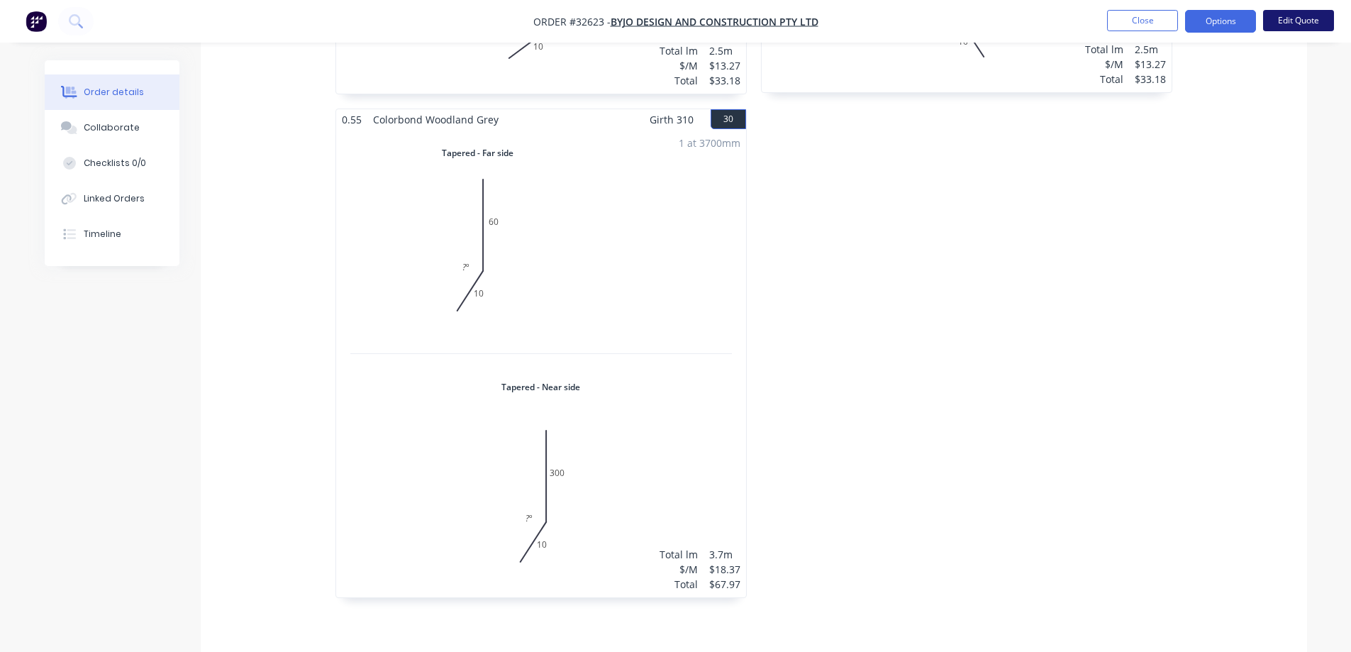
click at [1312, 23] on button "Edit Quote" at bounding box center [1298, 20] width 71 height 21
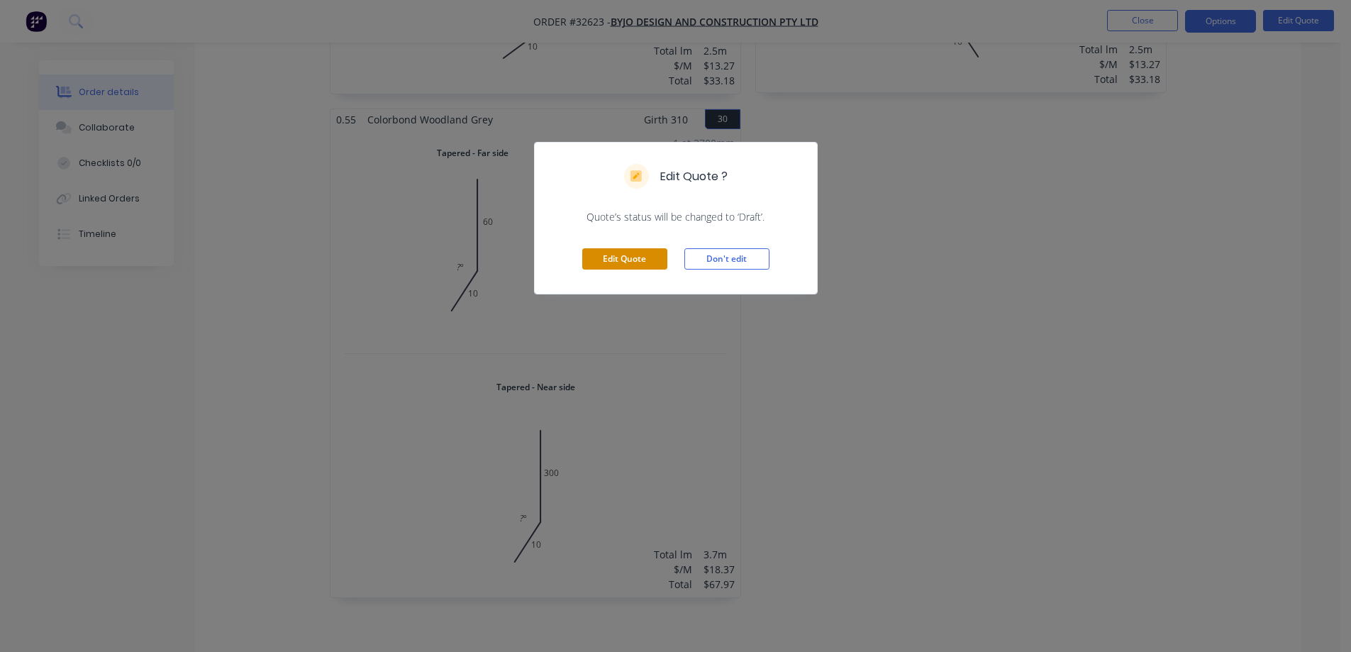
click at [639, 259] on button "Edit Quote" at bounding box center [624, 258] width 85 height 21
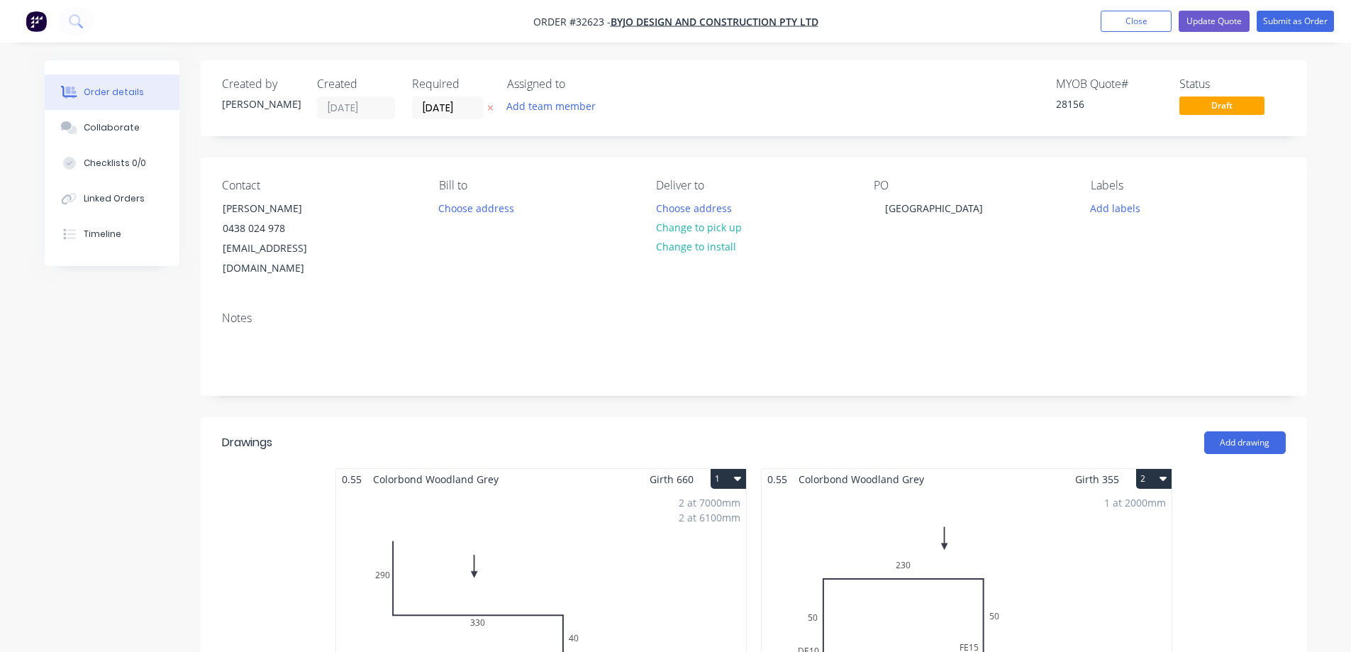
scroll to position [284, 0]
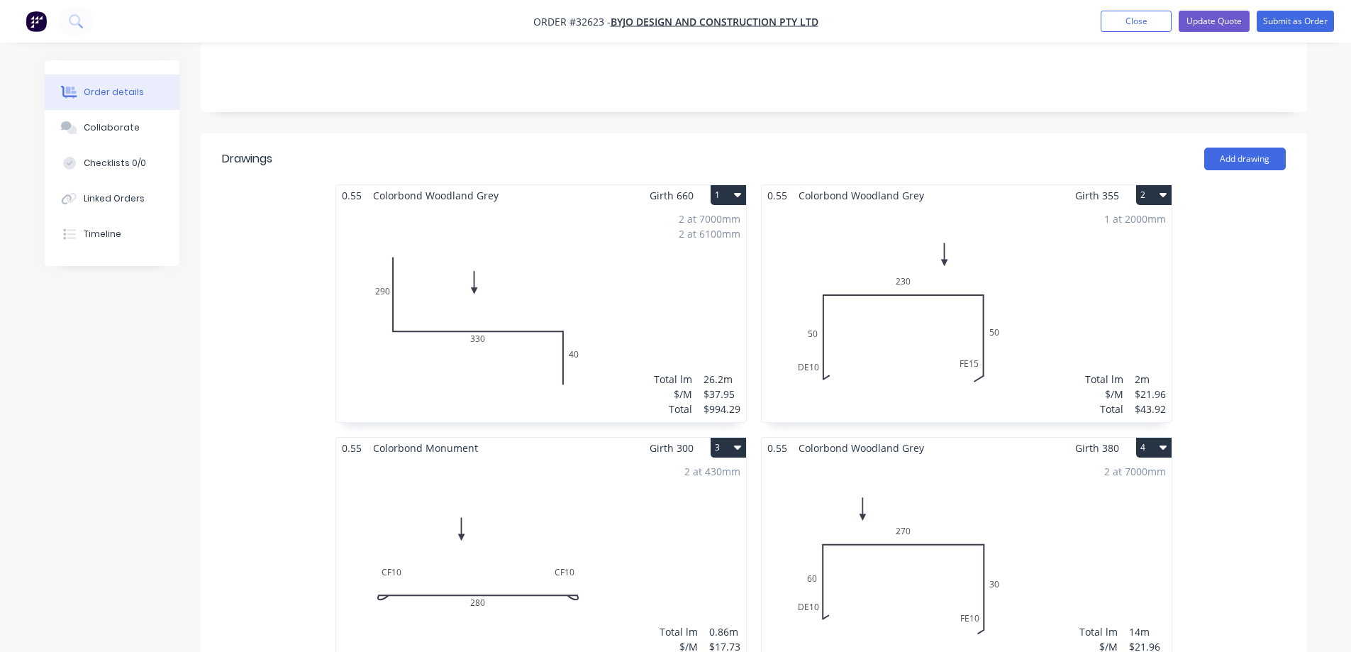
click at [736, 193] on icon "button" at bounding box center [737, 195] width 7 height 4
drag, startPoint x: 670, startPoint y: 265, endPoint x: 1163, endPoint y: 162, distance: 503.8
click at [673, 276] on div "Delete" at bounding box center [678, 286] width 109 height 21
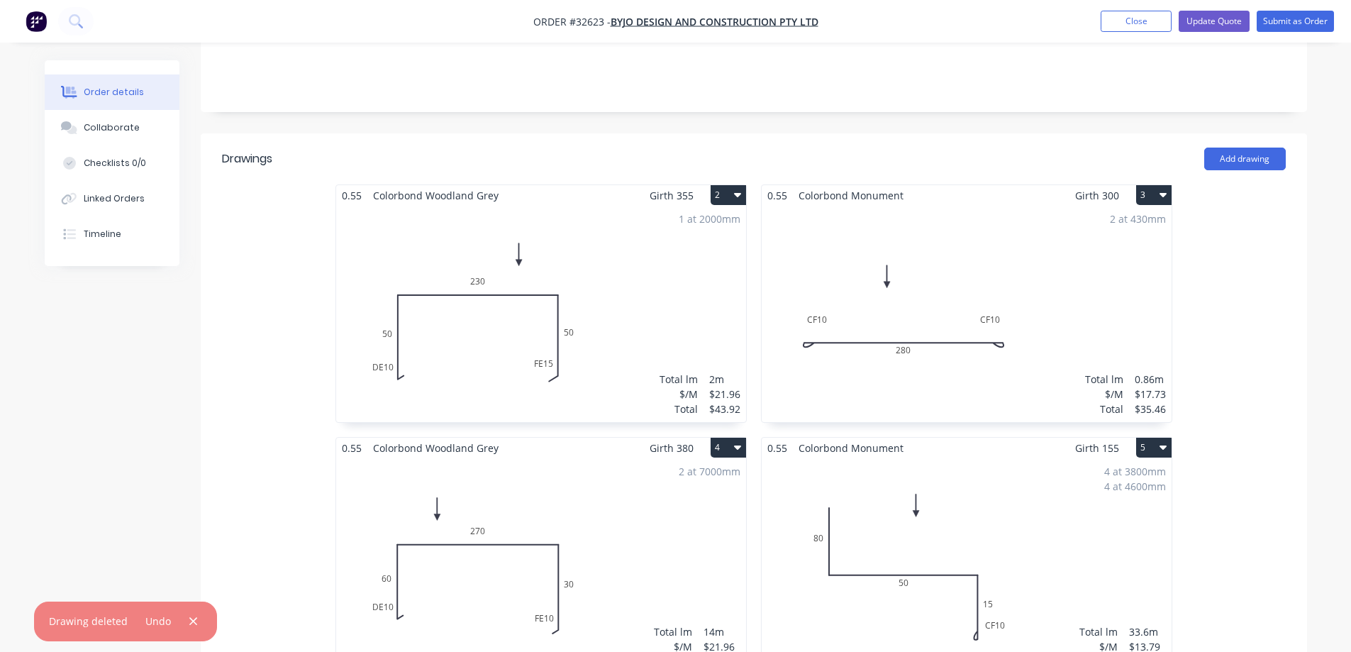
click at [1161, 193] on icon "button" at bounding box center [1163, 195] width 7 height 4
drag, startPoint x: 1096, startPoint y: 267, endPoint x: 740, endPoint y: 173, distance: 368.4
click at [1079, 276] on div "Delete" at bounding box center [1104, 286] width 109 height 21
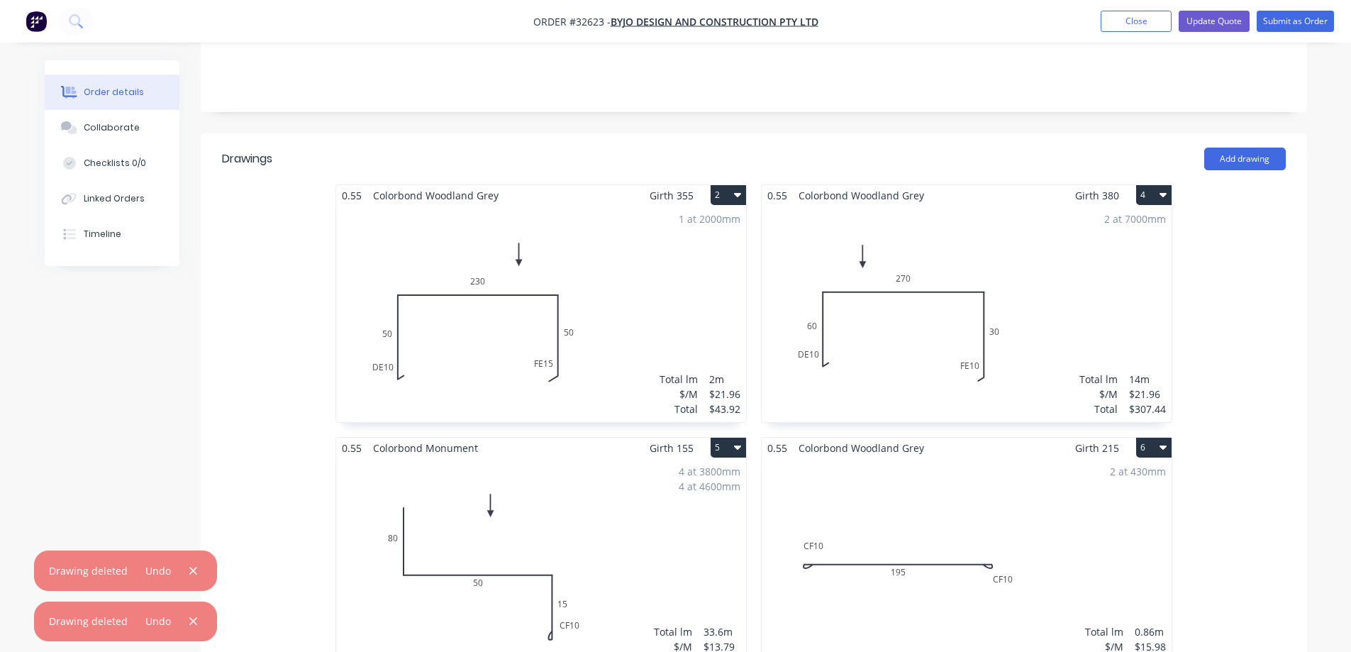
click at [742, 185] on button "2" at bounding box center [728, 195] width 35 height 20
click at [699, 276] on div "Delete" at bounding box center [678, 286] width 109 height 21
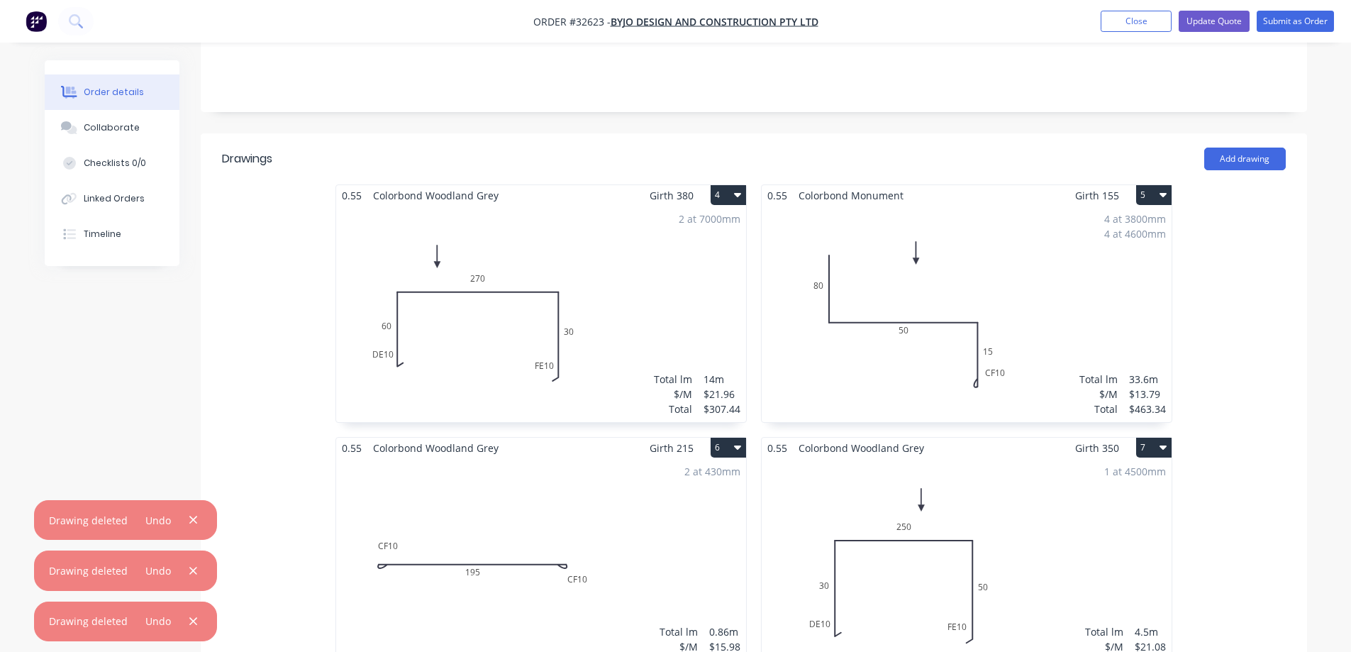
click at [737, 185] on button "4" at bounding box center [728, 195] width 35 height 20
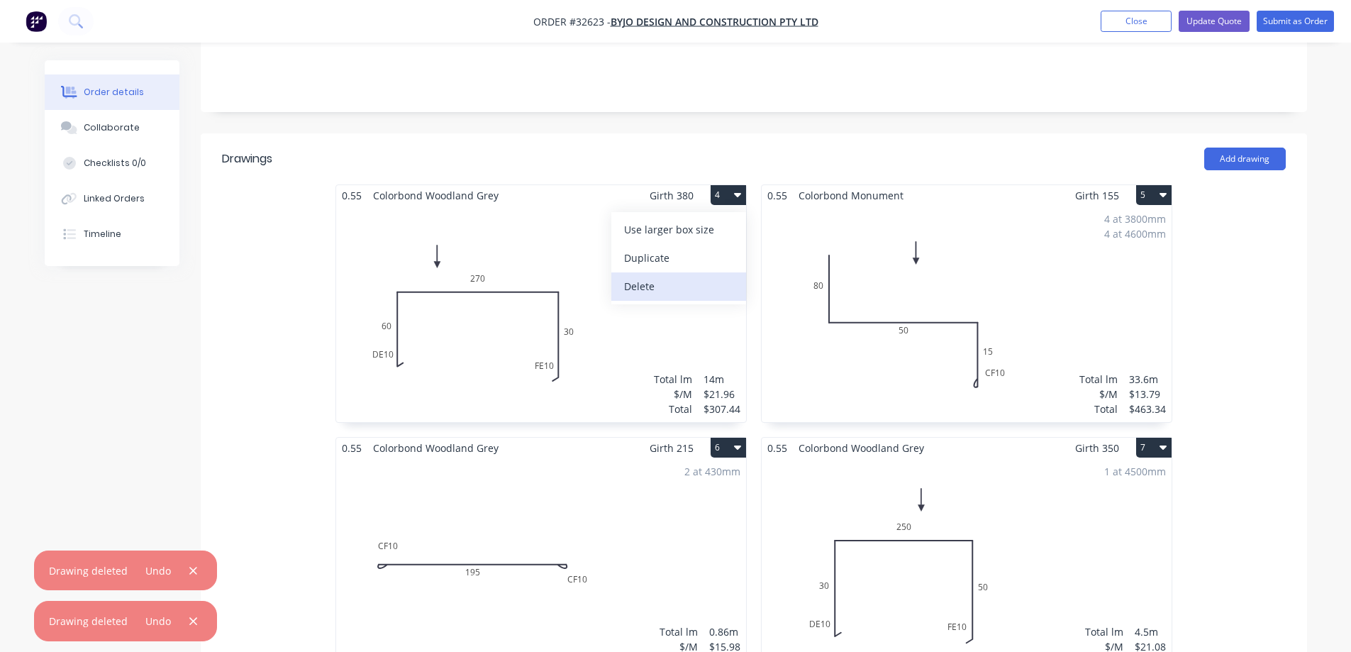
click at [694, 276] on div "Delete" at bounding box center [678, 286] width 109 height 21
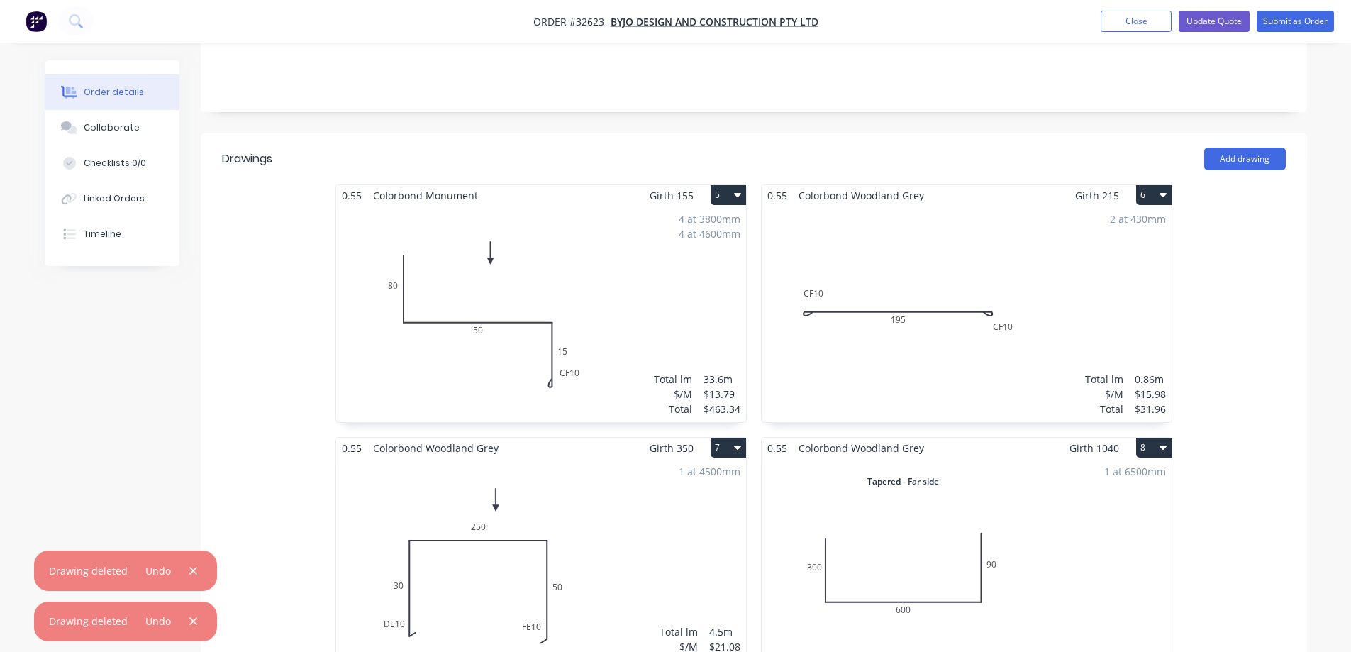
click at [1168, 185] on button "6" at bounding box center [1153, 195] width 35 height 20
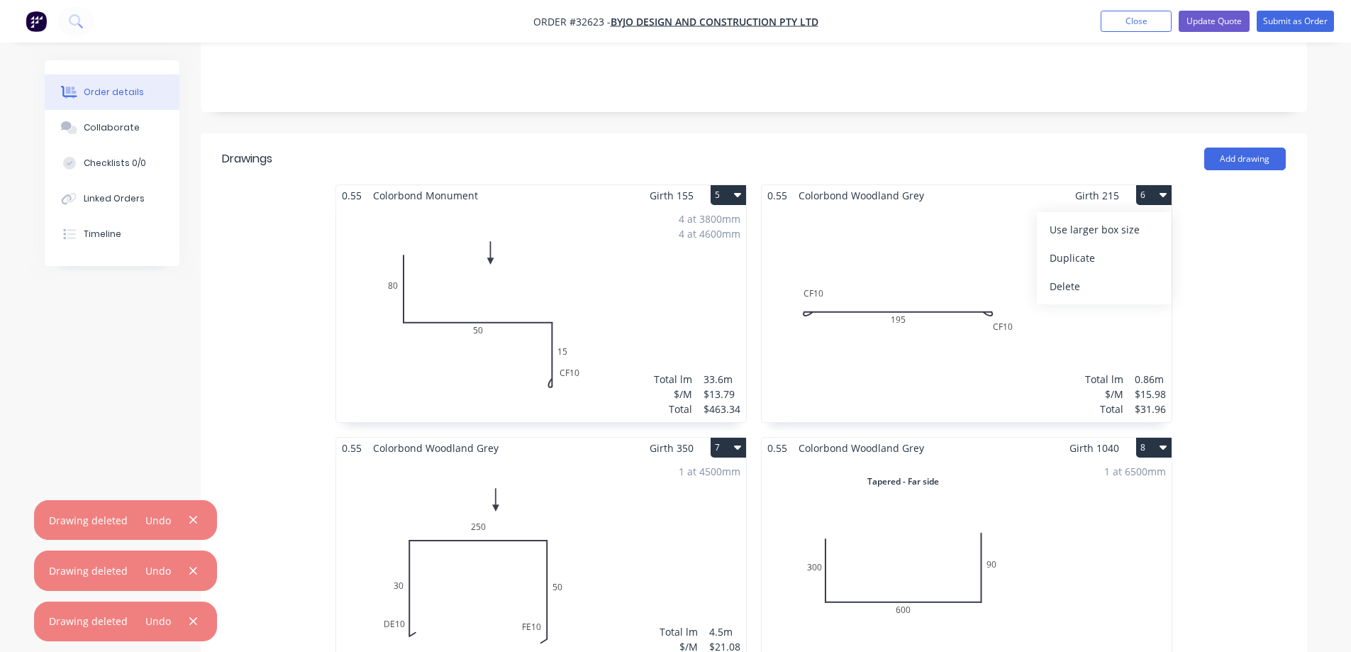
drag, startPoint x: 1120, startPoint y: 268, endPoint x: 746, endPoint y: 178, distance: 384.5
click at [1119, 276] on div "Delete" at bounding box center [1104, 286] width 109 height 21
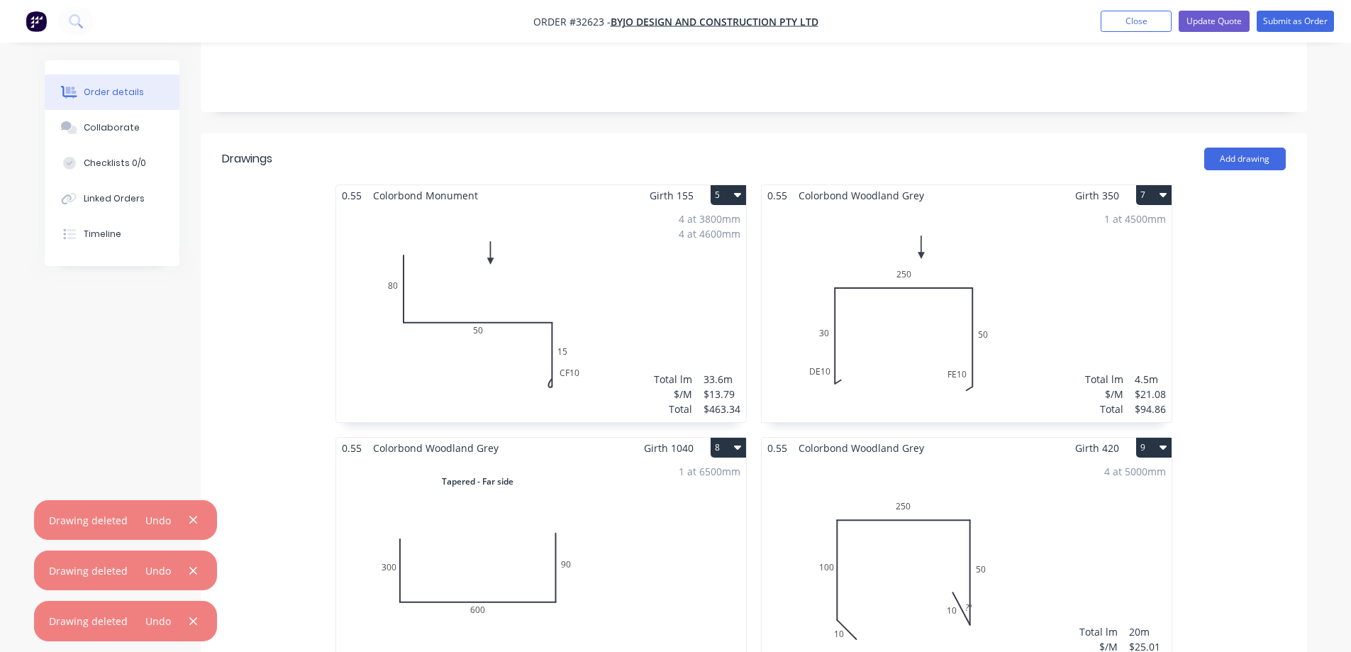
click at [746, 185] on button "5" at bounding box center [728, 195] width 35 height 20
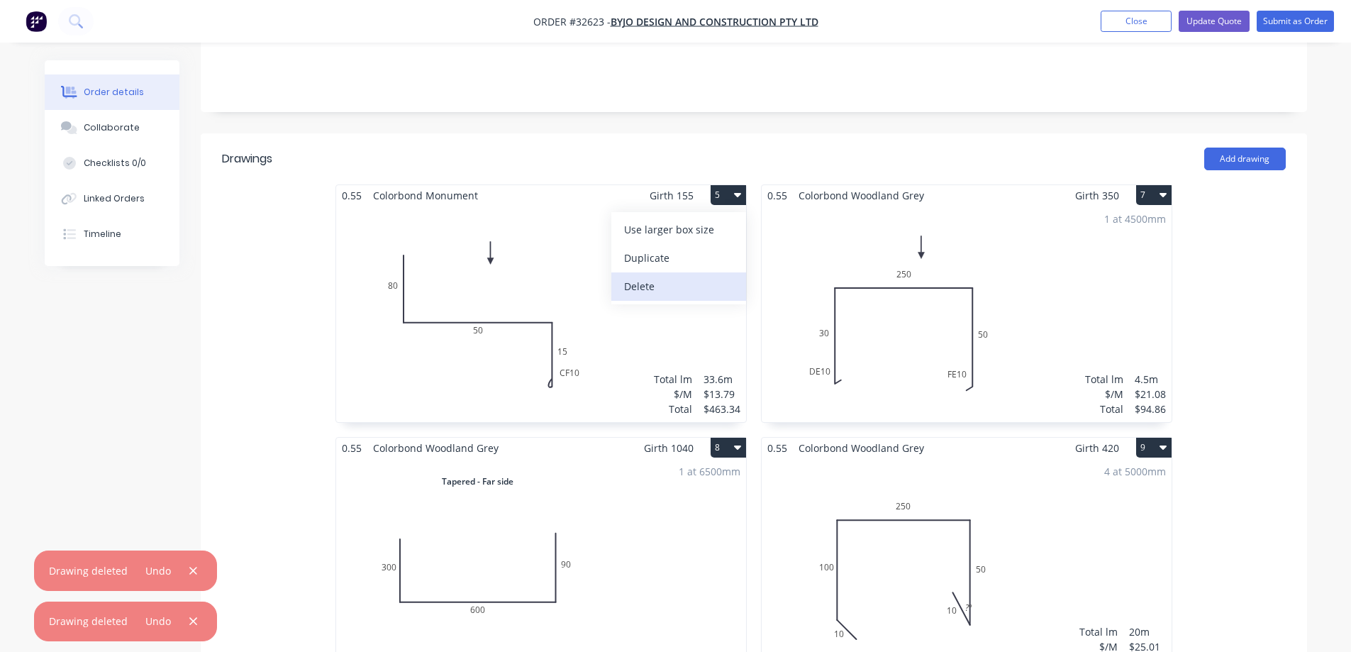
click at [658, 276] on div "Delete" at bounding box center [678, 286] width 109 height 21
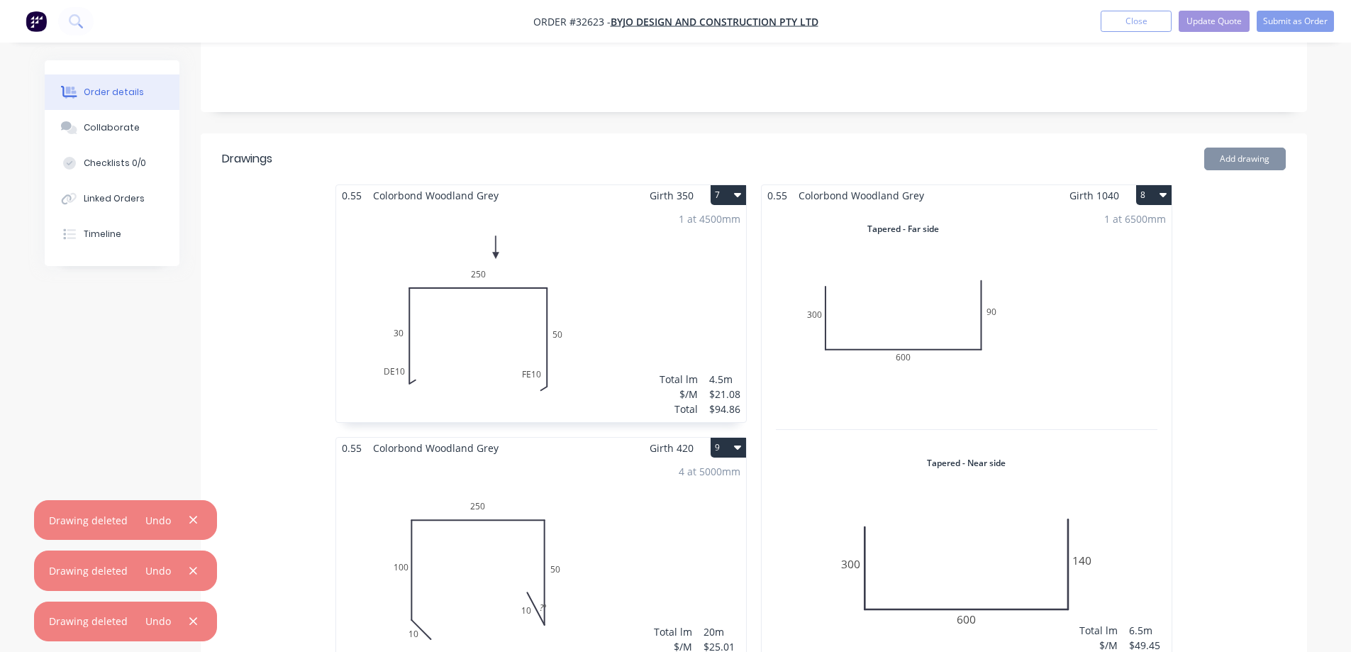
click at [733, 185] on button "7" at bounding box center [728, 195] width 35 height 20
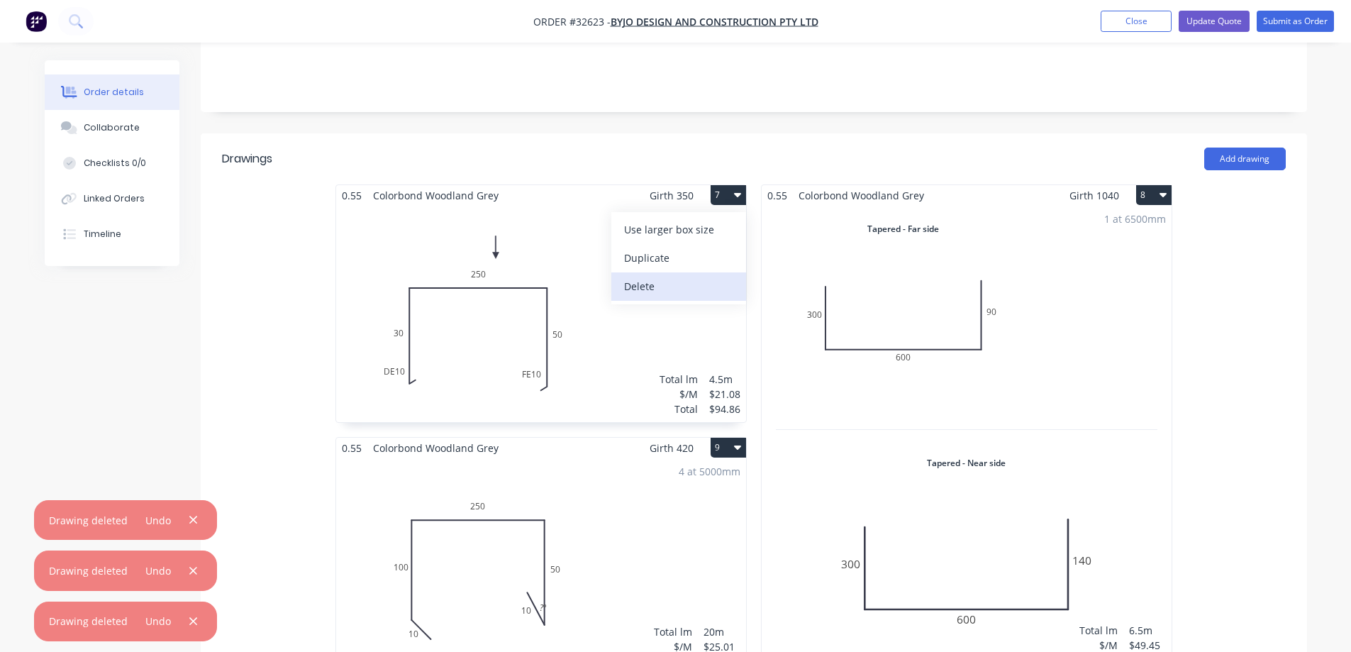
click at [708, 276] on div "Delete" at bounding box center [678, 286] width 109 height 21
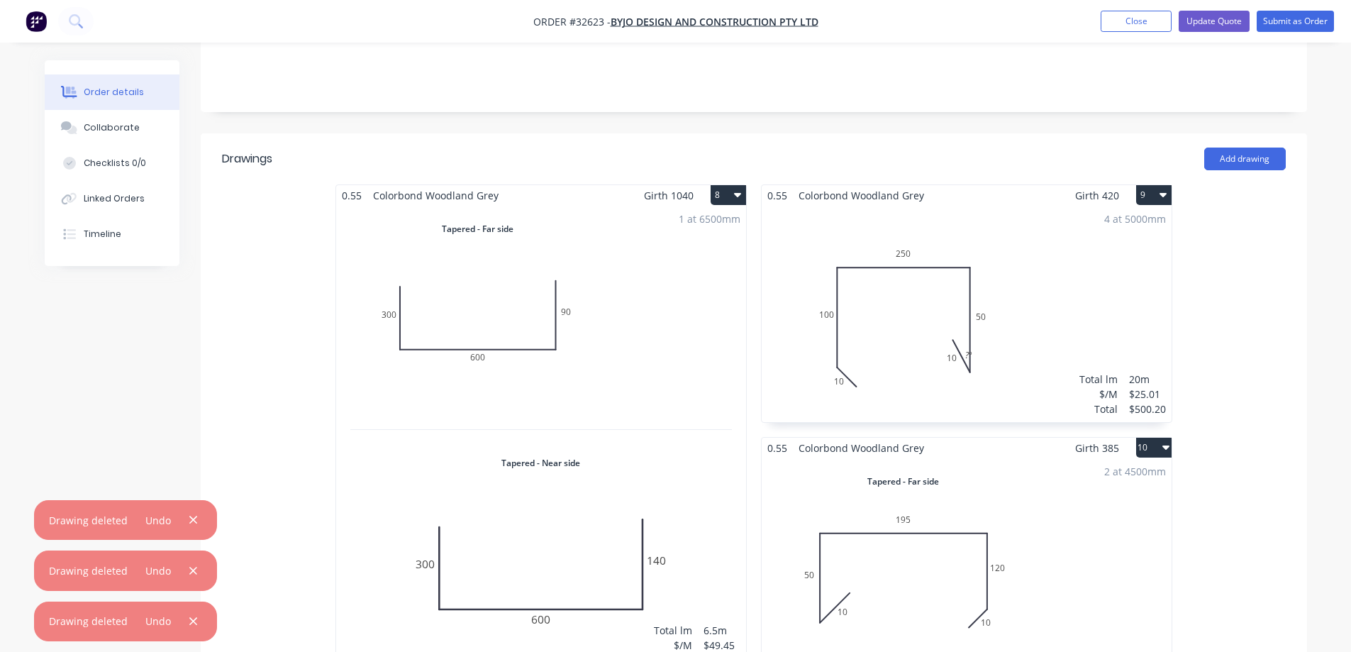
click at [738, 193] on icon "button" at bounding box center [737, 195] width 7 height 4
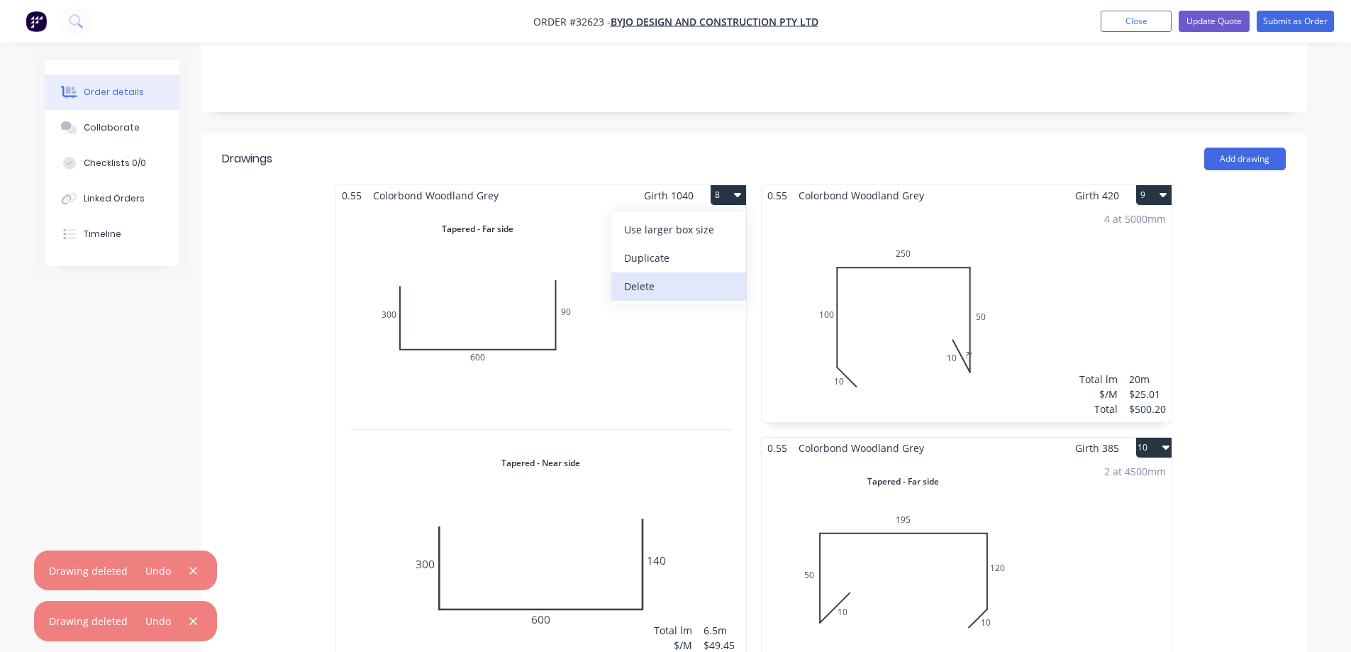
click at [713, 276] on div "Delete" at bounding box center [678, 286] width 109 height 21
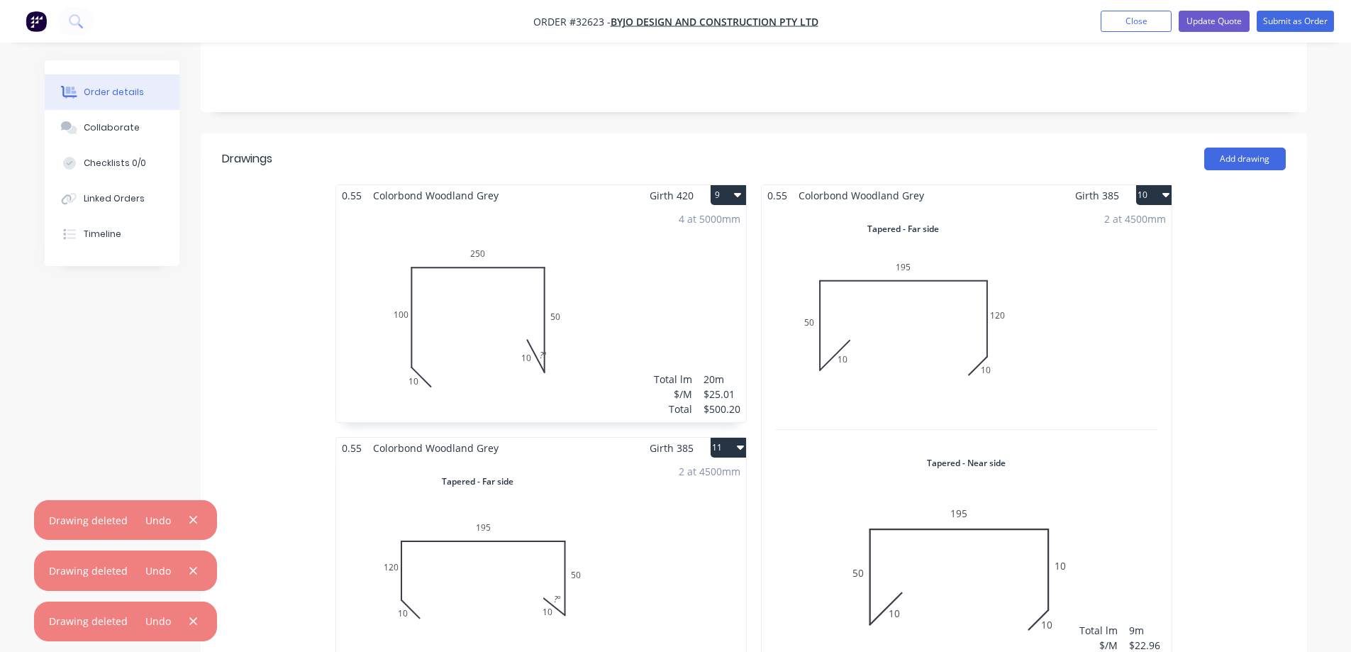
click at [741, 189] on icon "button" at bounding box center [737, 194] width 7 height 11
click at [714, 276] on div "Delete" at bounding box center [678, 286] width 109 height 21
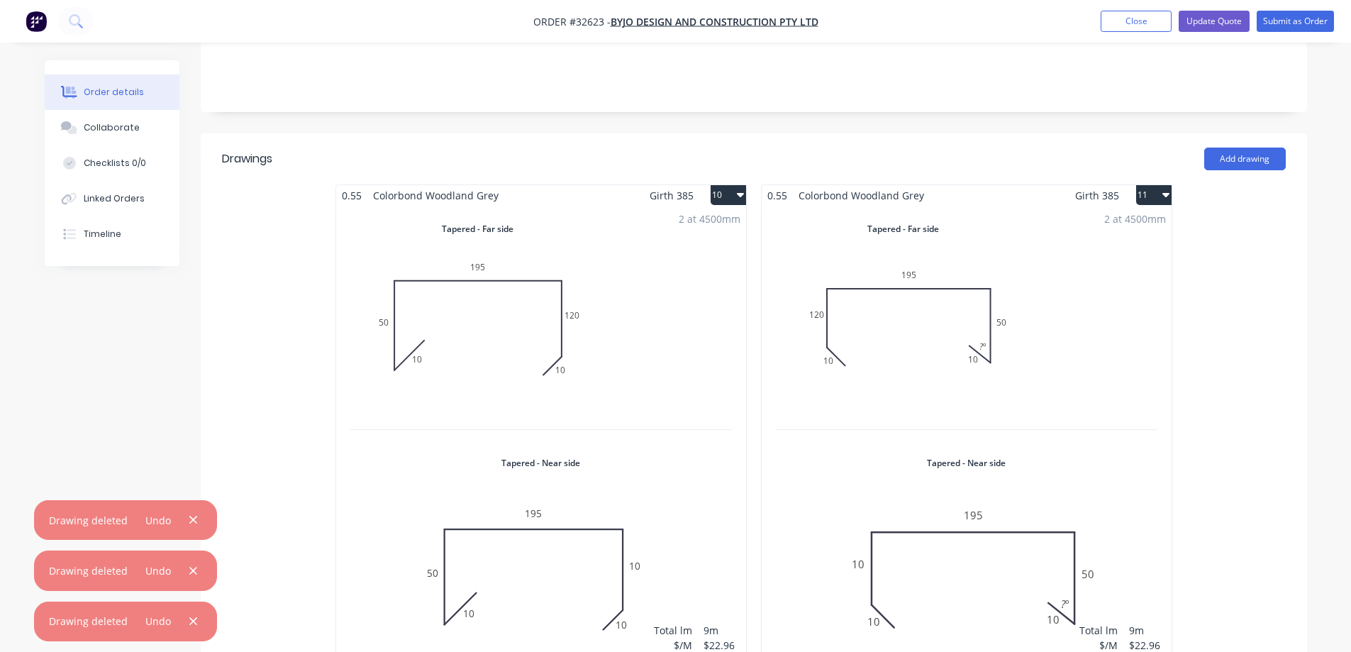
click at [737, 189] on icon "button" at bounding box center [740, 194] width 7 height 11
click at [716, 276] on div "Delete" at bounding box center [678, 286] width 109 height 21
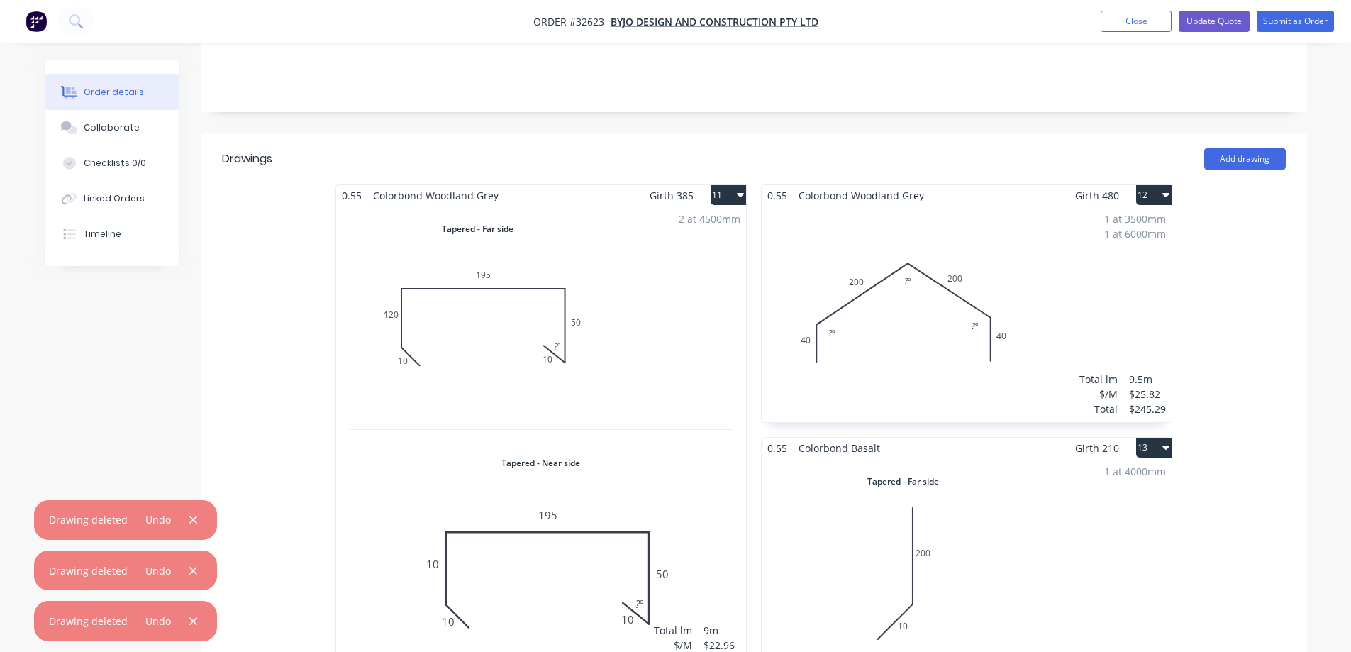
click at [741, 189] on icon "button" at bounding box center [740, 194] width 7 height 11
click at [711, 276] on div "Delete" at bounding box center [678, 286] width 109 height 21
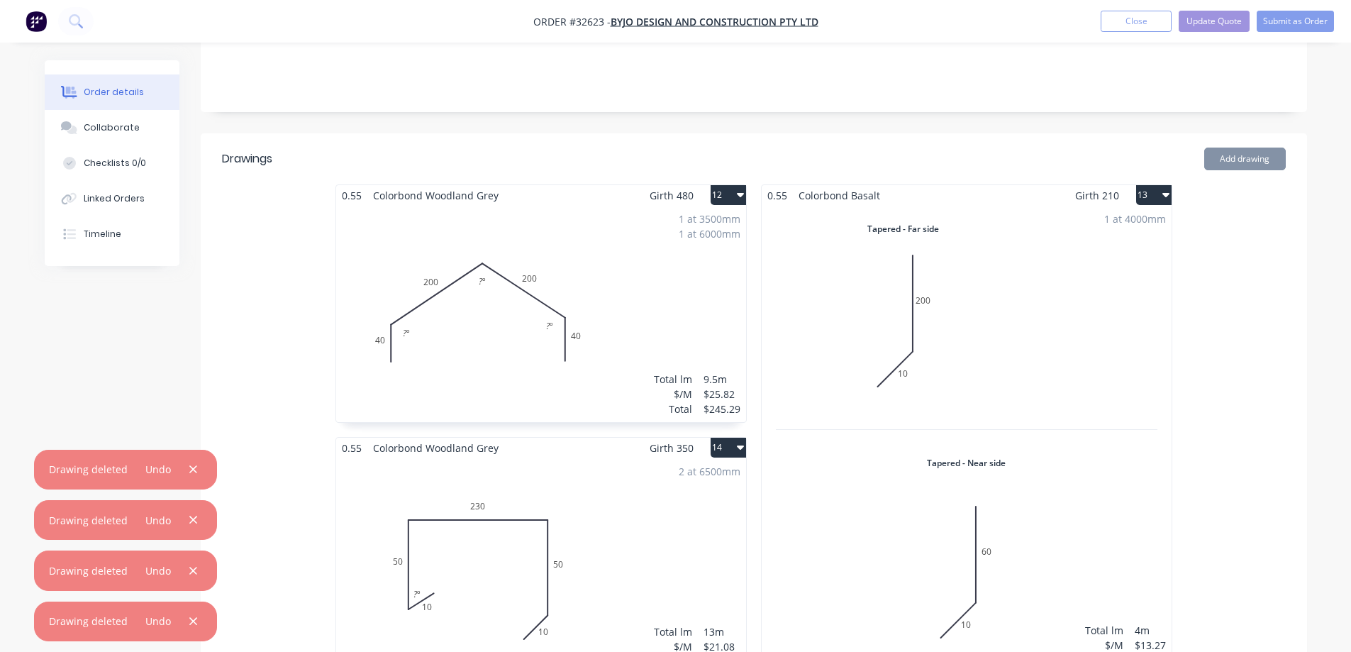
click at [738, 193] on icon "button" at bounding box center [740, 195] width 7 height 4
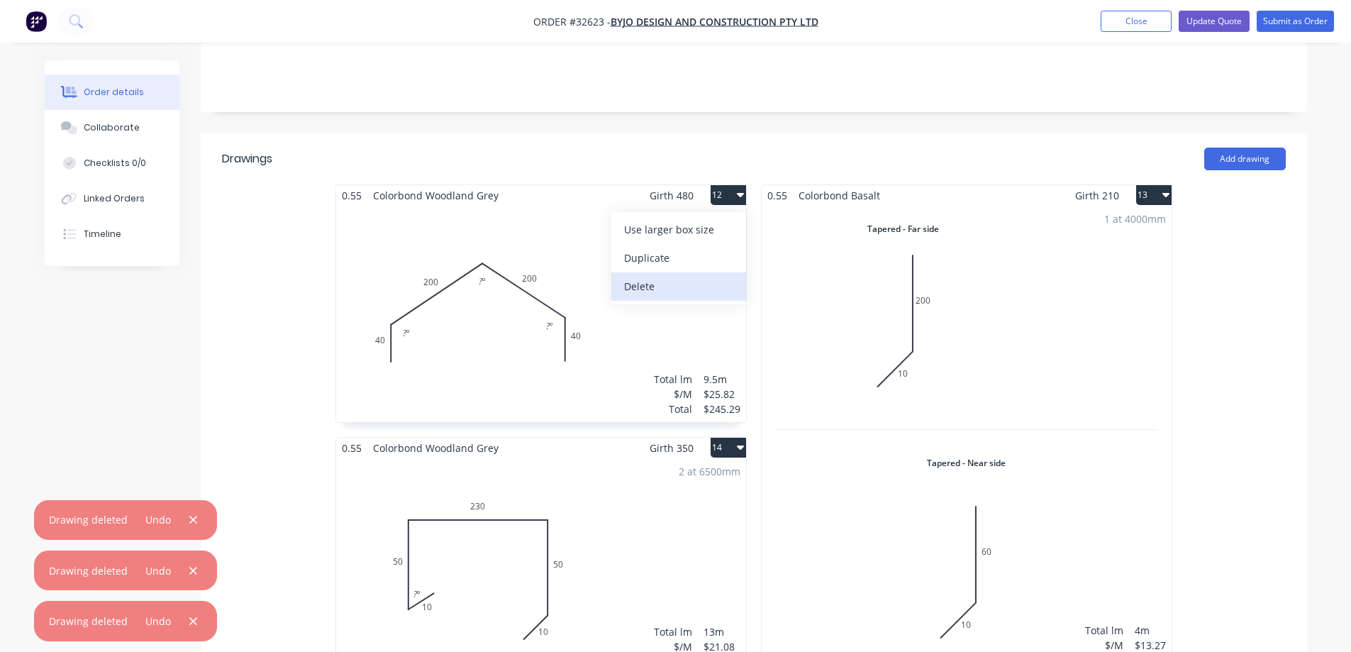
click at [709, 276] on div "Delete" at bounding box center [678, 286] width 109 height 21
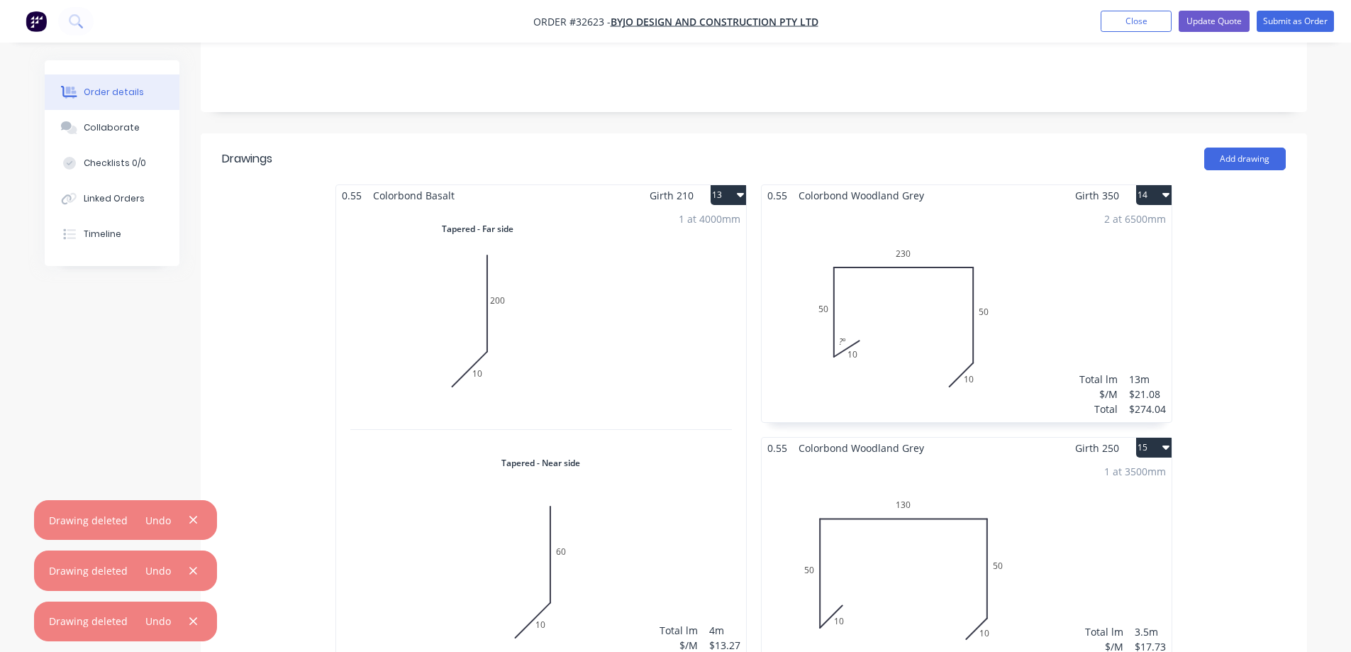
click at [737, 189] on icon "button" at bounding box center [740, 194] width 7 height 11
click at [704, 276] on div "Delete" at bounding box center [678, 286] width 109 height 21
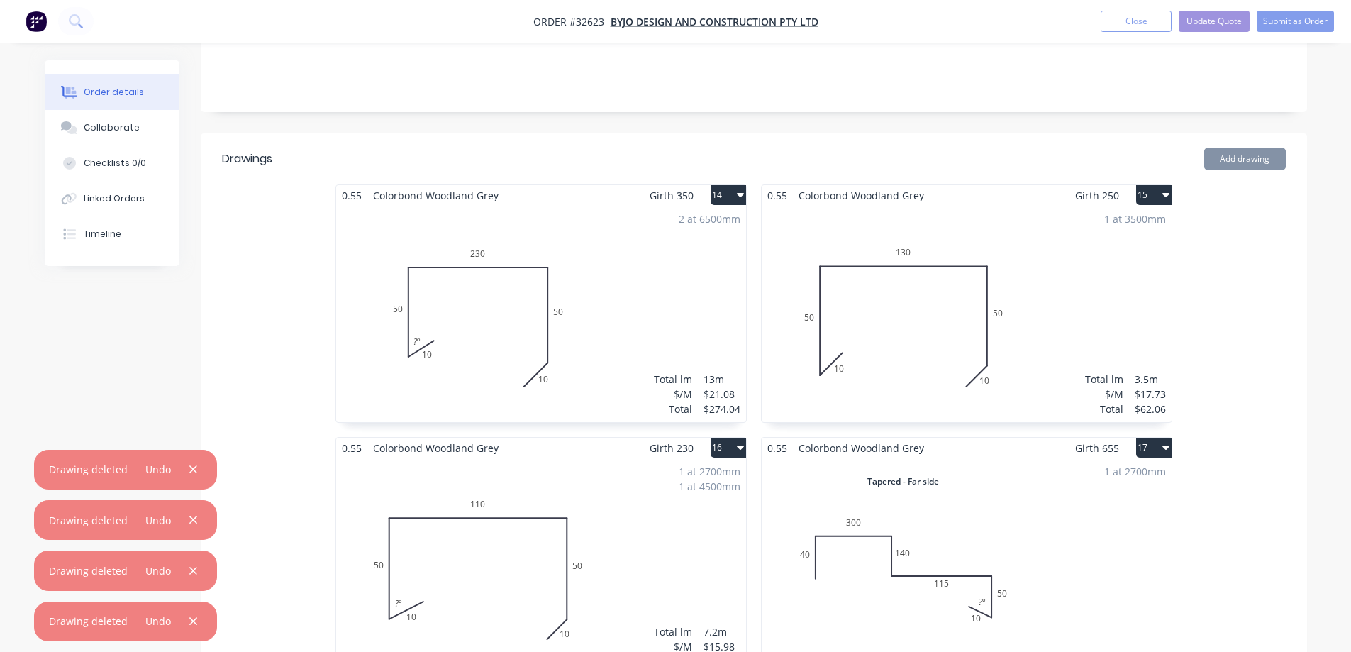
click at [741, 193] on icon "button" at bounding box center [740, 195] width 7 height 4
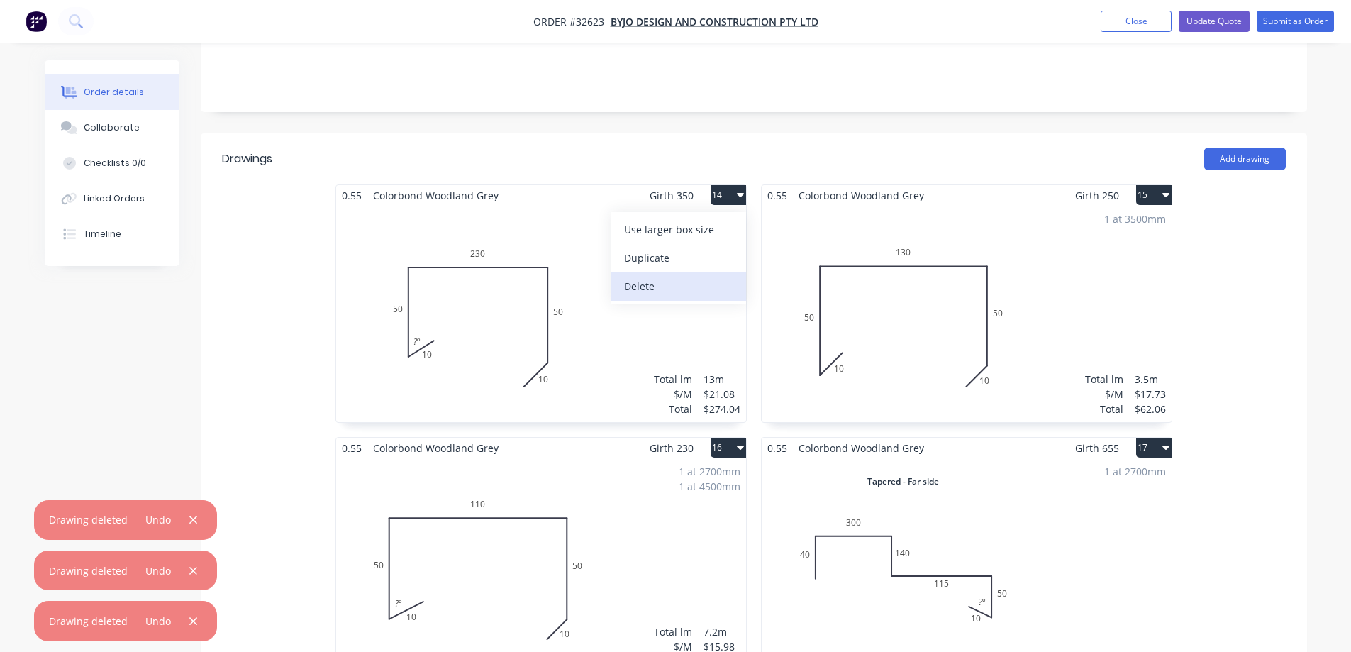
click at [720, 276] on div "Delete" at bounding box center [678, 286] width 109 height 21
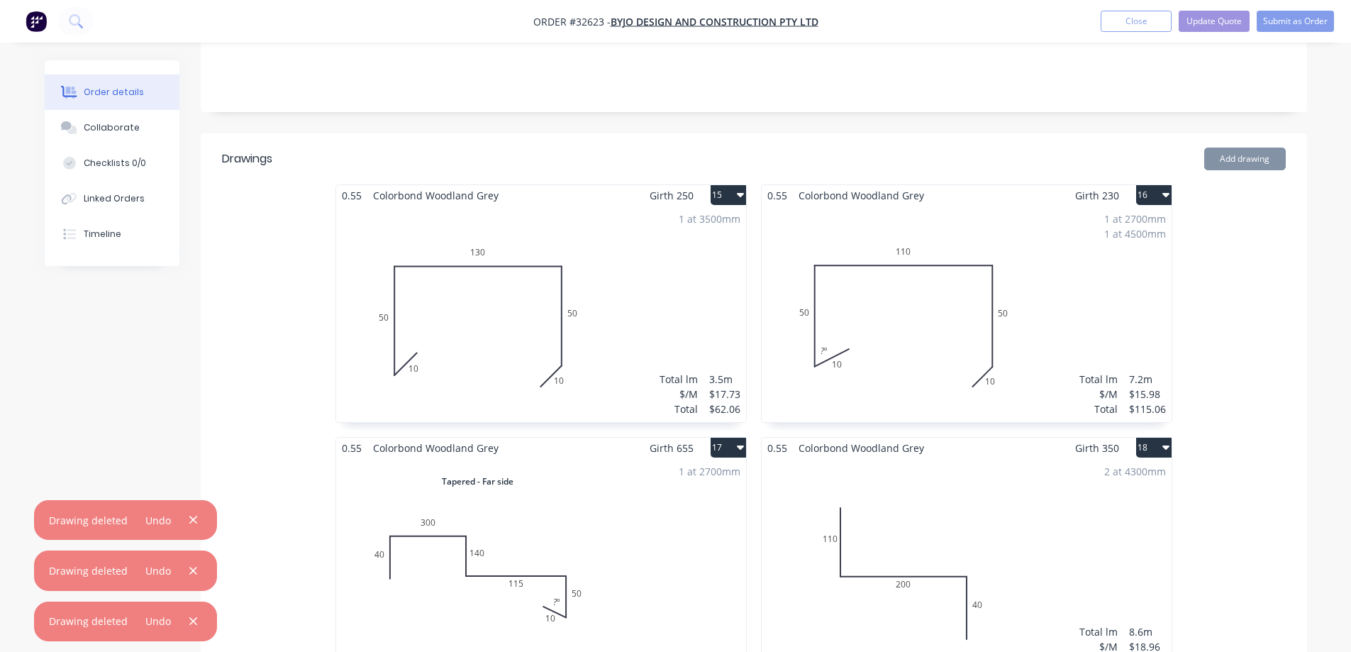
click at [738, 193] on icon "button" at bounding box center [740, 195] width 7 height 4
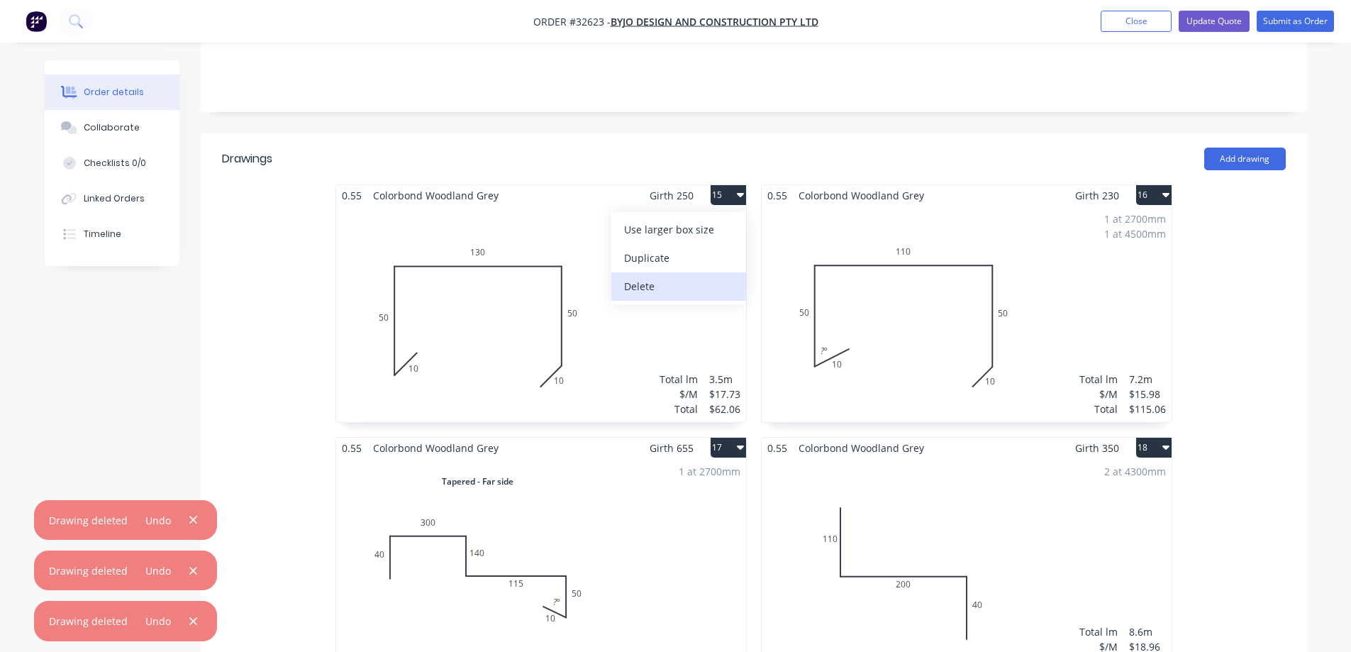
click at [714, 276] on div "Delete" at bounding box center [678, 286] width 109 height 21
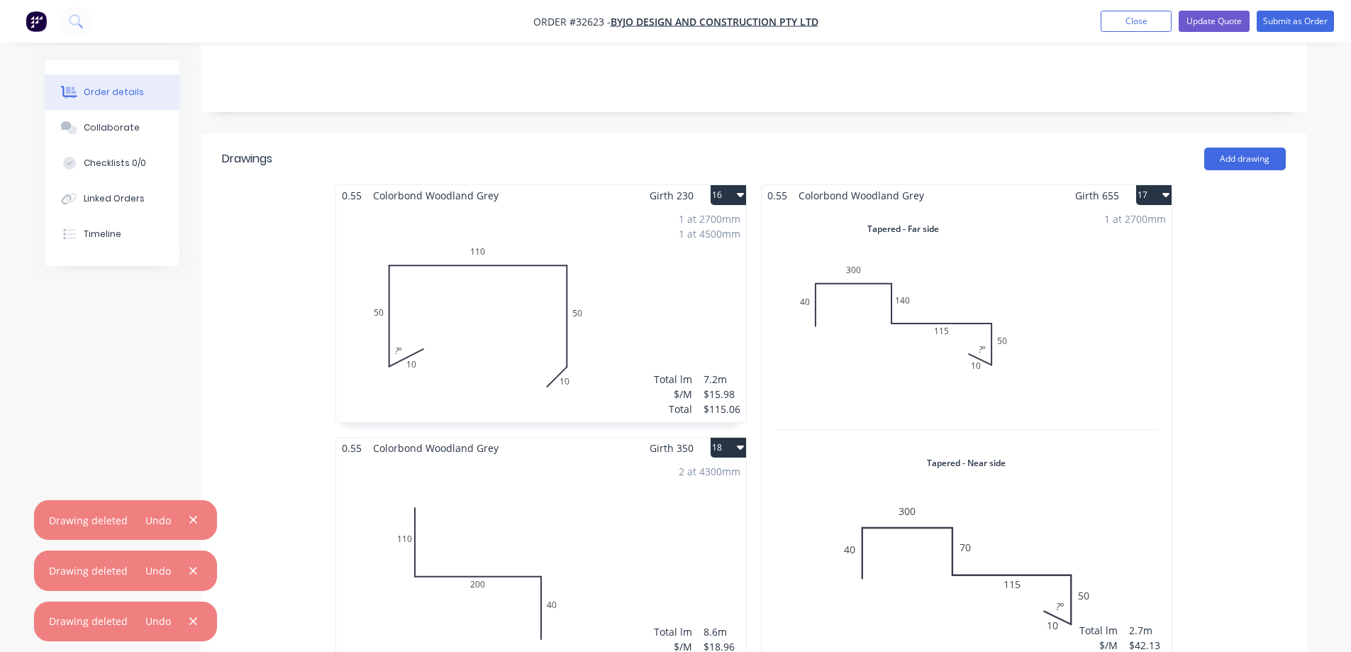
click at [738, 193] on icon "button" at bounding box center [740, 195] width 7 height 4
click at [709, 276] on div "Delete" at bounding box center [678, 286] width 109 height 21
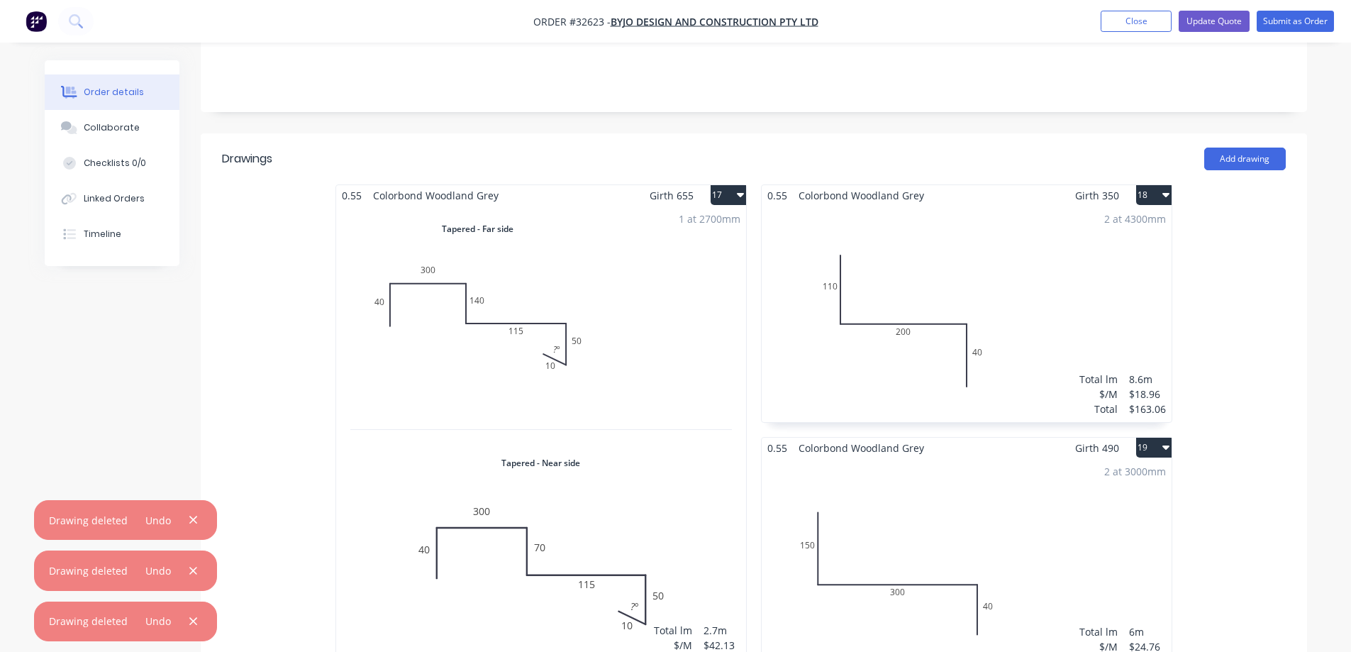
click at [741, 185] on button "17" at bounding box center [728, 195] width 35 height 20
click at [707, 276] on div "Delete" at bounding box center [678, 286] width 109 height 21
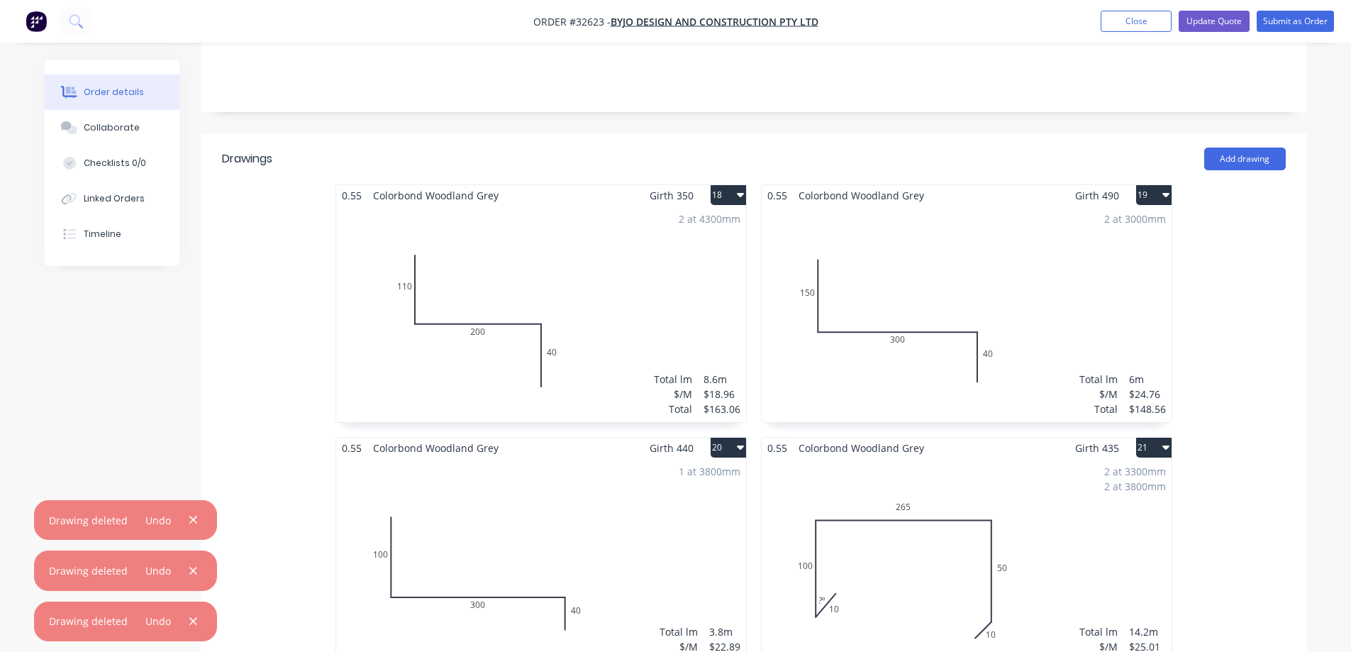
click at [737, 189] on icon "button" at bounding box center [740, 194] width 7 height 11
click at [701, 276] on div "Delete" at bounding box center [678, 286] width 109 height 21
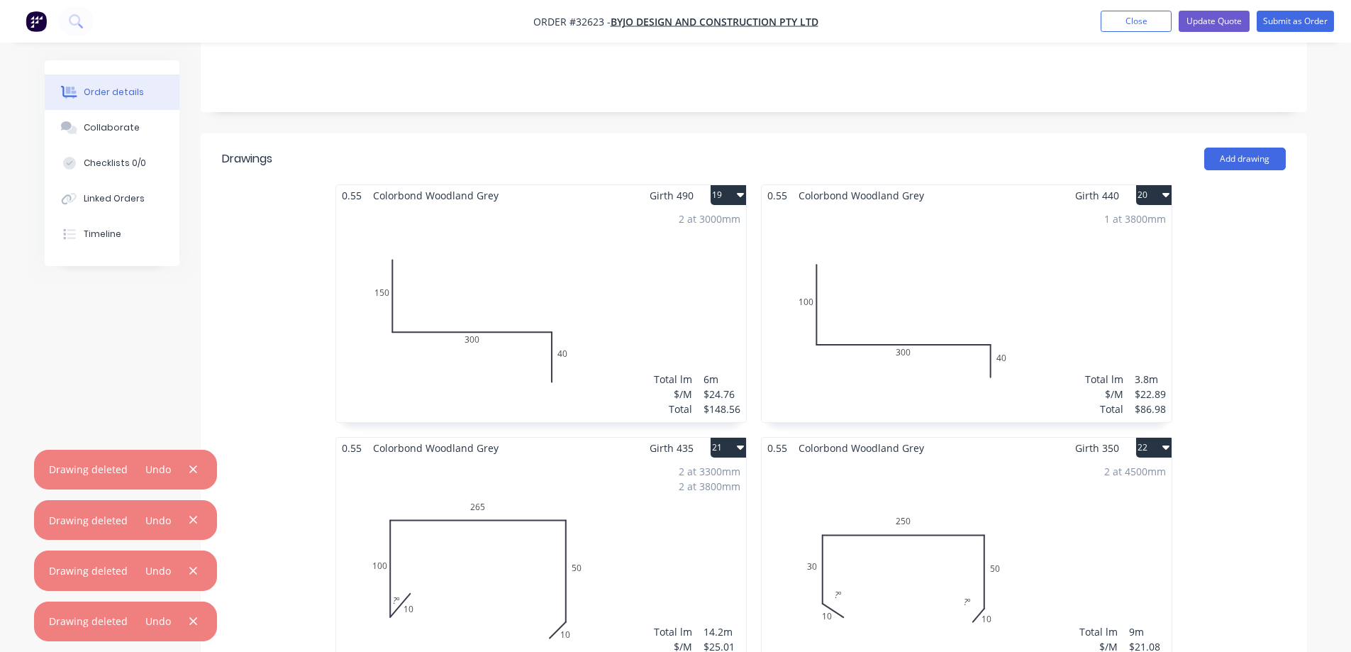
click at [740, 193] on icon "button" at bounding box center [740, 195] width 7 height 4
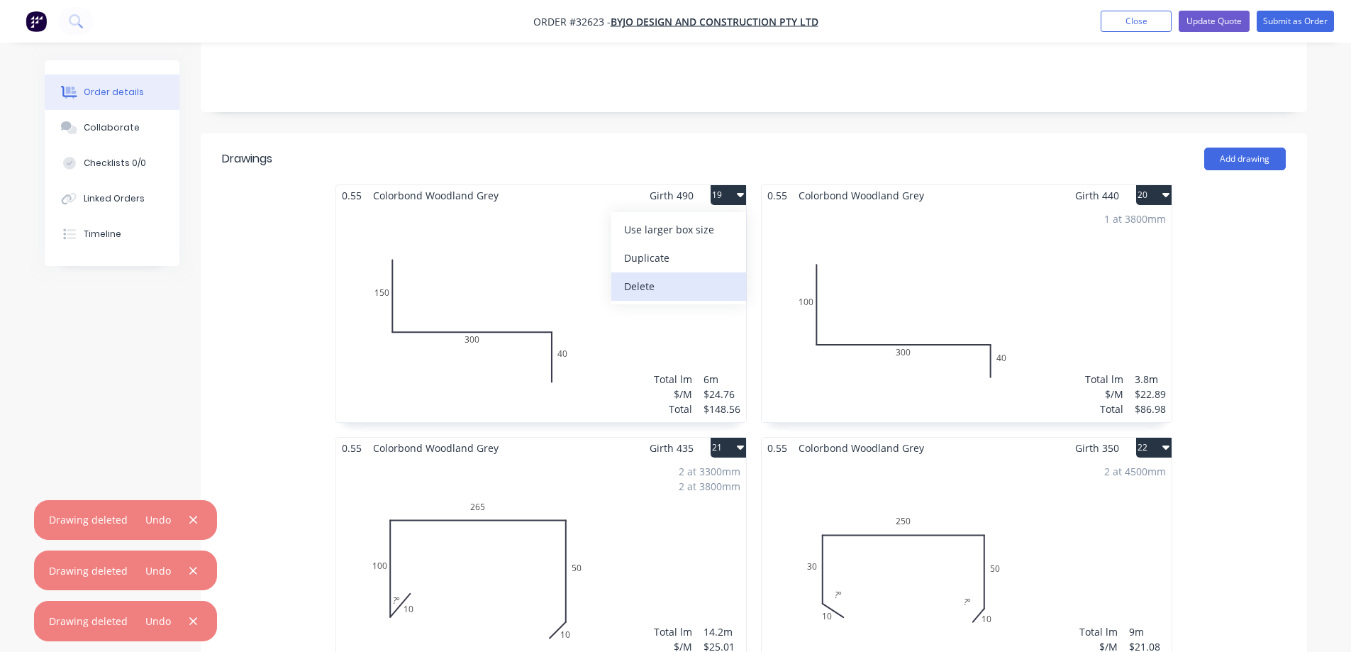
click at [701, 276] on div "Delete" at bounding box center [678, 286] width 109 height 21
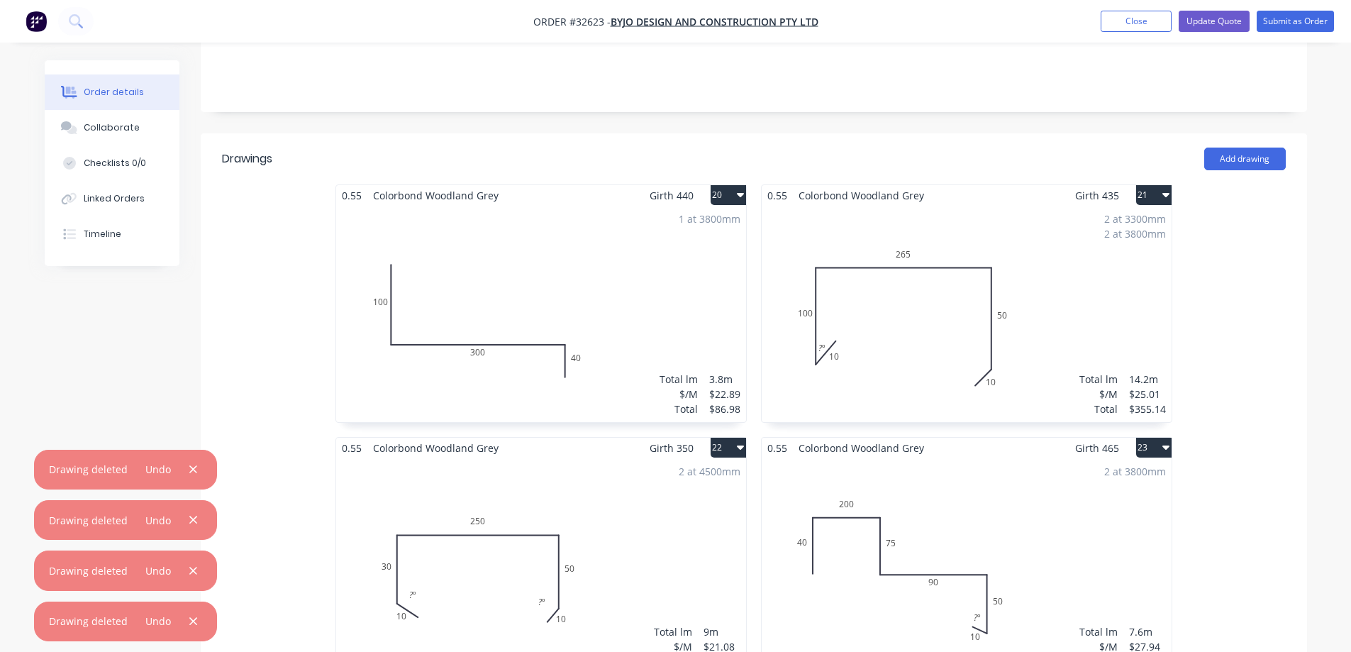
click at [739, 189] on icon "button" at bounding box center [740, 194] width 7 height 11
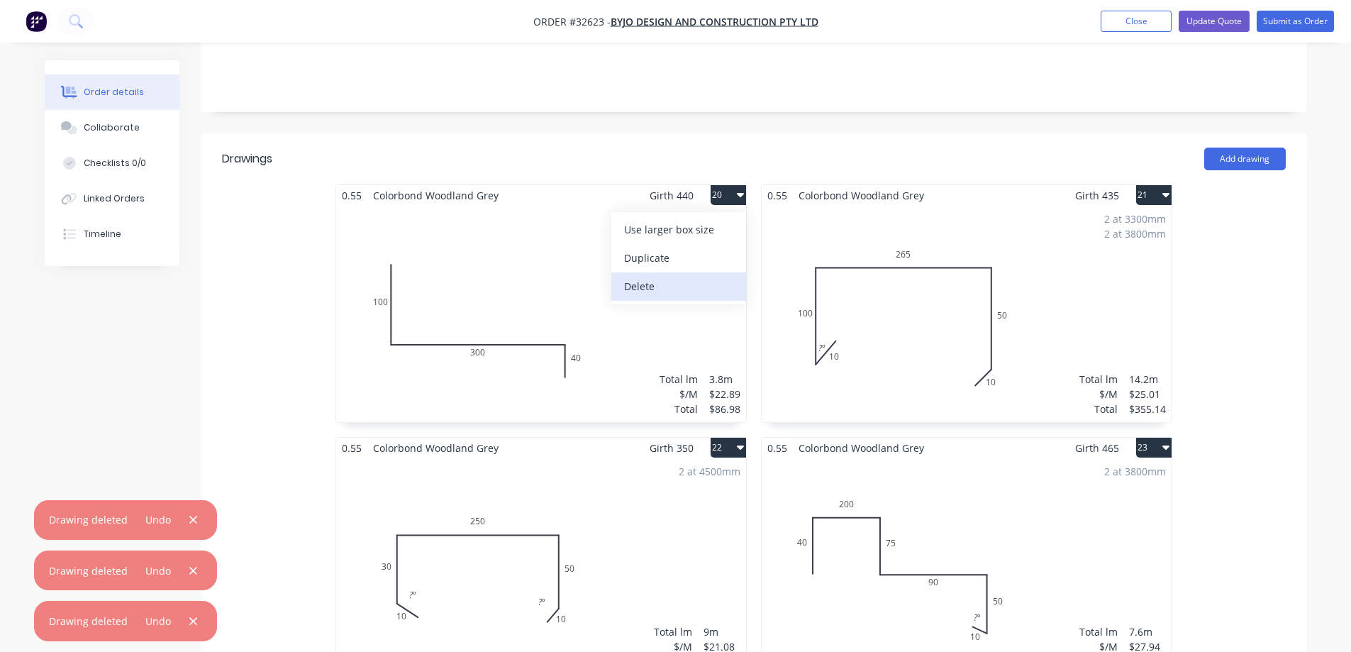
click at [694, 276] on div "Delete" at bounding box center [678, 286] width 109 height 21
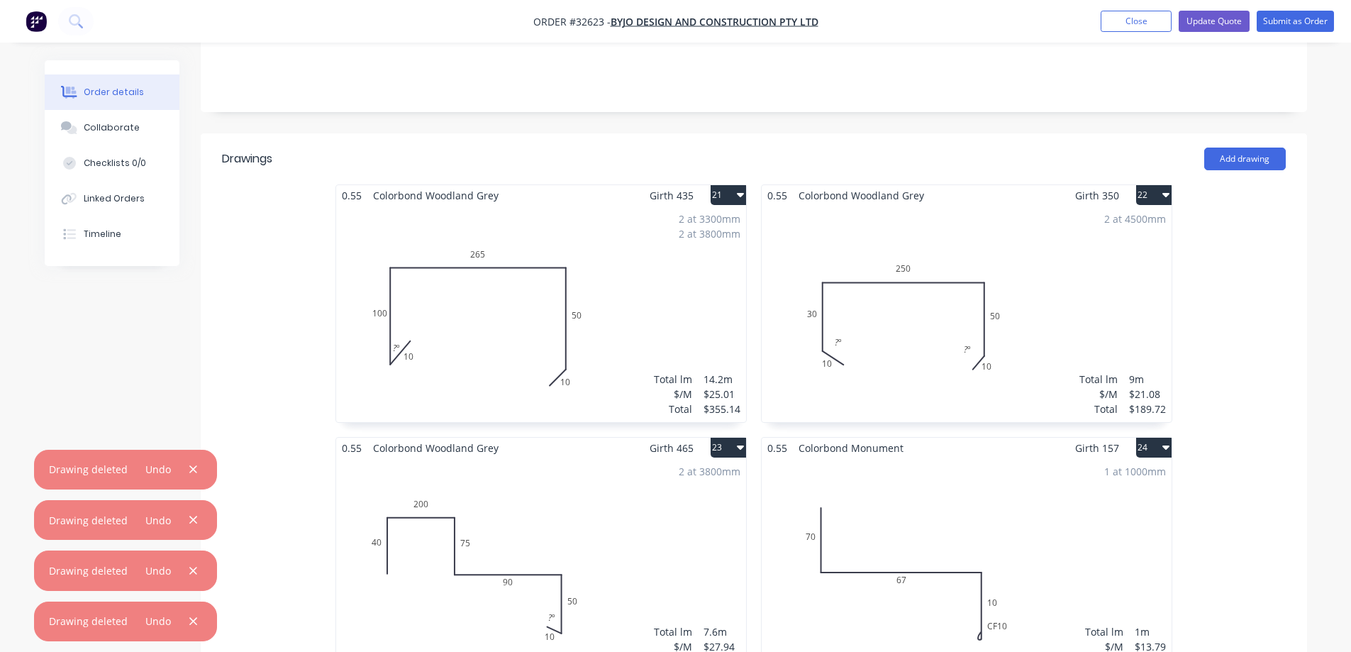
click at [744, 185] on button "21" at bounding box center [728, 195] width 35 height 20
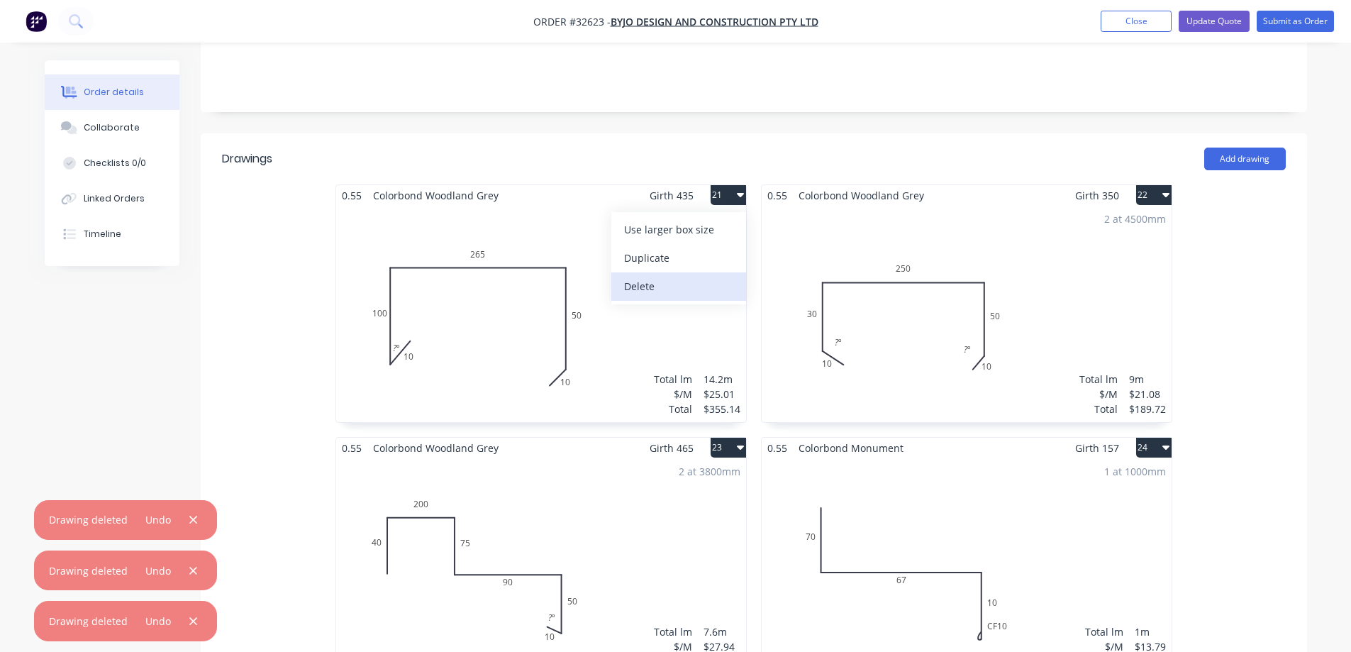
click at [707, 276] on div "Delete" at bounding box center [678, 286] width 109 height 21
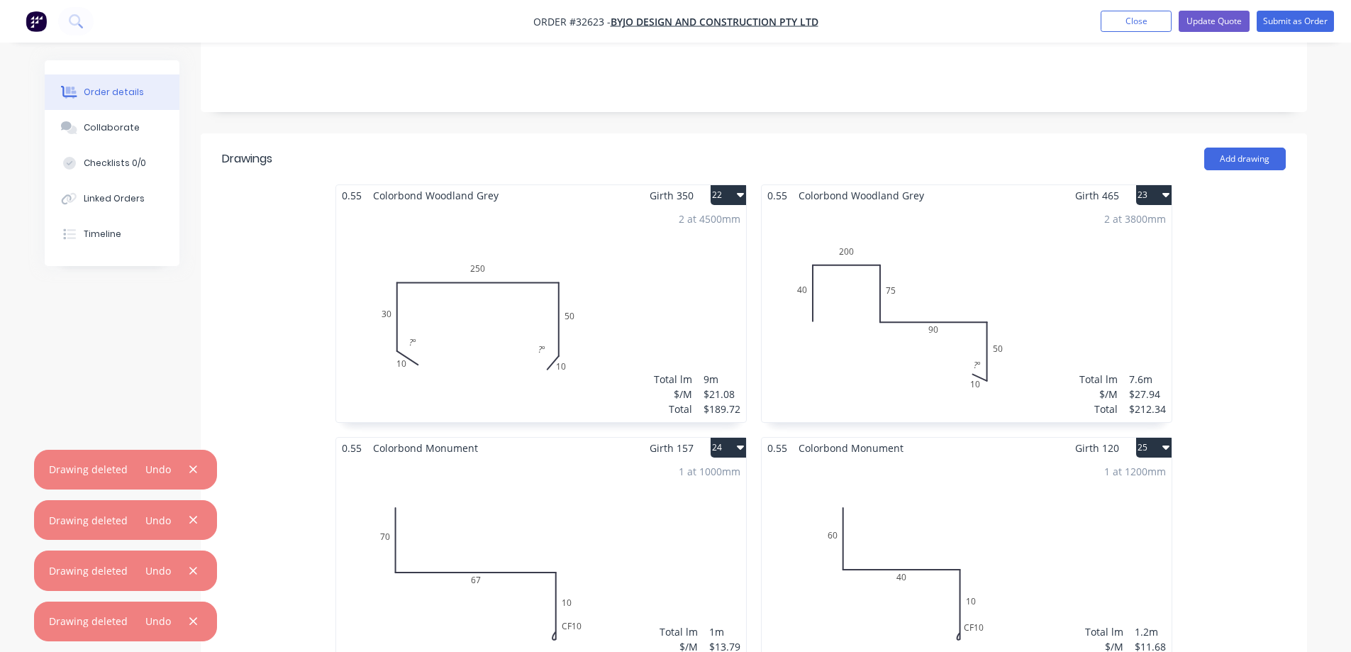
click at [738, 193] on icon "button" at bounding box center [740, 195] width 7 height 4
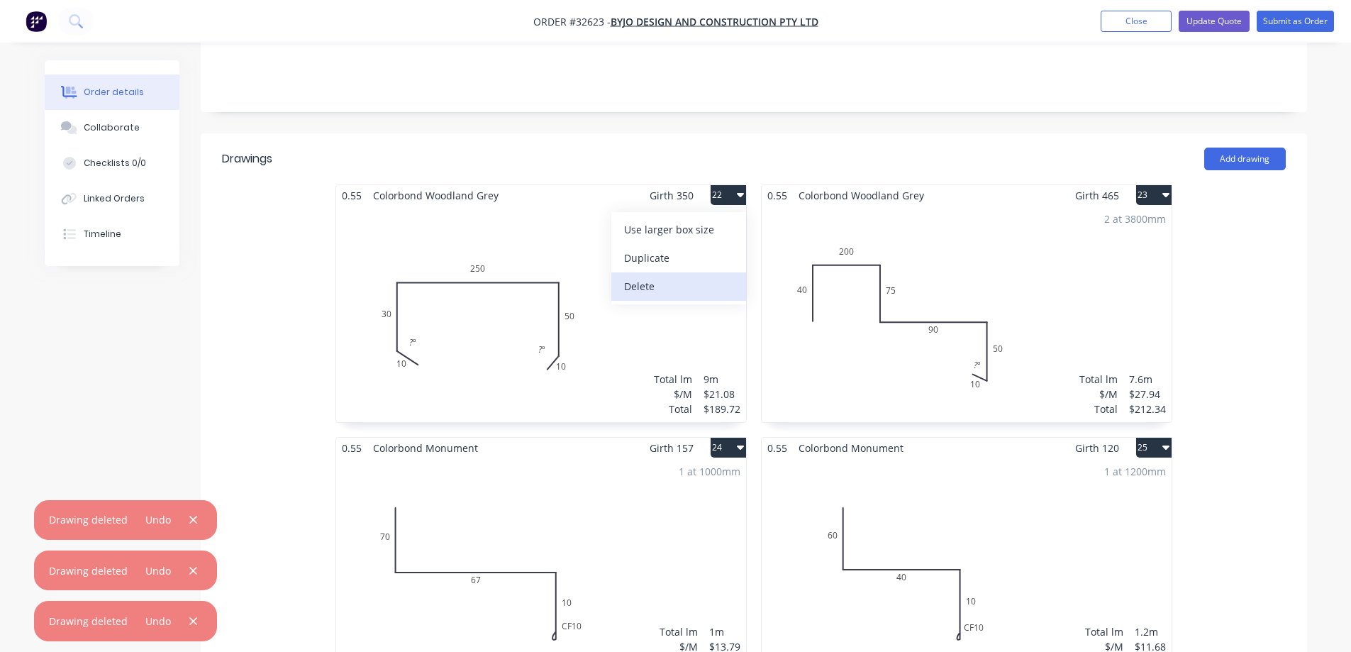
click at [701, 276] on div "Delete" at bounding box center [678, 286] width 109 height 21
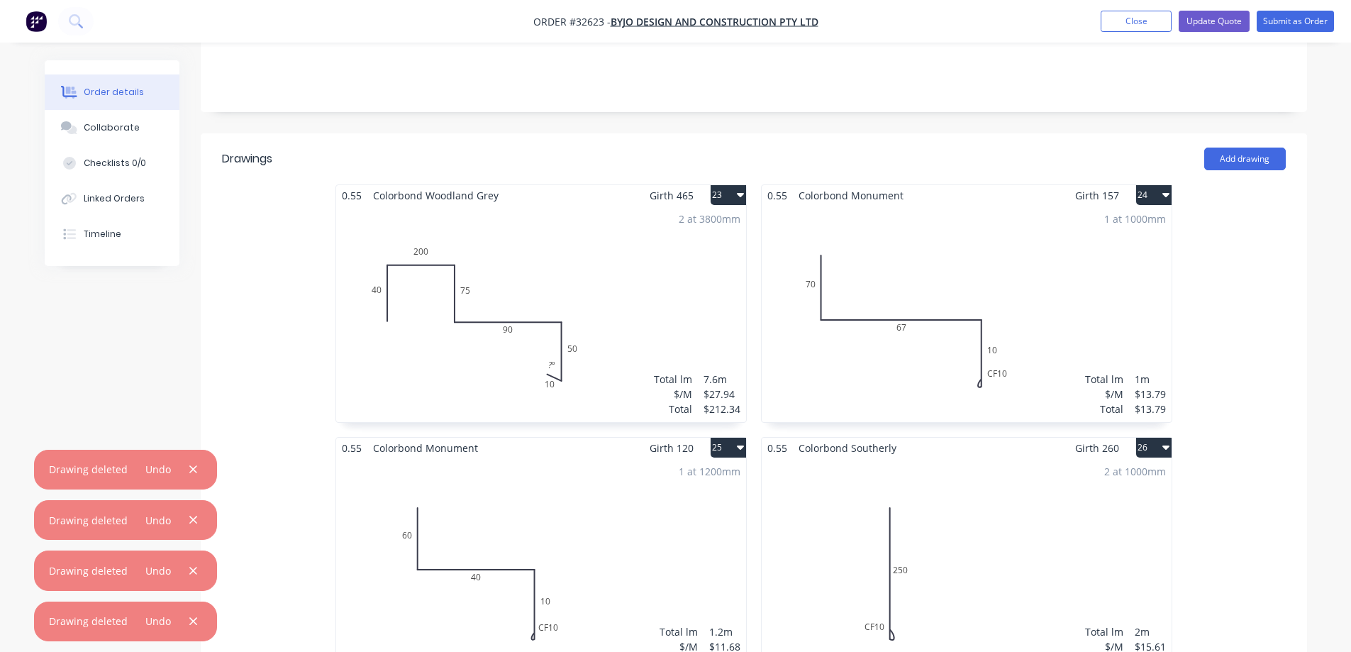
click at [740, 189] on icon "button" at bounding box center [740, 194] width 7 height 11
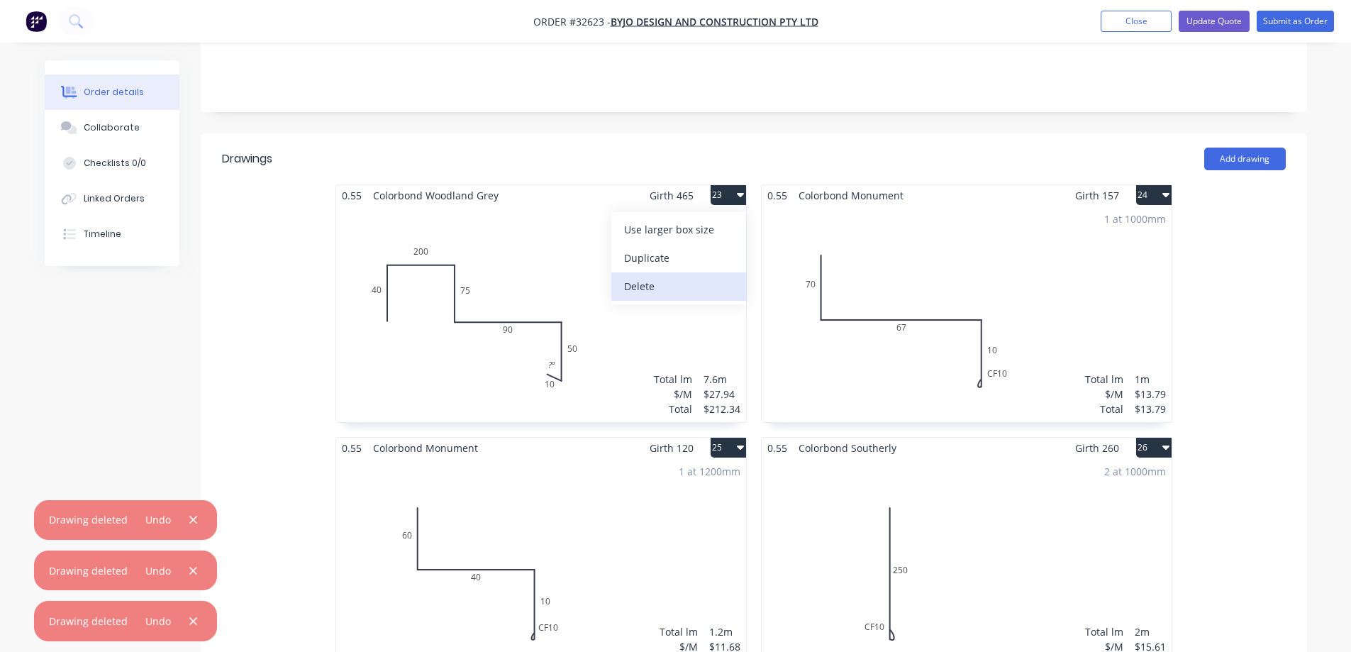
click at [702, 276] on div "Delete" at bounding box center [678, 286] width 109 height 21
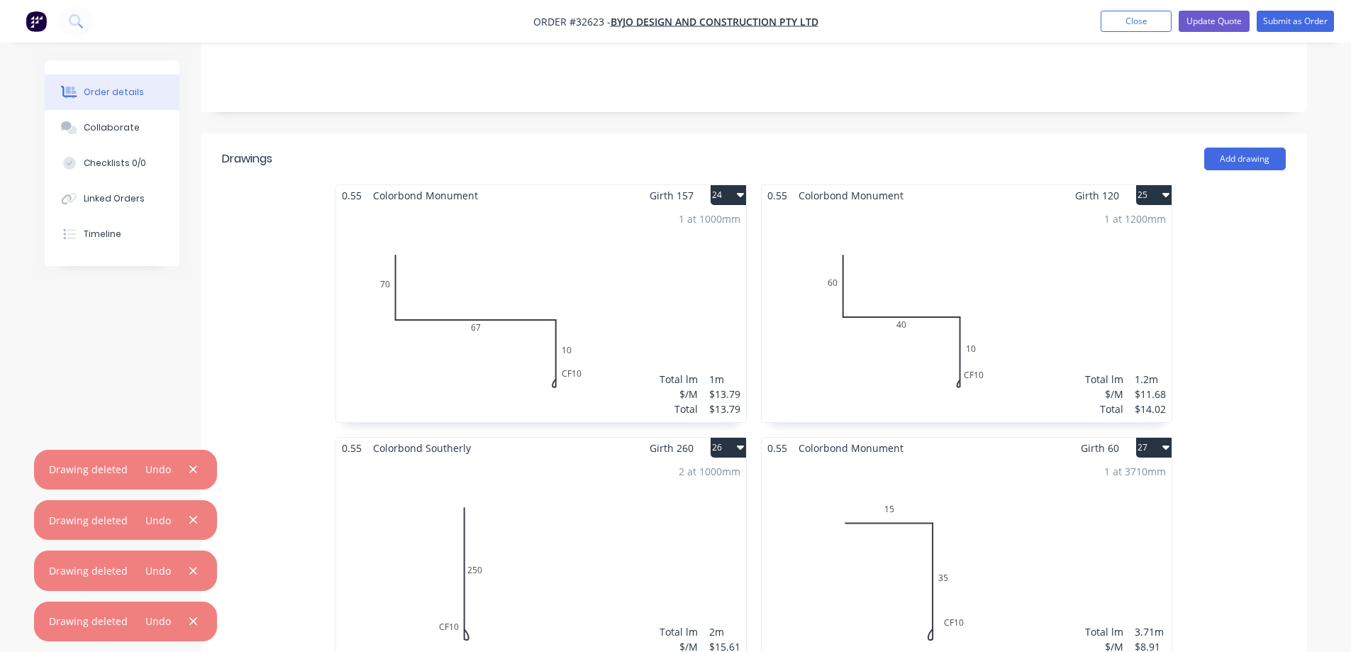
click at [738, 189] on icon "button" at bounding box center [740, 194] width 7 height 11
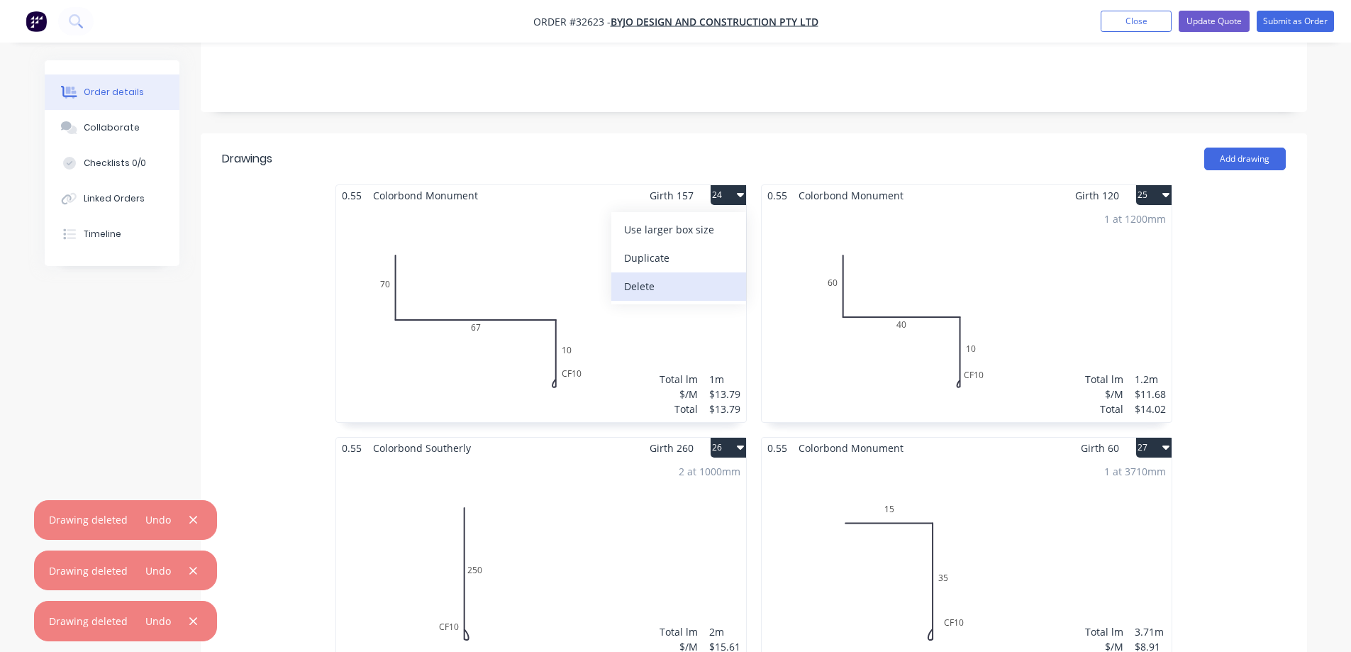
click at [709, 276] on div "Delete" at bounding box center [678, 286] width 109 height 21
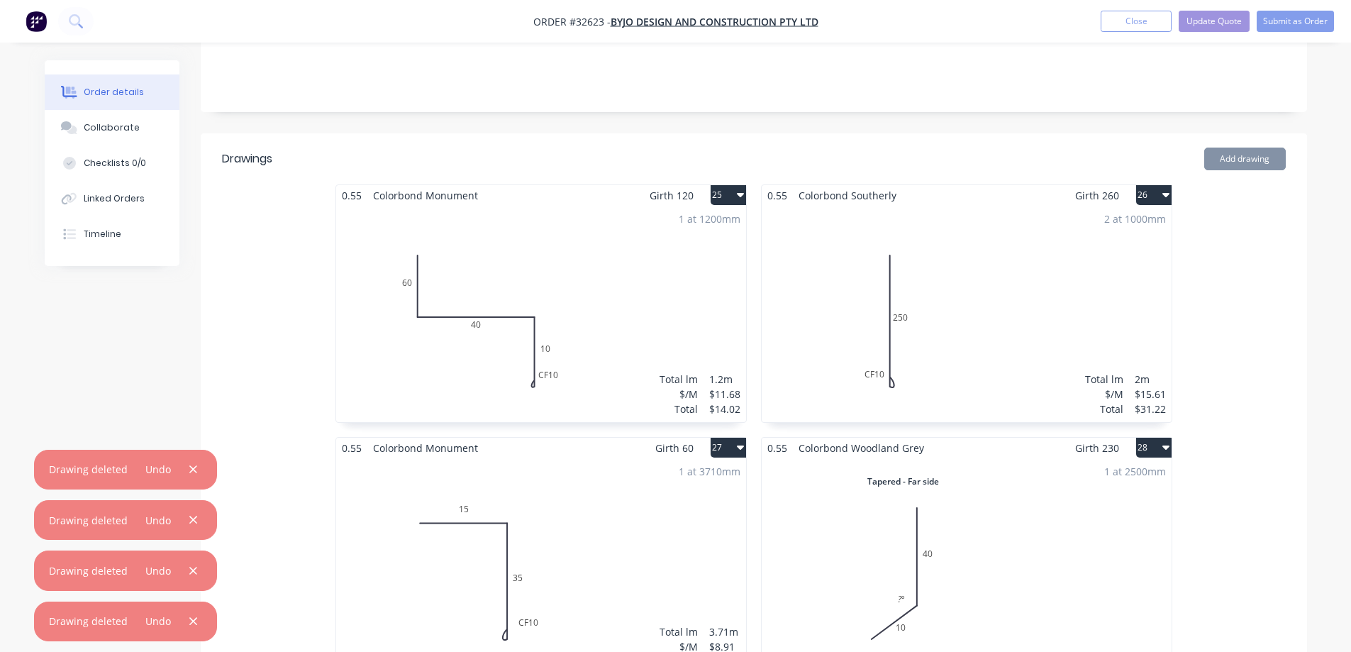
click at [741, 193] on icon "button" at bounding box center [740, 195] width 7 height 4
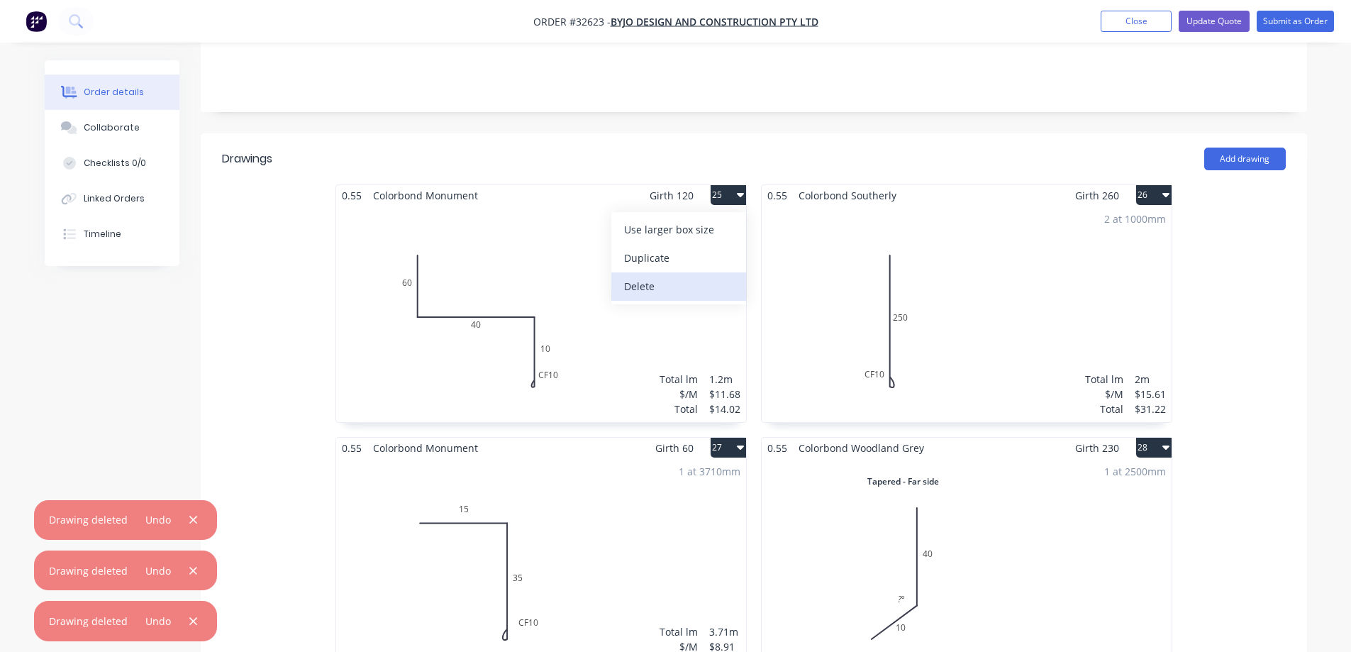
click at [710, 276] on div "Delete" at bounding box center [678, 286] width 109 height 21
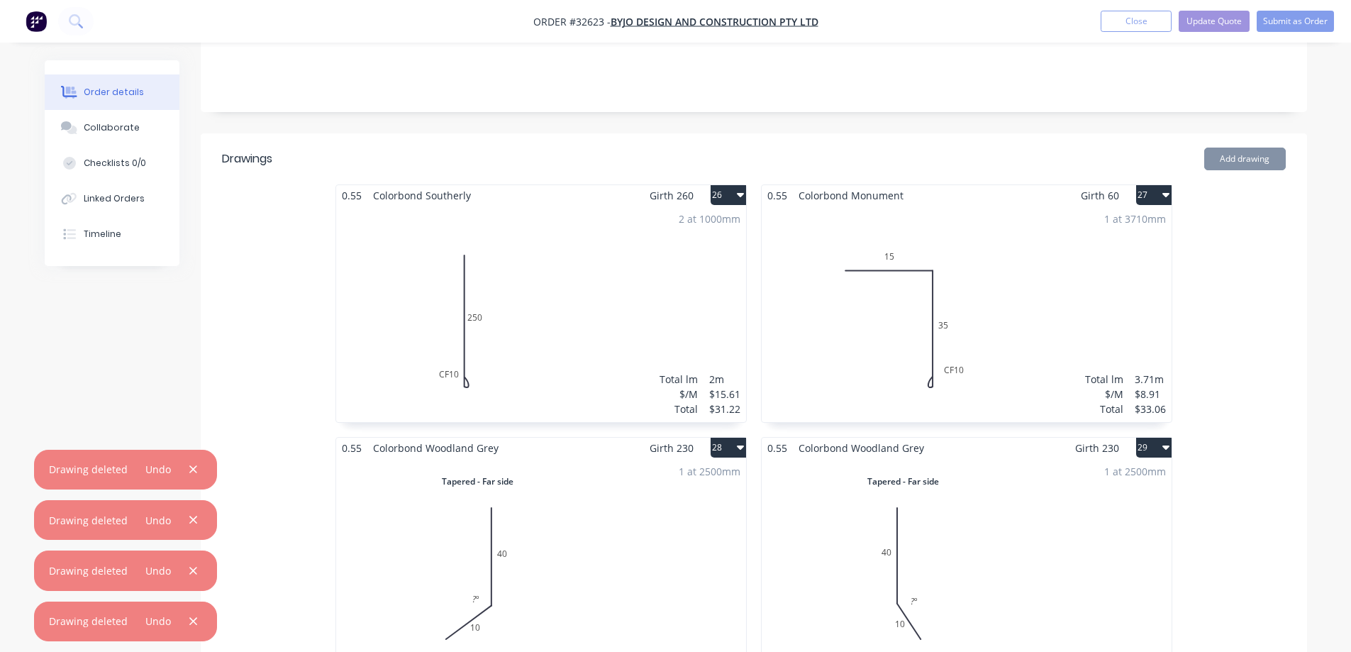
click at [743, 189] on icon "button" at bounding box center [740, 194] width 7 height 11
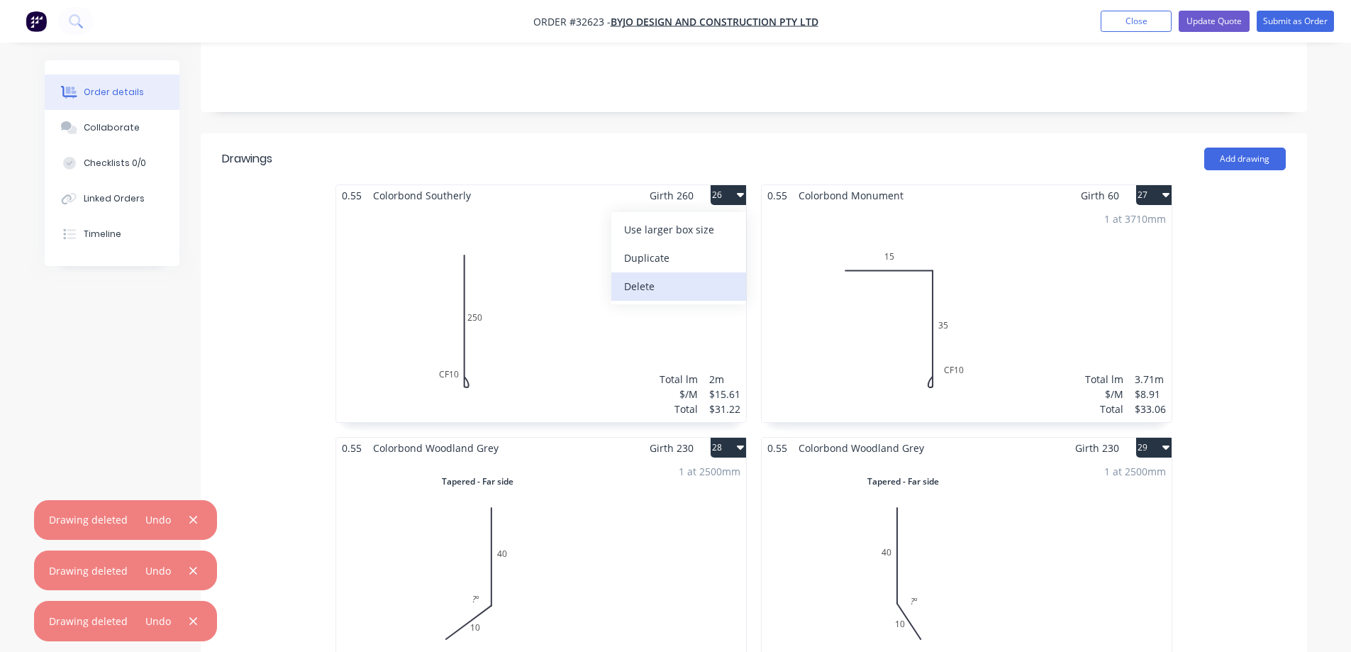
click at [704, 276] on div "Delete" at bounding box center [678, 286] width 109 height 21
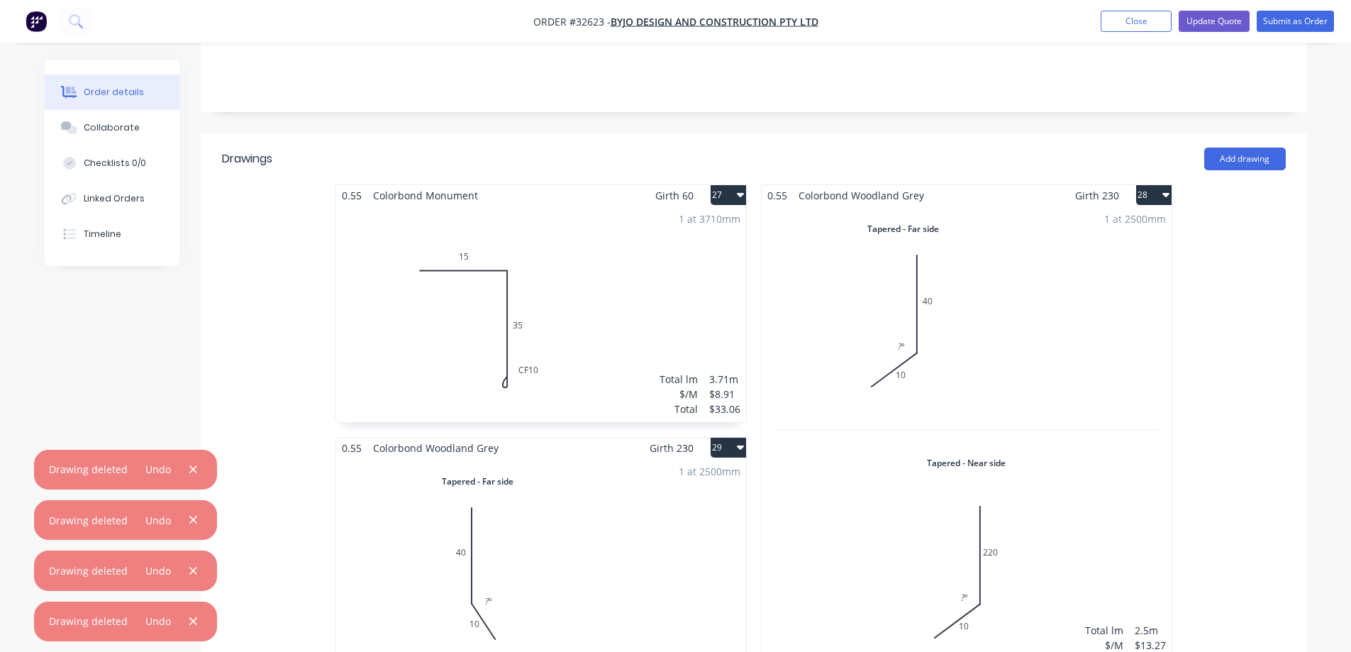
click at [741, 185] on button "27" at bounding box center [728, 195] width 35 height 20
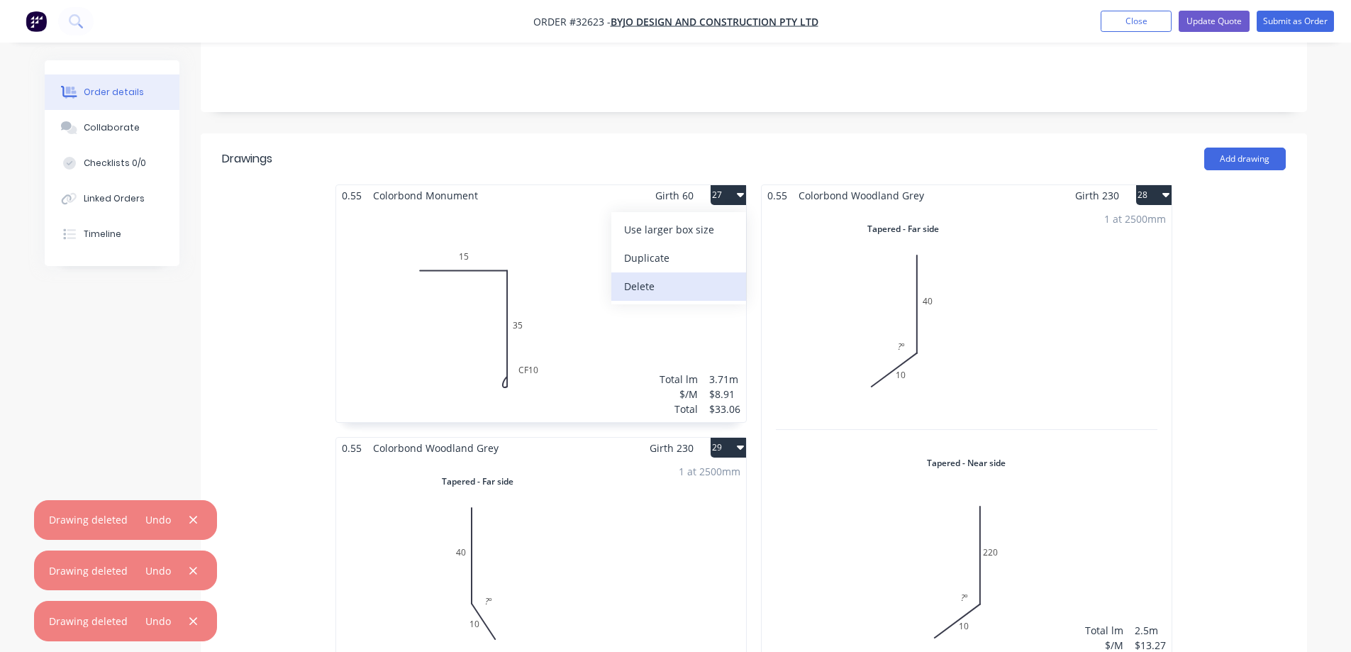
click at [705, 276] on div "Delete" at bounding box center [678, 286] width 109 height 21
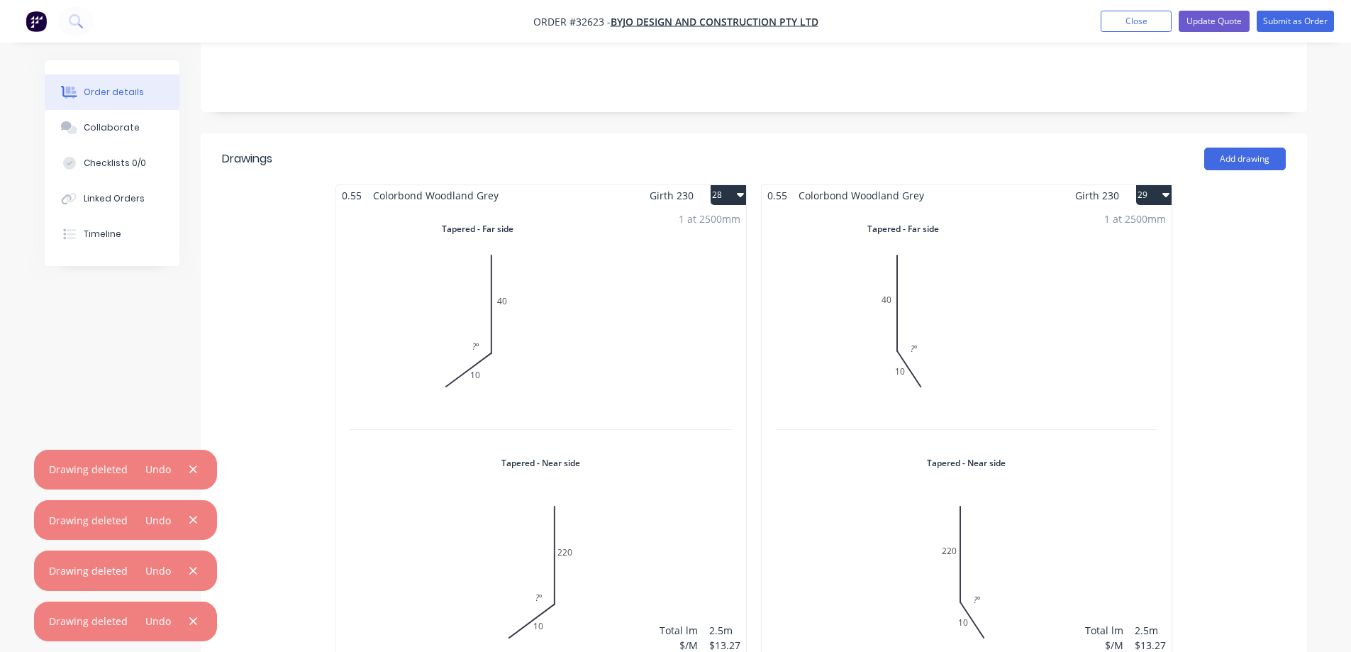
click at [745, 185] on button "28" at bounding box center [728, 195] width 35 height 20
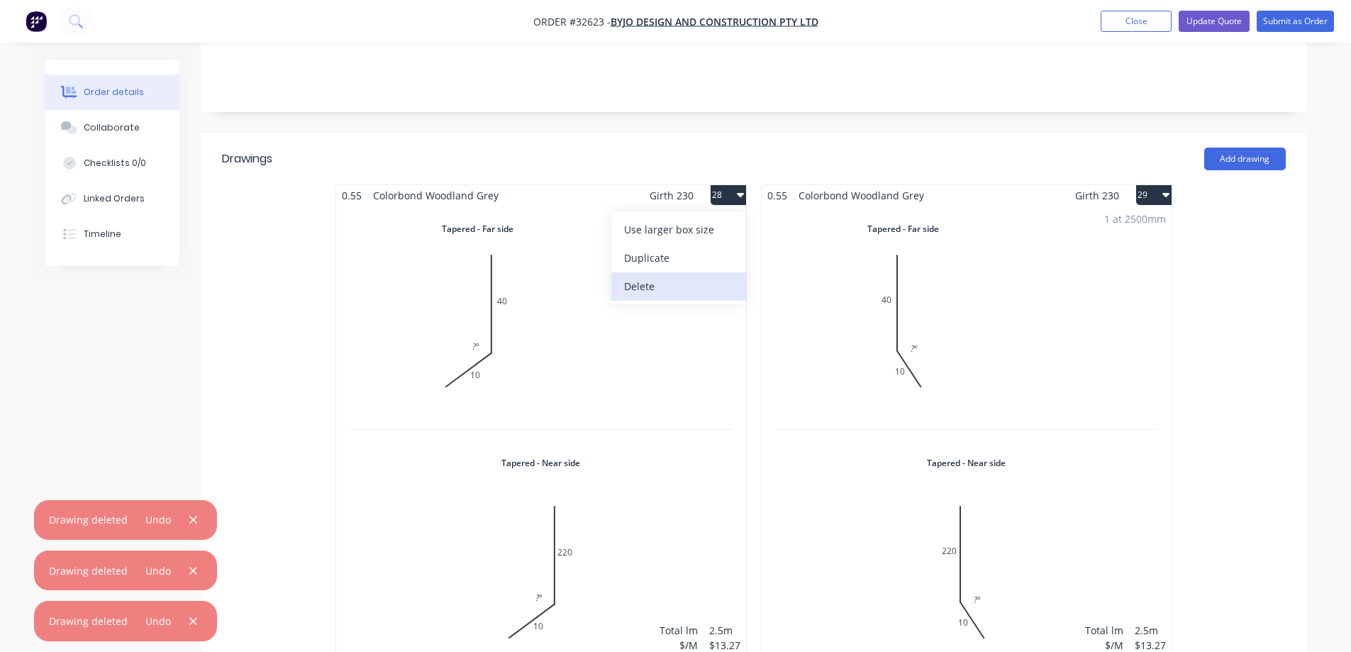
click at [686, 276] on div "Delete" at bounding box center [678, 286] width 109 height 21
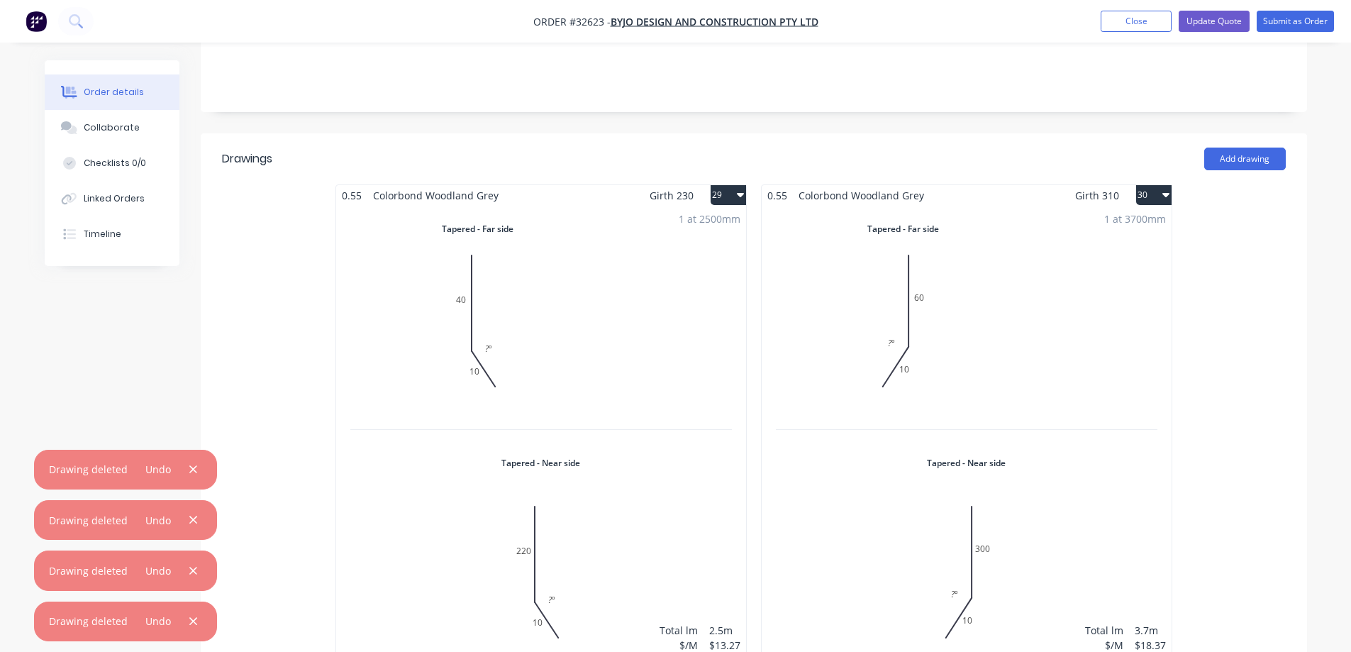
click at [738, 193] on icon "button" at bounding box center [740, 195] width 7 height 4
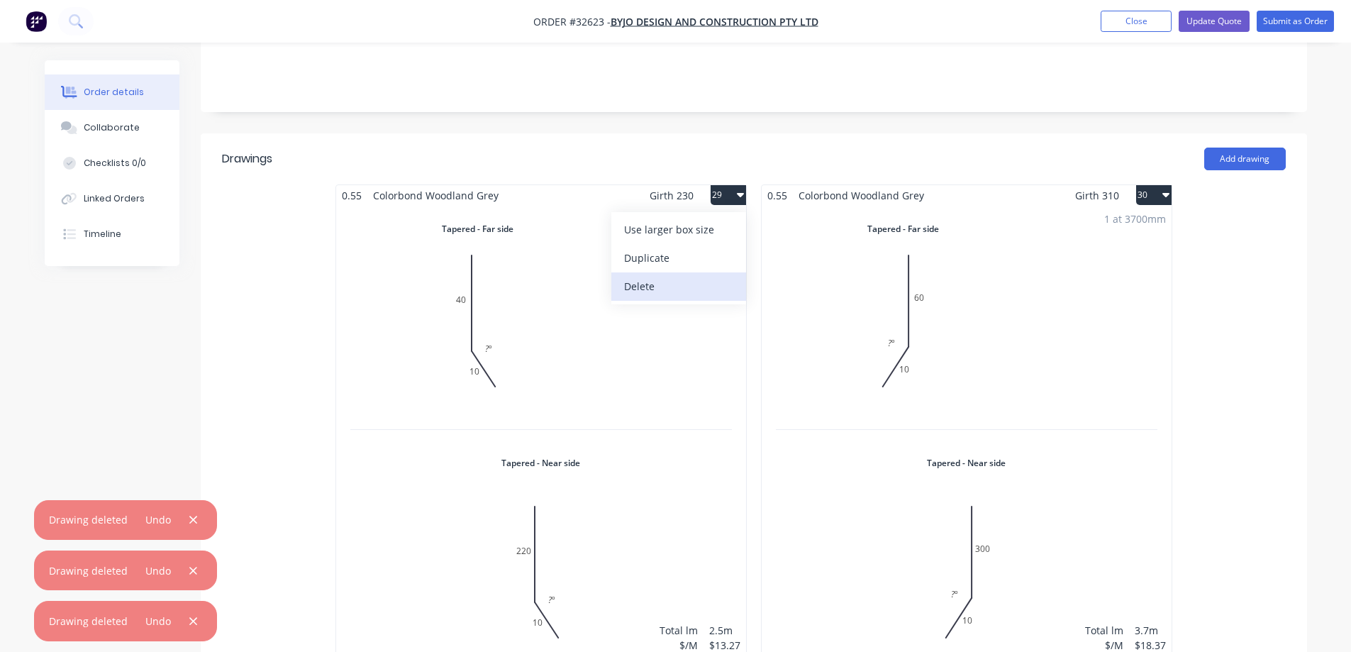
click at [689, 274] on button "Delete" at bounding box center [678, 286] width 135 height 28
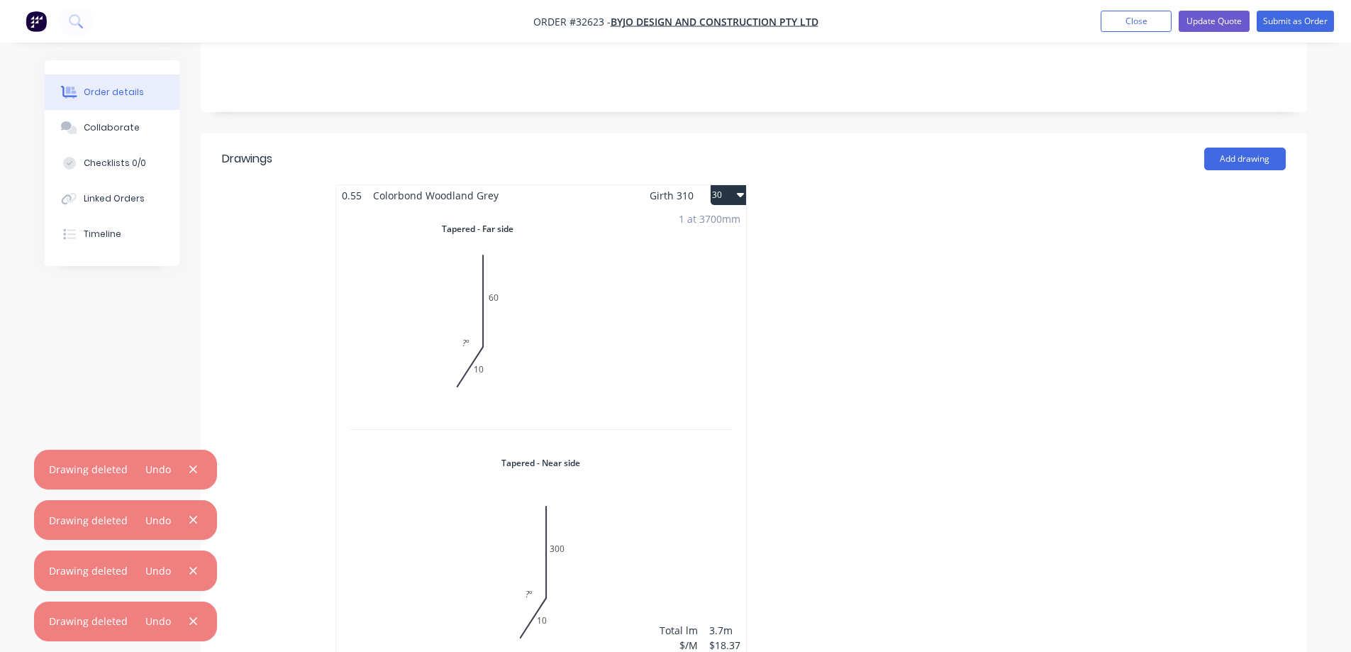
click at [736, 185] on button "30" at bounding box center [728, 195] width 35 height 20
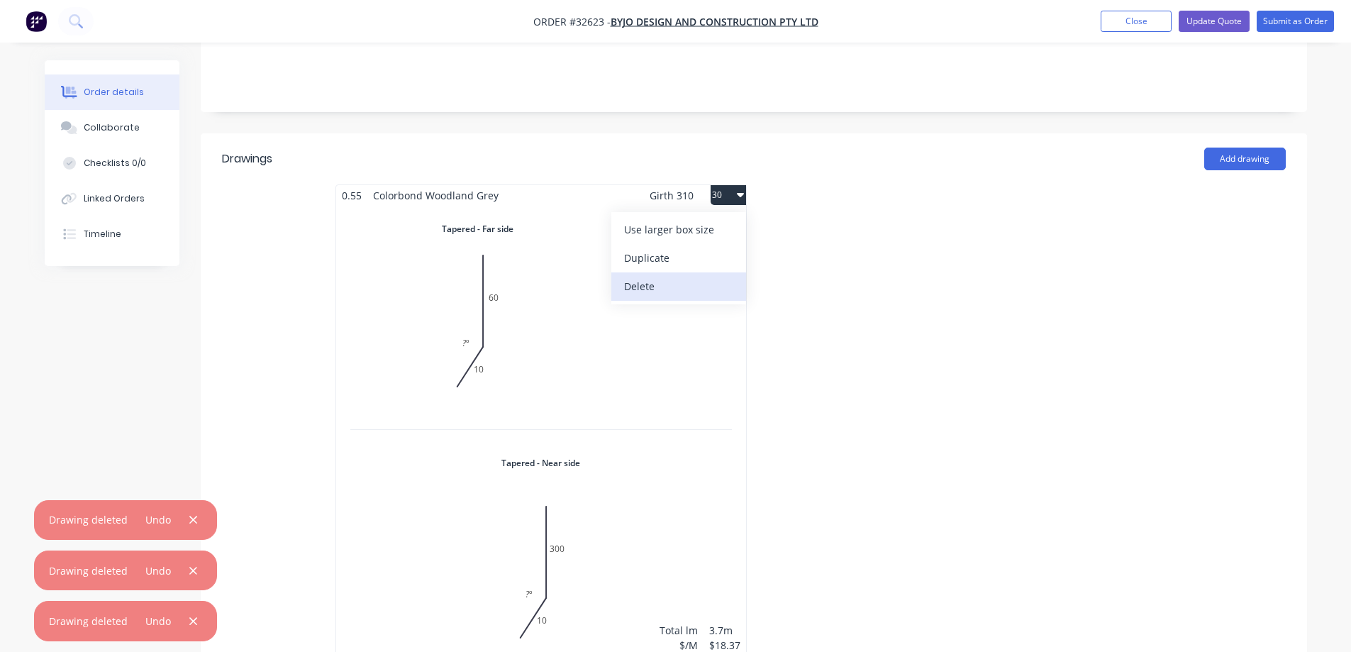
click at [712, 276] on div "Delete" at bounding box center [678, 286] width 109 height 21
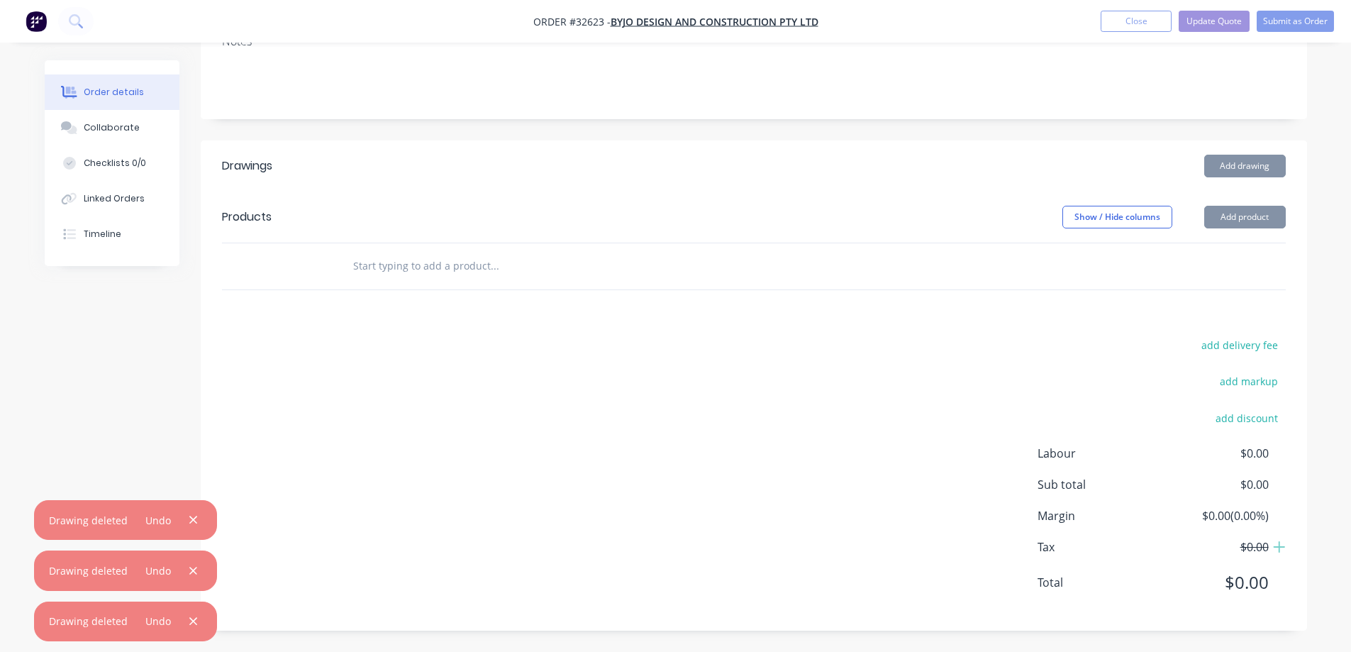
scroll to position [257, 0]
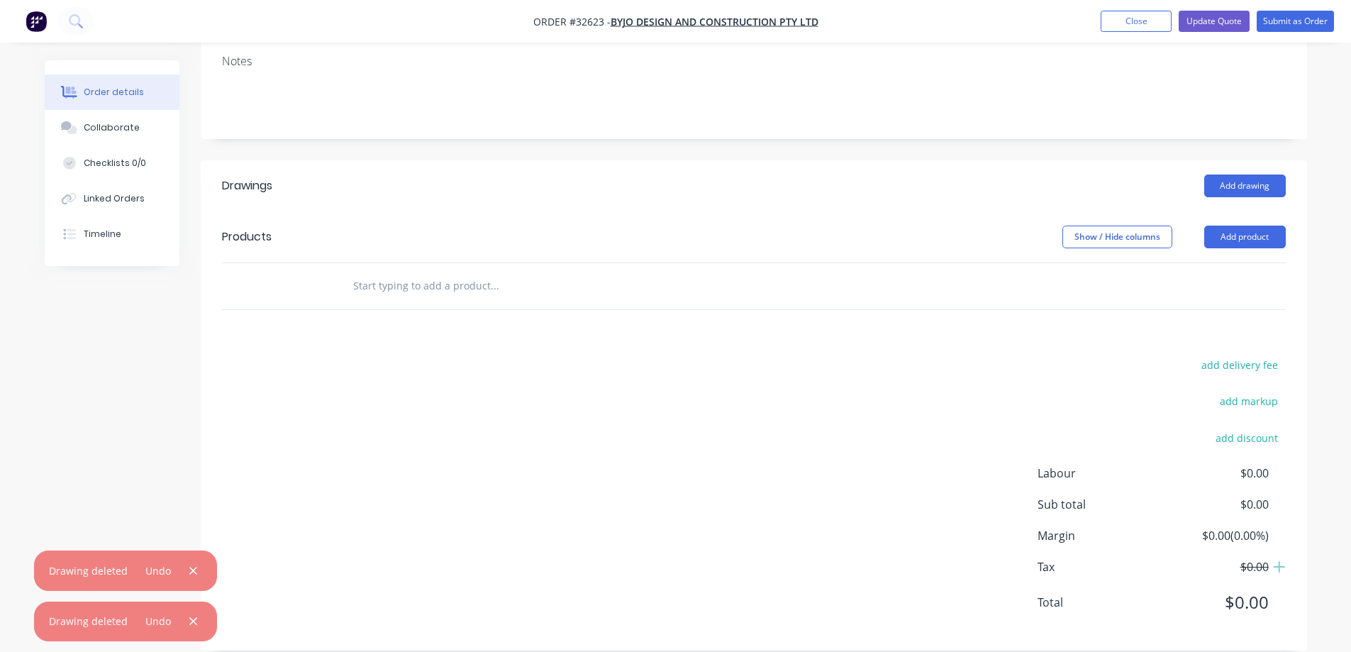
click at [436, 272] on input "text" at bounding box center [495, 286] width 284 height 28
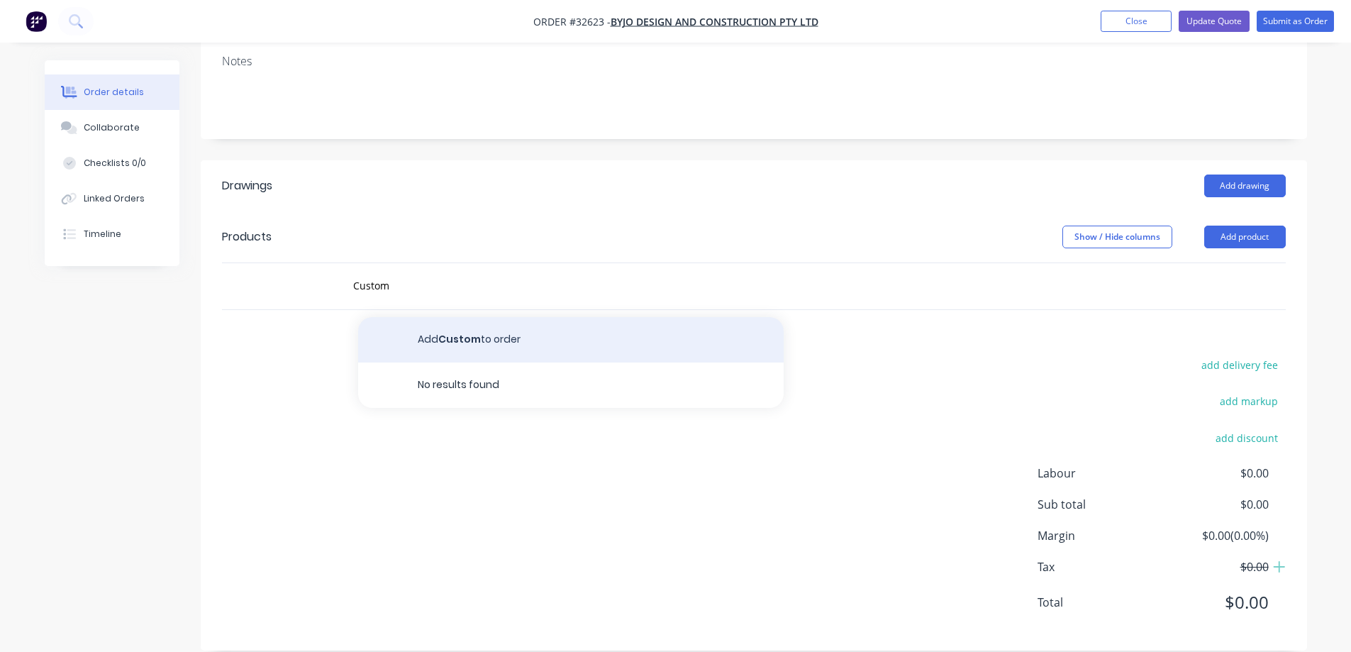
click at [465, 323] on button "Add Custom to order" at bounding box center [571, 339] width 426 height 45
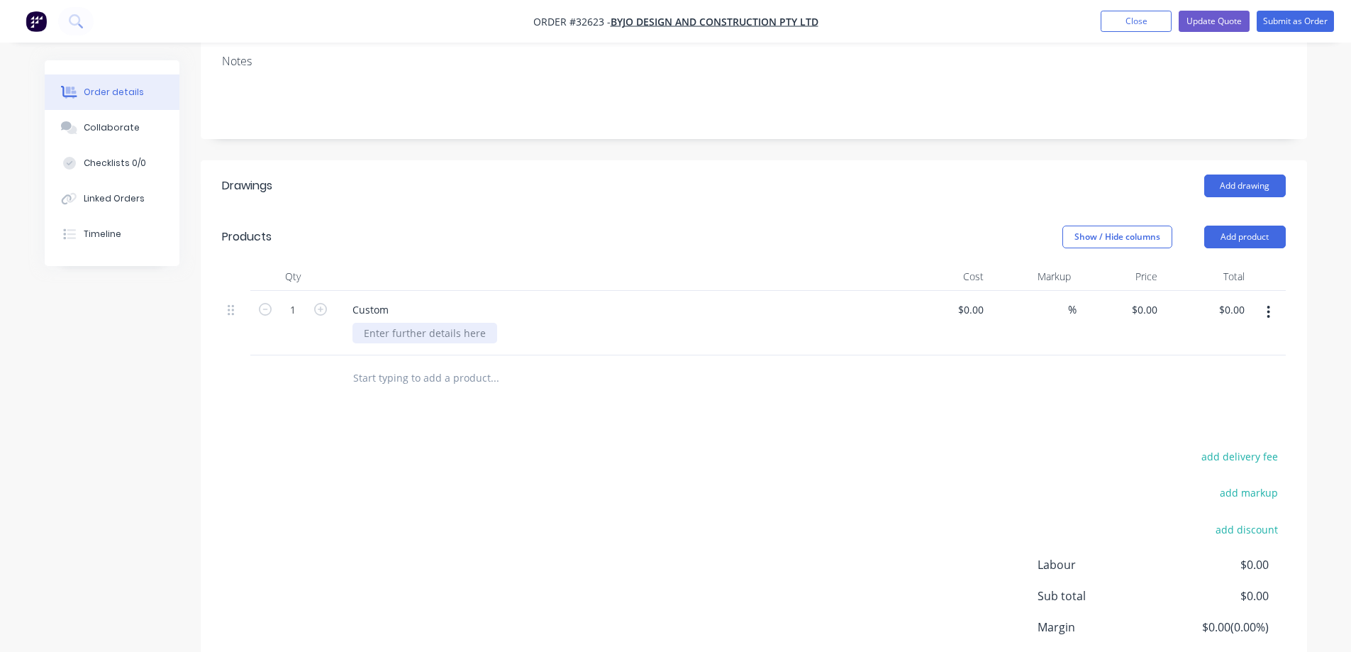
click at [378, 323] on div at bounding box center [425, 333] width 145 height 21
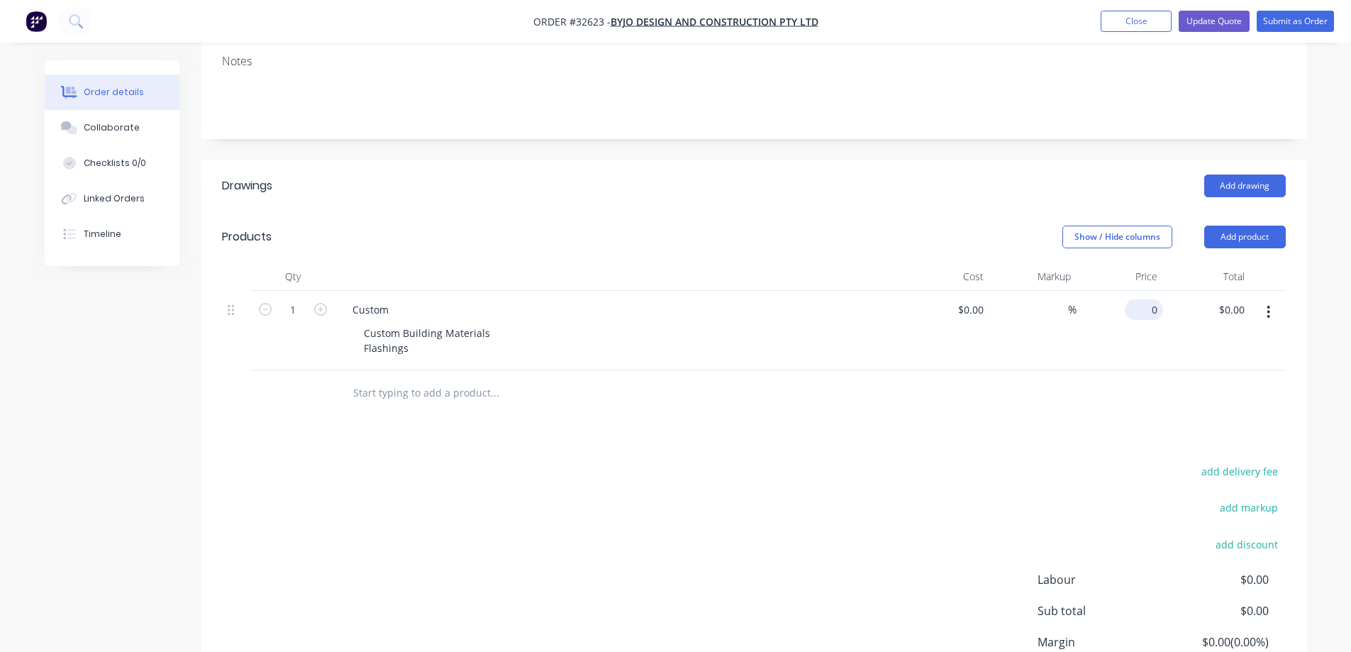
click at [1160, 299] on input "0" at bounding box center [1147, 309] width 33 height 21
click at [737, 549] on div "add delivery fee add markup add discount Labour $0.00 Sub total $0.00 Margin $0…" at bounding box center [754, 599] width 1064 height 274
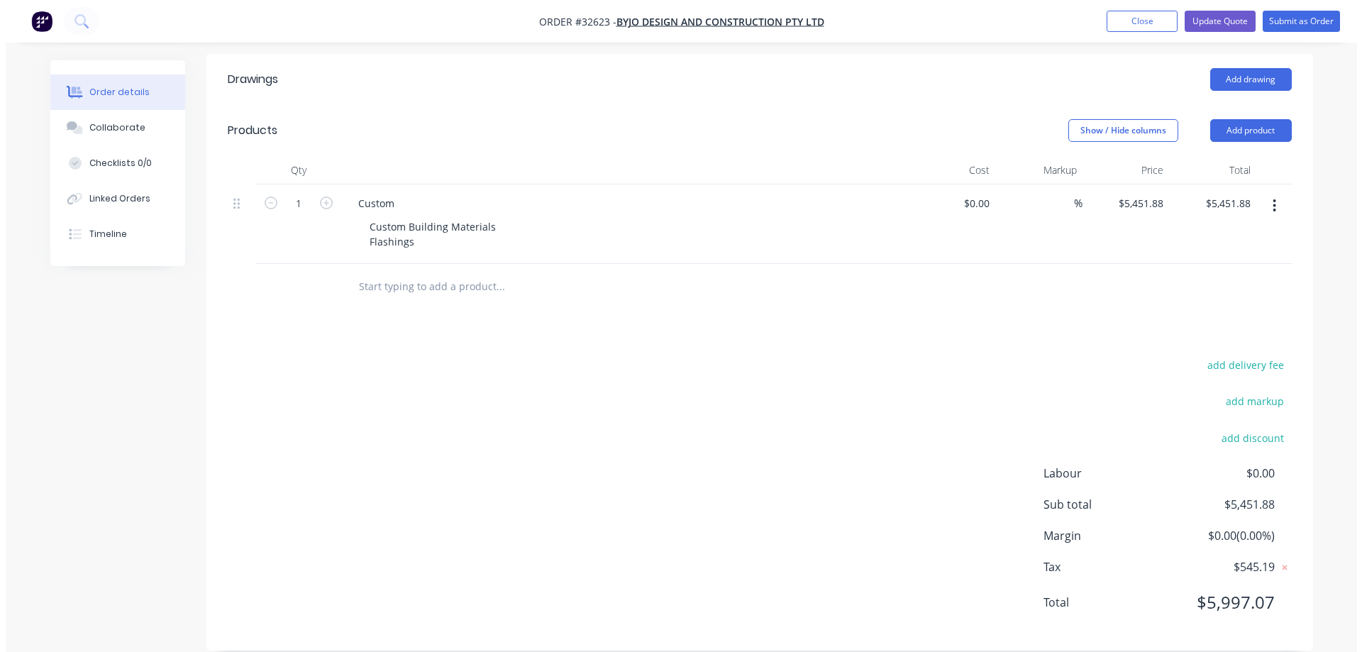
scroll to position [0, 0]
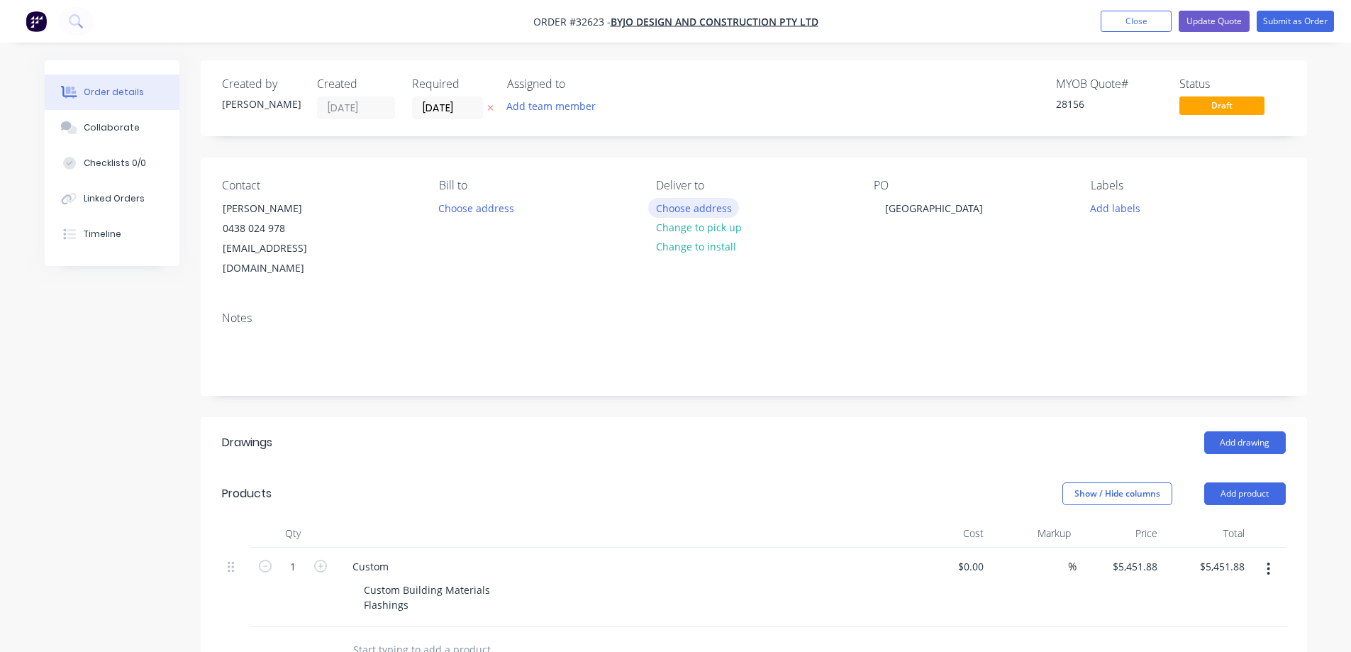
click at [707, 209] on button "Choose address" at bounding box center [693, 207] width 91 height 19
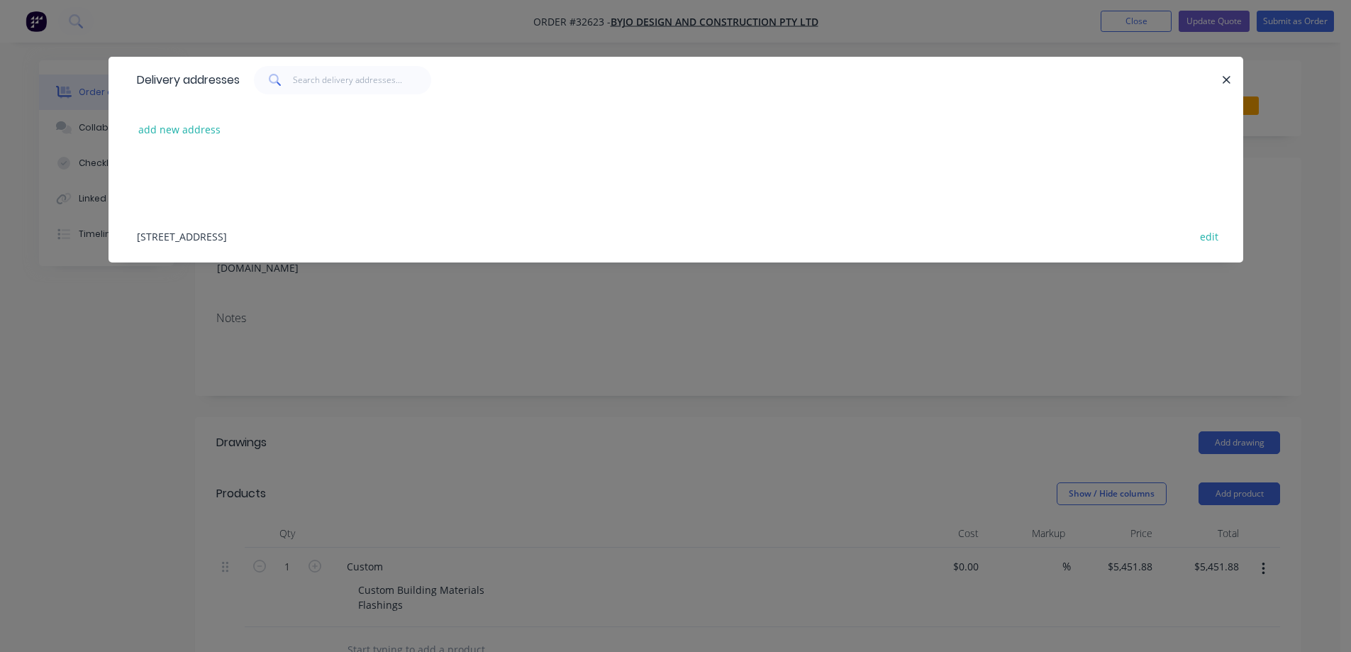
click at [233, 236] on div "[STREET_ADDRESS] edit" at bounding box center [676, 235] width 1092 height 53
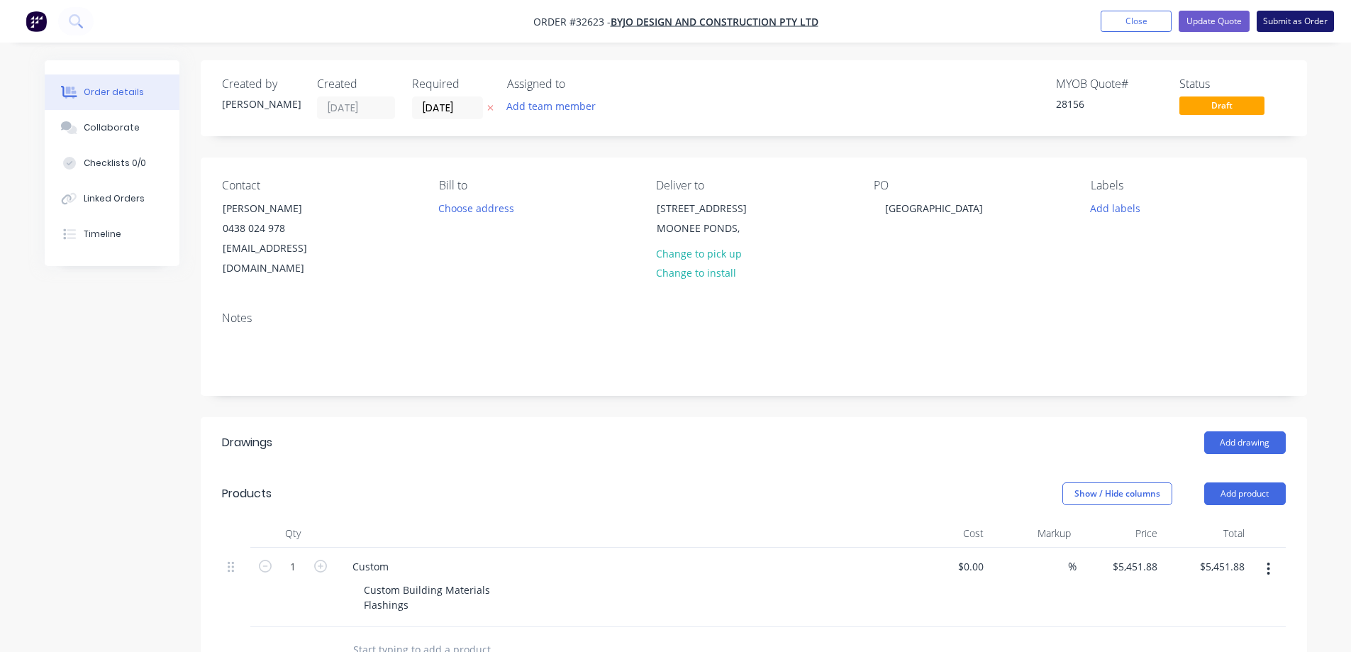
click at [1287, 20] on button "Submit as Order" at bounding box center [1295, 21] width 77 height 21
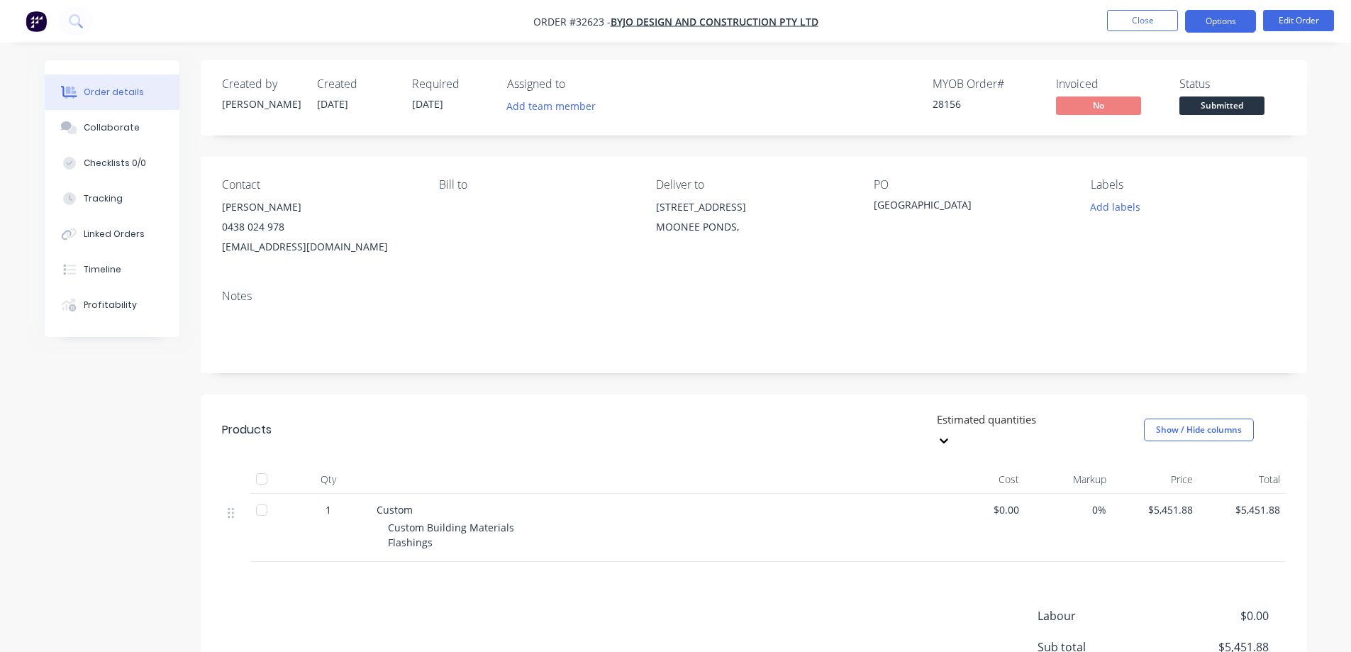
click at [1248, 21] on button "Options" at bounding box center [1220, 21] width 71 height 23
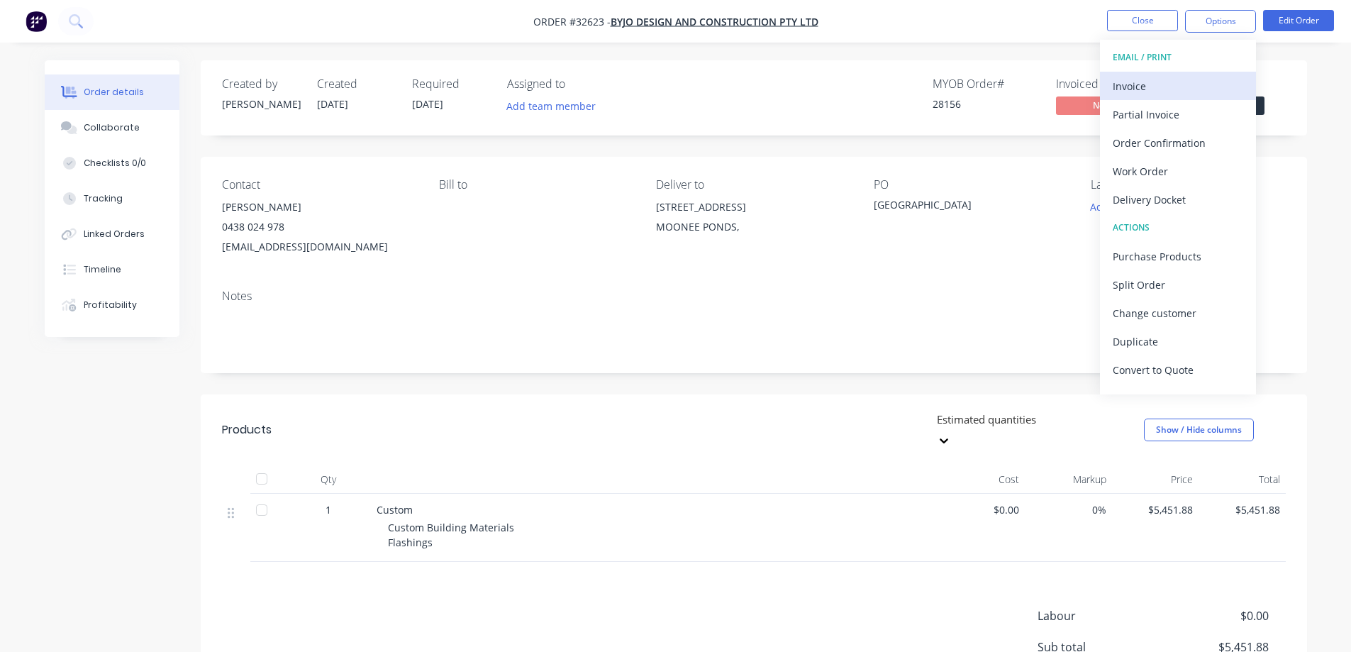
click at [1163, 94] on div "Invoice" at bounding box center [1178, 86] width 131 height 21
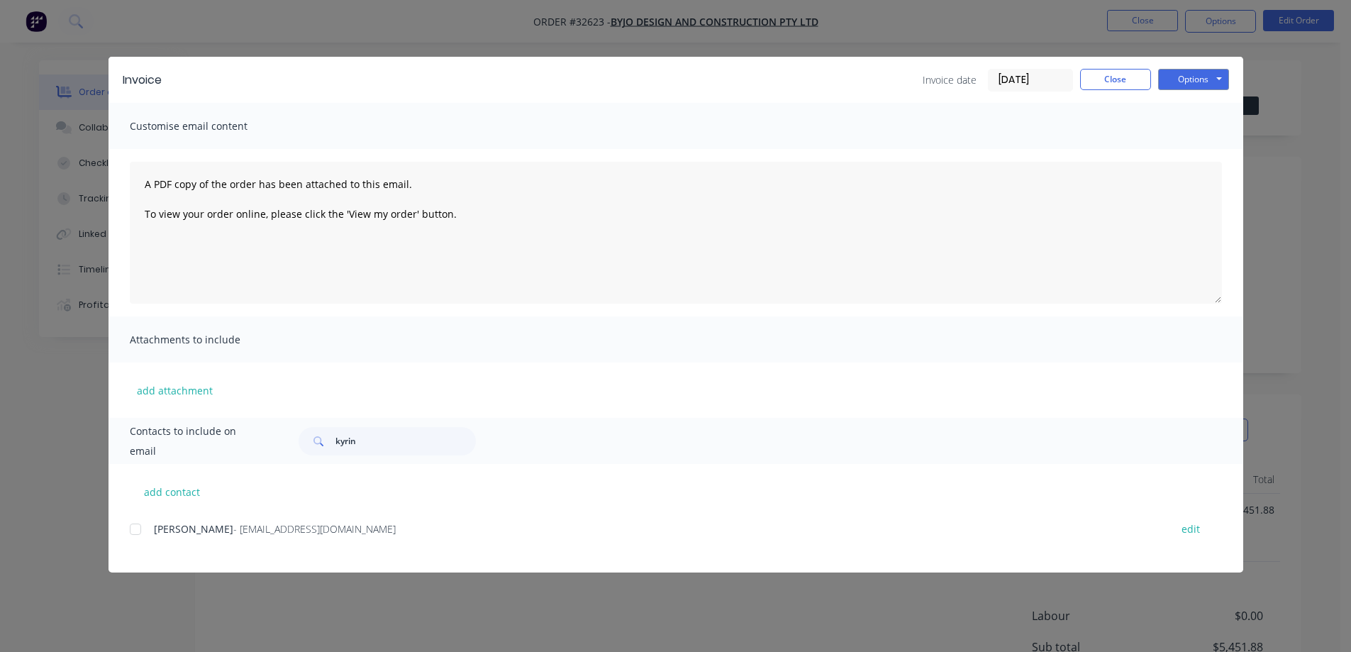
click at [140, 531] on div at bounding box center [135, 529] width 28 height 28
click at [1212, 76] on button "Options" at bounding box center [1193, 79] width 71 height 21
click at [1197, 155] on button "Email" at bounding box center [1203, 151] width 91 height 23
click at [1119, 84] on button "Close" at bounding box center [1115, 79] width 71 height 21
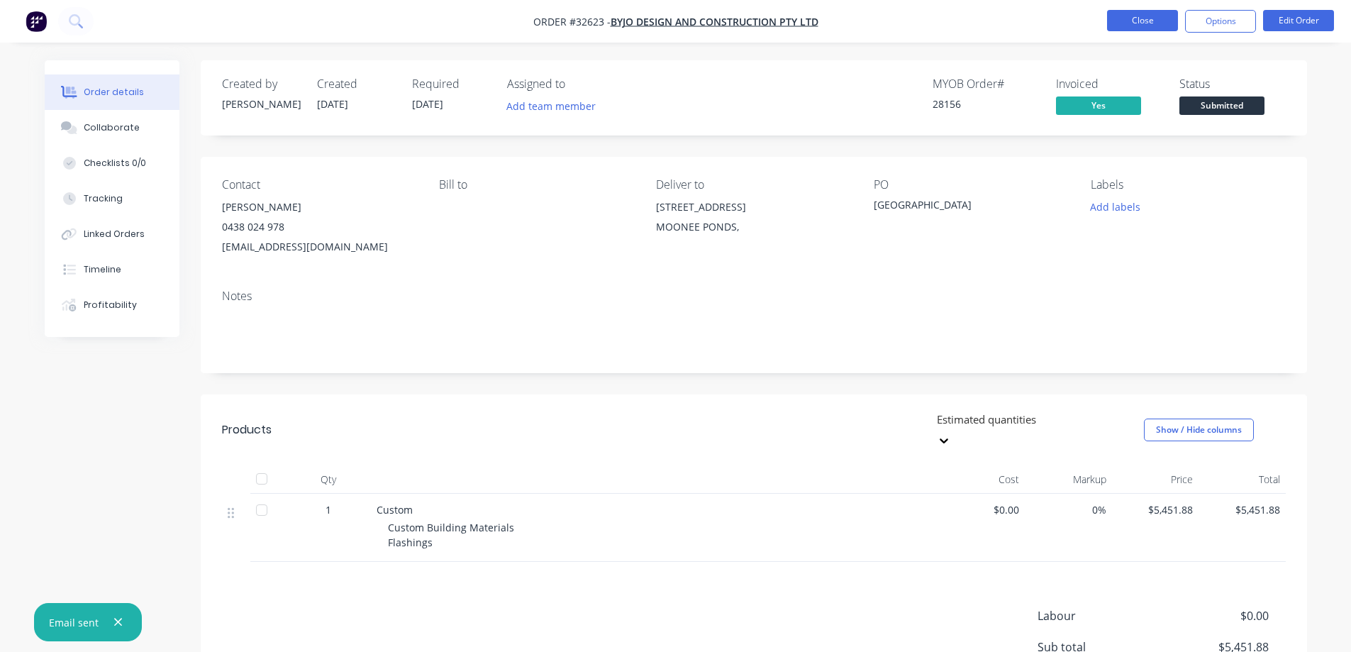
click at [1146, 18] on button "Close" at bounding box center [1142, 20] width 71 height 21
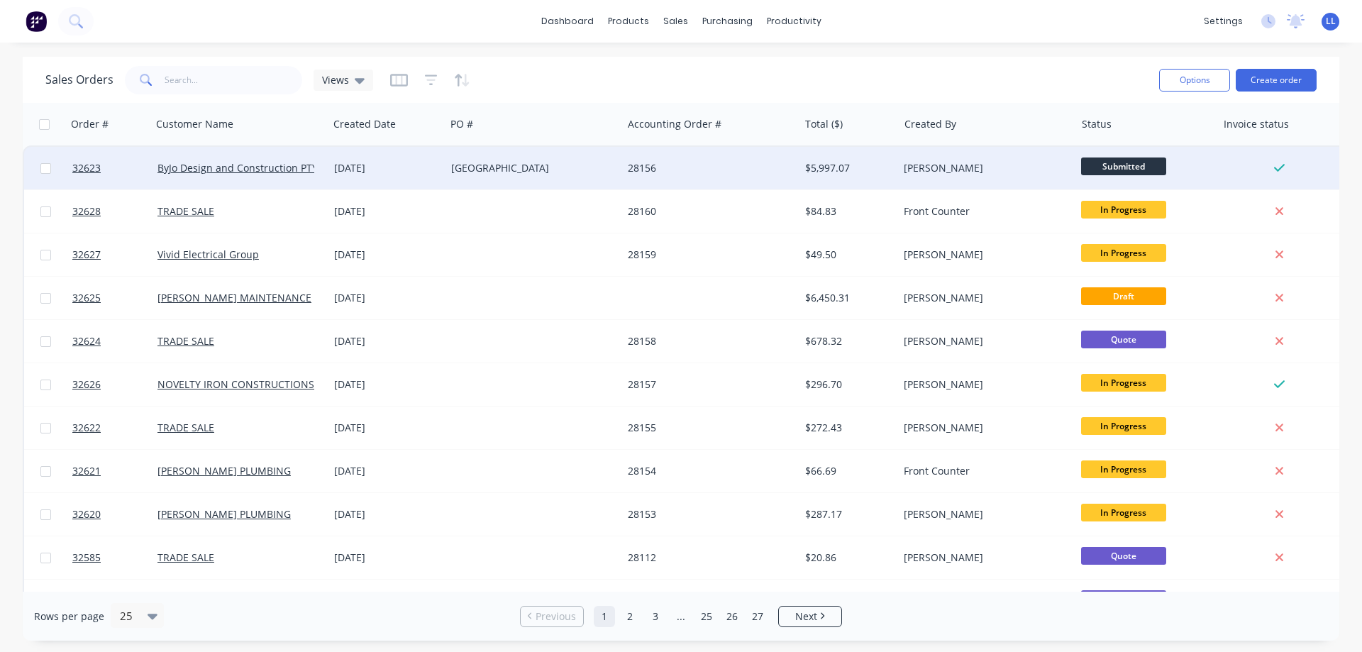
click at [1154, 170] on span "Submitted" at bounding box center [1123, 166] width 85 height 18
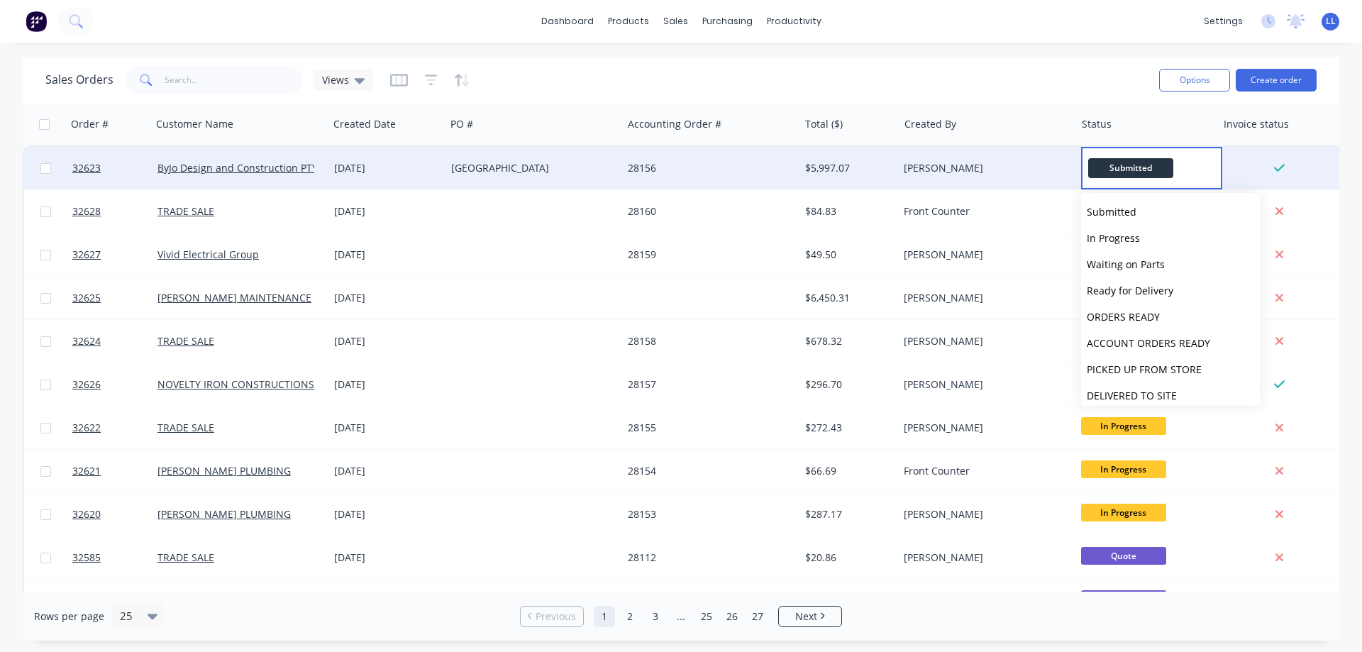
click at [921, 188] on div "[PERSON_NAME]" at bounding box center [986, 168] width 177 height 43
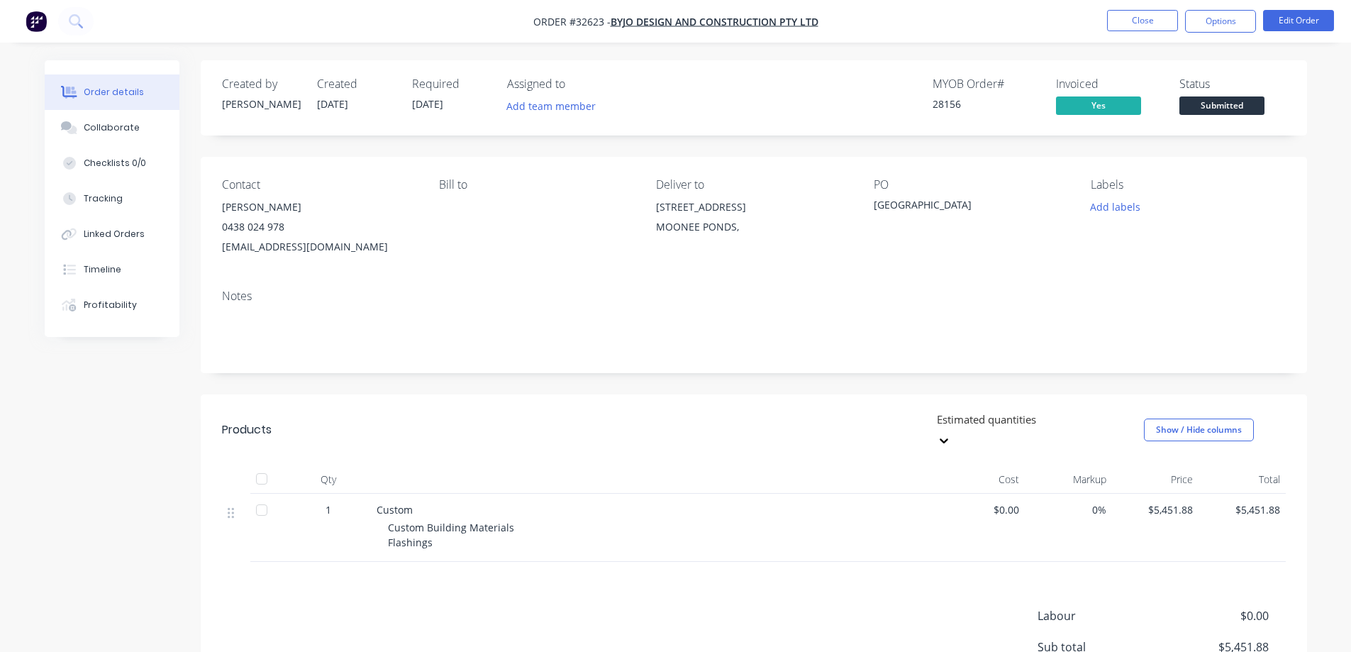
click at [1246, 103] on span "Submitted" at bounding box center [1222, 105] width 85 height 18
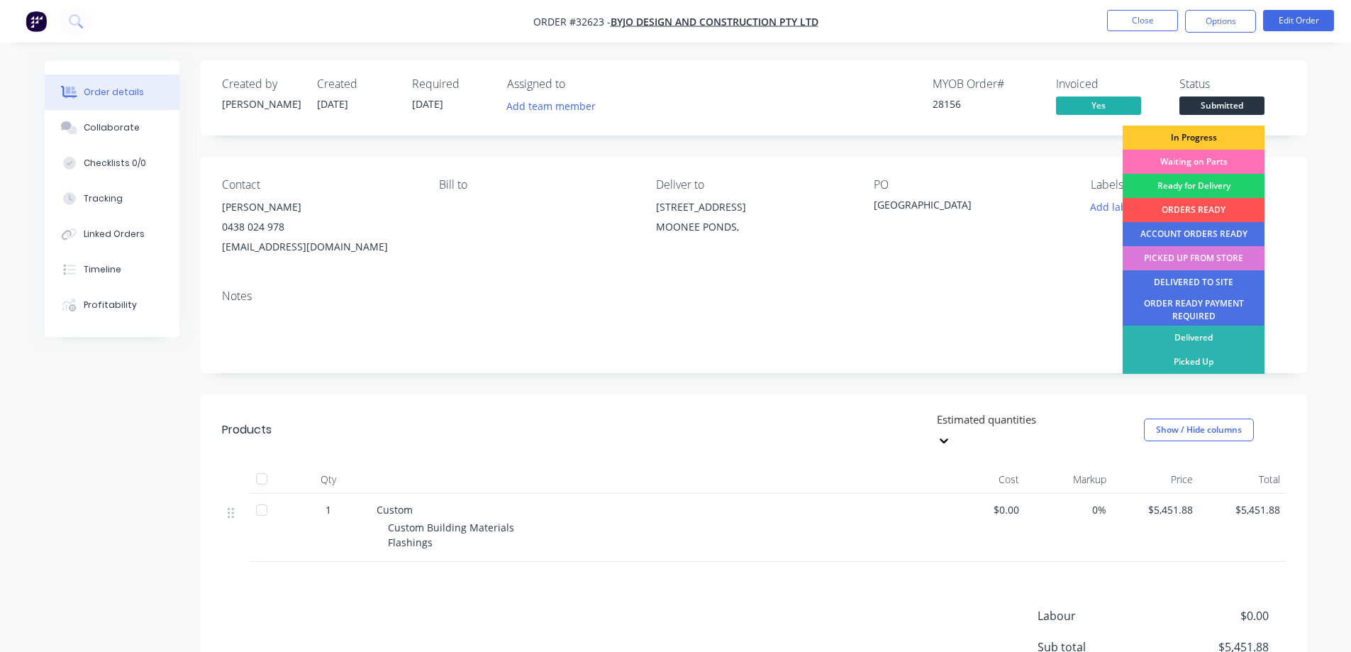
click at [1209, 143] on div "In Progress" at bounding box center [1194, 138] width 142 height 24
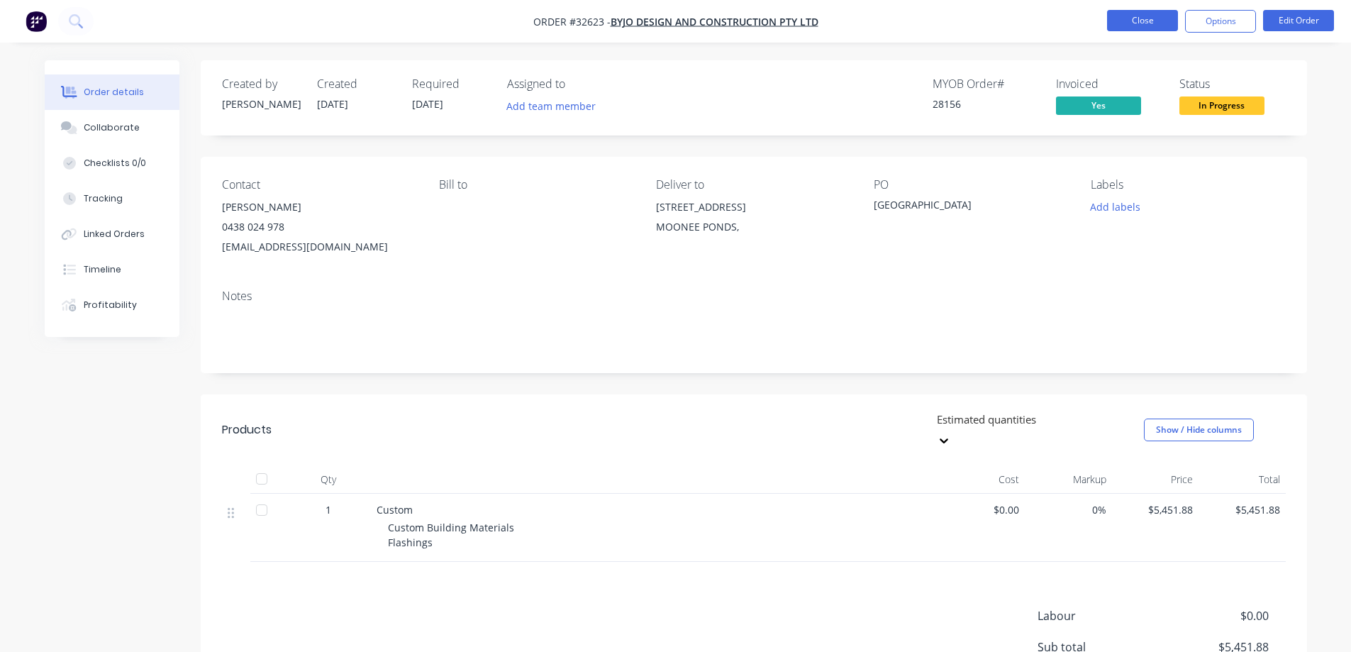
click at [1136, 25] on button "Close" at bounding box center [1142, 20] width 71 height 21
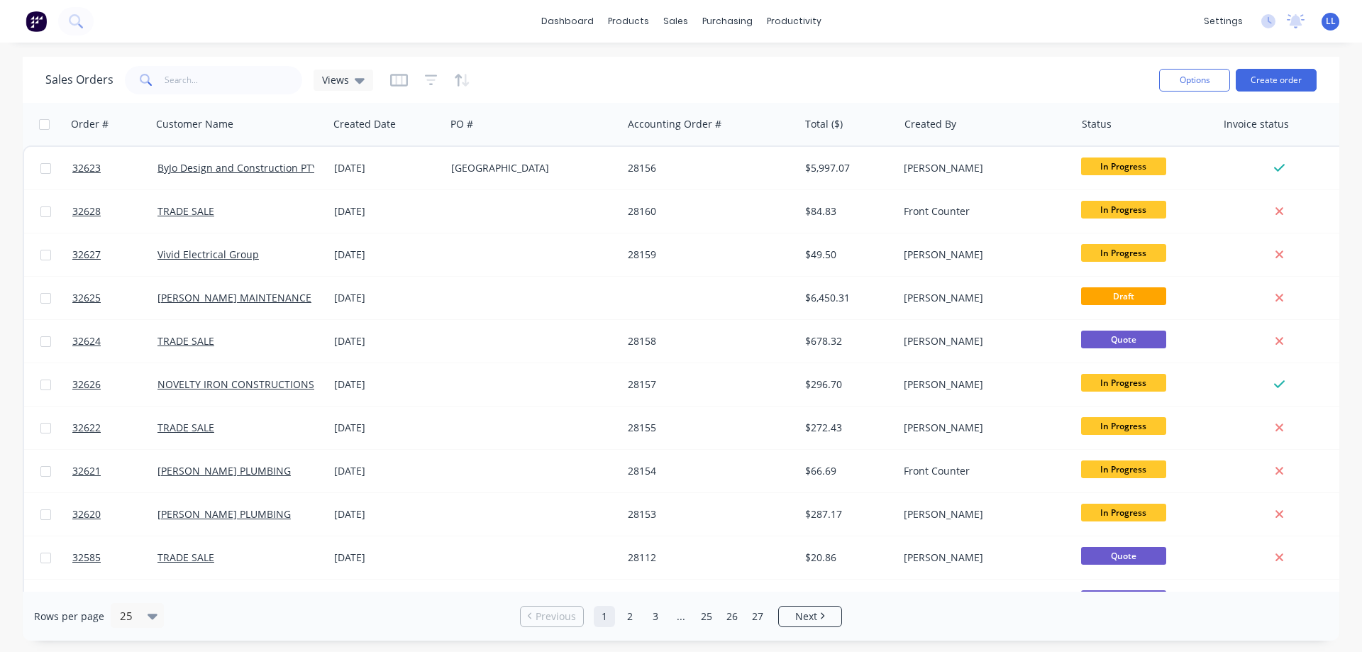
click at [38, 17] on img at bounding box center [36, 21] width 21 height 21
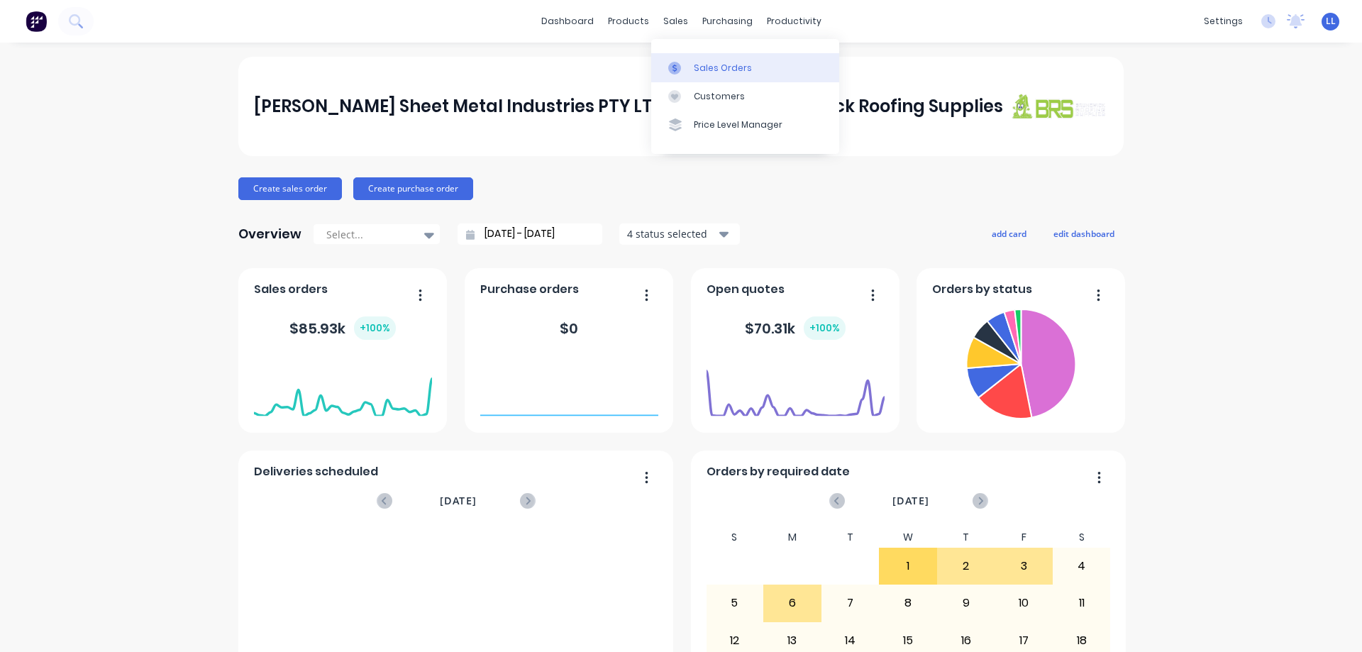
click at [695, 70] on div "Sales Orders" at bounding box center [723, 68] width 58 height 13
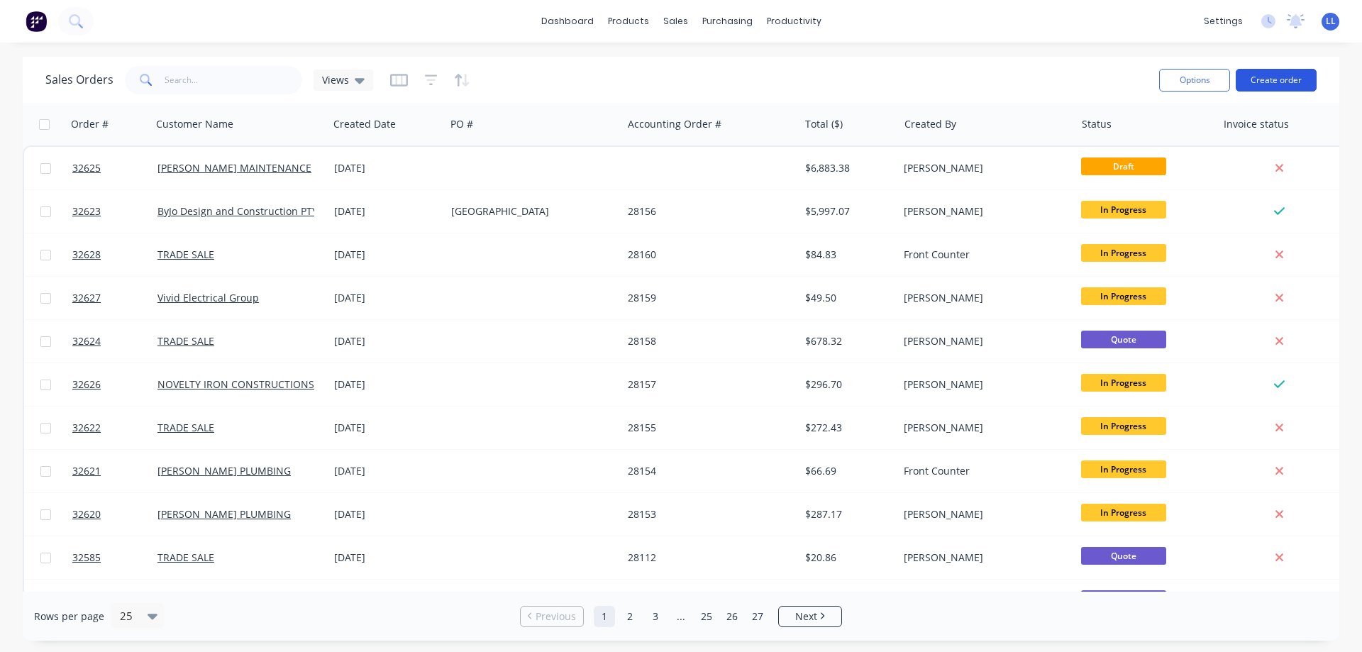
click at [1268, 79] on button "Create order" at bounding box center [1276, 80] width 81 height 23
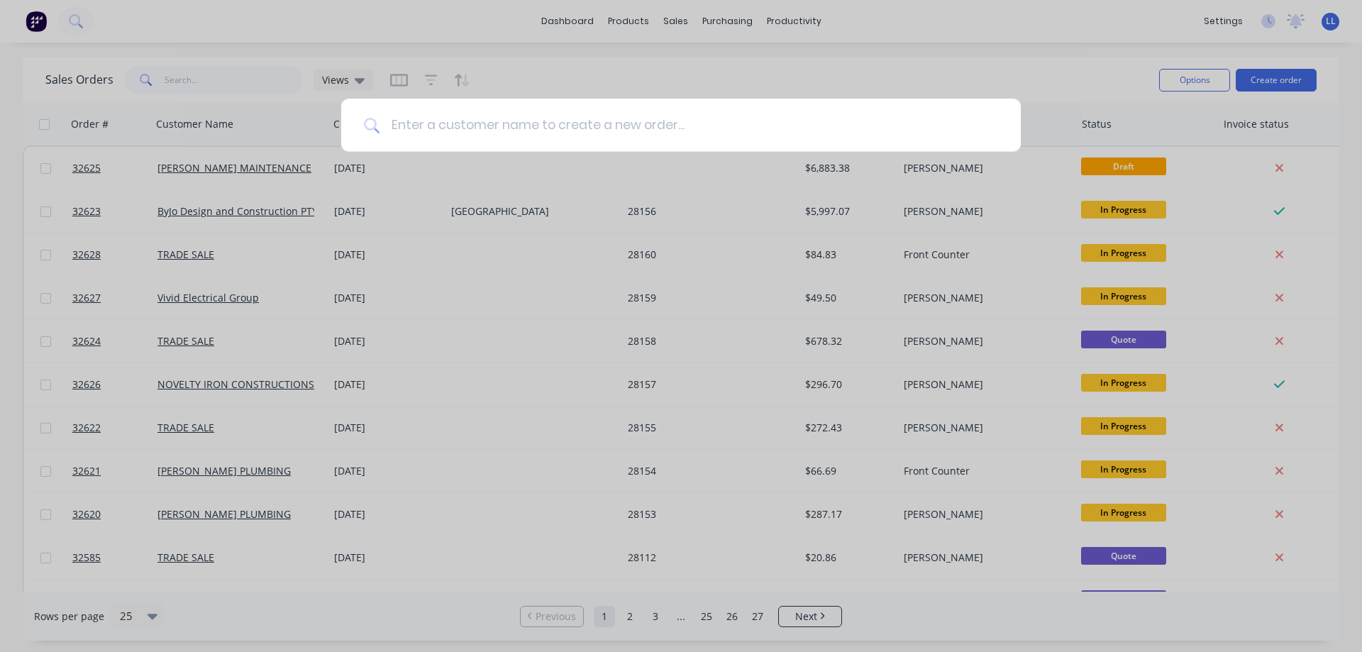
click at [677, 133] on input at bounding box center [689, 125] width 619 height 53
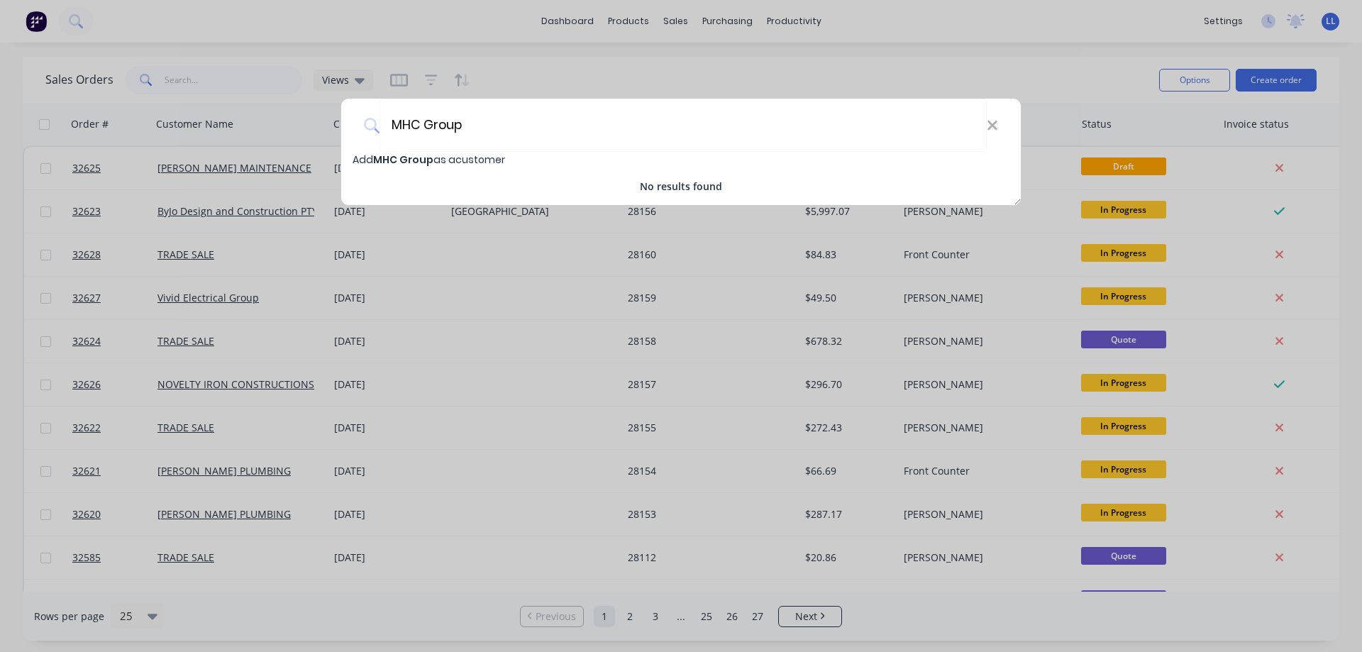
click at [417, 160] on span "MHC Group" at bounding box center [403, 160] width 60 height 14
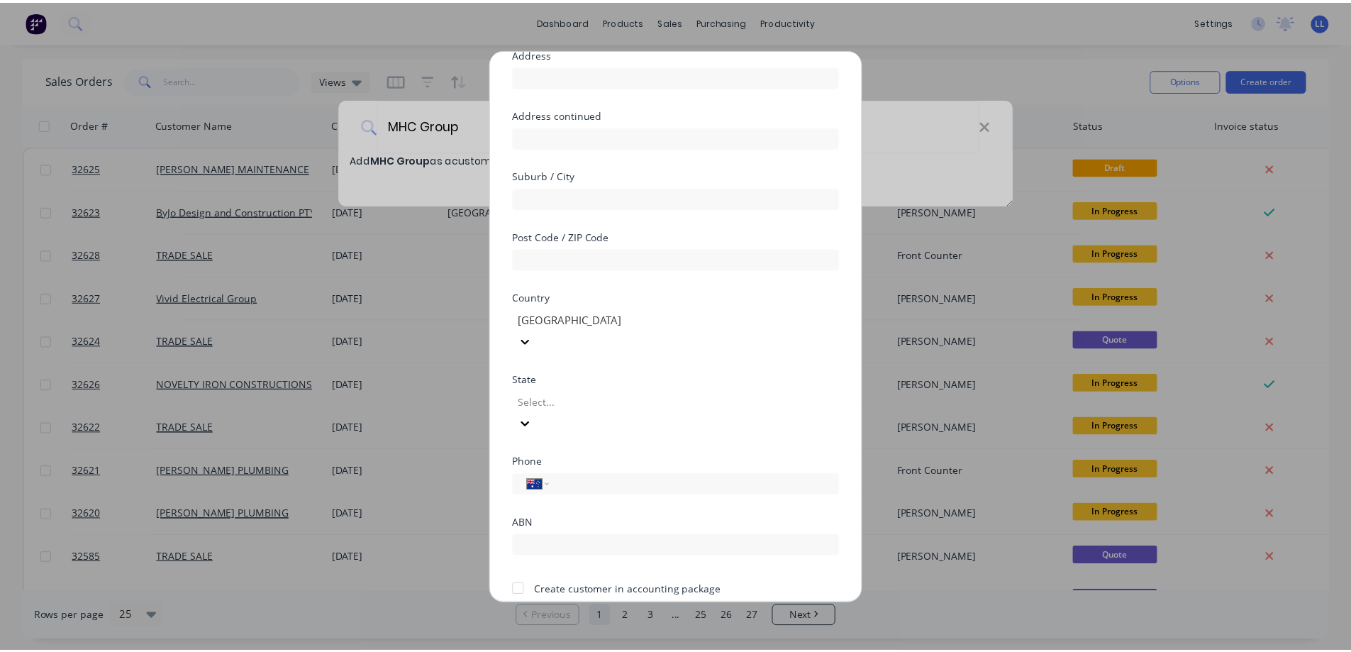
scroll to position [138, 0]
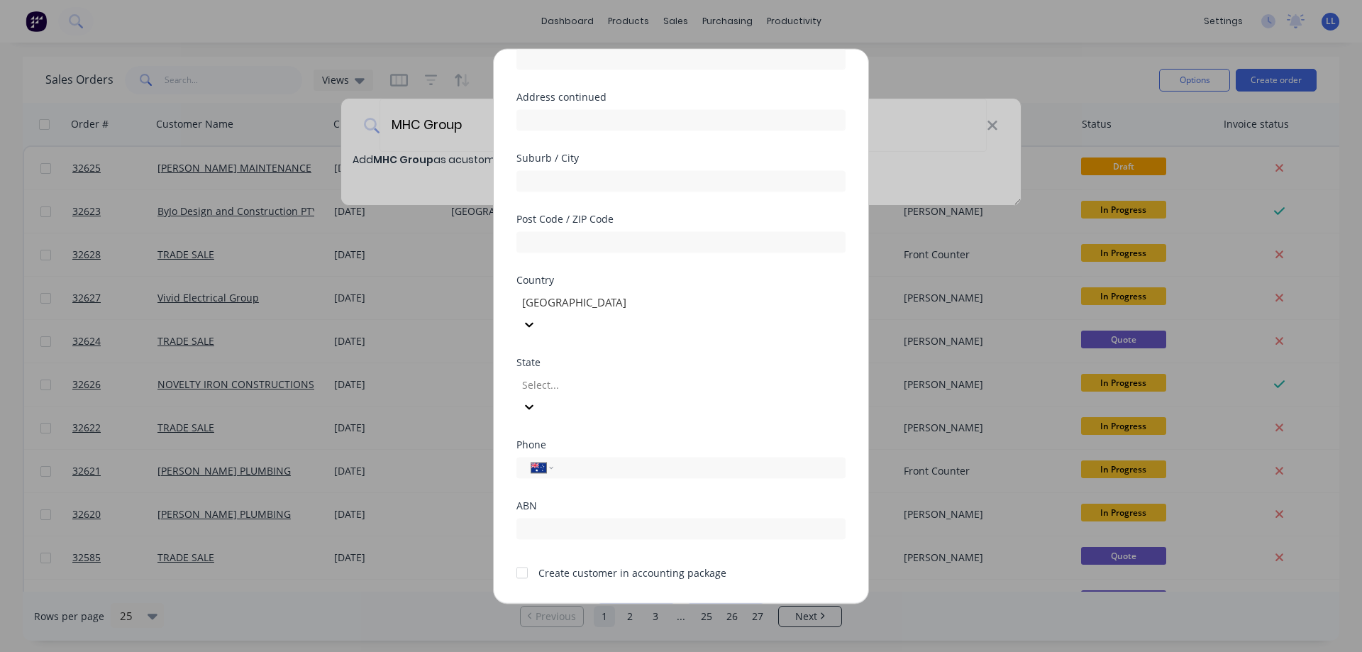
drag, startPoint x: 524, startPoint y: 531, endPoint x: 567, endPoint y: 594, distance: 76.5
click at [523, 558] on div at bounding box center [522, 572] width 28 height 28
click at [659, 603] on button "Save" at bounding box center [636, 614] width 78 height 23
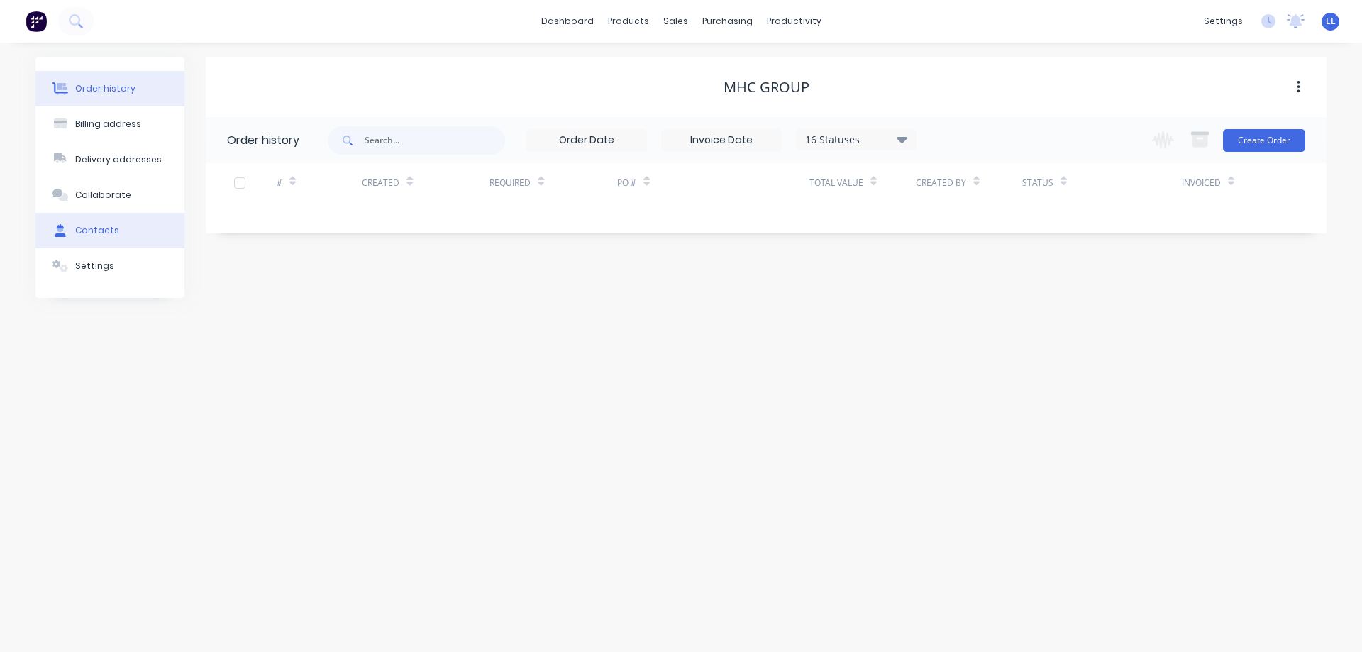
click at [109, 230] on div "Contacts" at bounding box center [97, 230] width 44 height 13
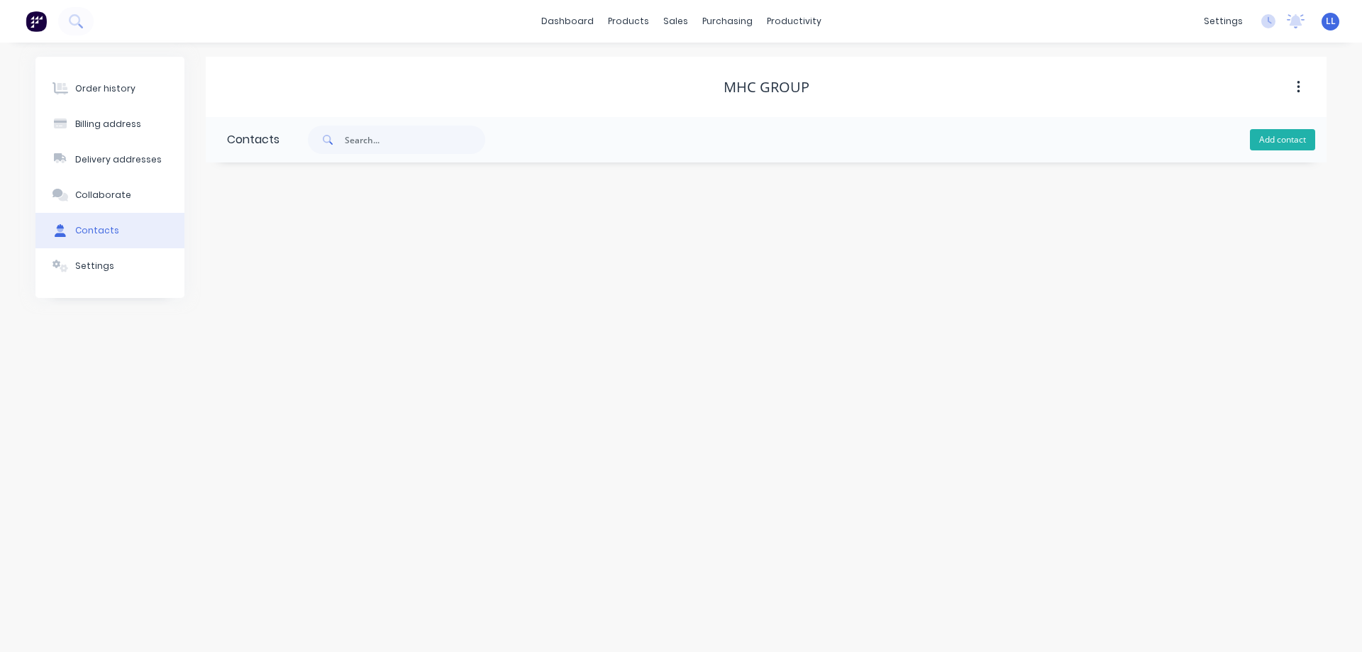
click at [1265, 140] on button "Add contact" at bounding box center [1282, 139] width 65 height 21
click at [269, 250] on input "text" at bounding box center [343, 243] width 232 height 21
paste input "[PERSON_NAME] <[PERSON_NAME][EMAIL_ADDRESS][DOMAIN_NAME]>"
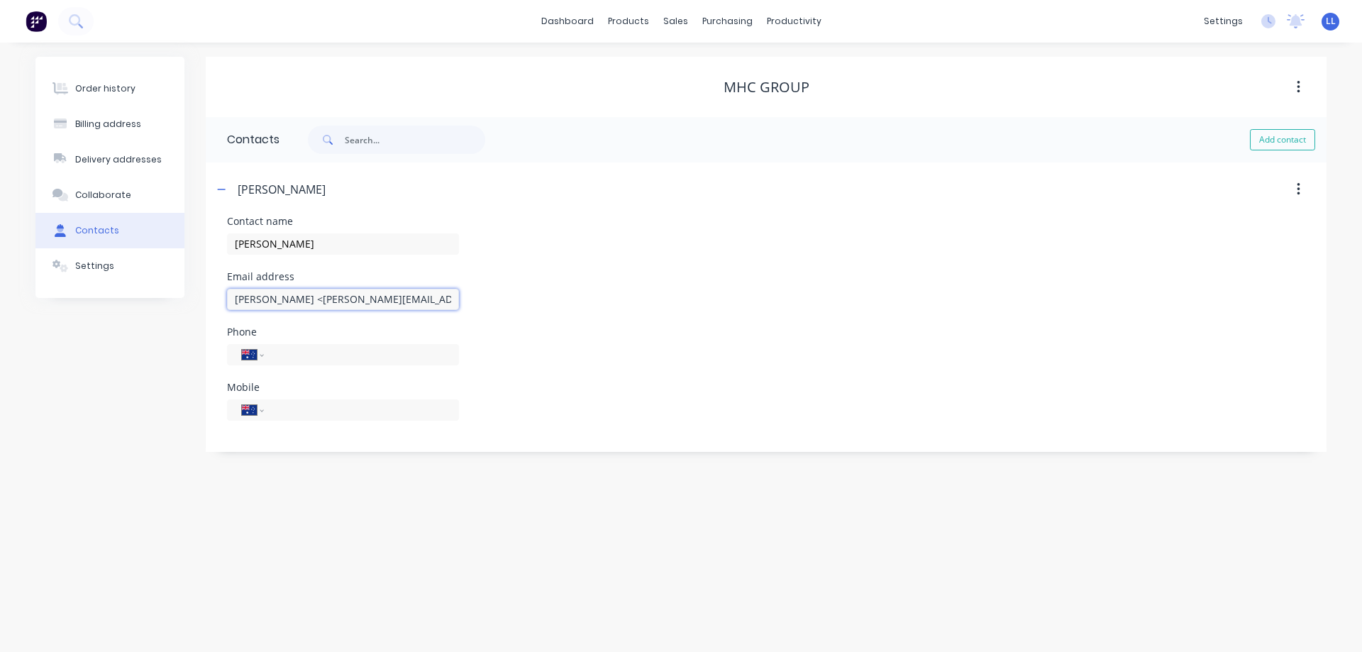
drag, startPoint x: 303, startPoint y: 297, endPoint x: 184, endPoint y: 287, distance: 119.6
click at [190, 287] on div "Order history Billing address Delivery addresses Collaborate Contacts Settings …" at bounding box center [680, 254] width 1291 height 395
click at [385, 301] on input "[EMAIL_ADDRESS][DOMAIN_NAME]>" at bounding box center [343, 299] width 232 height 21
click at [281, 419] on div "International [GEOGRAPHIC_DATA] [GEOGRAPHIC_DATA] [GEOGRAPHIC_DATA] [GEOGRAPHIC…" at bounding box center [343, 409] width 232 height 21
click at [283, 416] on input "tel" at bounding box center [359, 409] width 170 height 16
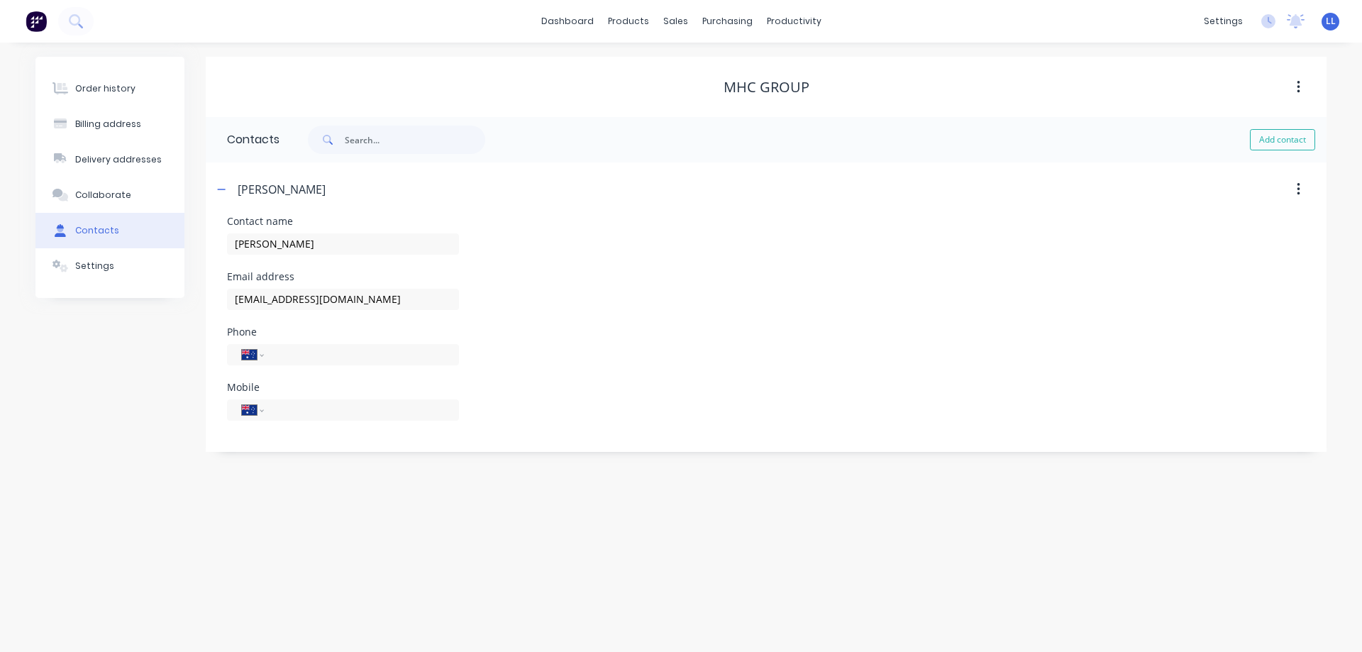
drag, startPoint x: 87, startPoint y: 94, endPoint x: 838, endPoint y: 77, distance: 751.4
click at [87, 94] on div "Order history" at bounding box center [105, 88] width 60 height 13
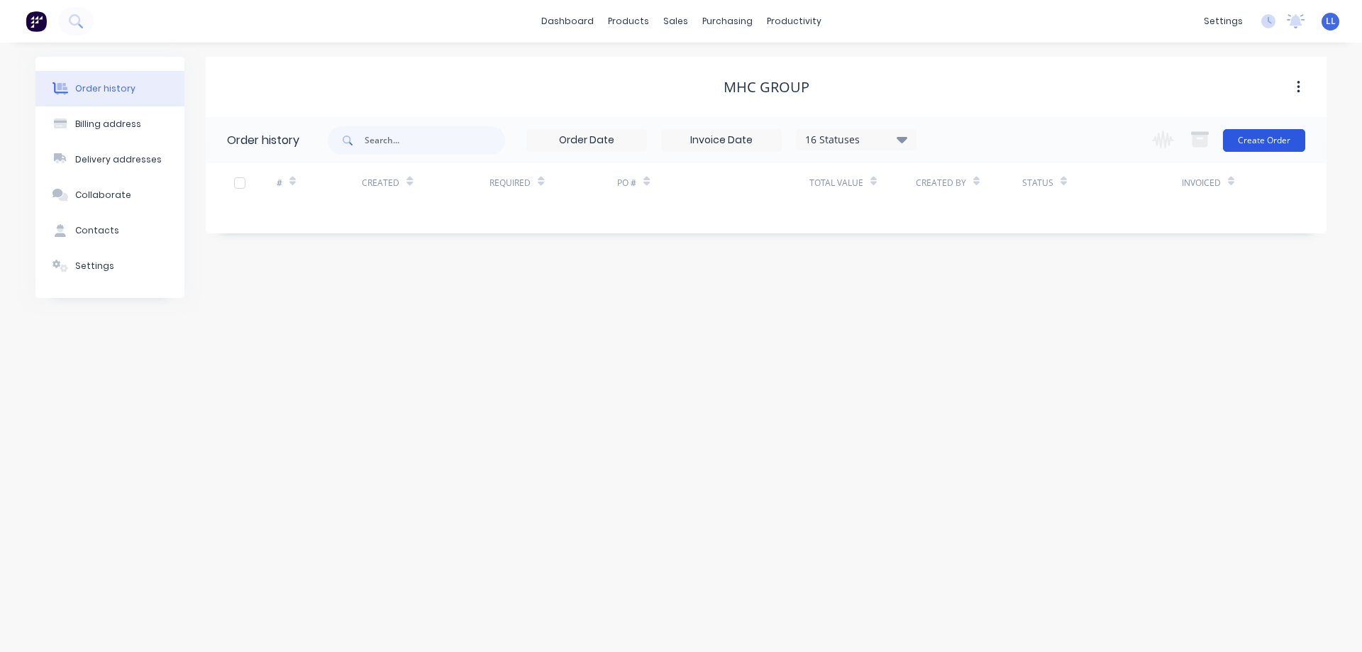
click at [1265, 140] on button "Create Order" at bounding box center [1264, 140] width 82 height 23
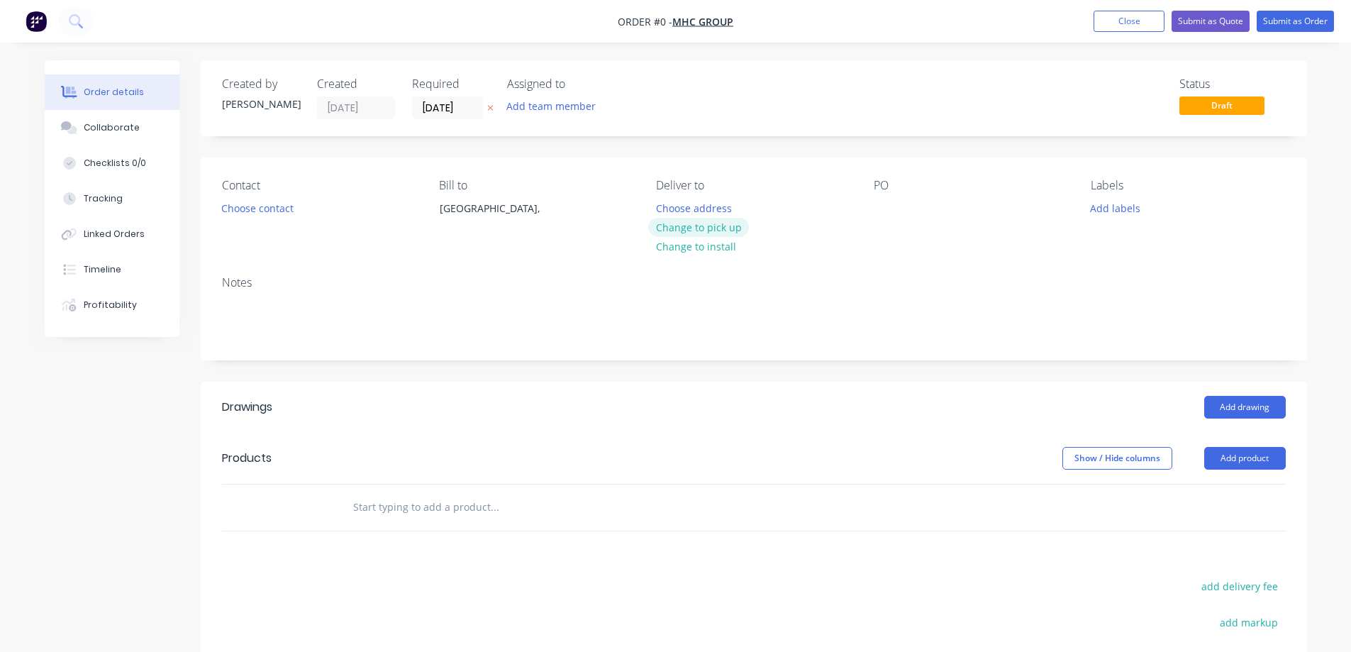
click at [709, 232] on button "Change to pick up" at bounding box center [698, 227] width 101 height 19
click at [884, 206] on div at bounding box center [885, 208] width 23 height 21
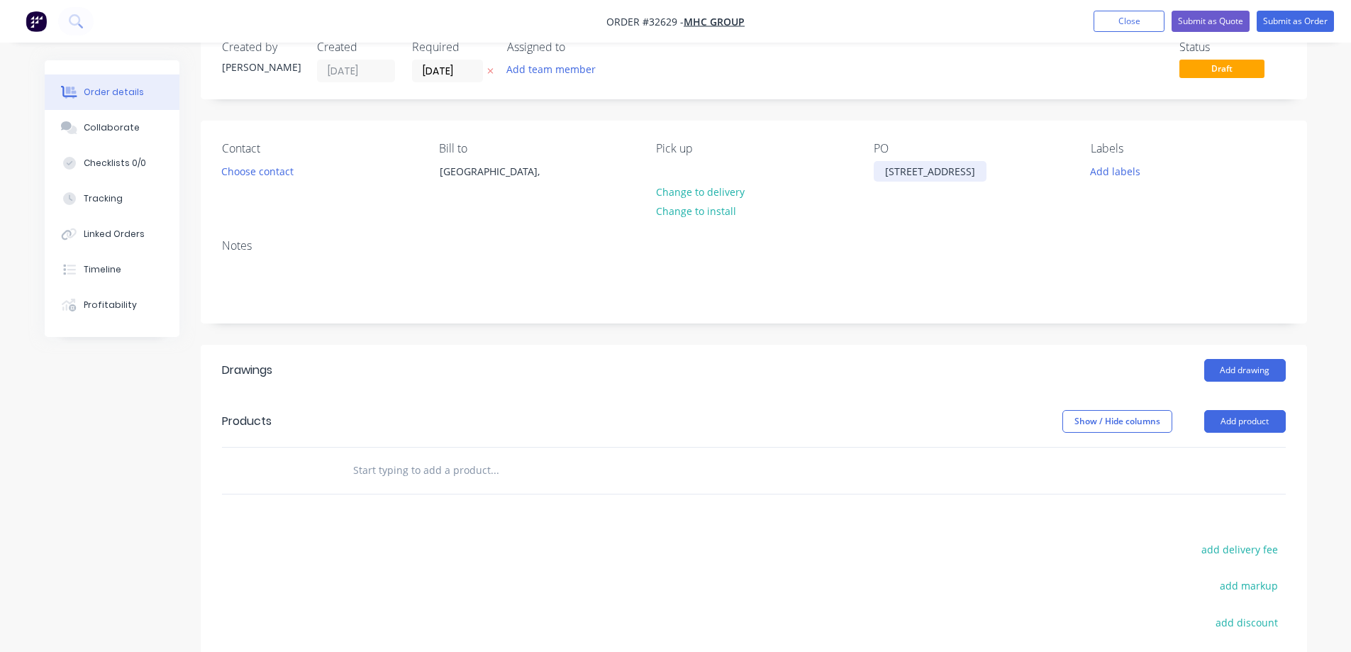
scroll to position [71, 0]
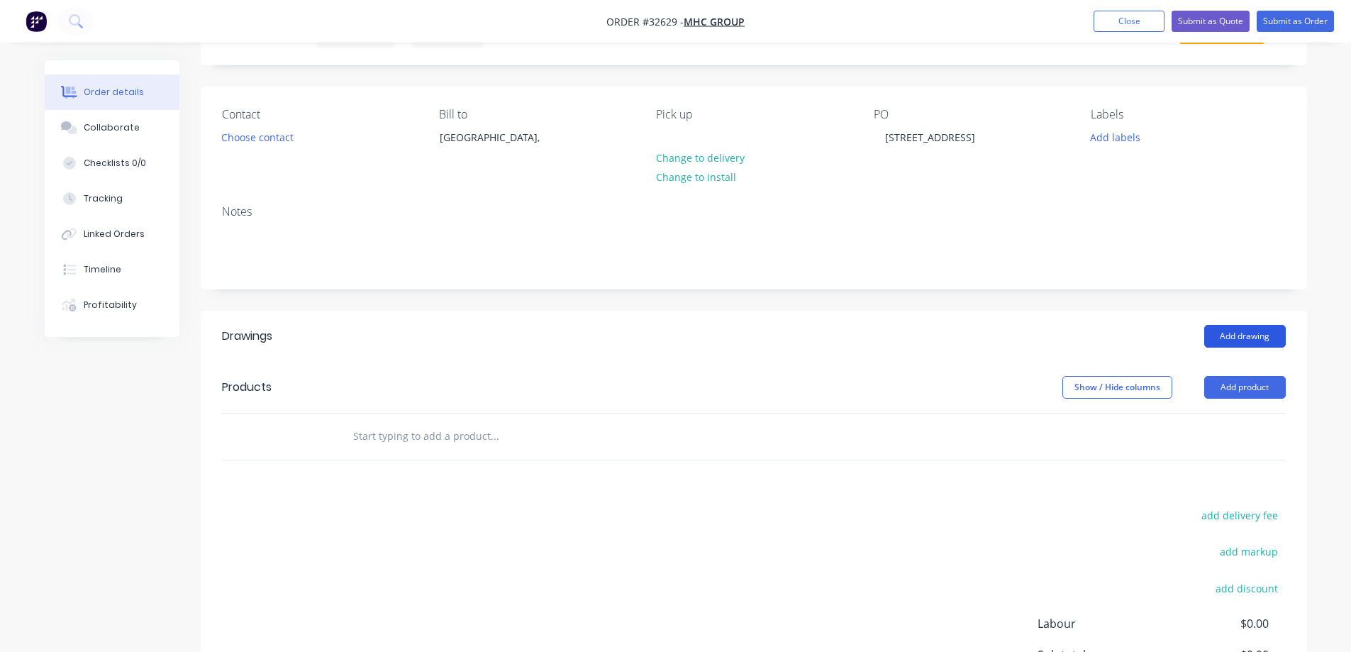
click at [1279, 335] on button "Add drawing" at bounding box center [1245, 336] width 82 height 23
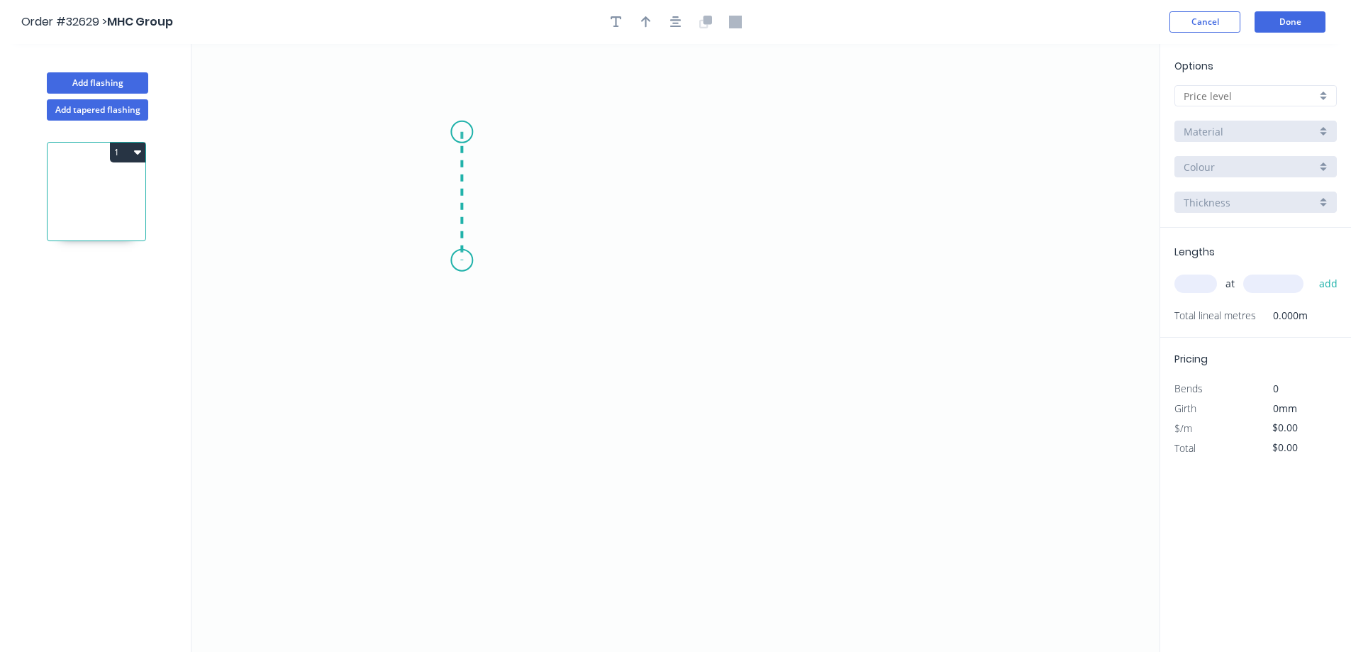
drag, startPoint x: 462, startPoint y: 132, endPoint x: 468, endPoint y: 260, distance: 128.6
click at [468, 260] on icon "0" at bounding box center [676, 348] width 968 height 608
click at [775, 259] on icon "0 ?" at bounding box center [676, 348] width 968 height 608
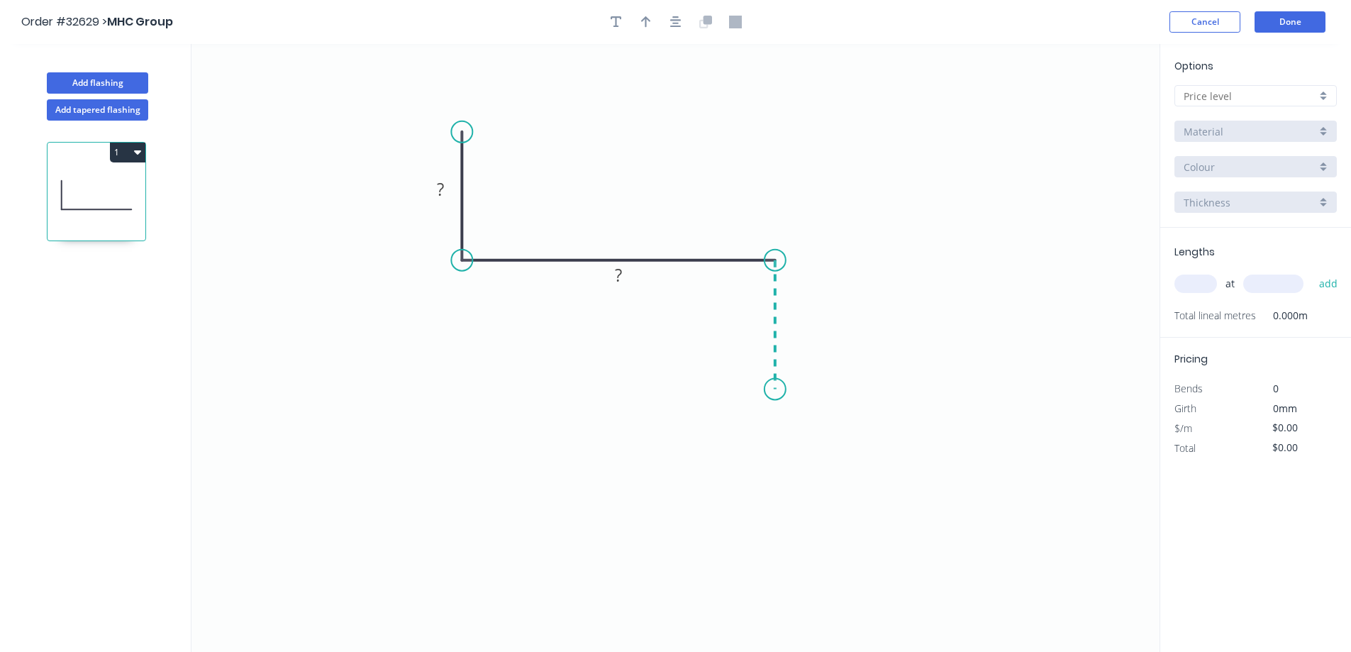
drag, startPoint x: 775, startPoint y: 259, endPoint x: 784, endPoint y: 389, distance: 130.8
click at [784, 389] on icon "0 ? ?" at bounding box center [676, 348] width 968 height 608
drag, startPoint x: 441, startPoint y: 183, endPoint x: 513, endPoint y: 167, distance: 74.0
click at [442, 183] on tspan "?" at bounding box center [440, 188] width 7 height 23
click at [655, 23] on button "button" at bounding box center [646, 21] width 21 height 21
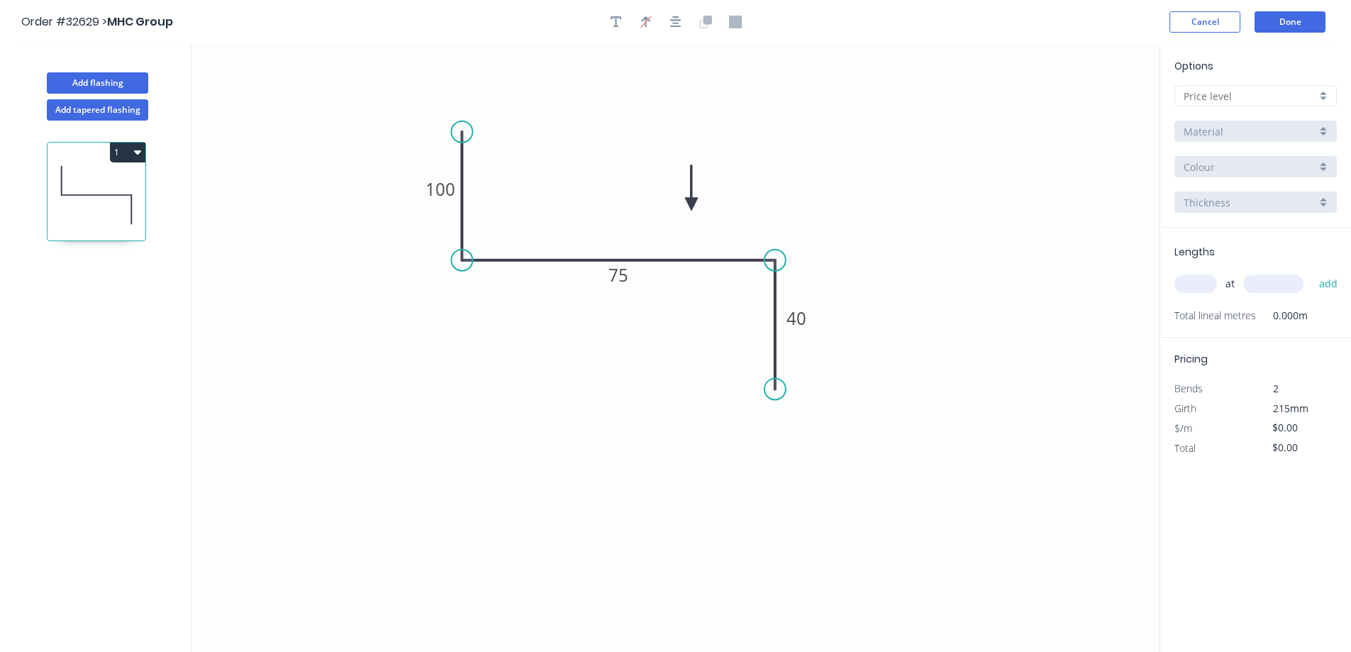
drag, startPoint x: 1088, startPoint y: 114, endPoint x: 689, endPoint y: 202, distance: 408.2
click at [687, 204] on icon at bounding box center [691, 187] width 13 height 45
click at [1253, 92] on input "text" at bounding box center [1250, 96] width 133 height 15
click at [1210, 131] on div "A" at bounding box center [1255, 123] width 161 height 25
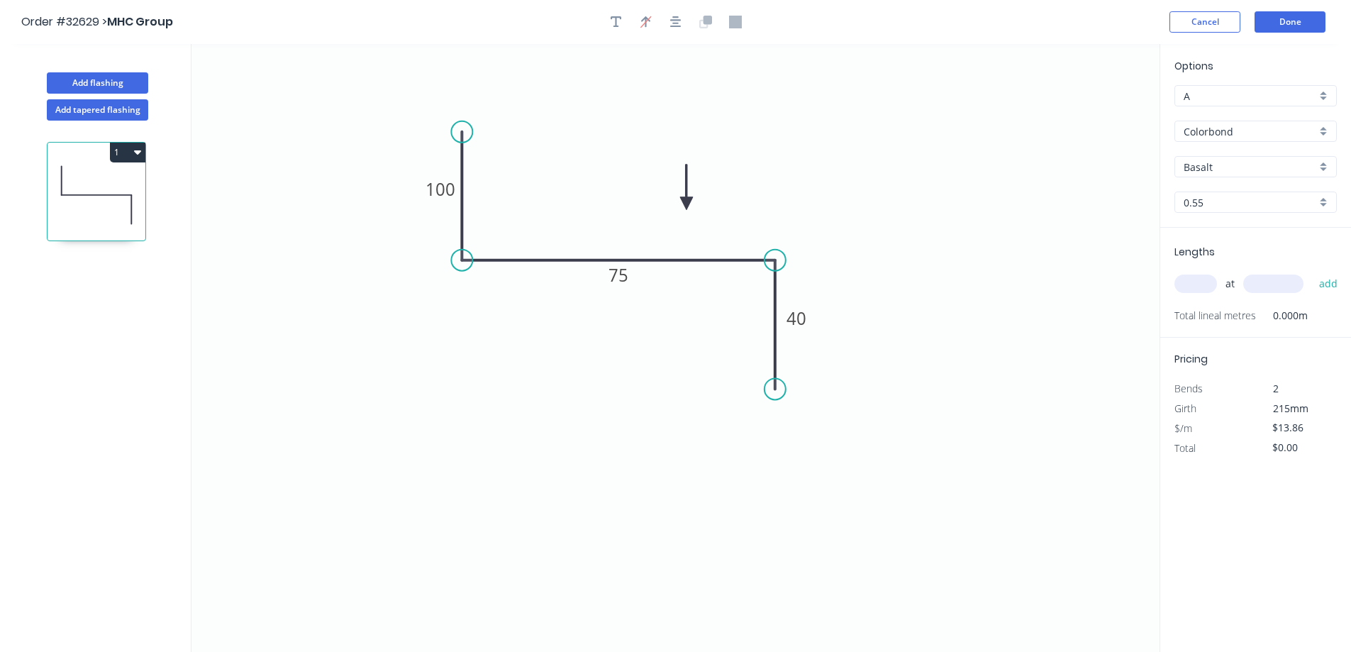
click at [1226, 162] on input "Basalt" at bounding box center [1250, 167] width 133 height 15
click at [1258, 195] on div "Dover White" at bounding box center [1255, 194] width 161 height 25
click at [1204, 284] on input "text" at bounding box center [1196, 284] width 43 height 18
click at [1312, 272] on button "add" at bounding box center [1328, 284] width 33 height 24
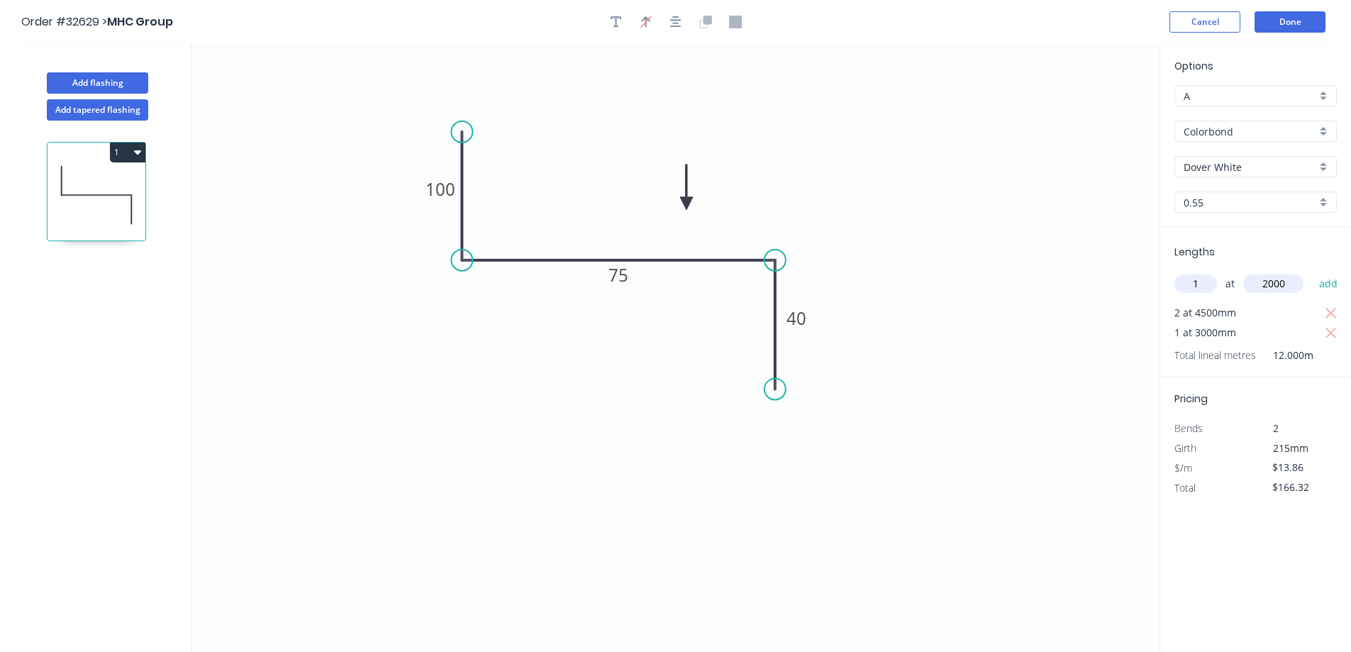
click at [1312, 272] on button "add" at bounding box center [1328, 284] width 33 height 24
click at [101, 82] on button "Add flashing" at bounding box center [97, 82] width 101 height 21
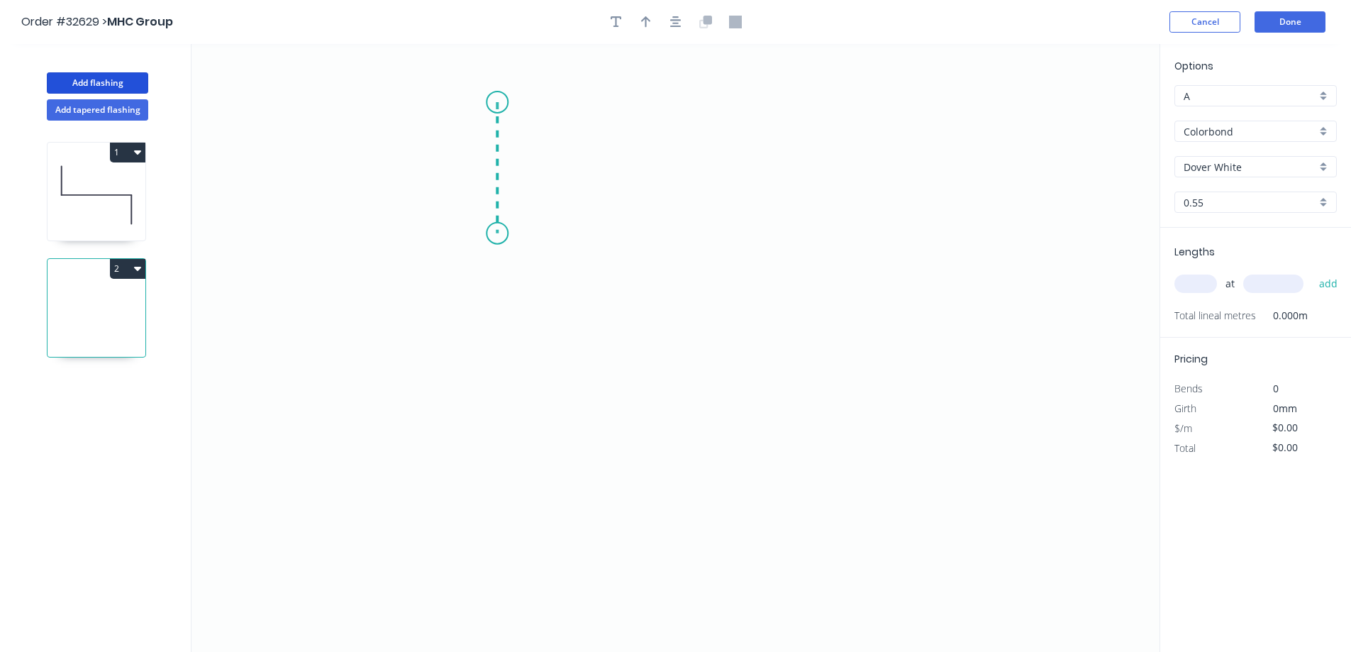
drag, startPoint x: 497, startPoint y: 102, endPoint x: 499, endPoint y: 233, distance: 131.2
click at [499, 233] on icon "0" at bounding box center [676, 348] width 968 height 608
drag, startPoint x: 517, startPoint y: 232, endPoint x: 729, endPoint y: 228, distance: 211.4
click at [729, 228] on icon "0 ?" at bounding box center [676, 348] width 968 height 608
drag, startPoint x: 729, startPoint y: 228, endPoint x: 734, endPoint y: 308, distance: 80.4
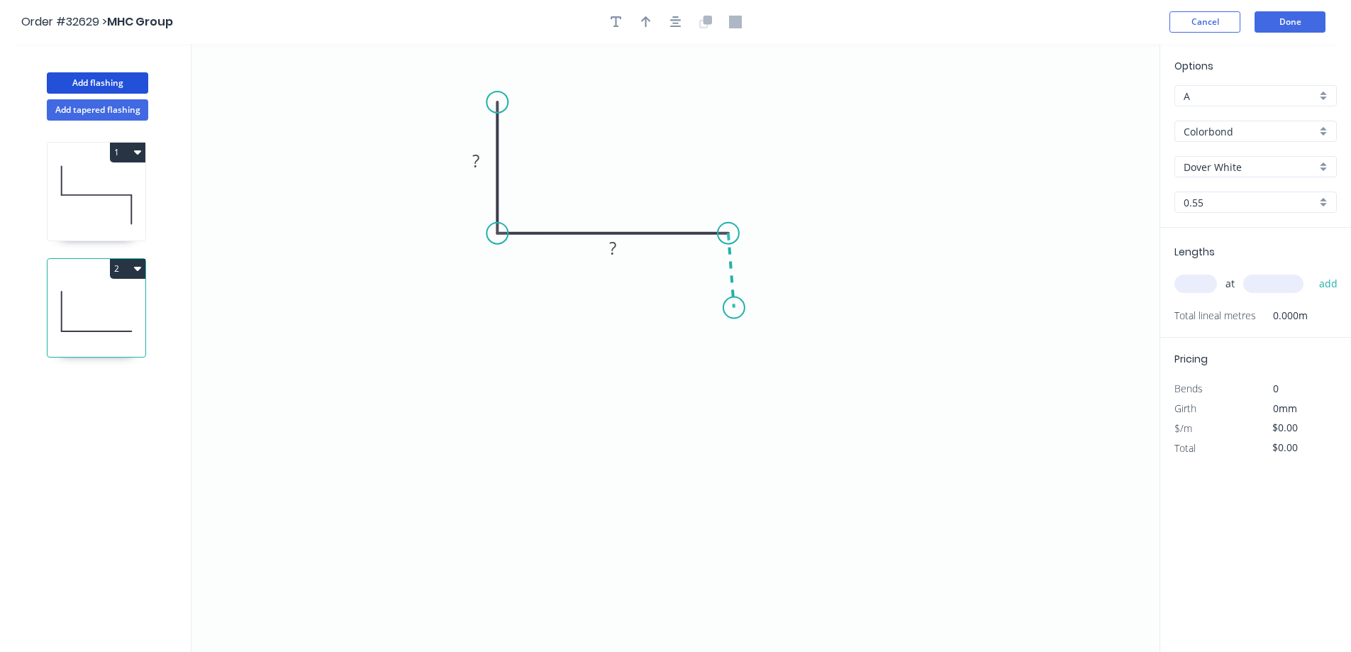
click at [734, 308] on icon "0 ? ?" at bounding box center [676, 348] width 968 height 608
drag, startPoint x: 732, startPoint y: 315, endPoint x: 726, endPoint y: 323, distance: 10.2
click at [726, 323] on circle at bounding box center [728, 323] width 21 height 21
click at [477, 159] on tspan "?" at bounding box center [475, 160] width 7 height 23
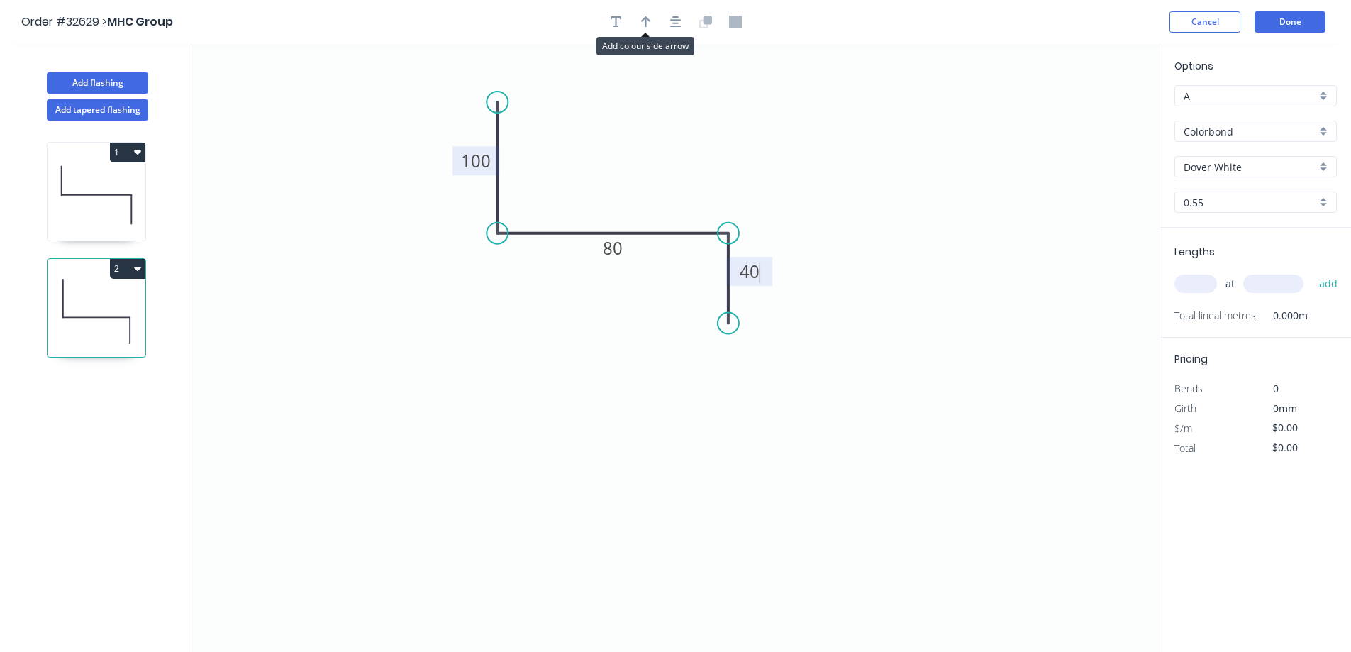
drag, startPoint x: 648, startPoint y: 28, endPoint x: 836, endPoint y: 125, distance: 211.6
click at [653, 28] on button "button" at bounding box center [646, 21] width 21 height 21
drag, startPoint x: 1094, startPoint y: 113, endPoint x: 960, endPoint y: 140, distance: 136.1
click at [960, 140] on icon "0 100 80 40" at bounding box center [676, 348] width 968 height 608
drag, startPoint x: 1090, startPoint y: 111, endPoint x: 646, endPoint y: 164, distance: 447.2
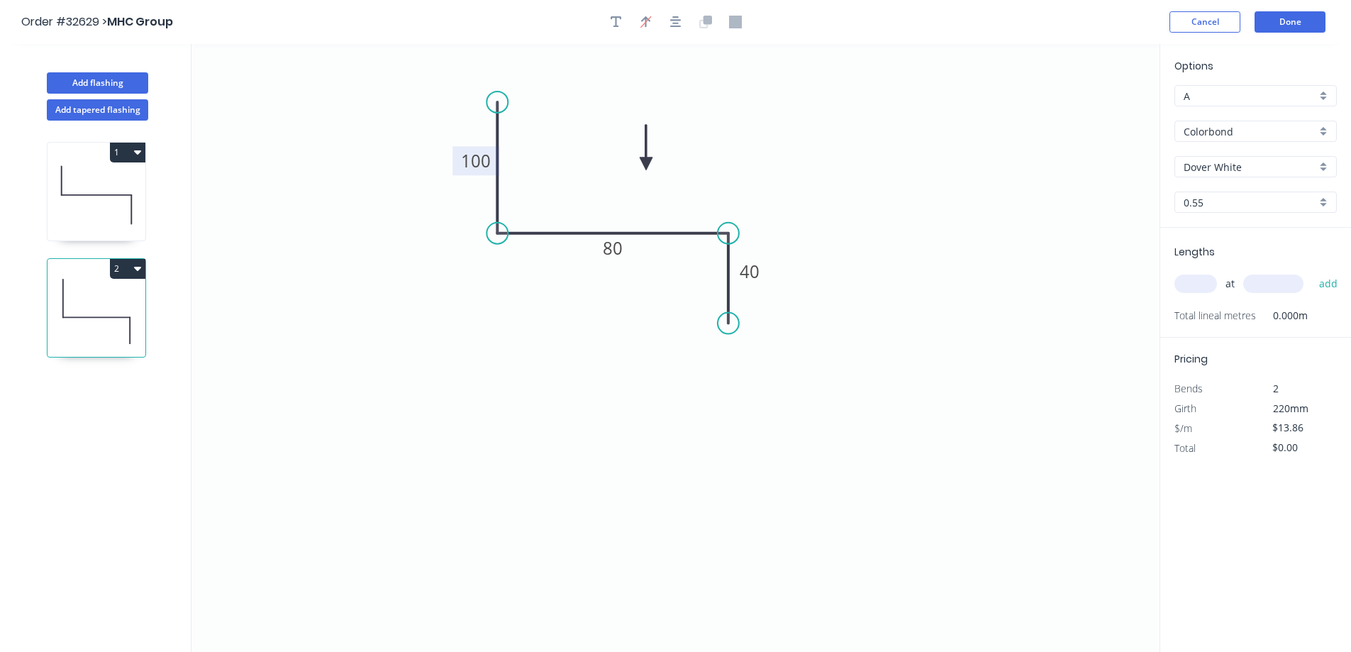
click at [646, 164] on icon at bounding box center [646, 147] width 13 height 45
click at [1193, 284] on input "text" at bounding box center [1196, 284] width 43 height 18
click at [1312, 272] on button "add" at bounding box center [1328, 284] width 33 height 24
click at [69, 84] on button "Add flashing" at bounding box center [97, 82] width 101 height 21
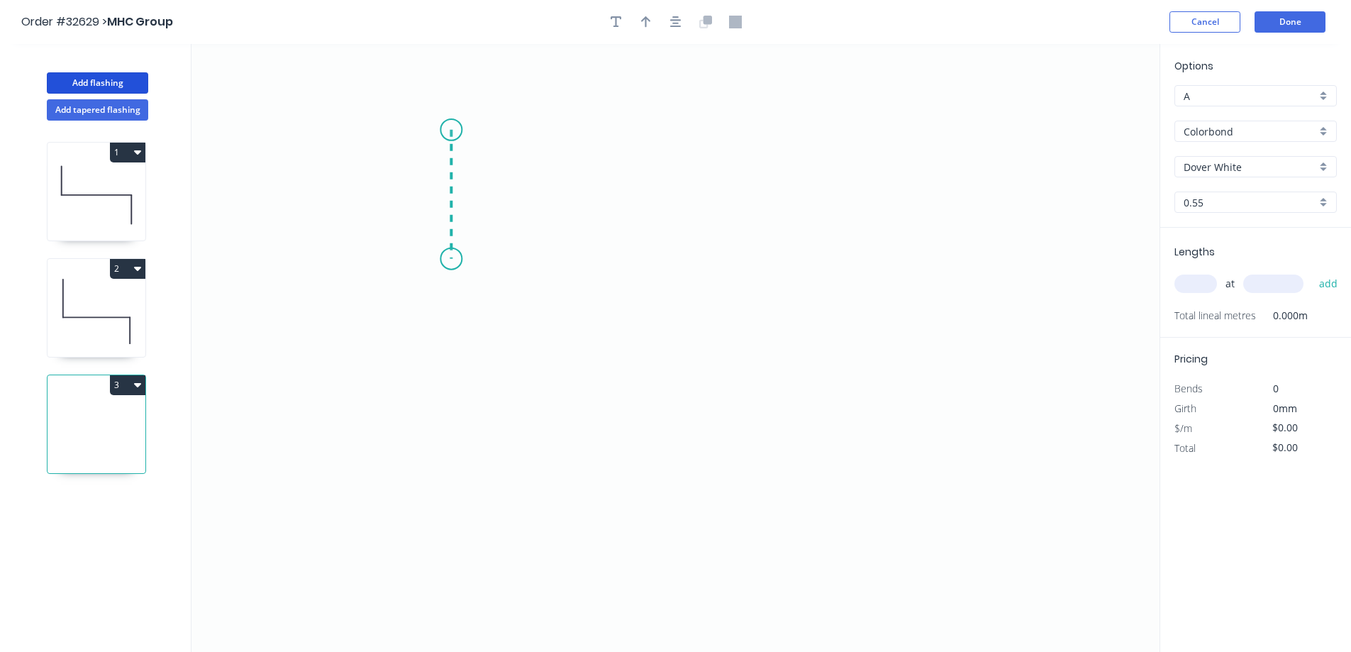
drag, startPoint x: 451, startPoint y: 144, endPoint x: 441, endPoint y: 262, distance: 118.9
click at [441, 262] on icon "0" at bounding box center [676, 348] width 968 height 608
drag, startPoint x: 441, startPoint y: 262, endPoint x: 675, endPoint y: 260, distance: 234.8
click at [675, 260] on icon "0 ?" at bounding box center [676, 348] width 968 height 608
click at [679, 339] on icon "0 ? ?" at bounding box center [676, 348] width 968 height 608
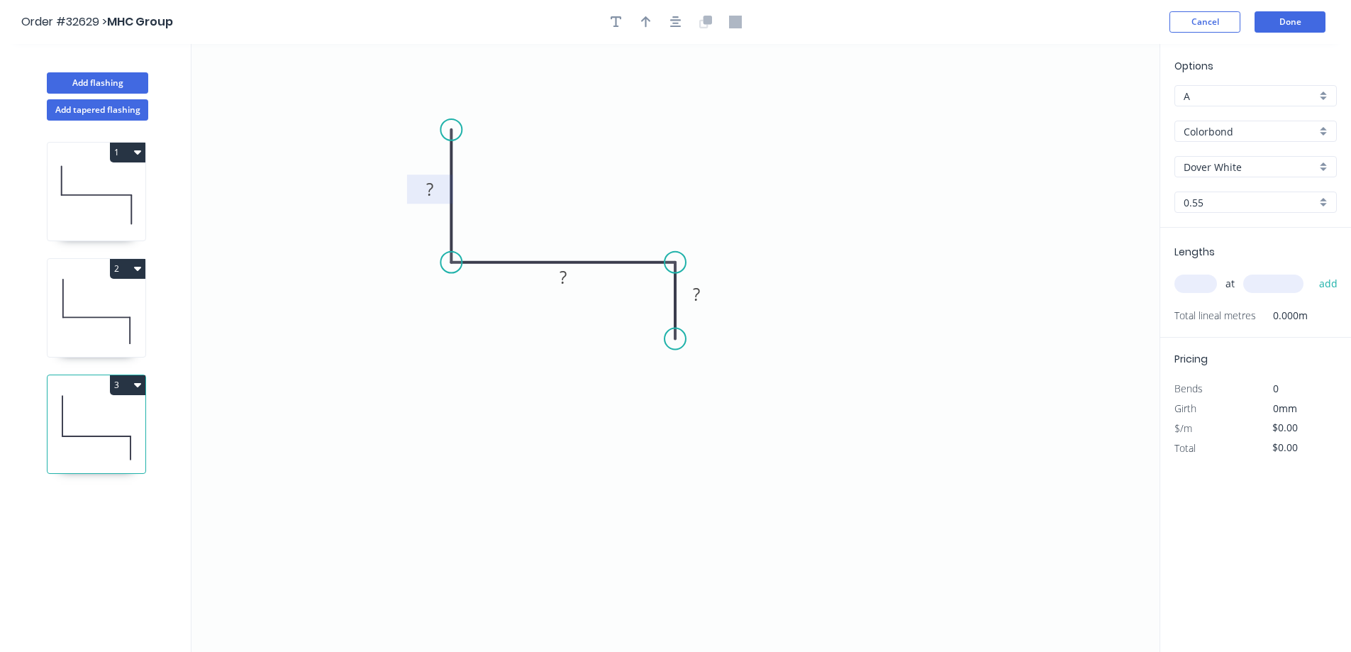
click at [433, 189] on tspan "?" at bounding box center [429, 188] width 7 height 23
drag, startPoint x: 645, startPoint y: 22, endPoint x: 836, endPoint y: 116, distance: 213.2
click at [647, 23] on icon "button" at bounding box center [646, 22] width 10 height 13
drag, startPoint x: 1087, startPoint y: 109, endPoint x: 565, endPoint y: 200, distance: 530.0
click at [565, 200] on icon at bounding box center [565, 183] width 13 height 45
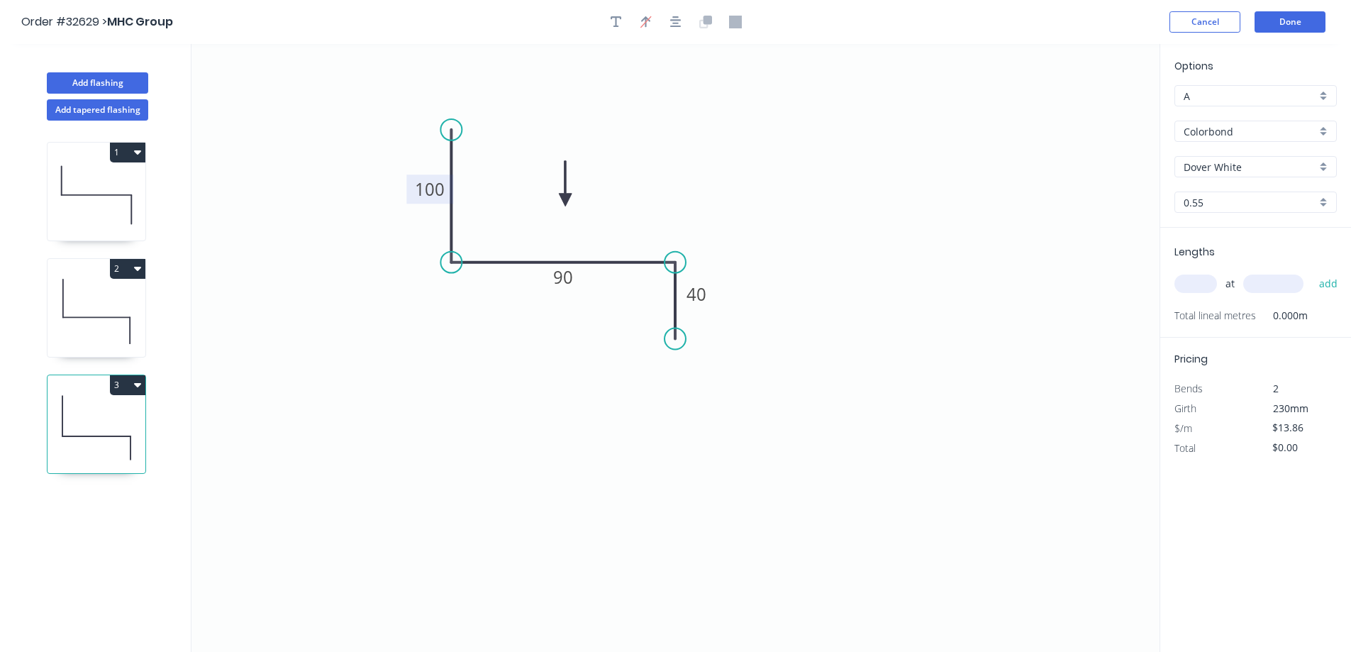
click at [1207, 284] on input "text" at bounding box center [1196, 284] width 43 height 18
click at [1312, 272] on button "add" at bounding box center [1328, 284] width 33 height 24
click at [1296, 26] on button "Done" at bounding box center [1290, 21] width 71 height 21
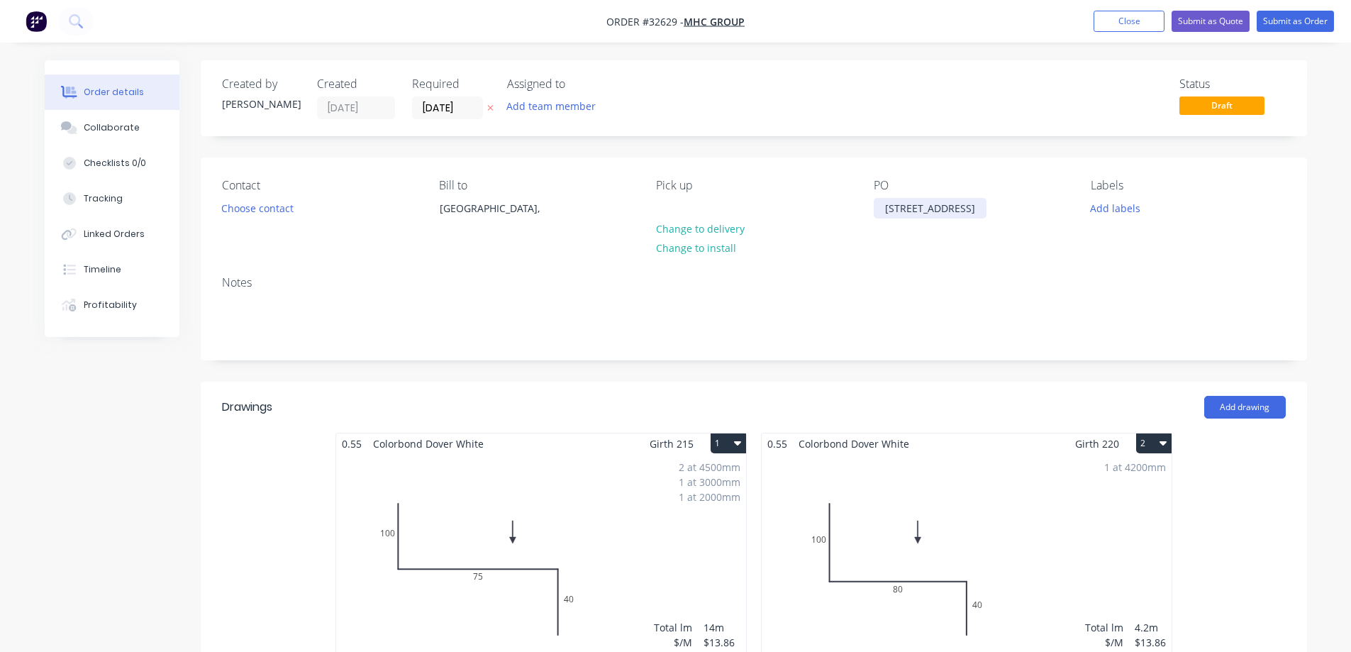
click at [885, 206] on div "[STREET_ADDRESS]" at bounding box center [930, 208] width 113 height 21
click at [905, 259] on div "Contact Choose contact [PERSON_NAME] to [GEOGRAPHIC_DATA], Pick up Change to de…" at bounding box center [754, 210] width 1107 height 107
click at [271, 210] on button "Choose contact" at bounding box center [257, 207] width 87 height 19
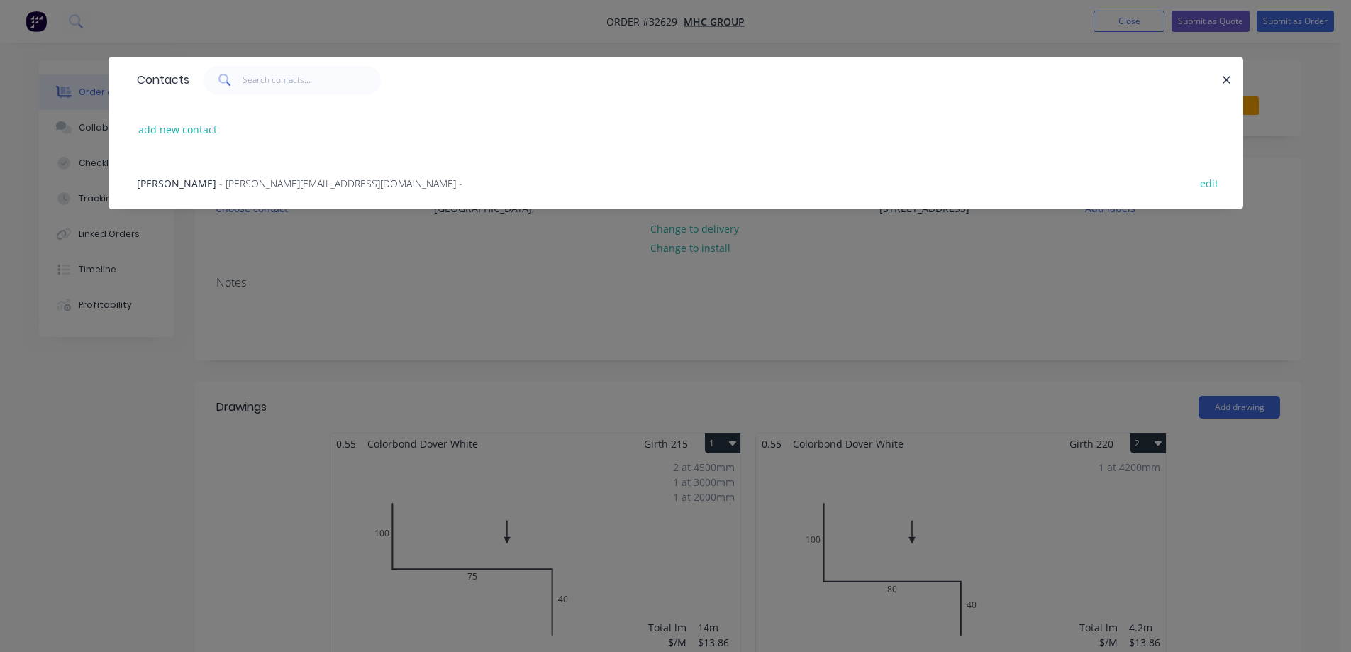
click at [165, 186] on span "[PERSON_NAME]" at bounding box center [176, 183] width 79 height 13
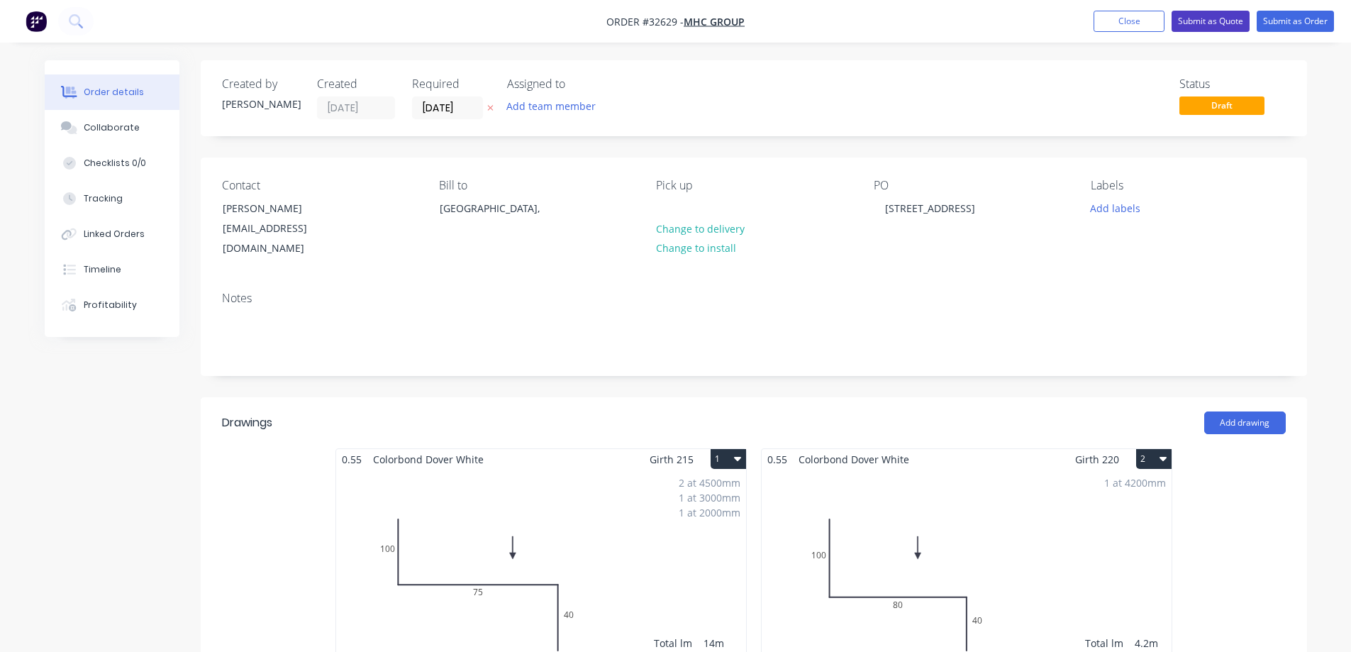
click at [1219, 24] on button "Submit as Quote" at bounding box center [1211, 21] width 78 height 21
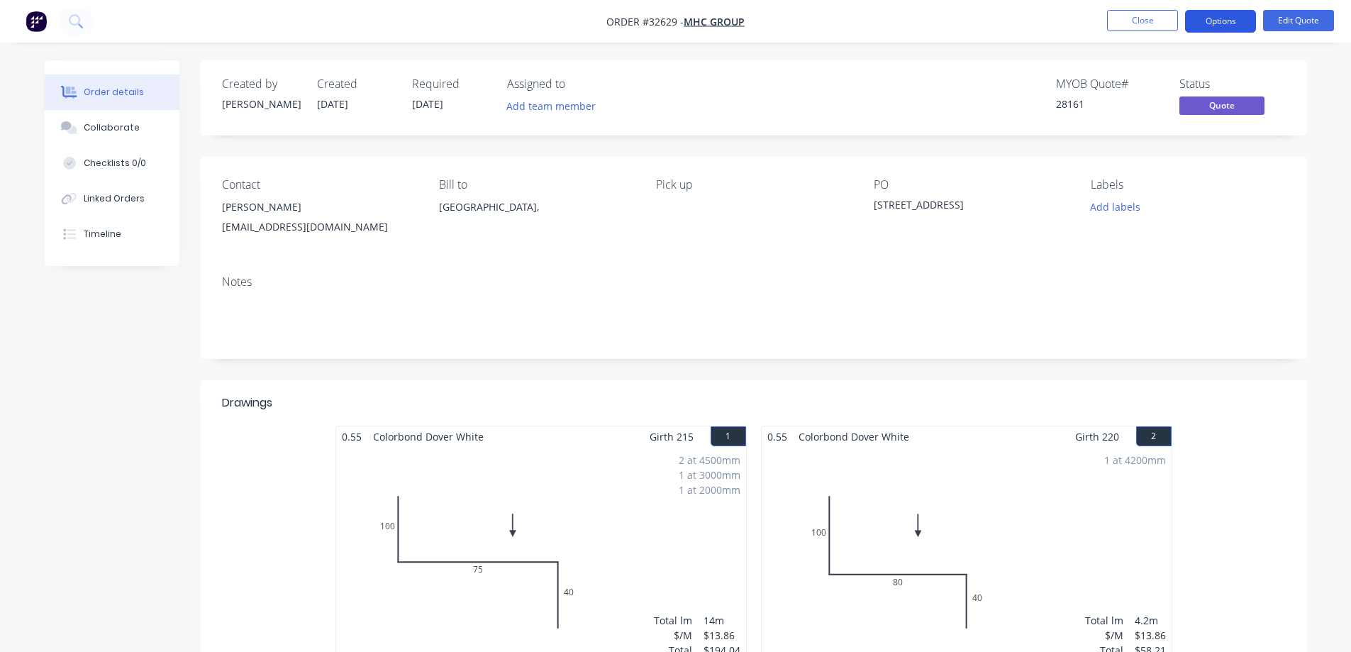
click at [1234, 23] on button "Options" at bounding box center [1220, 21] width 71 height 23
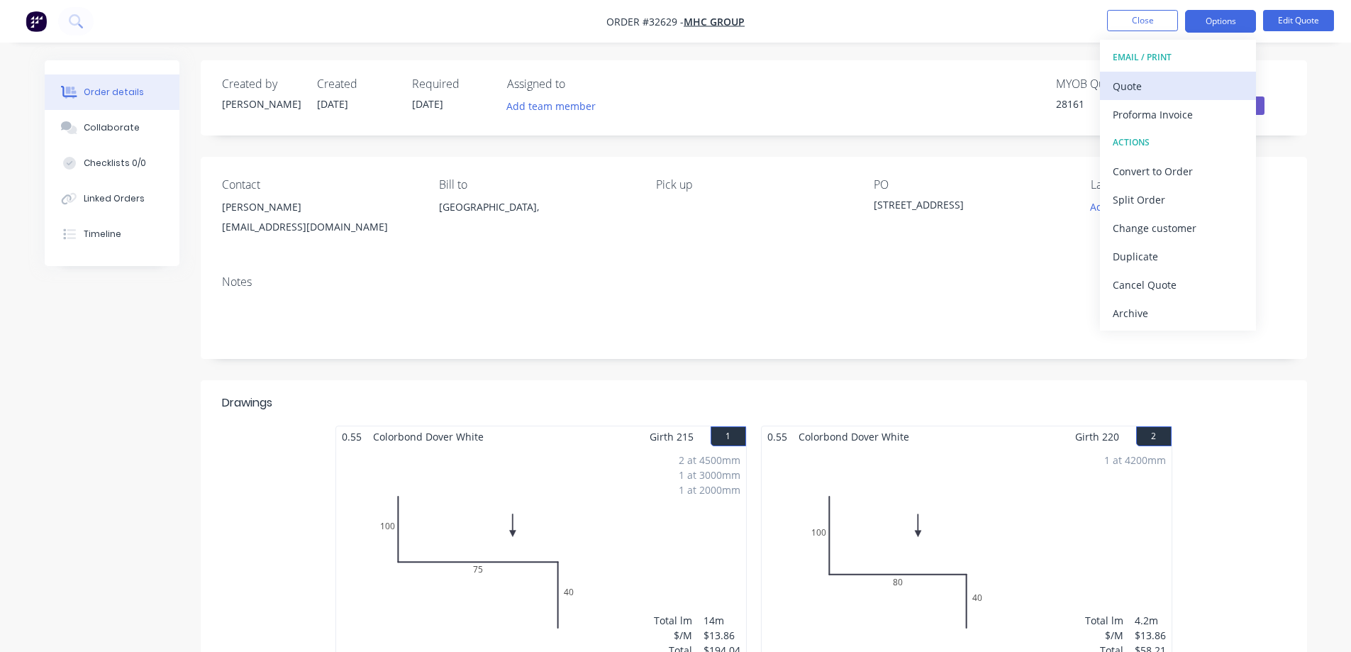
click at [1148, 86] on div "Quote" at bounding box center [1178, 86] width 131 height 21
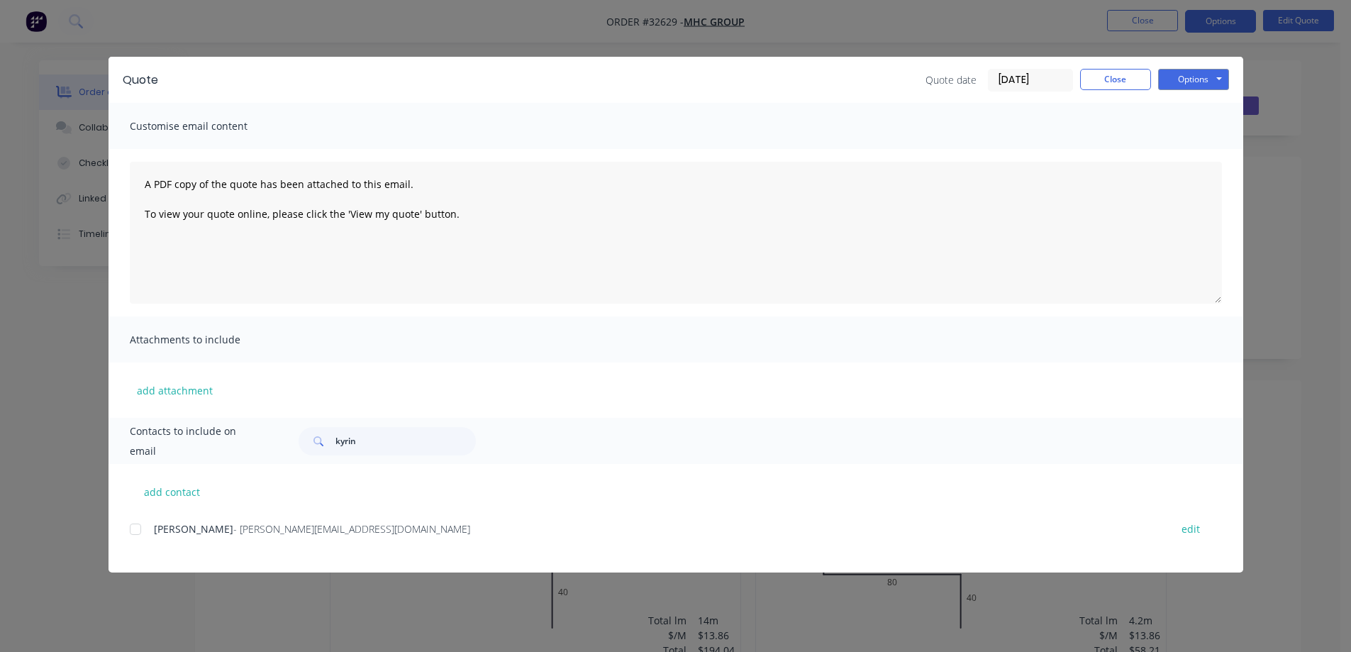
click at [135, 532] on div at bounding box center [135, 529] width 28 height 28
click at [1200, 82] on button "Options" at bounding box center [1193, 79] width 71 height 21
click at [1192, 153] on button "Email" at bounding box center [1203, 151] width 91 height 23
click at [1122, 78] on button "Close" at bounding box center [1115, 79] width 71 height 21
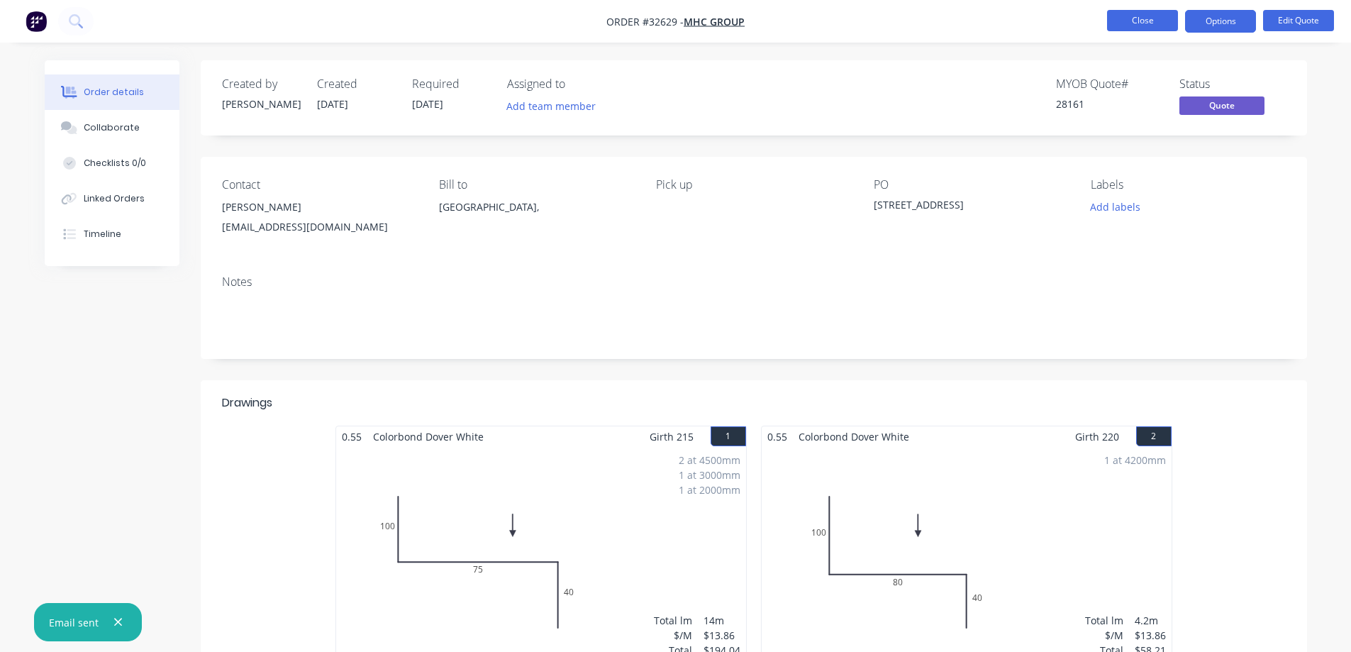
click at [1136, 16] on button "Close" at bounding box center [1142, 20] width 71 height 21
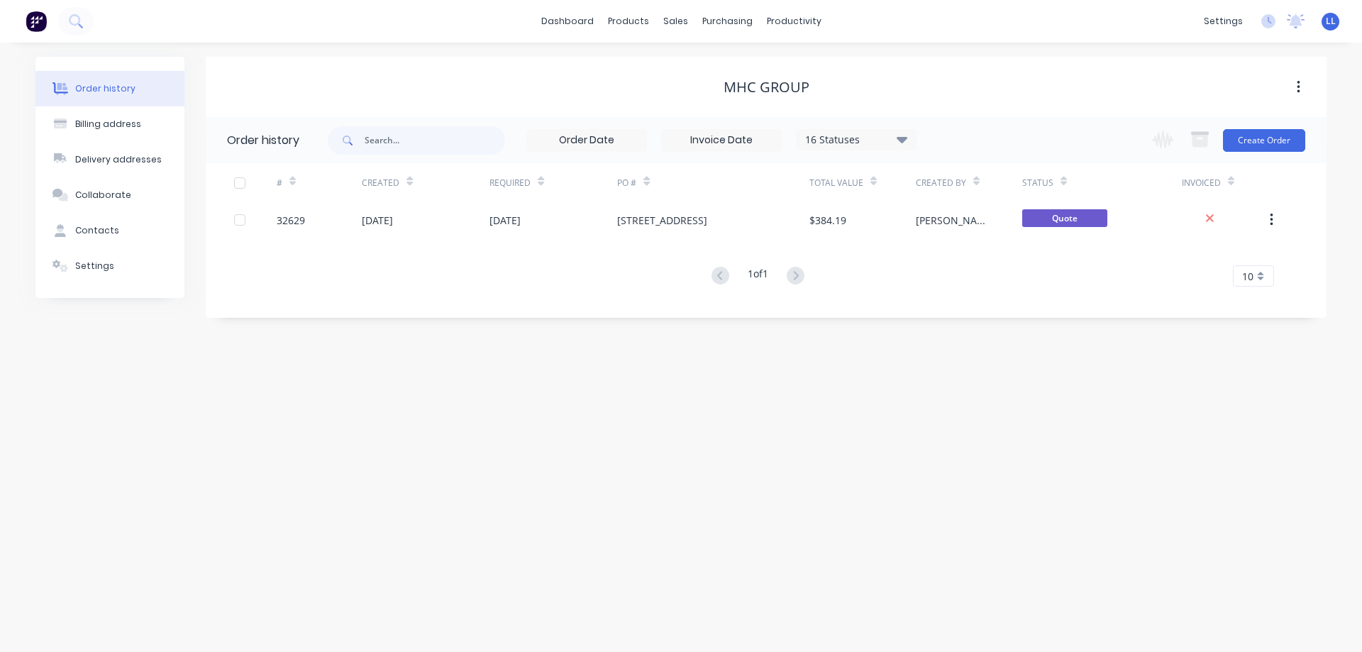
click at [37, 23] on img at bounding box center [36, 21] width 21 height 21
